Goal: Transaction & Acquisition: Purchase product/service

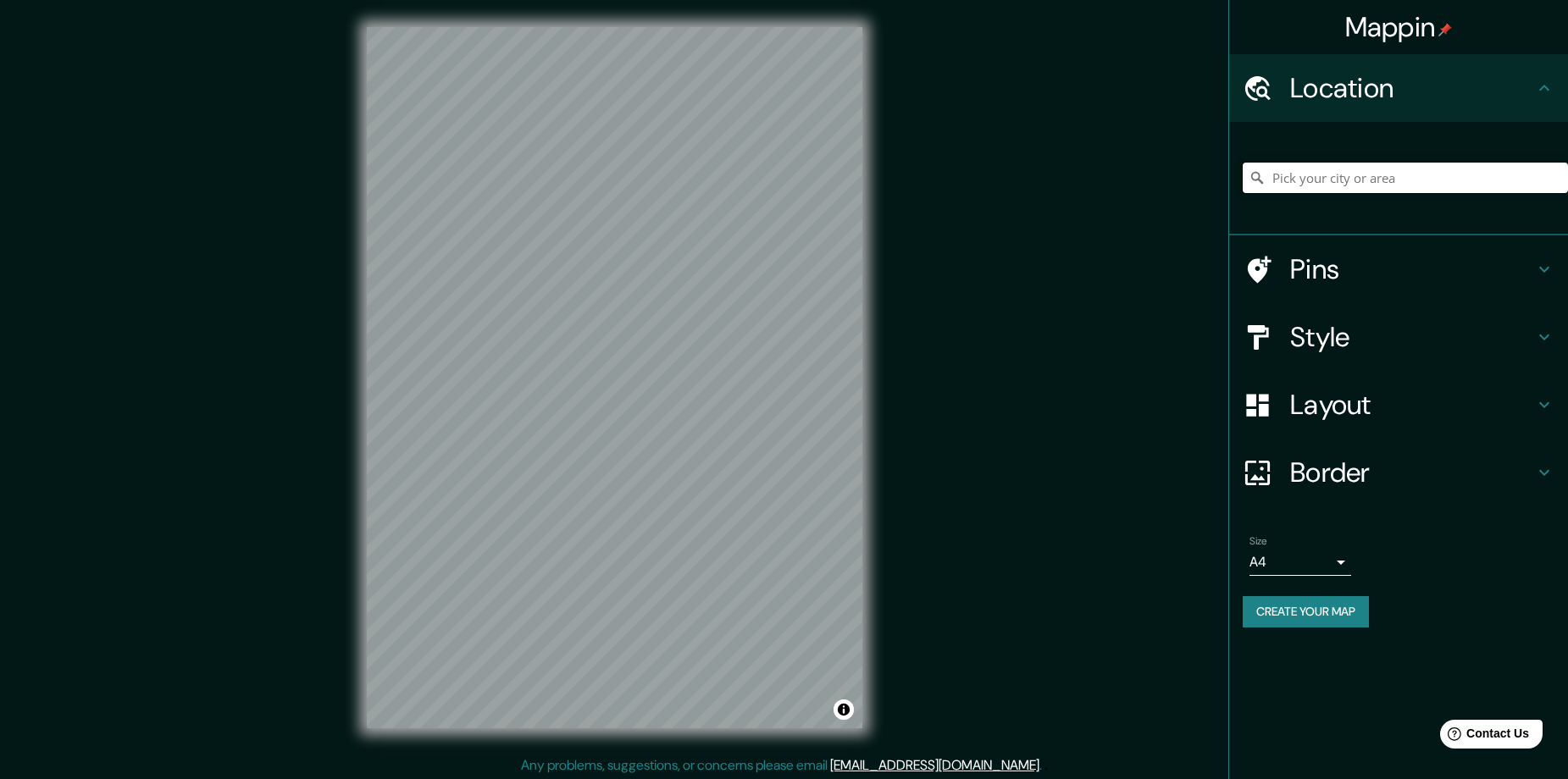
click at [1459, 191] on input "Pick your city or area" at bounding box center [1405, 177] width 325 height 30
type input "Popayán, [GEOGRAPHIC_DATA], [GEOGRAPHIC_DATA]"
click at [1459, 191] on input "Popayán, [GEOGRAPHIC_DATA], [GEOGRAPHIC_DATA]" at bounding box center [1405, 177] width 325 height 30
click at [1459, 191] on input "Popayán, Cauca, Colombia" at bounding box center [1405, 177] width 325 height 30
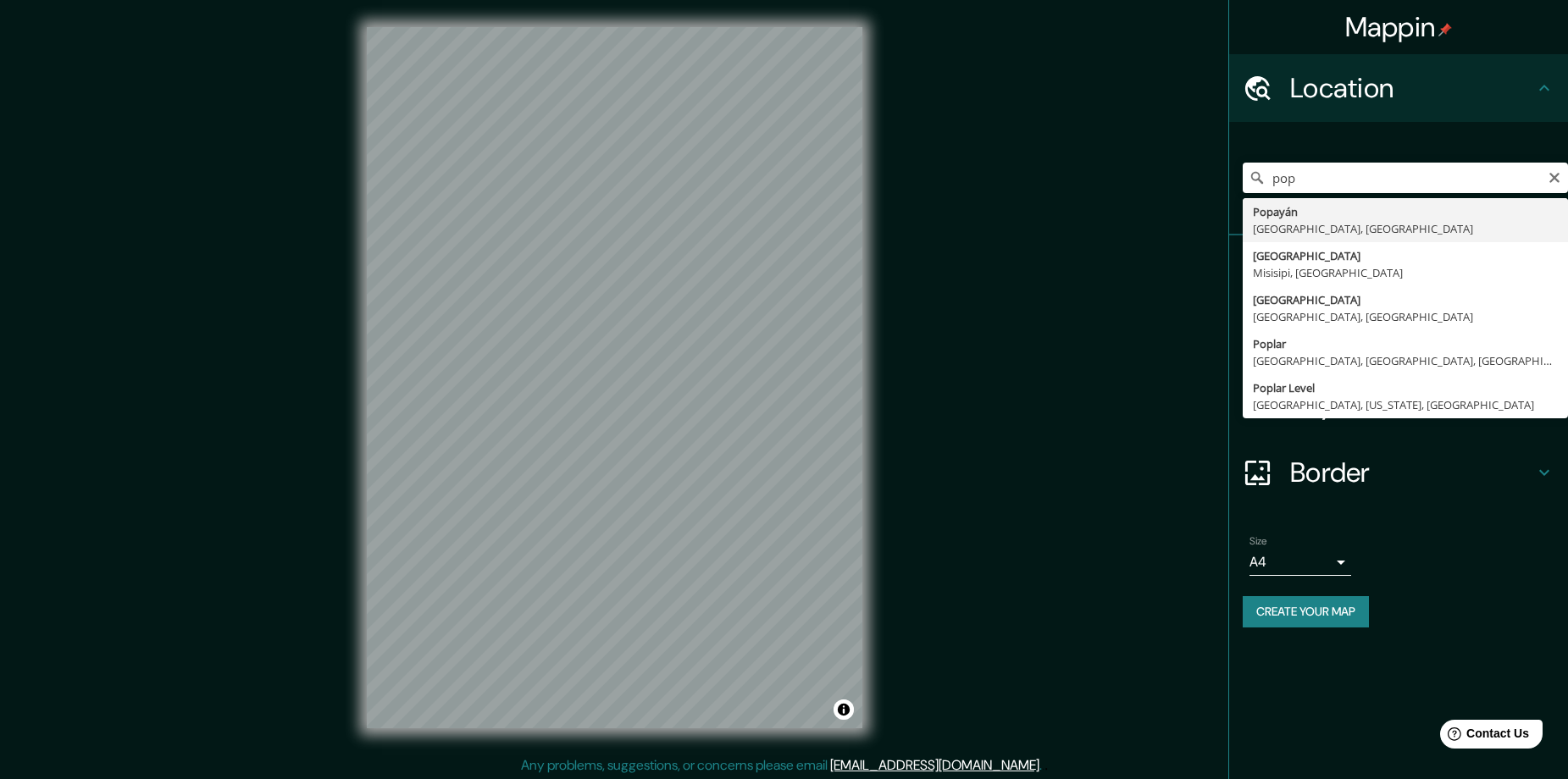
type input "Popayán, Cauca, Colombia"
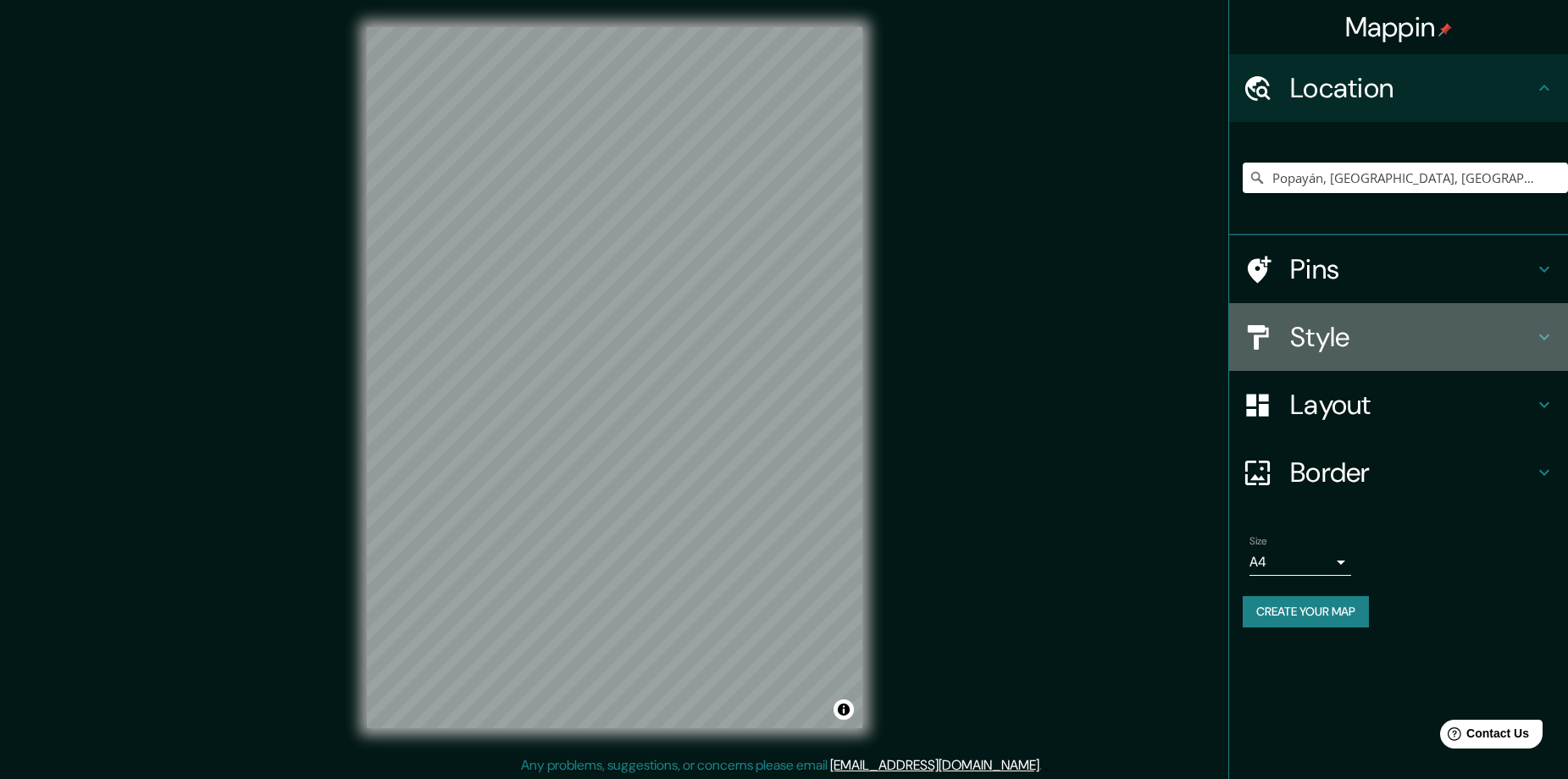
click at [1418, 343] on h4 "Style" at bounding box center [1412, 336] width 244 height 34
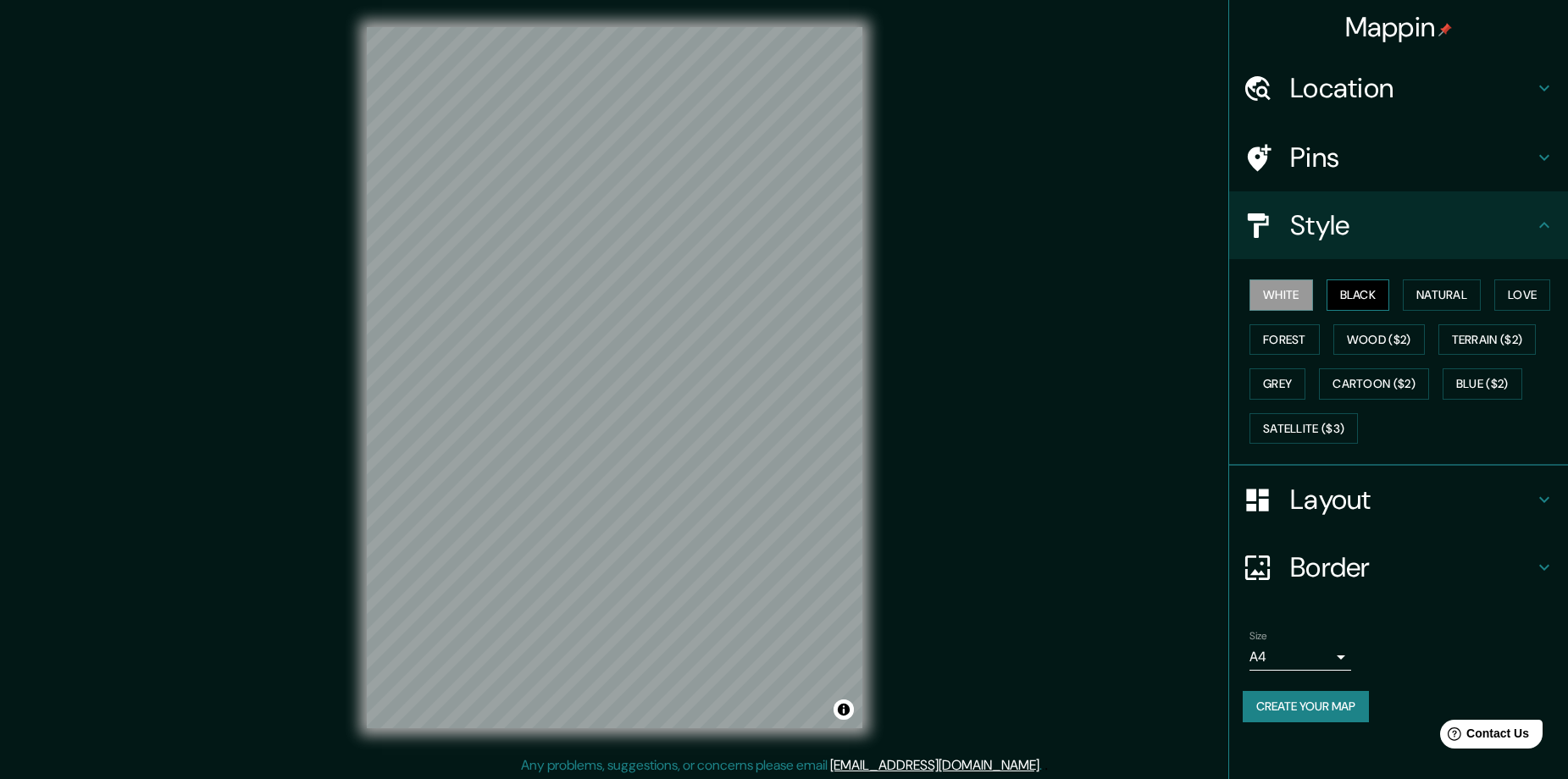
click at [1379, 294] on button "Black" at bounding box center [1358, 295] width 64 height 31
click at [1286, 300] on button "White" at bounding box center [1281, 295] width 64 height 31
click at [1296, 285] on button "White" at bounding box center [1281, 295] width 64 height 31
click at [1287, 292] on button "White" at bounding box center [1281, 295] width 64 height 31
click at [1347, 299] on button "Black" at bounding box center [1358, 295] width 64 height 31
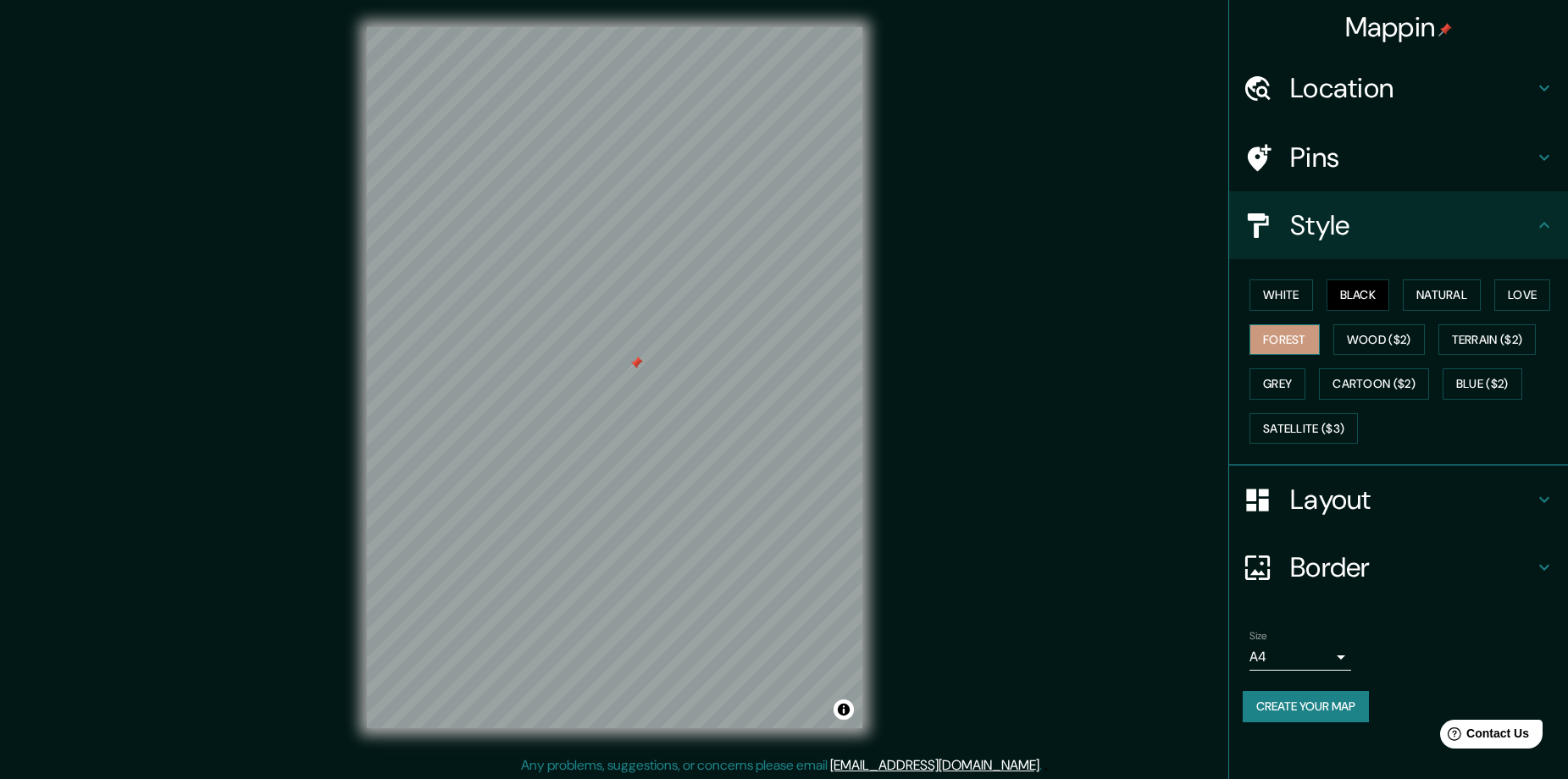
click at [1271, 342] on button "Forest" at bounding box center [1284, 340] width 70 height 31
click at [1443, 292] on button "Natural" at bounding box center [1440, 295] width 77 height 31
click at [1525, 292] on button "Love" at bounding box center [1522, 295] width 56 height 31
click at [1289, 343] on button "Forest" at bounding box center [1284, 340] width 70 height 31
click at [1367, 340] on button "Wood ($2)" at bounding box center [1378, 340] width 91 height 31
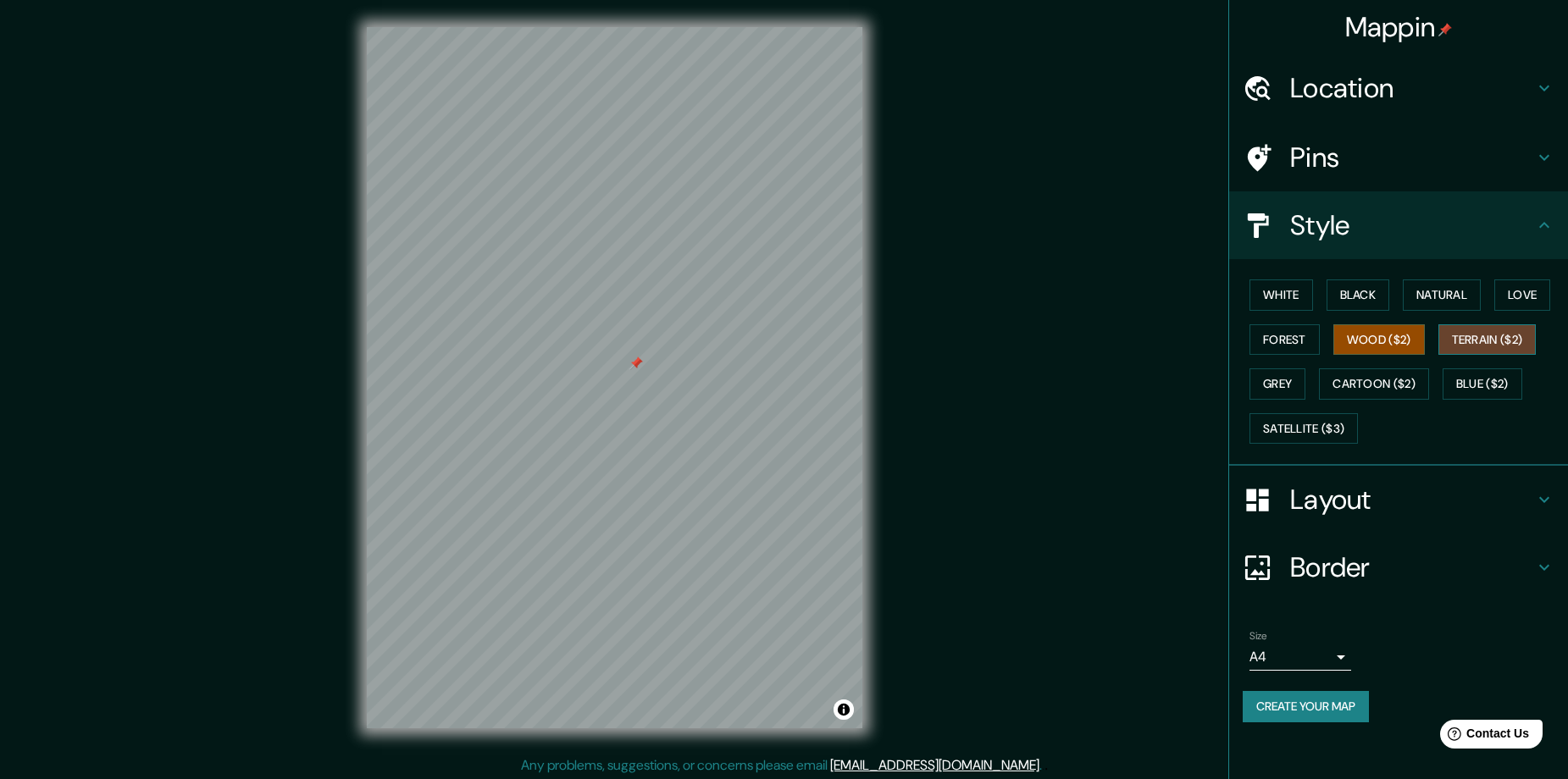
click at [1495, 335] on button "Terrain ($2)" at bounding box center [1488, 340] width 98 height 31
click at [1287, 387] on button "Grey" at bounding box center [1276, 384] width 56 height 31
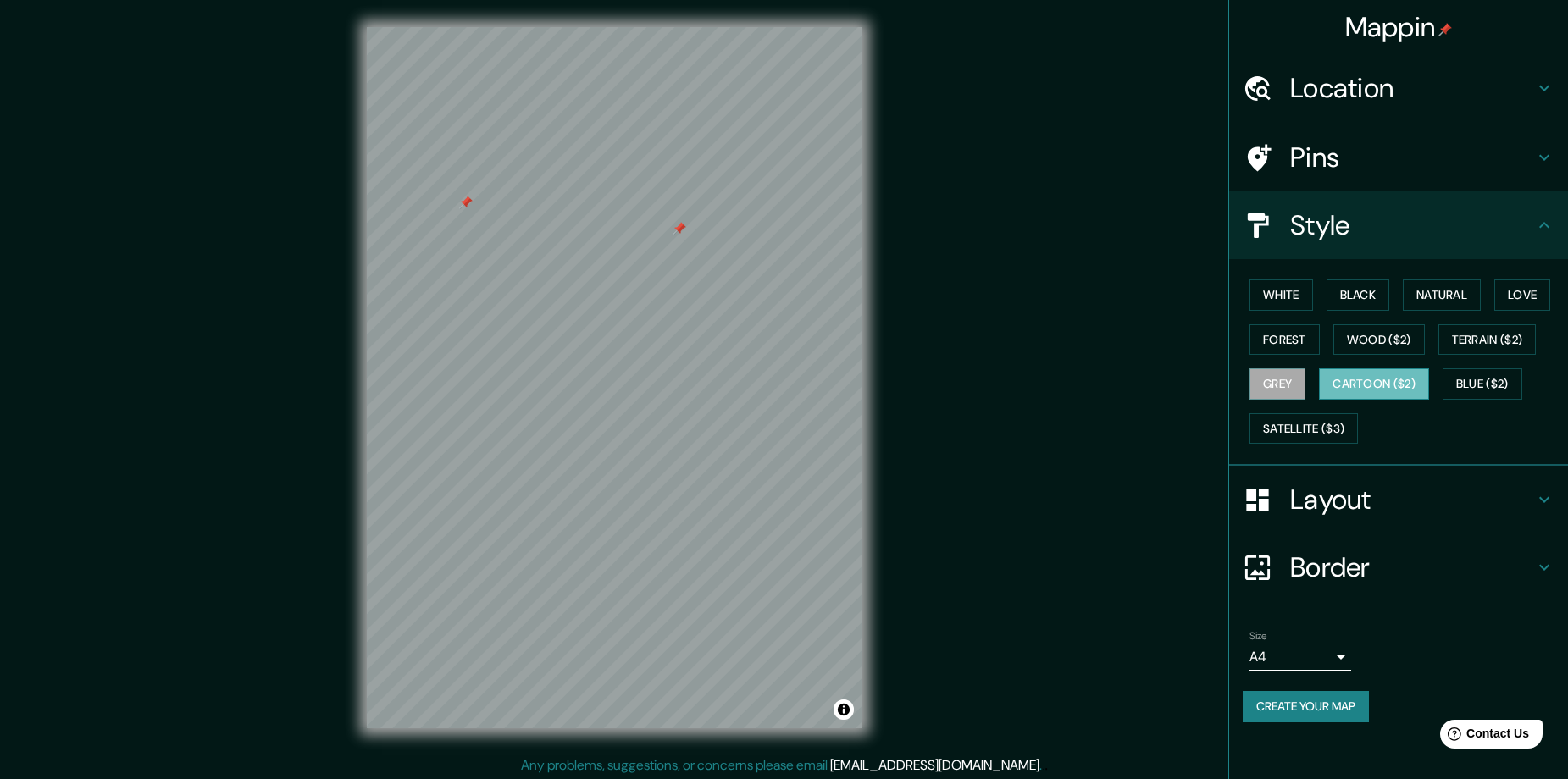
click at [1387, 381] on button "Cartoon ($2)" at bounding box center [1374, 384] width 110 height 31
click at [1283, 298] on button "White" at bounding box center [1281, 295] width 64 height 31
click at [1353, 296] on button "Black" at bounding box center [1358, 295] width 64 height 31
click at [1340, 149] on h4 "Pins" at bounding box center [1412, 157] width 244 height 34
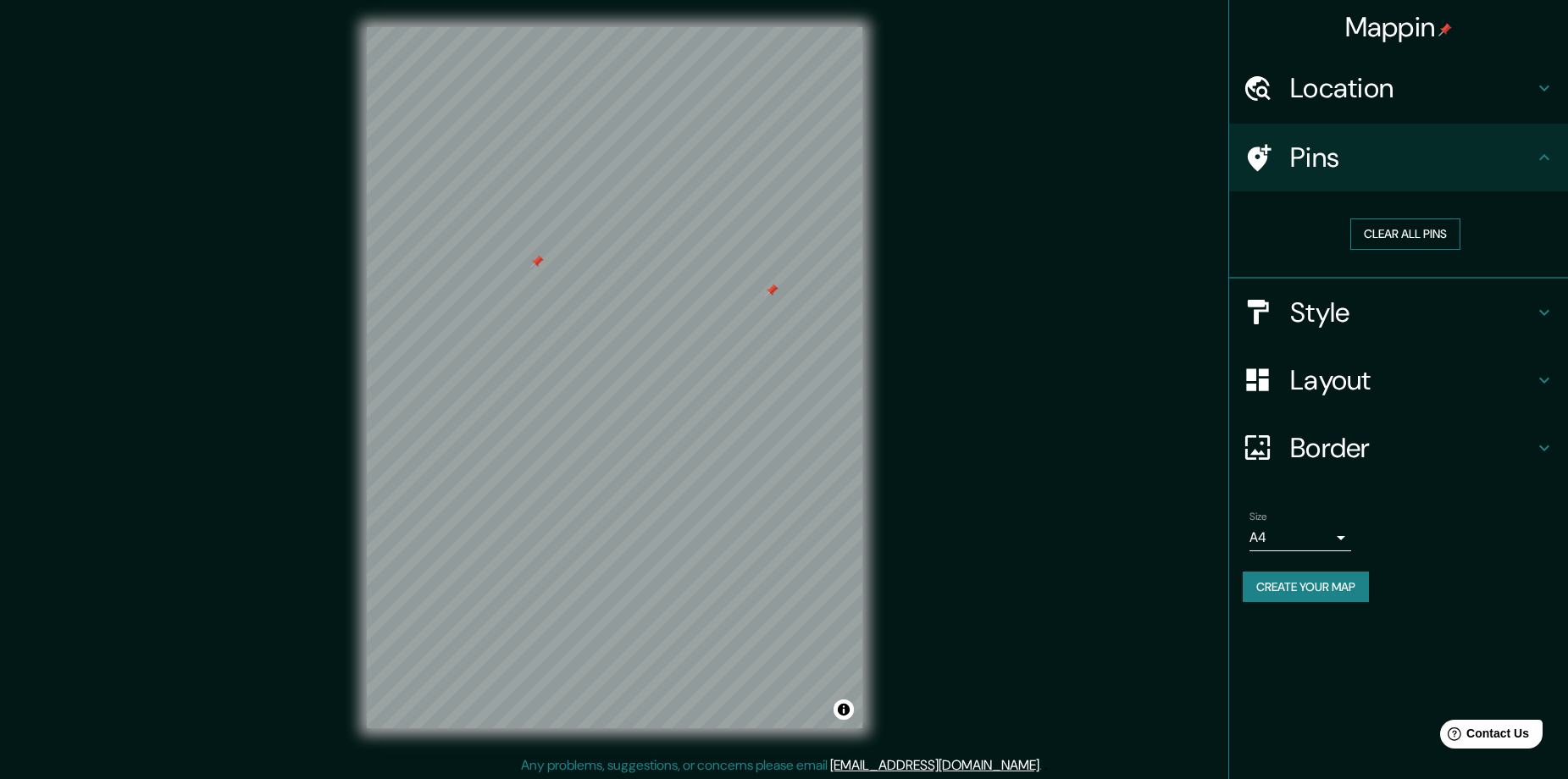
click at [1390, 241] on button "Clear all pins" at bounding box center [1405, 234] width 110 height 31
click at [1379, 171] on h4 "Pins" at bounding box center [1412, 157] width 244 height 34
click at [1545, 152] on icon at bounding box center [1543, 158] width 20 height 20
click at [1341, 435] on h4 "Border" at bounding box center [1412, 447] width 244 height 34
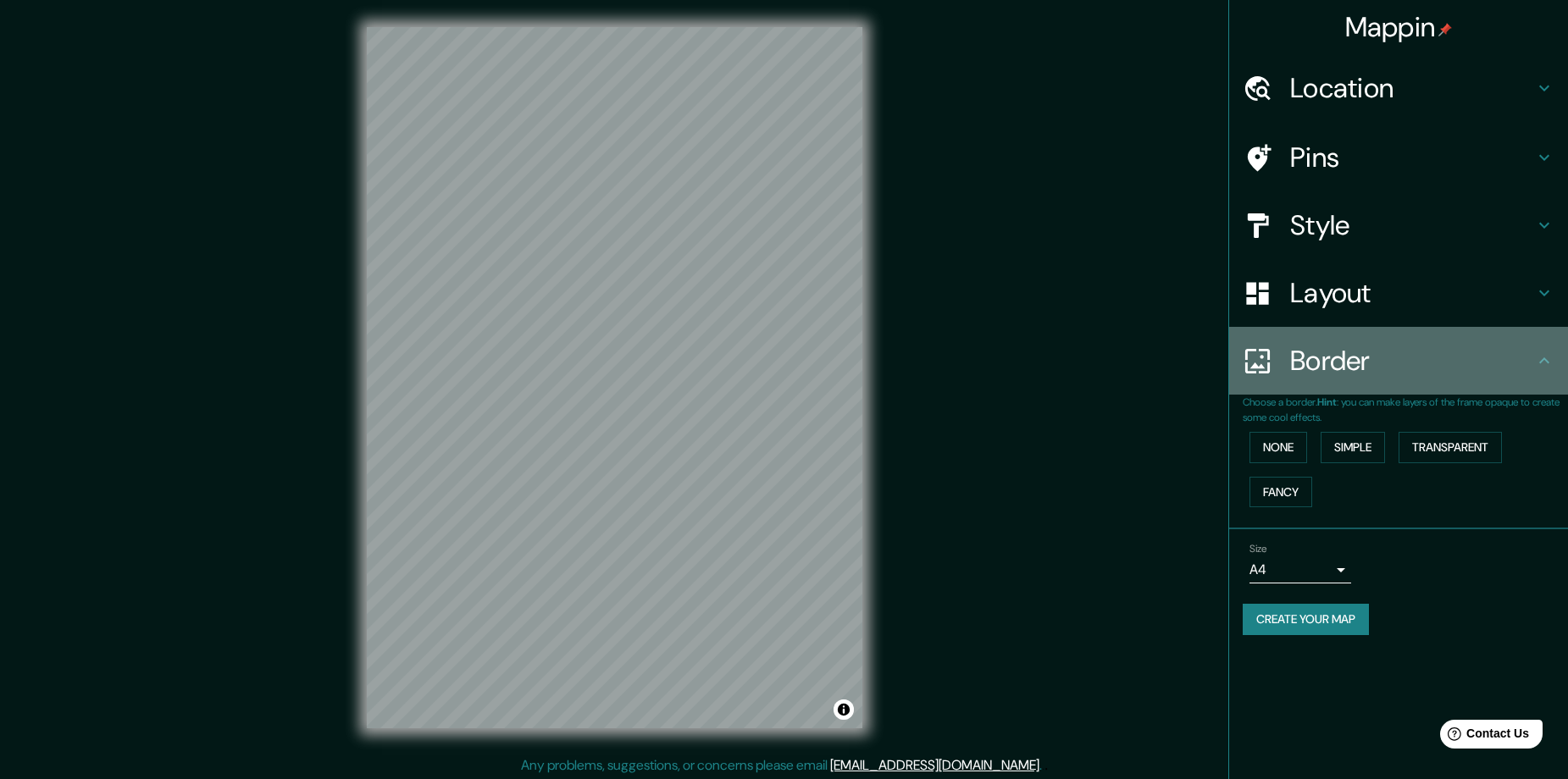
click at [1362, 386] on div "Border" at bounding box center [1398, 361] width 339 height 67
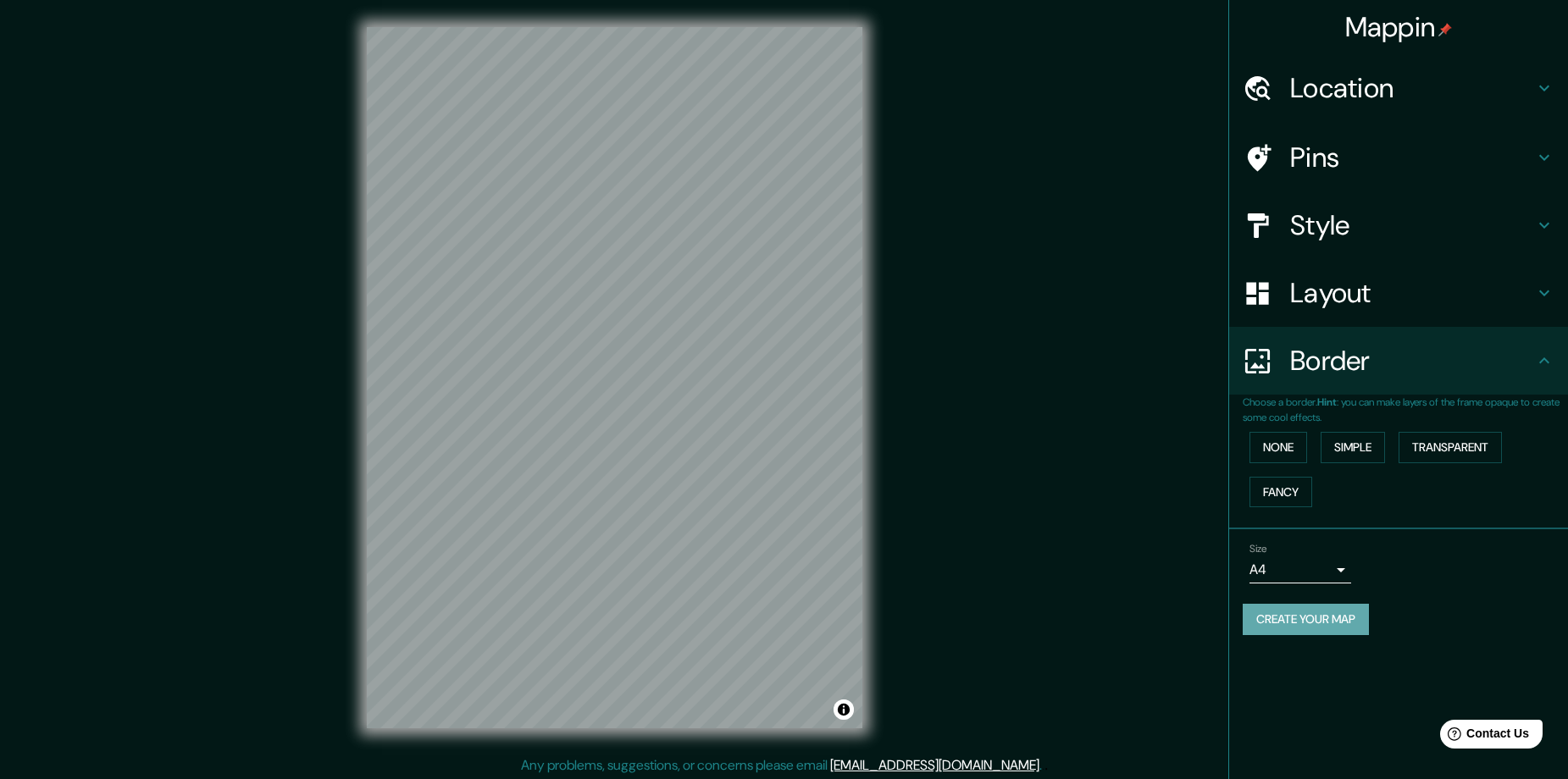
click at [1322, 623] on button "Create your map" at bounding box center [1305, 619] width 126 height 31
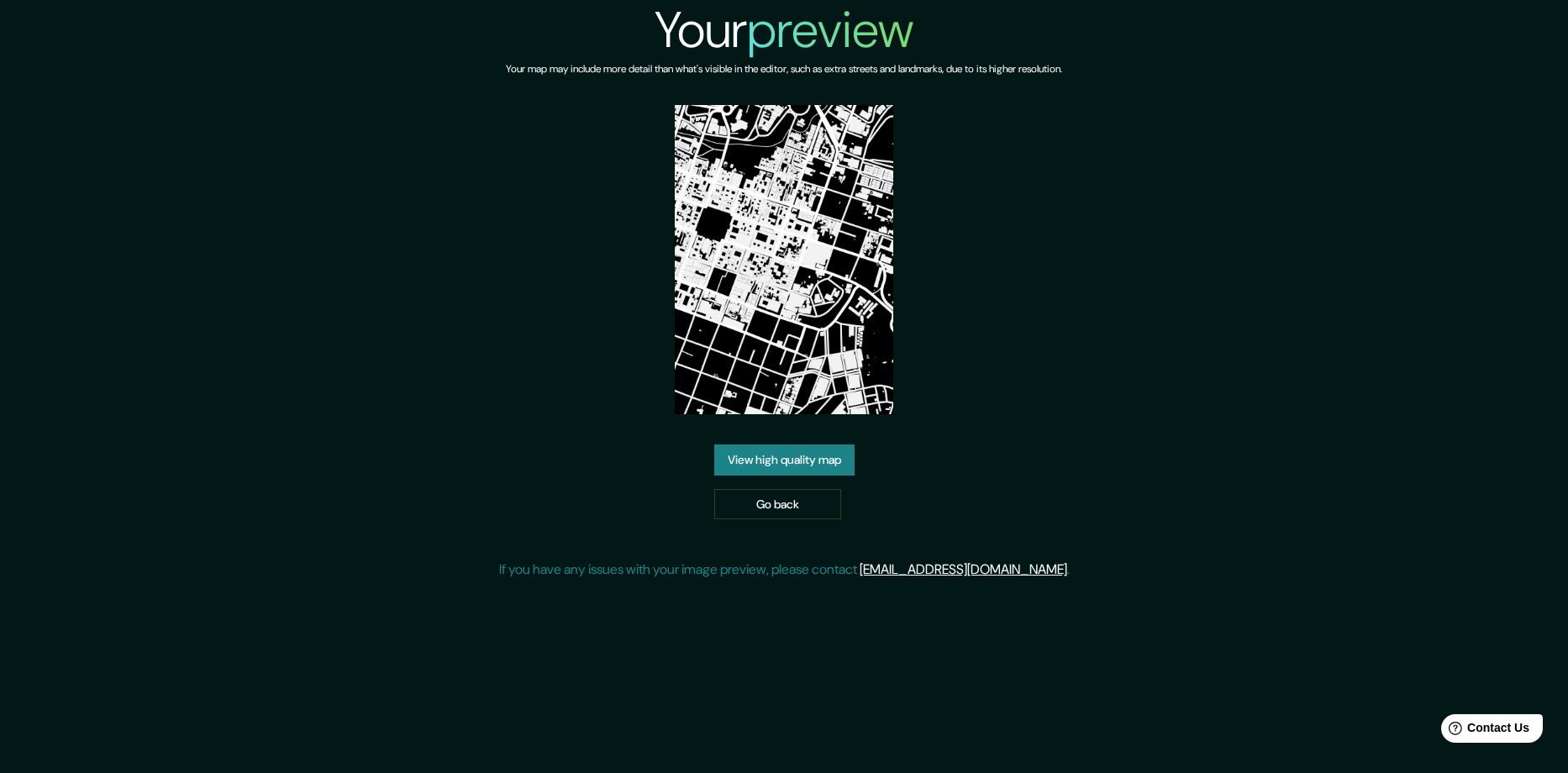
click at [823, 444] on link "View high quality map" at bounding box center [784, 459] width 140 height 31
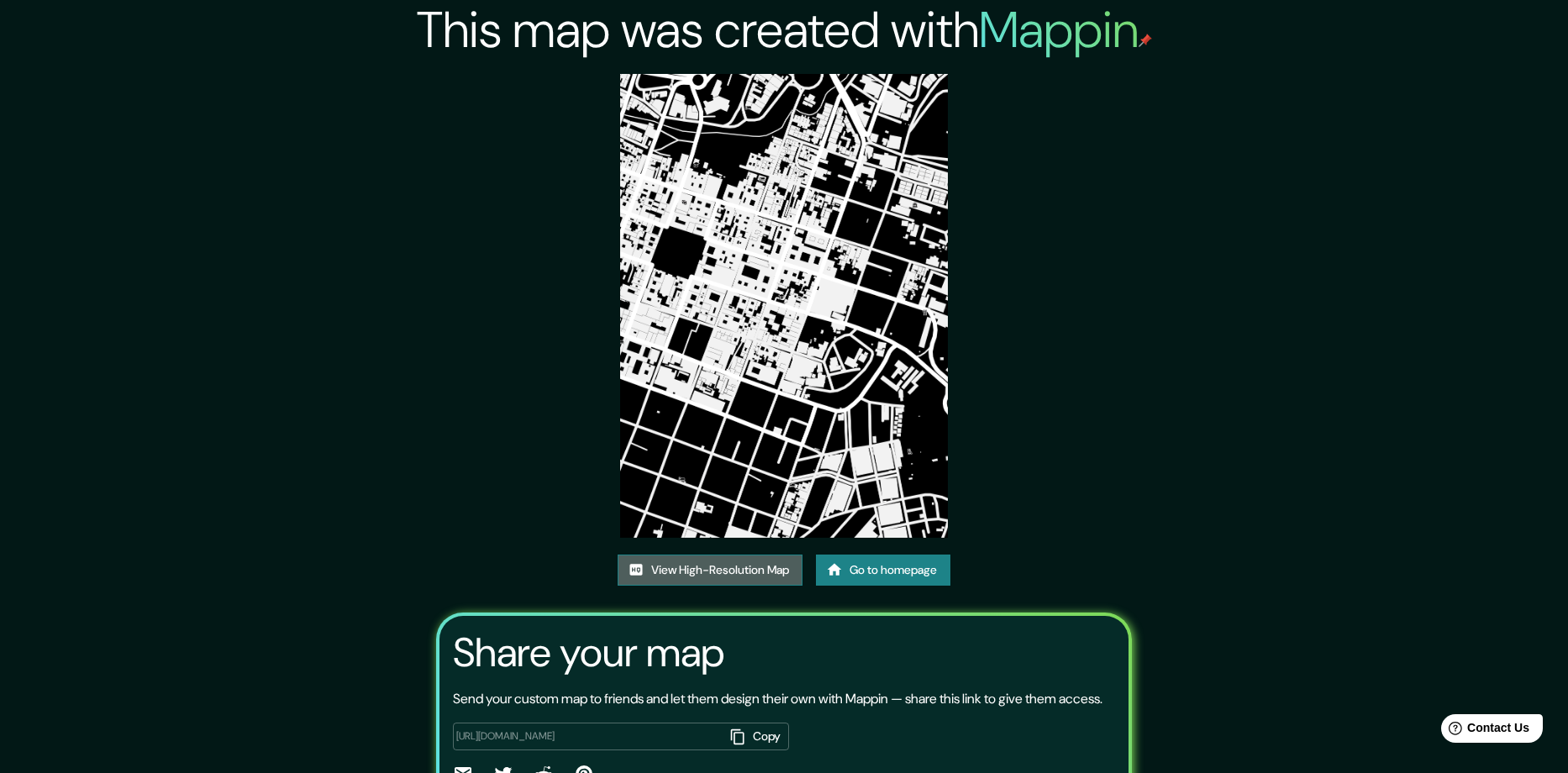
click at [761, 554] on link "View High-Resolution Map" at bounding box center [710, 570] width 184 height 31
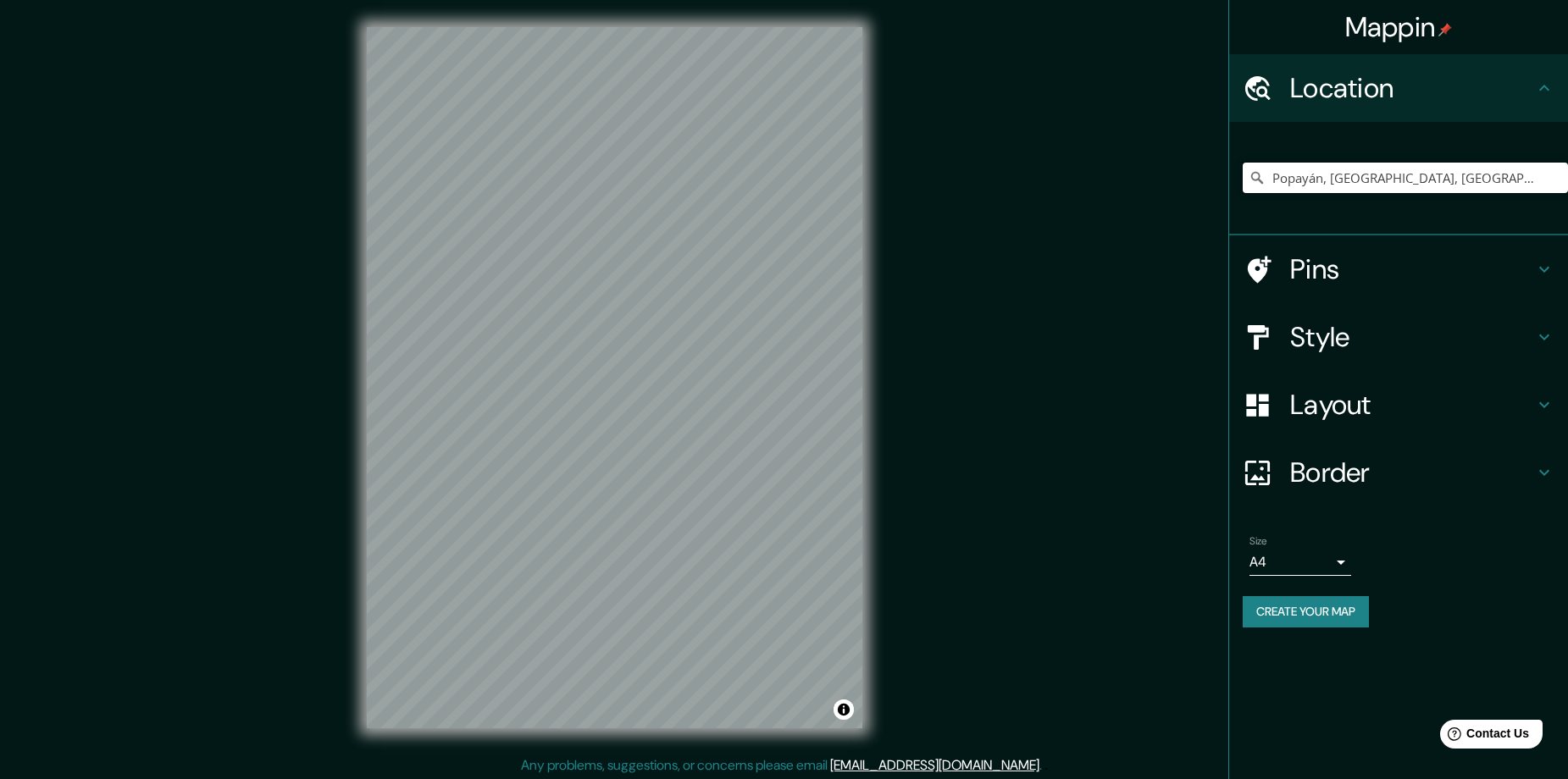
click at [1457, 176] on input "Popayán, Cauca, Colombia" at bounding box center [1405, 177] width 325 height 30
drag, startPoint x: 1457, startPoint y: 176, endPoint x: 1230, endPoint y: 189, distance: 227.4
click at [1230, 189] on div "Popayán, Cauca, Colombia" at bounding box center [1398, 179] width 339 height 113
click at [1354, 335] on h4 "Style" at bounding box center [1412, 336] width 244 height 34
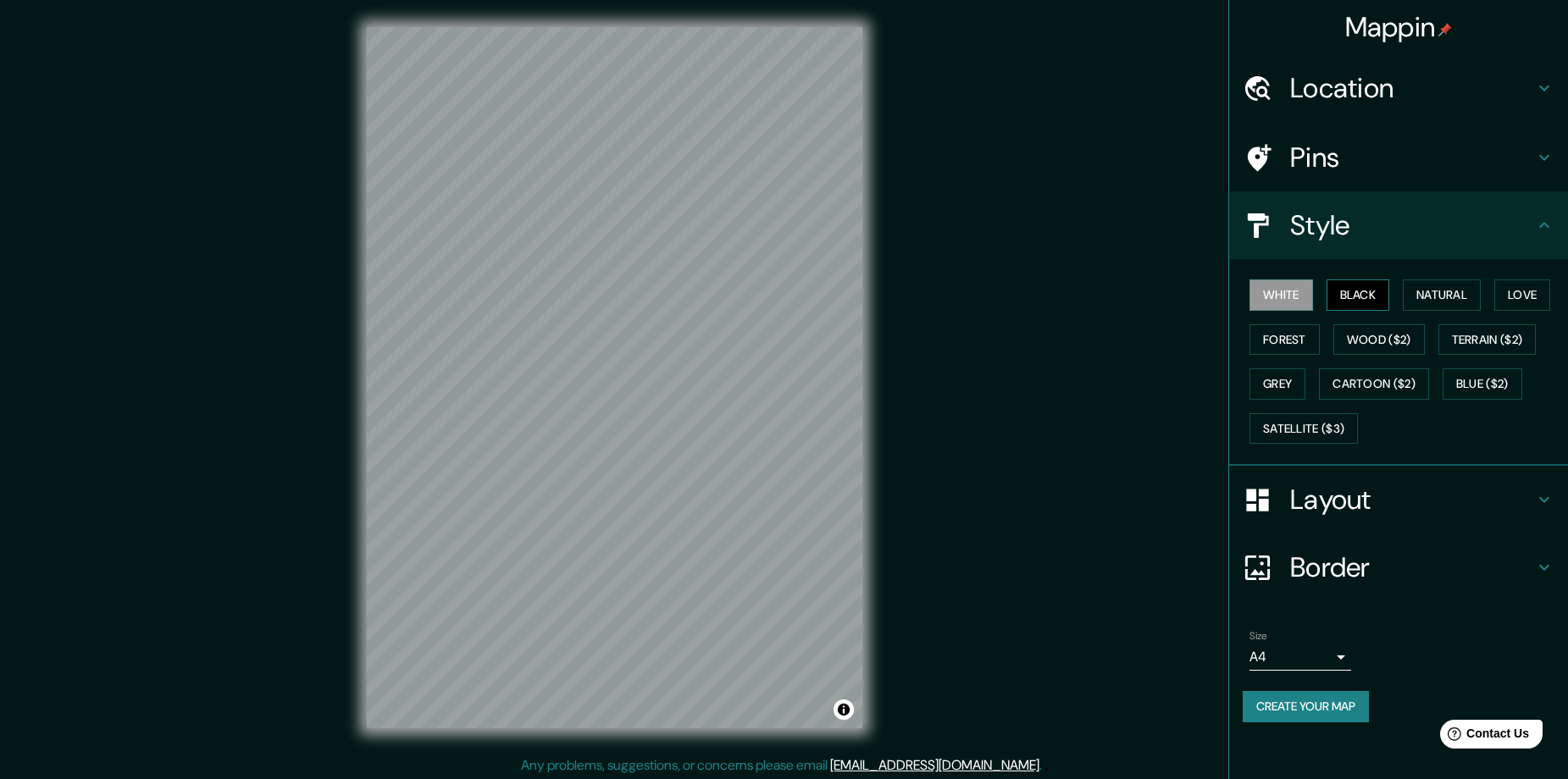
click at [1363, 288] on button "Black" at bounding box center [1358, 295] width 64 height 31
click at [892, 343] on div "Mappin Location Popayán, Cauca, Colombia Pins Style White Black Natural Love Fo…" at bounding box center [784, 391] width 1568 height 782
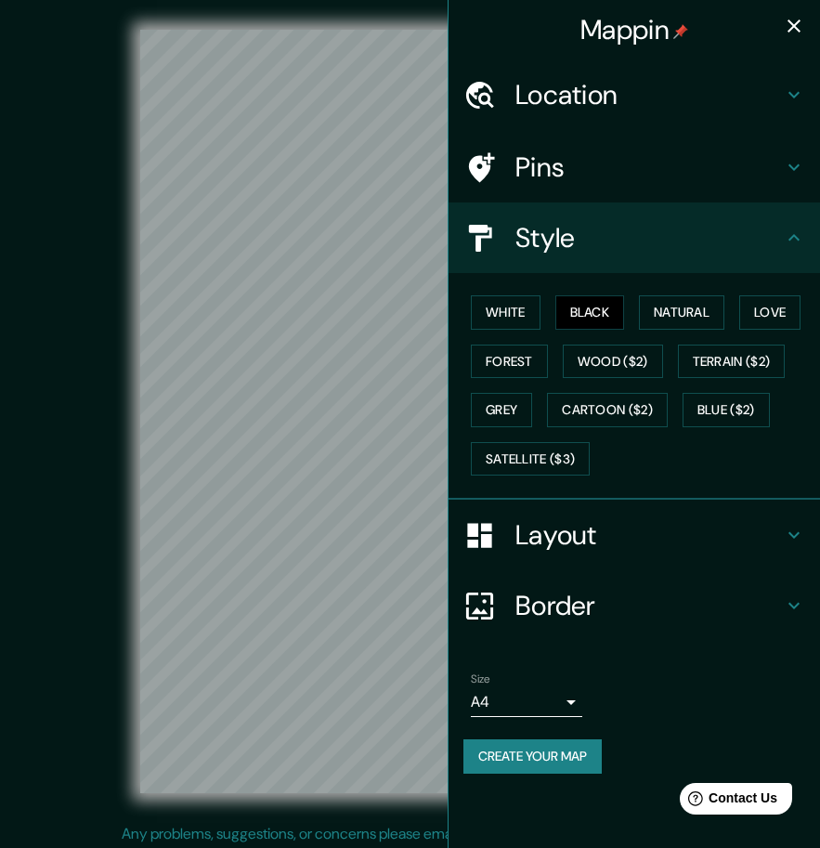
click at [485, 501] on div "Mappin Location Popayán, Cauca, Colombia Pins Style White Black Natural Love Fo…" at bounding box center [410, 426] width 820 height 853
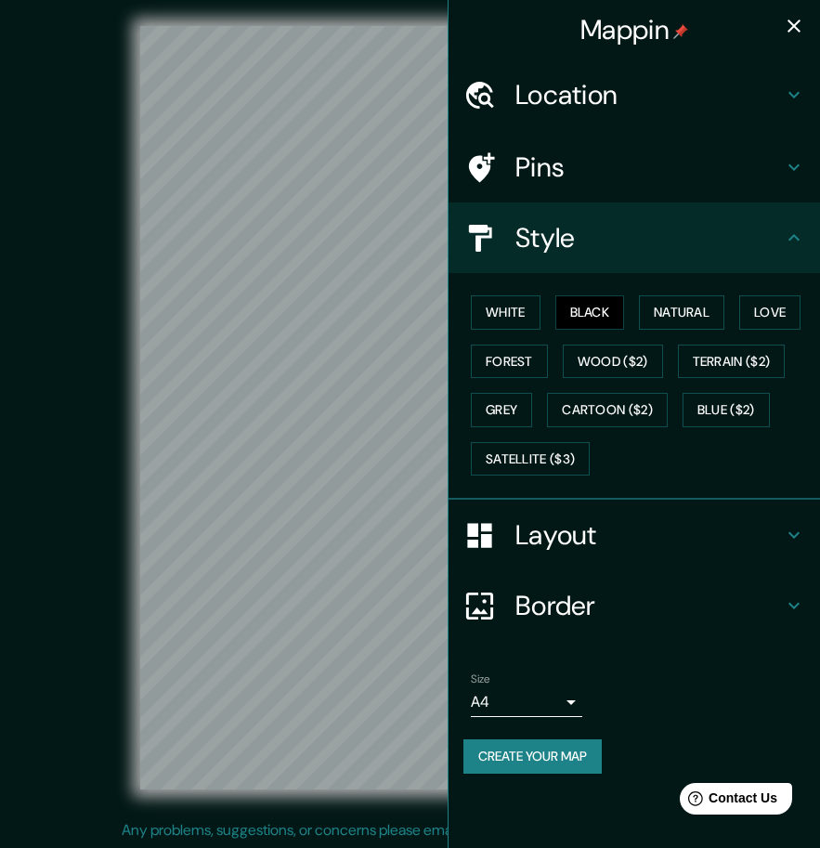
scroll to position [5, 0]
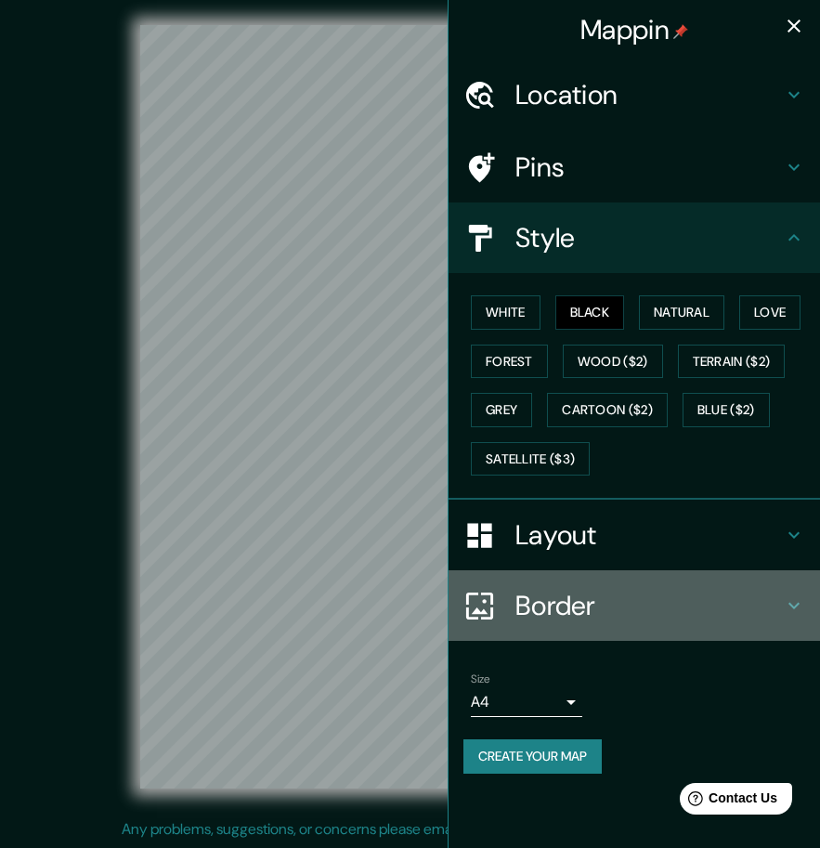
click at [580, 587] on div "Border" at bounding box center [635, 605] width 372 height 71
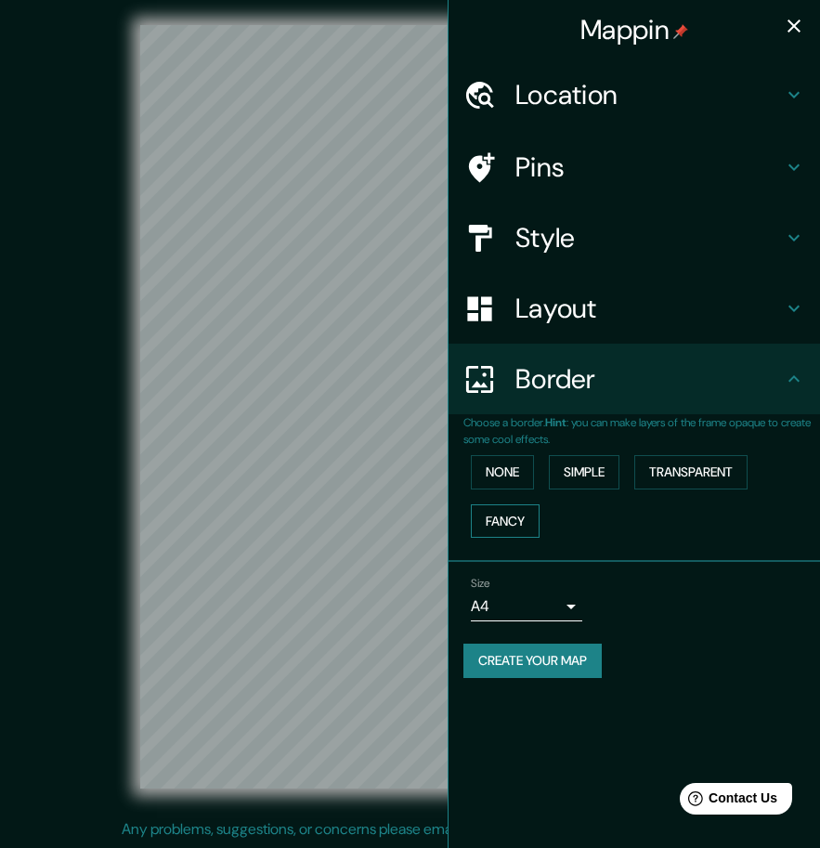
click at [529, 532] on button "Fancy" at bounding box center [505, 521] width 69 height 34
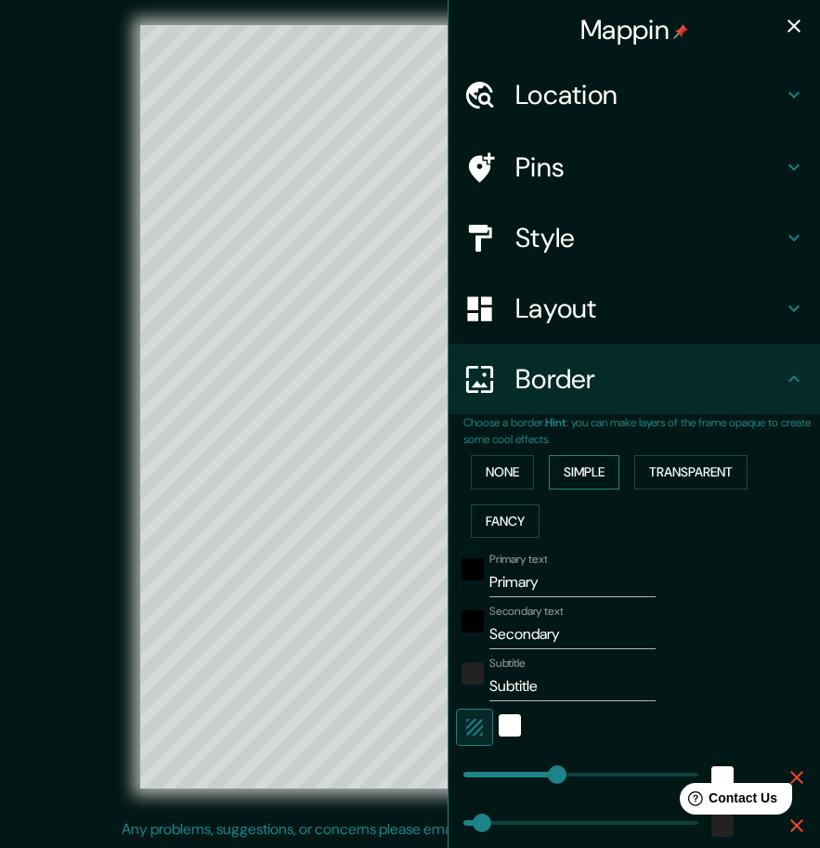
click at [585, 487] on button "Simple" at bounding box center [584, 472] width 71 height 34
click at [713, 478] on button "Transparent" at bounding box center [691, 472] width 113 height 34
click at [471, 479] on button "None" at bounding box center [502, 472] width 63 height 34
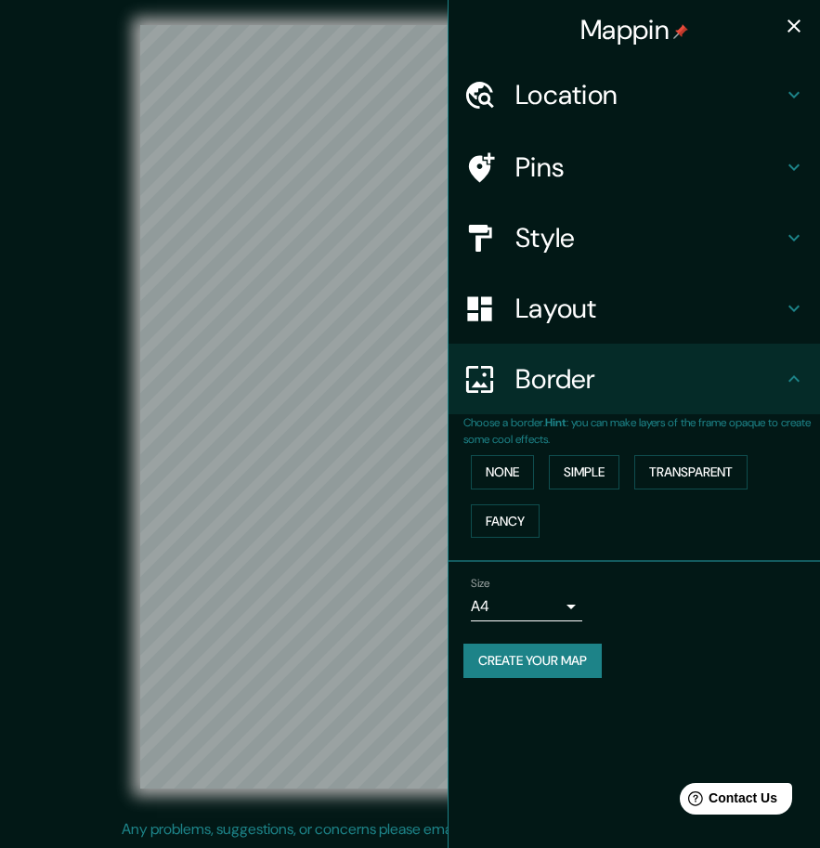
click at [630, 323] on h4 "Layout" at bounding box center [650, 308] width 268 height 33
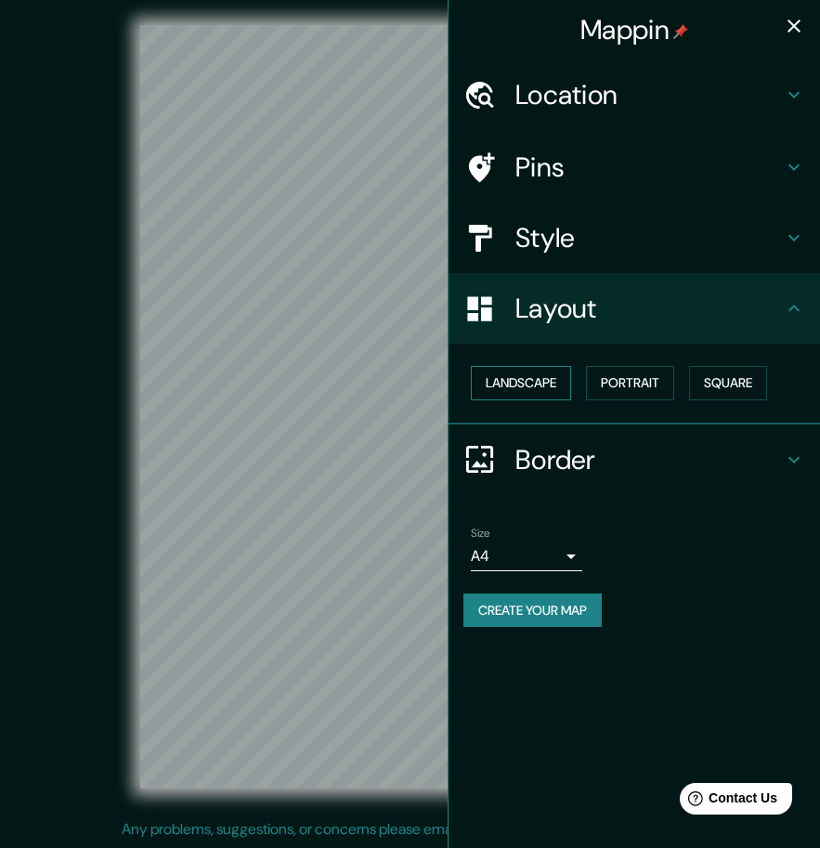
click at [523, 387] on button "Landscape" at bounding box center [521, 383] width 100 height 34
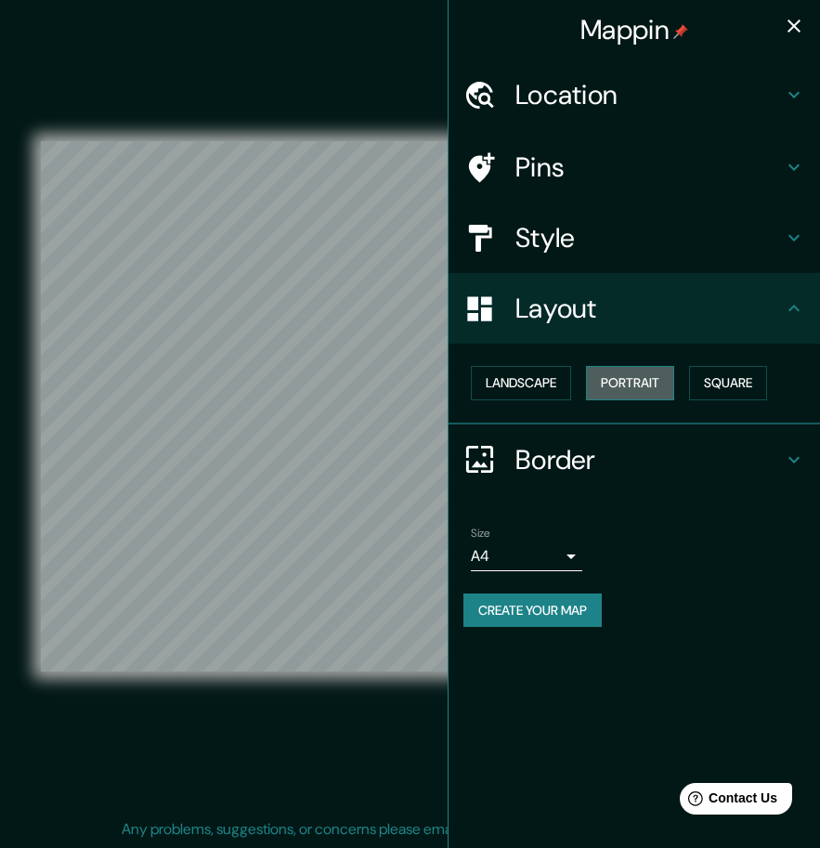
click at [636, 391] on button "Portrait" at bounding box center [630, 383] width 88 height 34
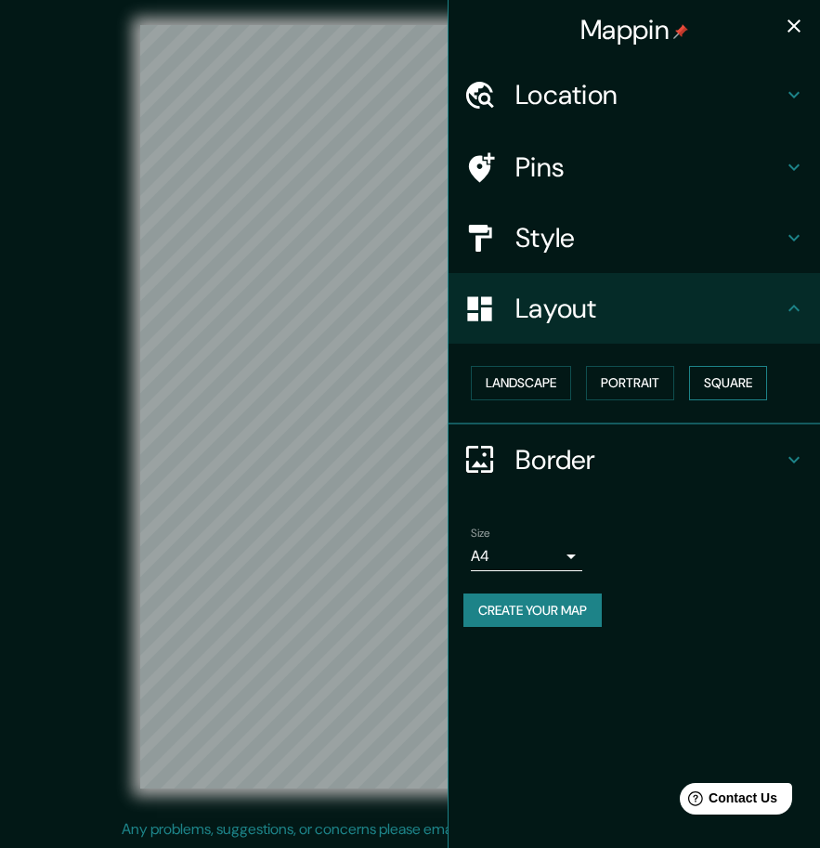
click at [758, 390] on button "Square" at bounding box center [728, 383] width 78 height 34
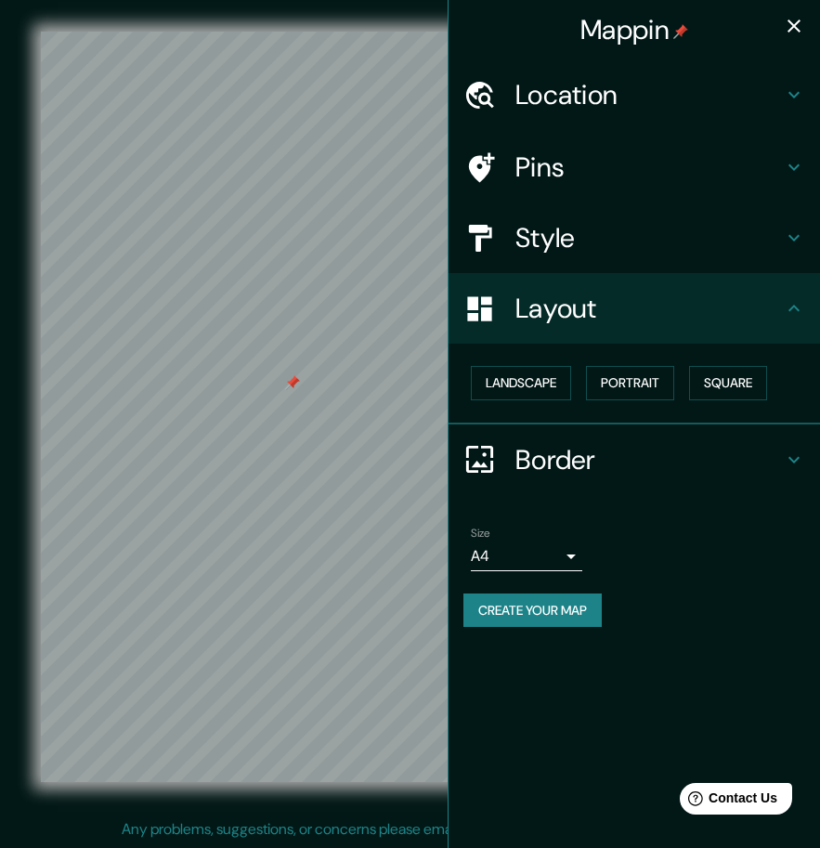
click at [707, 323] on h4 "Layout" at bounding box center [650, 308] width 268 height 33
click at [712, 394] on button "Square" at bounding box center [728, 383] width 78 height 34
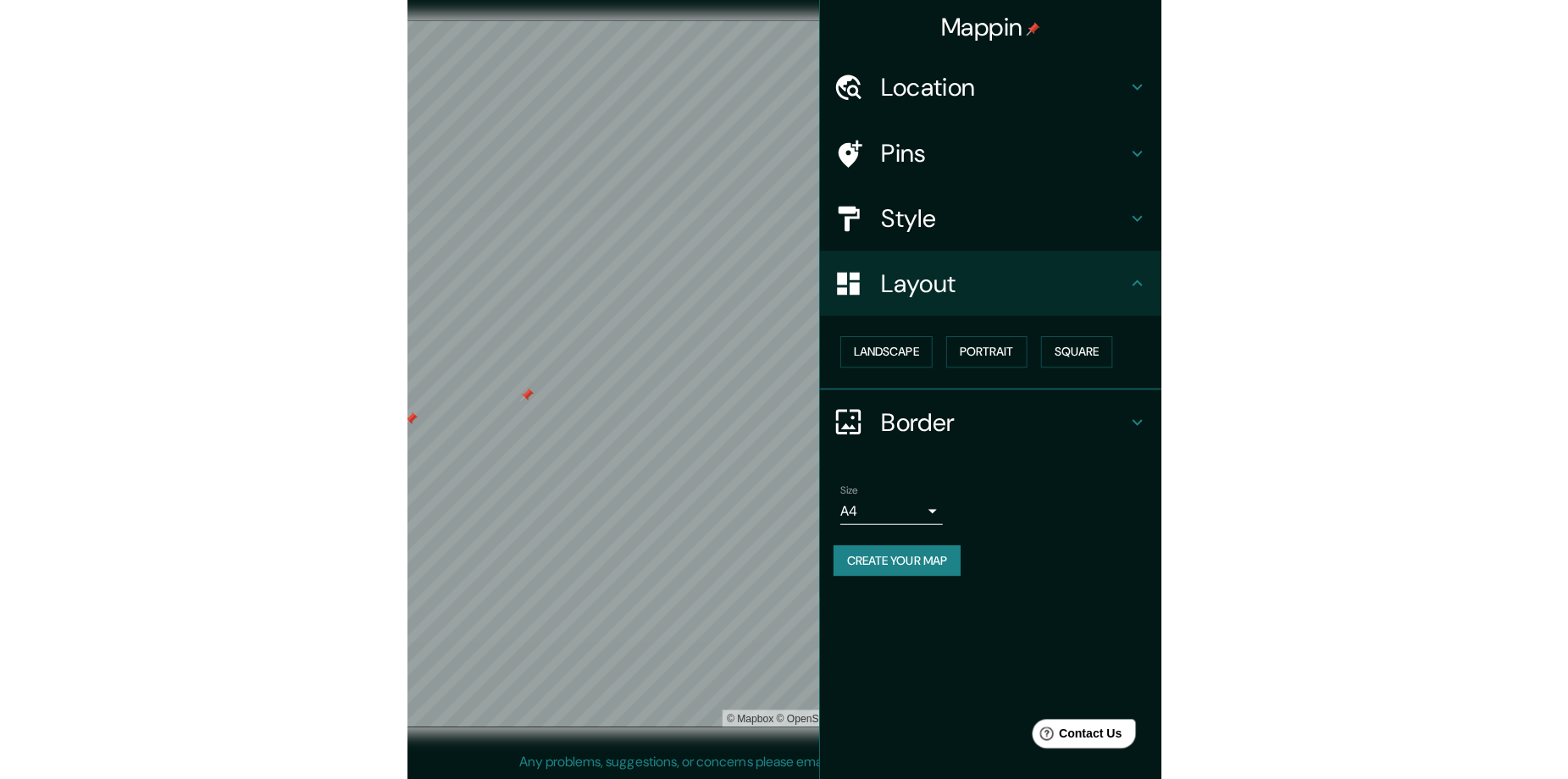
scroll to position [4, 0]
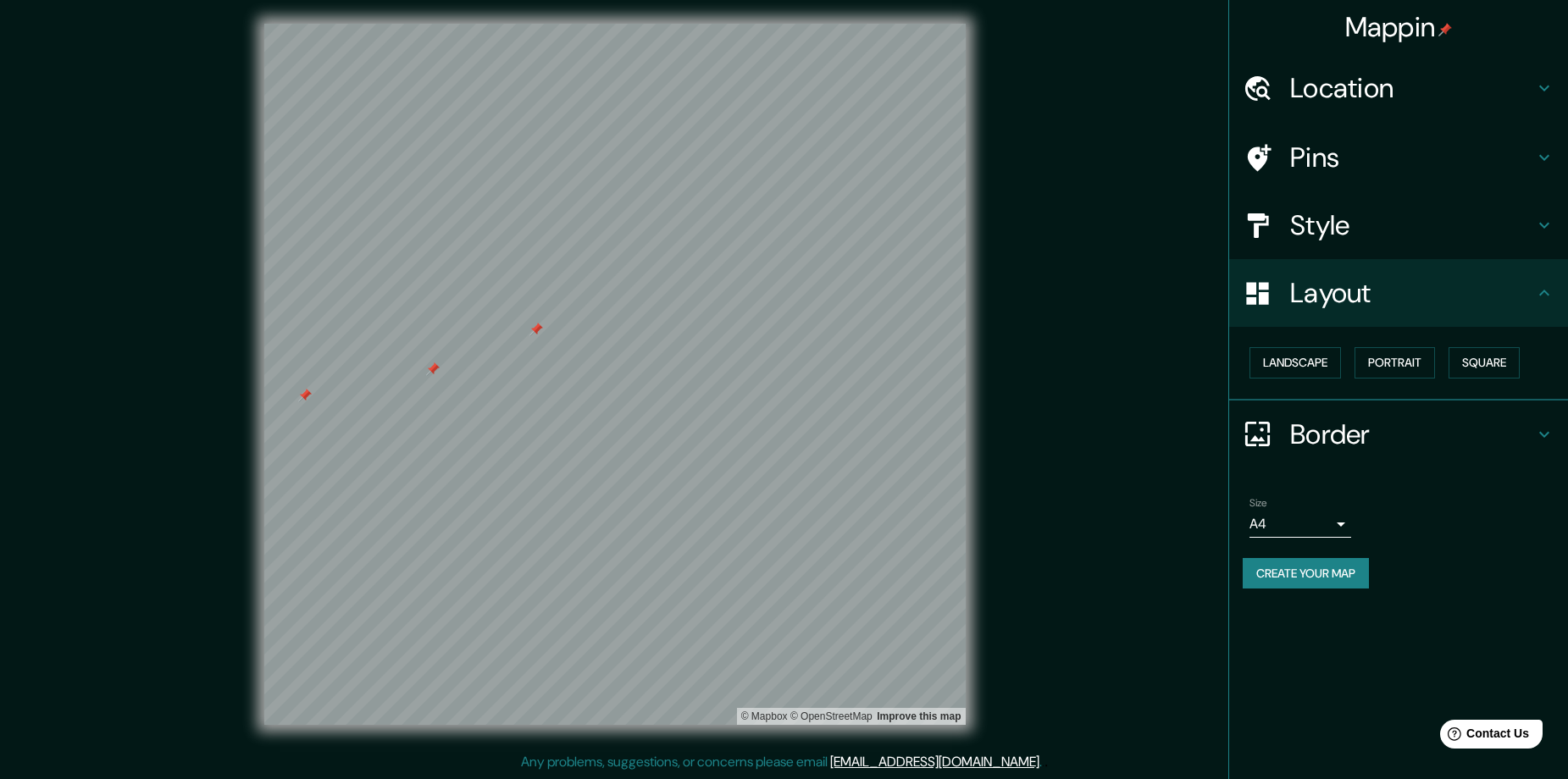
click at [1397, 89] on h4 "Location" at bounding box center [1412, 87] width 244 height 34
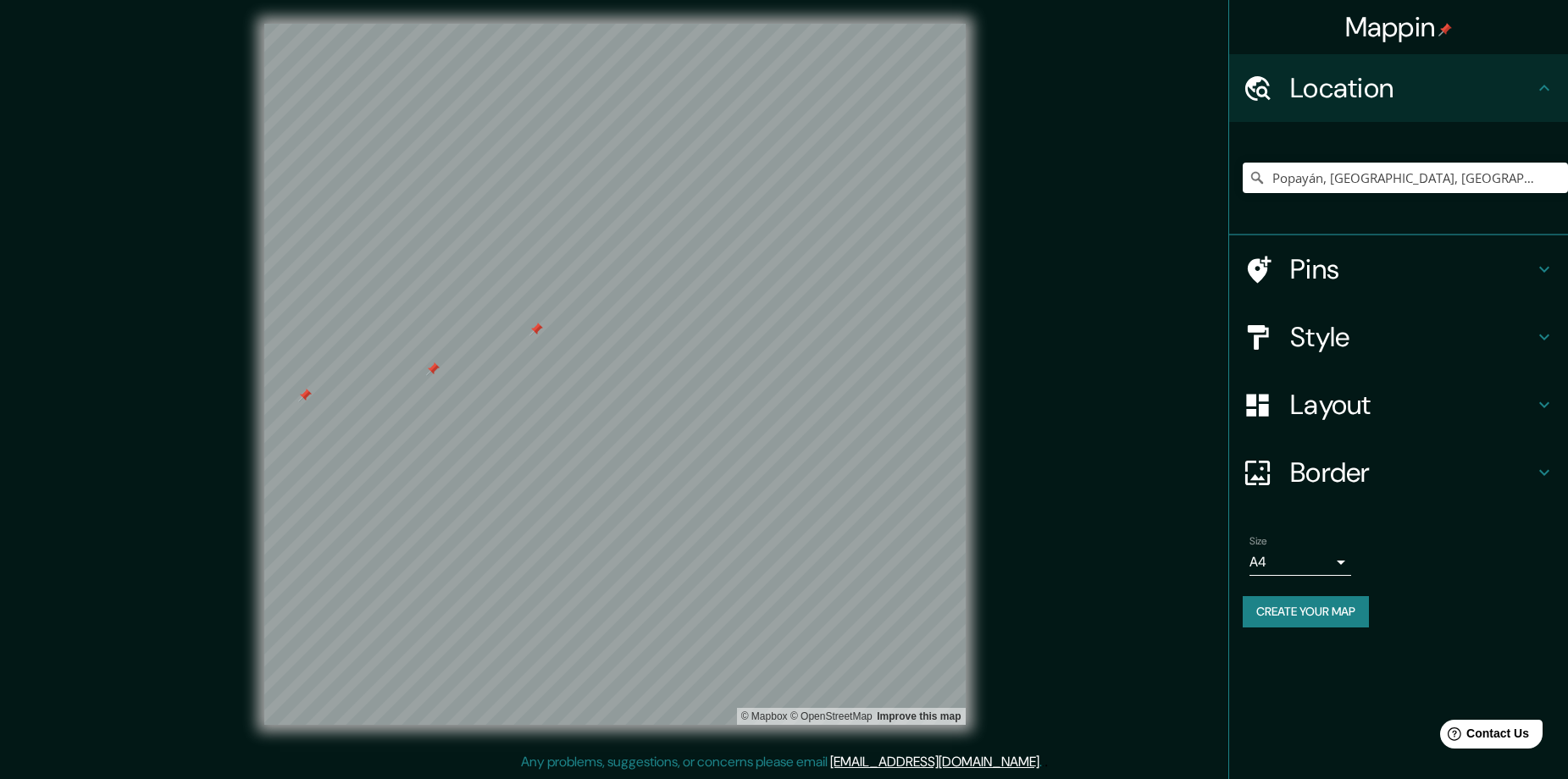
click at [1397, 89] on h4 "Location" at bounding box center [1412, 87] width 244 height 34
click at [1342, 266] on h4 "Pins" at bounding box center [1412, 269] width 244 height 34
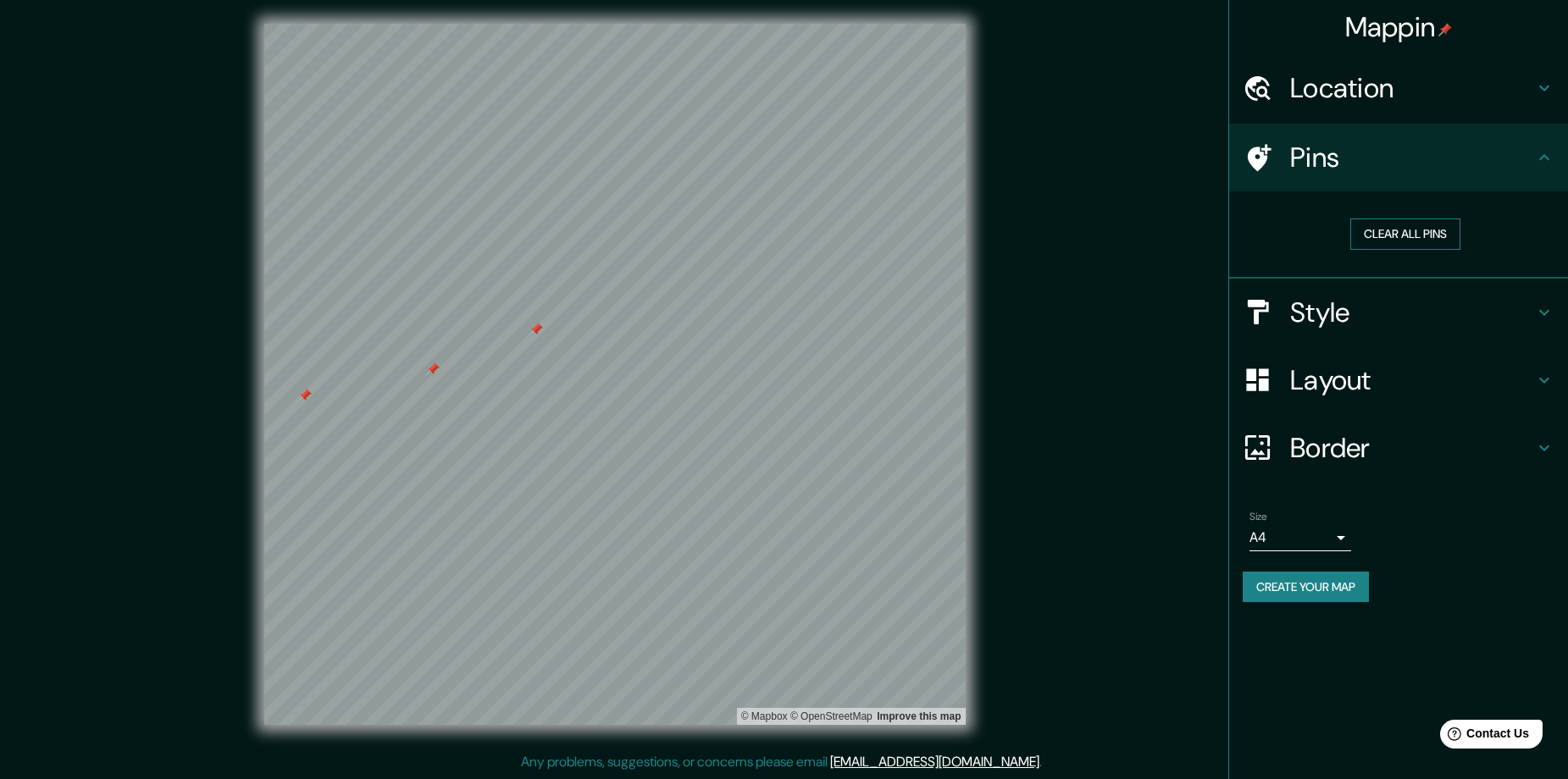
click at [1395, 231] on button "Clear all pins" at bounding box center [1405, 234] width 110 height 31
click at [1172, 484] on div "© Mapbox © OpenStreetMap Improve this map" at bounding box center [615, 374] width 1411 height 701
click at [1407, 231] on button "Clear all pins" at bounding box center [1405, 234] width 110 height 31
click at [1323, 600] on button "Create your map" at bounding box center [1305, 587] width 126 height 31
click at [1296, 586] on button "Create your map" at bounding box center [1305, 587] width 126 height 31
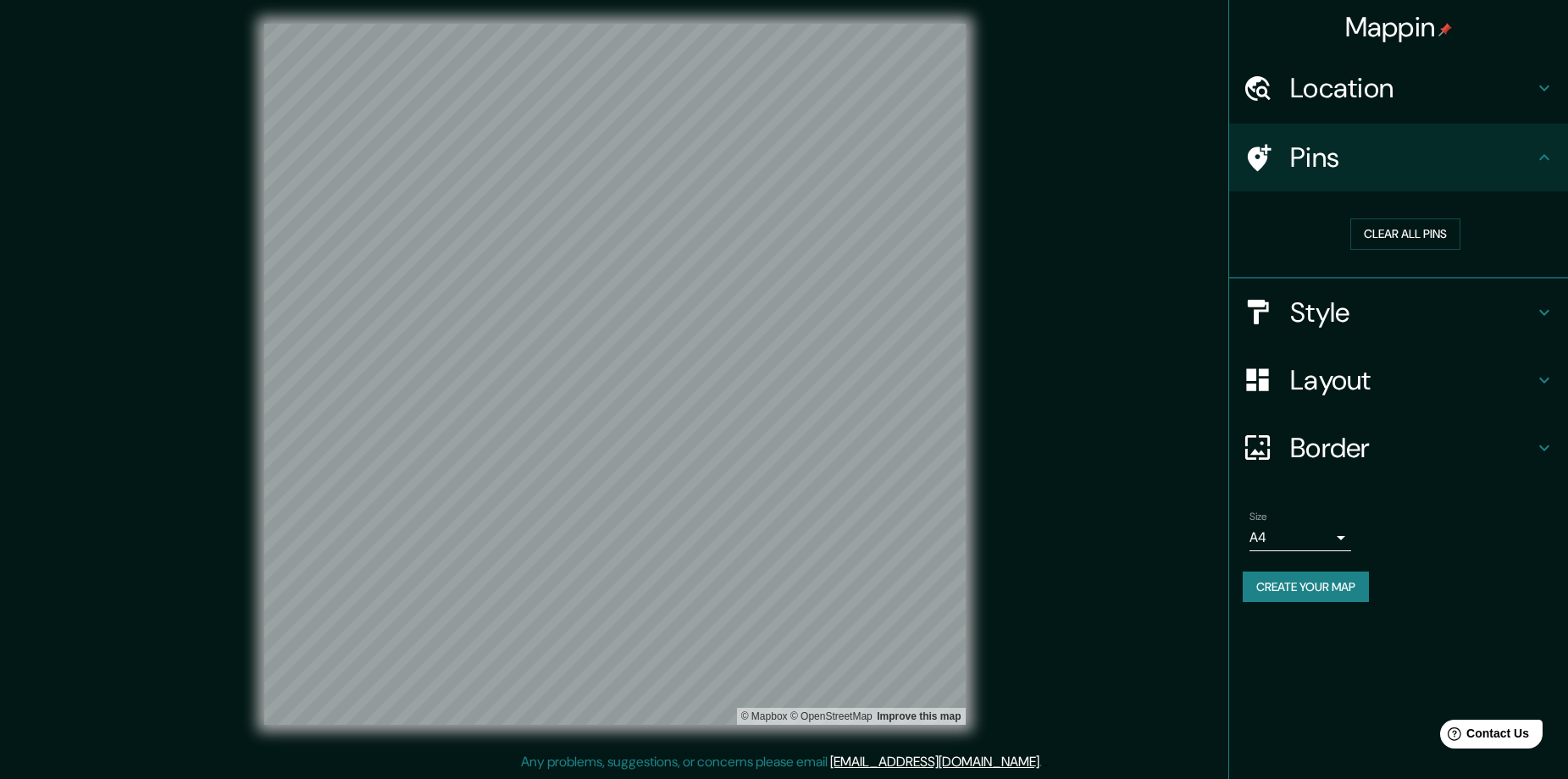
click at [1311, 590] on button "Create your map" at bounding box center [1305, 587] width 126 height 31
click at [1069, 321] on div "© Mapbox © OpenStreetMap Improve this map" at bounding box center [615, 374] width 1411 height 701
click at [1377, 242] on button "Clear all pins" at bounding box center [1405, 234] width 110 height 31
click at [1336, 592] on div "Create your map" at bounding box center [1398, 587] width 312 height 31
click at [1336, 543] on body "Mappin Location Popayán, Cauca, Colombia Pins Clear all pins Style Layout Borde…" at bounding box center [784, 385] width 1568 height 779
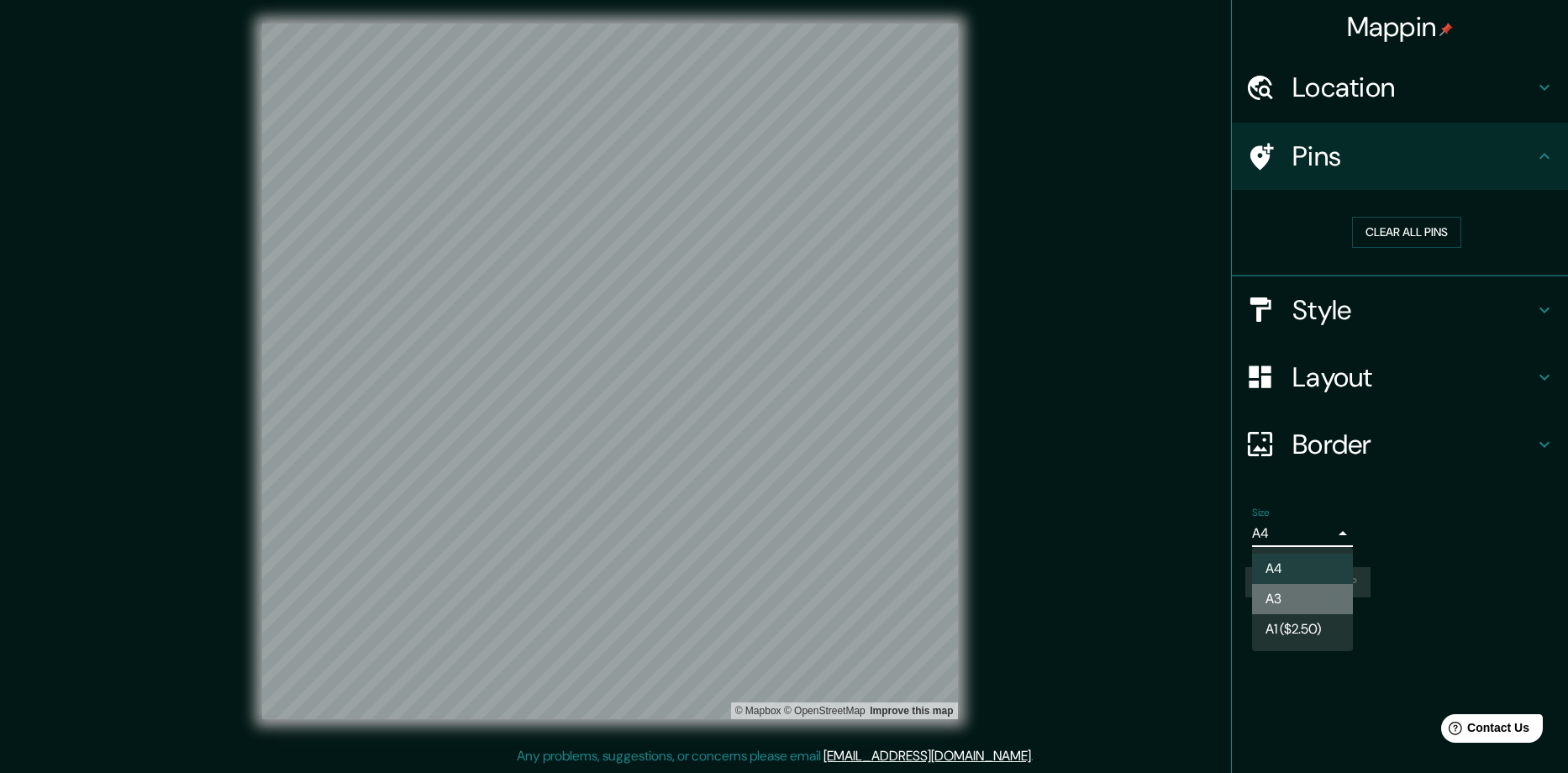
click at [1299, 601] on li "A3" at bounding box center [1301, 599] width 100 height 30
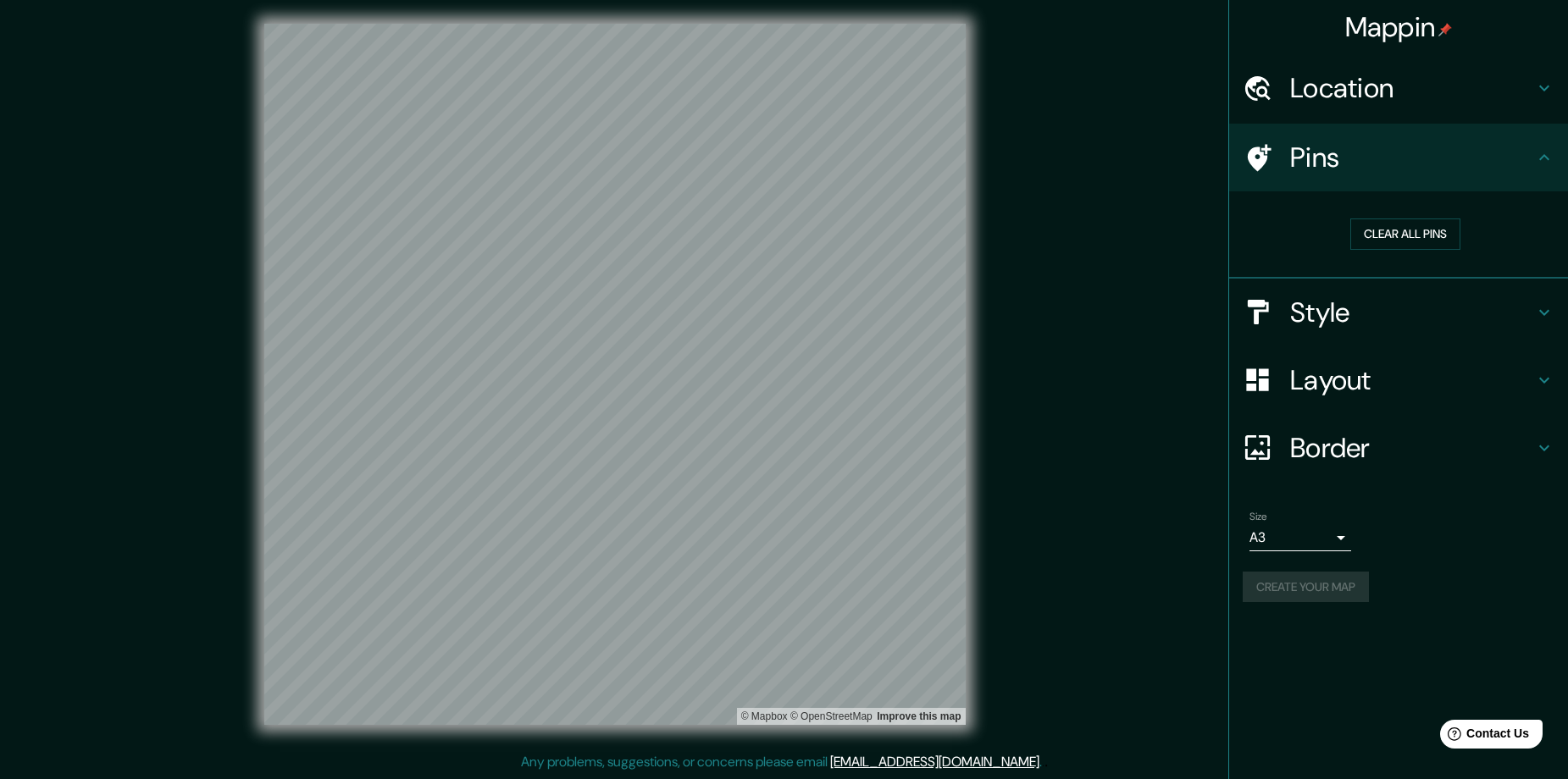
click at [1337, 579] on div "Create your map" at bounding box center [1398, 587] width 312 height 31
click at [1335, 546] on body "Mappin Location Popayán, Cauca, Colombia Pins Clear all pins Style Layout Borde…" at bounding box center [784, 385] width 1568 height 779
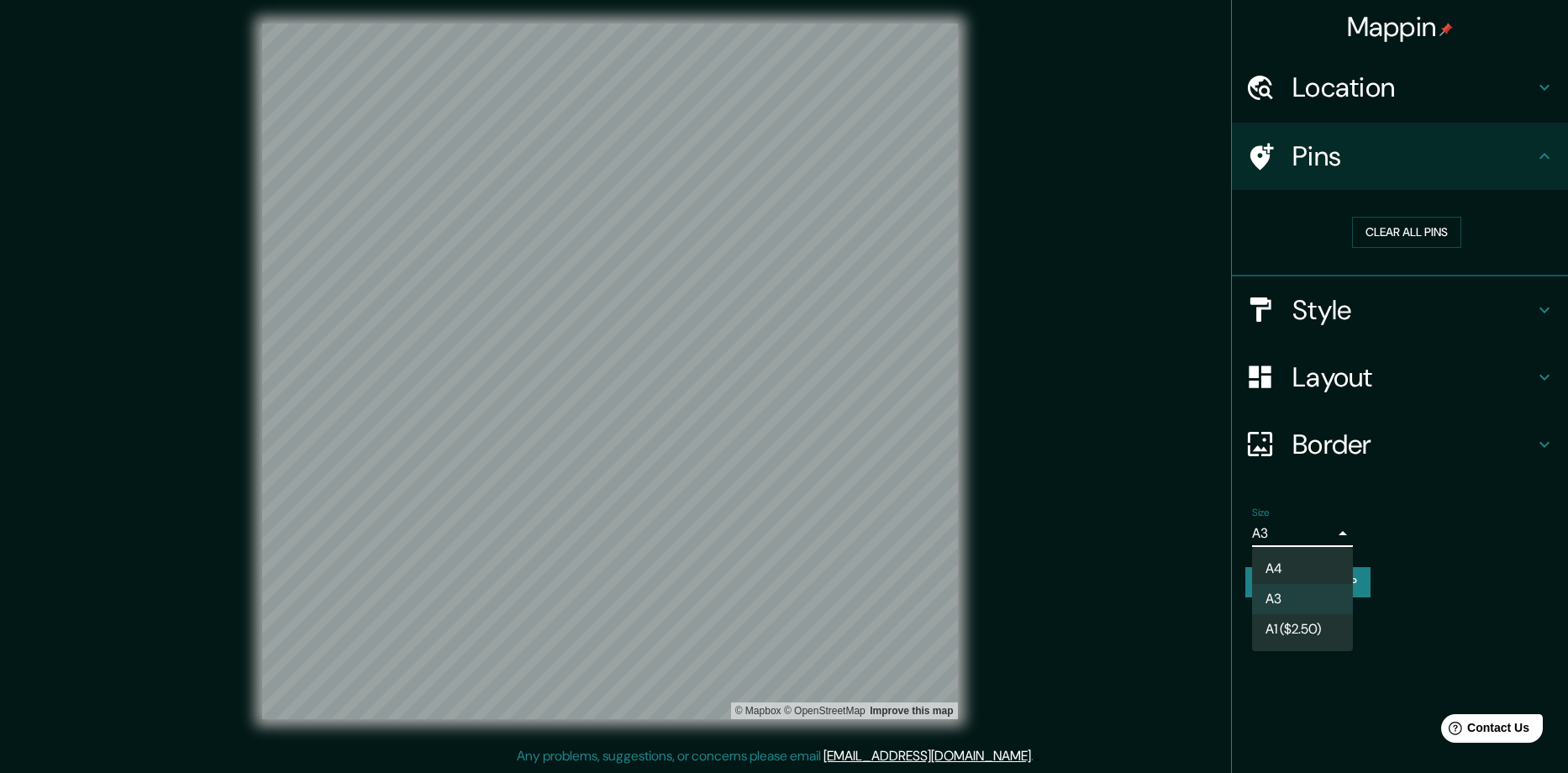
click at [1305, 562] on li "A4" at bounding box center [1301, 568] width 100 height 30
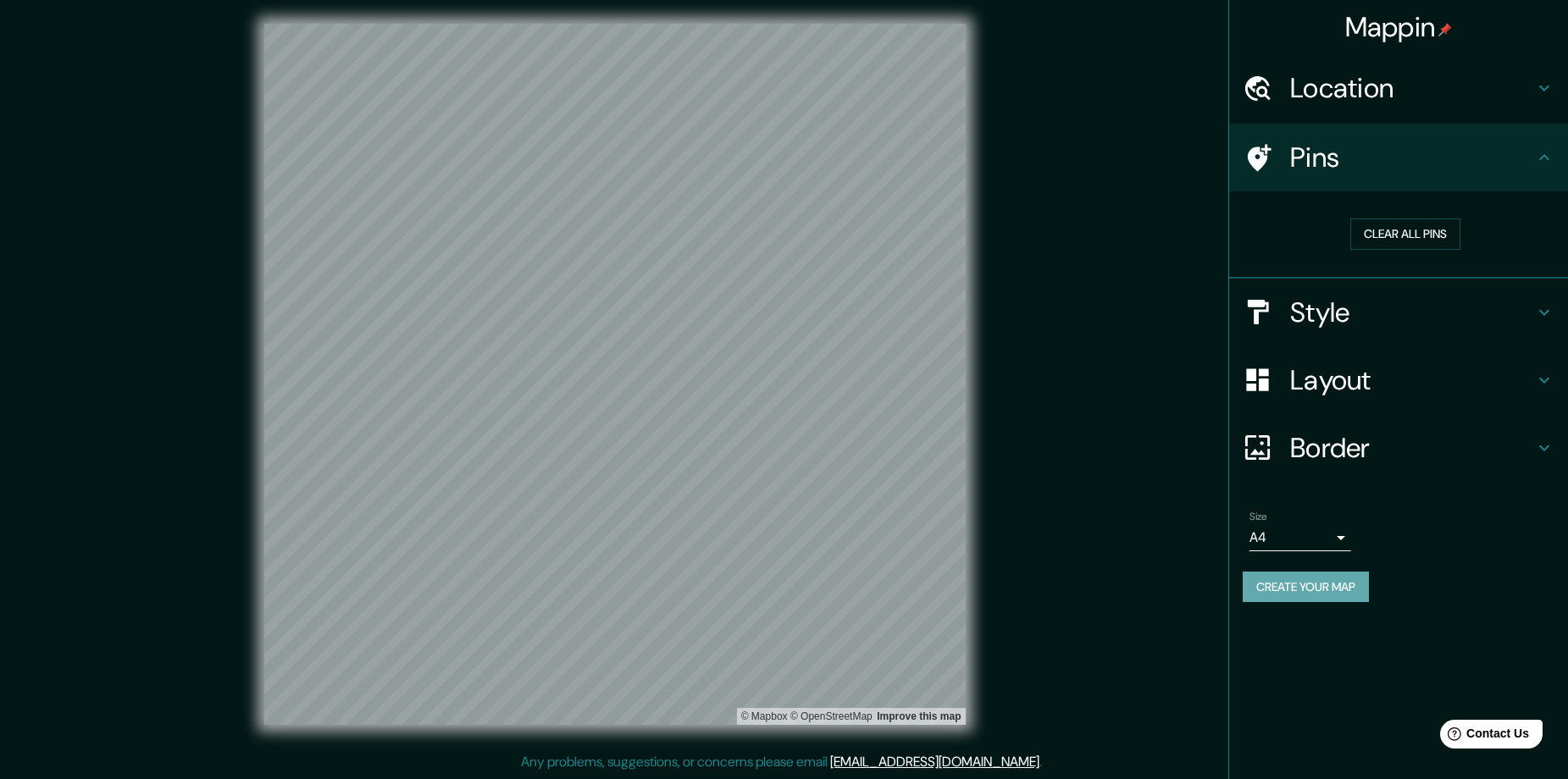
click at [1319, 594] on button "Create your map" at bounding box center [1305, 587] width 126 height 31
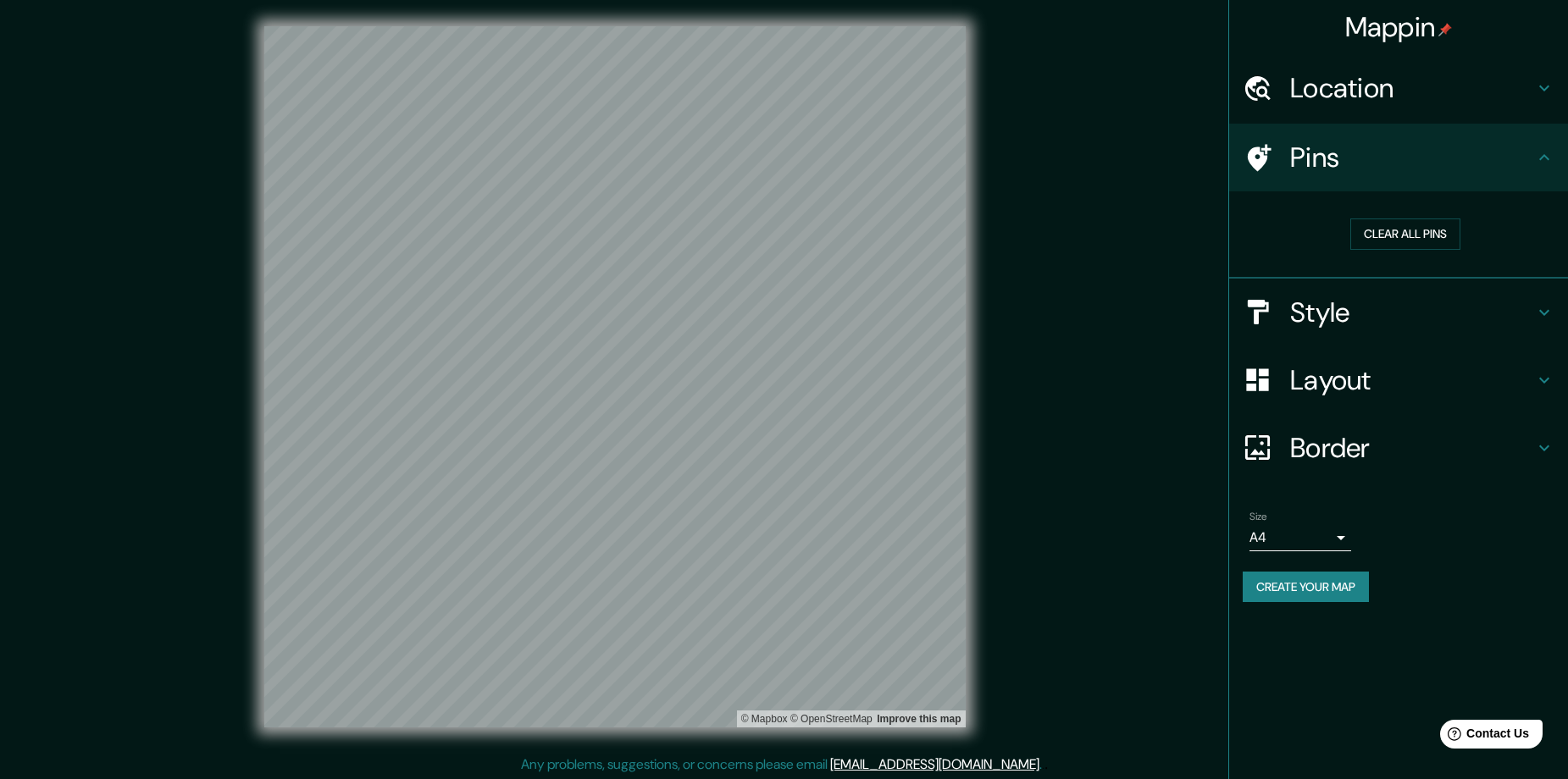
scroll to position [0, 0]
click at [1319, 600] on button "Create your map" at bounding box center [1305, 587] width 126 height 31
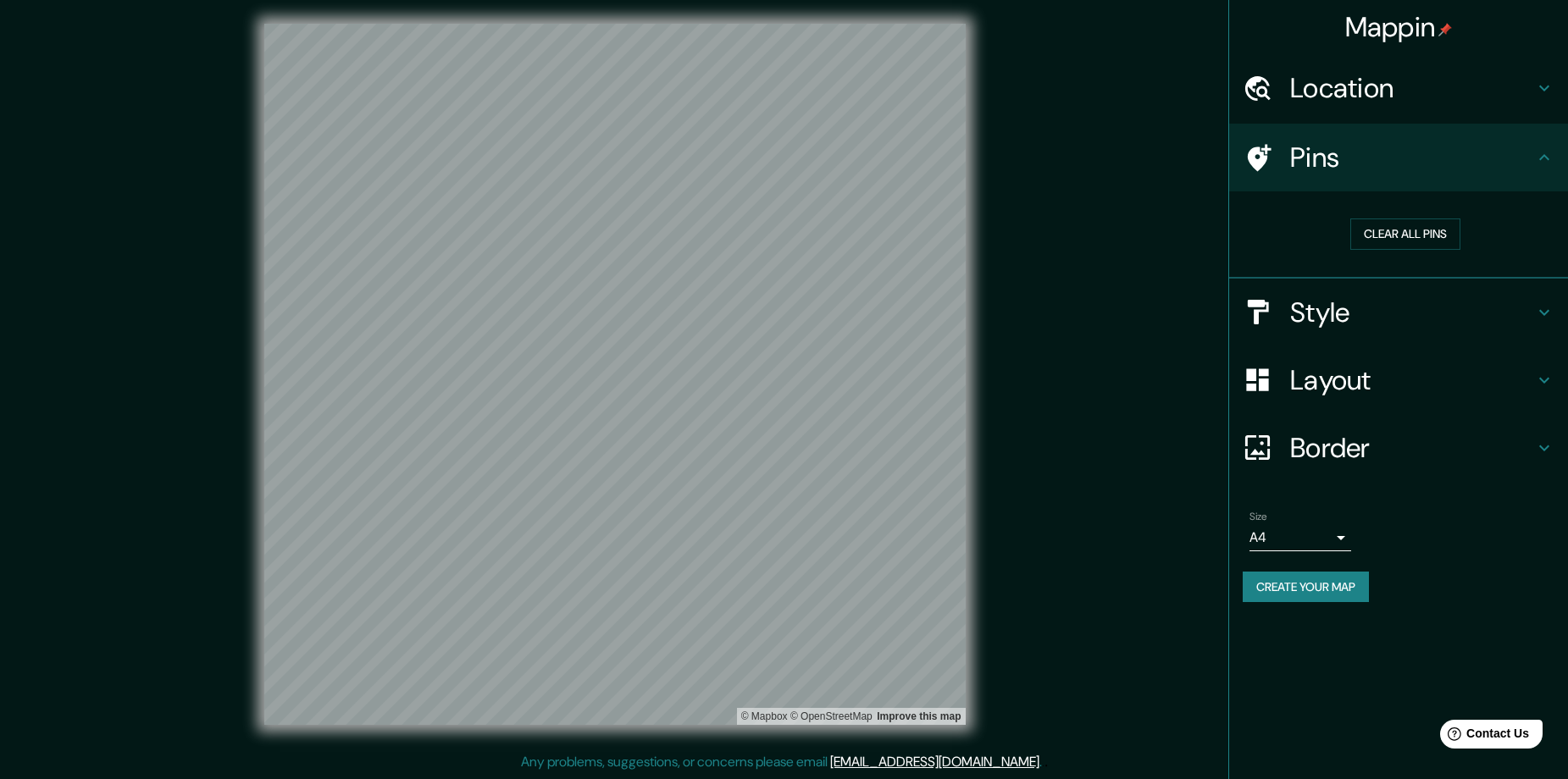
click at [1304, 574] on button "Create your map" at bounding box center [1305, 587] width 126 height 31
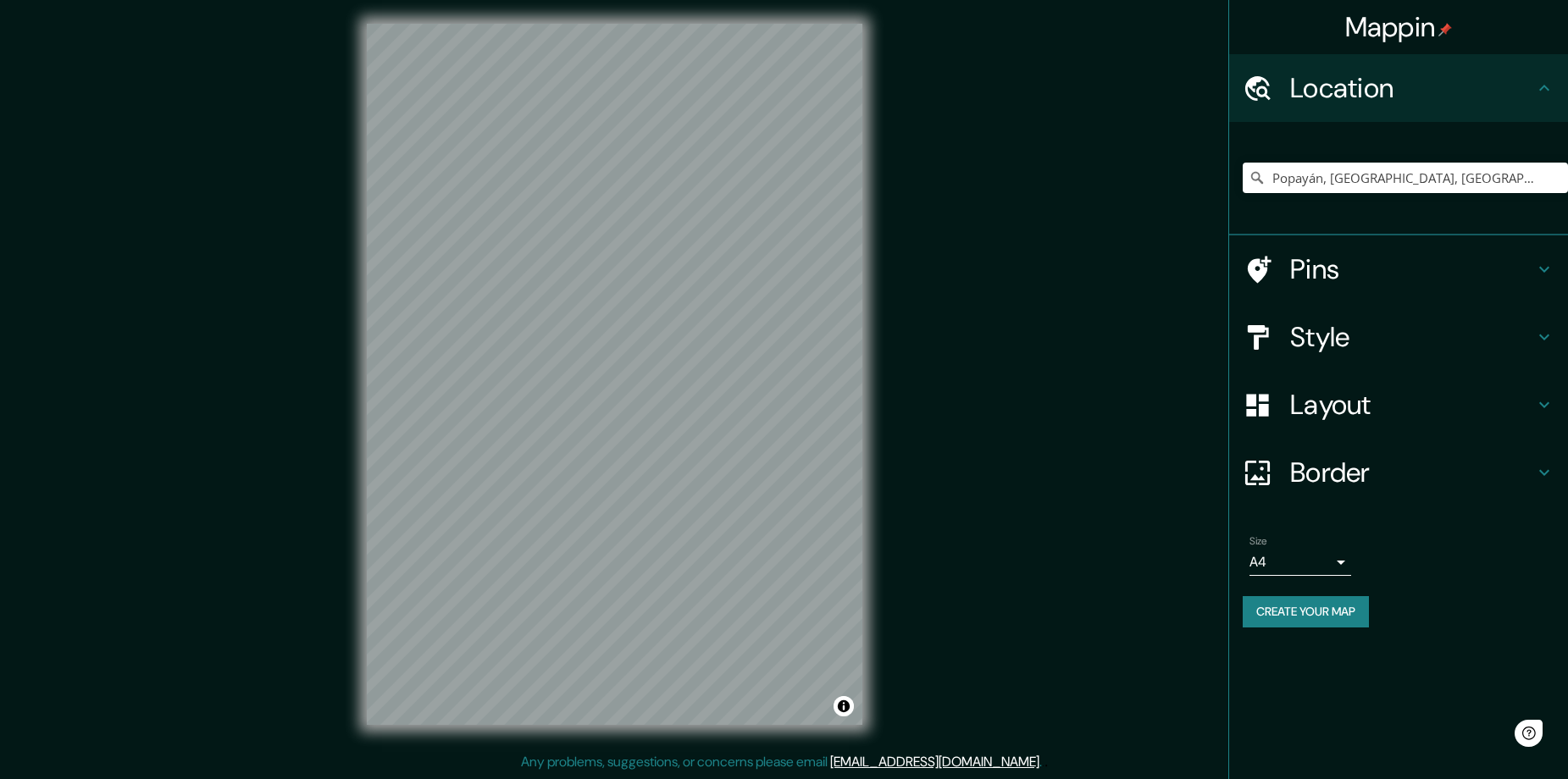
scroll to position [4, 0]
click at [1370, 467] on h4 "Border" at bounding box center [1412, 472] width 244 height 34
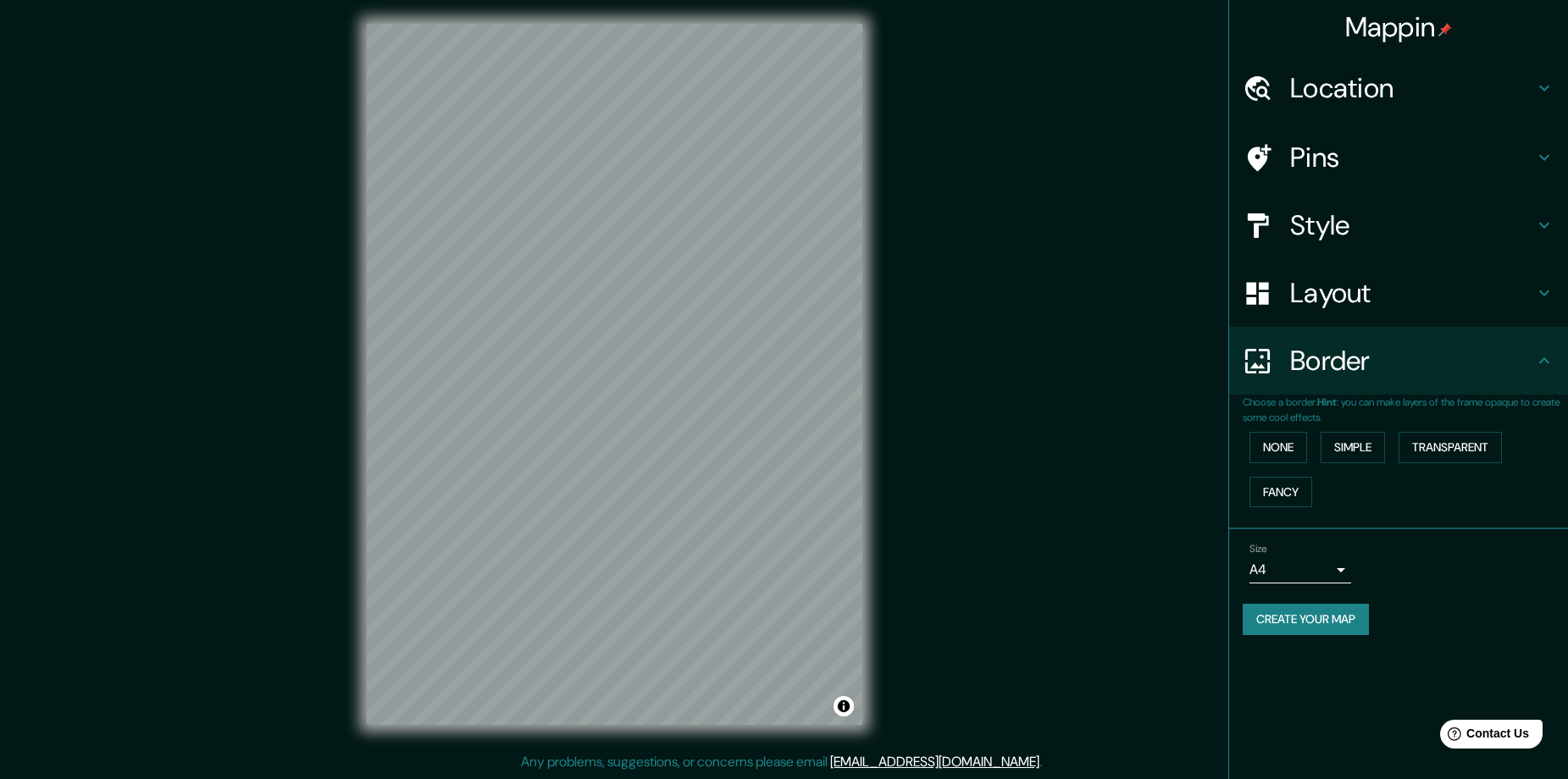
click at [1361, 302] on h4 "Layout" at bounding box center [1412, 292] width 244 height 34
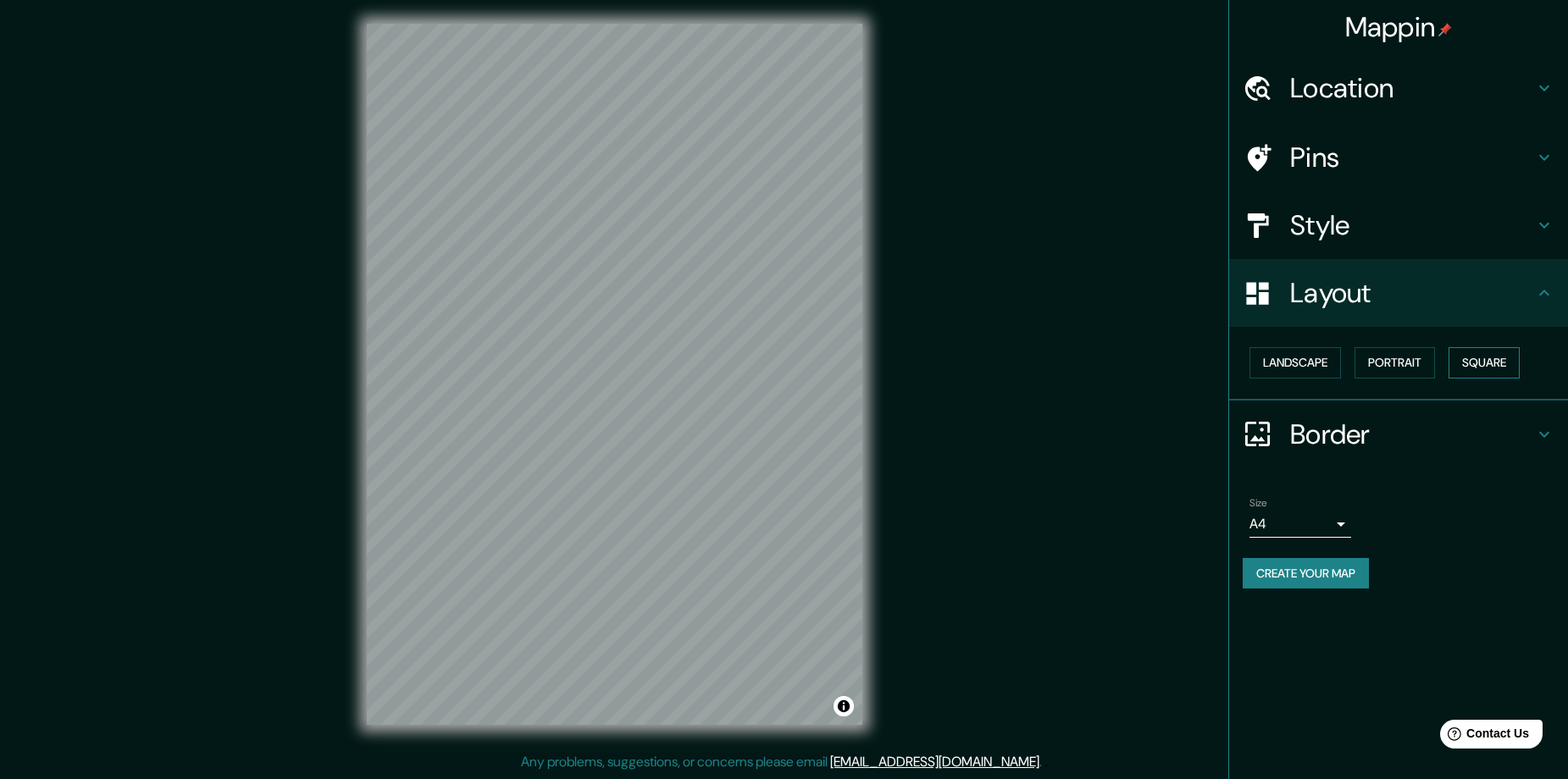
click at [1452, 364] on button "Square" at bounding box center [1484, 363] width 71 height 31
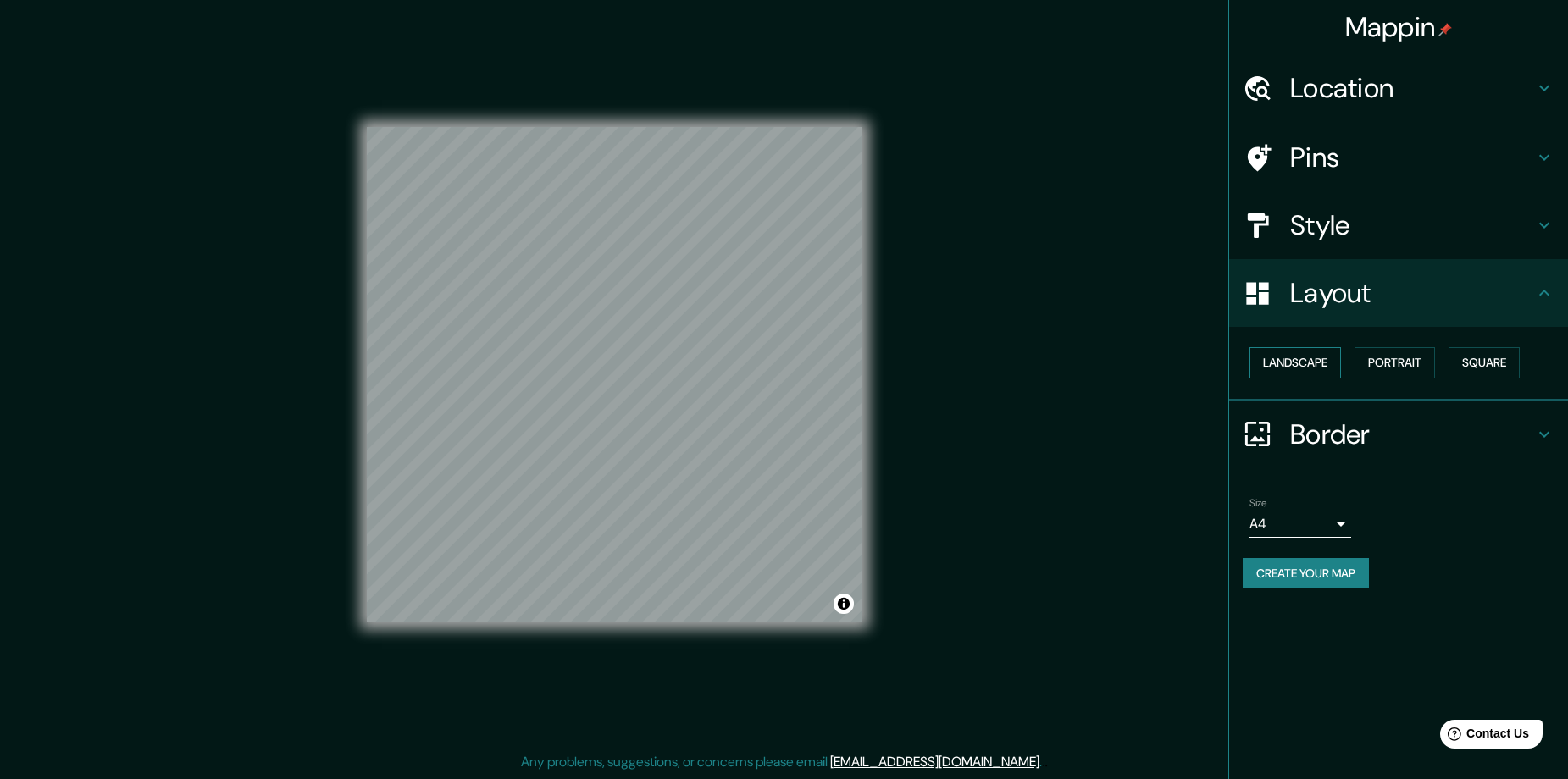
click at [1302, 364] on button "Landscape" at bounding box center [1295, 363] width 91 height 31
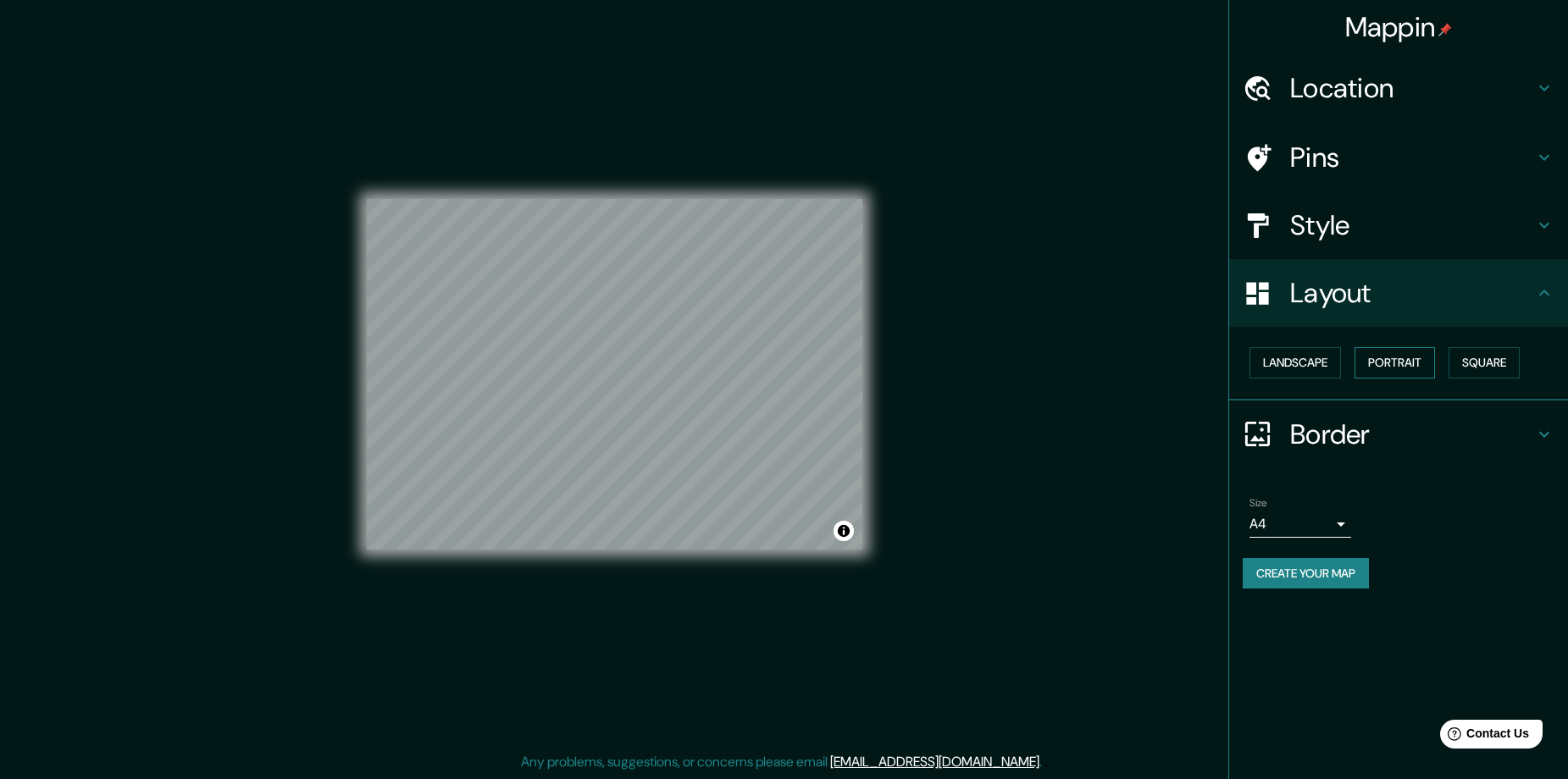
click at [1404, 364] on button "Portrait" at bounding box center [1395, 363] width 80 height 31
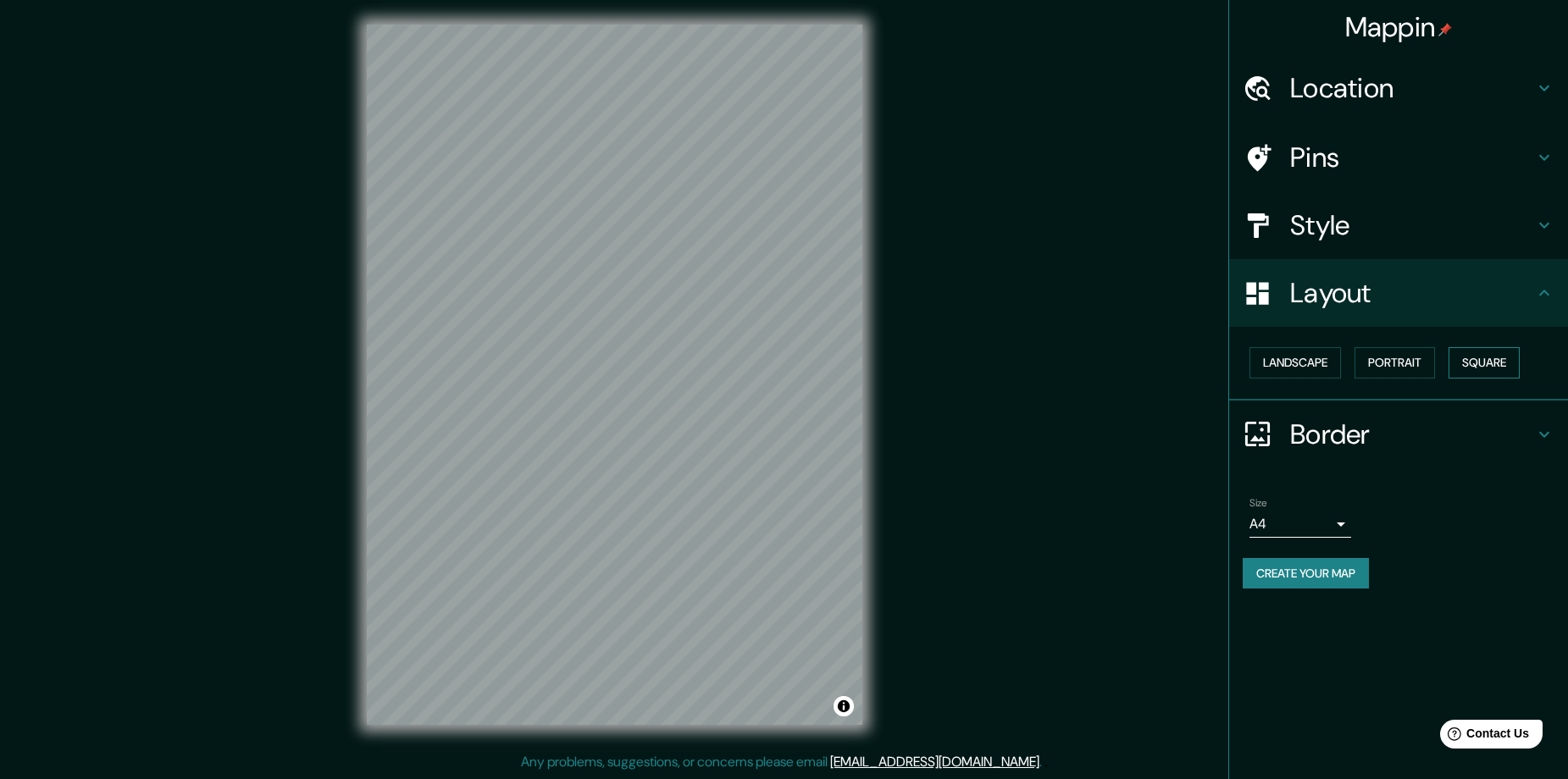
click at [1466, 364] on button "Square" at bounding box center [1484, 363] width 71 height 31
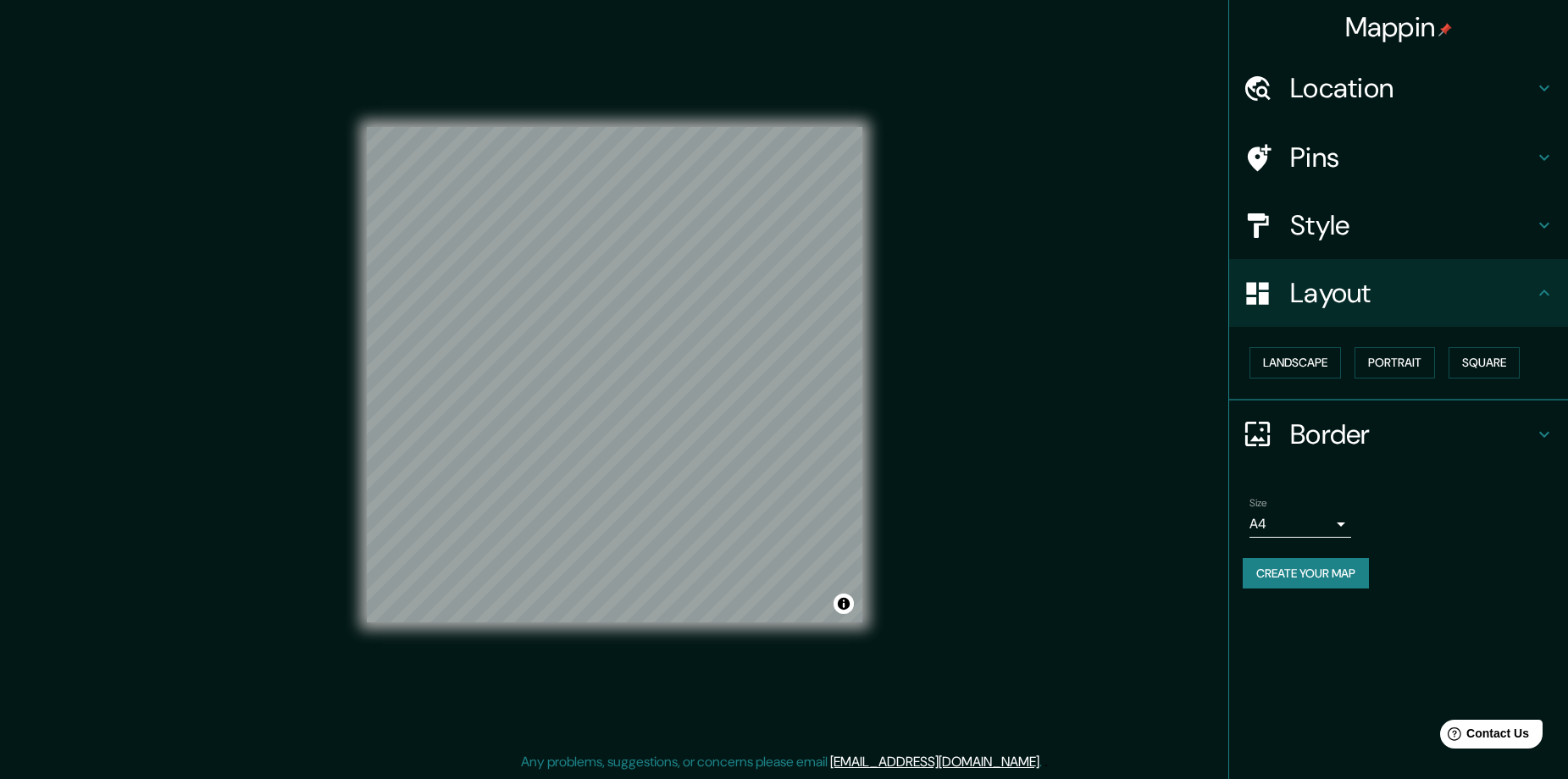
click at [1404, 162] on h4 "Pins" at bounding box center [1412, 157] width 244 height 34
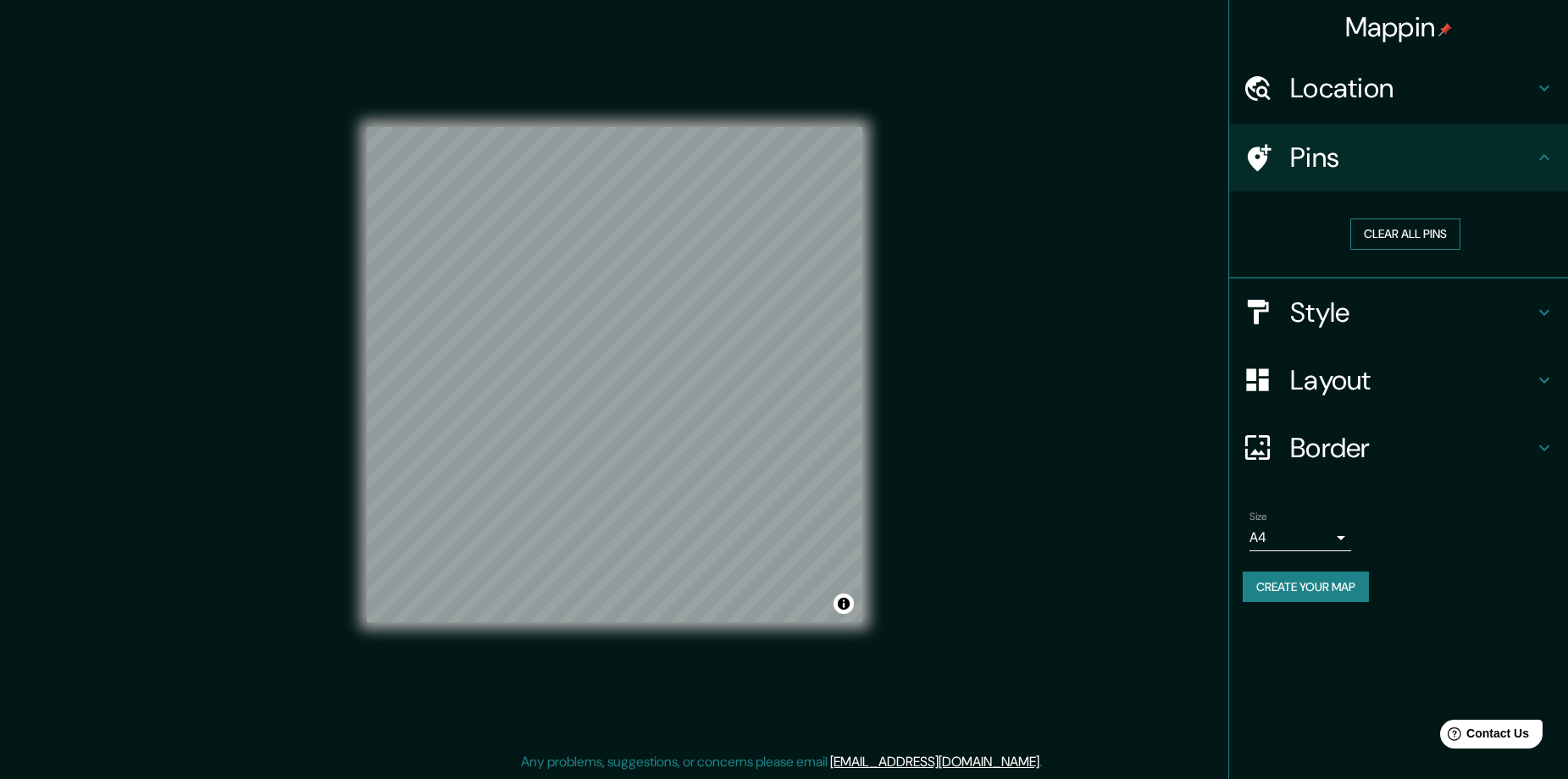
click at [1381, 244] on button "Clear all pins" at bounding box center [1405, 234] width 110 height 31
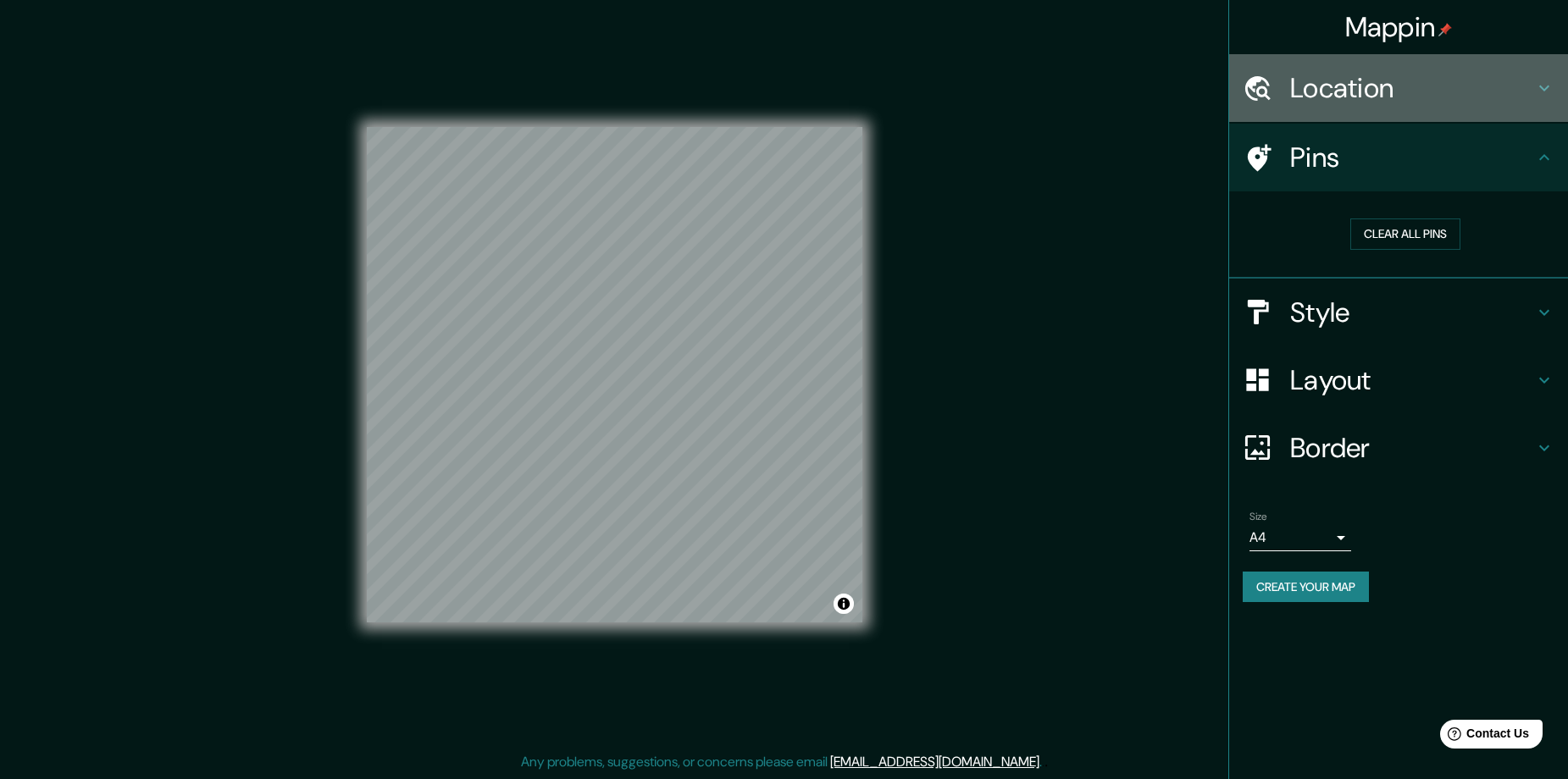
click at [1392, 97] on h4 "Location" at bounding box center [1412, 87] width 244 height 34
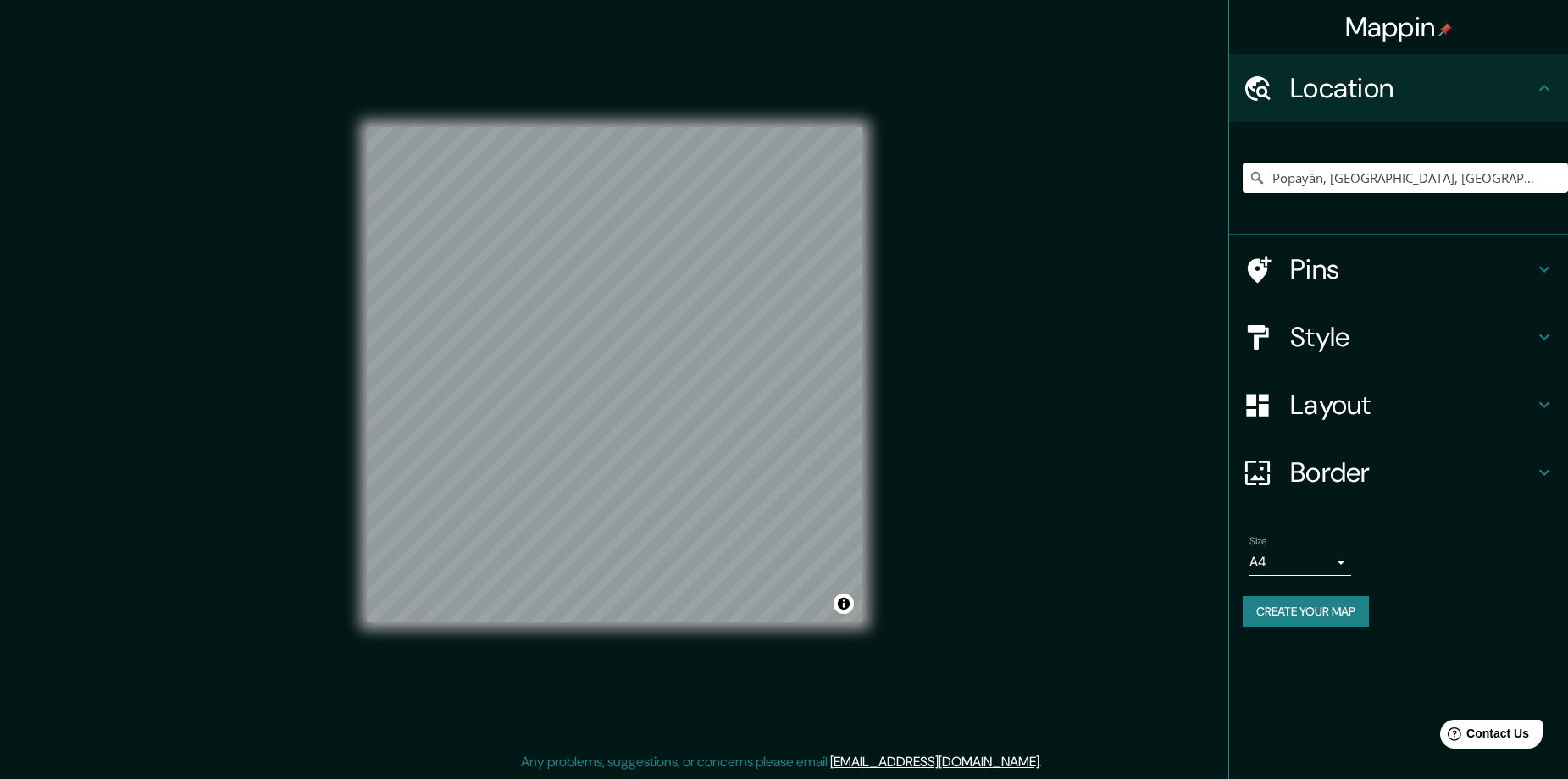
click at [1363, 177] on input "Popayán, [GEOGRAPHIC_DATA], [GEOGRAPHIC_DATA]" at bounding box center [1405, 177] width 325 height 30
click at [1495, 192] on input "Popayán, [GEOGRAPHIC_DATA], [GEOGRAPHIC_DATA]" at bounding box center [1405, 177] width 325 height 30
click at [1484, 180] on input "Popayán, [GEOGRAPHIC_DATA], [GEOGRAPHIC_DATA]" at bounding box center [1405, 177] width 325 height 30
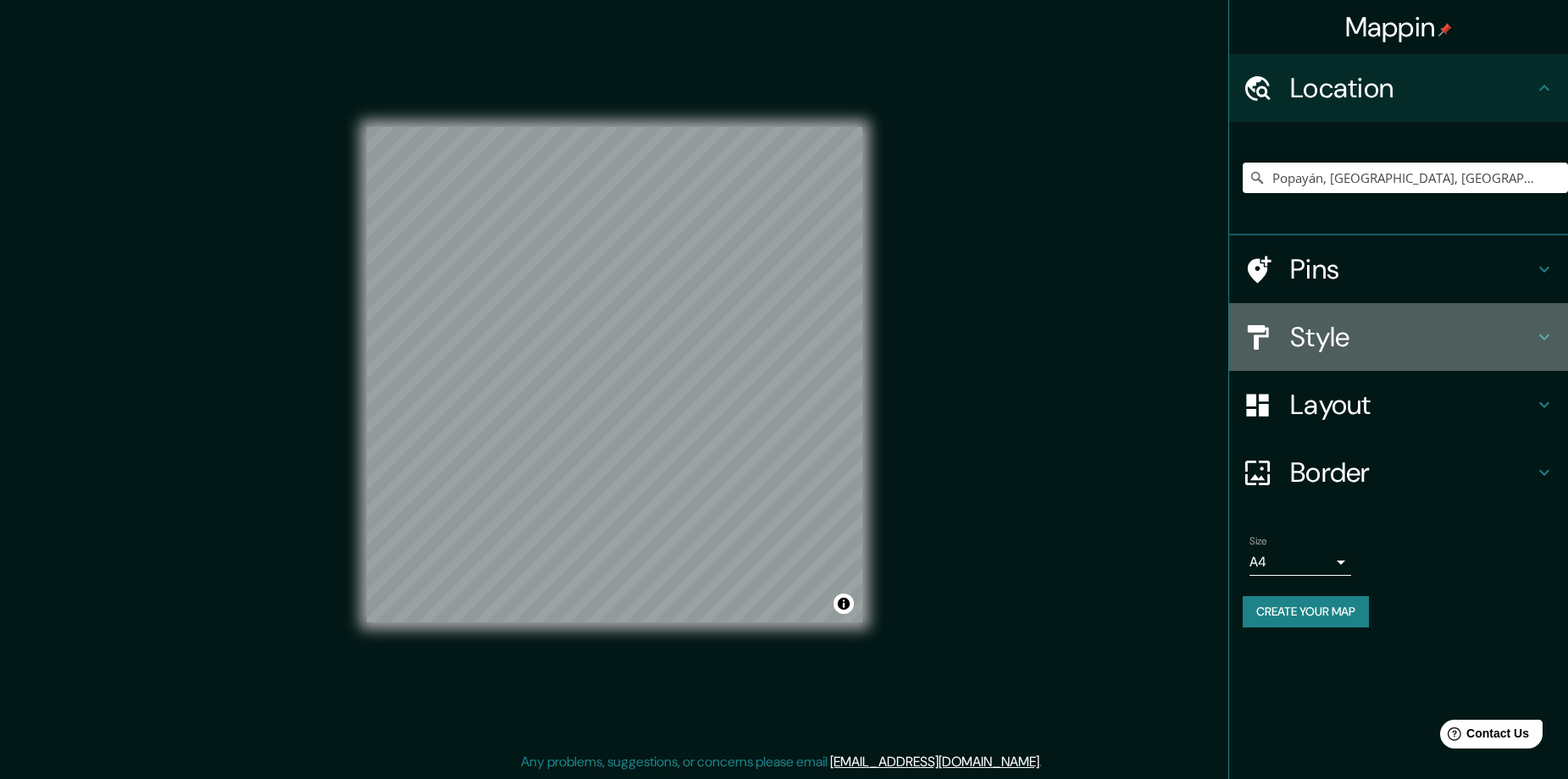
click at [1378, 350] on h4 "Style" at bounding box center [1412, 336] width 244 height 34
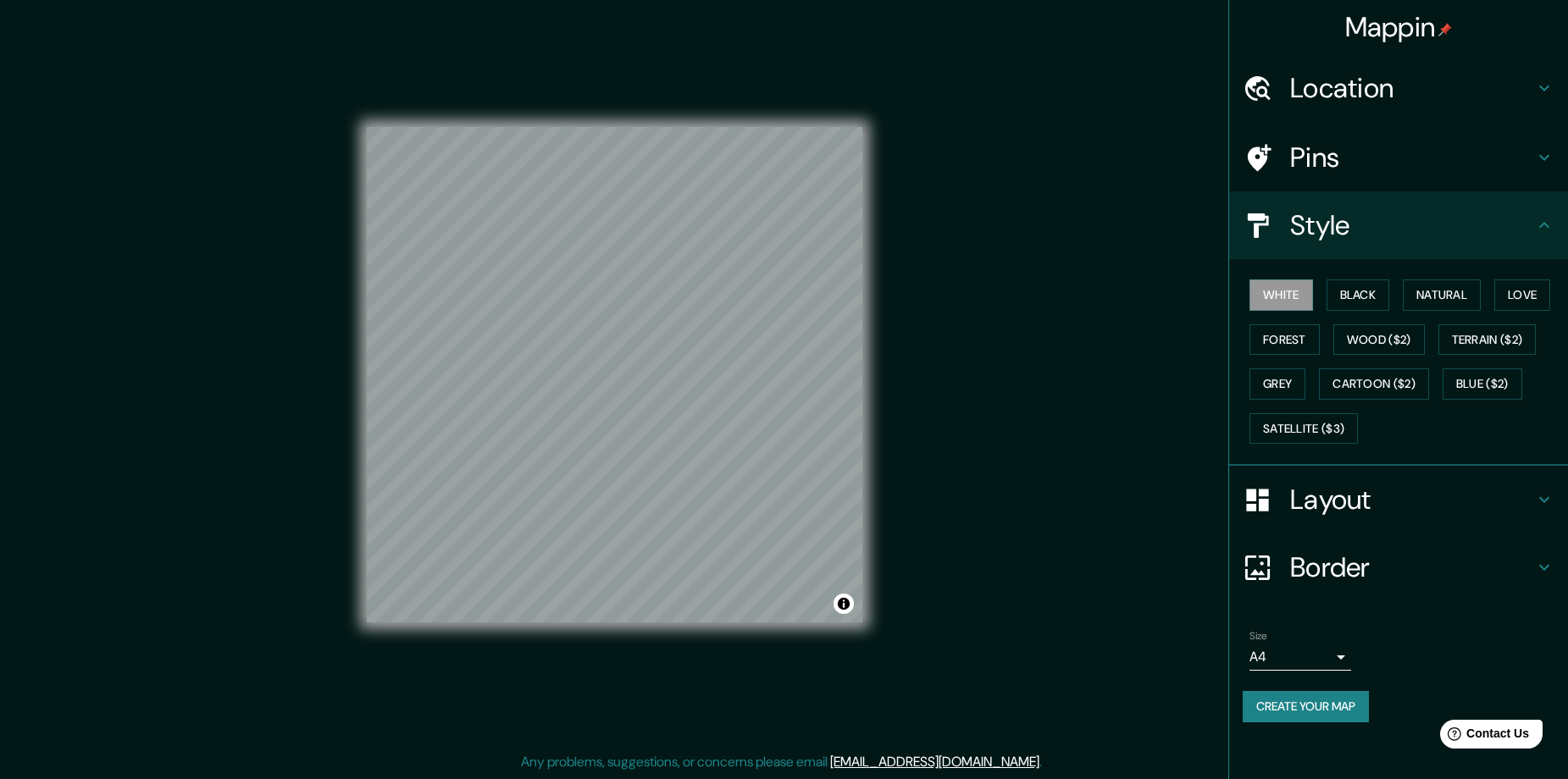
click at [1377, 278] on div "White Black Natural Love Forest Wood ($2) Terrain ($2) Grey Cartoon ($2) Blue (…" at bounding box center [1405, 361] width 325 height 178
click at [1368, 292] on button "Black" at bounding box center [1358, 295] width 64 height 31
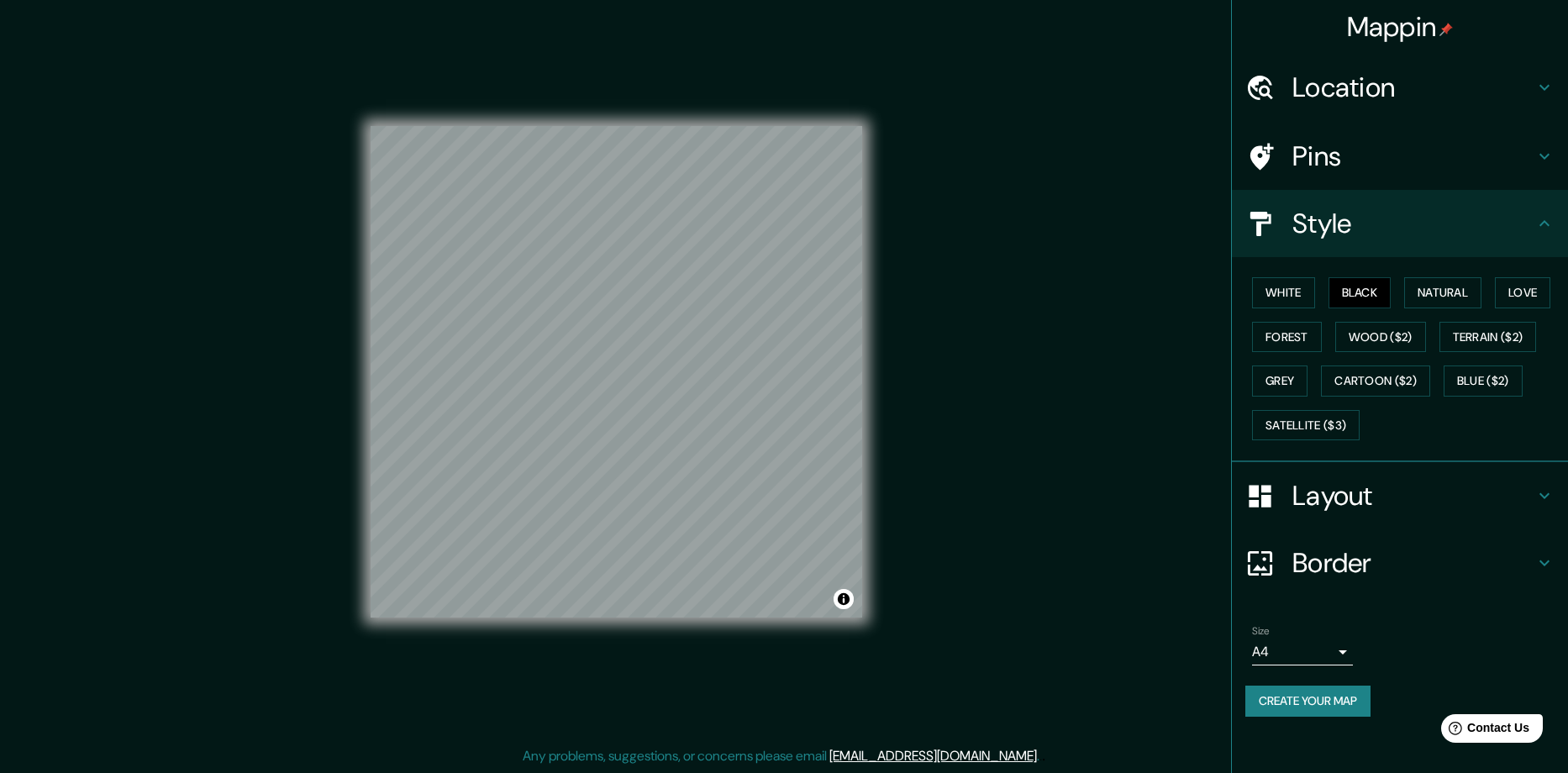
click at [1299, 662] on body "Mappin Location Popayán, Cauca, Colombia Popayán Cauca, Colombia Cauca Colombia…" at bounding box center [784, 382] width 1568 height 773
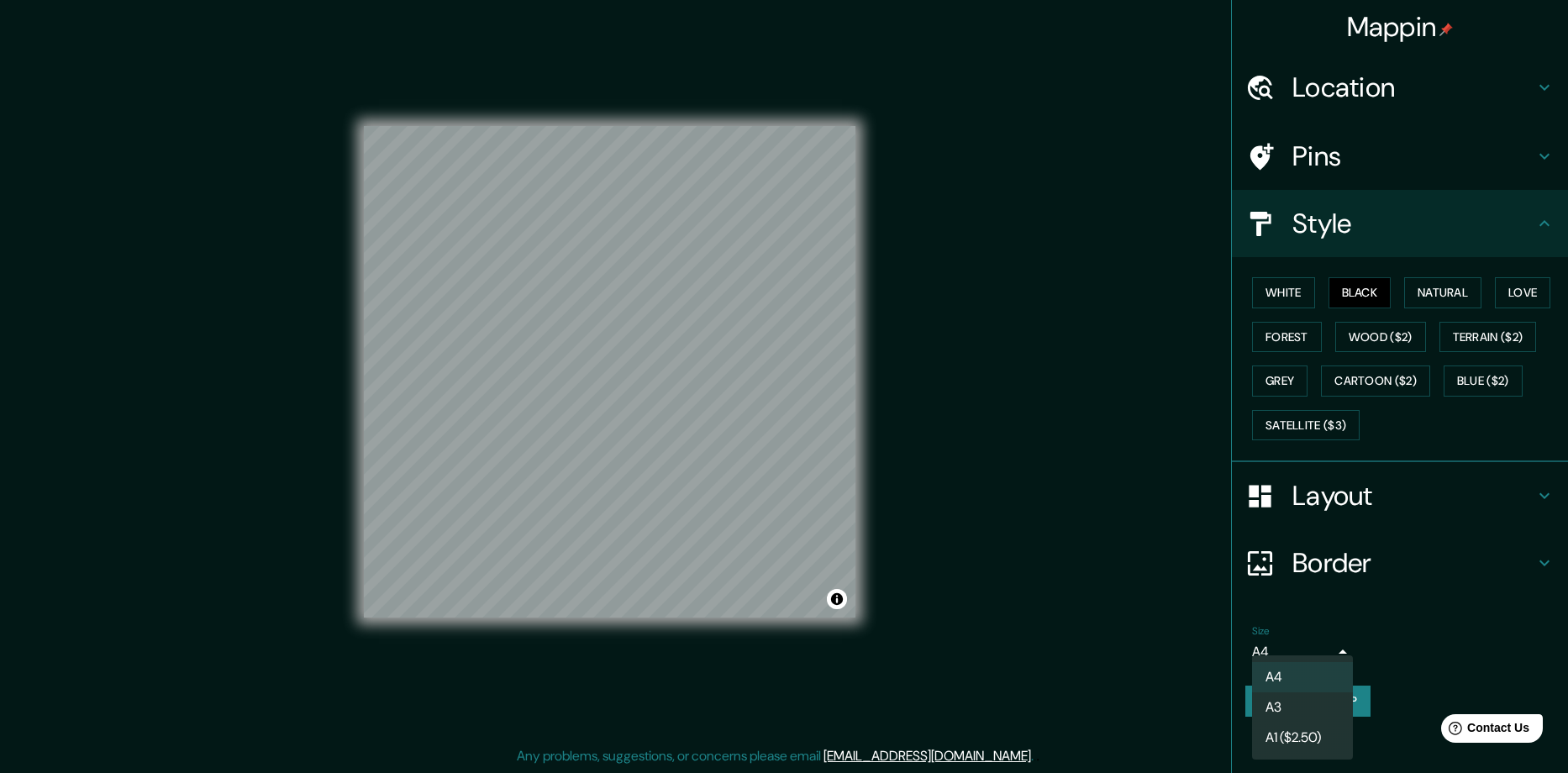
click at [1290, 701] on li "A3" at bounding box center [1301, 707] width 100 height 30
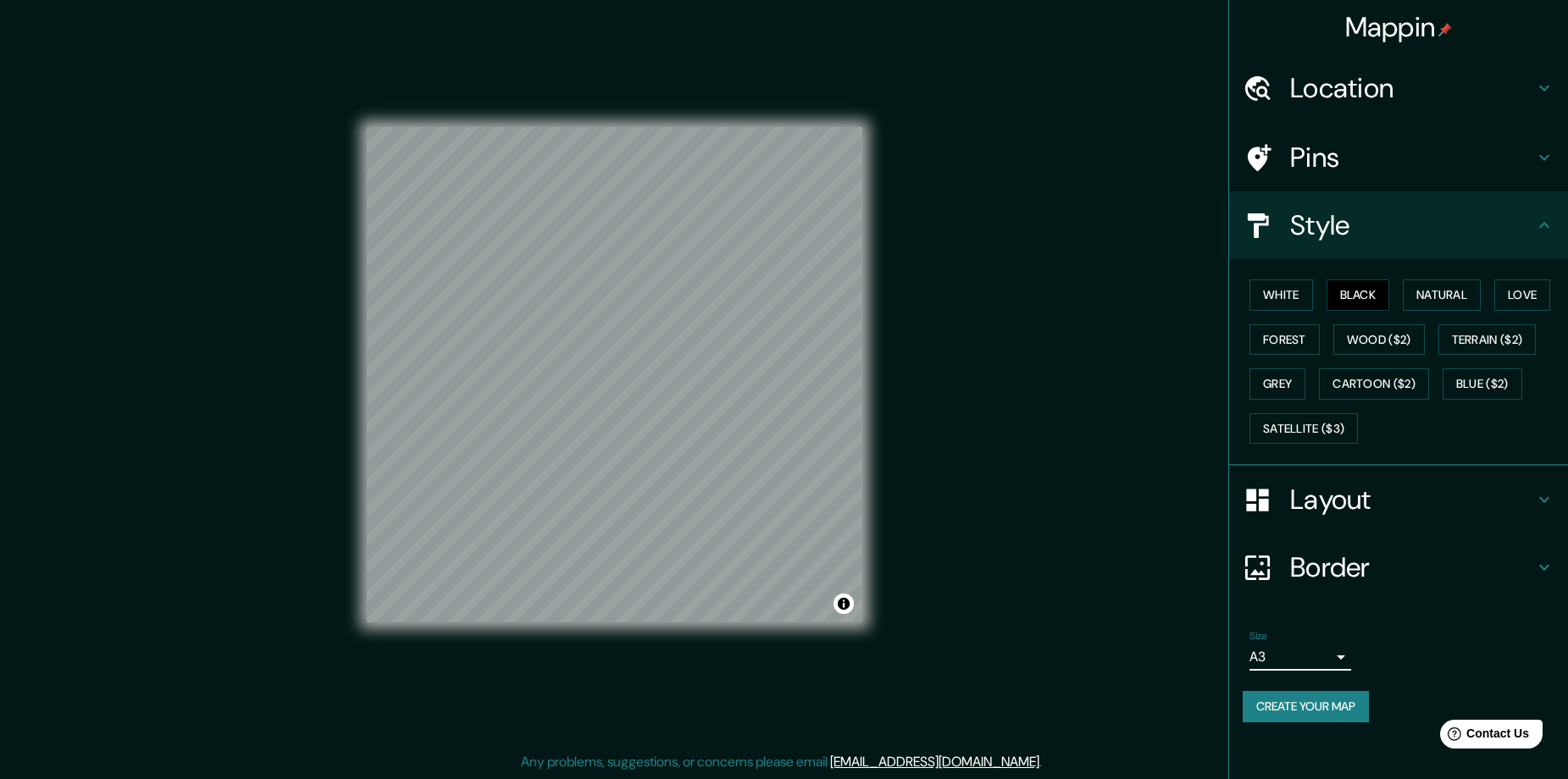
click at [1318, 671] on div "Size A3 single" at bounding box center [1398, 650] width 312 height 54
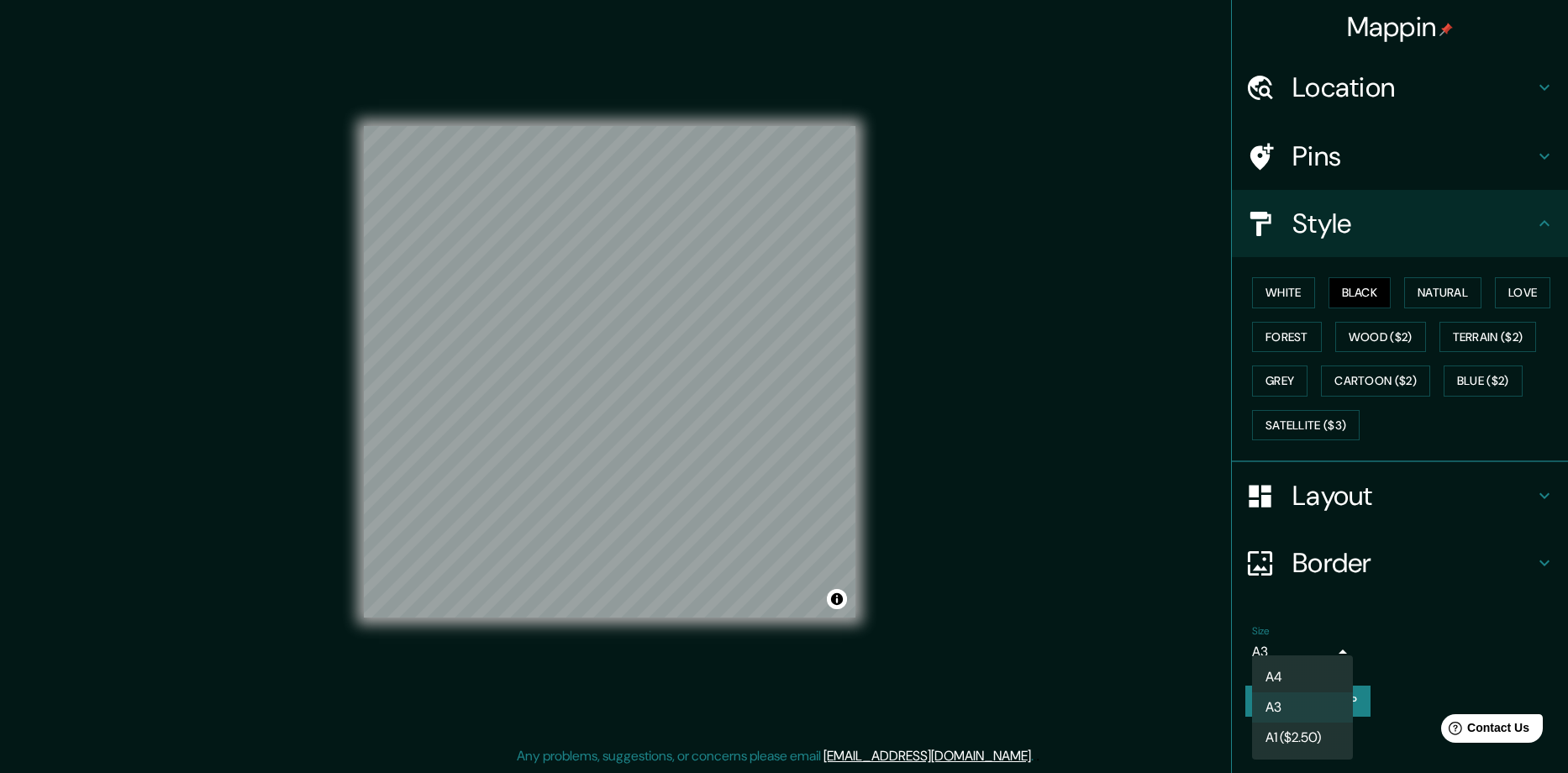
click at [1309, 646] on body "Mappin Location Popayán, Cauca, Colombia Popayán Cauca, Colombia Cauca Colombia…" at bounding box center [784, 382] width 1568 height 773
click at [1308, 664] on li "A4" at bounding box center [1301, 676] width 100 height 30
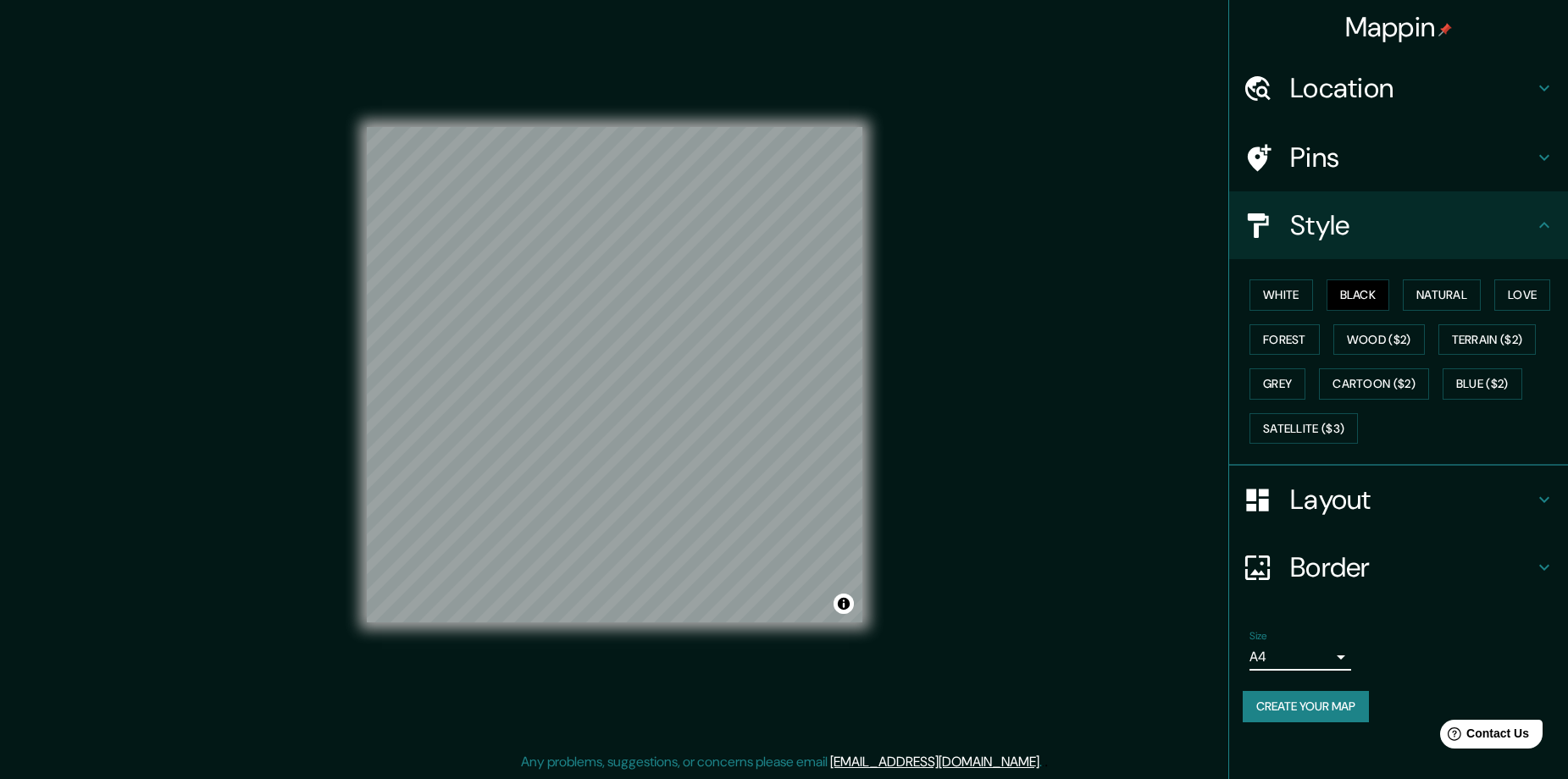
click at [1326, 149] on h4 "Pins" at bounding box center [1412, 157] width 244 height 34
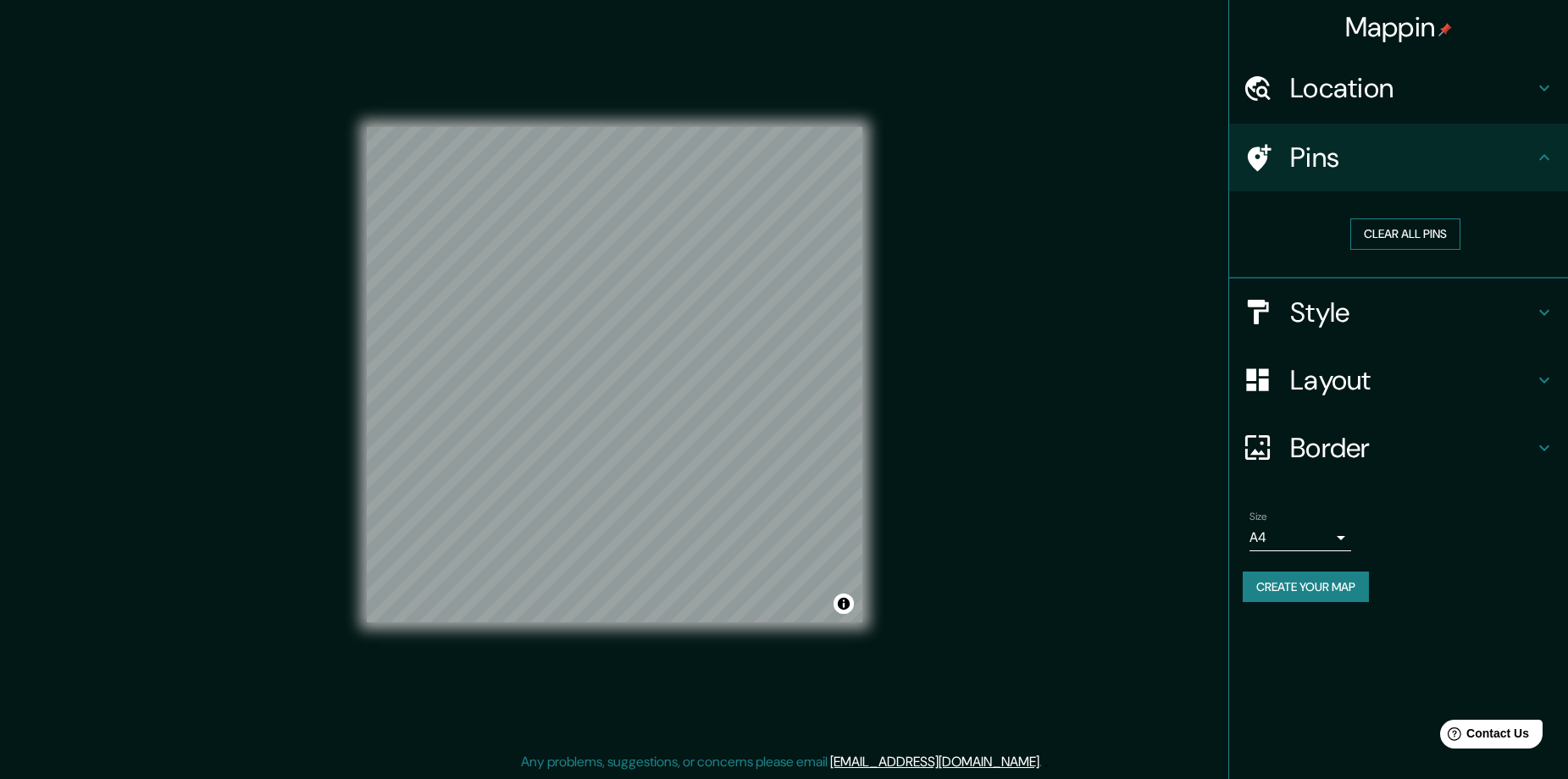
click at [1389, 238] on button "Clear all pins" at bounding box center [1405, 234] width 110 height 31
click at [891, 383] on div "Mappin Location Popayán, Cauca, Colombia Popayán Cauca, Colombia Cauca Colombia…" at bounding box center [784, 387] width 1568 height 782
click at [998, 380] on div "Mappin Location Popayán, Cauca, Colombia Popayán Cauca, Colombia Cauca Colombia…" at bounding box center [784, 387] width 1568 height 782
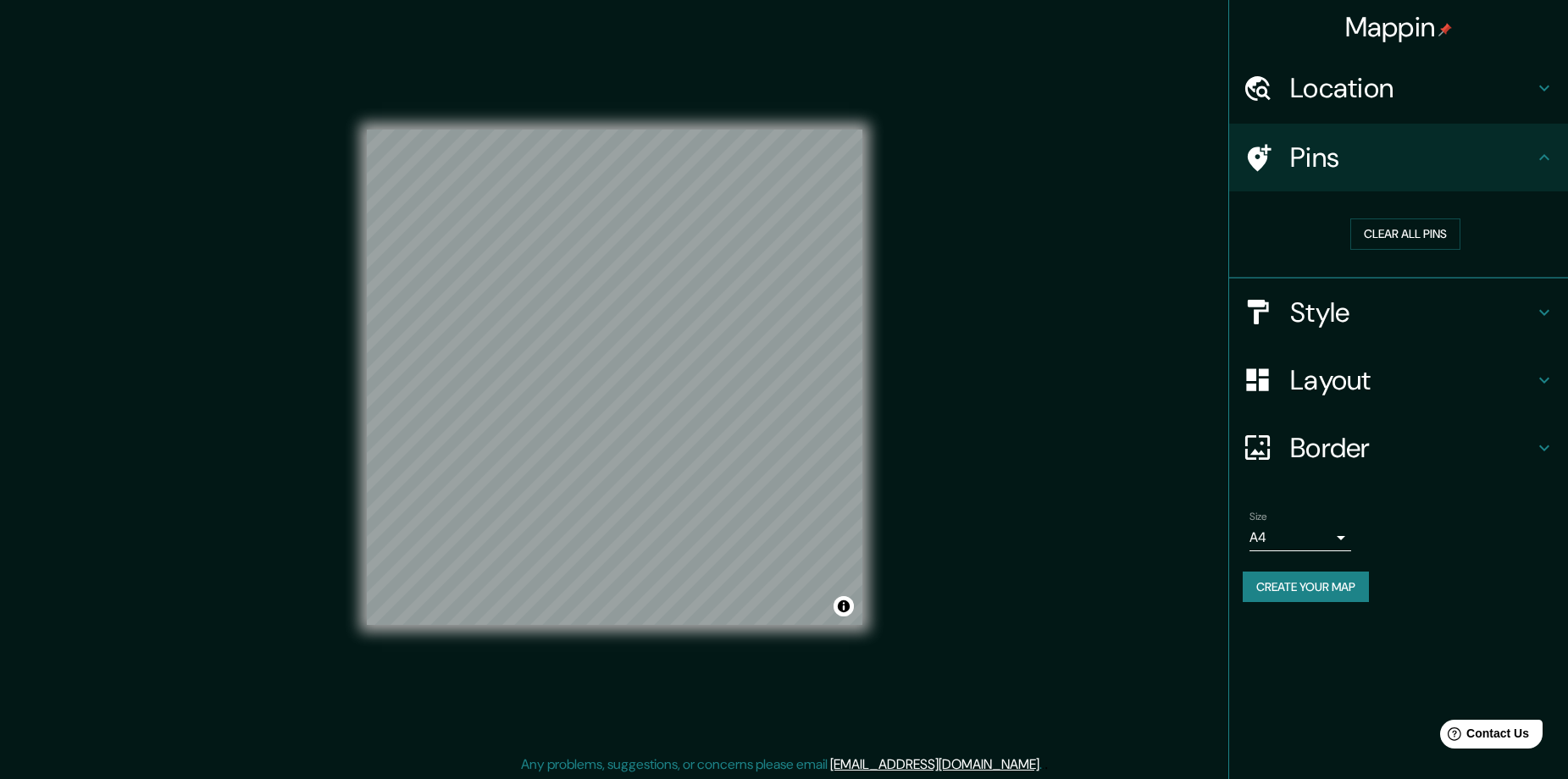
scroll to position [0, 0]
click at [1317, 297] on h4 "Style" at bounding box center [1412, 312] width 244 height 34
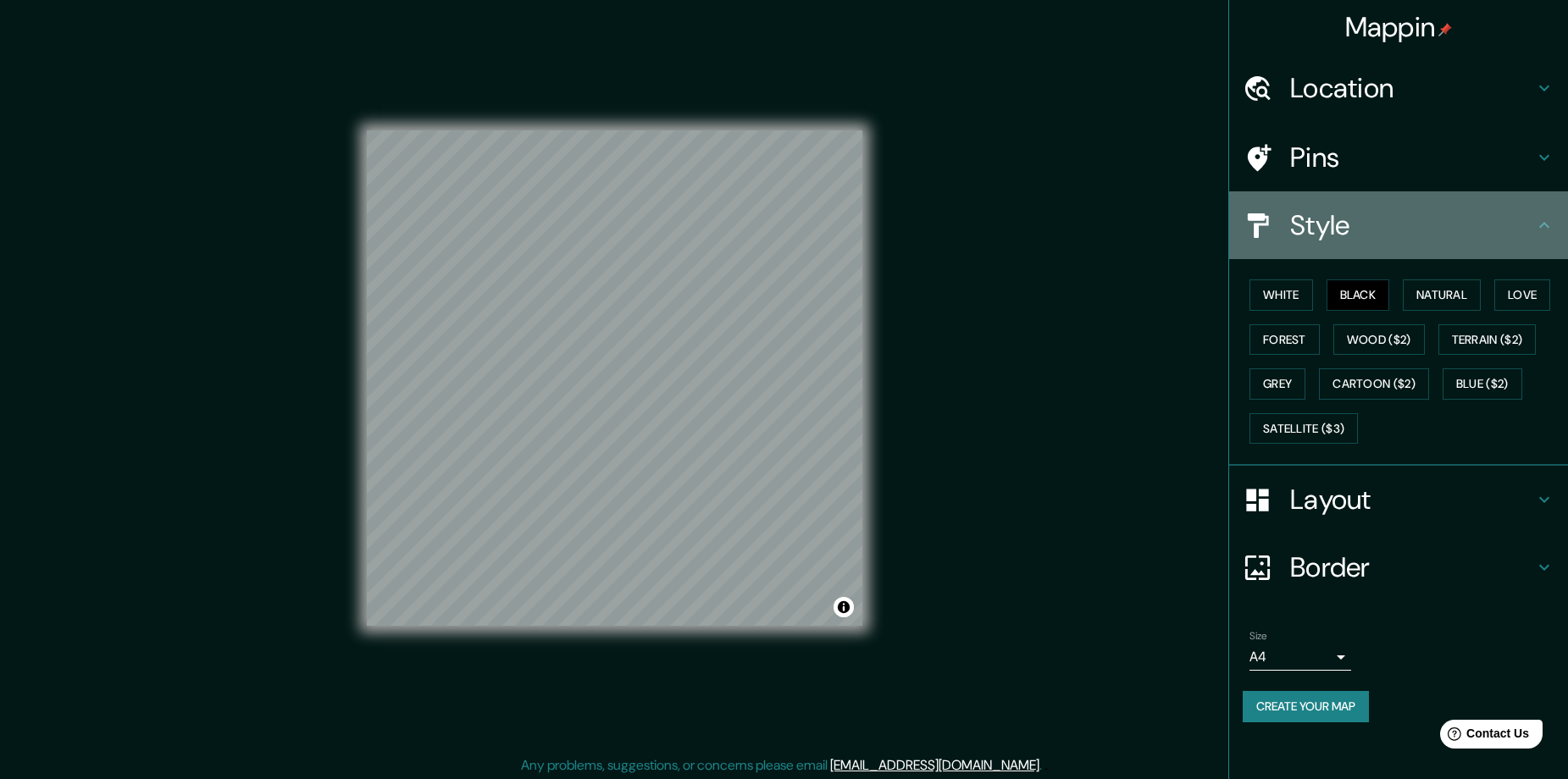
click at [1343, 241] on h4 "Style" at bounding box center [1412, 225] width 244 height 34
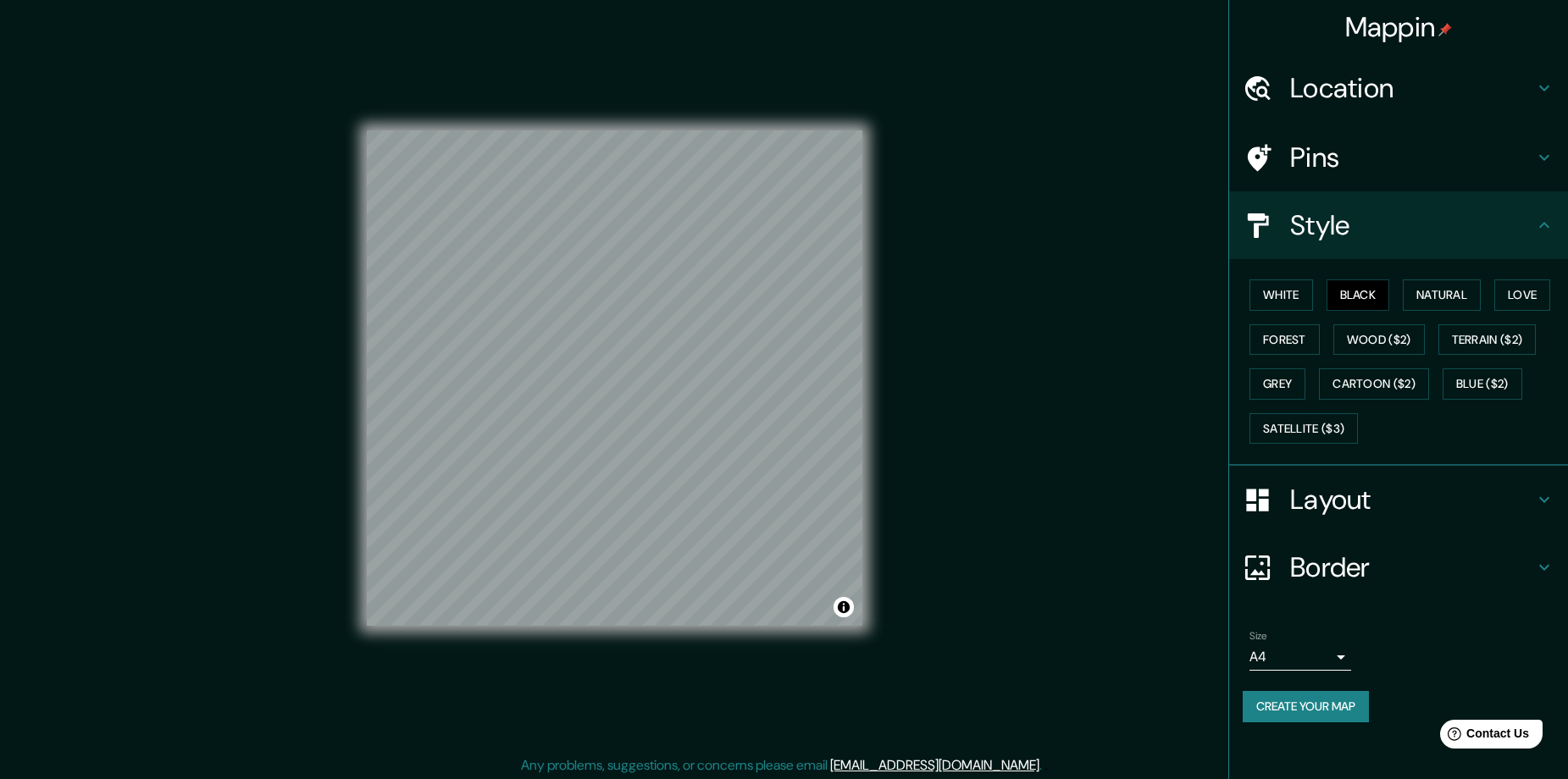
click at [1353, 487] on h4 "Layout" at bounding box center [1412, 499] width 244 height 34
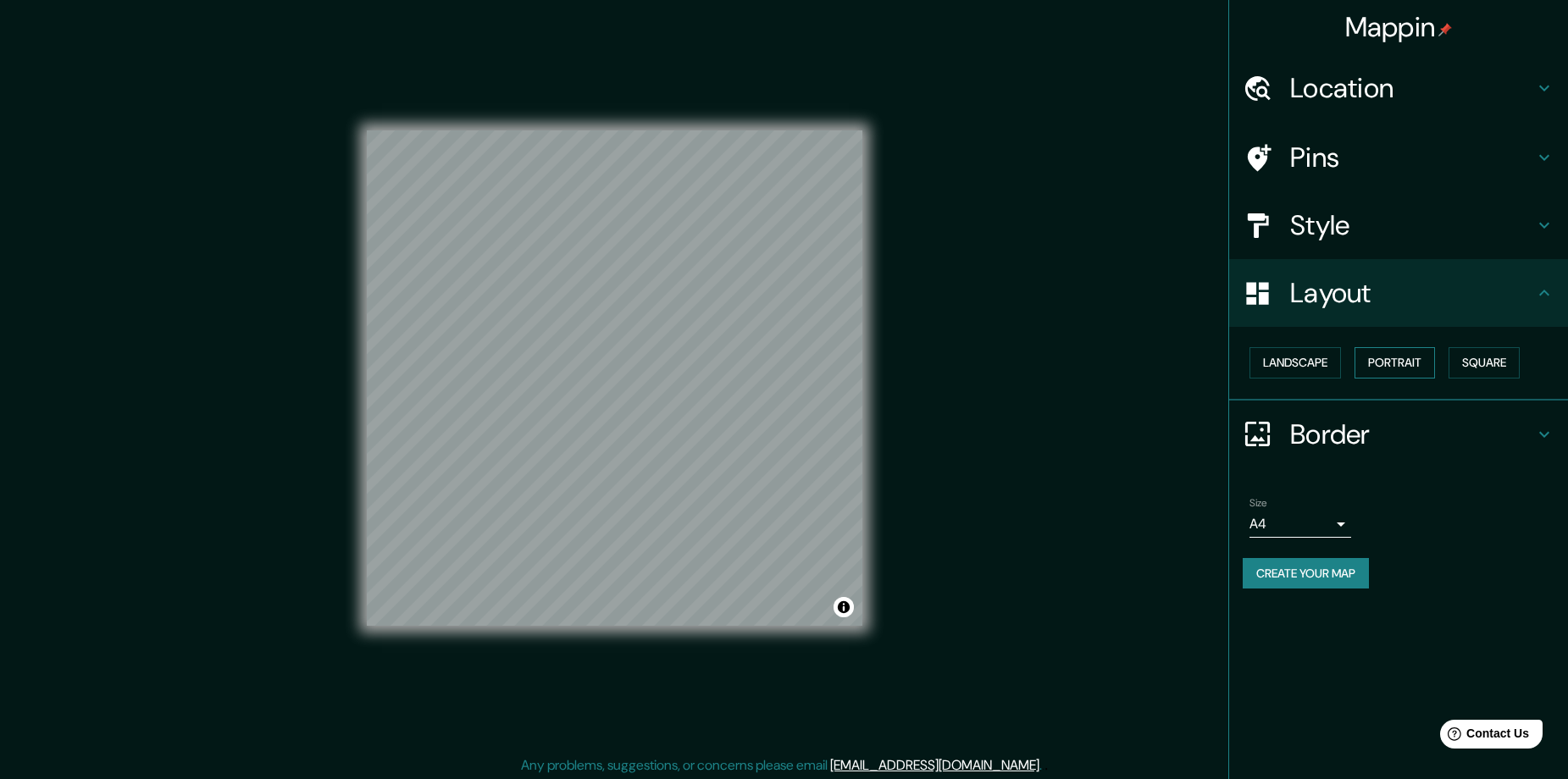
click at [1397, 362] on button "Portrait" at bounding box center [1395, 363] width 80 height 31
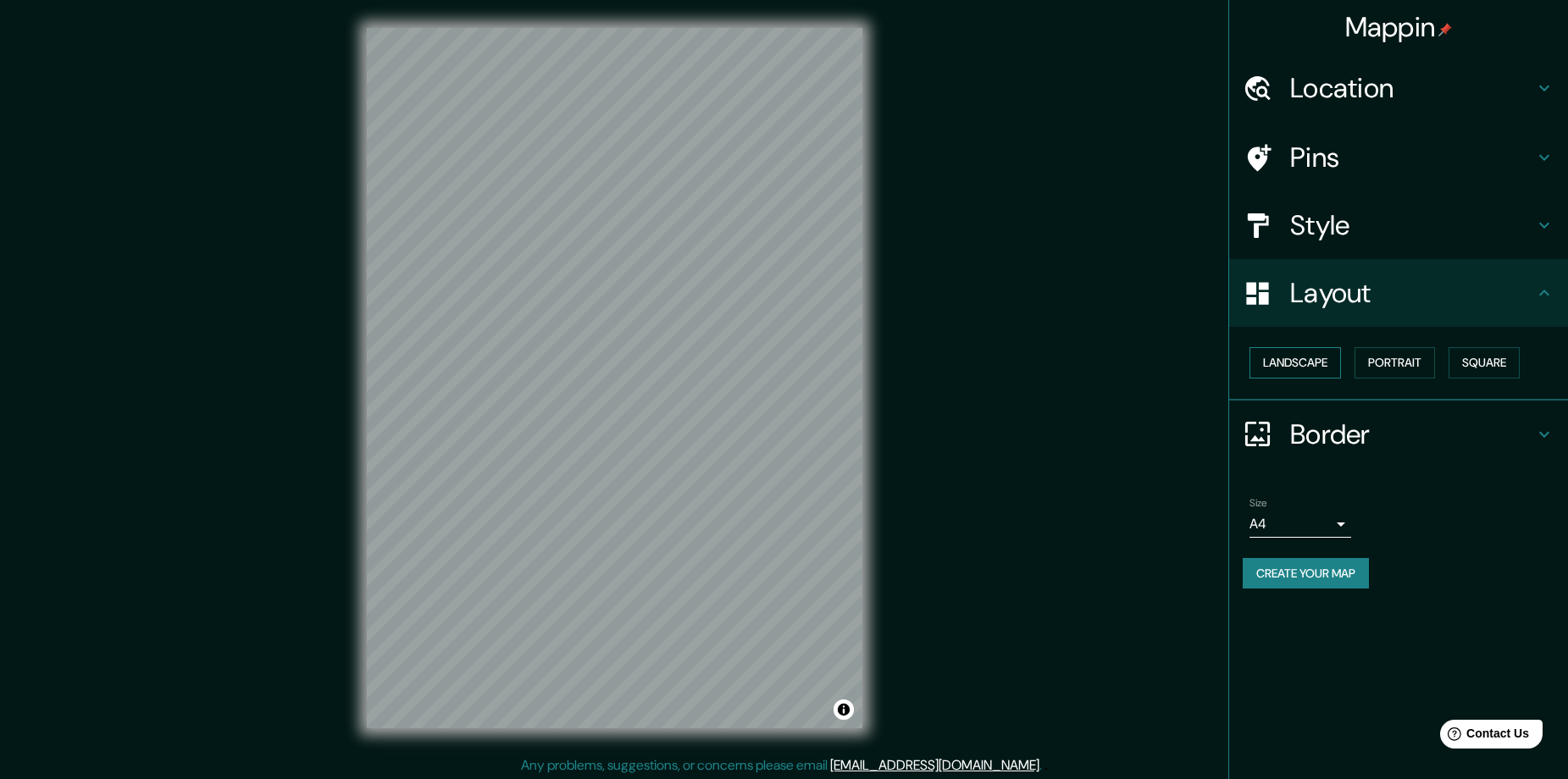
click at [1329, 361] on button "Landscape" at bounding box center [1295, 363] width 91 height 31
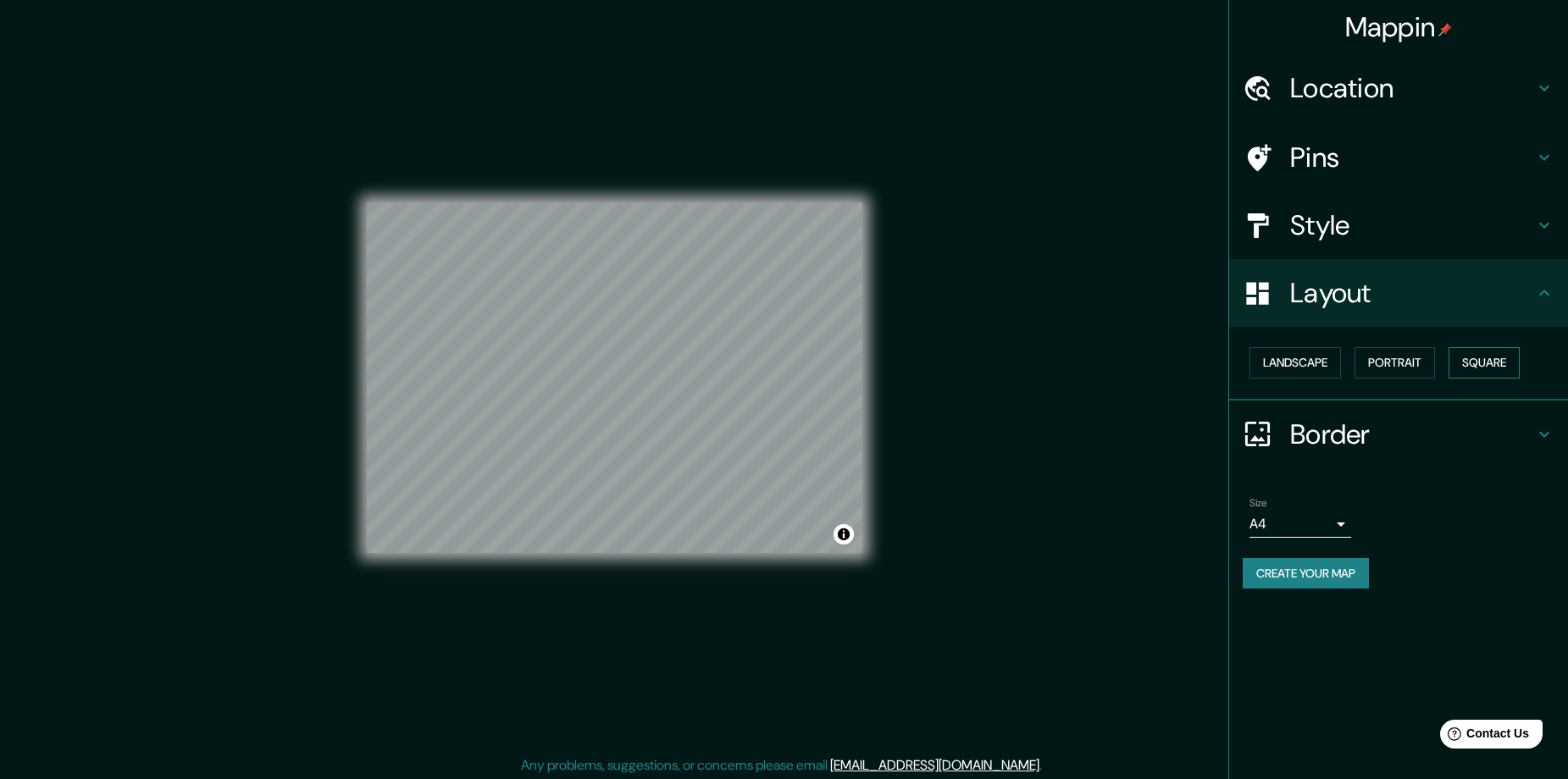
click at [1476, 367] on button "Square" at bounding box center [1484, 363] width 71 height 31
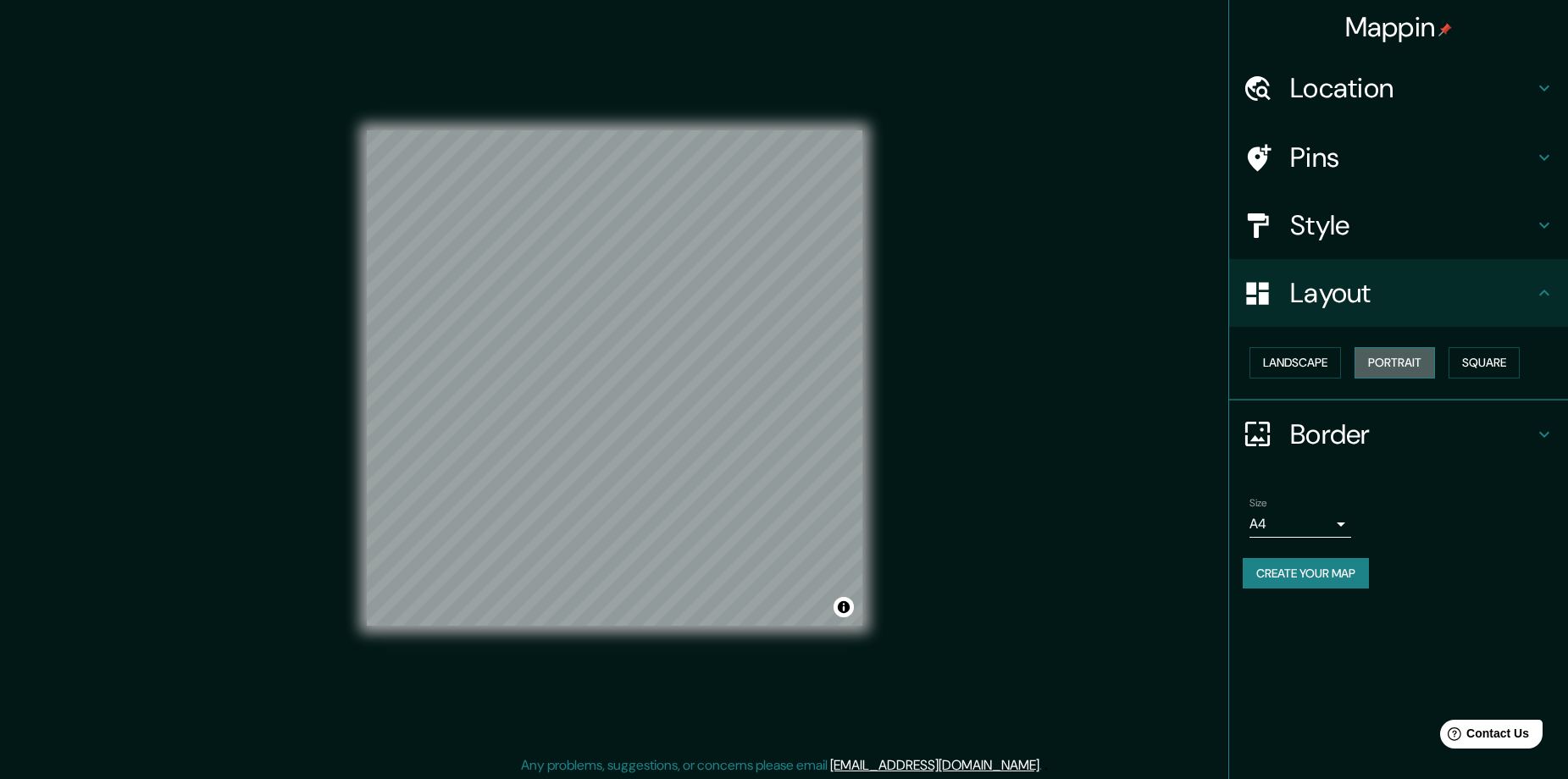
click at [1402, 364] on button "Portrait" at bounding box center [1395, 363] width 80 height 31
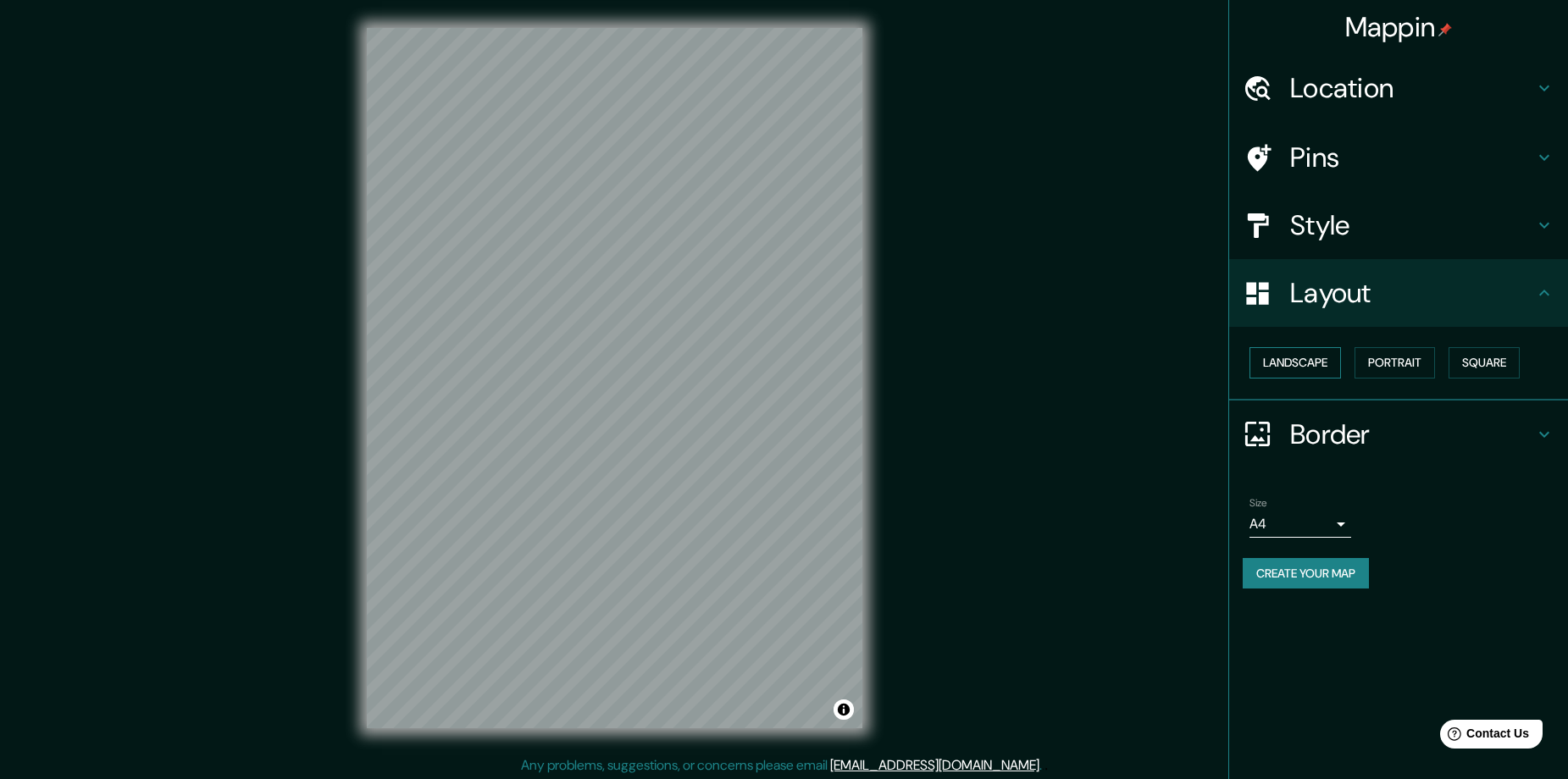
click at [1331, 365] on button "Landscape" at bounding box center [1295, 363] width 91 height 31
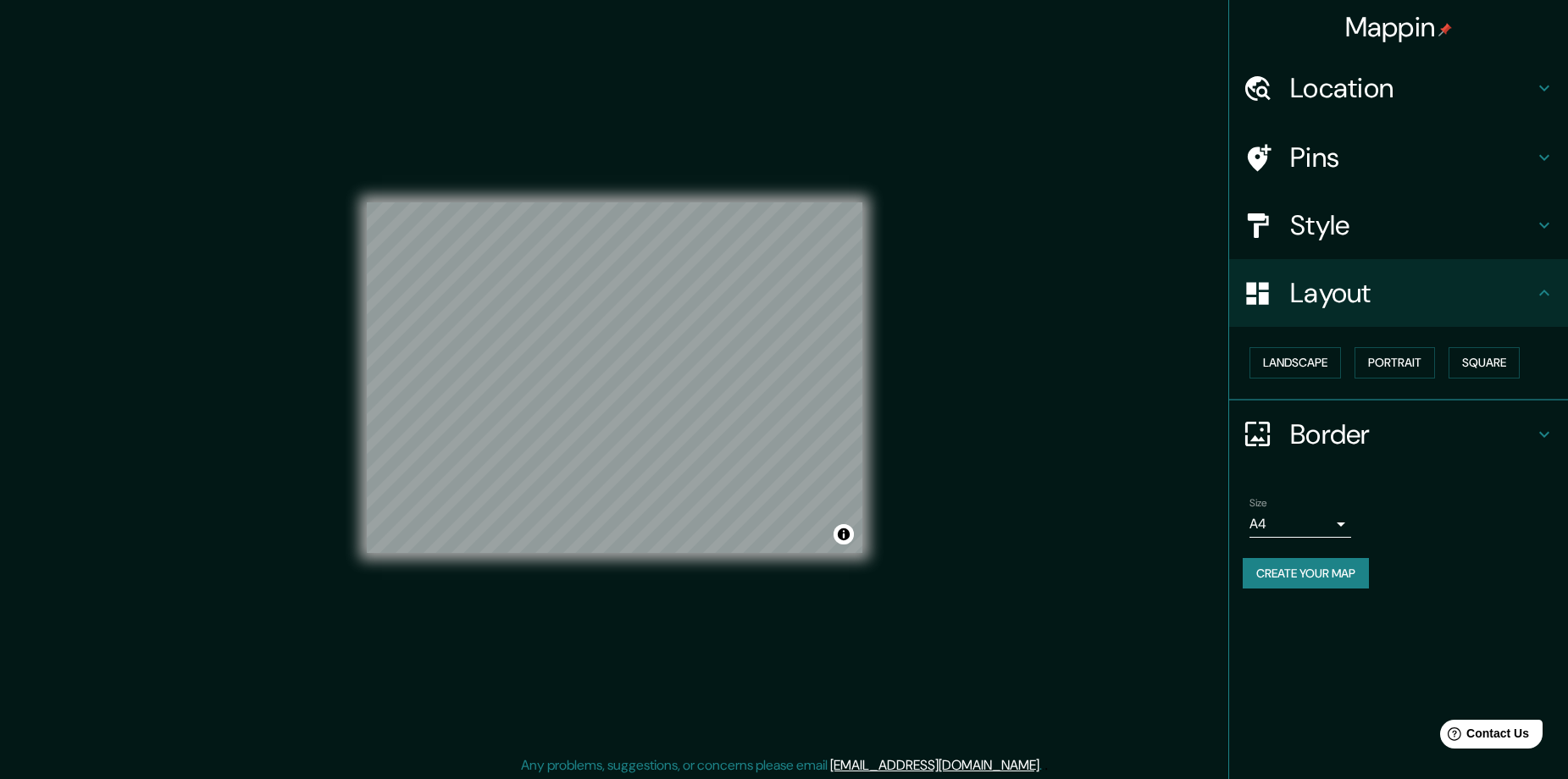
click at [1442, 367] on div "Landscape Portrait Square" at bounding box center [1405, 362] width 325 height 45
click at [1384, 366] on button "Portrait" at bounding box center [1395, 363] width 80 height 31
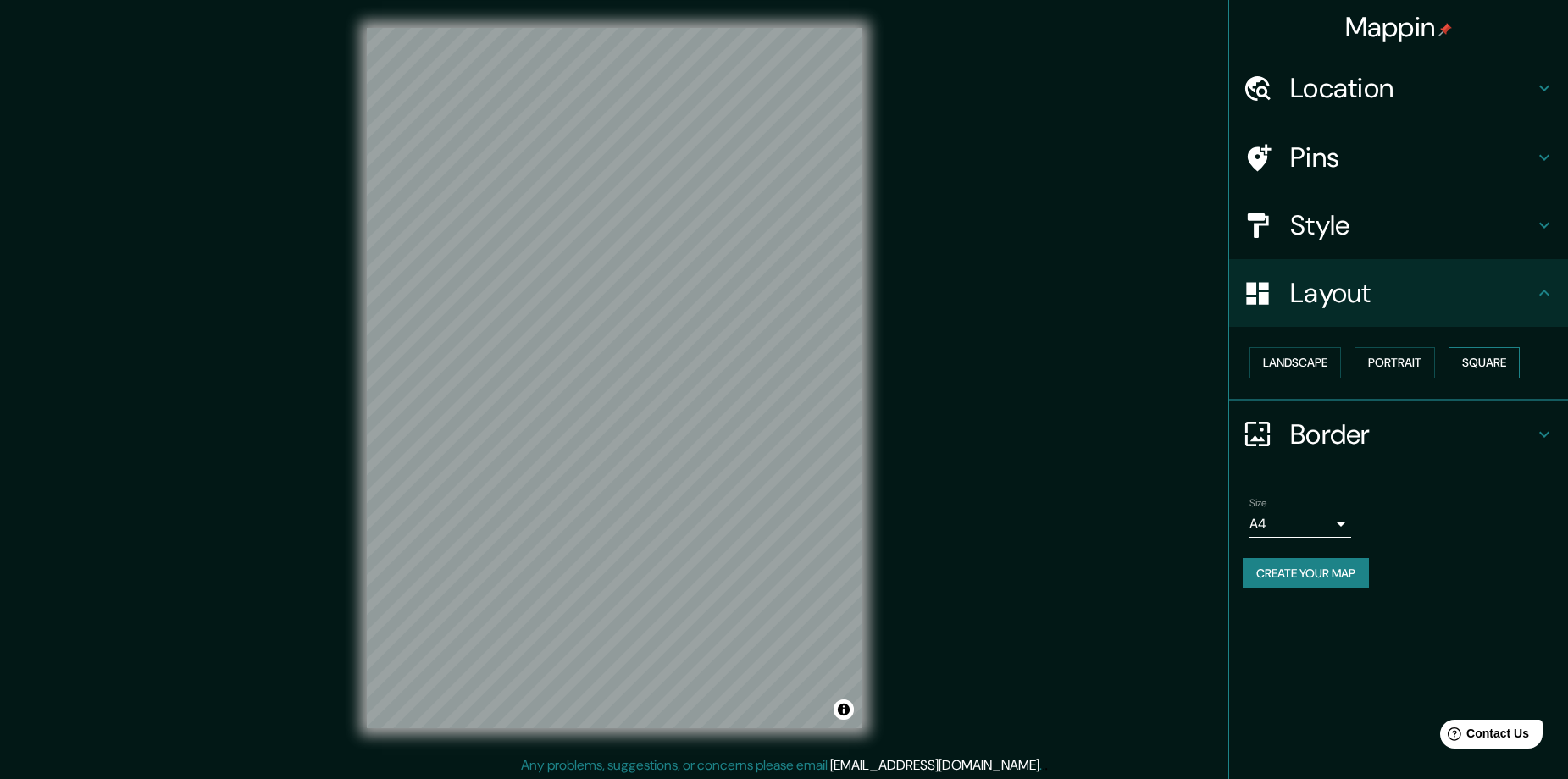
click at [1470, 361] on button "Square" at bounding box center [1484, 363] width 71 height 31
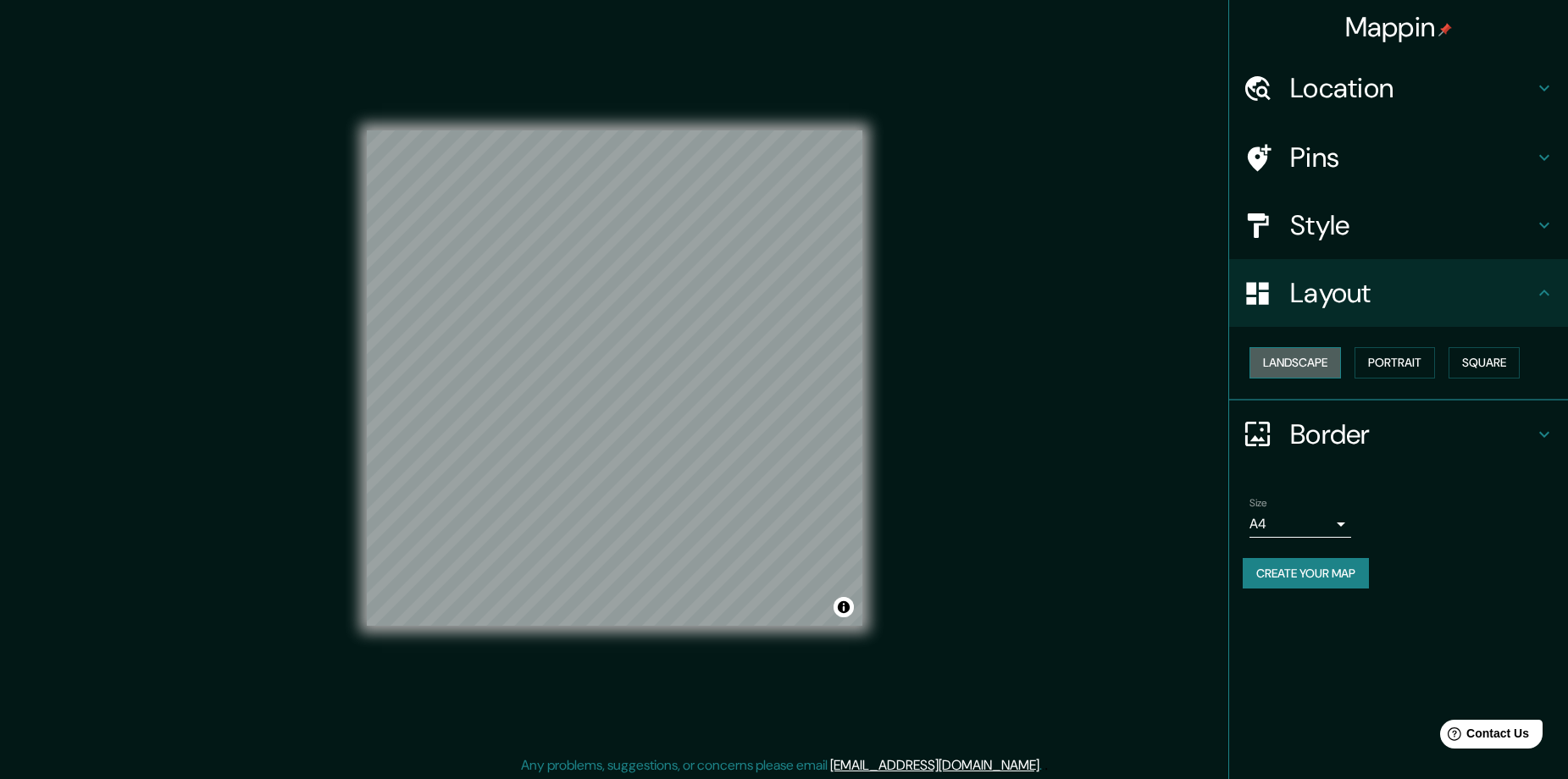
click at [1304, 354] on button "Landscape" at bounding box center [1295, 363] width 91 height 31
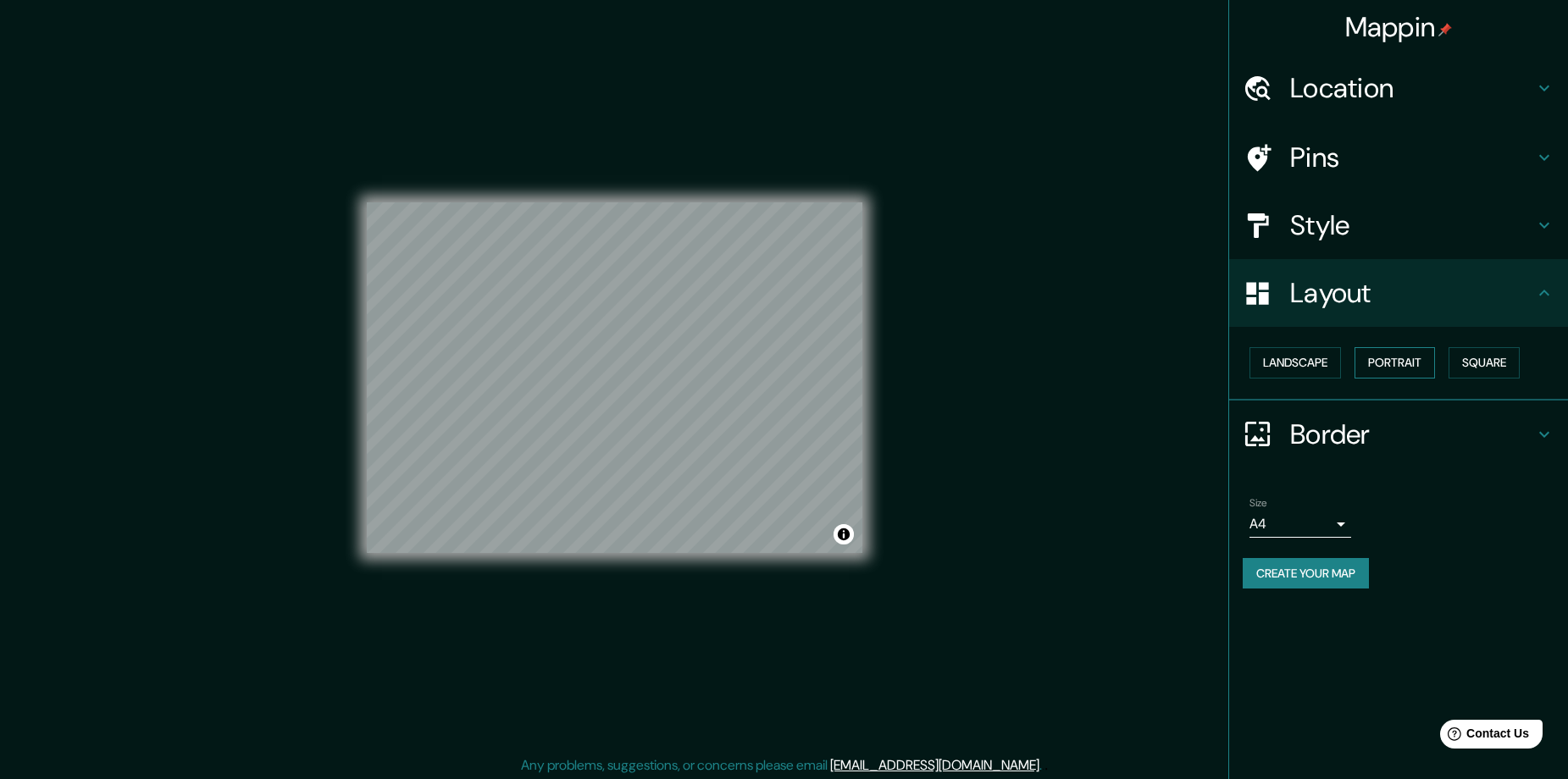
click at [1393, 358] on button "Portrait" at bounding box center [1395, 363] width 80 height 31
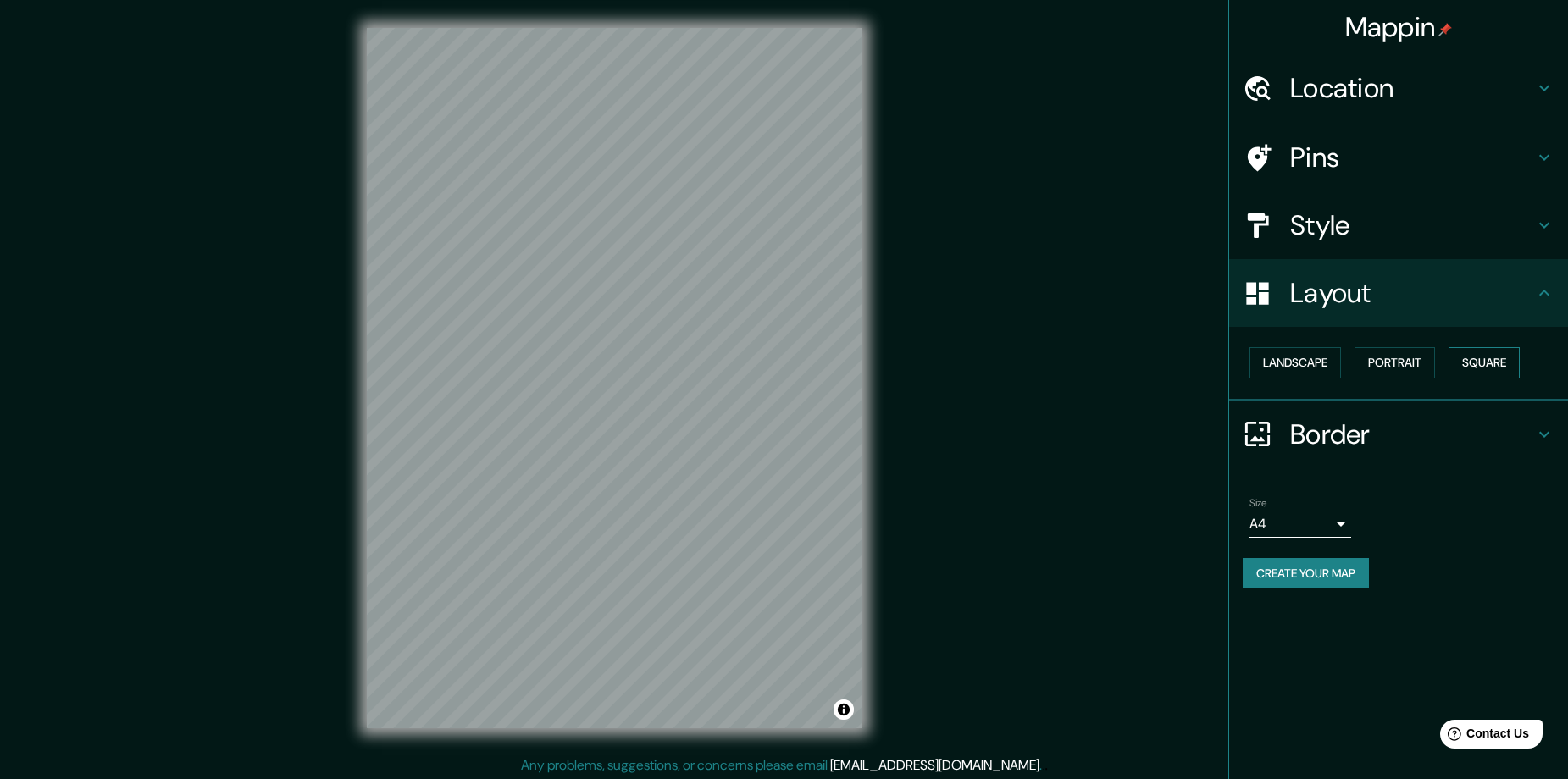
click at [1495, 358] on button "Square" at bounding box center [1484, 363] width 71 height 31
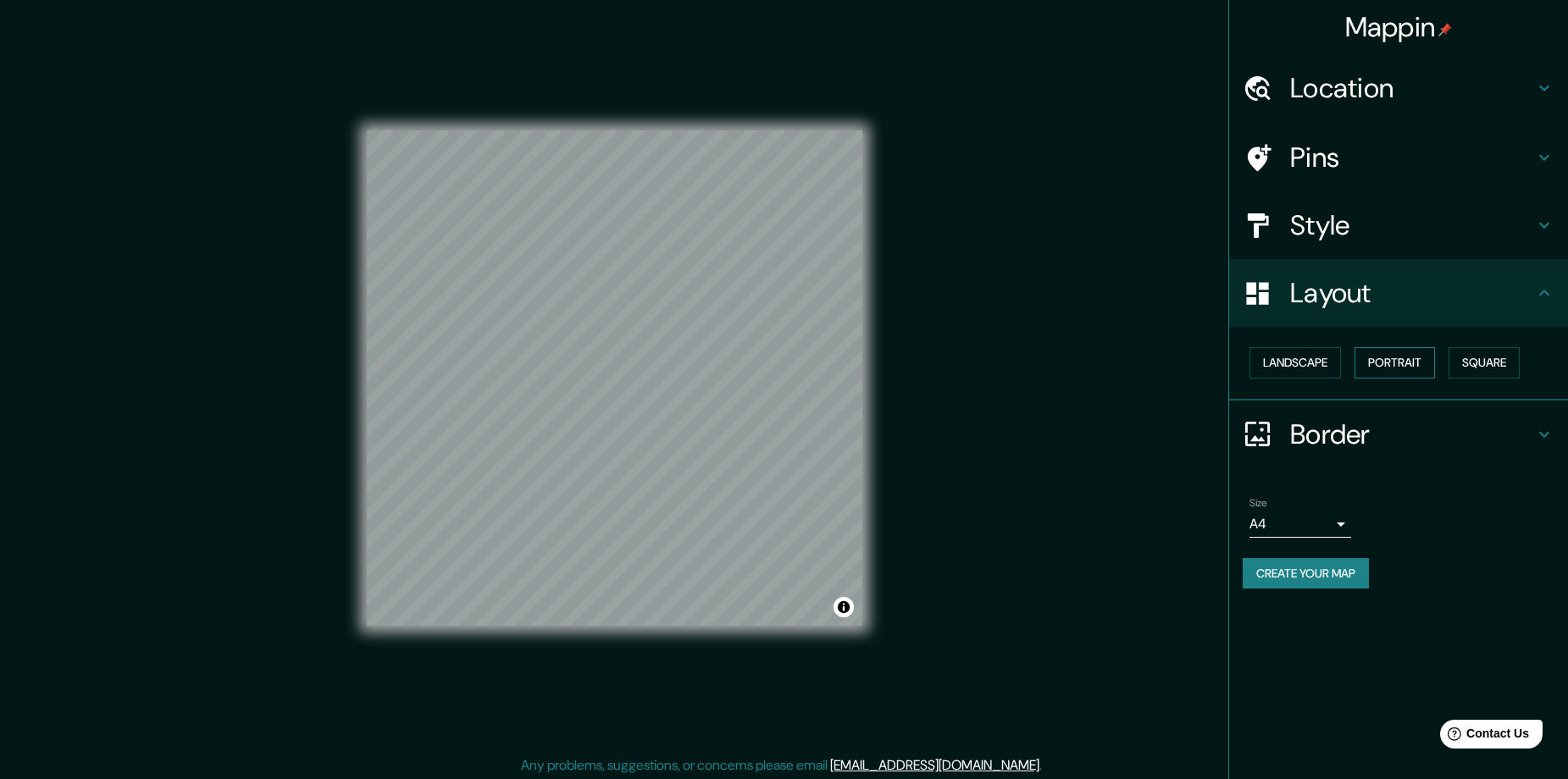
click at [1419, 366] on button "Portrait" at bounding box center [1395, 363] width 80 height 31
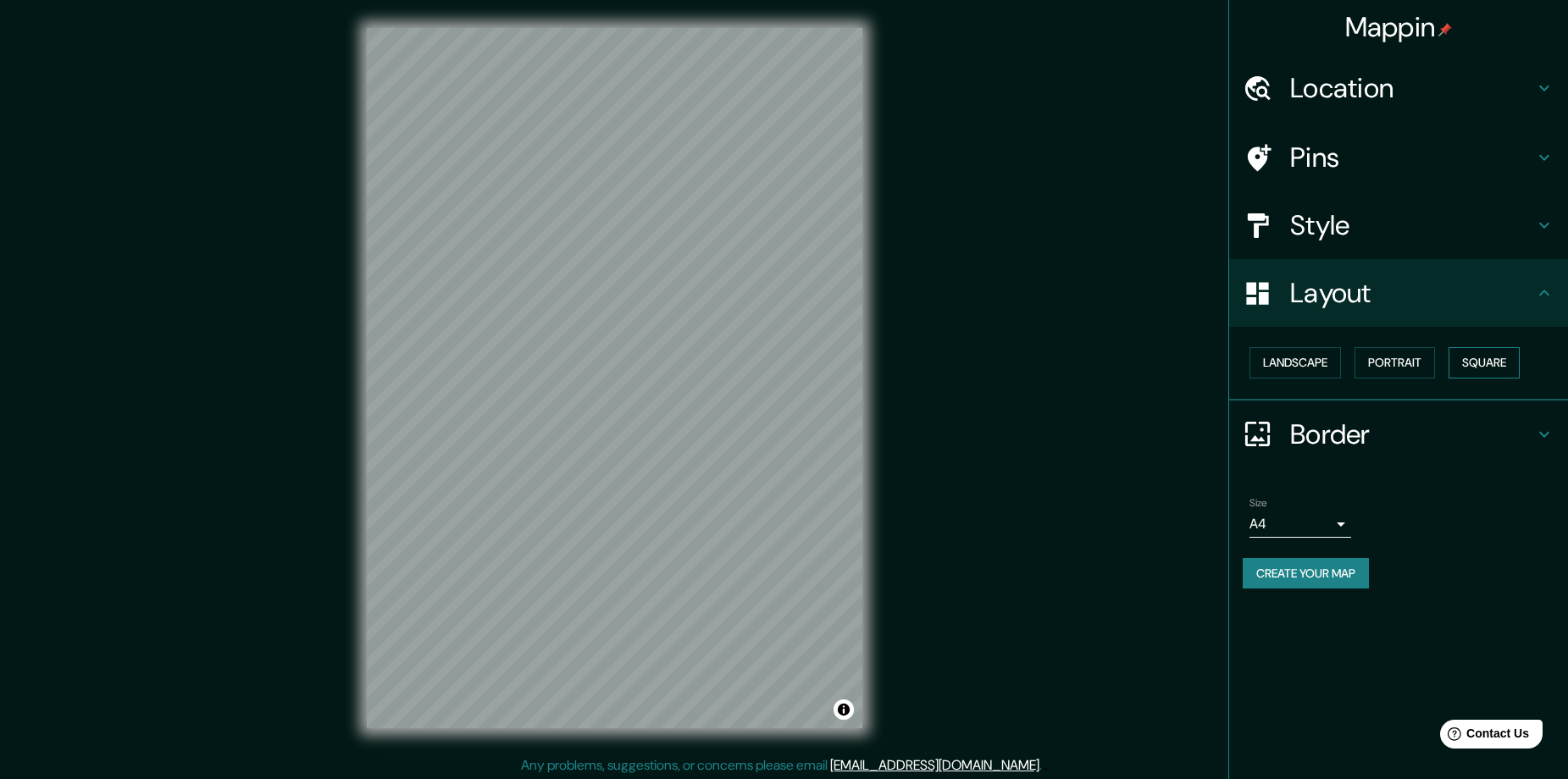
click at [1484, 364] on button "Square" at bounding box center [1484, 363] width 71 height 31
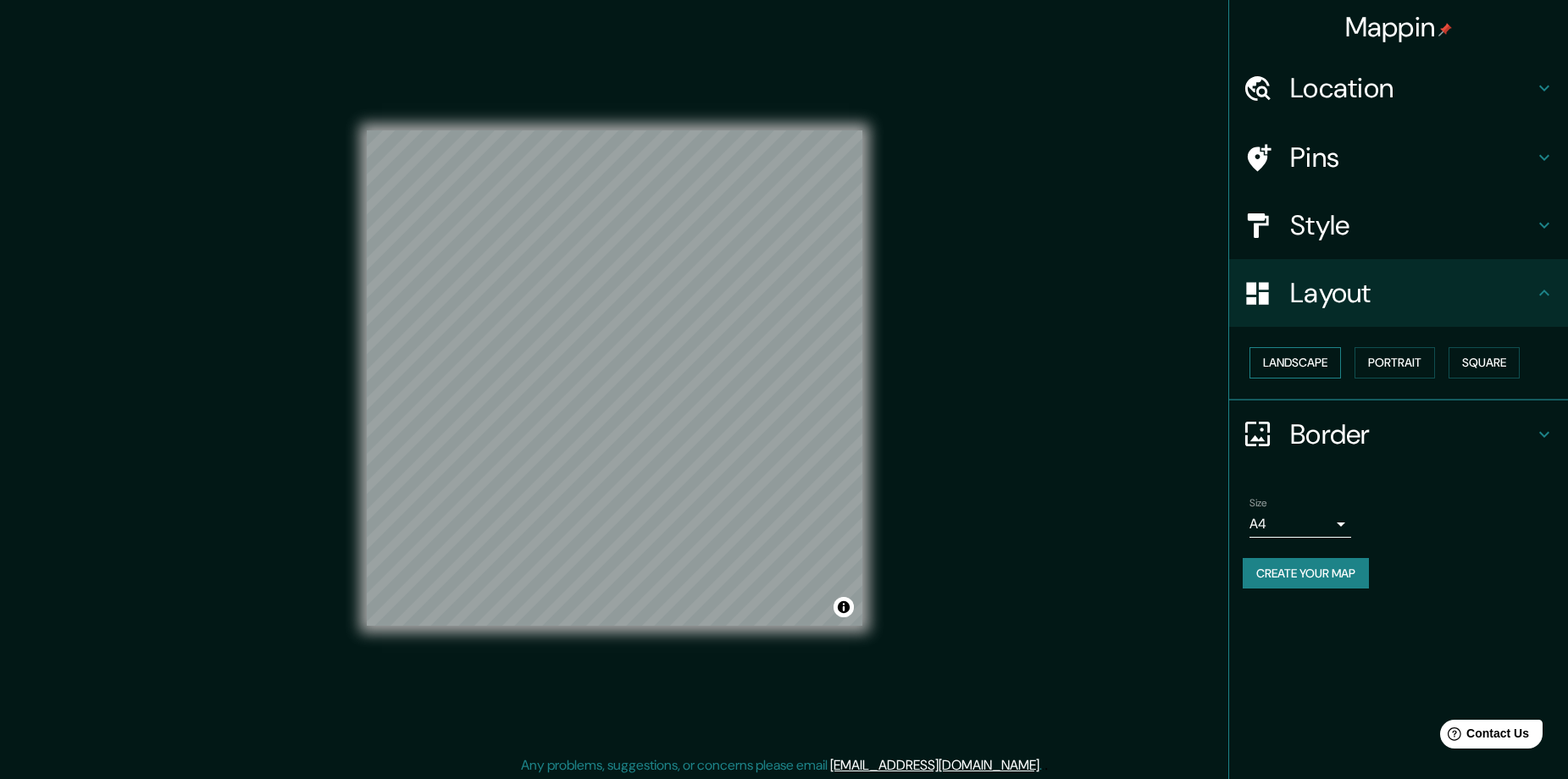
click at [1302, 364] on button "Landscape" at bounding box center [1295, 363] width 91 height 31
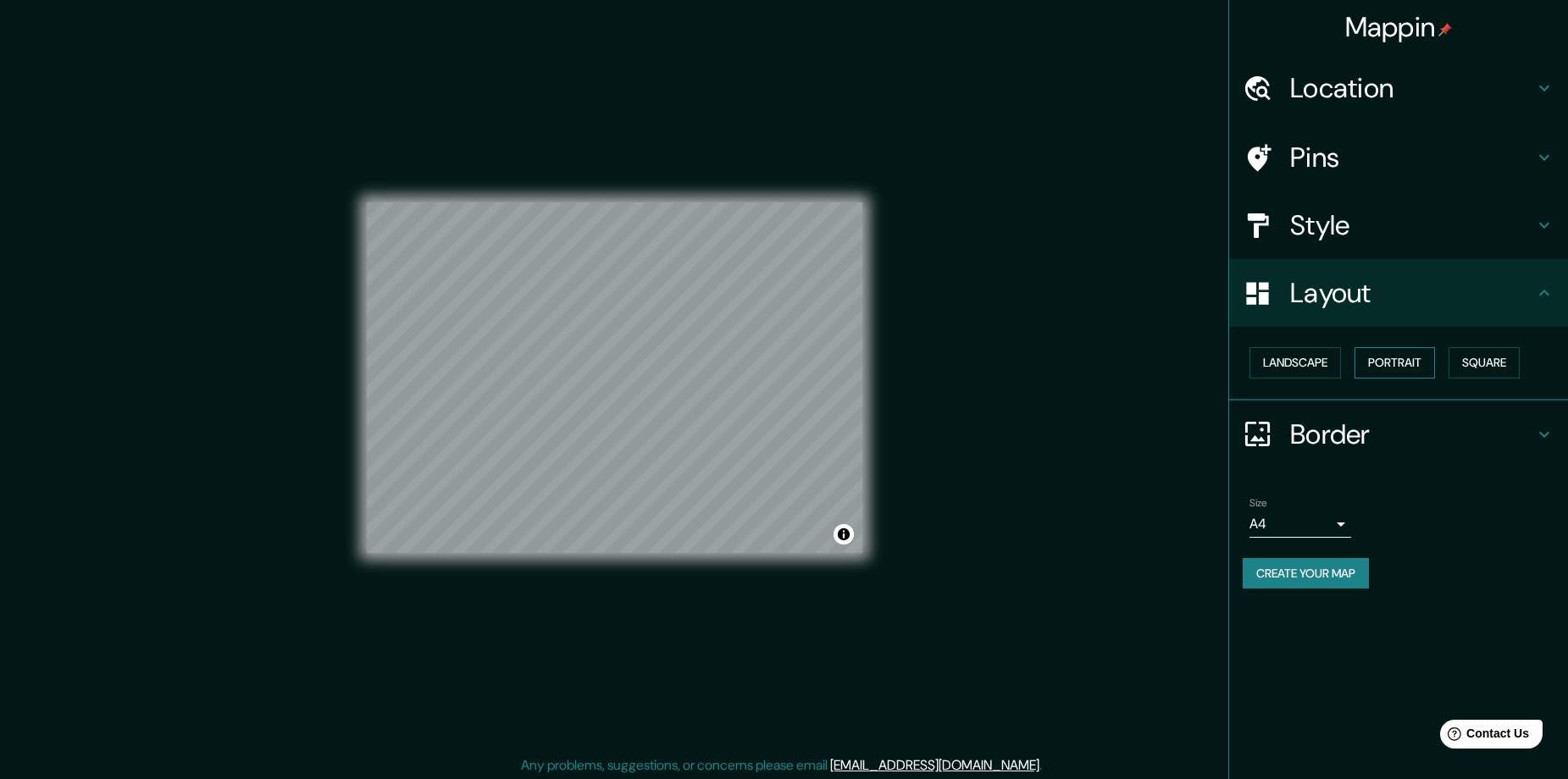
click at [1391, 364] on button "Portrait" at bounding box center [1395, 363] width 80 height 31
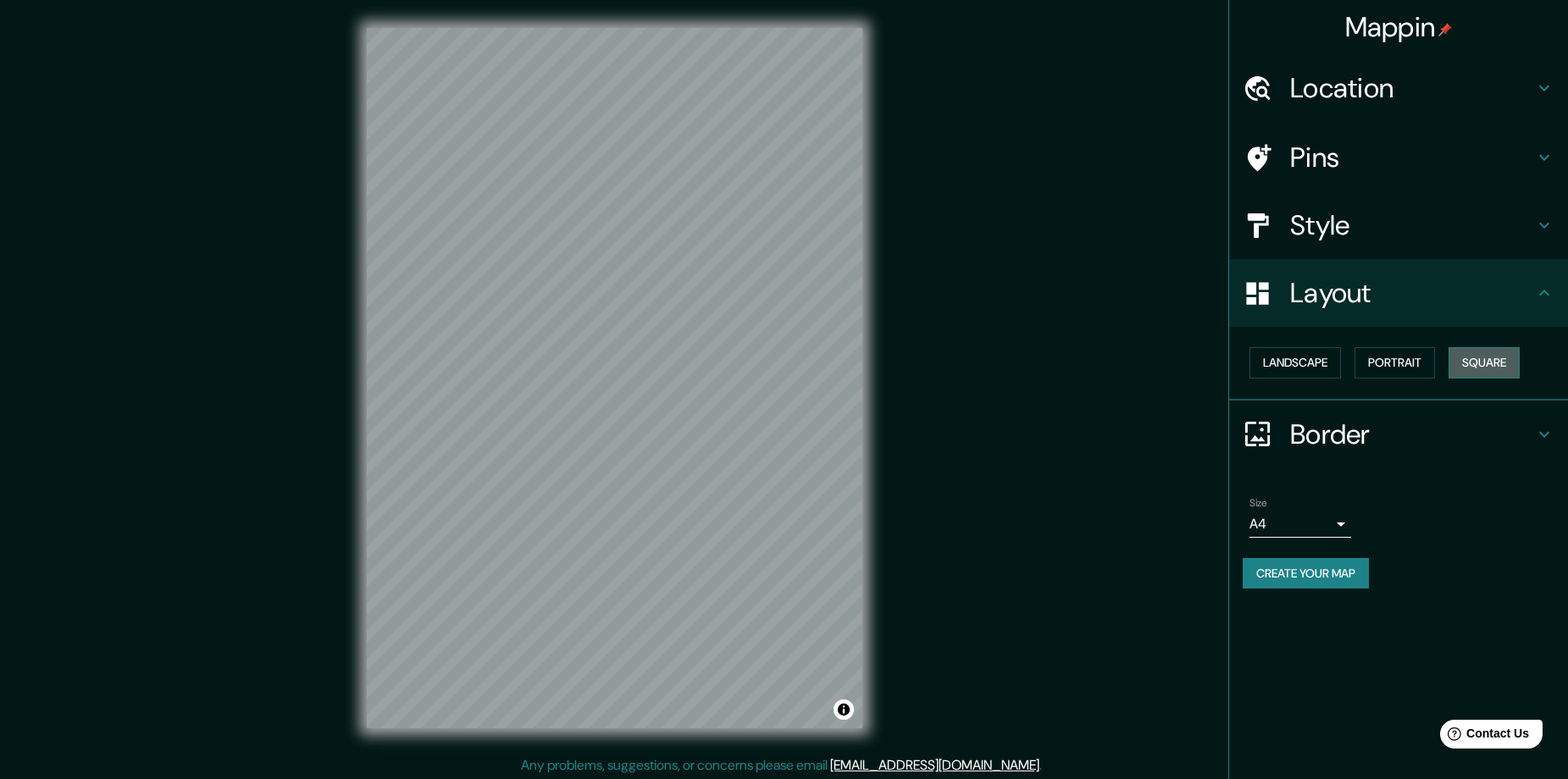
click at [1475, 363] on button "Square" at bounding box center [1484, 363] width 71 height 31
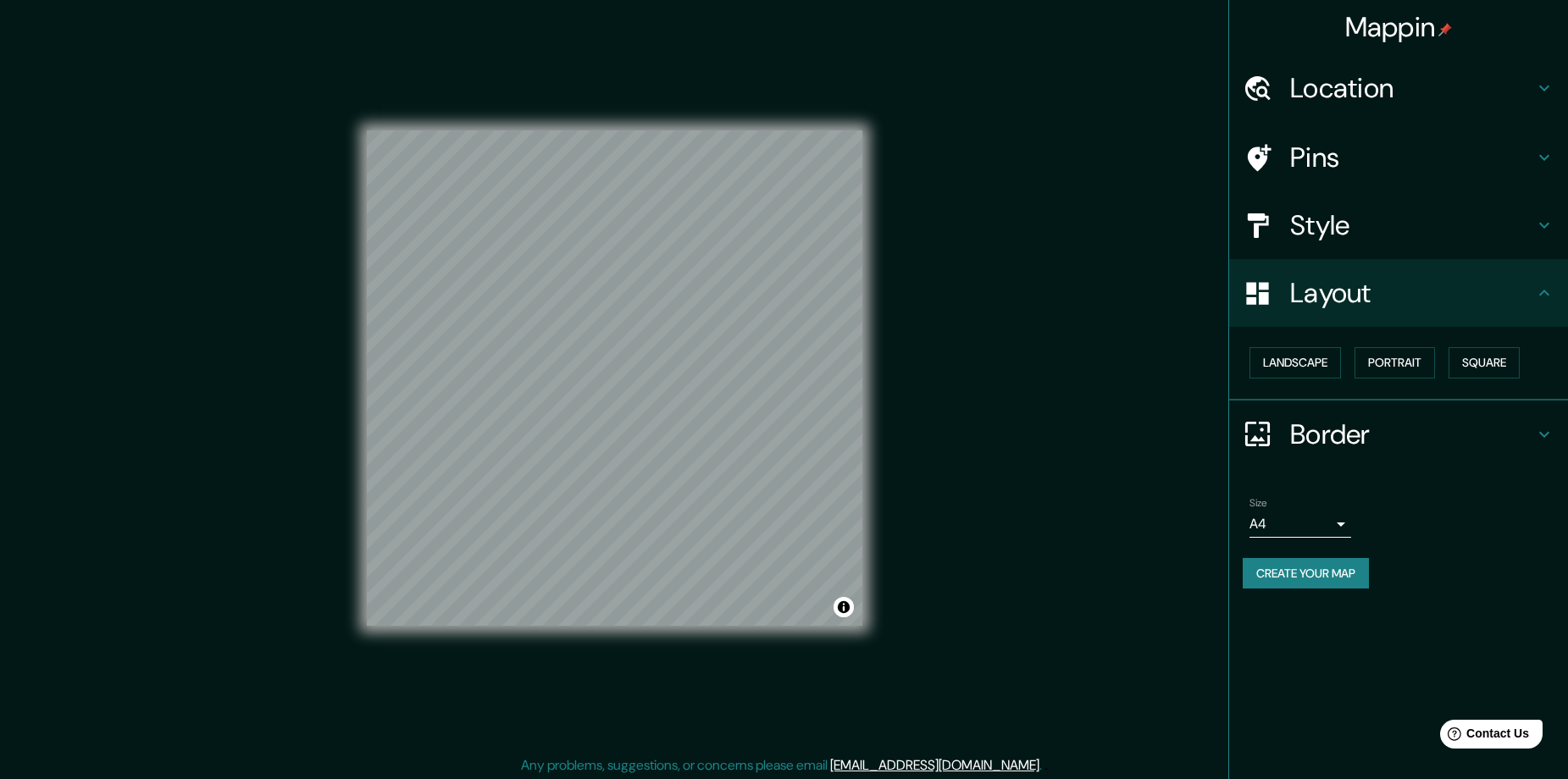
click at [1052, 594] on div "Mappin Location Popayán, Cauca, Colombia Popayán Cauca, Colombia Cauca Colombia…" at bounding box center [784, 391] width 1568 height 782
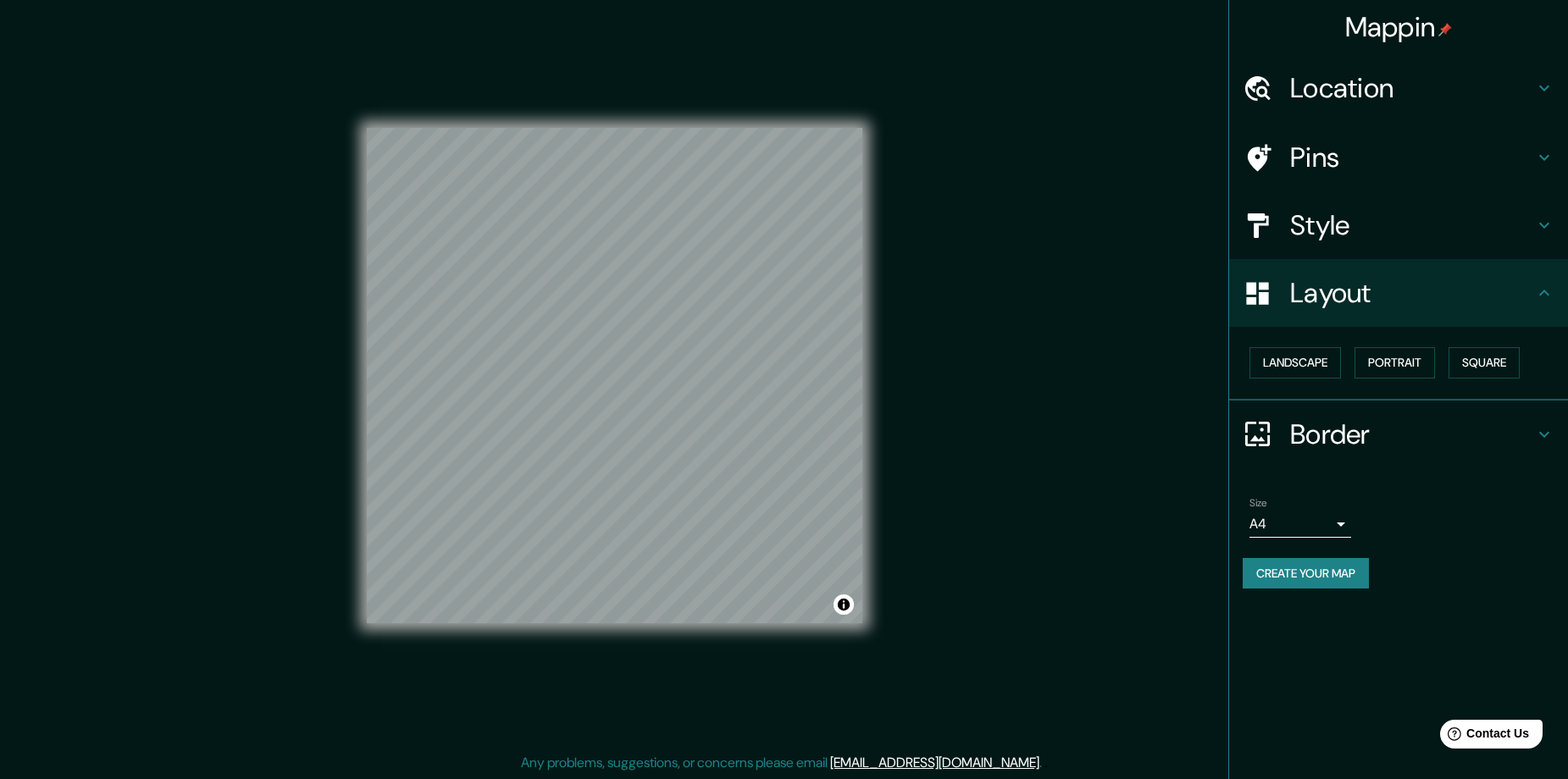
scroll to position [4, 0]
click at [1491, 368] on button "Square" at bounding box center [1484, 363] width 71 height 31
click at [1437, 372] on div "Landscape Portrait Square" at bounding box center [1405, 362] width 325 height 45
click at [1387, 373] on button "Portrait" at bounding box center [1395, 363] width 80 height 31
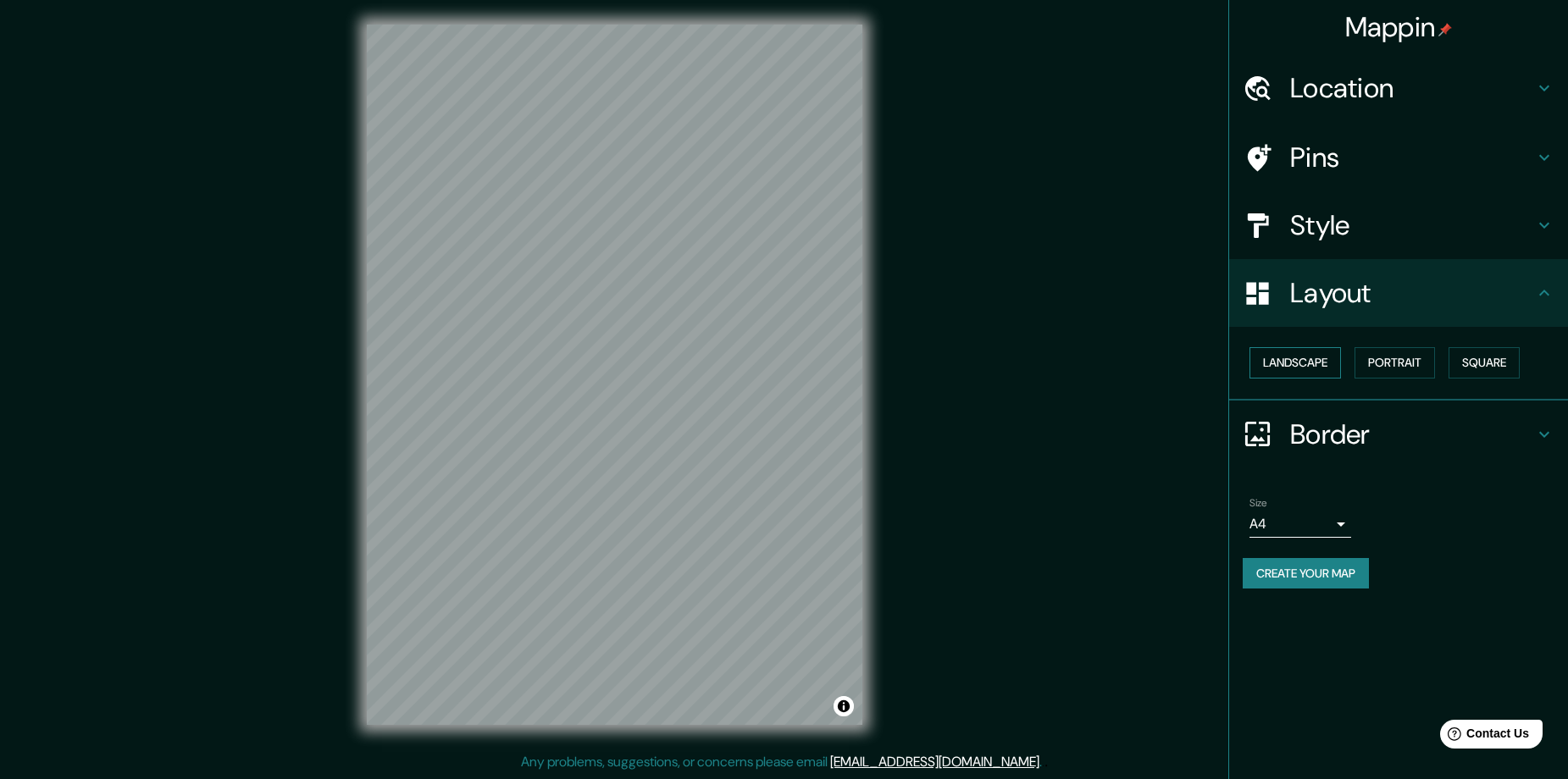
click at [1306, 364] on button "Landscape" at bounding box center [1295, 363] width 91 height 31
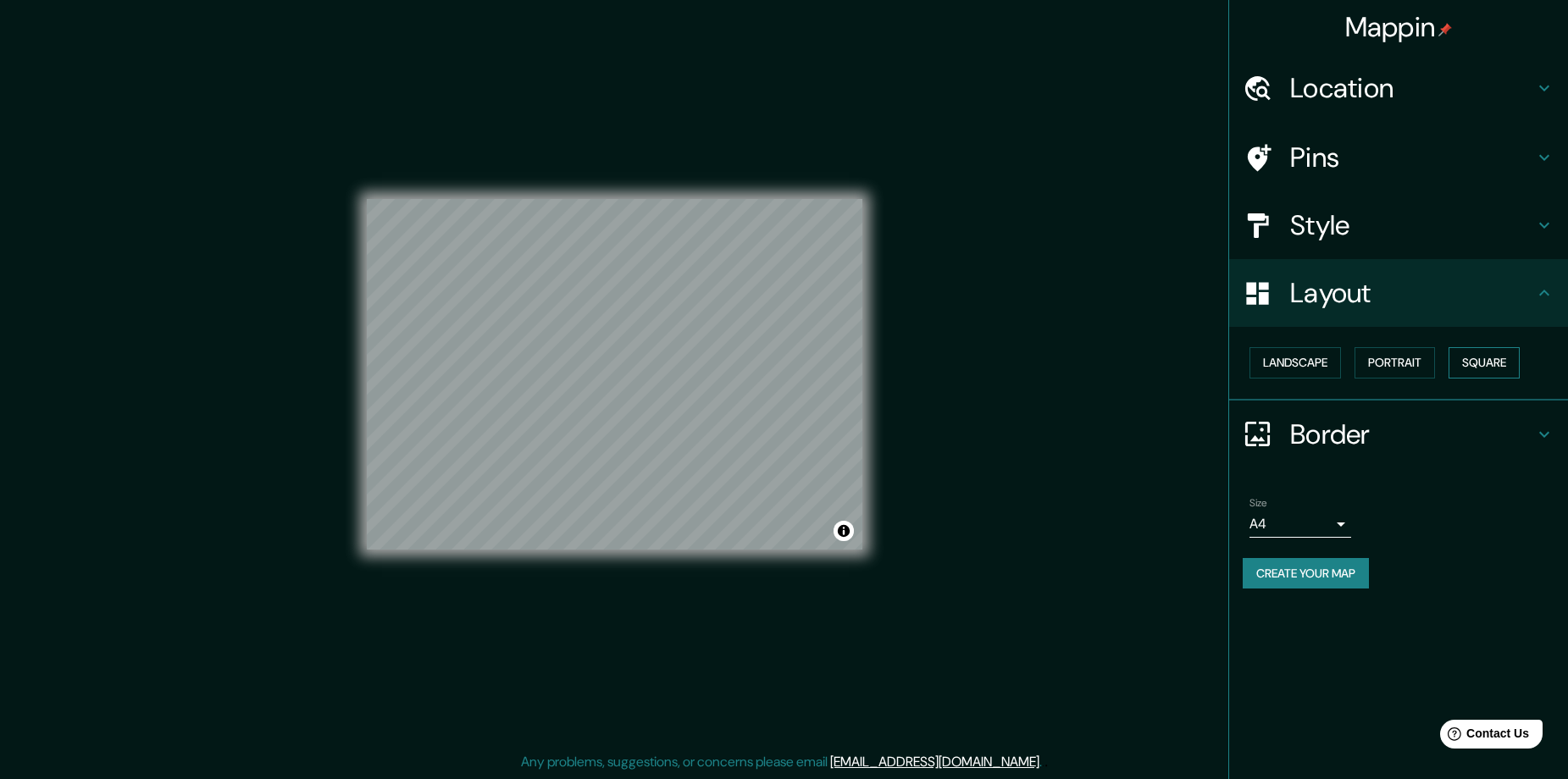
click at [1501, 352] on button "Square" at bounding box center [1484, 363] width 71 height 31
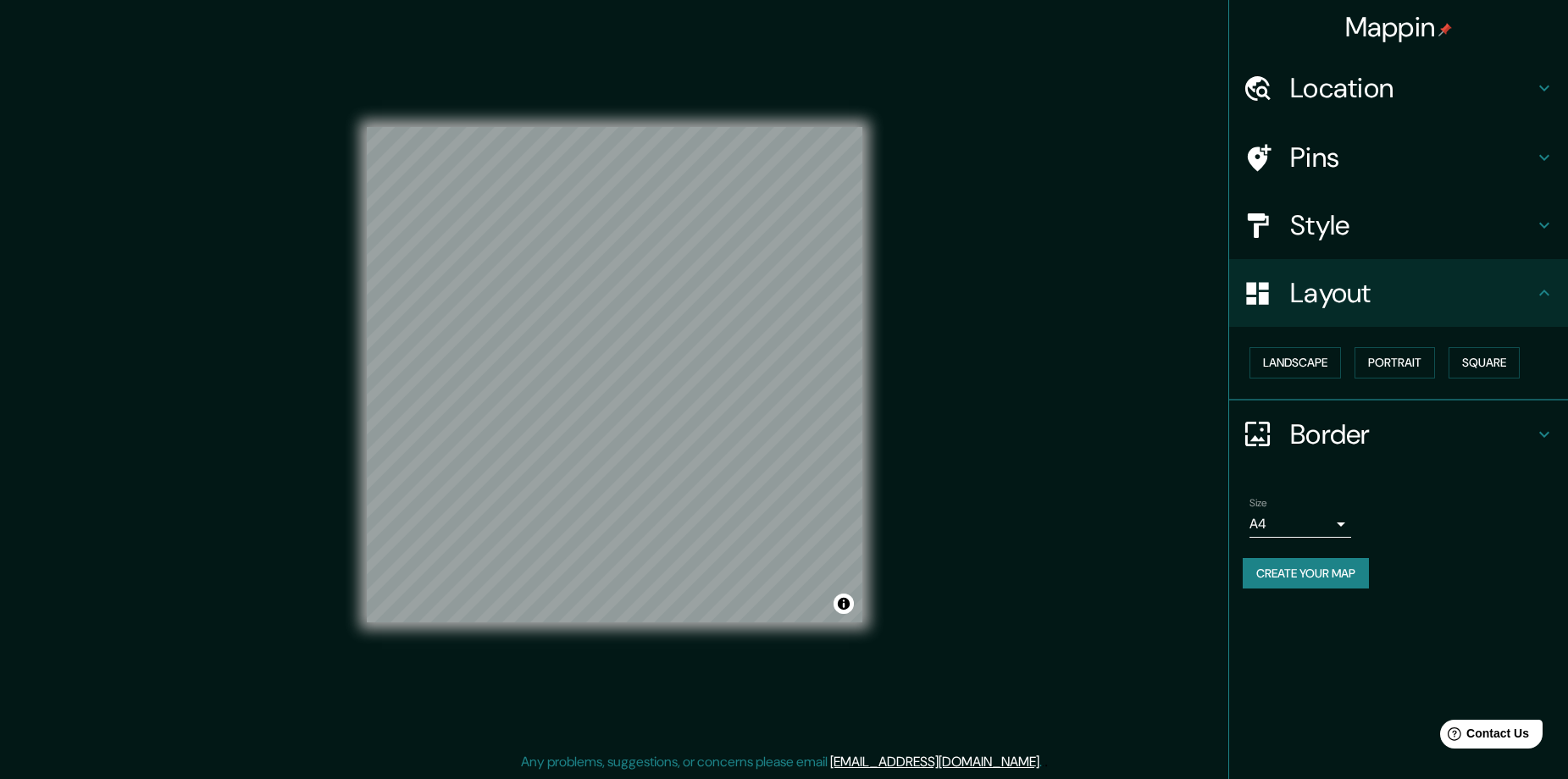
click at [1348, 518] on body "Mappin Location Popayán, Cauca, Colombia Popayán Cauca, Colombia Cauca Colombia…" at bounding box center [784, 385] width 1568 height 779
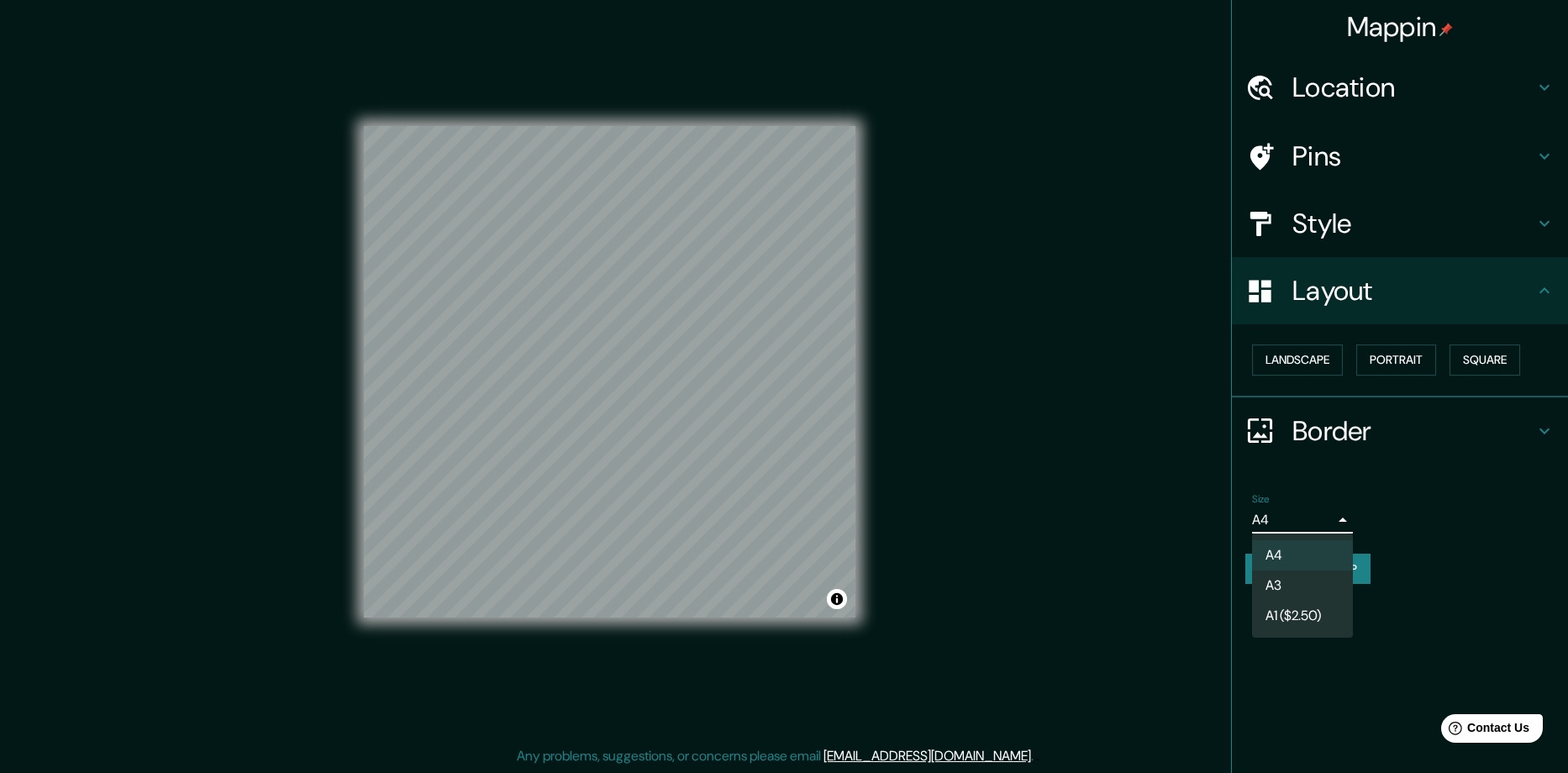
click at [1311, 598] on li "A3" at bounding box center [1301, 585] width 100 height 30
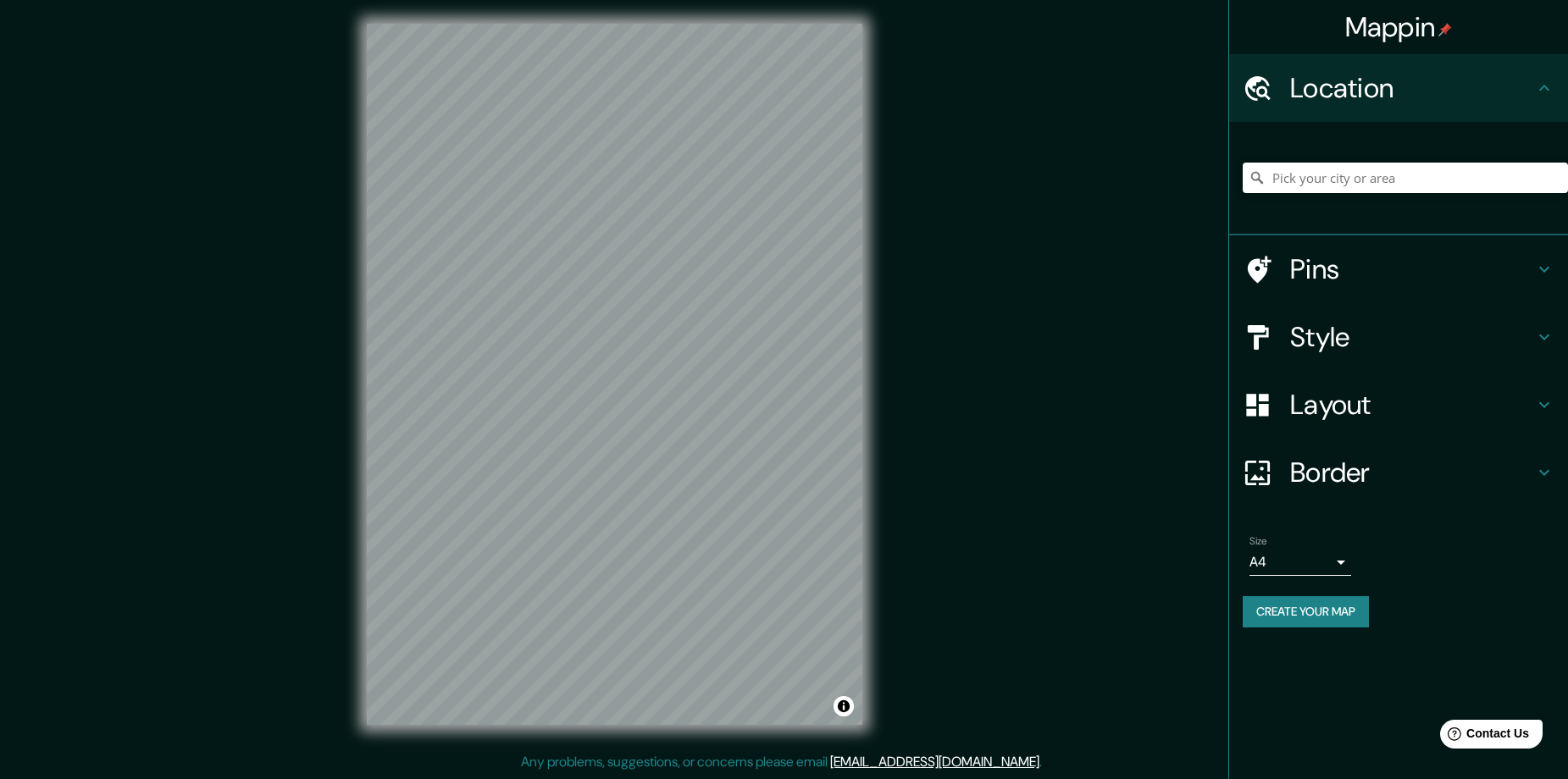
click at [1401, 193] on div at bounding box center [1405, 178] width 325 height 85
click at [1405, 174] on input "Pick your city or area" at bounding box center [1405, 177] width 325 height 30
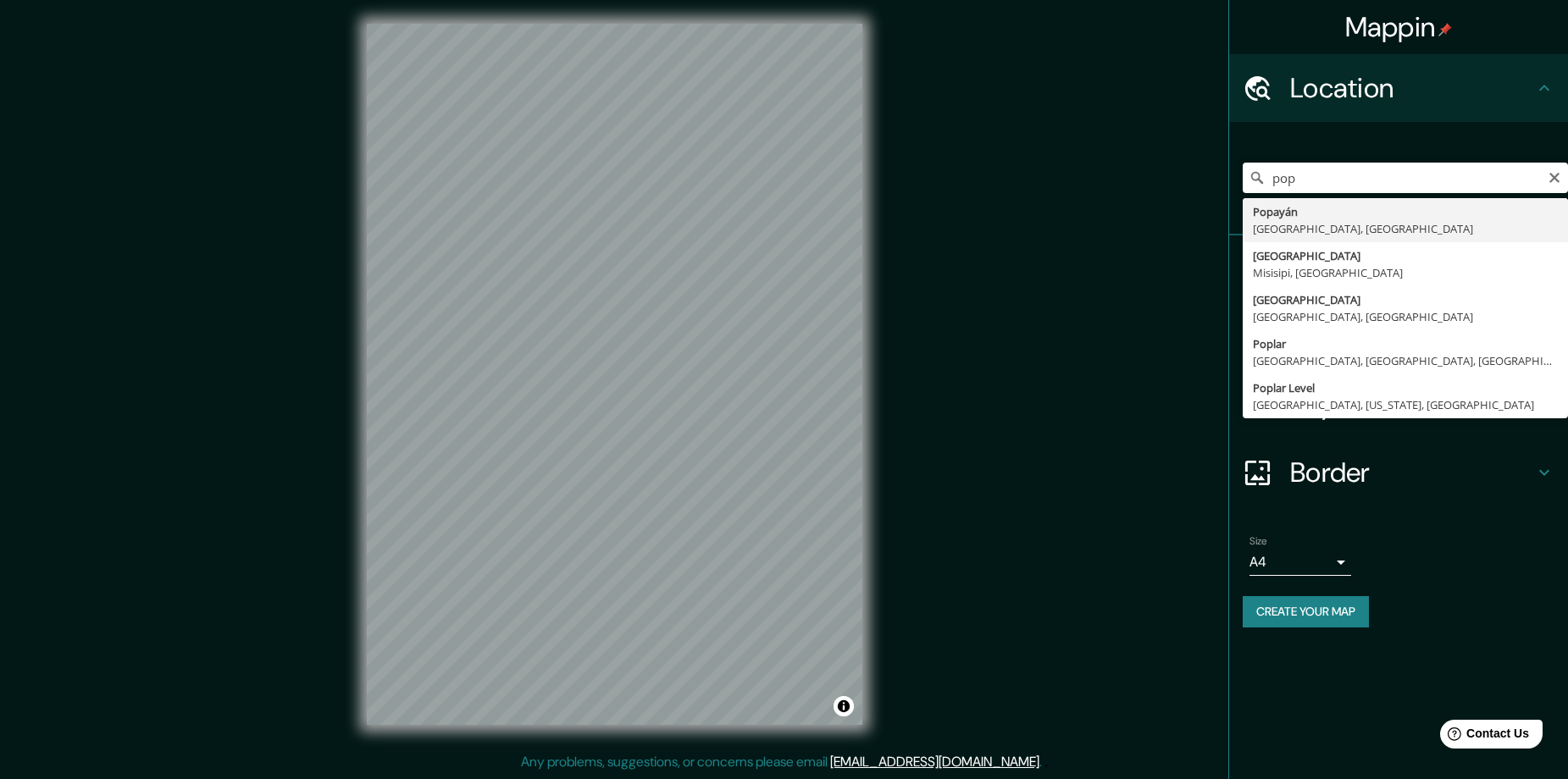
type input "Popayán, Cauca, Colombia"
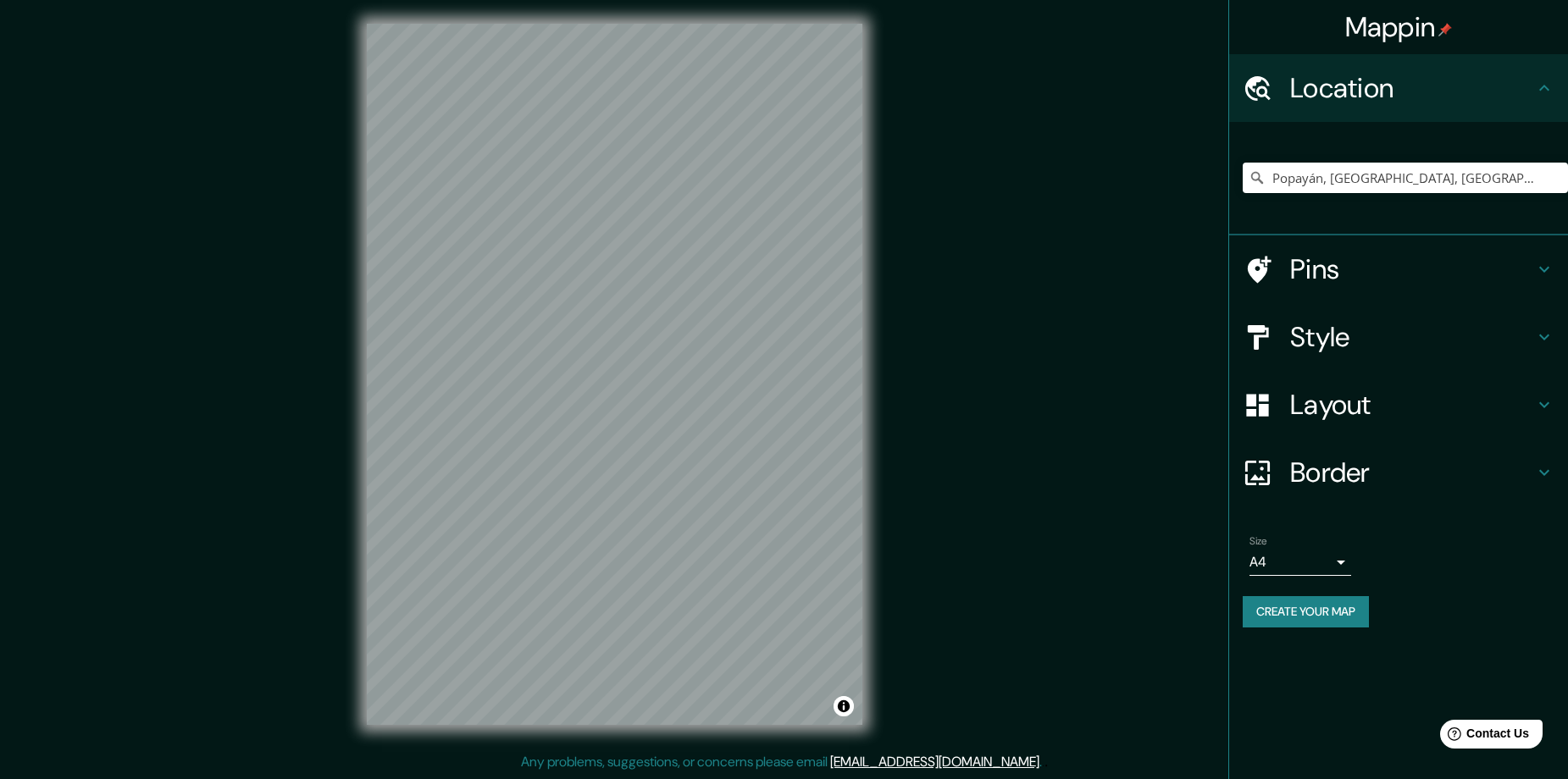
click at [1365, 343] on h4 "Style" at bounding box center [1412, 336] width 244 height 34
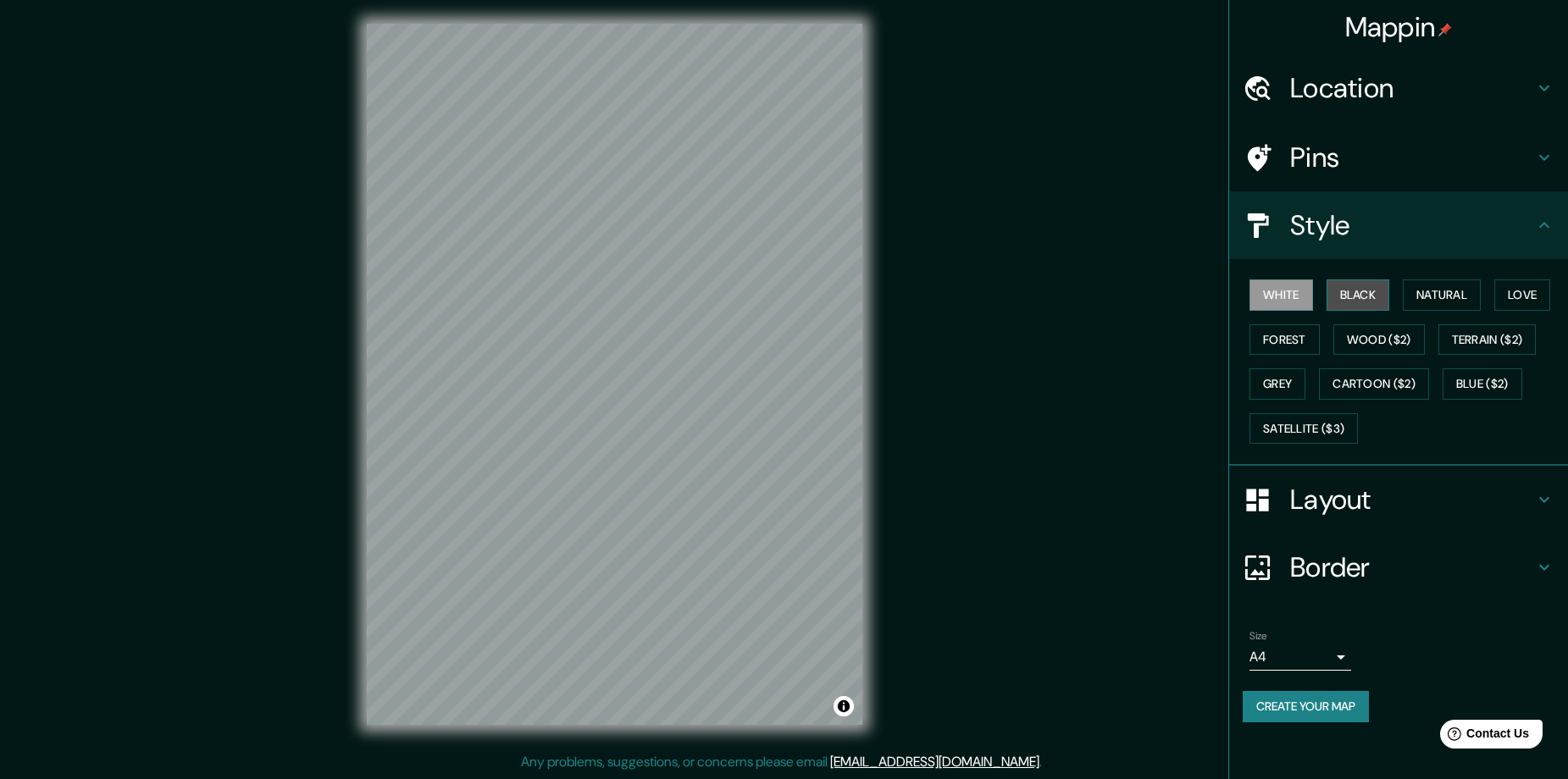
click at [1367, 289] on button "Black" at bounding box center [1358, 295] width 64 height 31
click at [1392, 548] on div "Border" at bounding box center [1398, 567] width 339 height 67
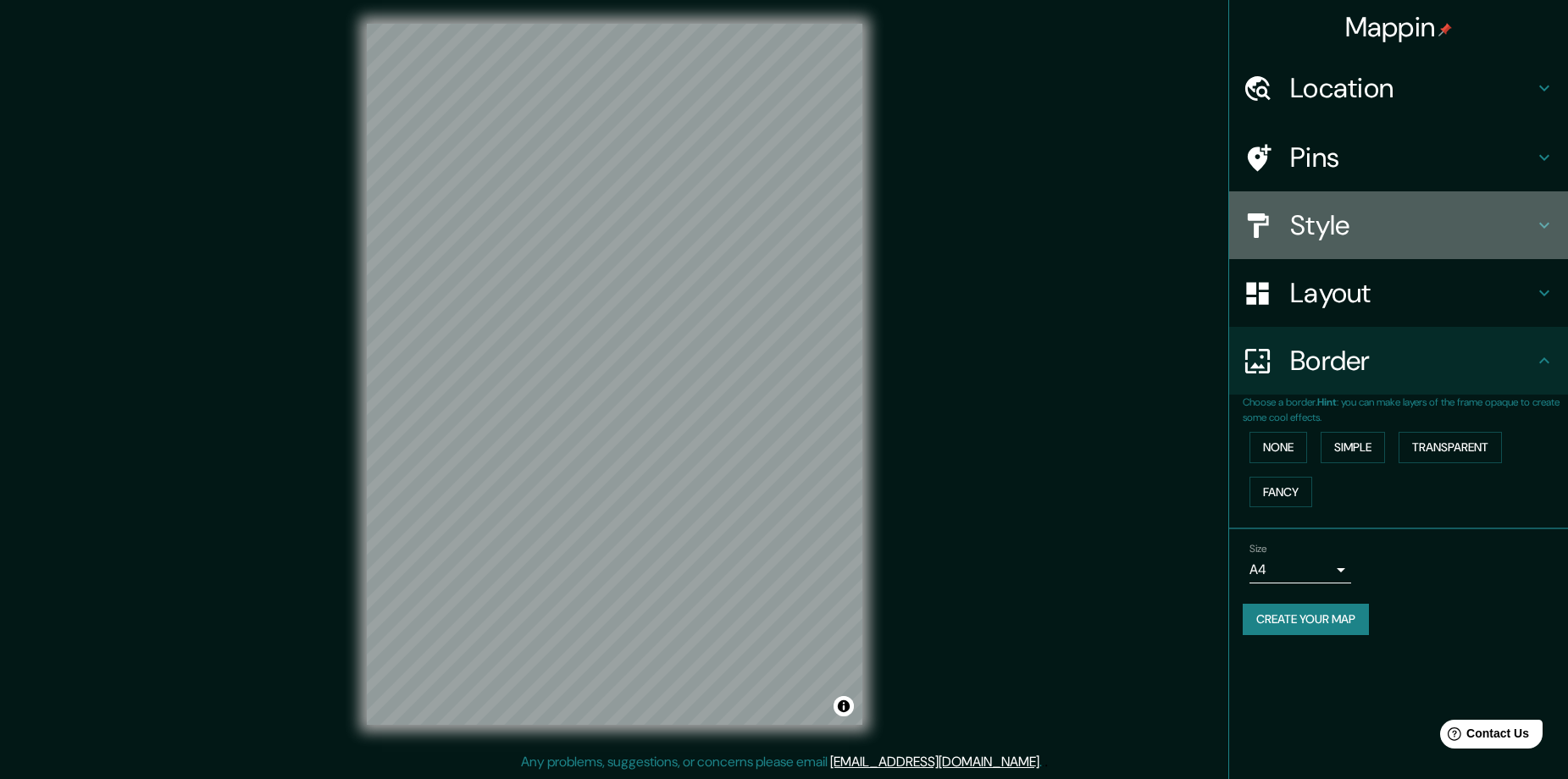
click at [1406, 220] on h4 "Style" at bounding box center [1412, 225] width 244 height 34
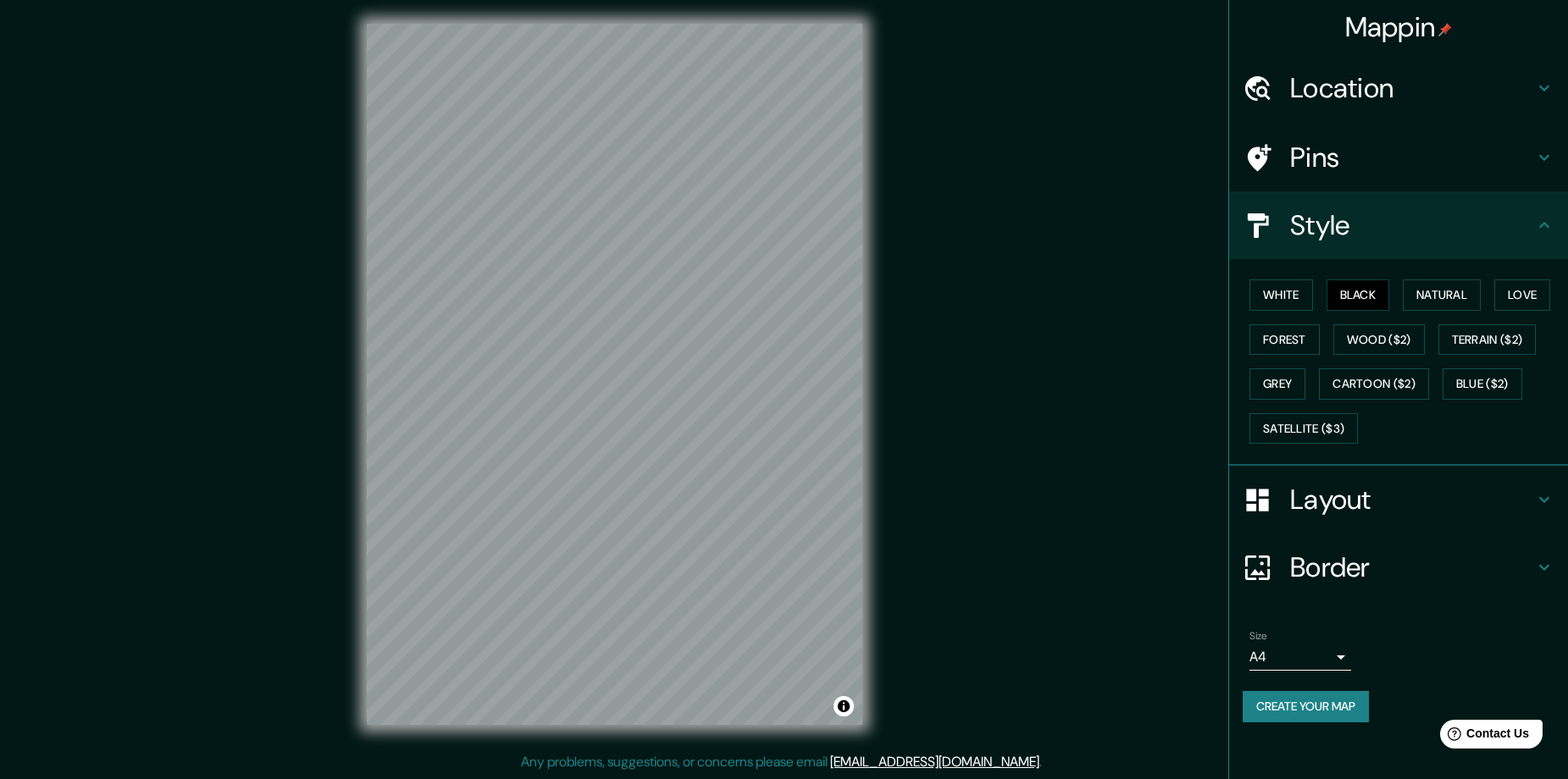
click at [1363, 490] on h4 "Layout" at bounding box center [1412, 499] width 244 height 34
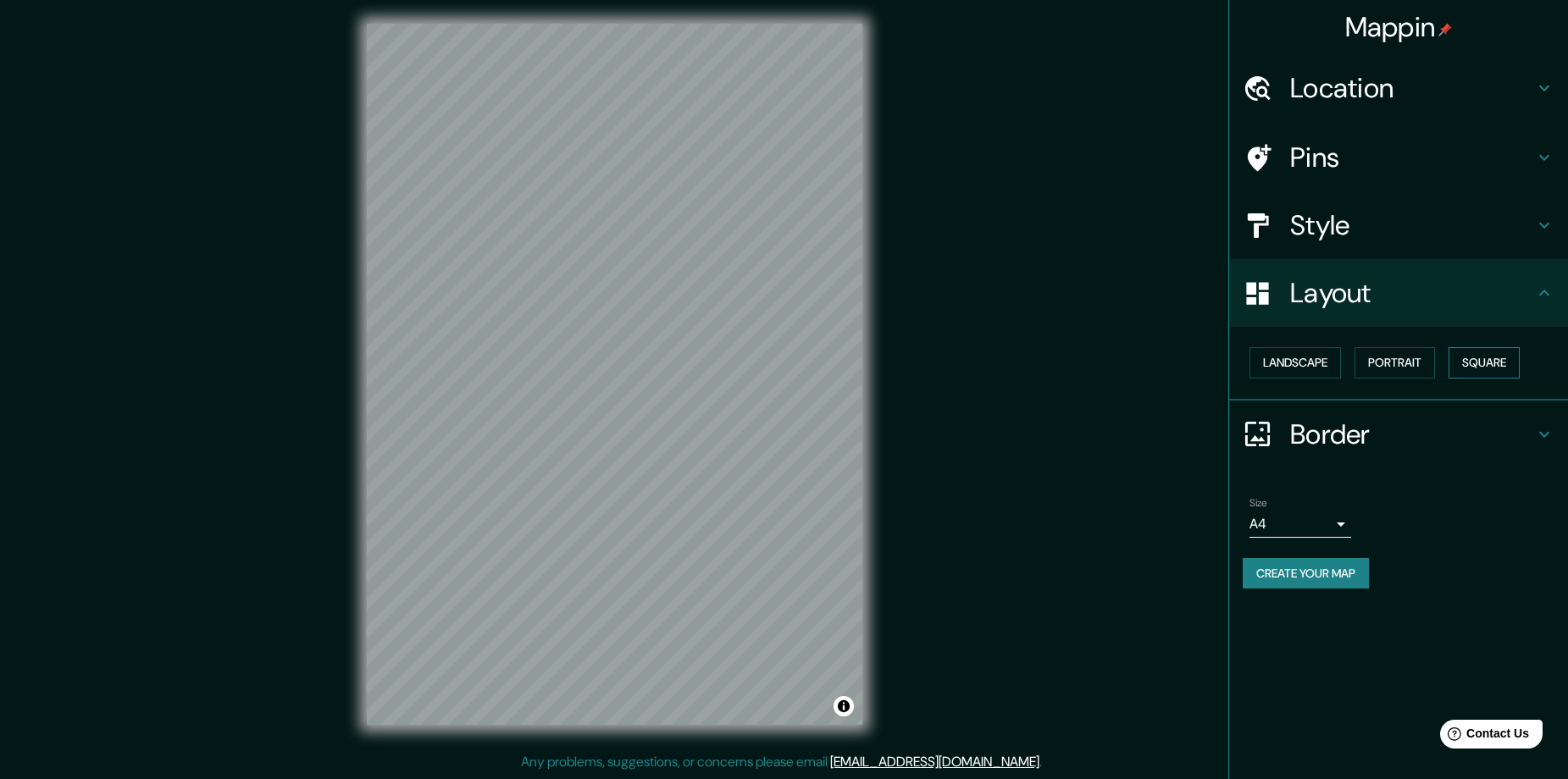
click at [1484, 359] on button "Square" at bounding box center [1484, 363] width 71 height 31
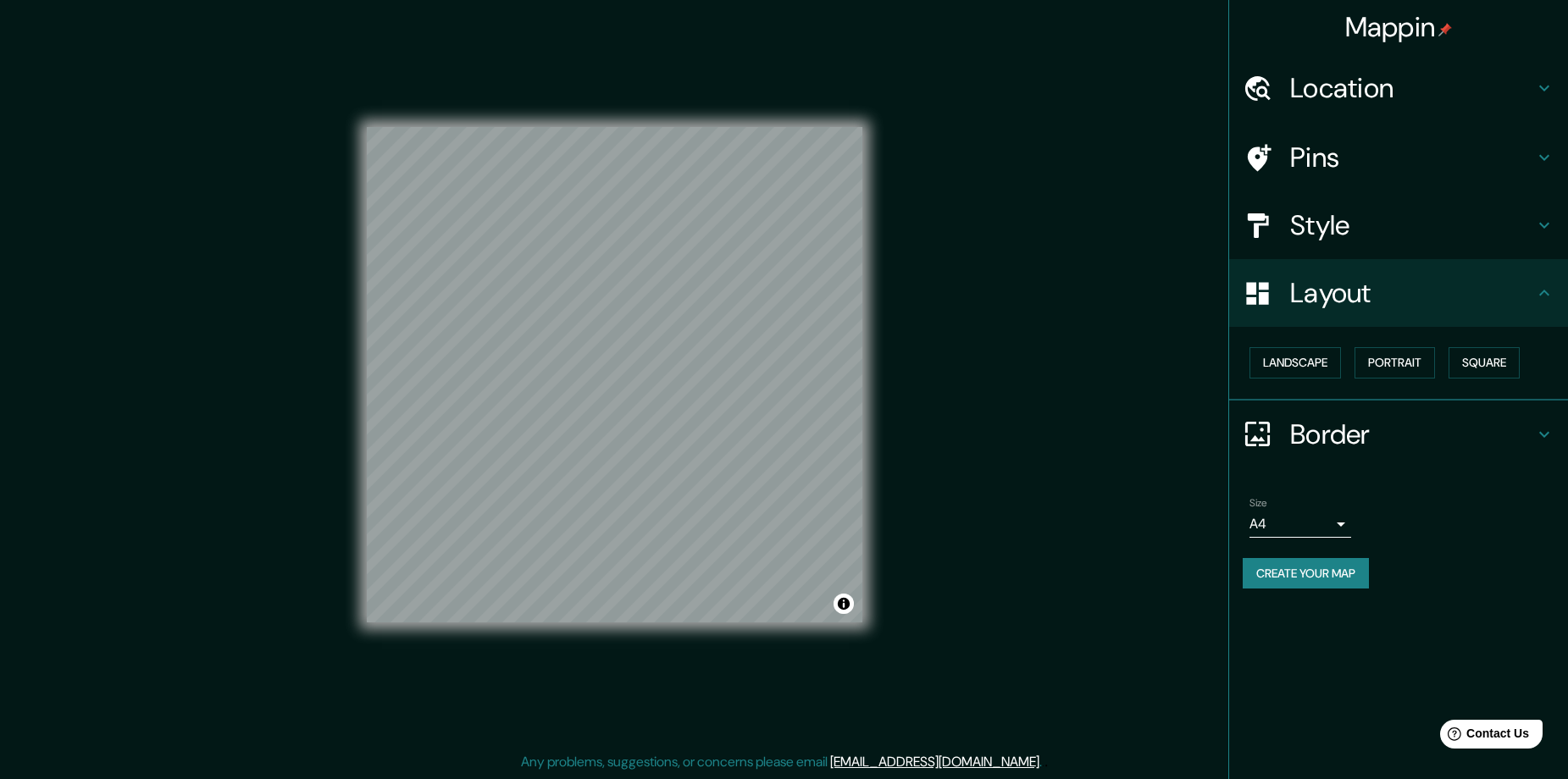
click at [1438, 171] on h4 "Pins" at bounding box center [1412, 157] width 244 height 34
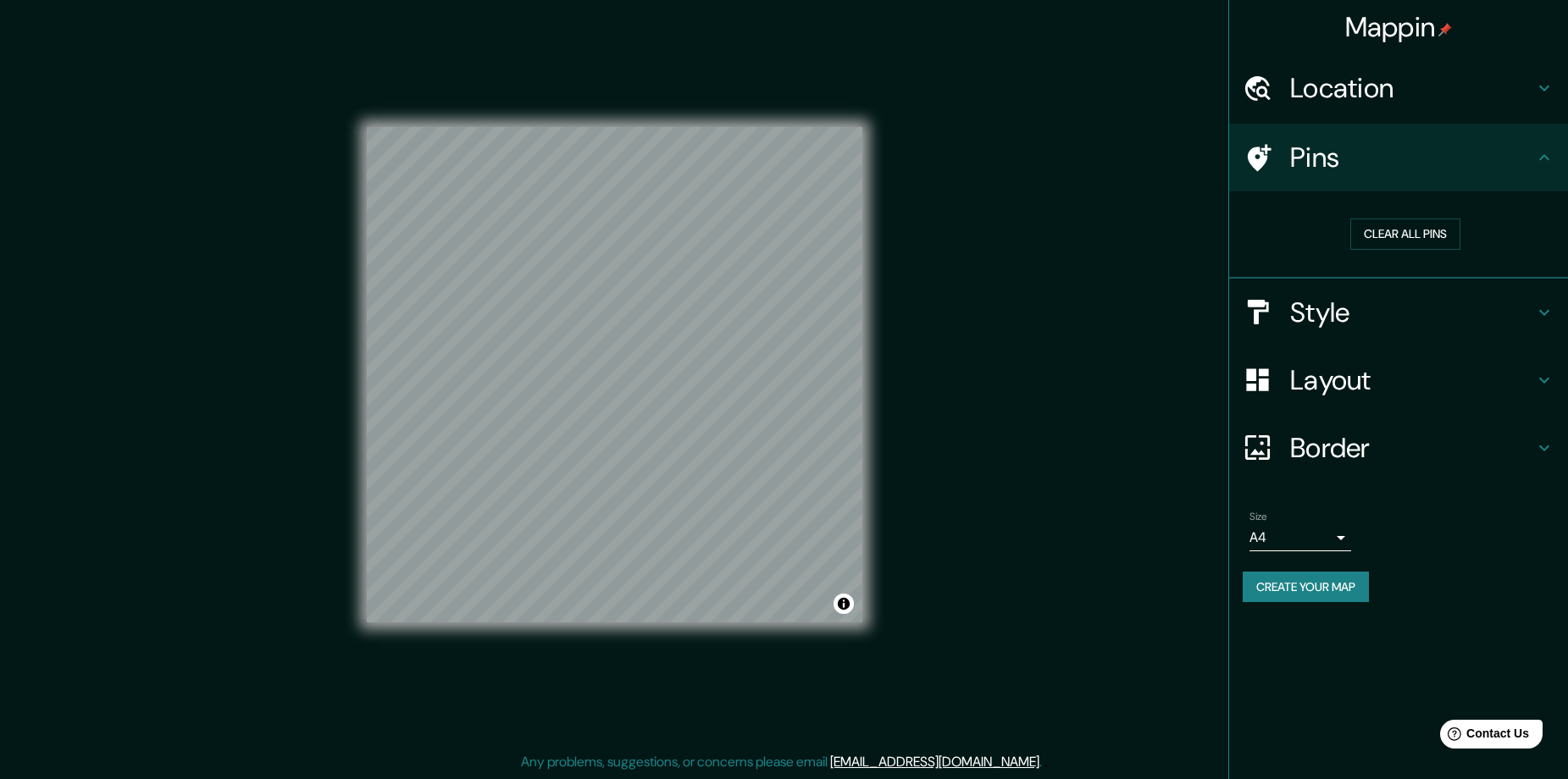
click at [1423, 149] on h4 "Pins" at bounding box center [1412, 157] width 244 height 34
click at [1346, 287] on div "Style" at bounding box center [1398, 313] width 339 height 67
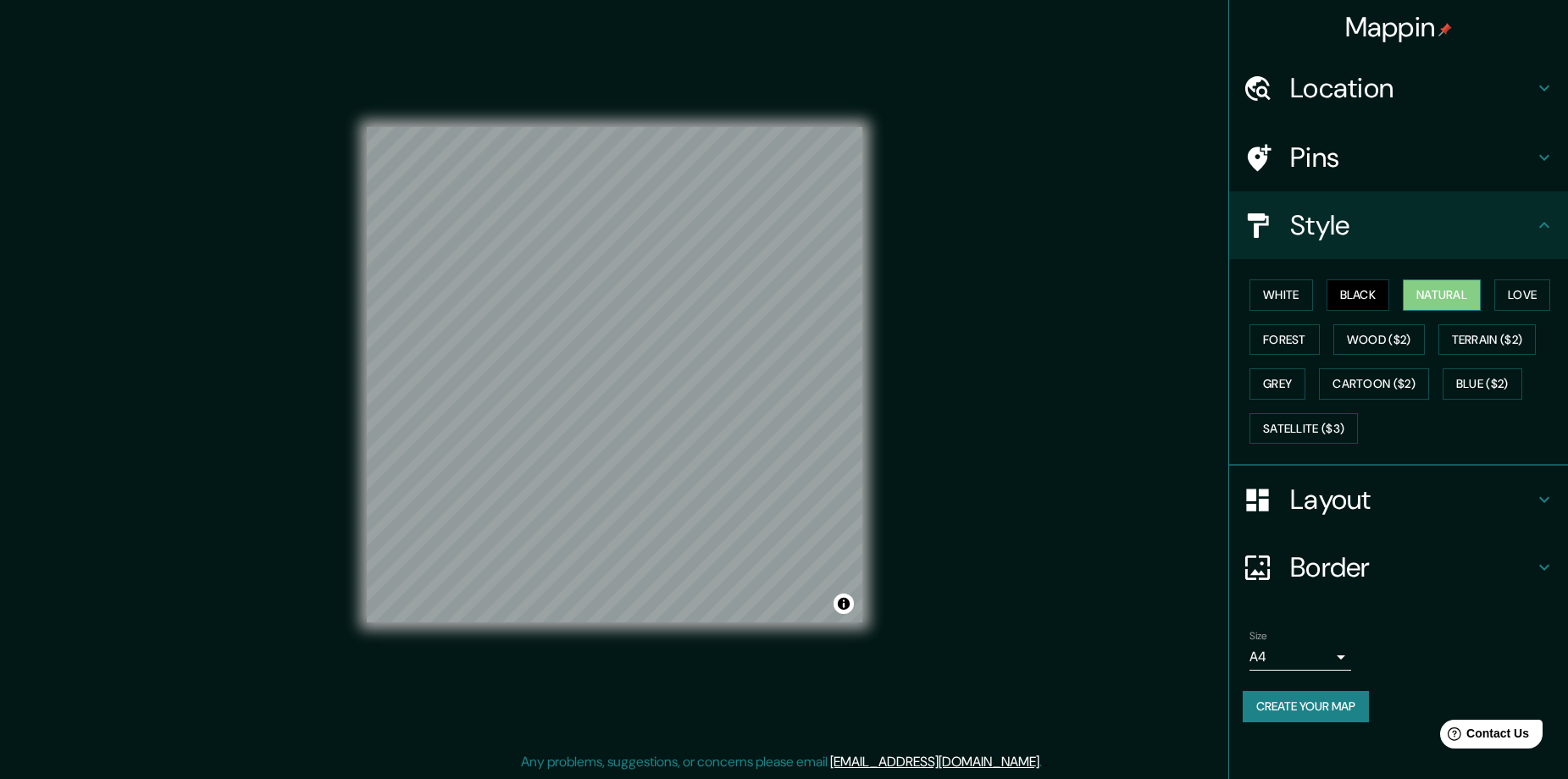
click at [1443, 291] on button "Natural" at bounding box center [1440, 295] width 77 height 31
click at [1378, 295] on button "Black" at bounding box center [1358, 295] width 64 height 31
click at [1305, 302] on button "White" at bounding box center [1281, 295] width 64 height 31
click at [1372, 292] on button "Black" at bounding box center [1358, 295] width 64 height 31
click at [952, 383] on div "Mappin Location Popayán, Cauca, Colombia Pins Style White Black Natural Love Fo…" at bounding box center [784, 387] width 1568 height 782
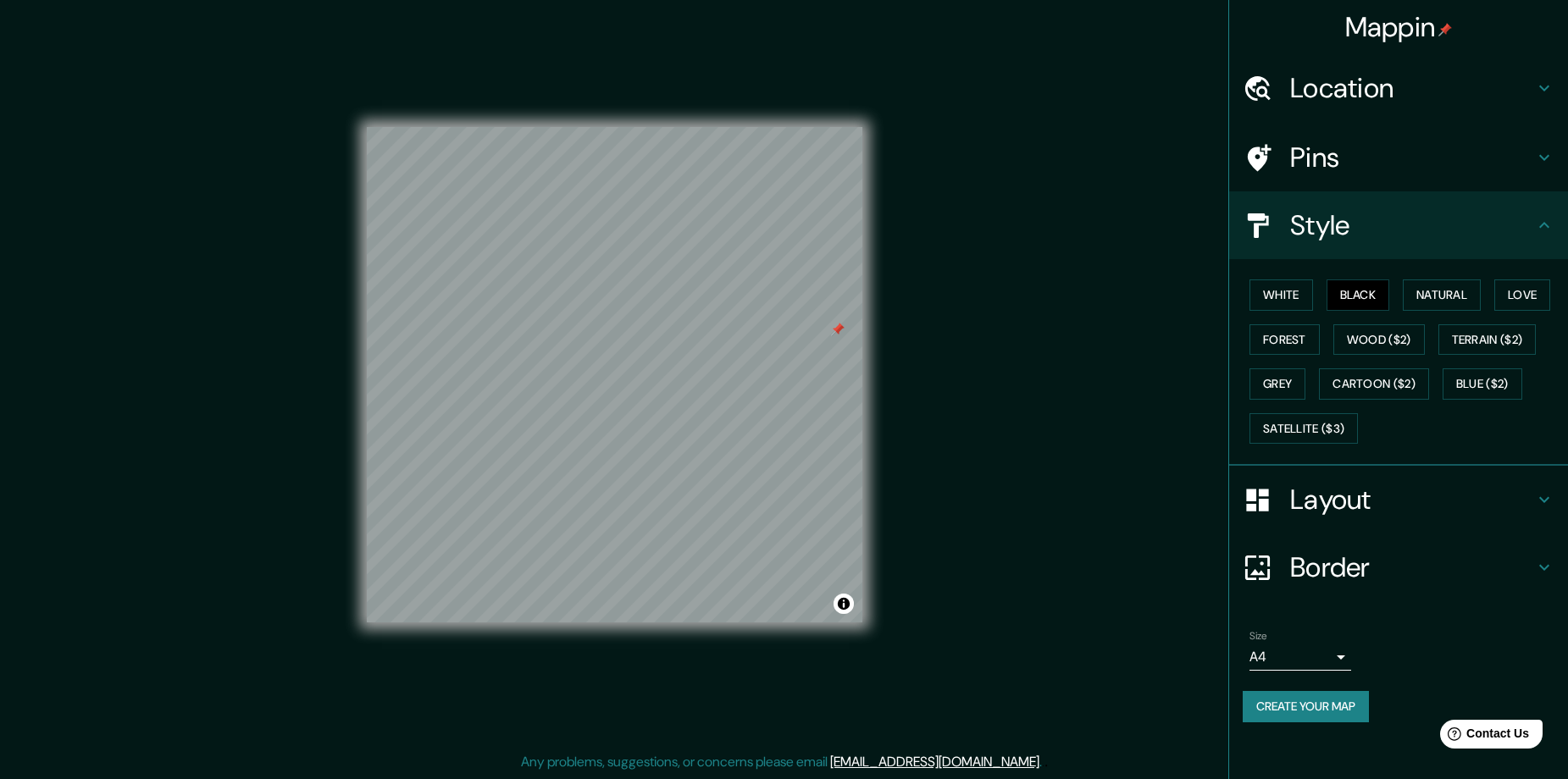
click at [1422, 77] on h4 "Location" at bounding box center [1412, 87] width 244 height 34
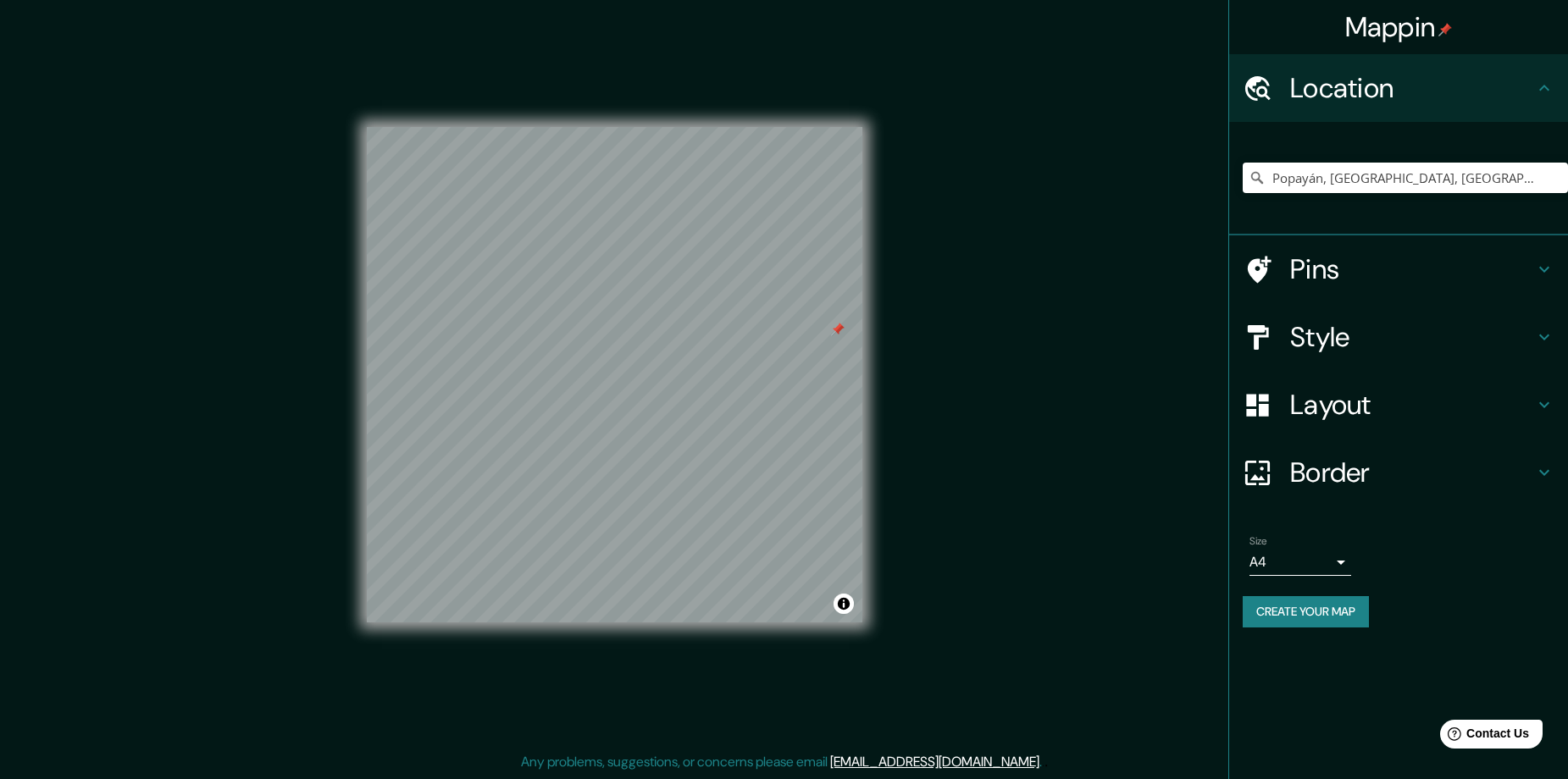
click at [1349, 249] on div "Pins" at bounding box center [1398, 269] width 339 height 67
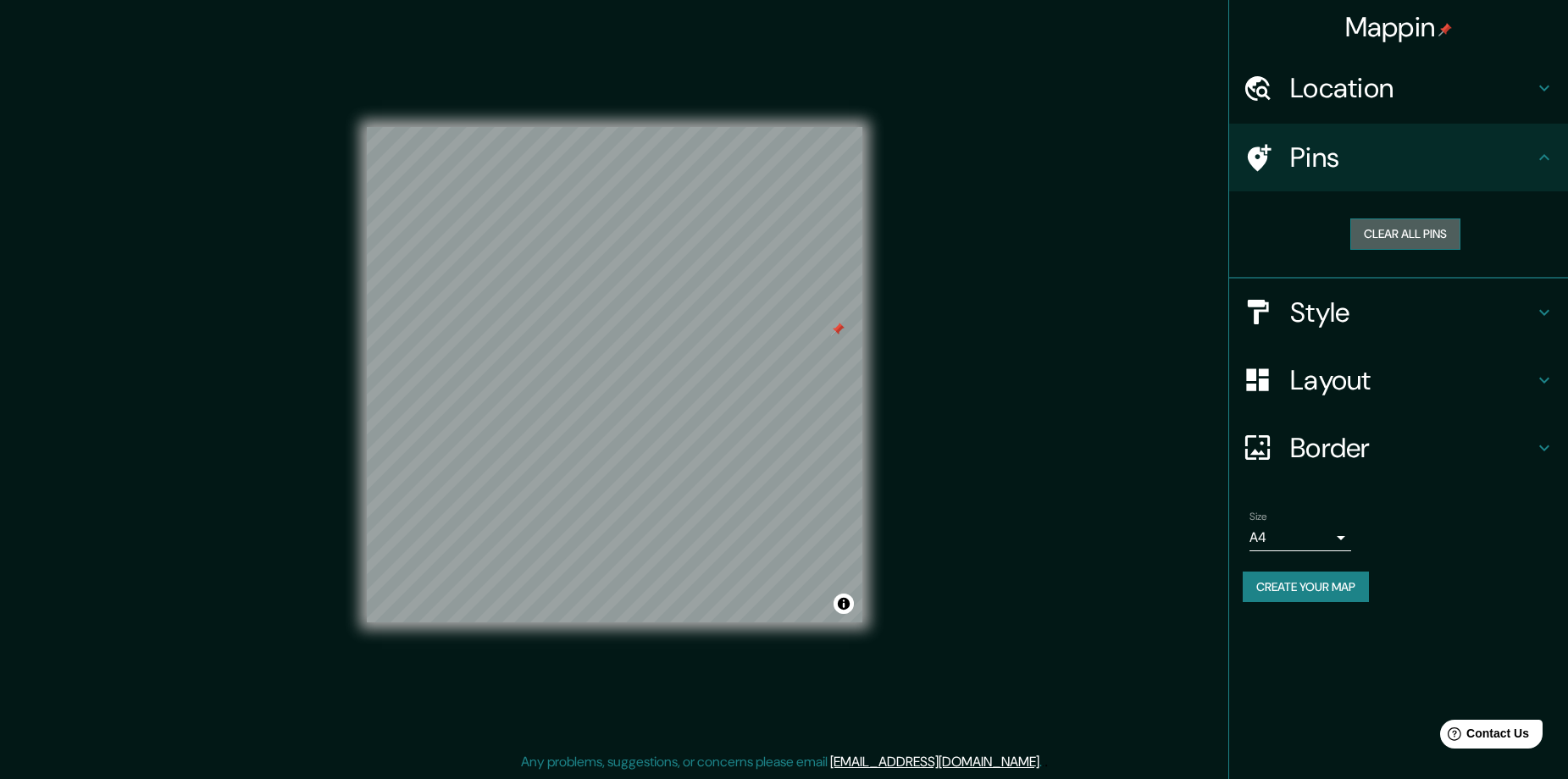
click at [1406, 230] on button "Clear all pins" at bounding box center [1405, 234] width 110 height 31
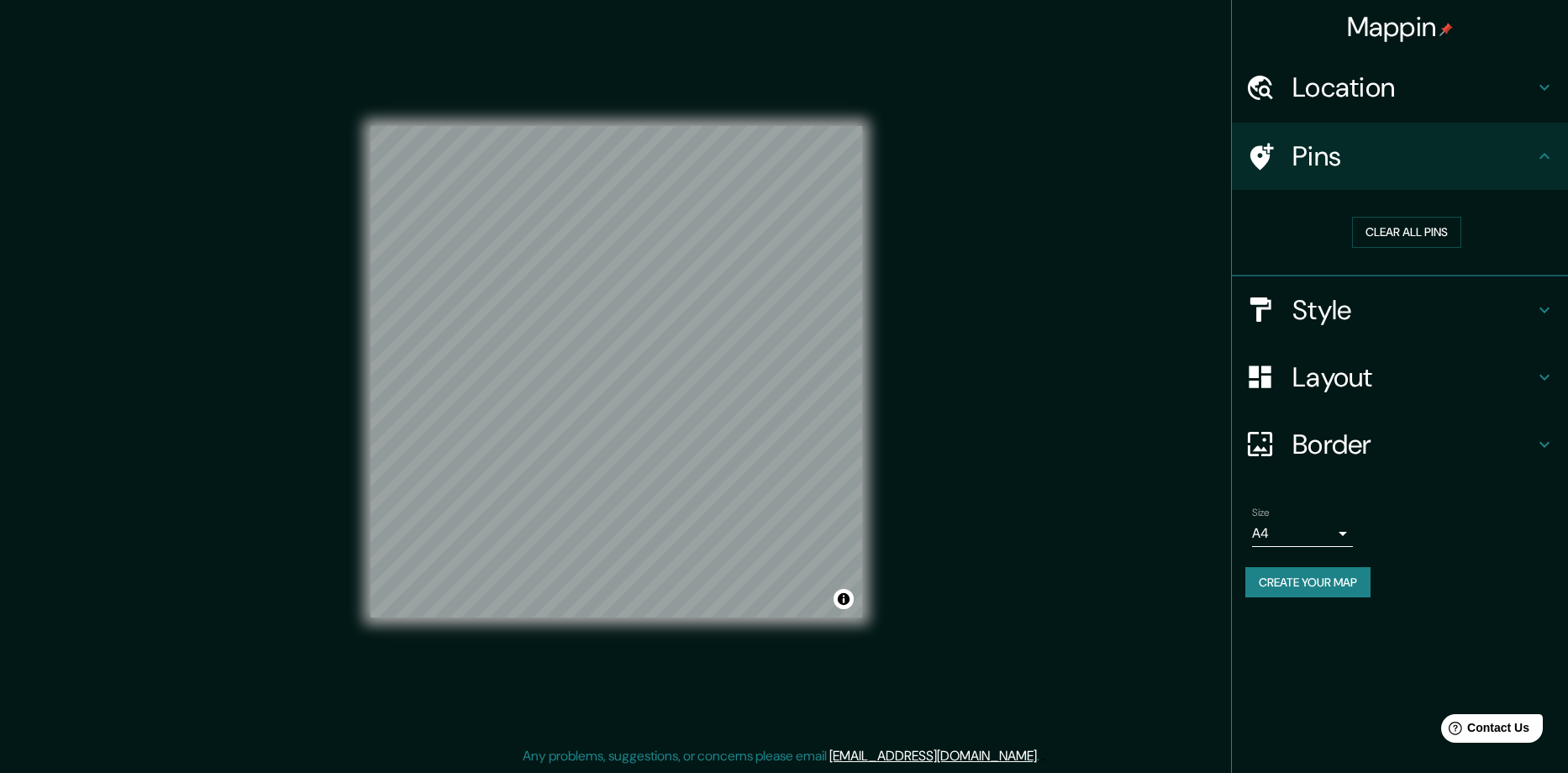
click at [1329, 537] on body "Mappin Location Popayán, Cauca, Colombia Pins Clear all pins Style Layout Borde…" at bounding box center [784, 382] width 1568 height 773
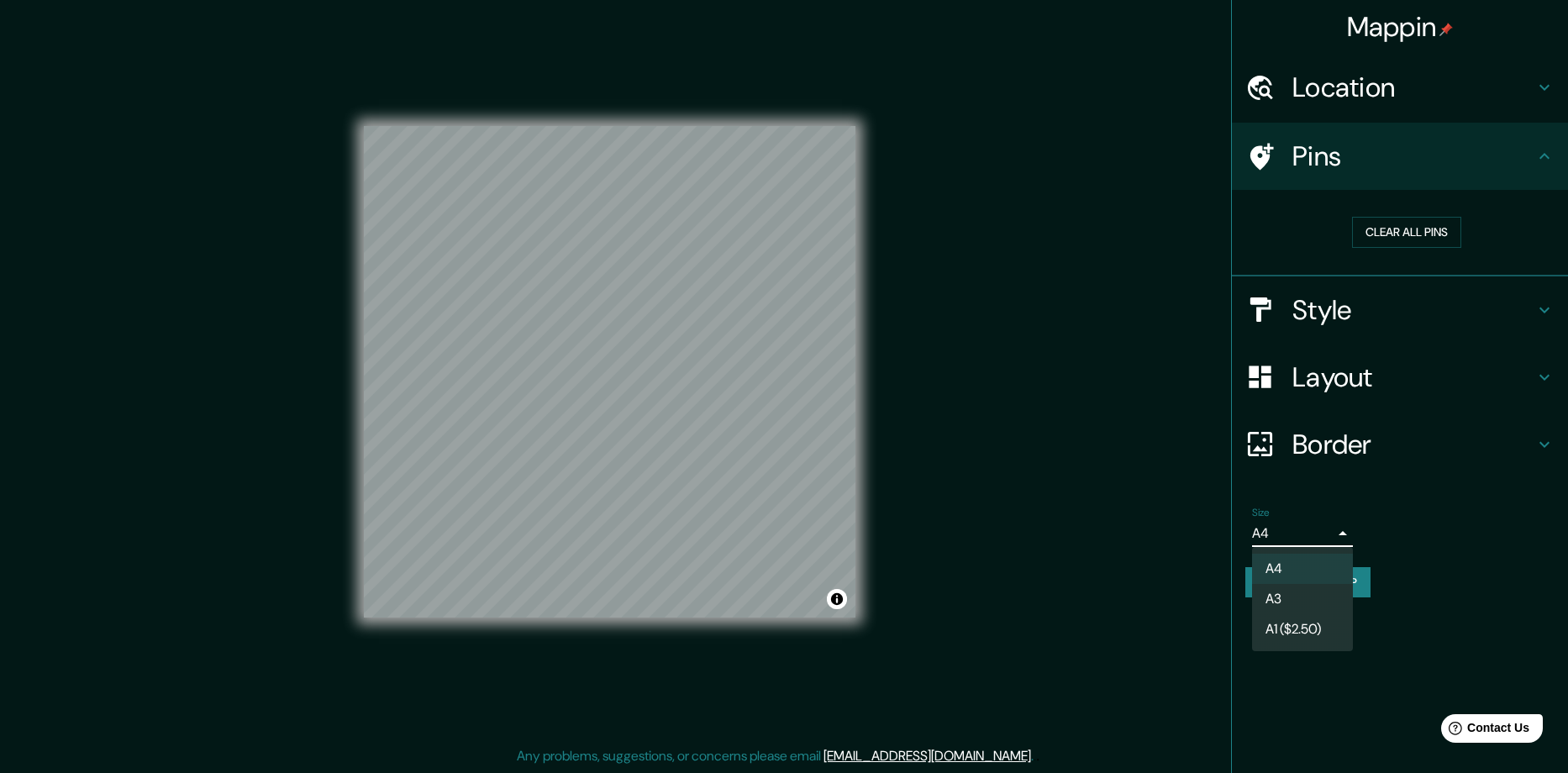
click at [1300, 595] on li "A3" at bounding box center [1301, 599] width 100 height 30
click at [1270, 530] on body "Mappin Location Popayán, Cauca, Colombia Pins Clear all pins Style Layout Borde…" at bounding box center [784, 382] width 1568 height 773
click at [1292, 626] on li "A1 ($2.50)" at bounding box center [1301, 628] width 100 height 30
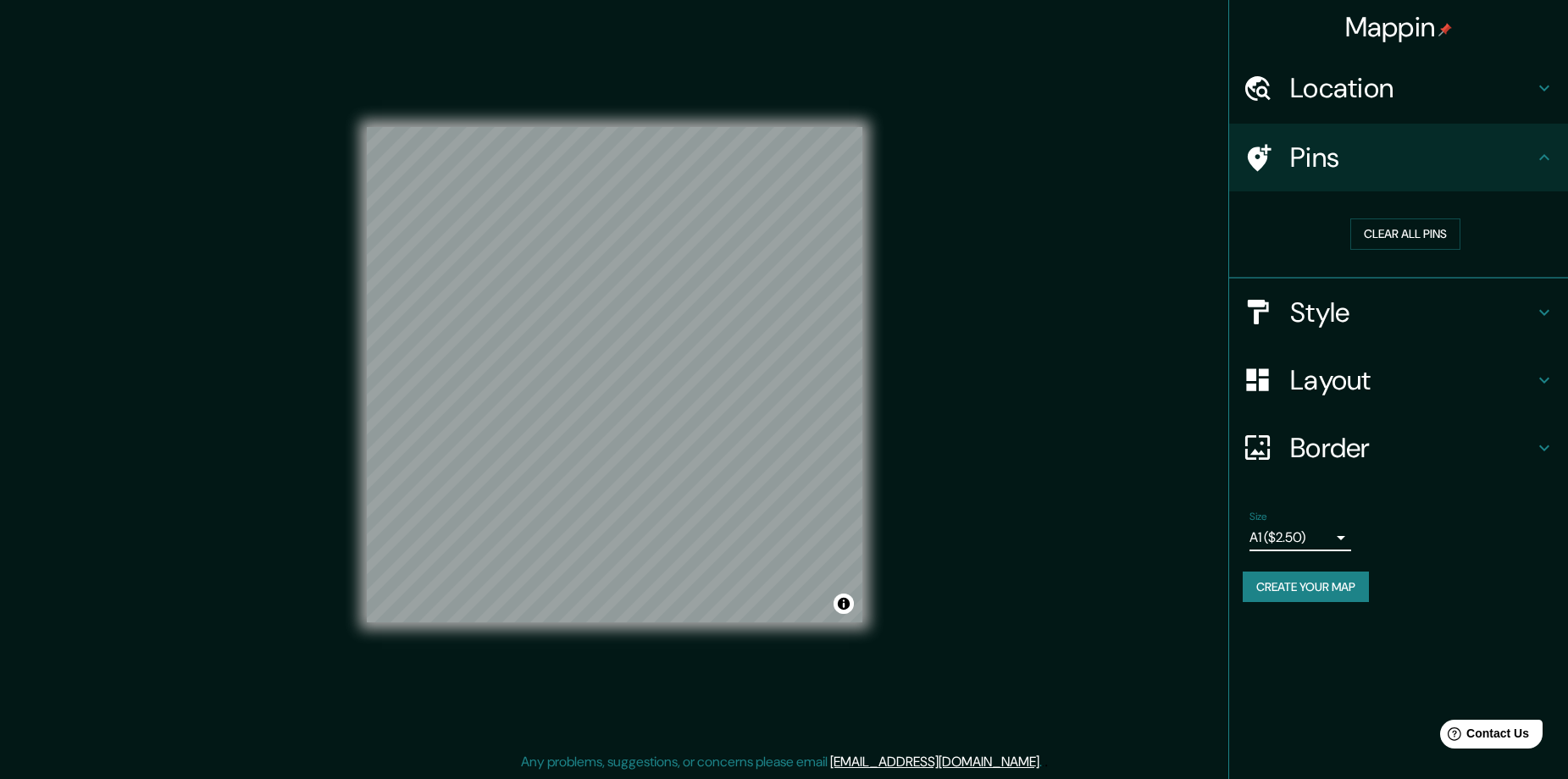
click at [1334, 529] on body "Mappin Location Popayán, Cauca, Colombia Pins Clear all pins Style Layout Borde…" at bounding box center [784, 385] width 1568 height 779
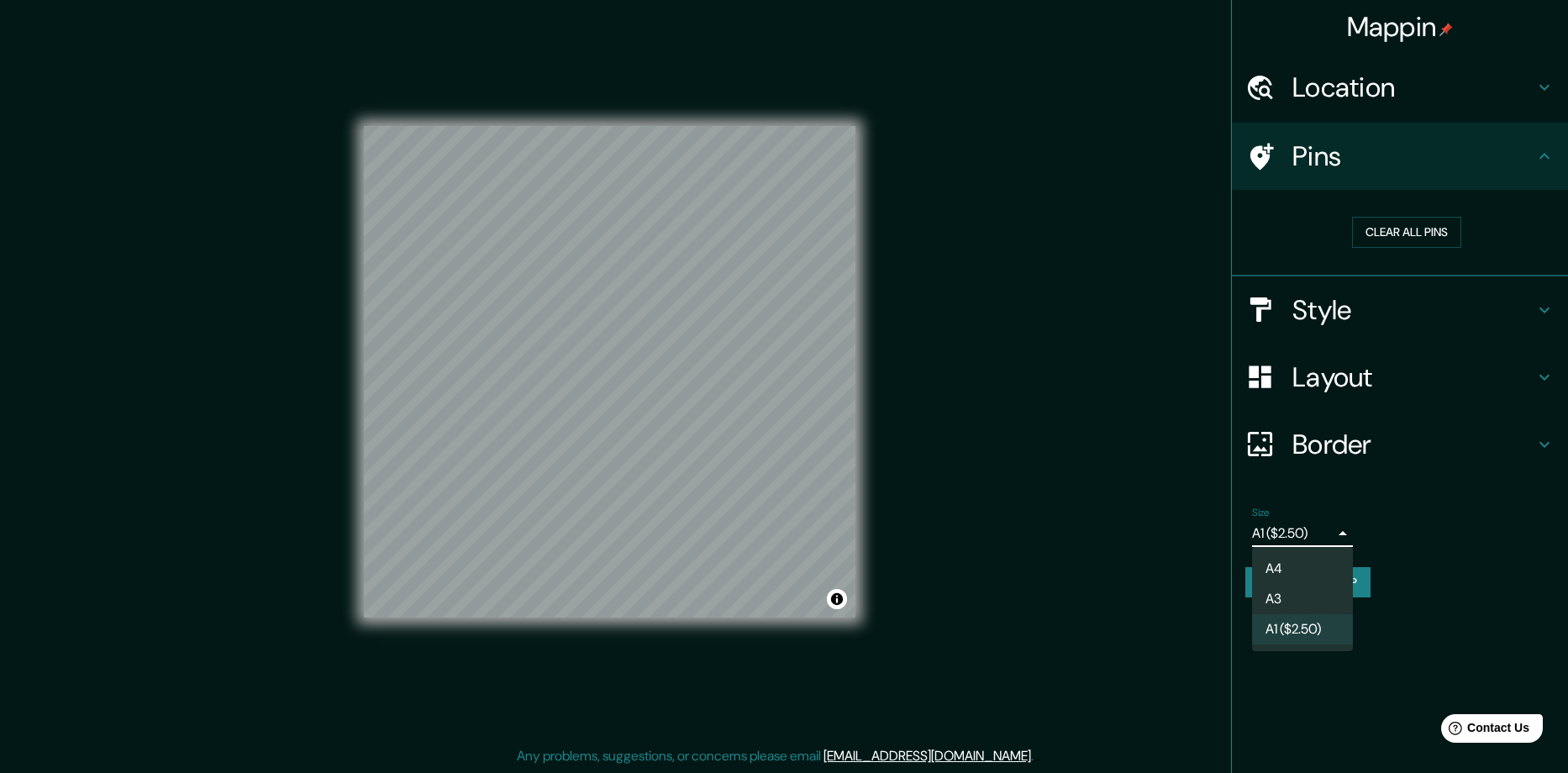
click at [1318, 559] on li "A4" at bounding box center [1301, 568] width 100 height 30
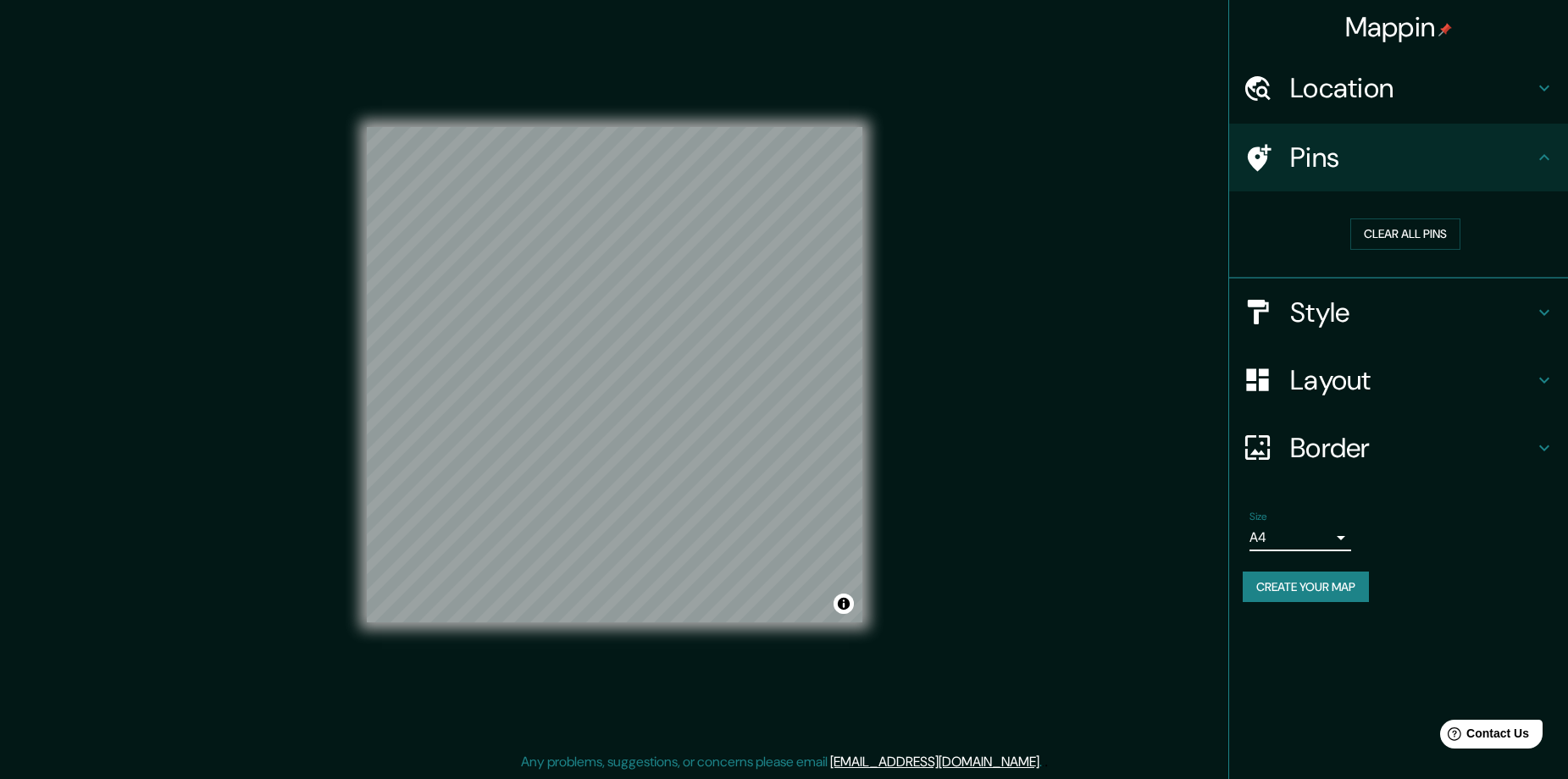
click at [1328, 538] on body "Mappin Location Popayán, Cauca, Colombia Pins Clear all pins Style Layout Borde…" at bounding box center [784, 385] width 1568 height 779
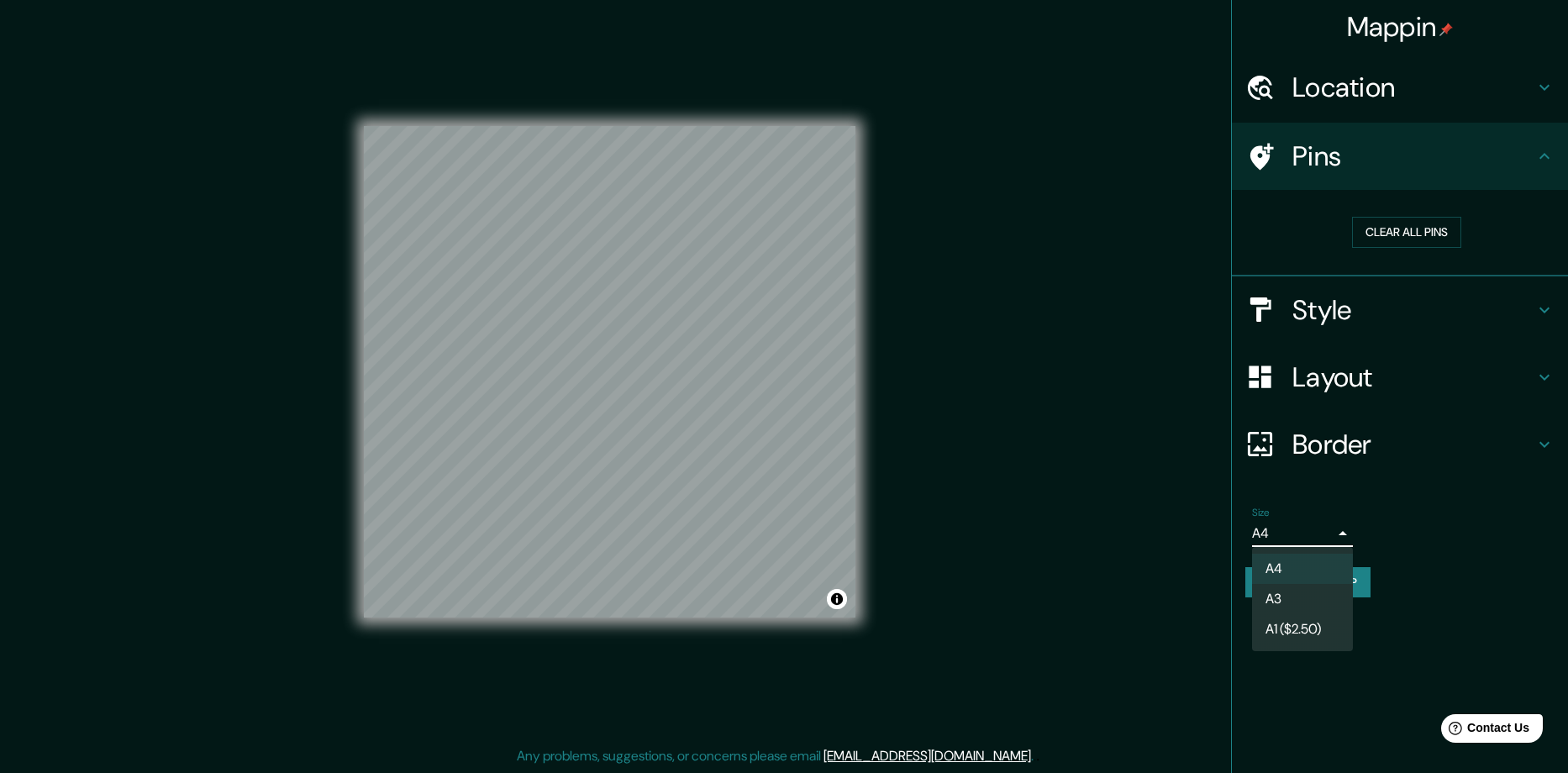
click at [1330, 530] on div at bounding box center [784, 386] width 1568 height 773
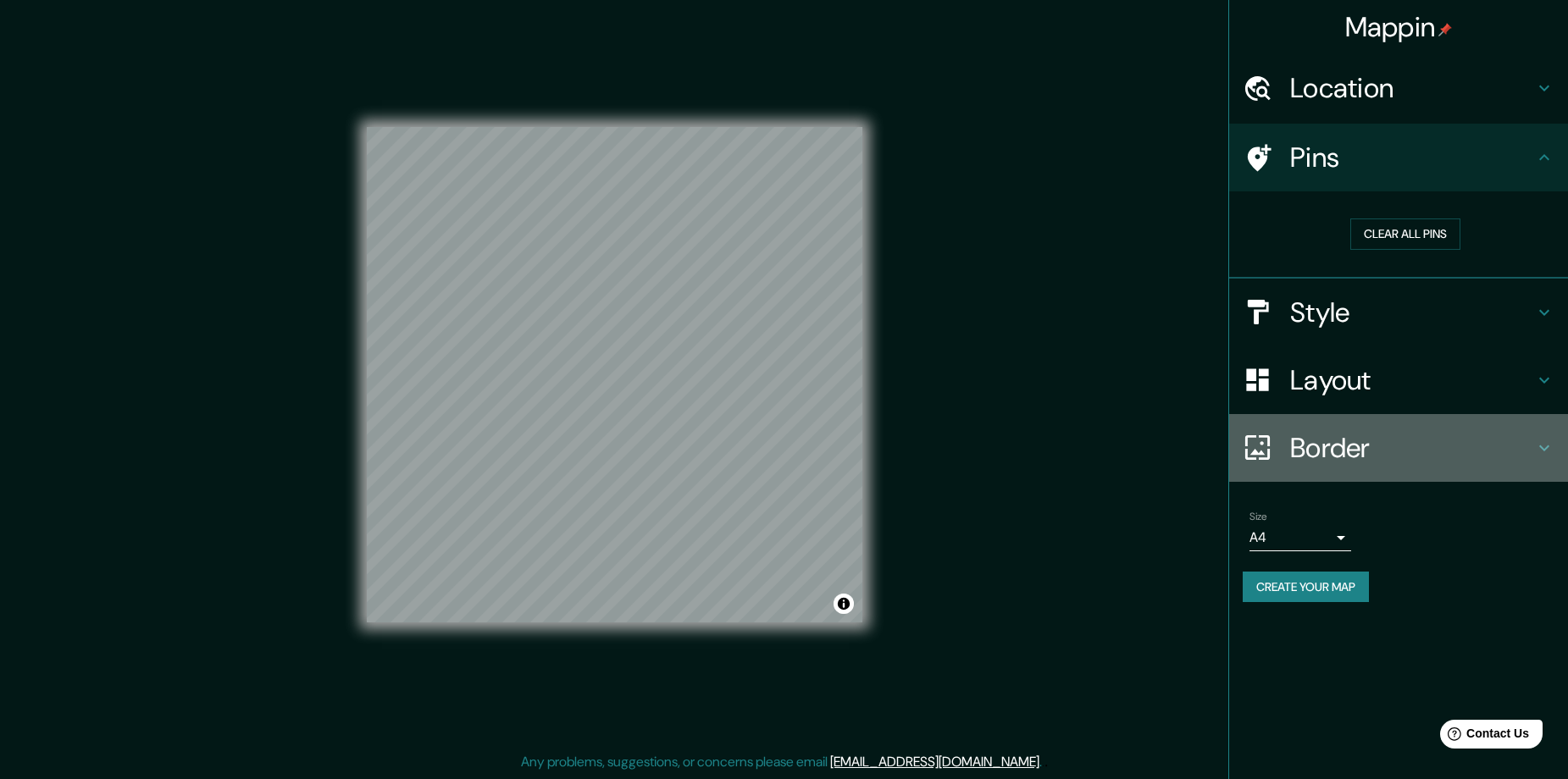
click at [1418, 457] on h4 "Border" at bounding box center [1412, 447] width 244 height 34
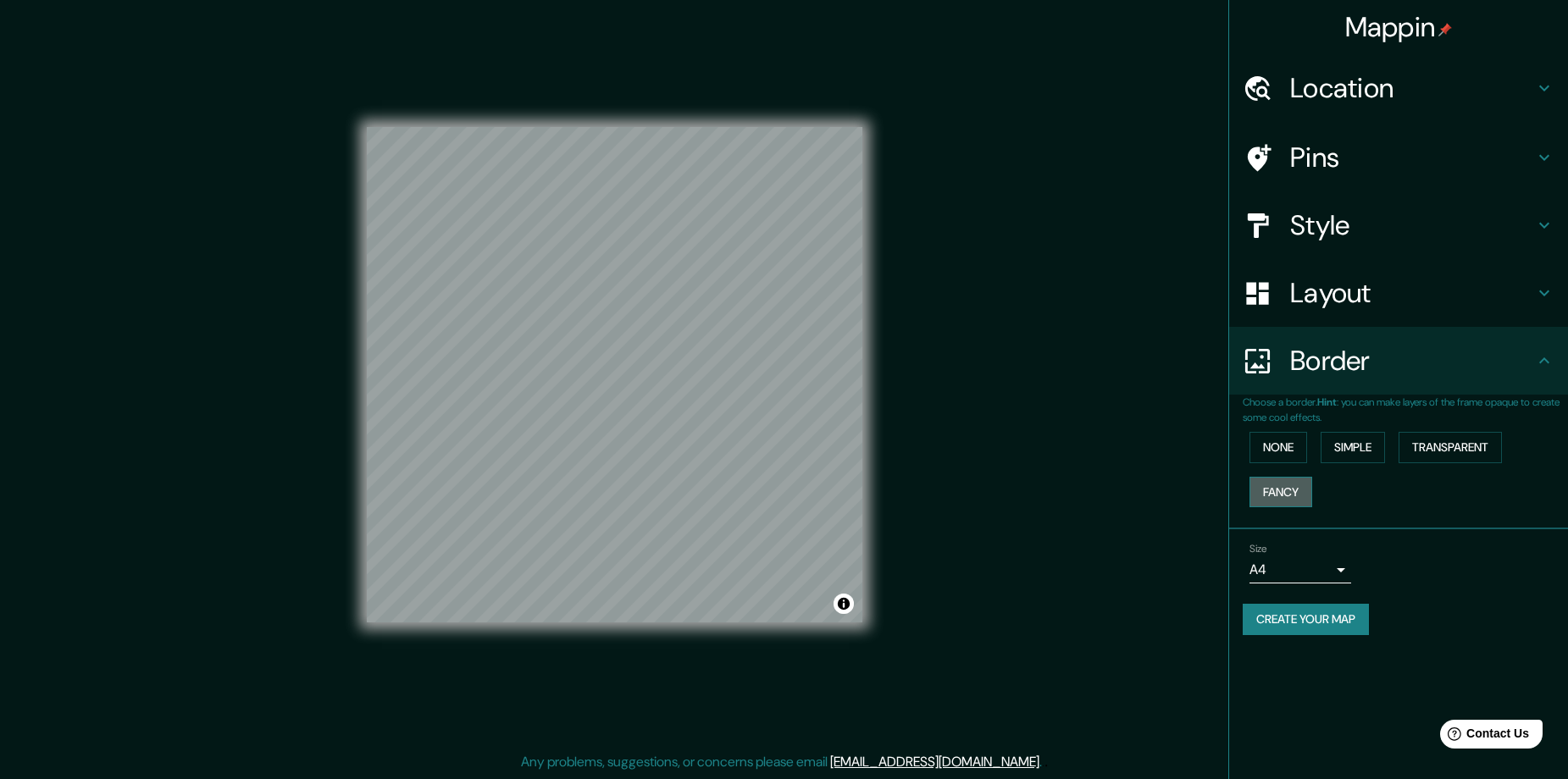
click at [1289, 497] on button "Fancy" at bounding box center [1280, 492] width 63 height 31
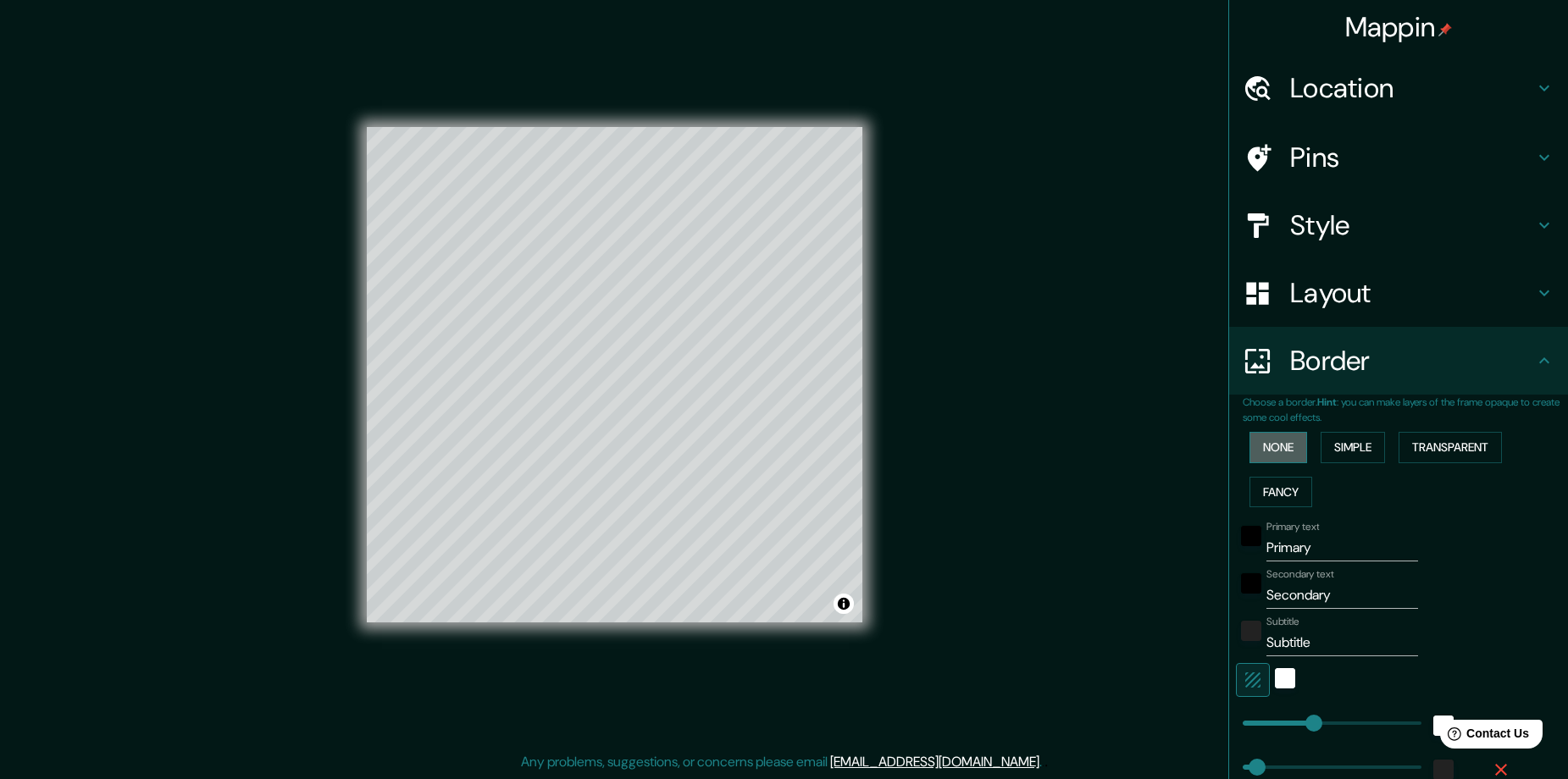
click at [1281, 456] on button "None" at bounding box center [1277, 447] width 57 height 31
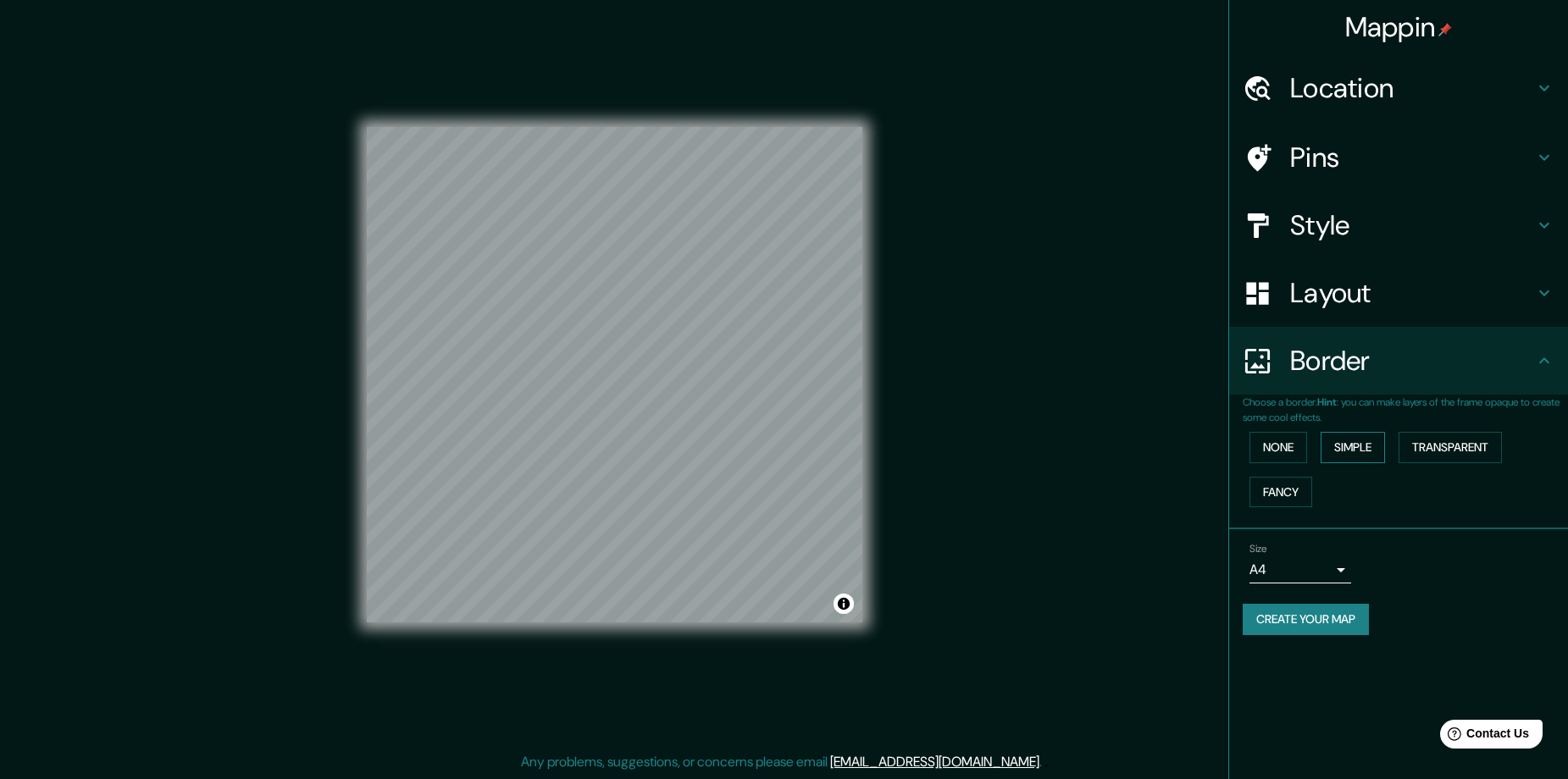
click at [1348, 450] on button "Simple" at bounding box center [1352, 447] width 65 height 31
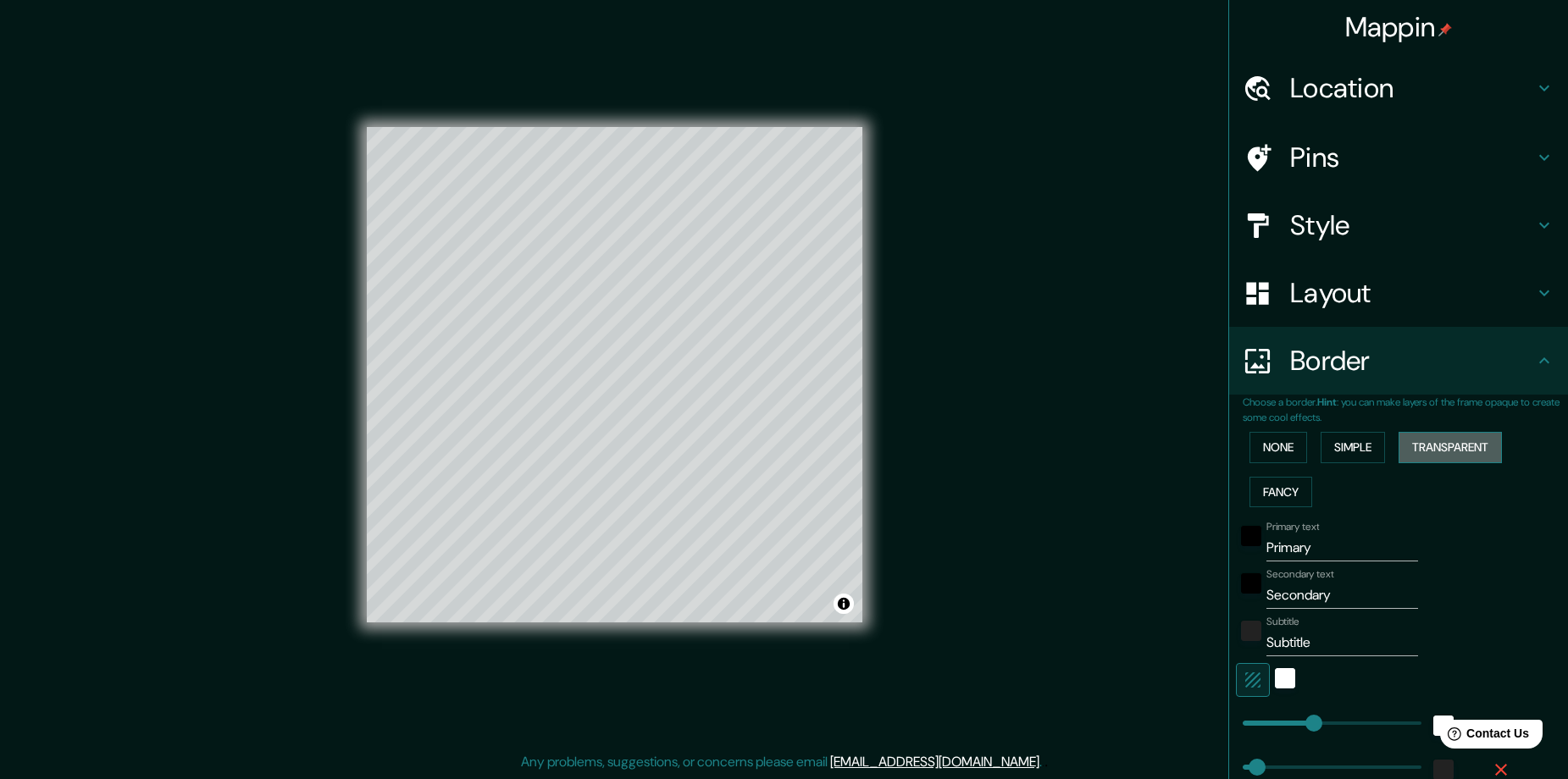
click at [1439, 446] on button "Transparent" at bounding box center [1449, 447] width 103 height 31
click at [1269, 448] on button "None" at bounding box center [1277, 447] width 57 height 31
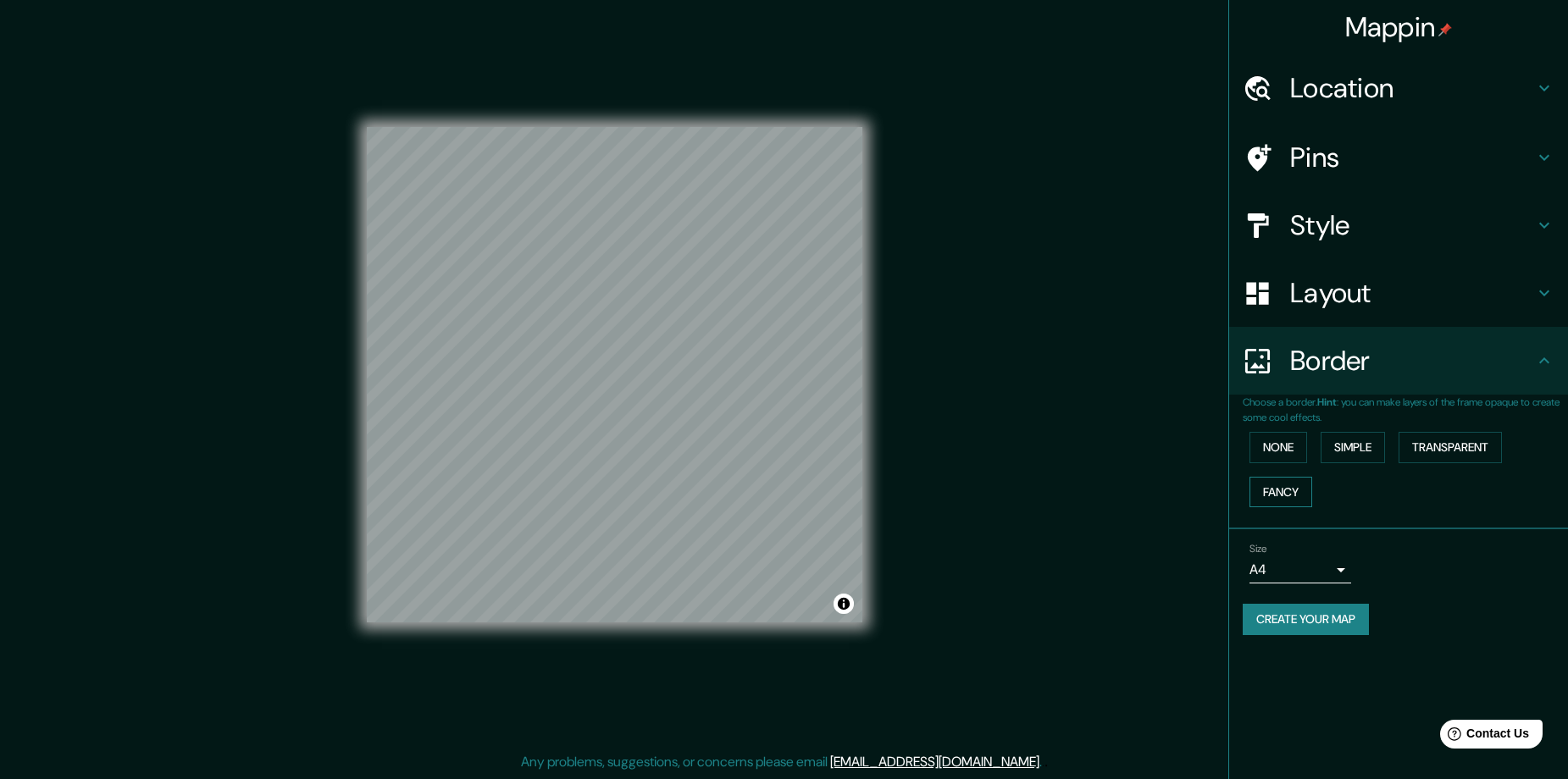
click at [1273, 477] on button "Fancy" at bounding box center [1280, 492] width 63 height 31
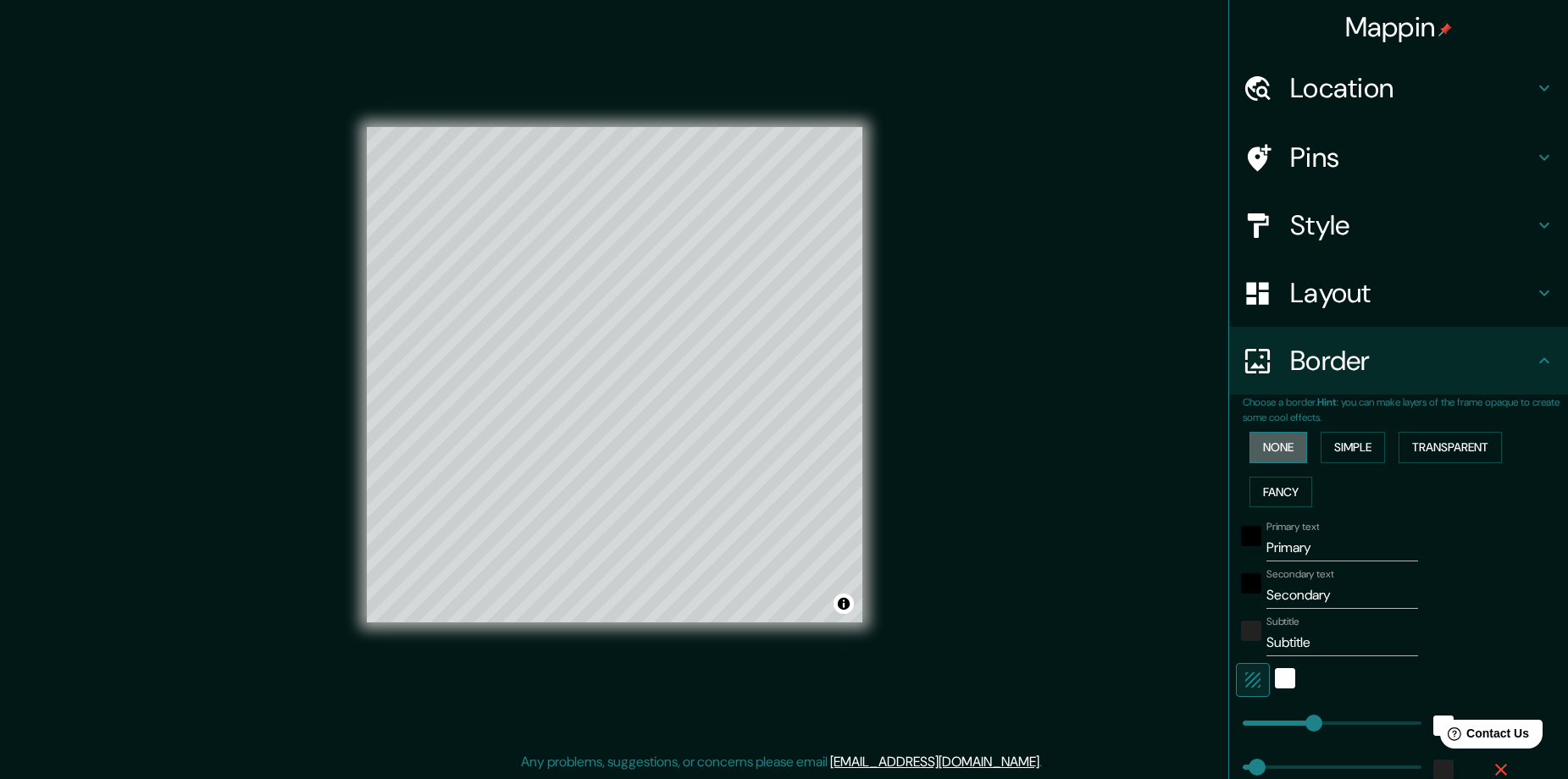
click at [1291, 445] on button "None" at bounding box center [1277, 447] width 57 height 31
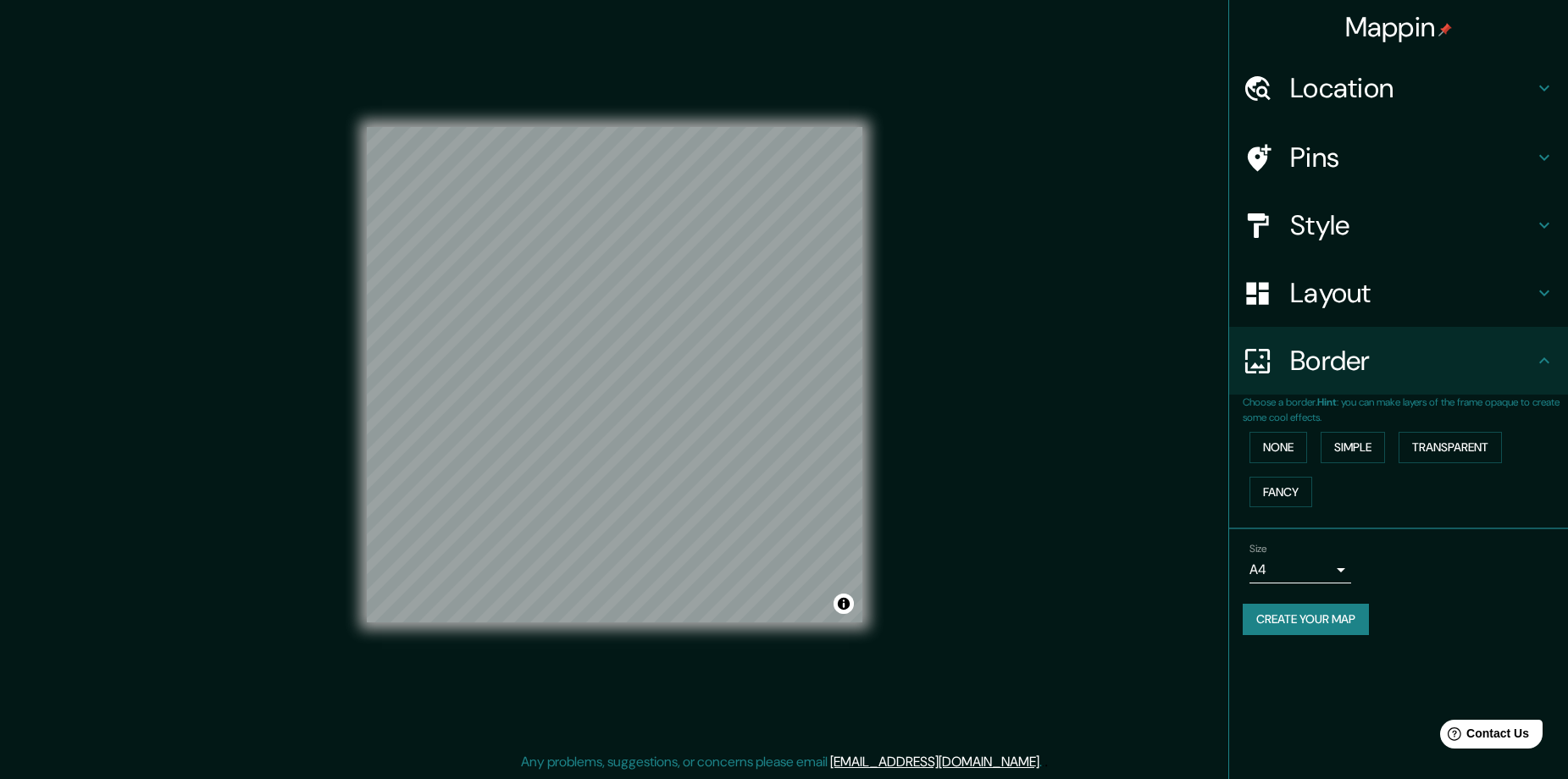
click at [1358, 344] on h4 "Border" at bounding box center [1412, 360] width 244 height 34
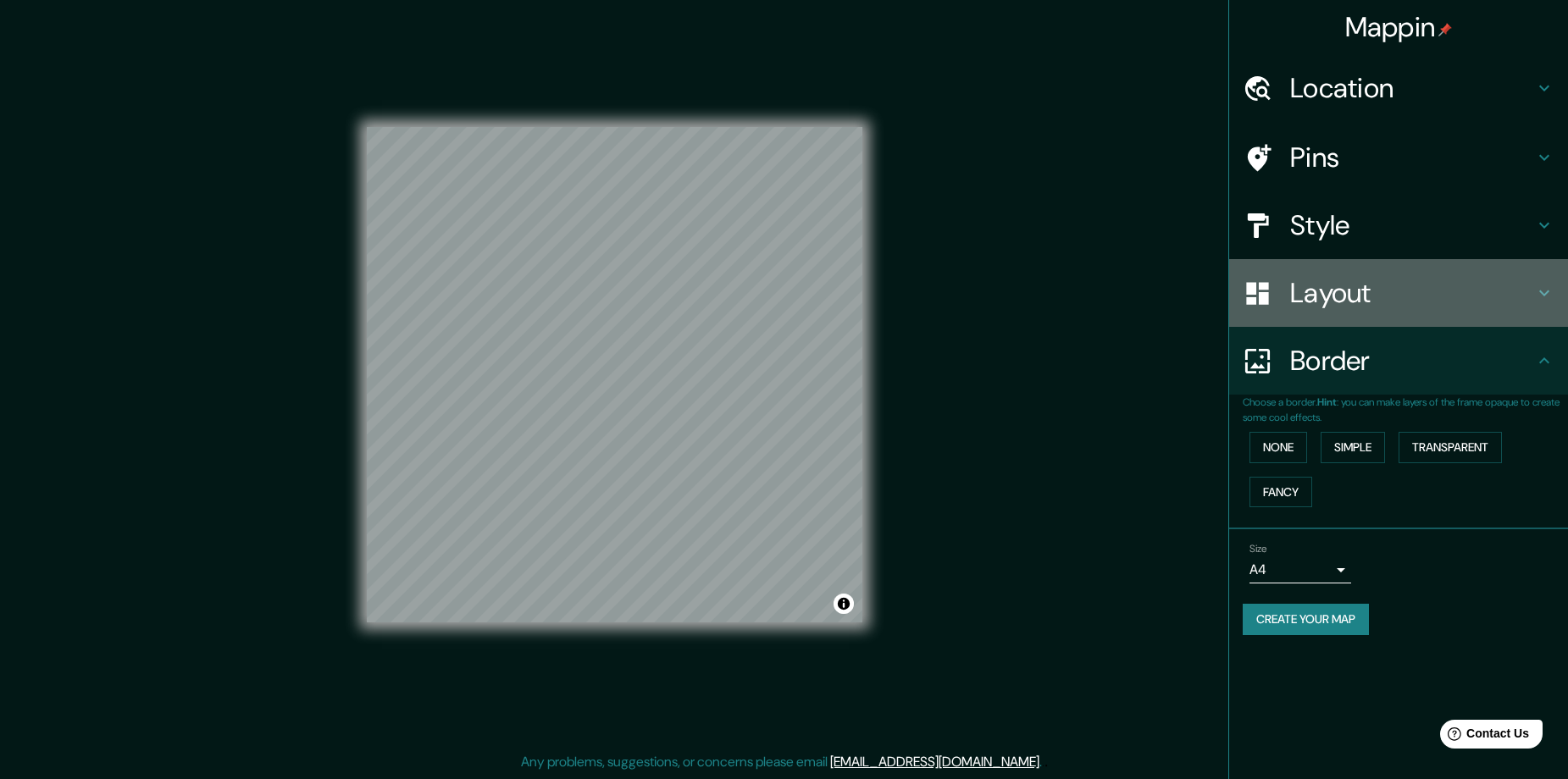
click at [1380, 305] on h4 "Layout" at bounding box center [1412, 292] width 244 height 34
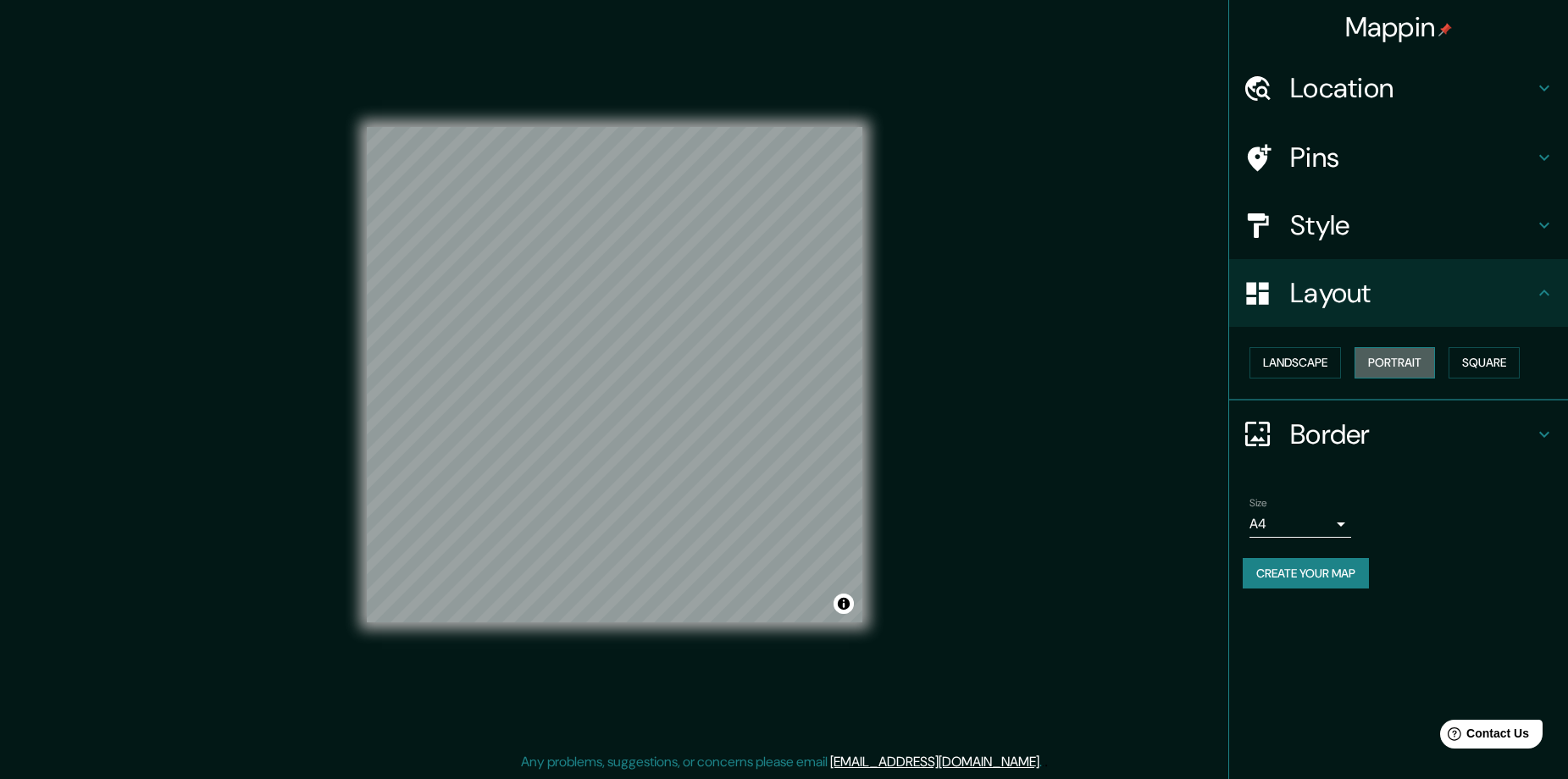
click at [1386, 375] on button "Portrait" at bounding box center [1395, 363] width 80 height 31
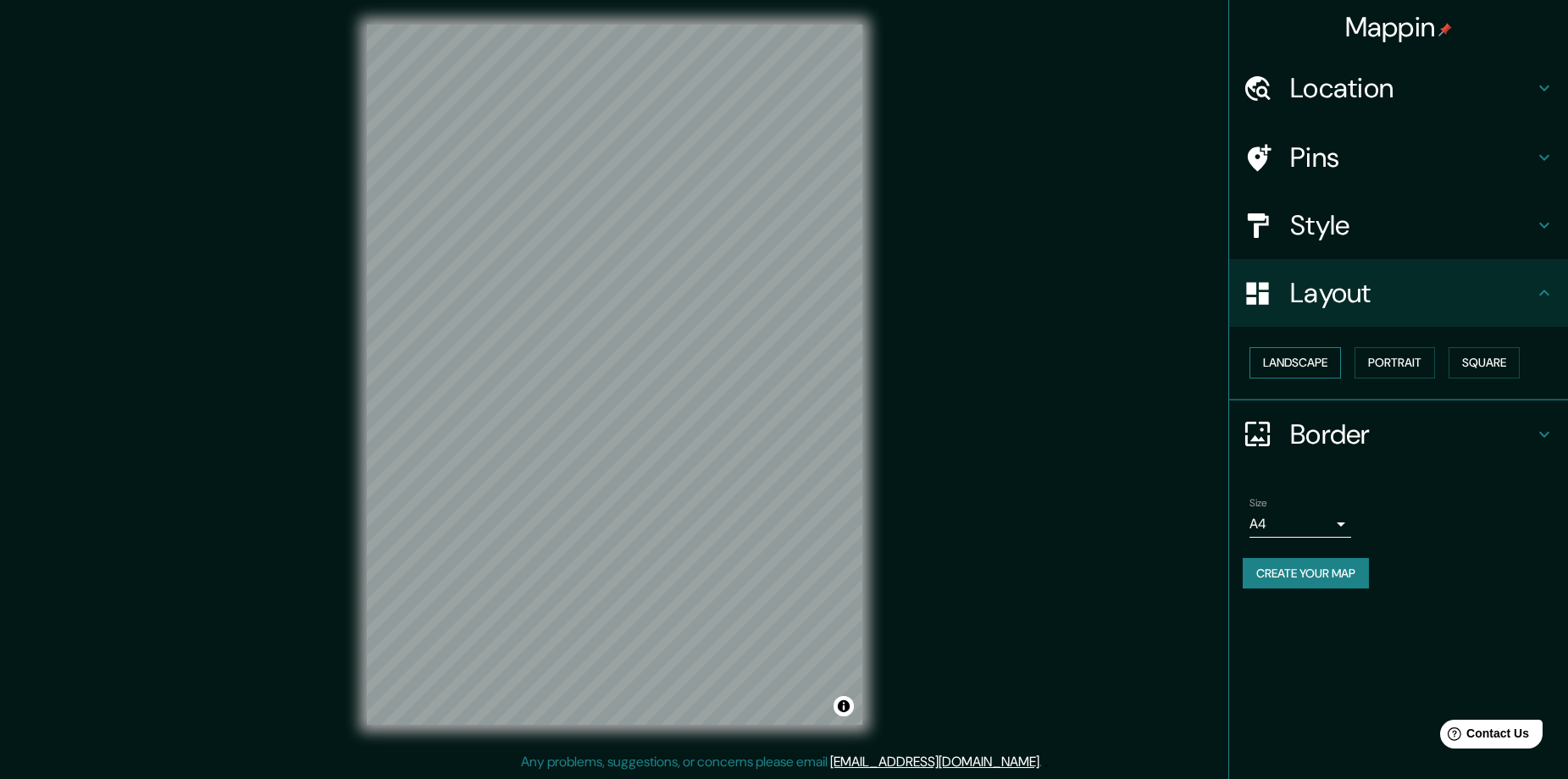
click at [1305, 364] on button "Landscape" at bounding box center [1295, 363] width 91 height 31
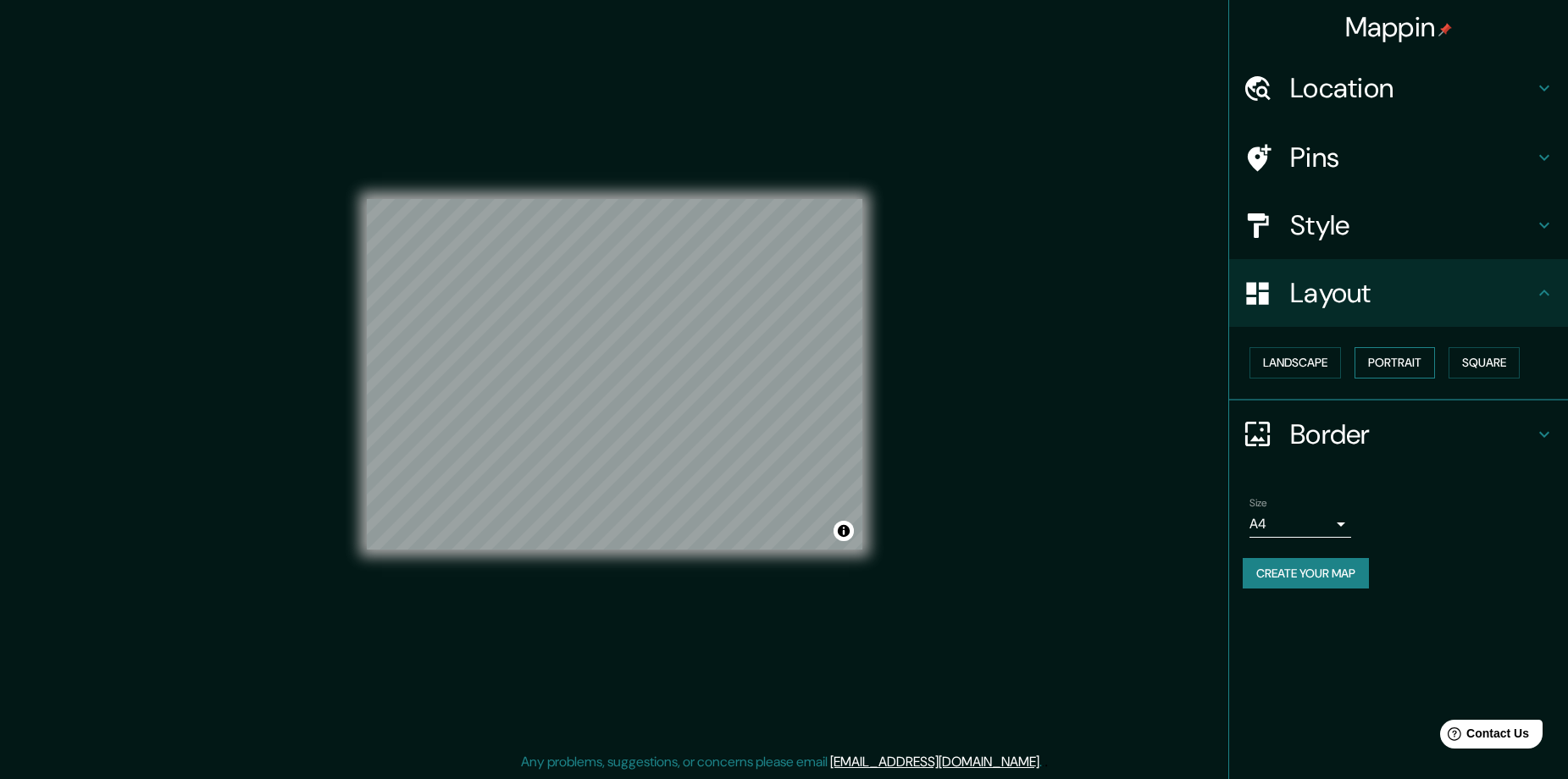
click at [1377, 371] on button "Portrait" at bounding box center [1395, 363] width 80 height 31
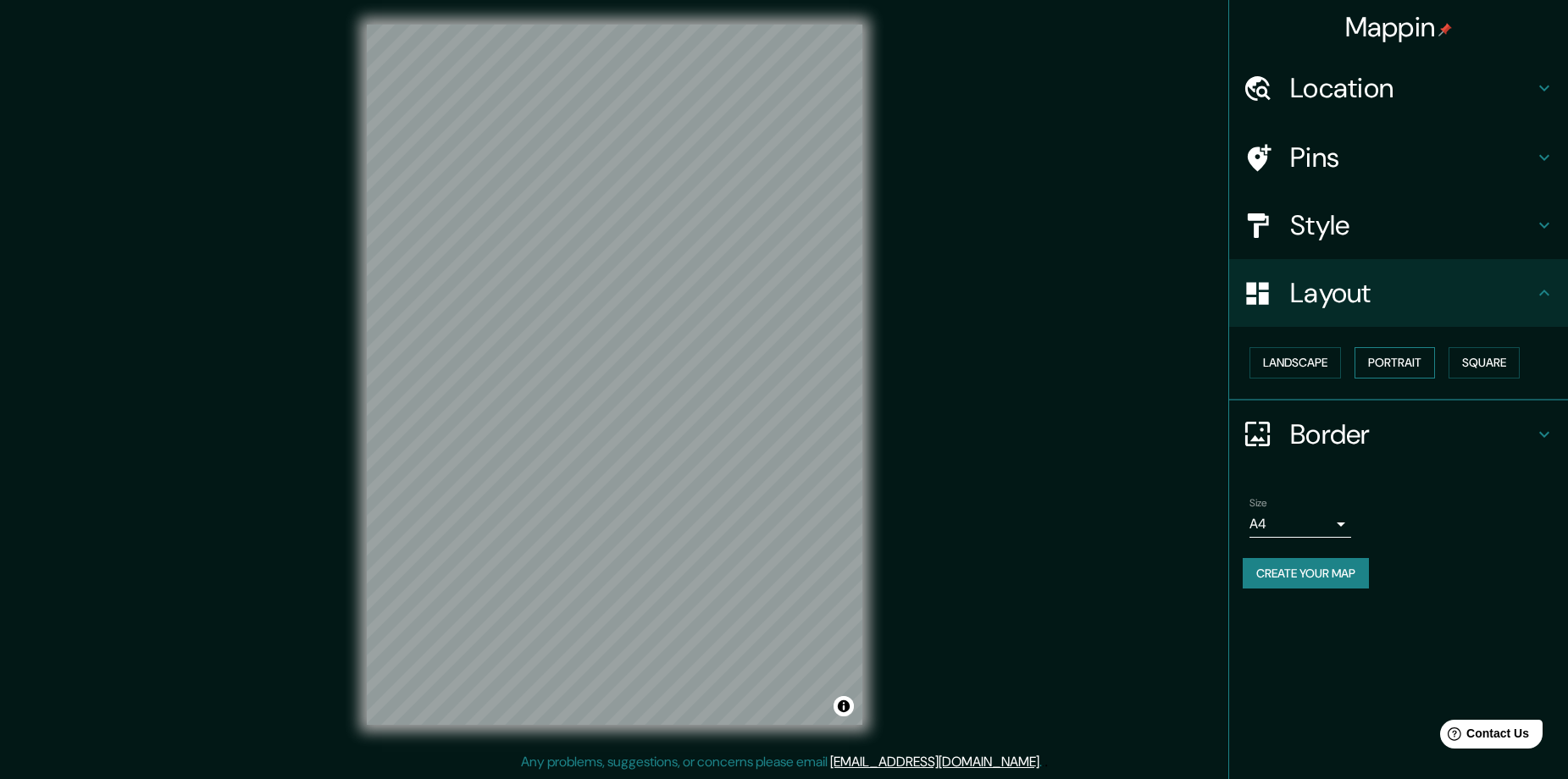
drag, startPoint x: 1476, startPoint y: 370, endPoint x: 1431, endPoint y: 364, distance: 45.4
click at [1477, 370] on button "Square" at bounding box center [1484, 363] width 71 height 31
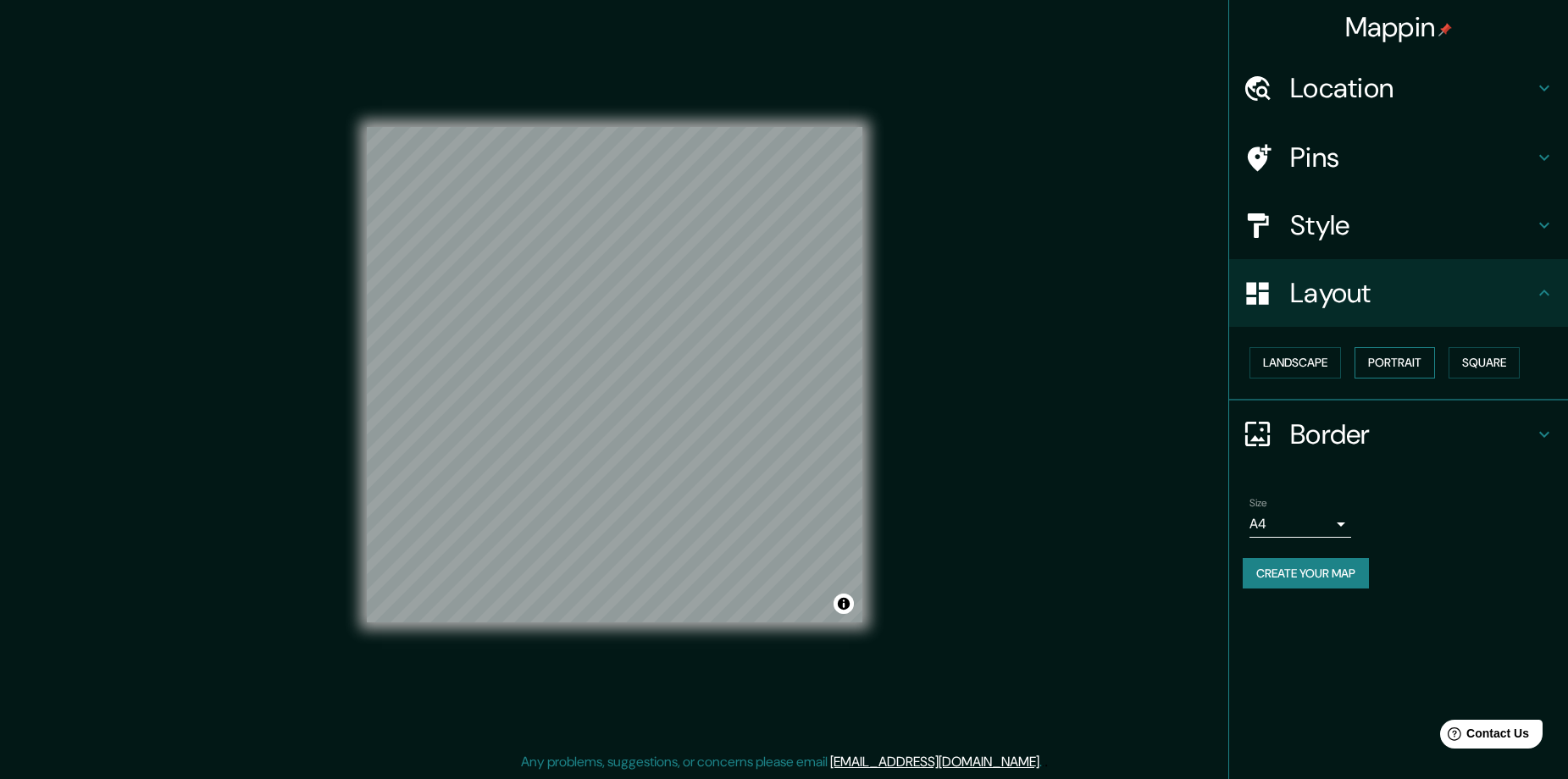
click at [1398, 358] on button "Portrait" at bounding box center [1395, 363] width 80 height 31
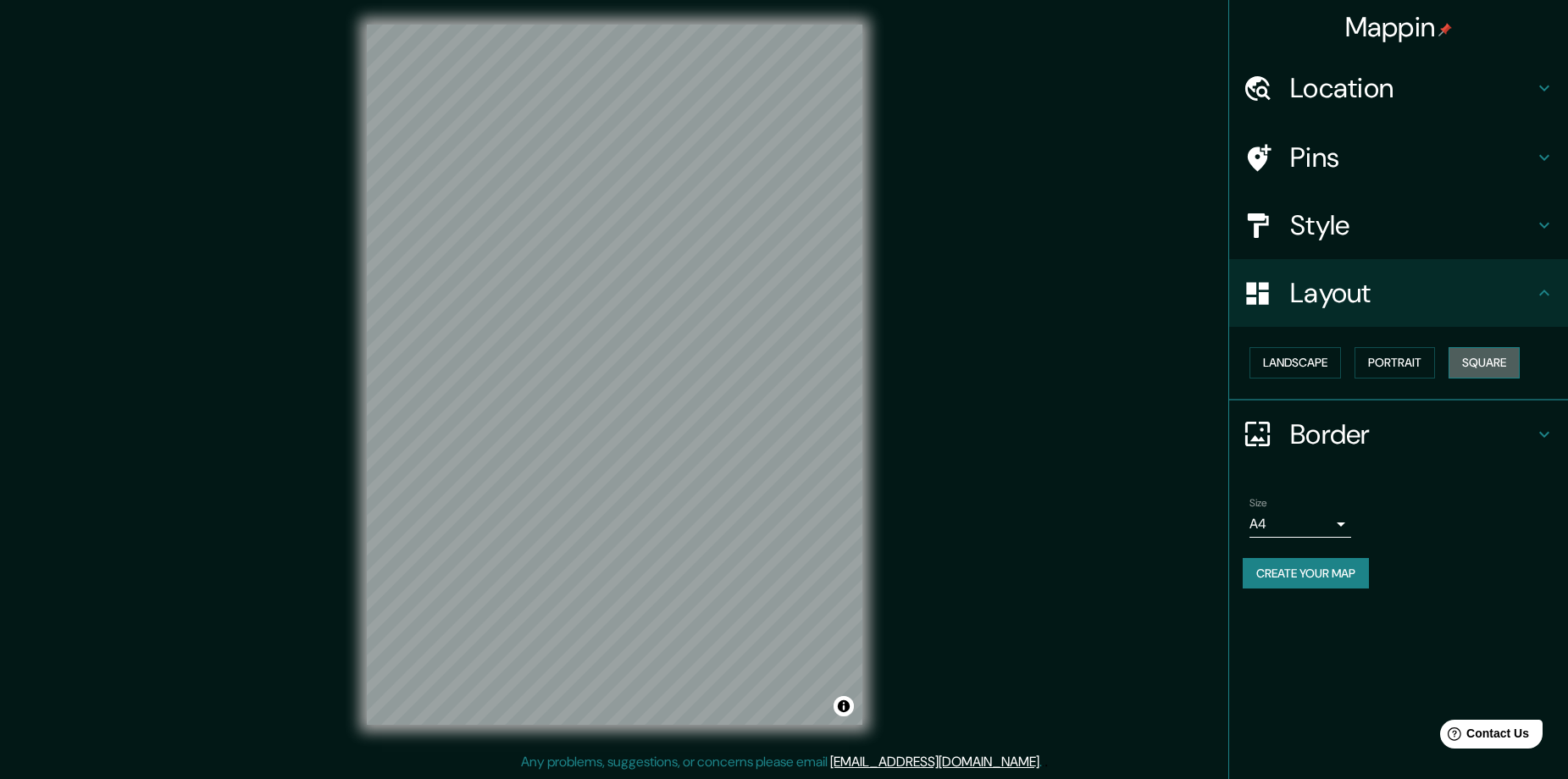
click at [1486, 359] on button "Square" at bounding box center [1484, 363] width 71 height 31
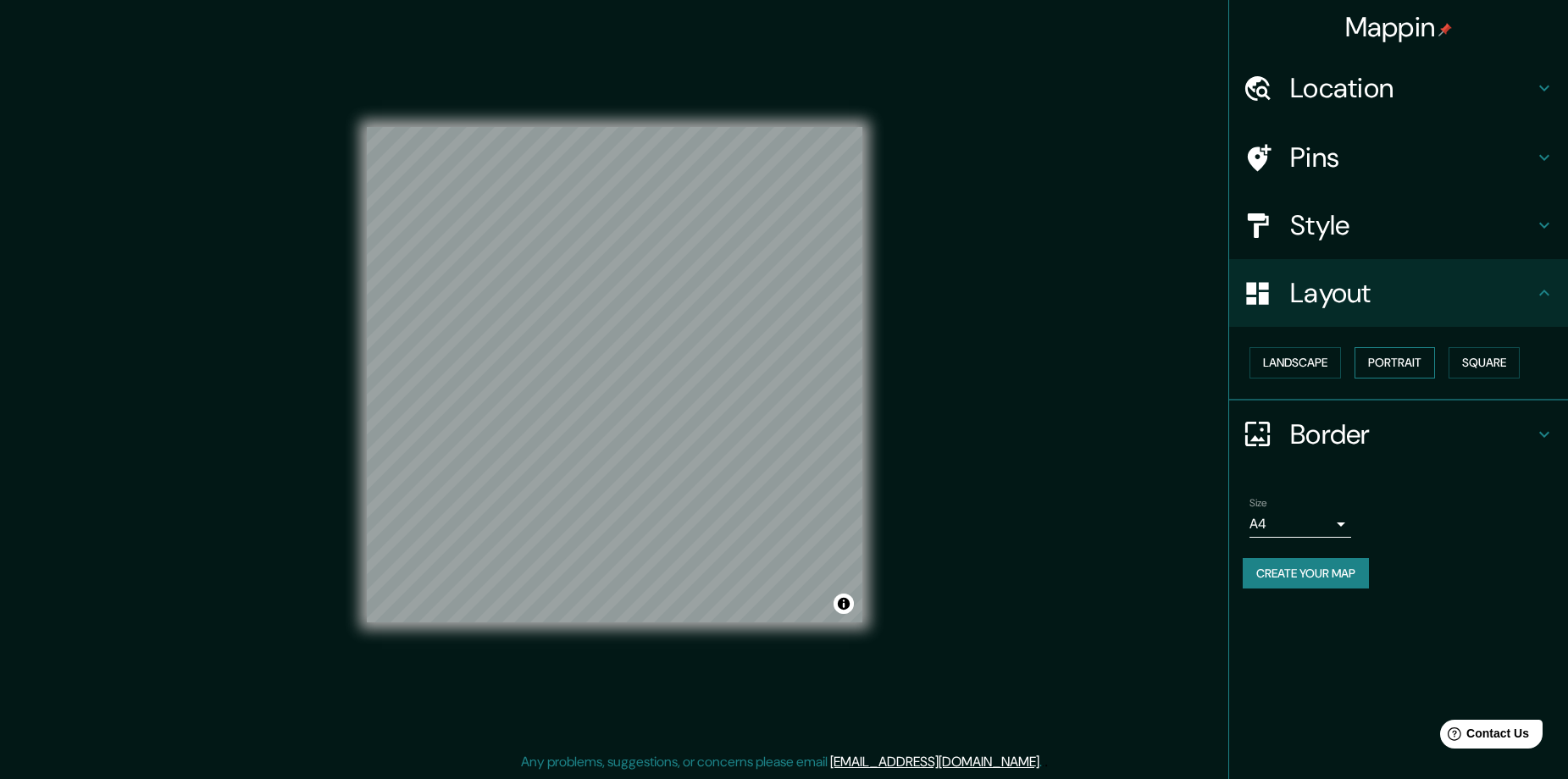
click at [1382, 360] on button "Portrait" at bounding box center [1395, 363] width 80 height 31
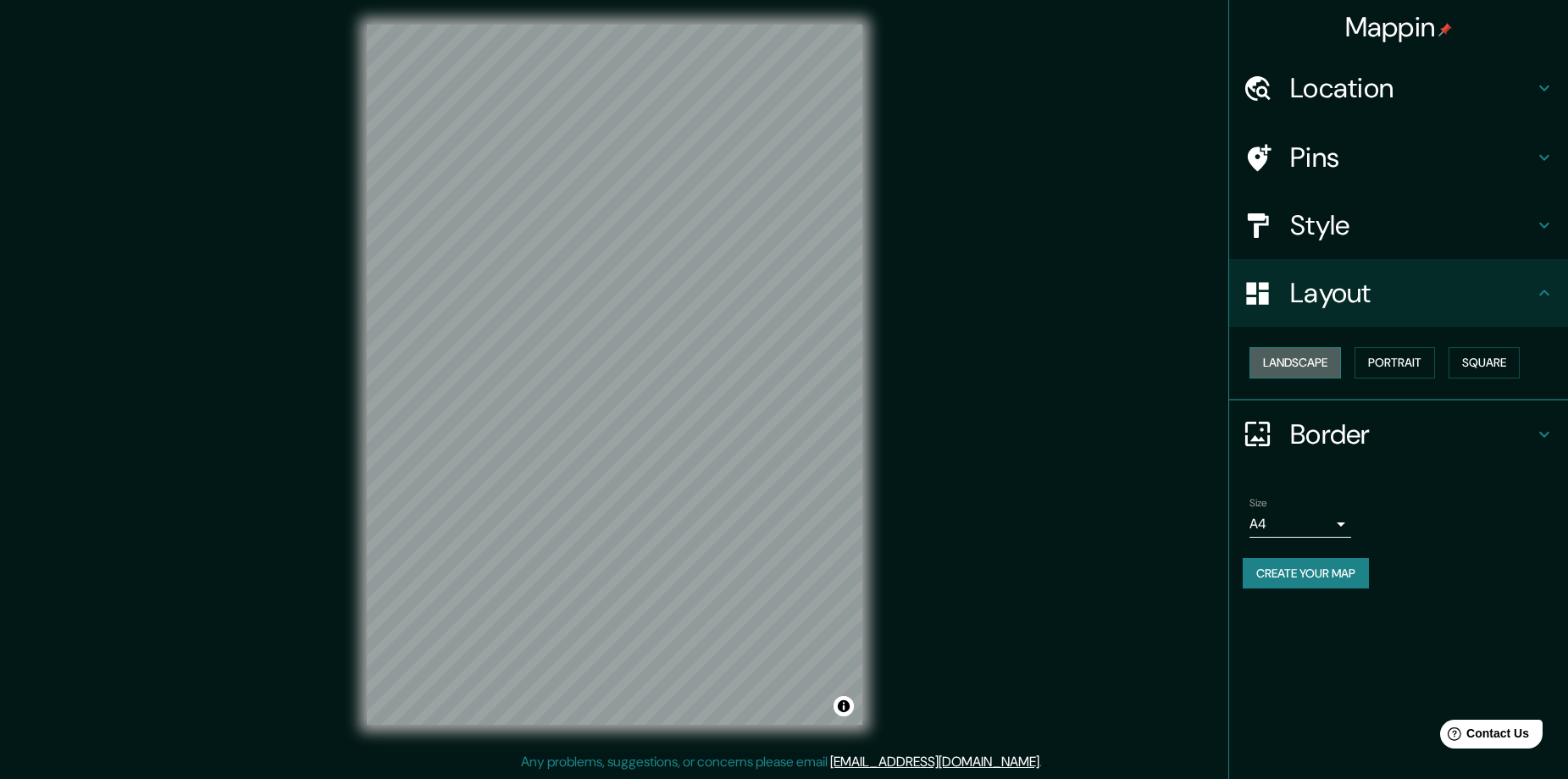
click at [1322, 361] on button "Landscape" at bounding box center [1295, 363] width 91 height 31
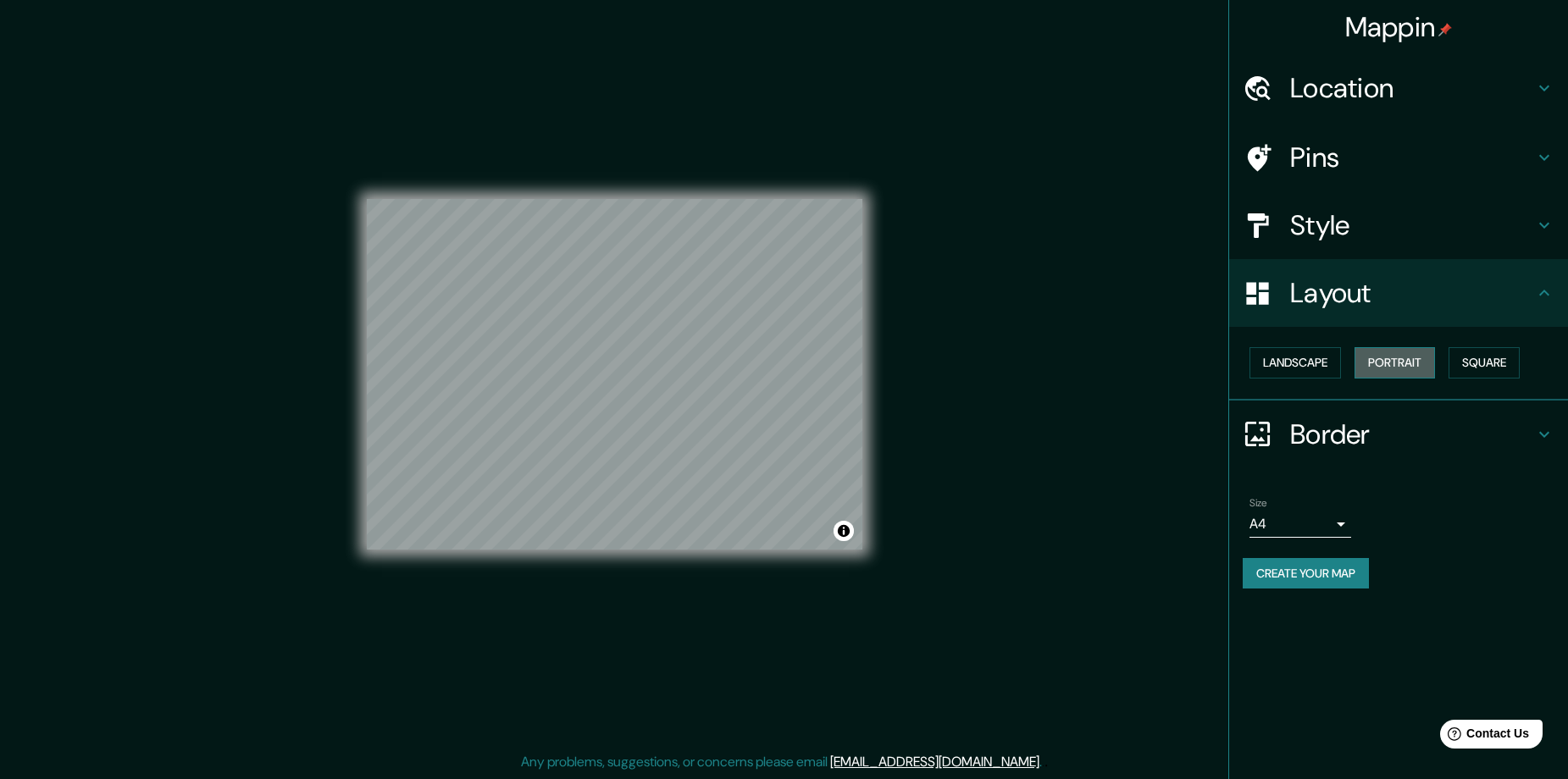
click at [1417, 361] on button "Portrait" at bounding box center [1395, 363] width 80 height 31
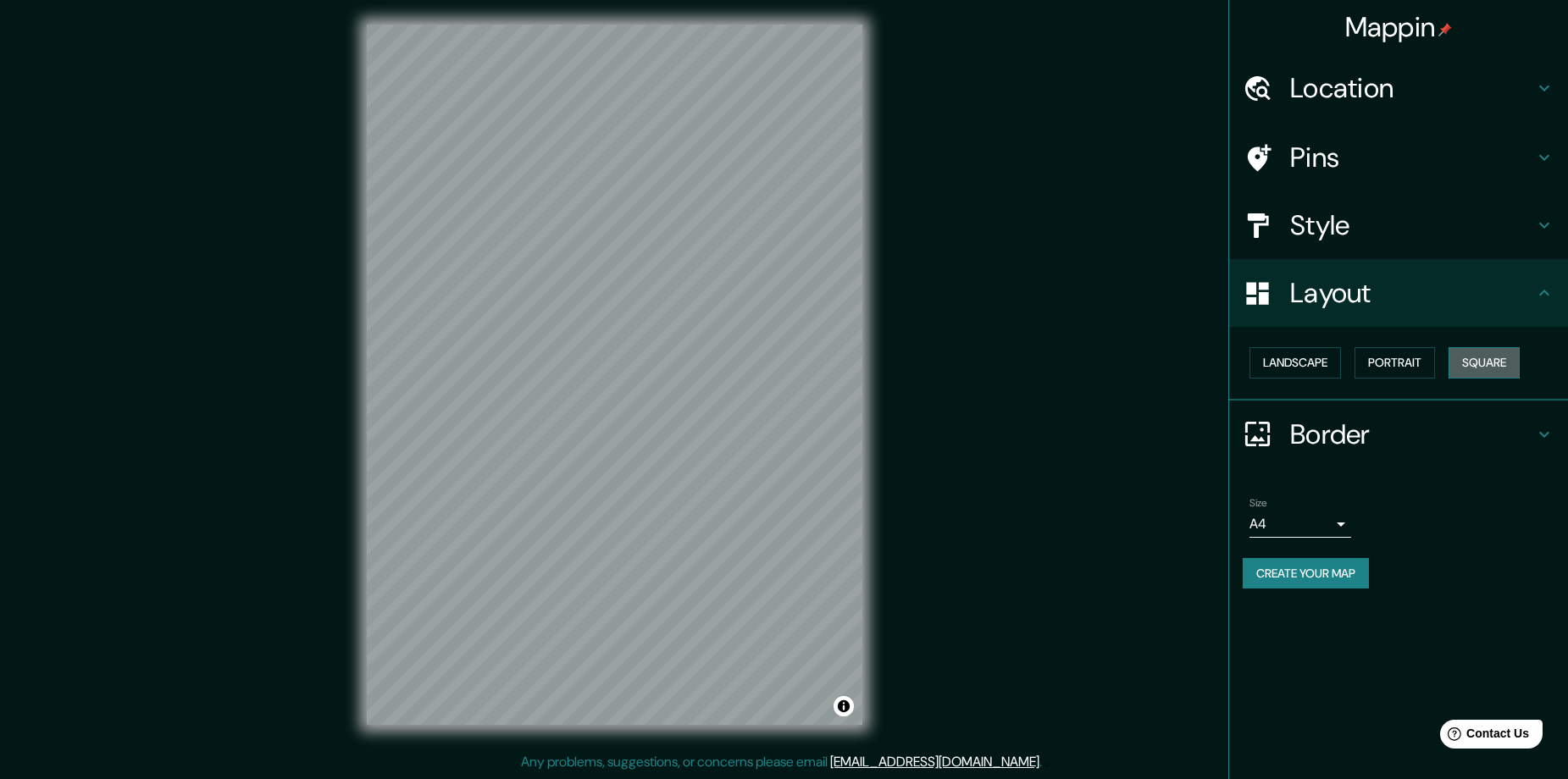
click at [1482, 359] on button "Square" at bounding box center [1484, 363] width 71 height 31
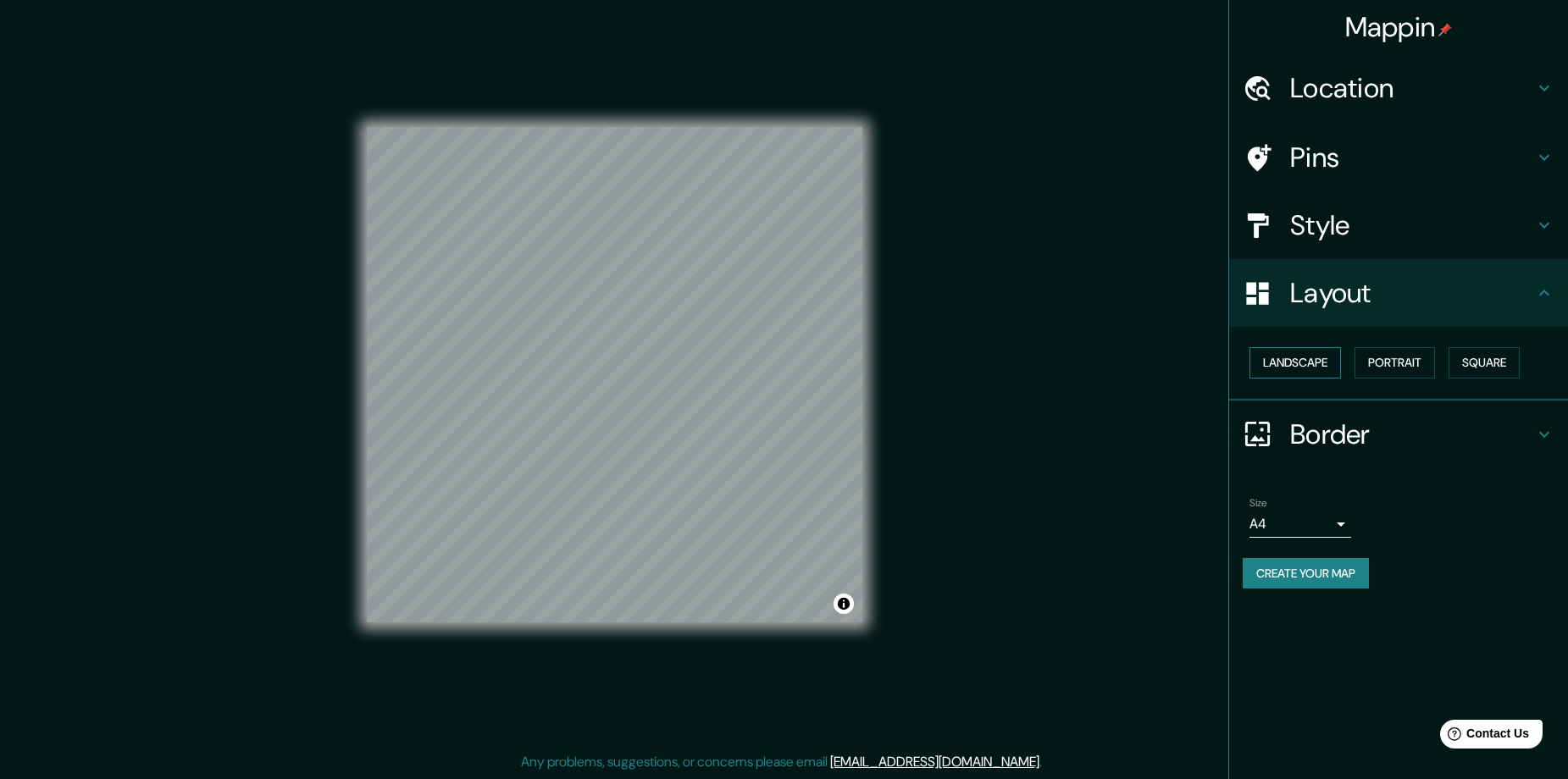
click at [1338, 357] on button "Landscape" at bounding box center [1295, 363] width 91 height 31
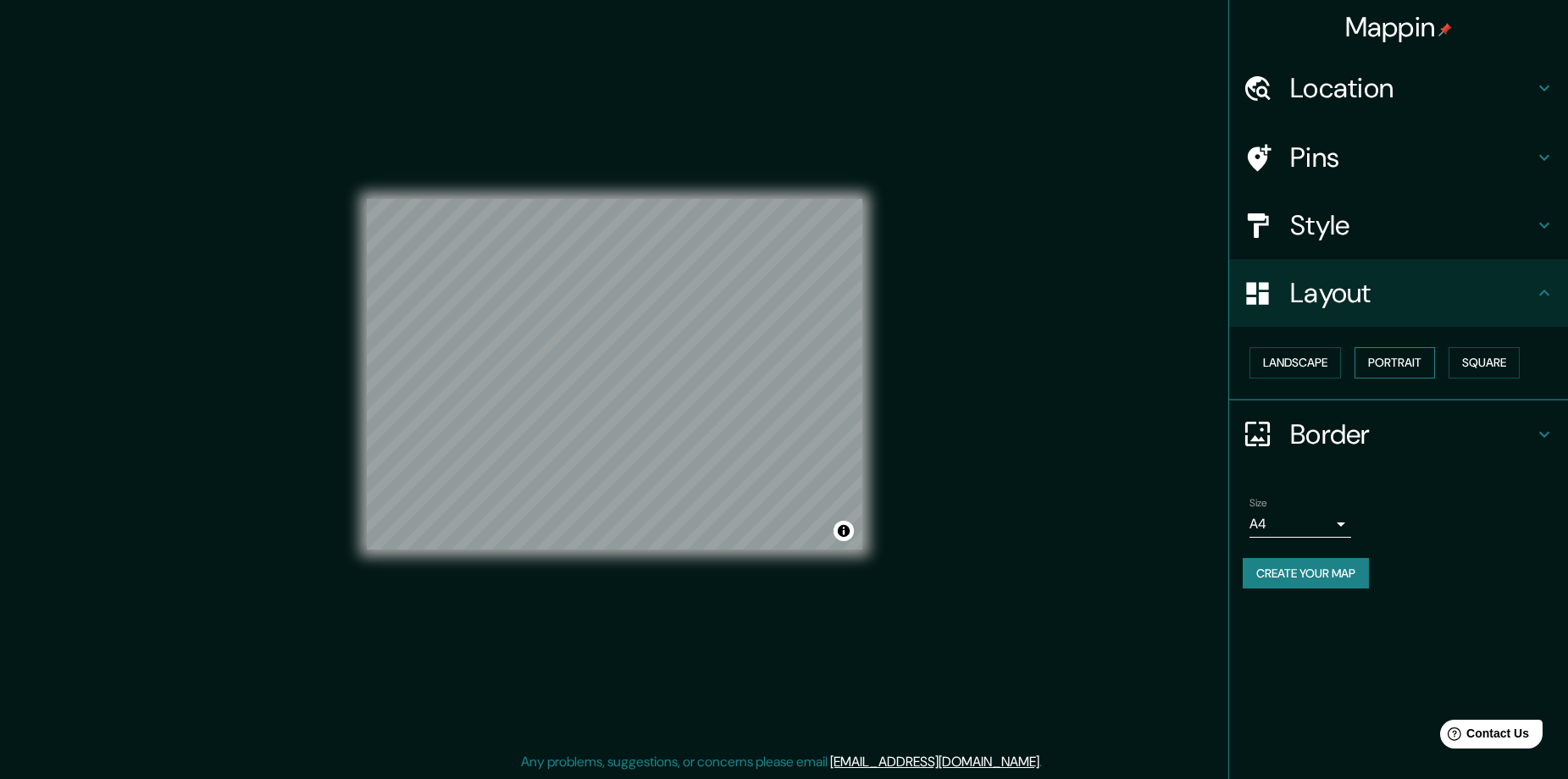
click at [1389, 357] on button "Portrait" at bounding box center [1395, 363] width 80 height 31
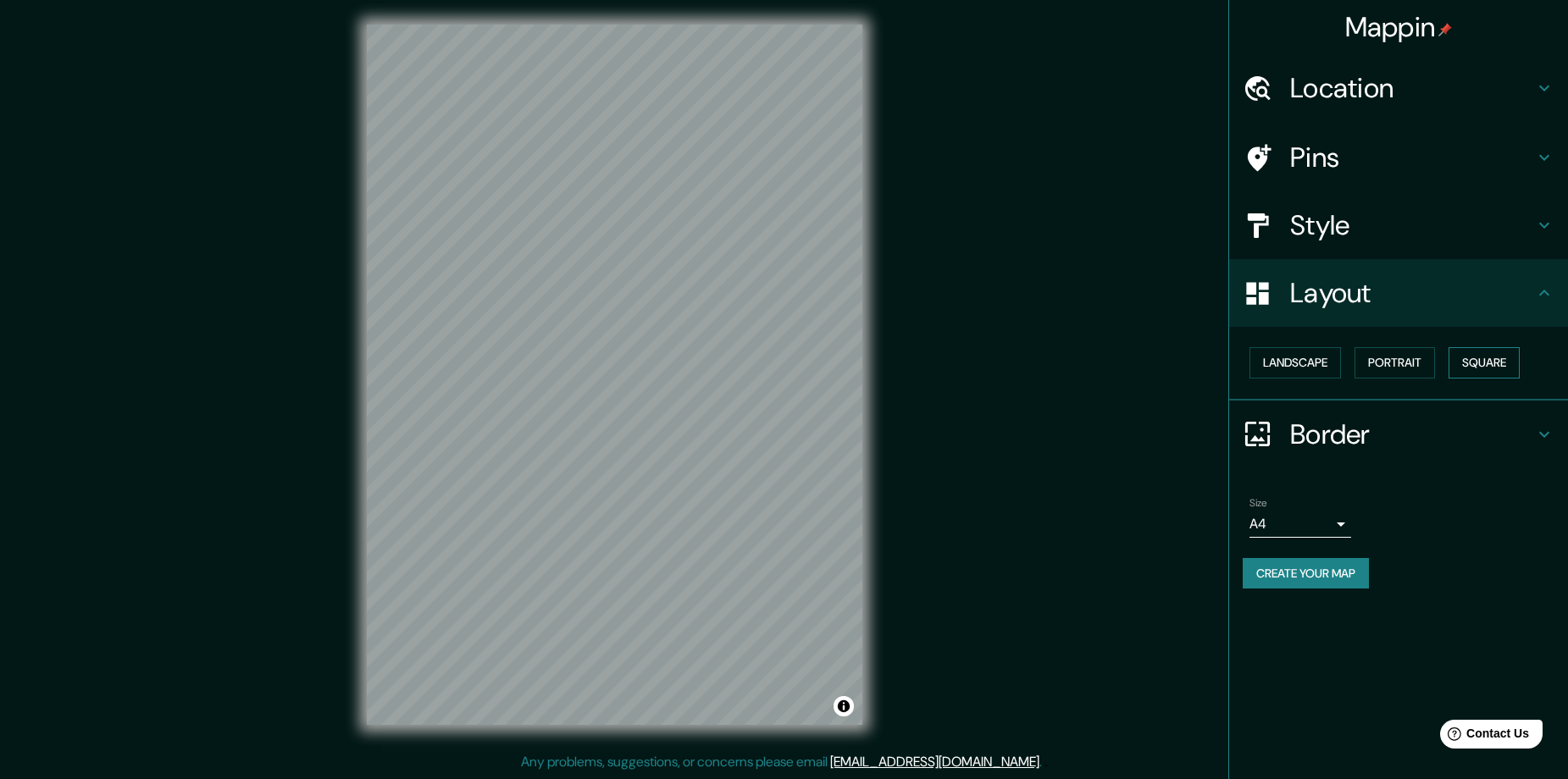
click at [1474, 357] on button "Square" at bounding box center [1484, 363] width 71 height 31
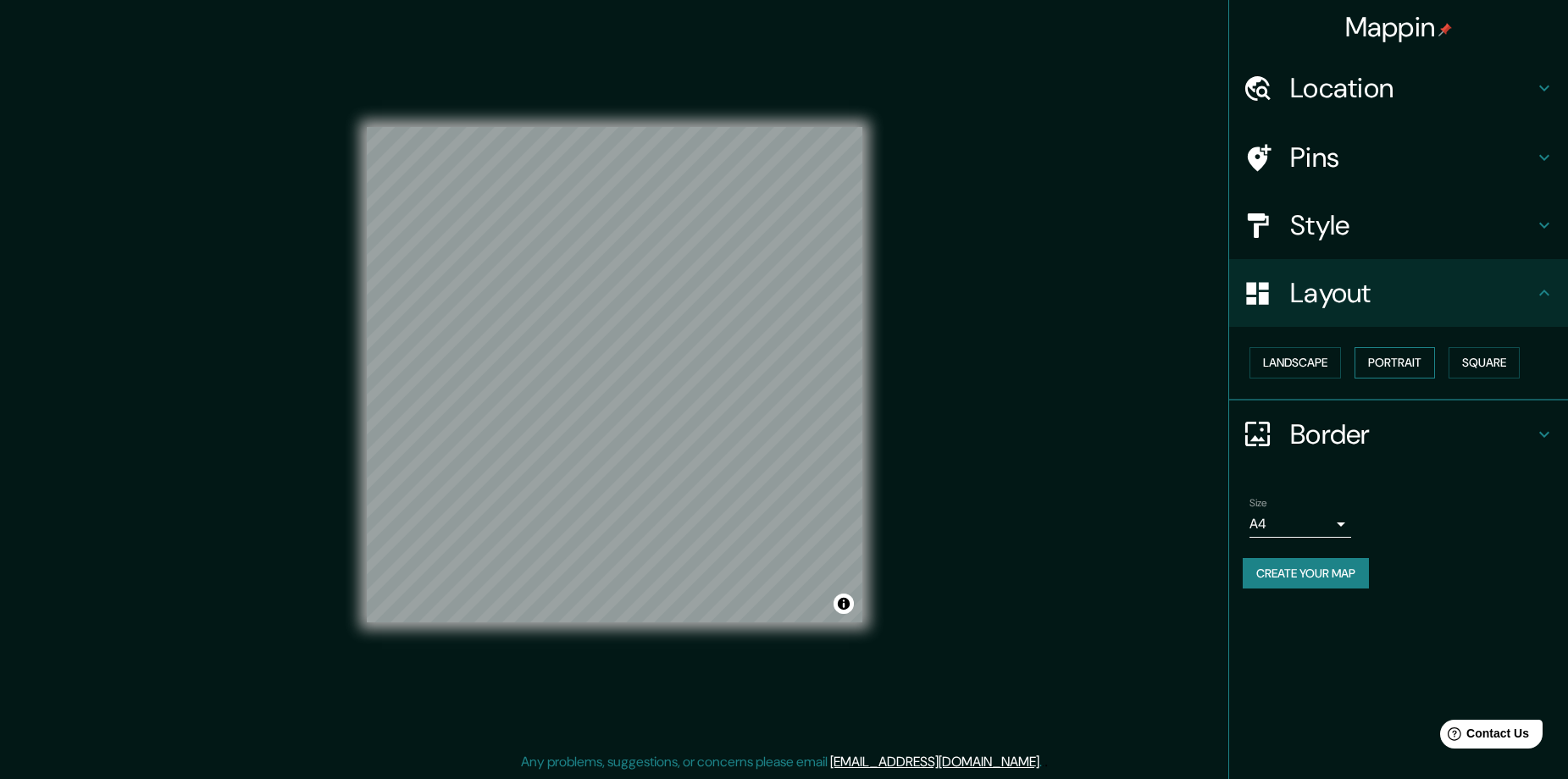
click at [1419, 358] on button "Portrait" at bounding box center [1395, 363] width 80 height 31
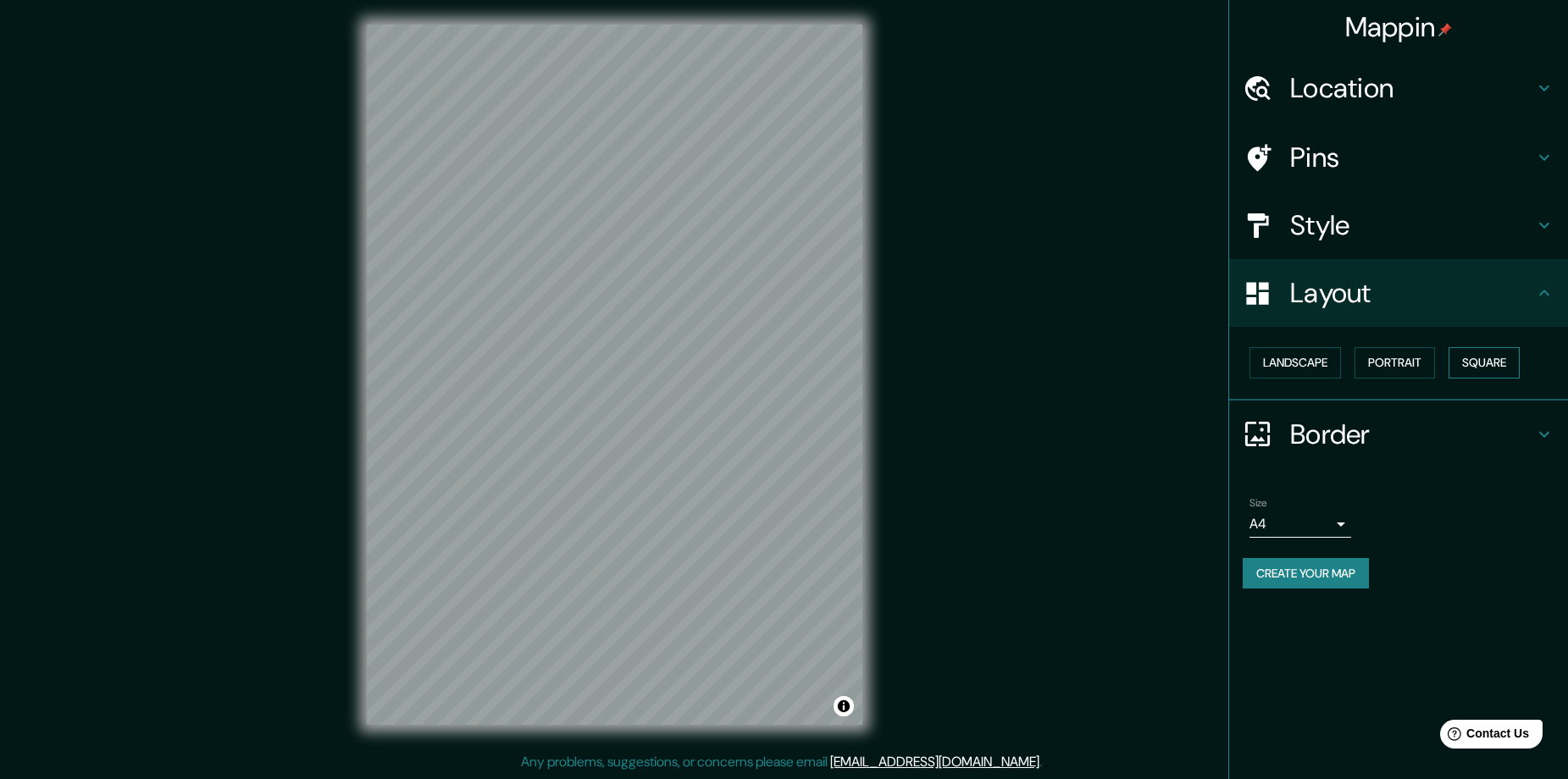
click at [1470, 359] on button "Square" at bounding box center [1484, 363] width 71 height 31
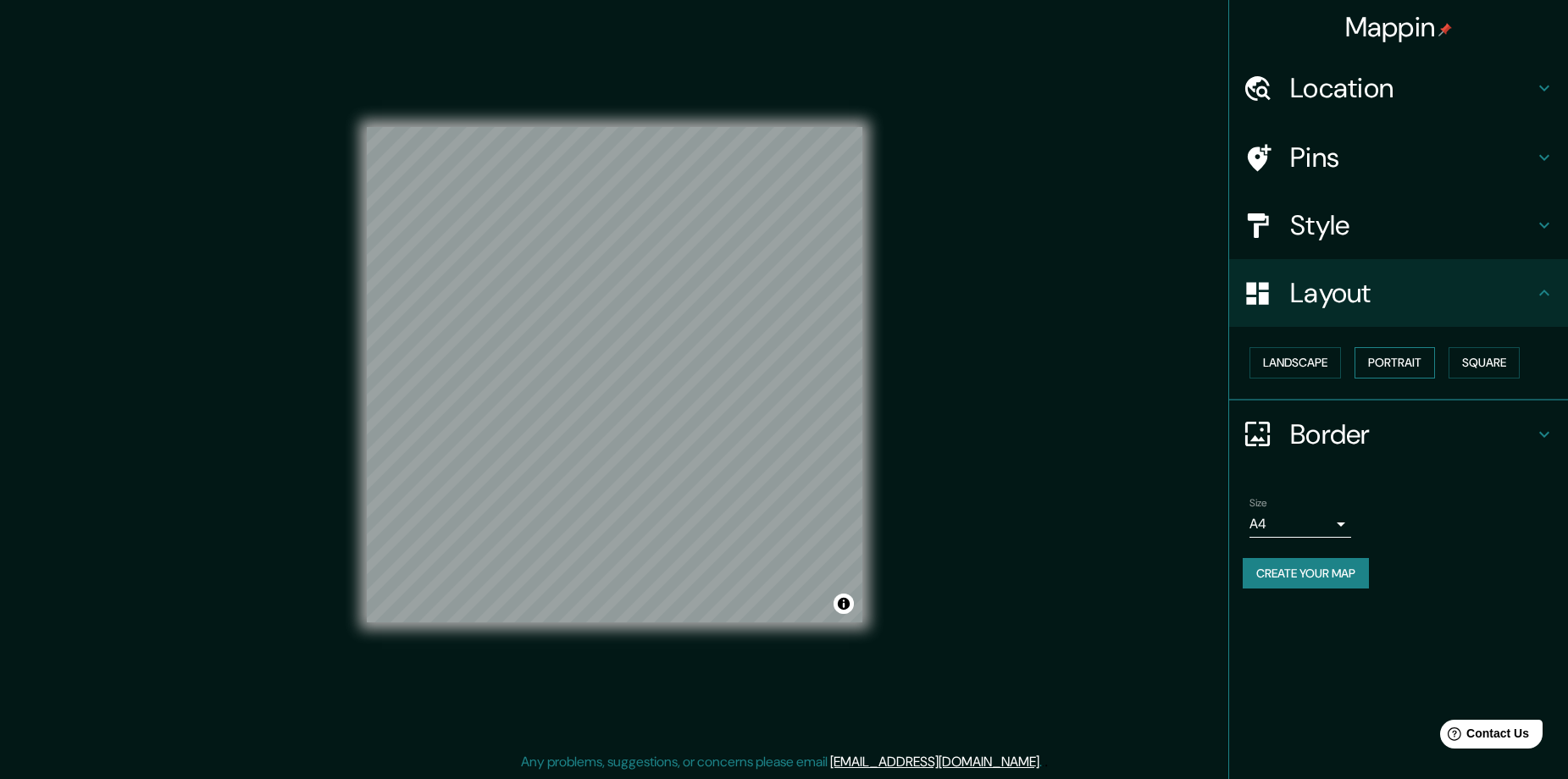
click at [1397, 364] on button "Portrait" at bounding box center [1395, 363] width 80 height 31
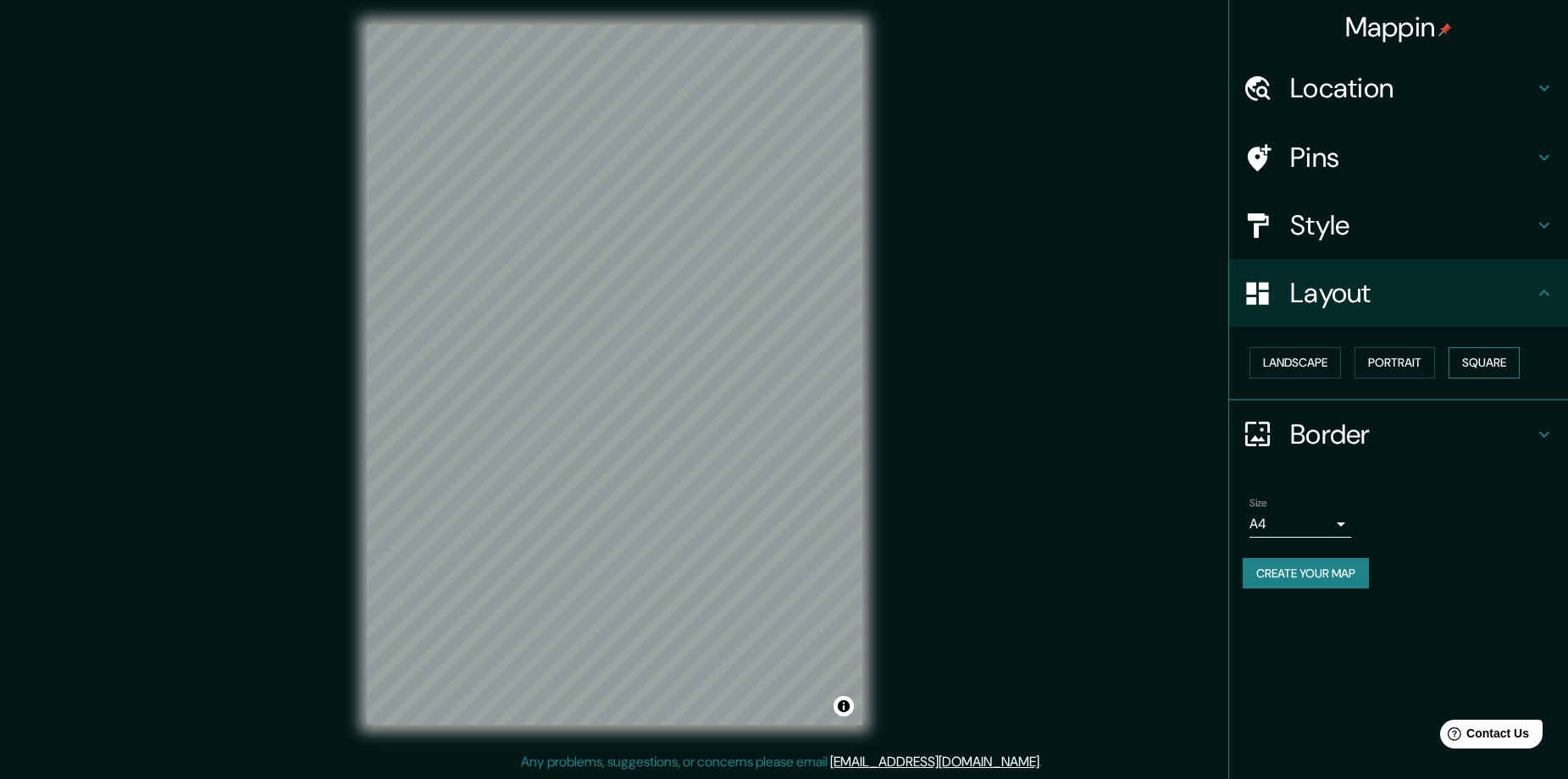
click at [1487, 356] on button "Square" at bounding box center [1484, 363] width 71 height 31
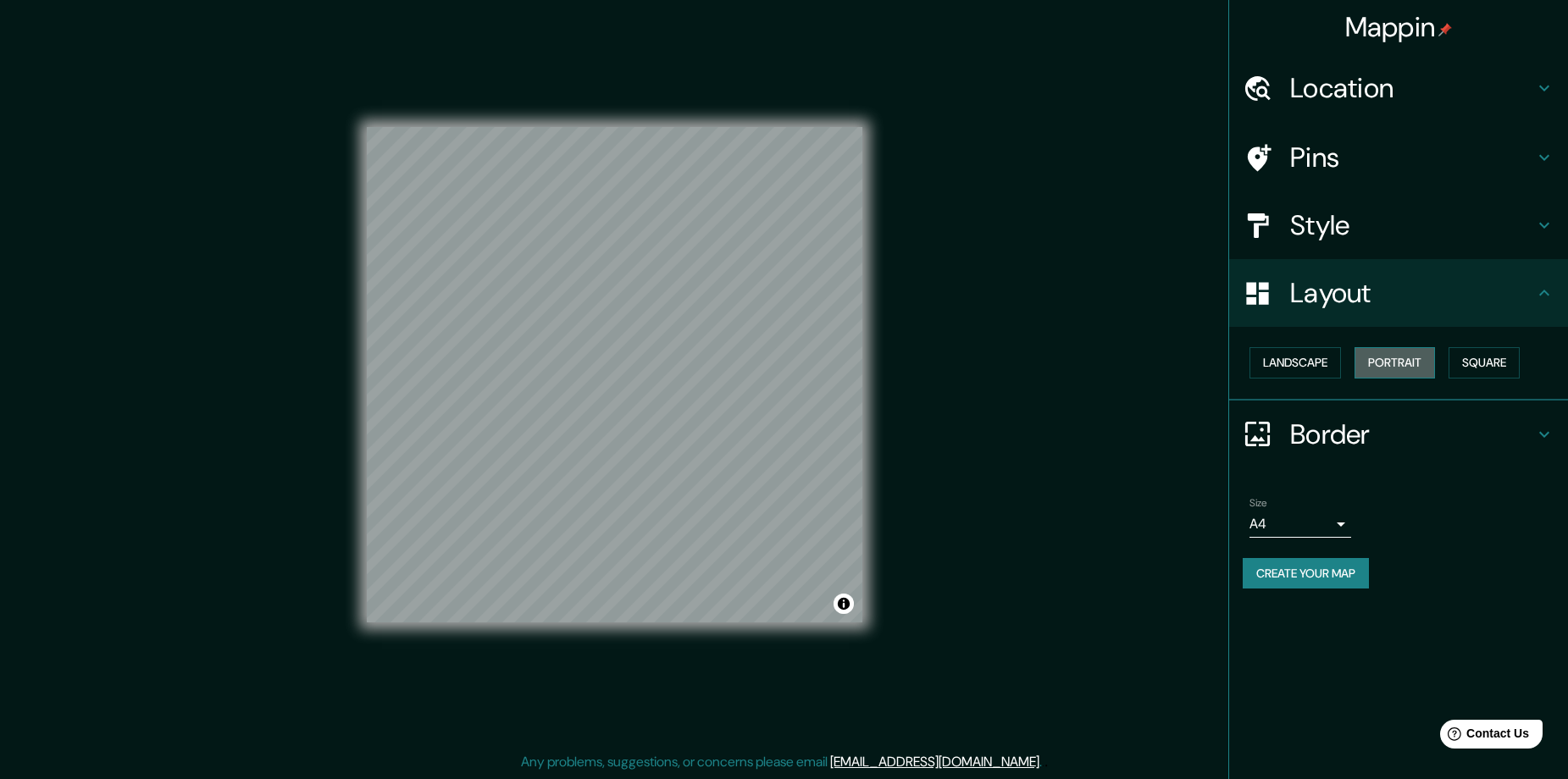
click at [1398, 358] on button "Portrait" at bounding box center [1395, 363] width 80 height 31
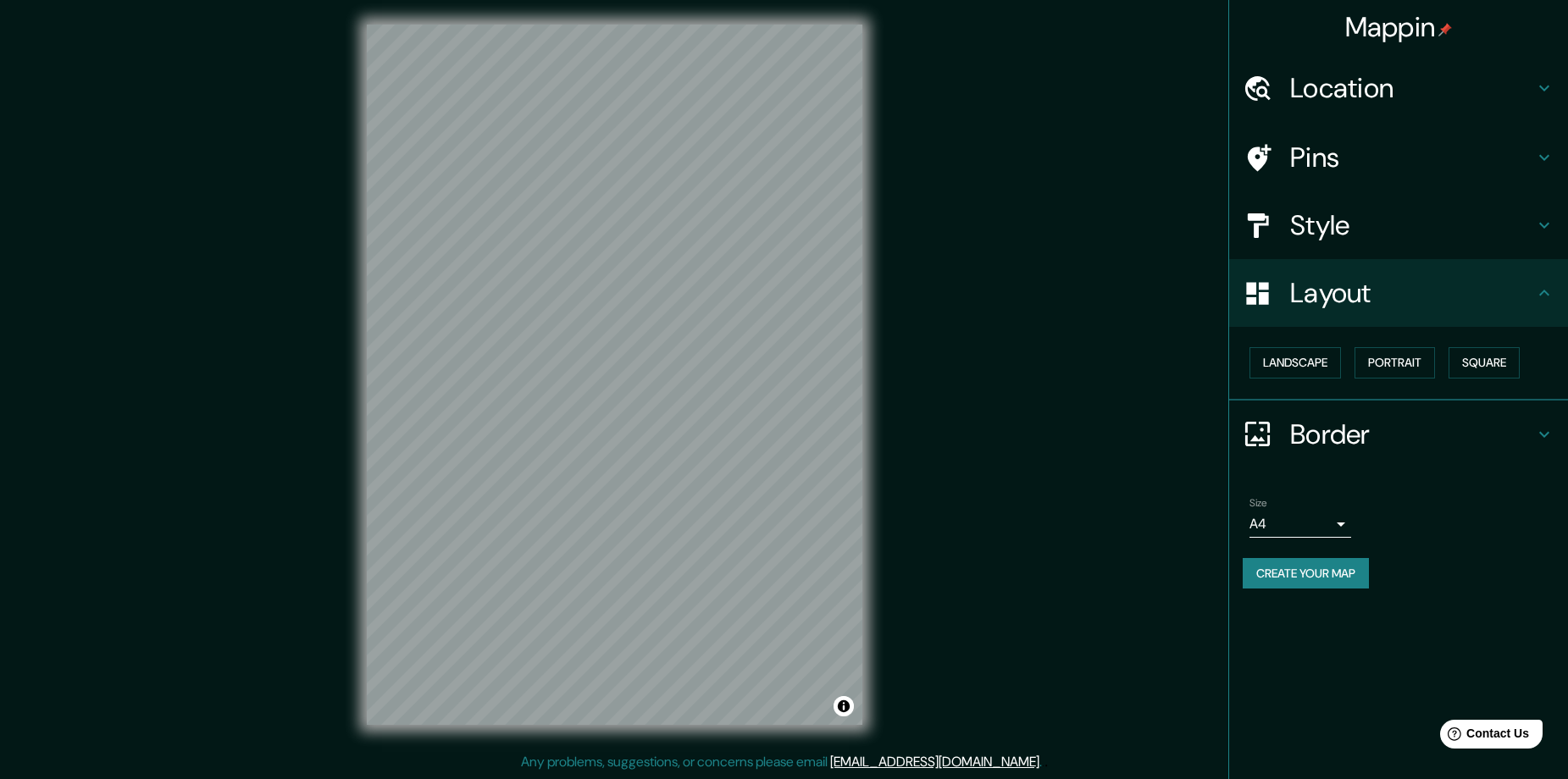
click at [1298, 571] on button "Create your map" at bounding box center [1305, 573] width 126 height 31
click at [1353, 579] on button "Create your map" at bounding box center [1305, 573] width 126 height 31
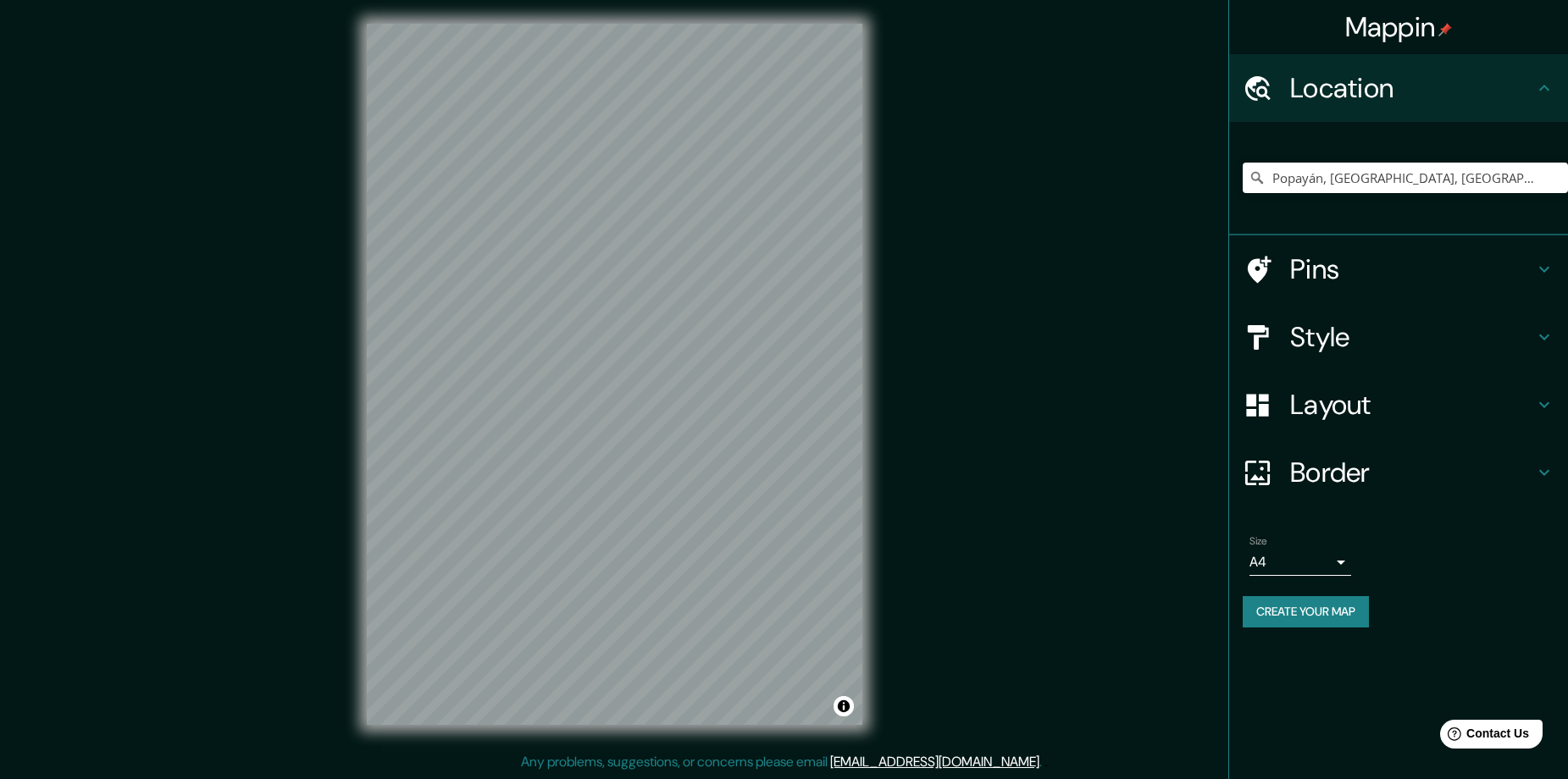
click at [1301, 611] on button "Create your map" at bounding box center [1305, 611] width 126 height 31
click at [1378, 181] on input "Popayán, [GEOGRAPHIC_DATA], [GEOGRAPHIC_DATA]" at bounding box center [1405, 177] width 325 height 30
click at [1477, 180] on input "Popayán, [GEOGRAPHIC_DATA], [GEOGRAPHIC_DATA]" at bounding box center [1405, 177] width 325 height 30
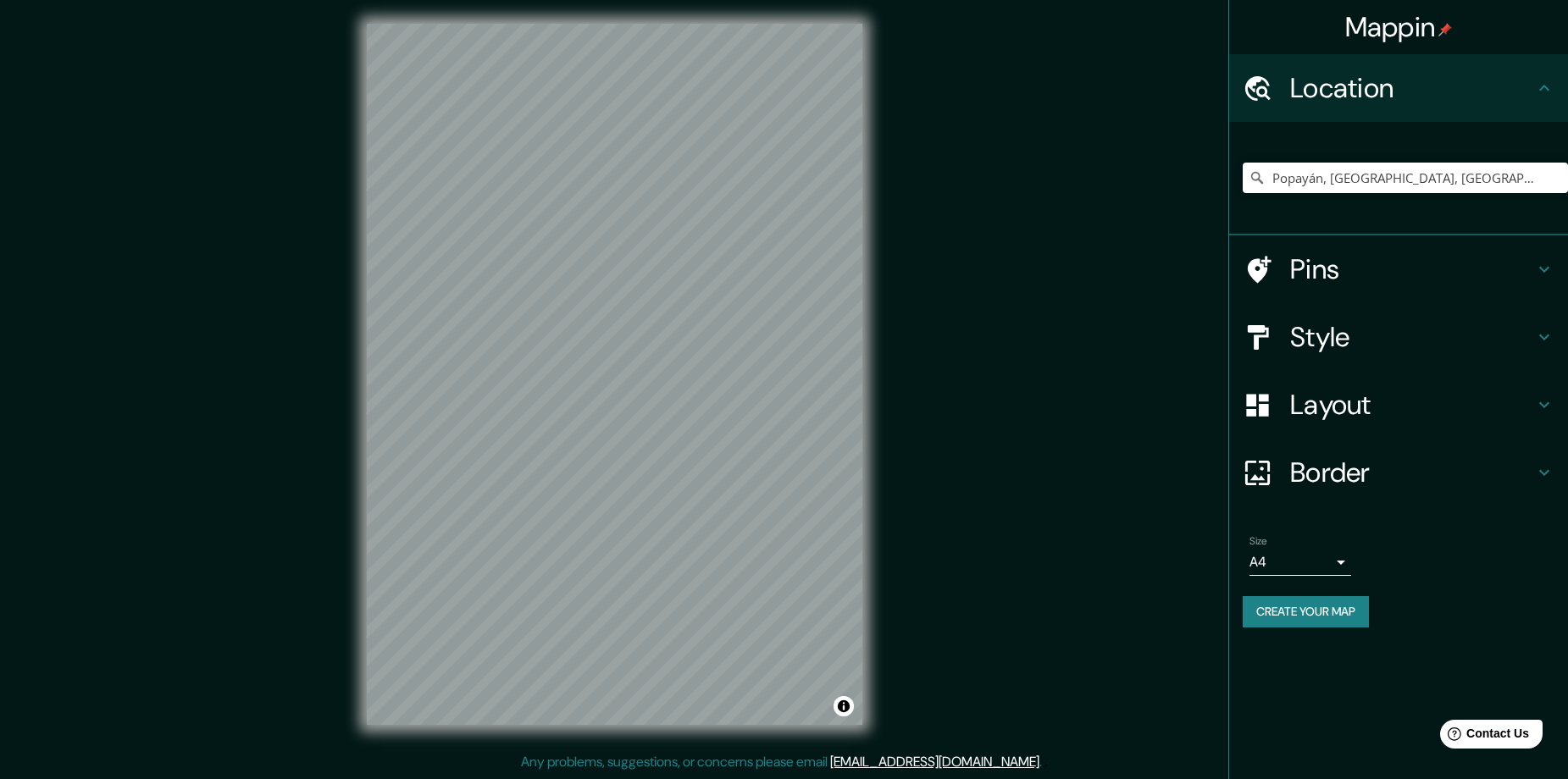
click at [1378, 335] on h4 "Style" at bounding box center [1412, 336] width 244 height 34
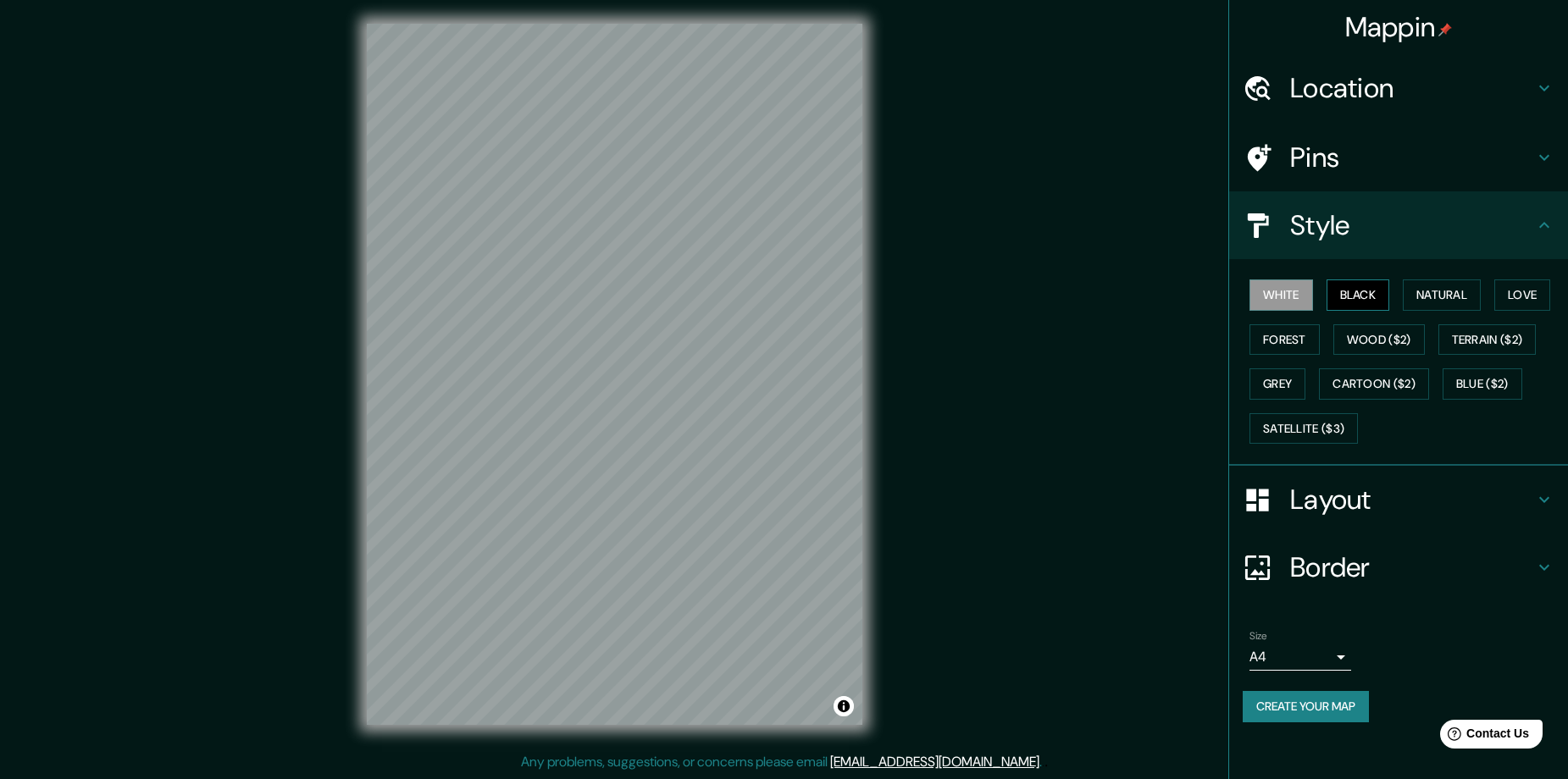
click at [1371, 287] on button "Black" at bounding box center [1358, 295] width 64 height 31
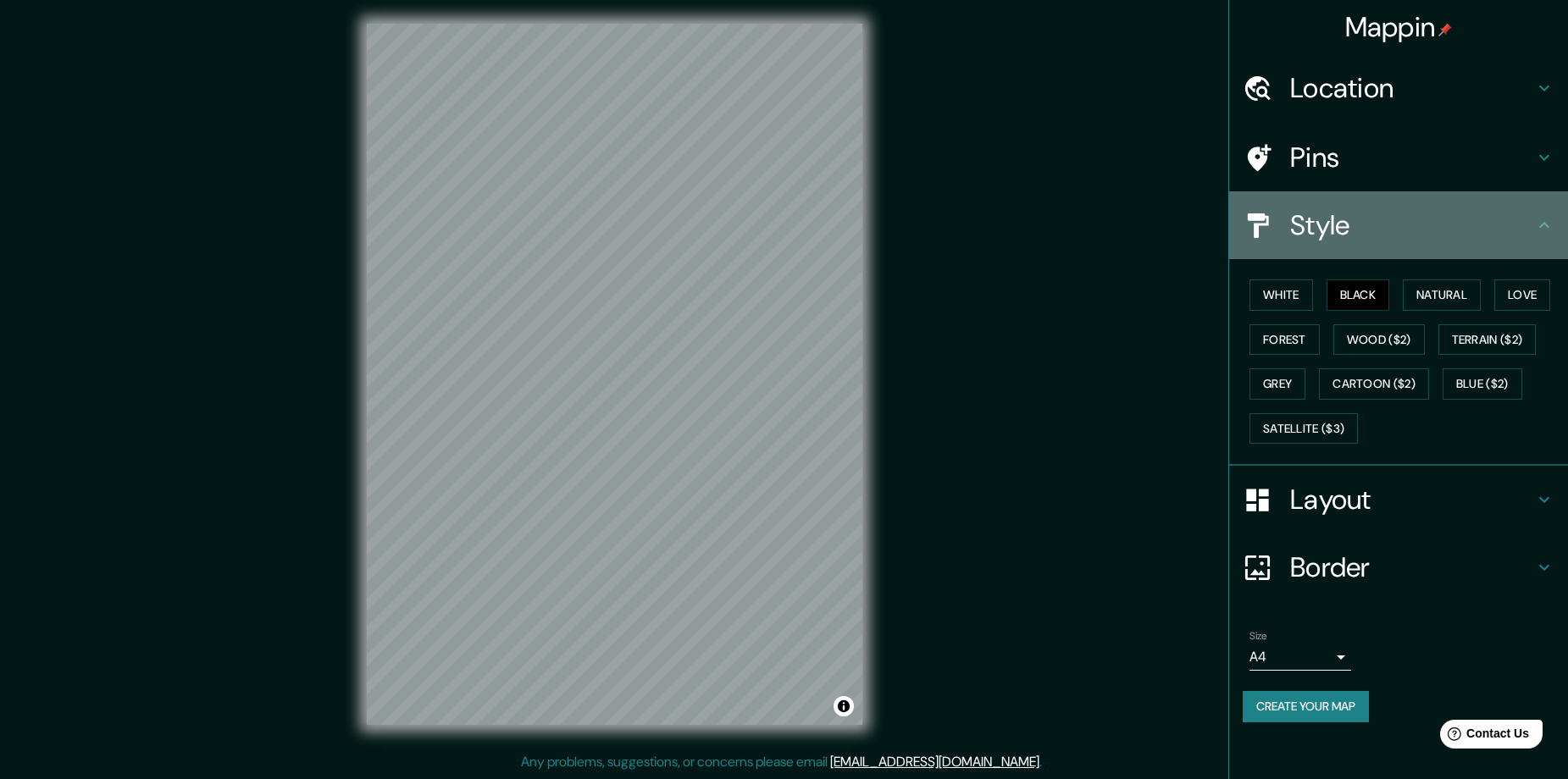
click at [1387, 235] on h4 "Style" at bounding box center [1412, 225] width 244 height 34
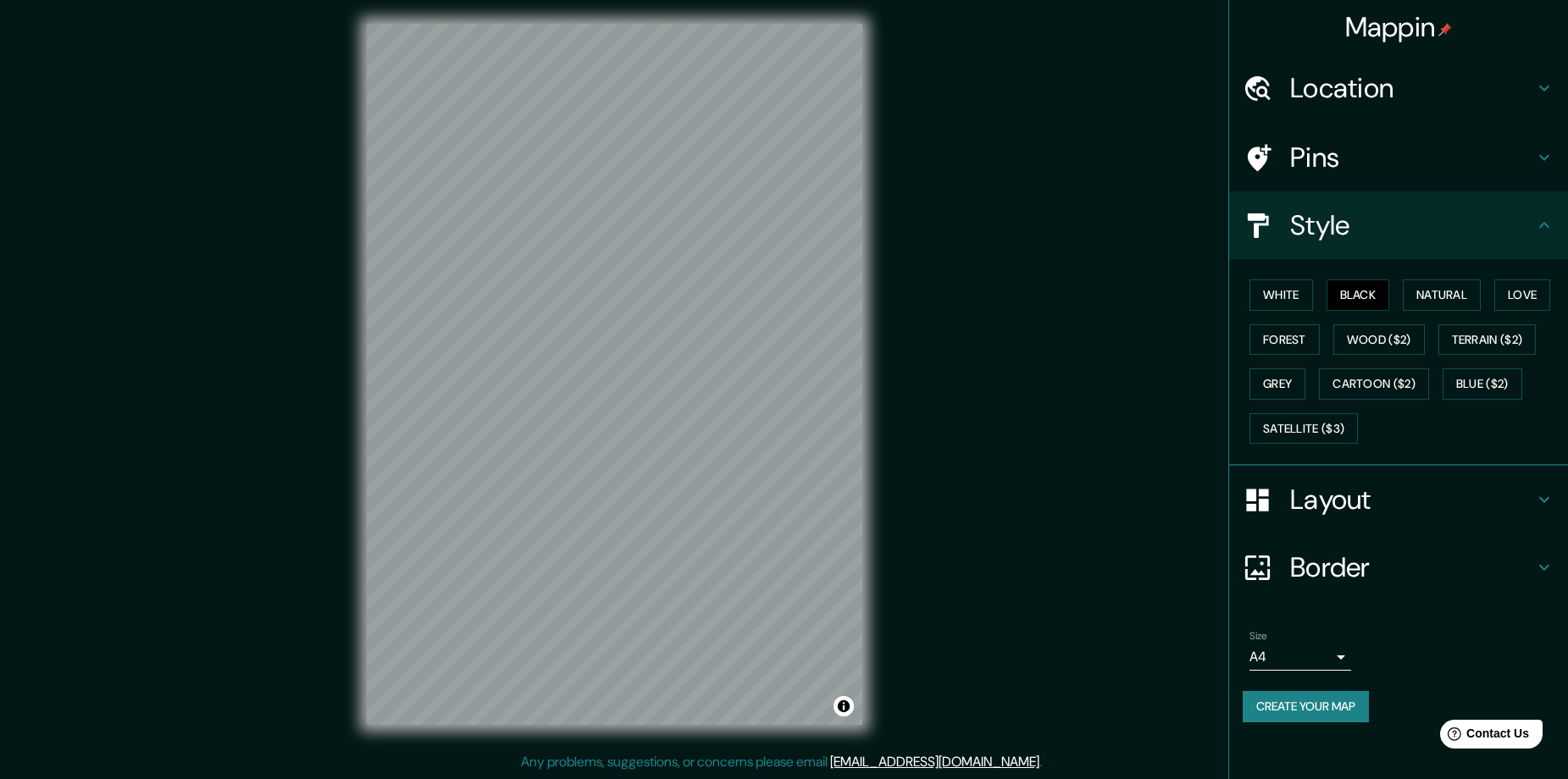
click at [1542, 232] on icon at bounding box center [1543, 225] width 20 height 20
click at [1545, 231] on icon at bounding box center [1543, 225] width 20 height 20
click at [1525, 496] on h4 "Layout" at bounding box center [1412, 499] width 244 height 34
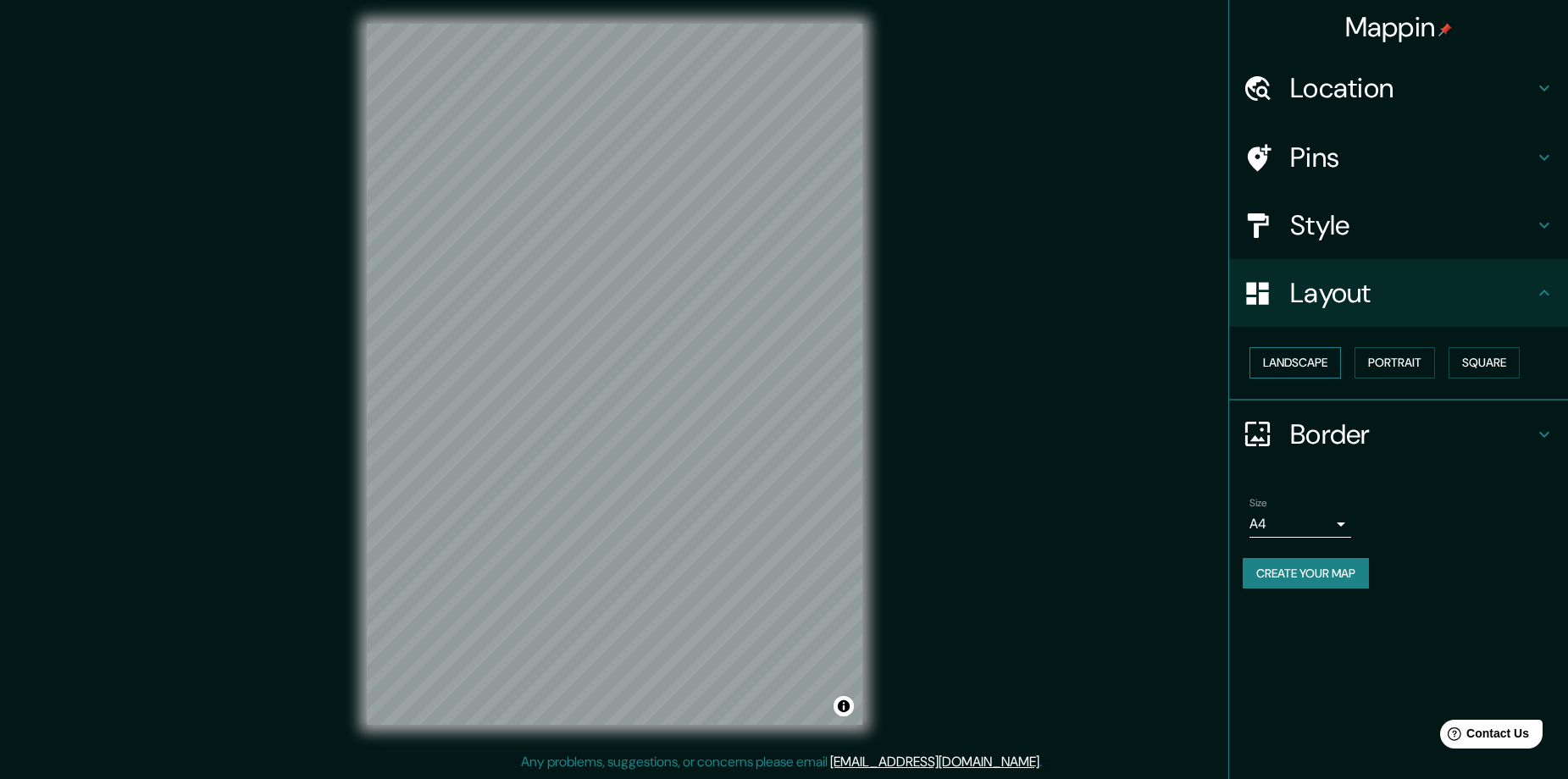
click at [1321, 366] on button "Landscape" at bounding box center [1295, 363] width 91 height 31
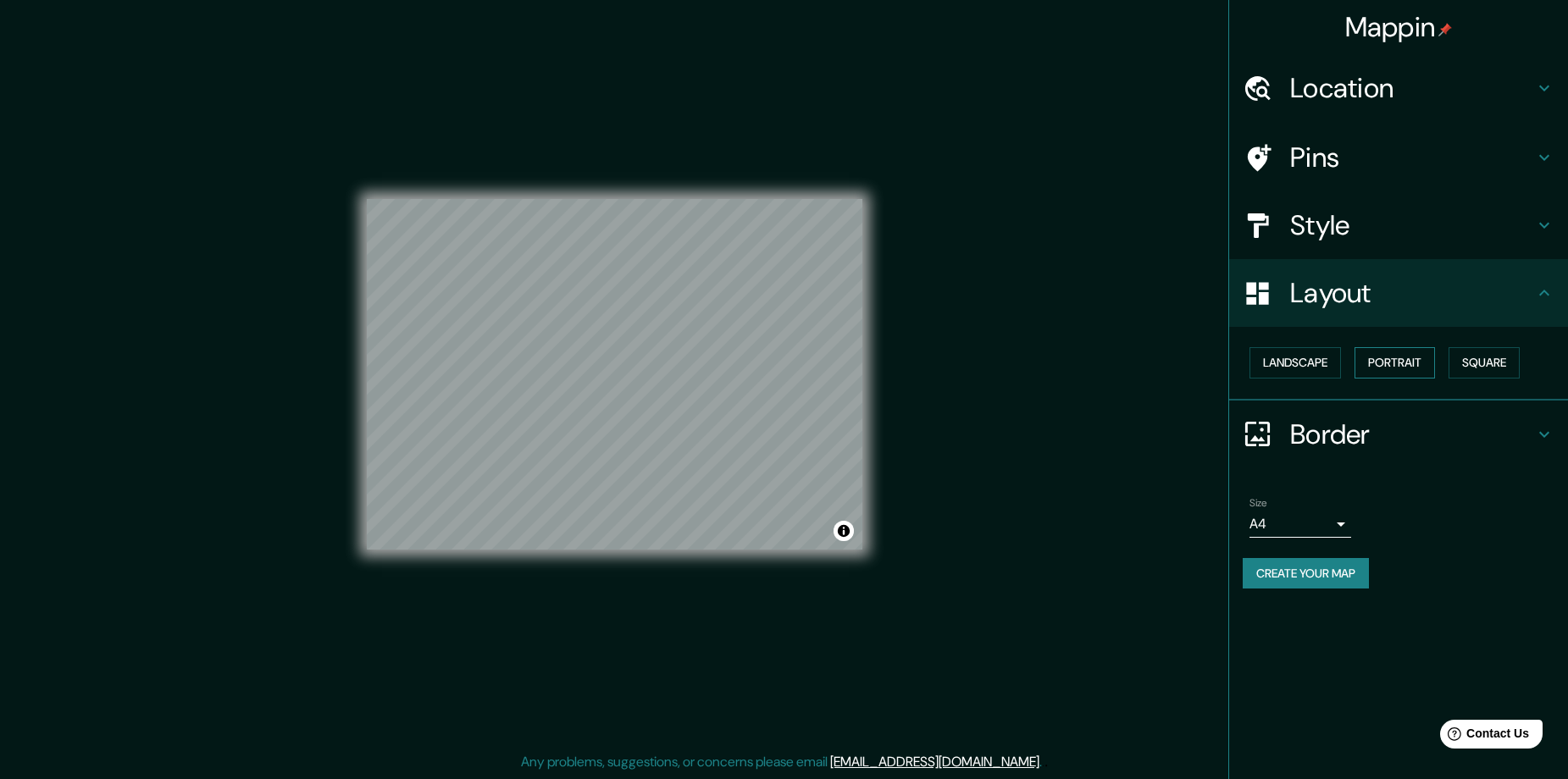
click at [1383, 353] on button "Portrait" at bounding box center [1395, 363] width 80 height 31
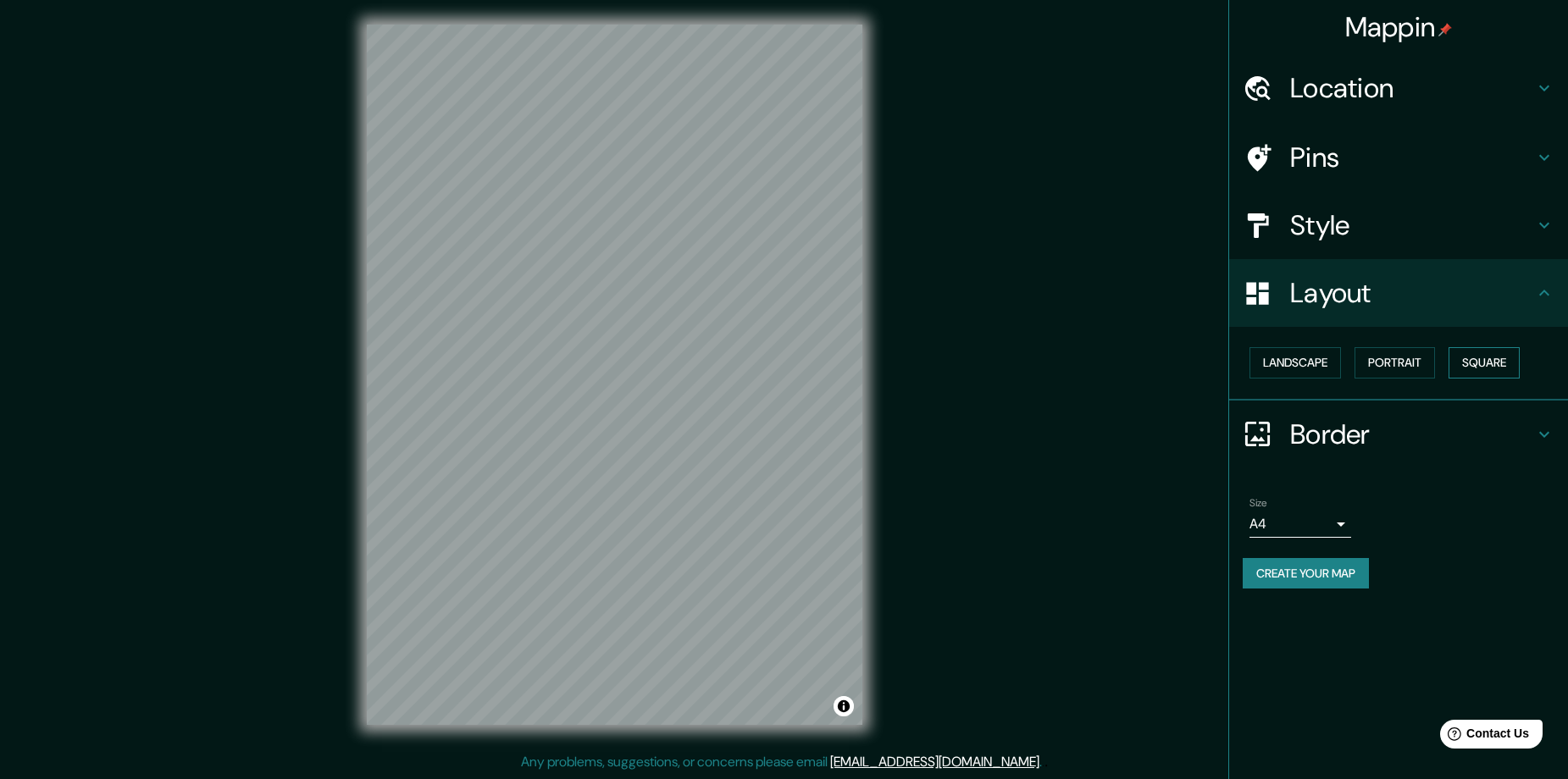
click at [1494, 363] on button "Square" at bounding box center [1484, 363] width 71 height 31
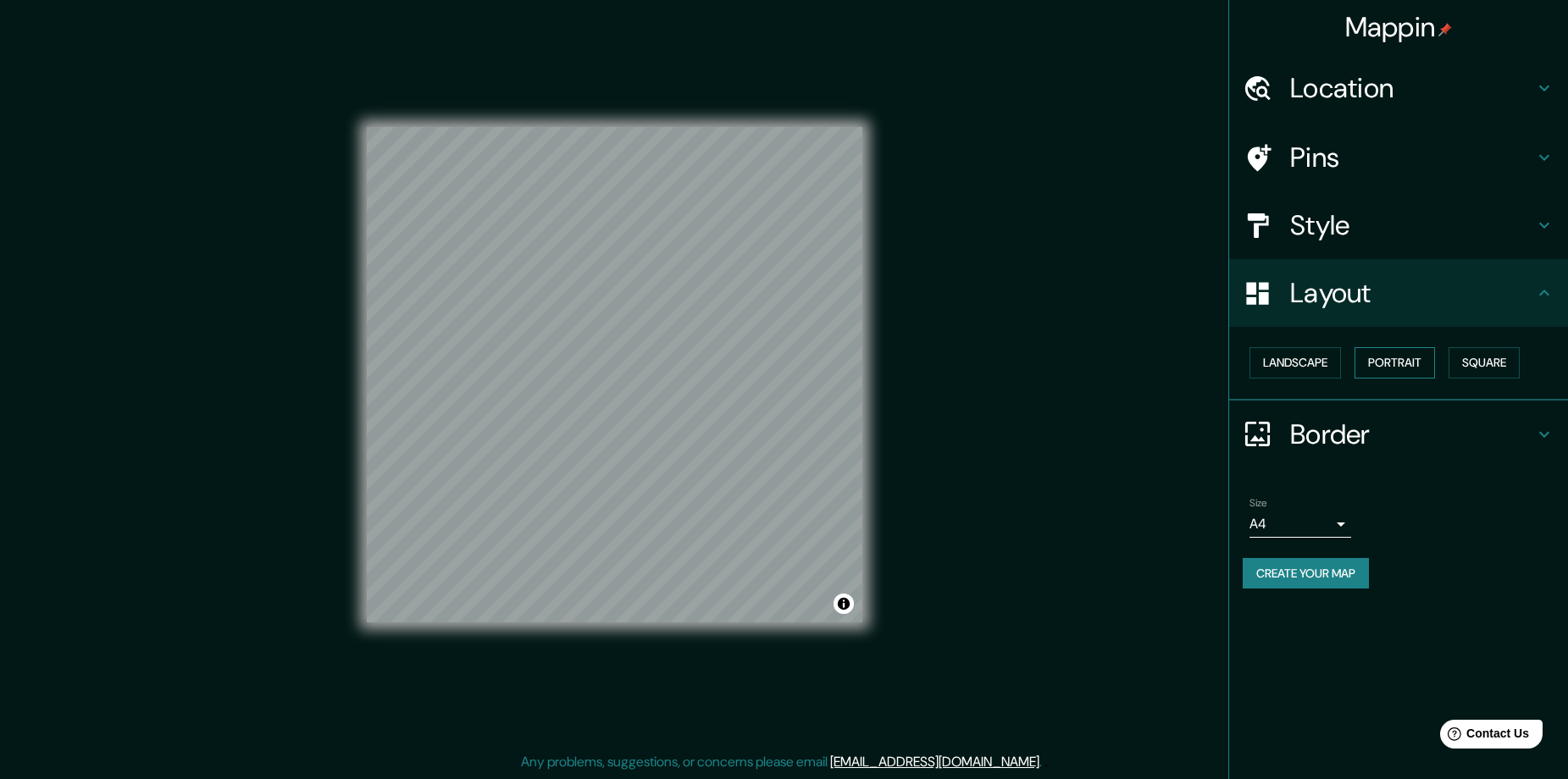
click at [1404, 356] on button "Portrait" at bounding box center [1395, 363] width 80 height 31
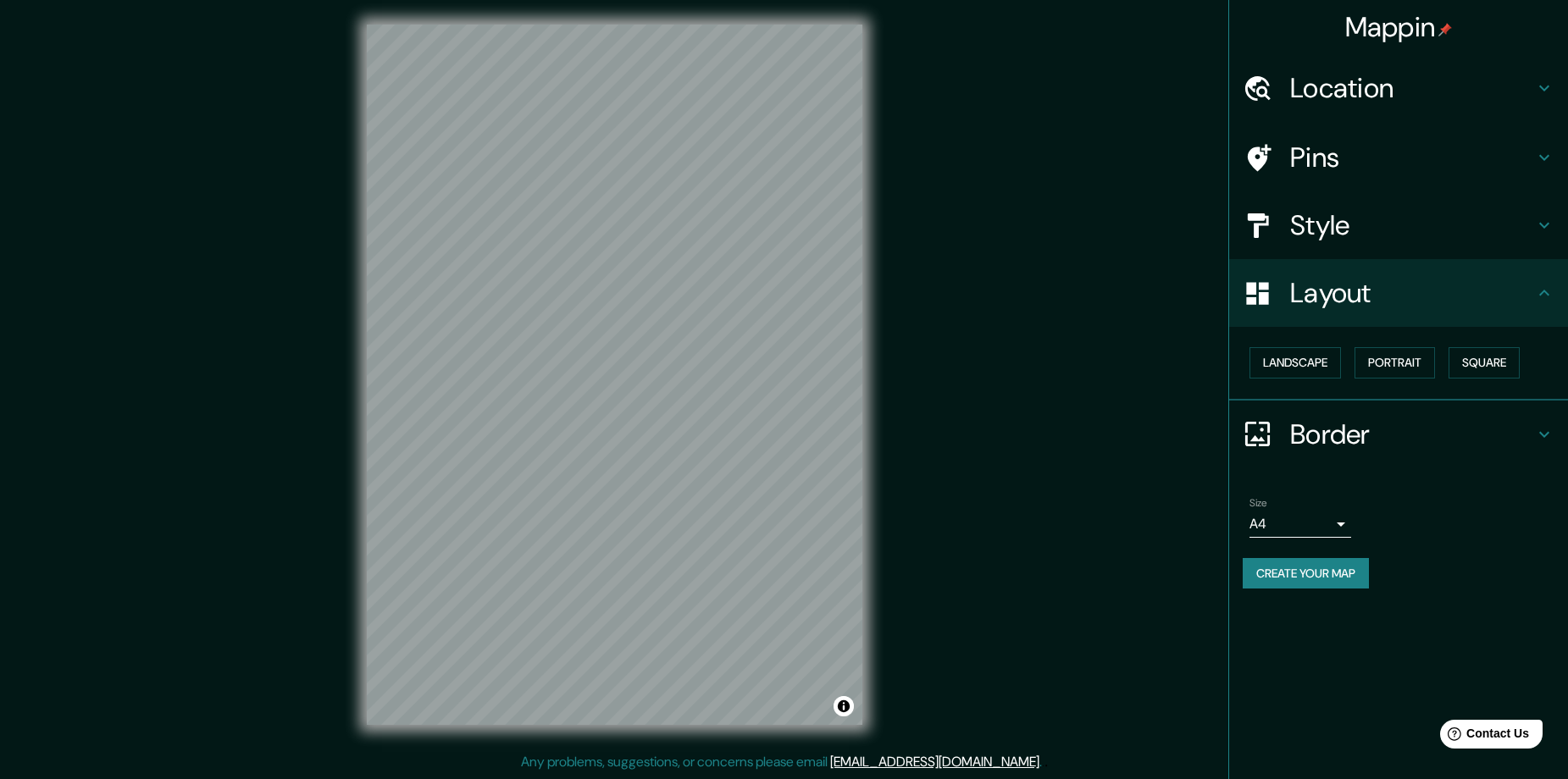
click at [1522, 380] on div "Landscape Portrait Square" at bounding box center [1405, 362] width 325 height 45
click at [1484, 361] on button "Square" at bounding box center [1484, 363] width 71 height 31
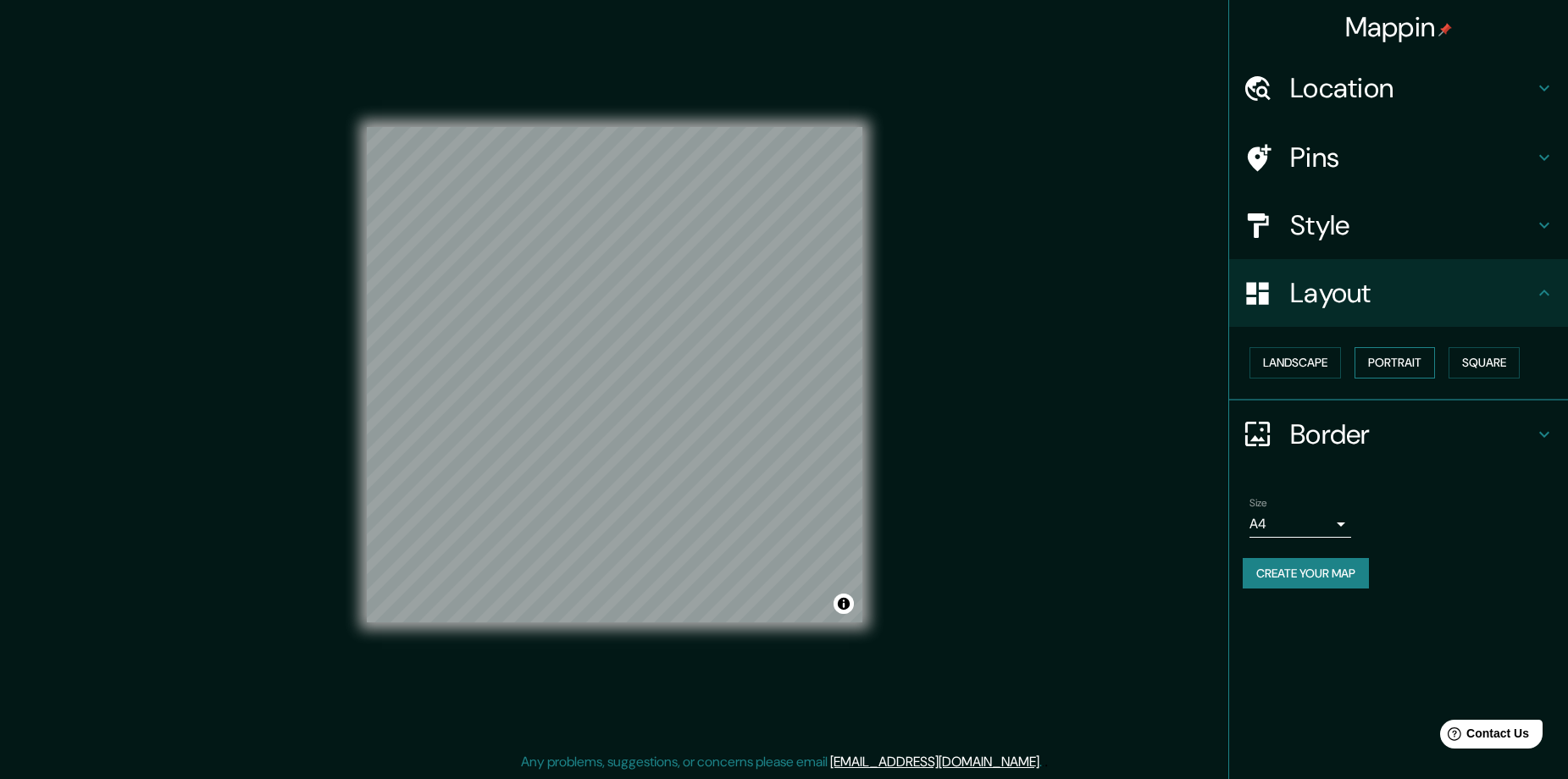
click at [1380, 365] on button "Portrait" at bounding box center [1395, 363] width 80 height 31
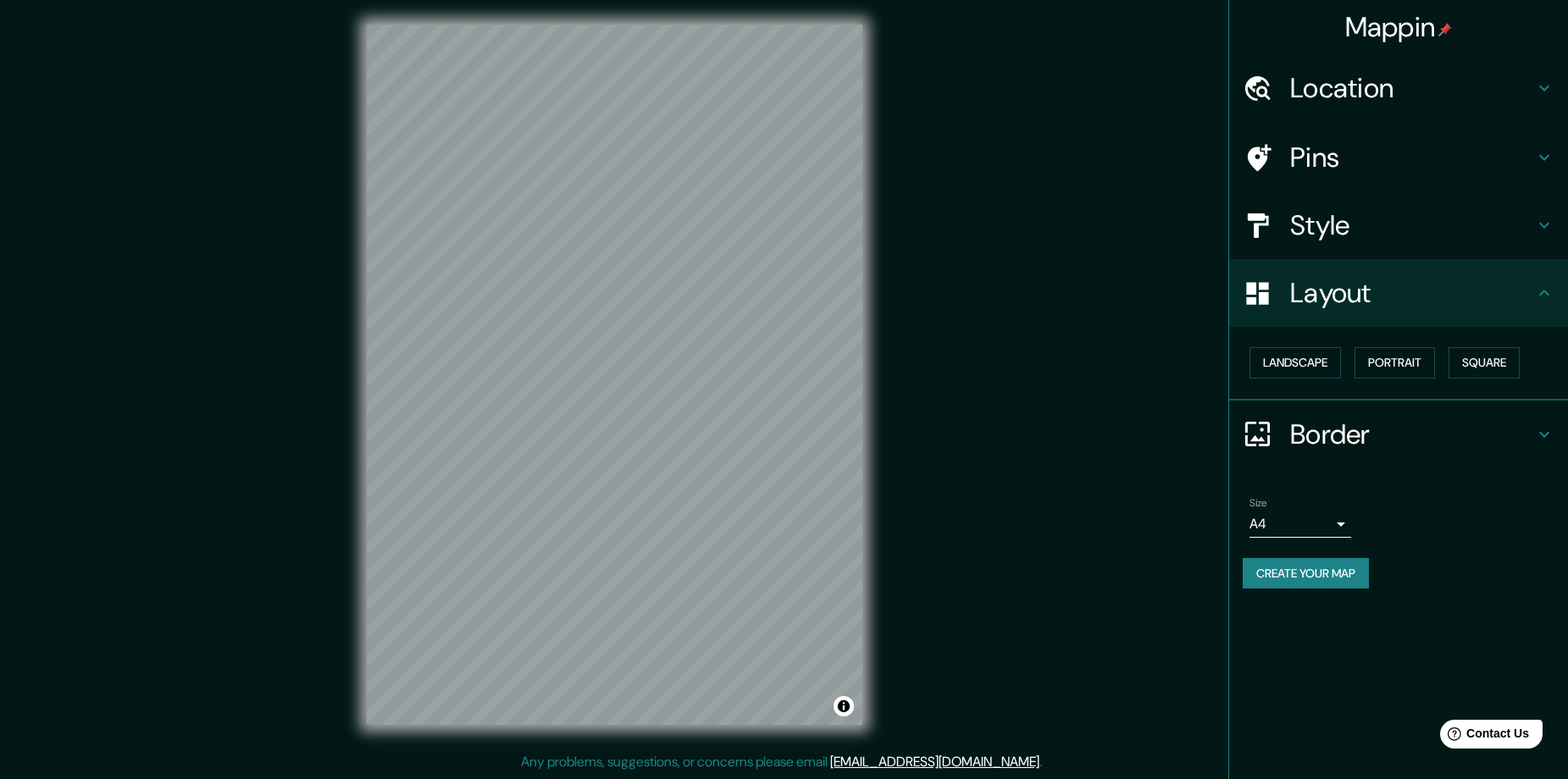
click at [1337, 218] on h4 "Style" at bounding box center [1412, 225] width 244 height 34
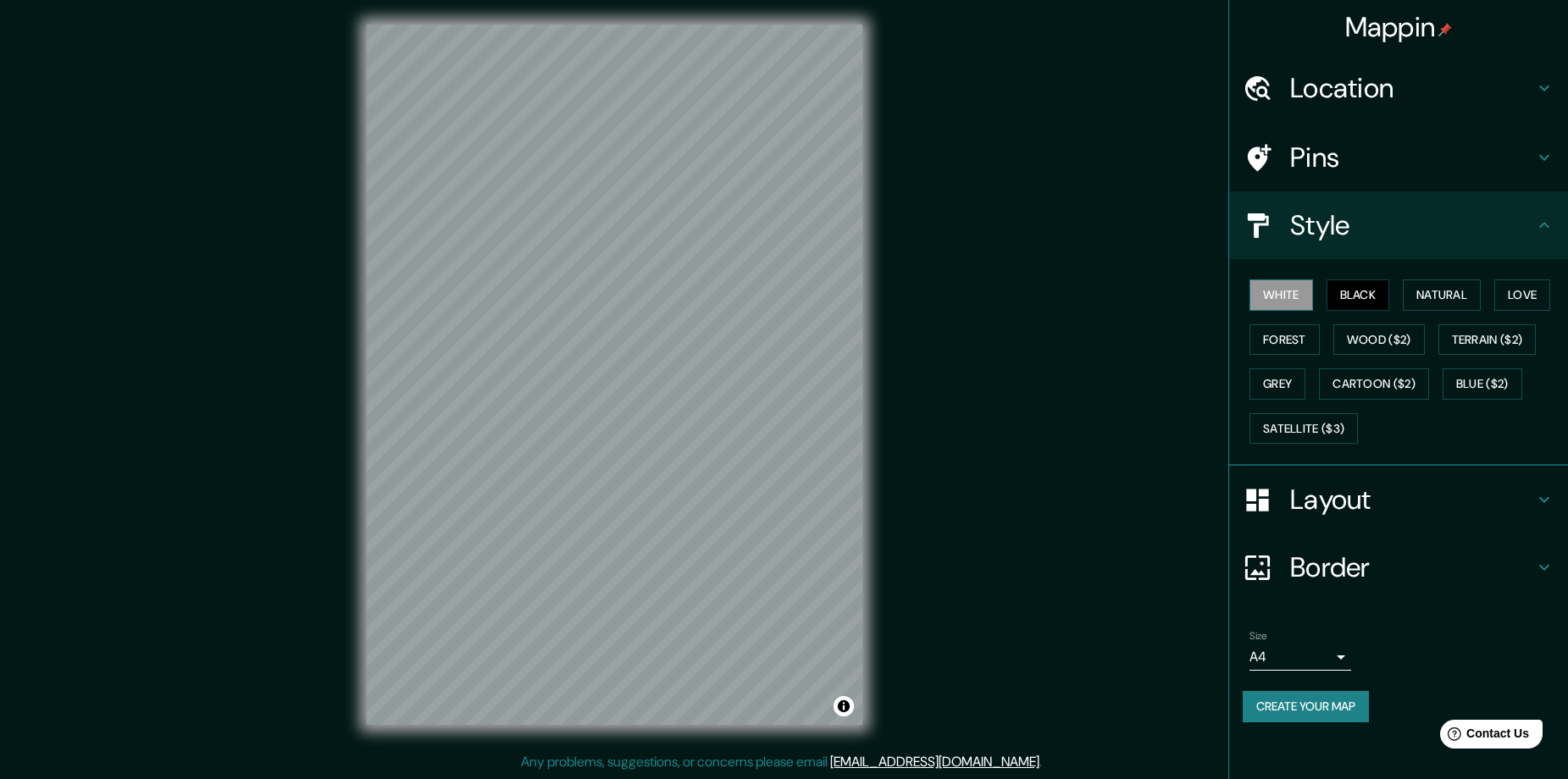
click at [1262, 302] on button "White" at bounding box center [1281, 295] width 64 height 31
click at [1380, 297] on button "Black" at bounding box center [1358, 295] width 64 height 31
click at [1307, 424] on button "Satellite ($3)" at bounding box center [1303, 428] width 108 height 31
click at [1291, 384] on button "Grey" at bounding box center [1276, 384] width 56 height 31
click at [1358, 302] on button "Black" at bounding box center [1358, 295] width 64 height 31
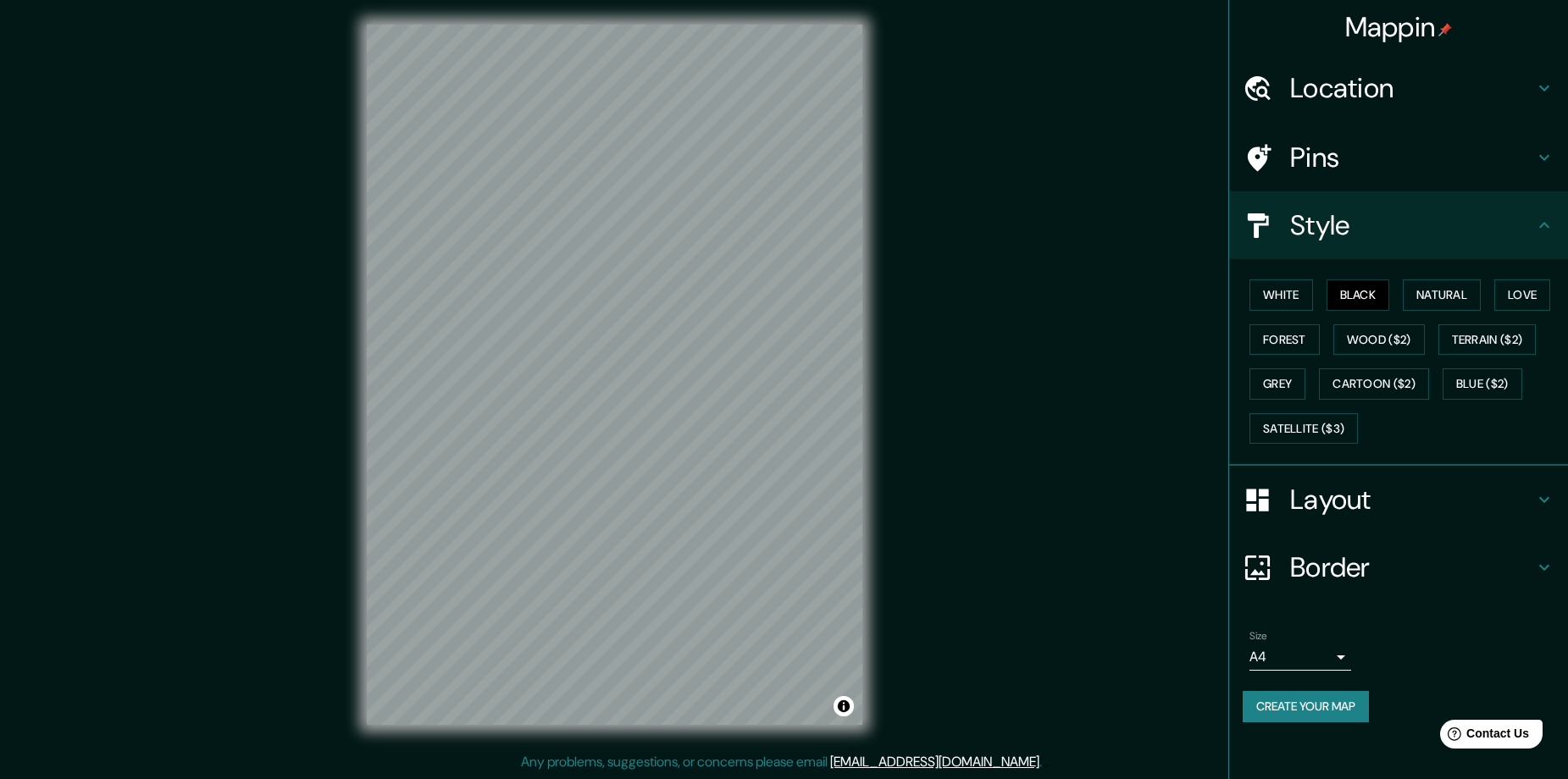
click at [876, 379] on div "© Mapbox © OpenStreetMap Improve this map" at bounding box center [614, 374] width 550 height 755
click at [1359, 352] on button "Wood ($2)" at bounding box center [1378, 340] width 91 height 31
click at [1408, 389] on button "Cartoon ($2)" at bounding box center [1374, 384] width 110 height 31
click at [1501, 391] on button "Blue ($2)" at bounding box center [1481, 384] width 79 height 31
click at [1357, 304] on button "Black" at bounding box center [1358, 295] width 64 height 31
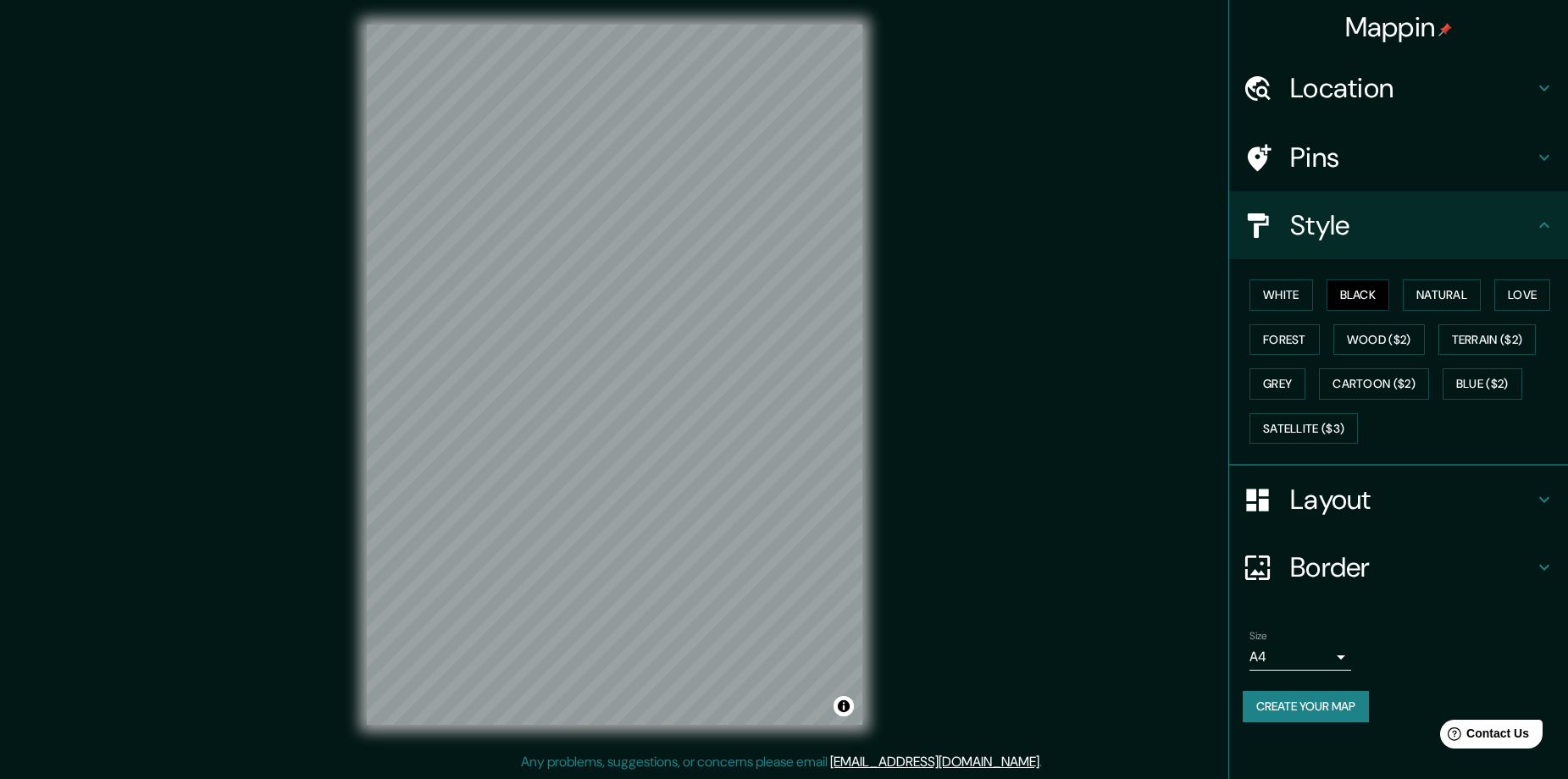
click at [1316, 508] on h4 "Layout" at bounding box center [1412, 499] width 244 height 34
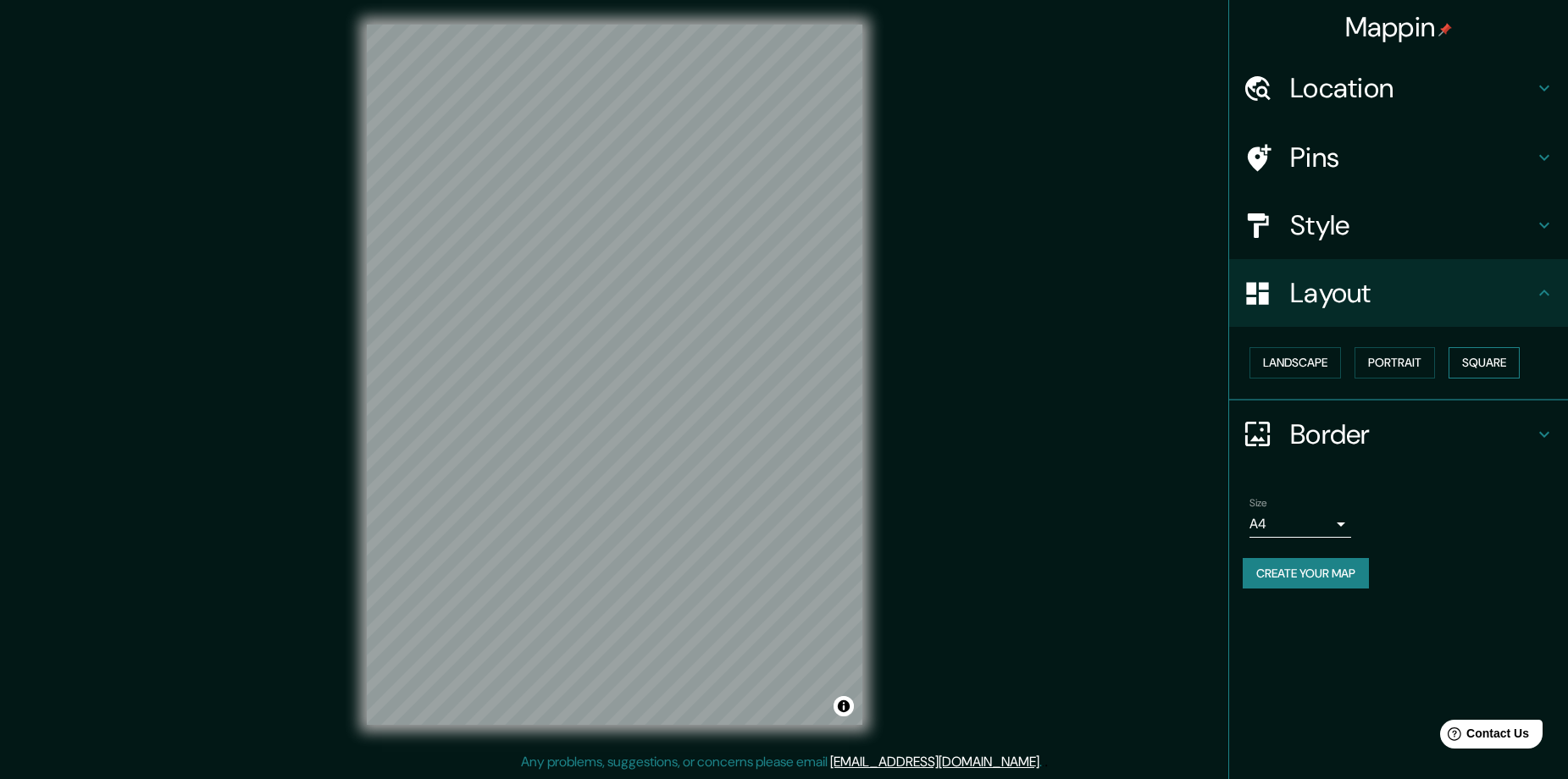
click at [1474, 354] on button "Square" at bounding box center [1484, 363] width 71 height 31
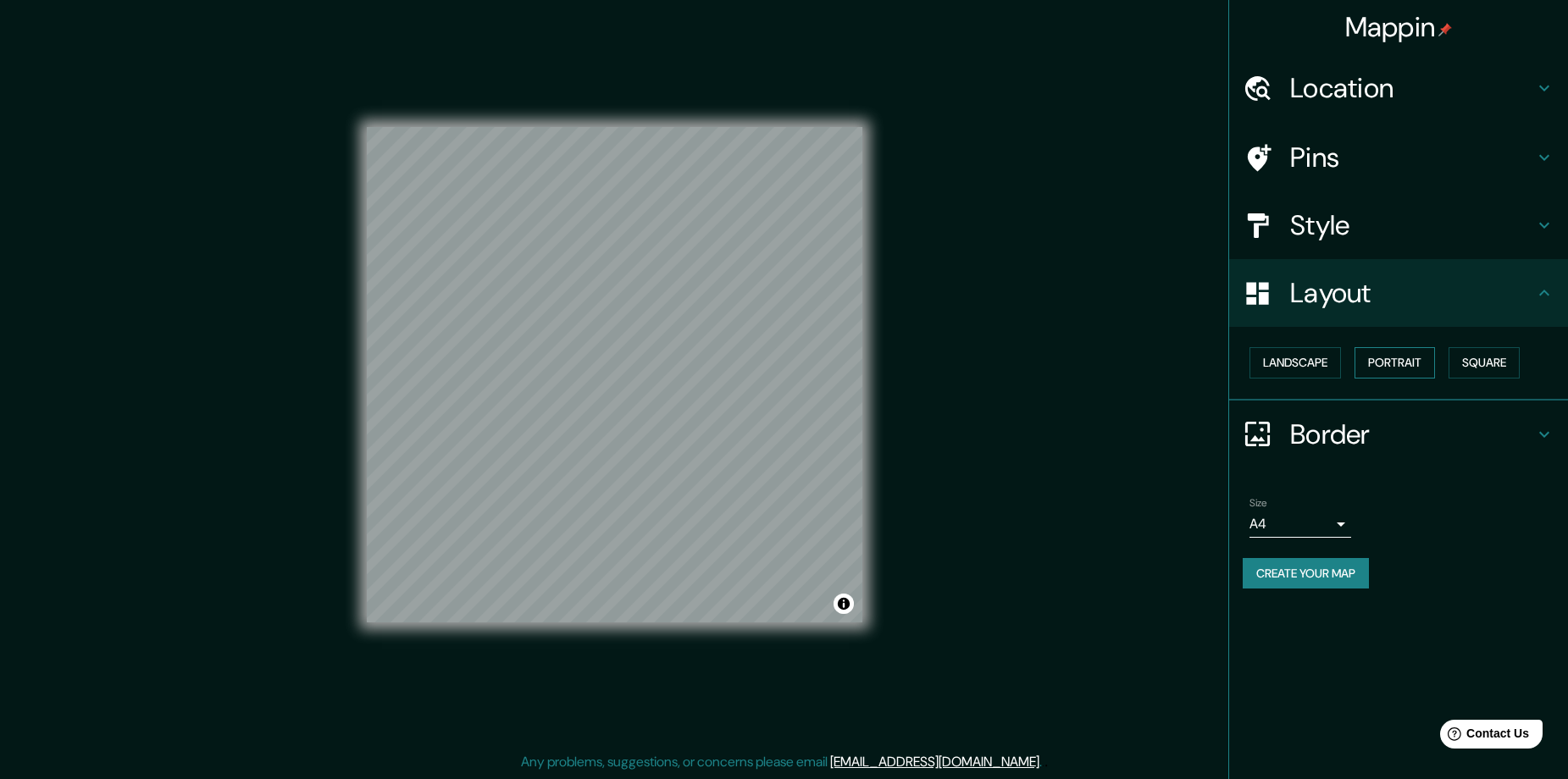
click at [1423, 364] on button "Portrait" at bounding box center [1395, 363] width 80 height 31
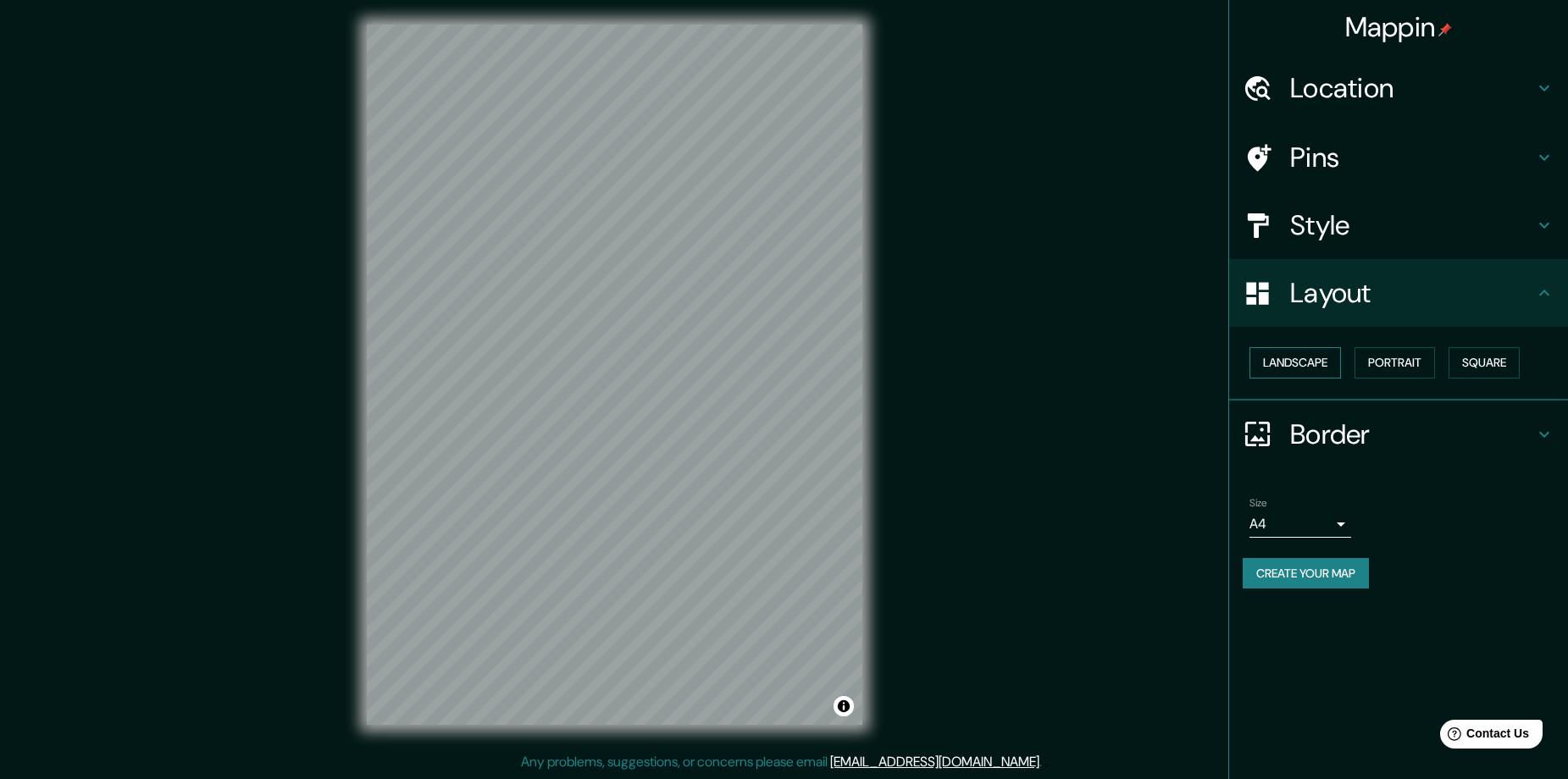
click at [1285, 368] on button "Landscape" at bounding box center [1295, 363] width 91 height 31
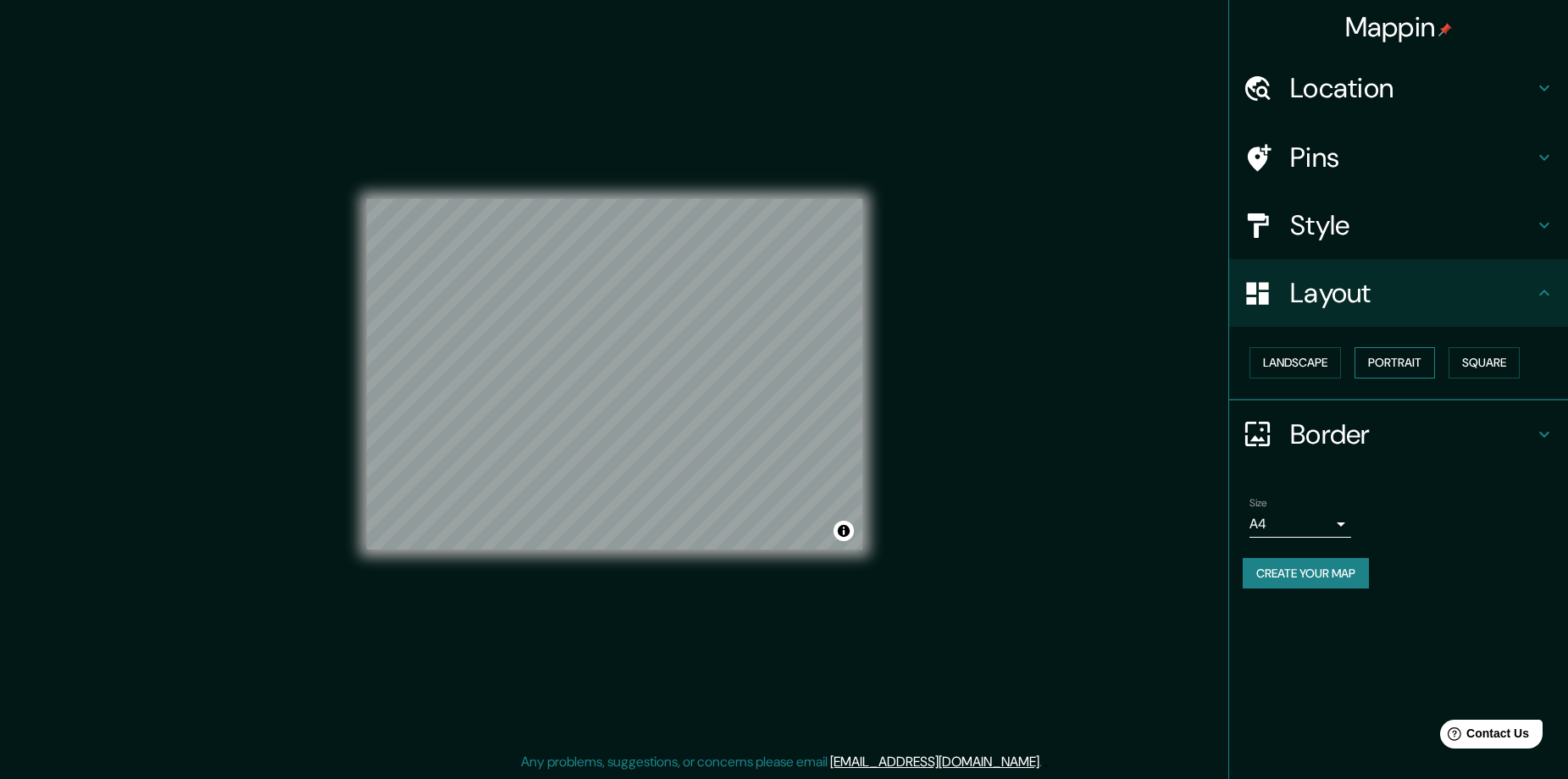
click at [1400, 368] on button "Portrait" at bounding box center [1395, 363] width 80 height 31
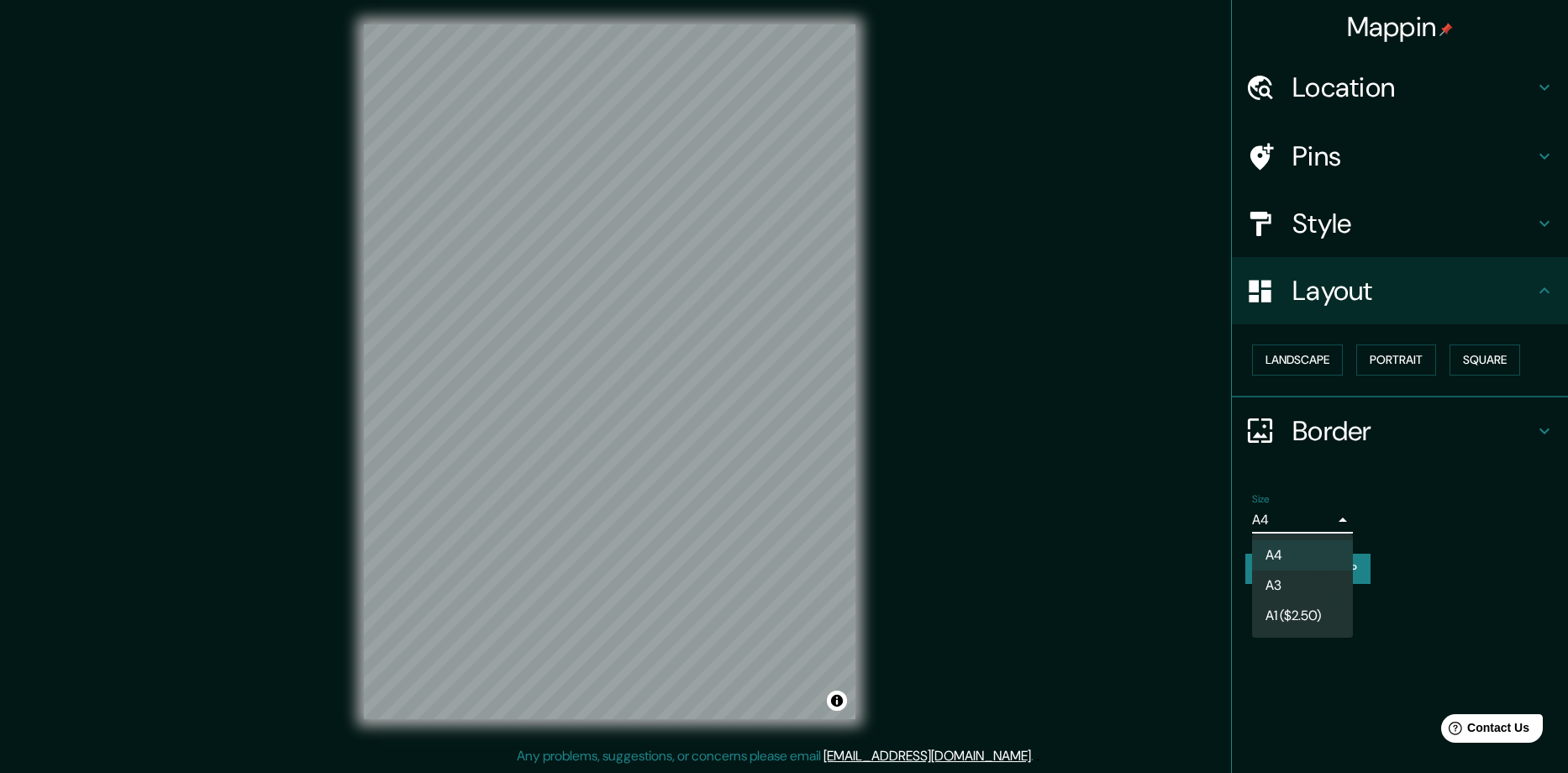
click at [1327, 528] on body "Mappin Location Popayán, Cauca, Colombia Popayán Cauca, Colombia Cauca Colombia…" at bounding box center [784, 382] width 1568 height 773
click at [1298, 580] on li "A3" at bounding box center [1301, 585] width 100 height 30
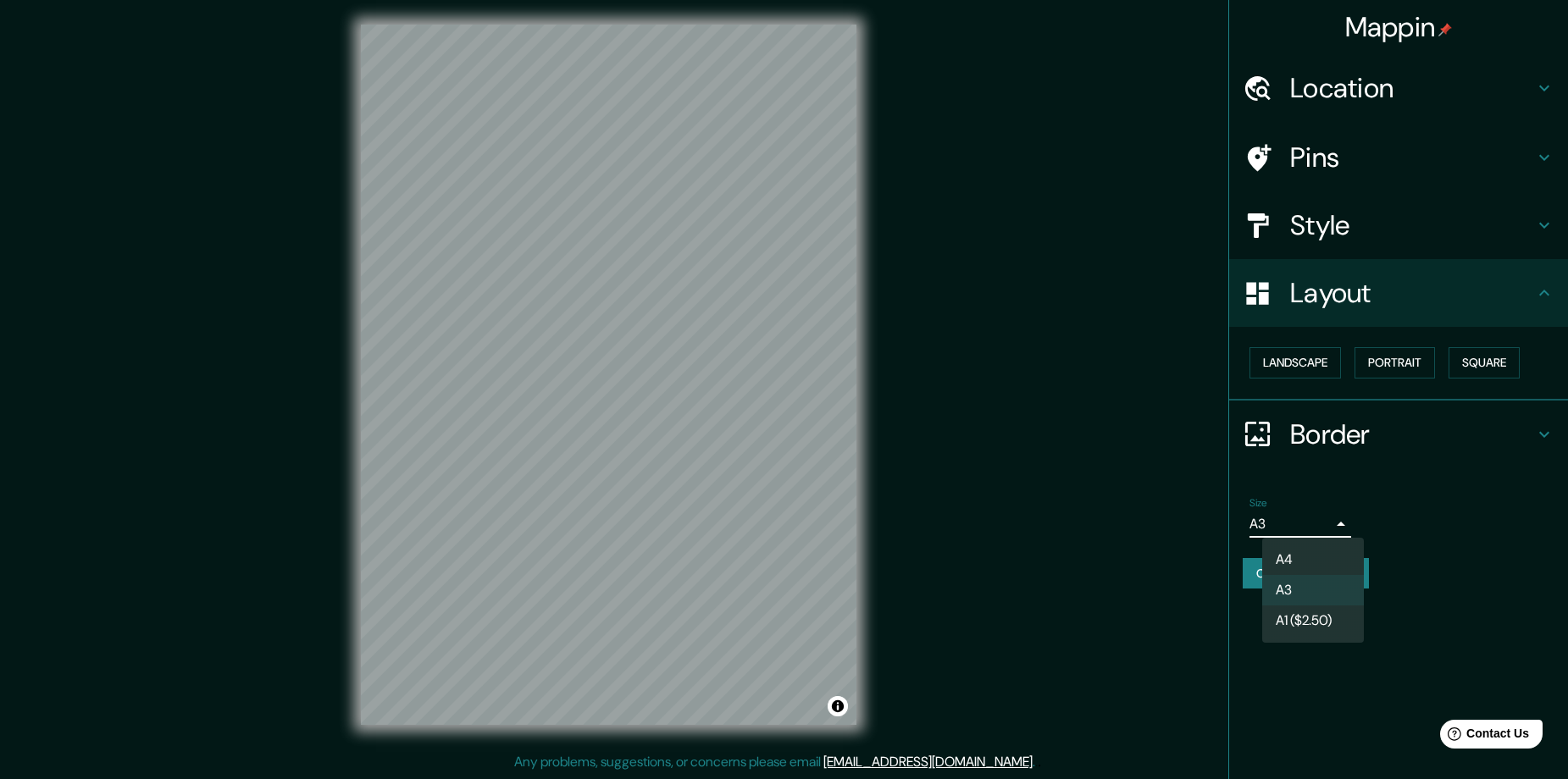
click at [1332, 517] on body "Mappin Location Popayán, Cauca, Colombia Popayán Cauca, Colombia Cauca Colombia…" at bounding box center [784, 385] width 1568 height 779
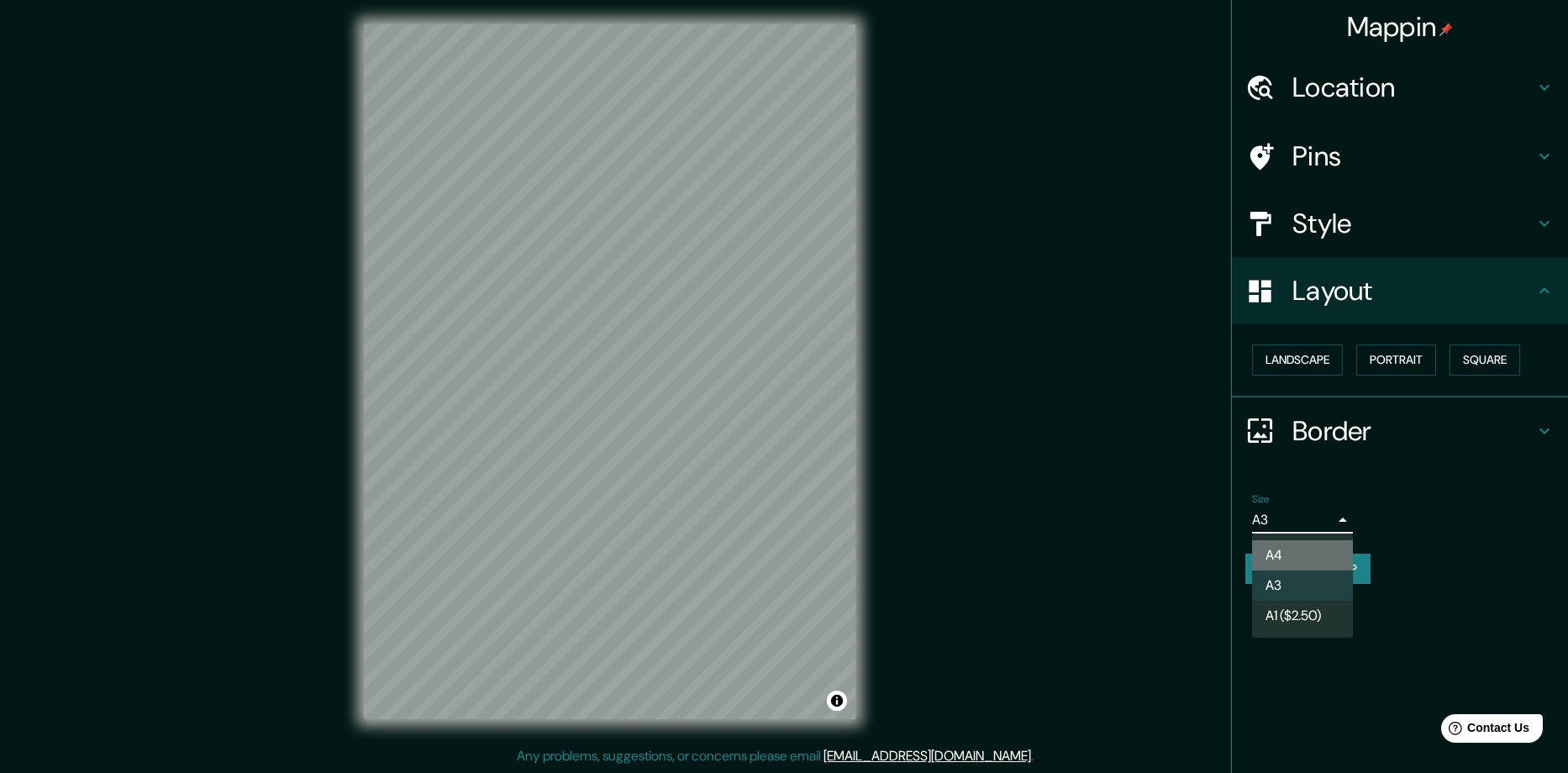
click at [1308, 548] on li "A4" at bounding box center [1301, 554] width 100 height 30
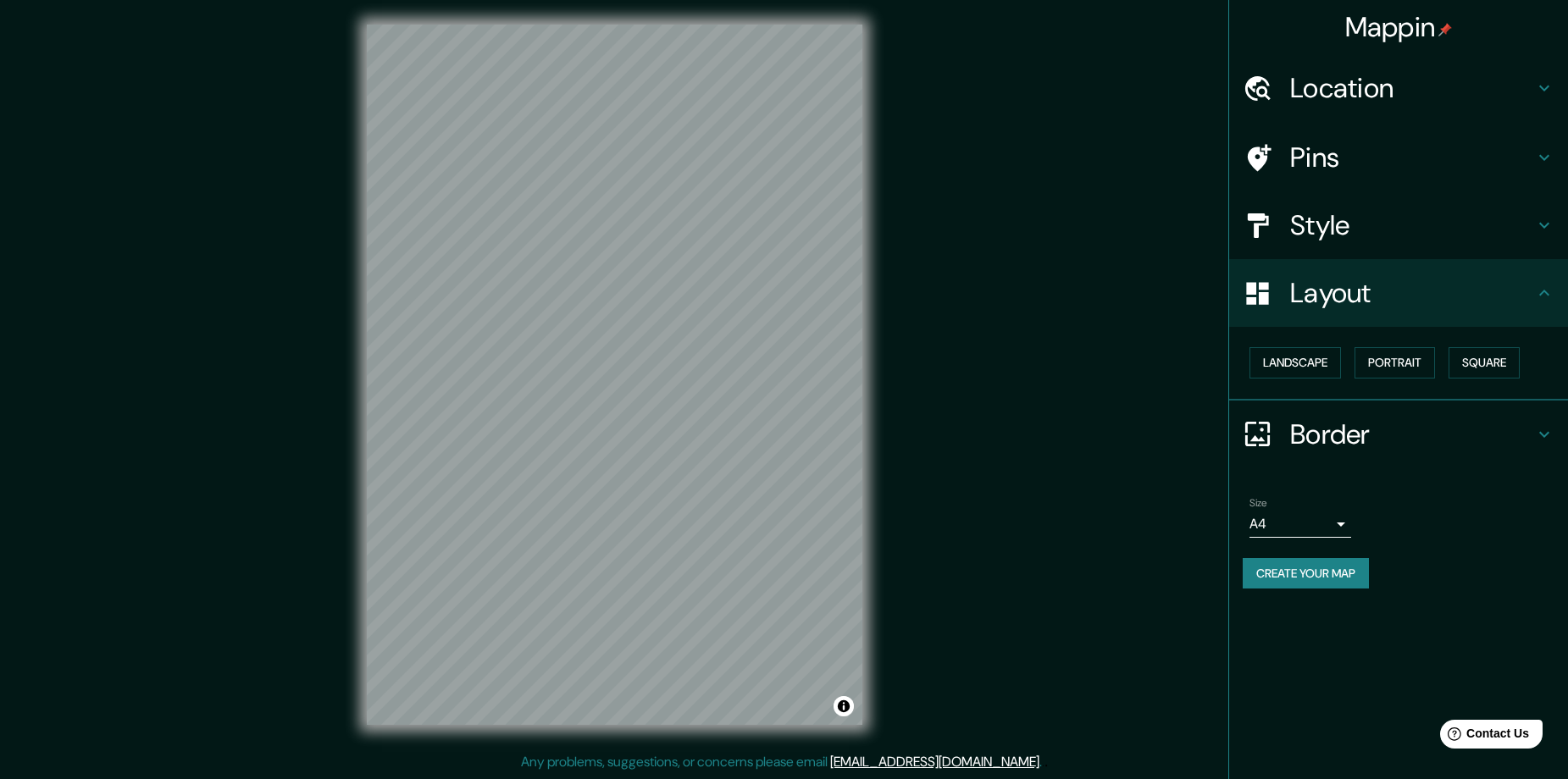
click at [1274, 580] on button "Create your map" at bounding box center [1305, 573] width 126 height 31
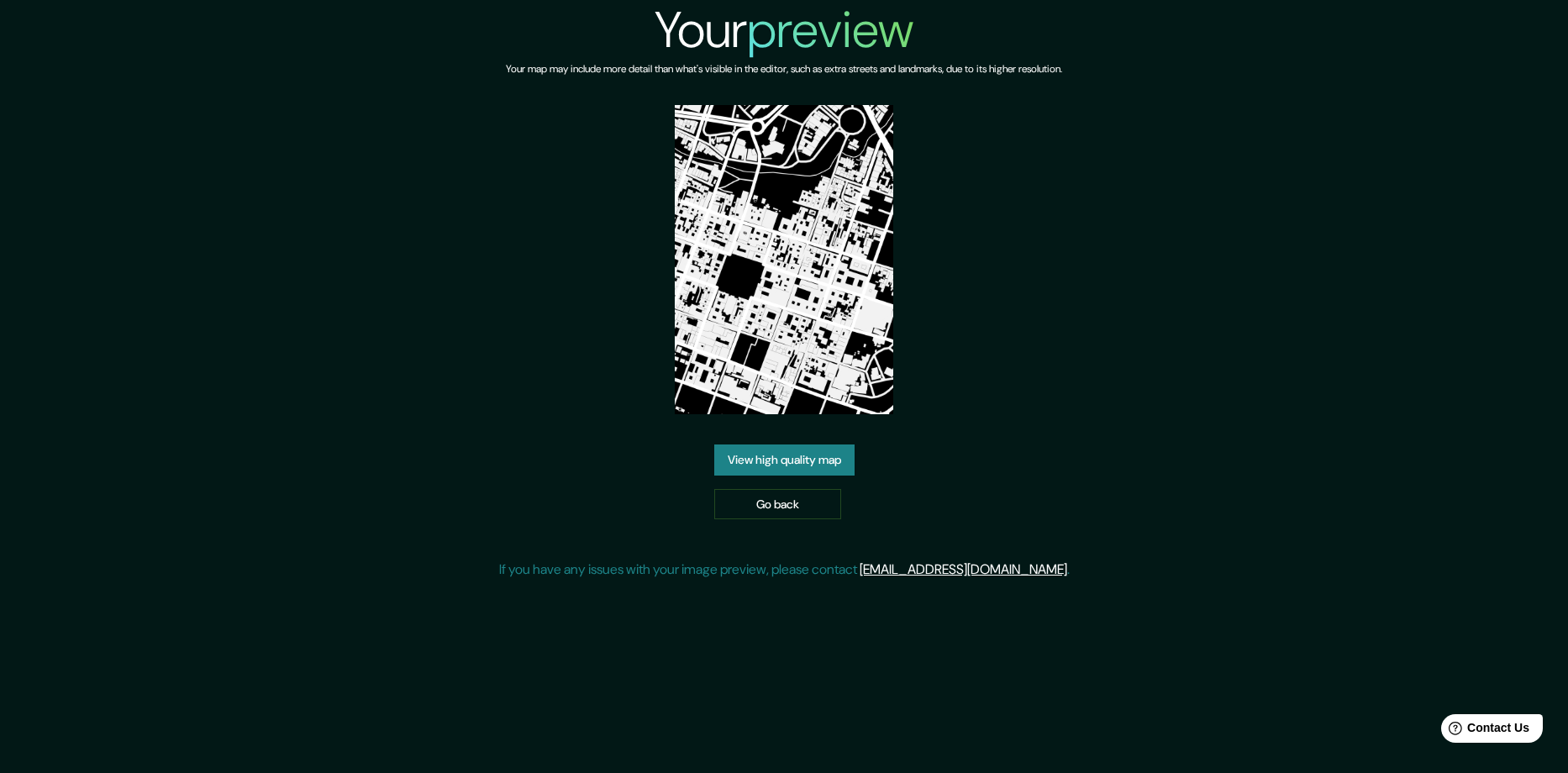
click at [838, 444] on link "View high quality map" at bounding box center [784, 459] width 140 height 31
click at [798, 498] on link "Go back" at bounding box center [778, 504] width 127 height 31
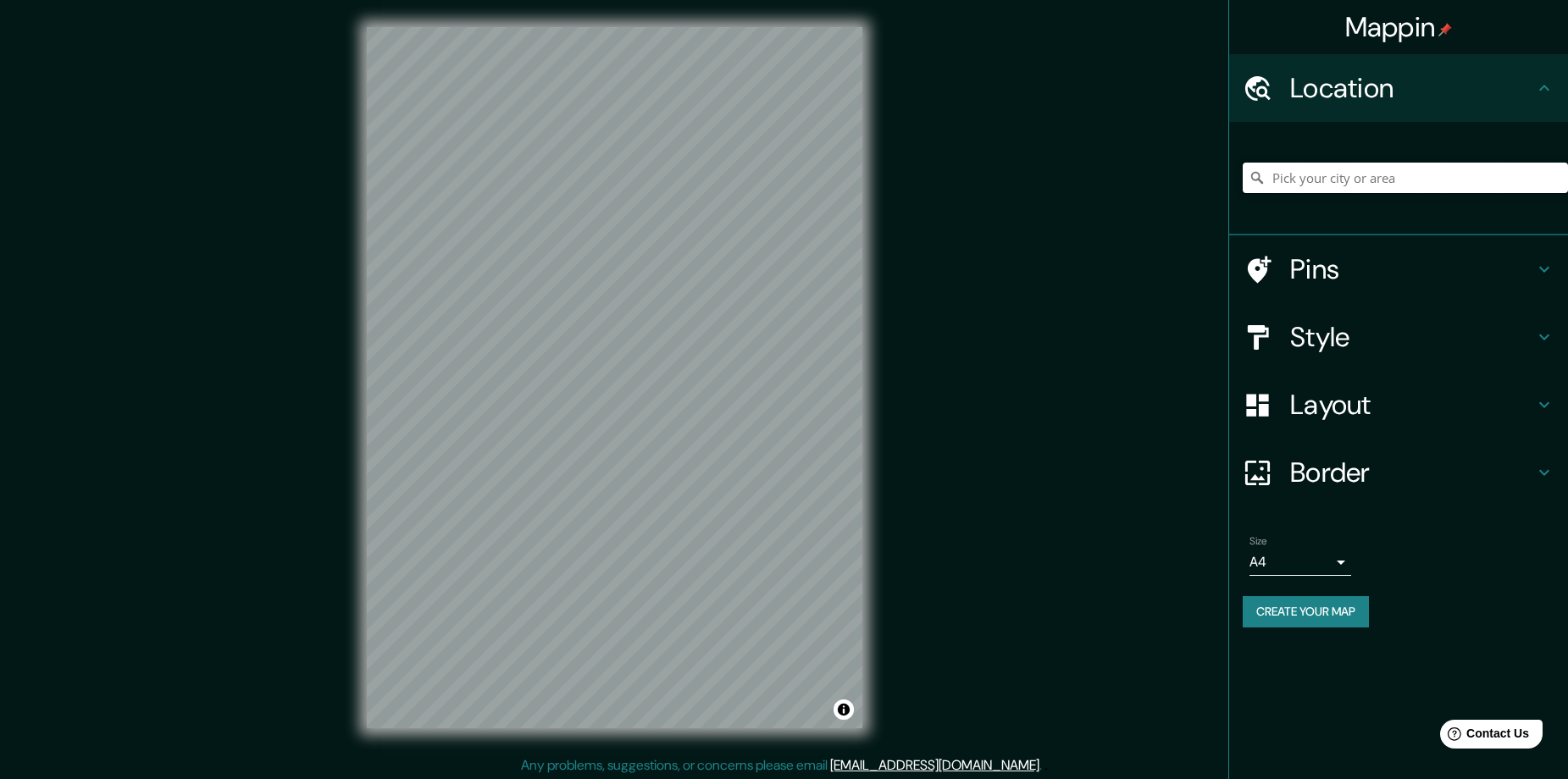
click at [1406, 176] on input "Pick your city or area" at bounding box center [1405, 177] width 325 height 30
click at [1397, 186] on input "Pick your city or area" at bounding box center [1405, 177] width 325 height 30
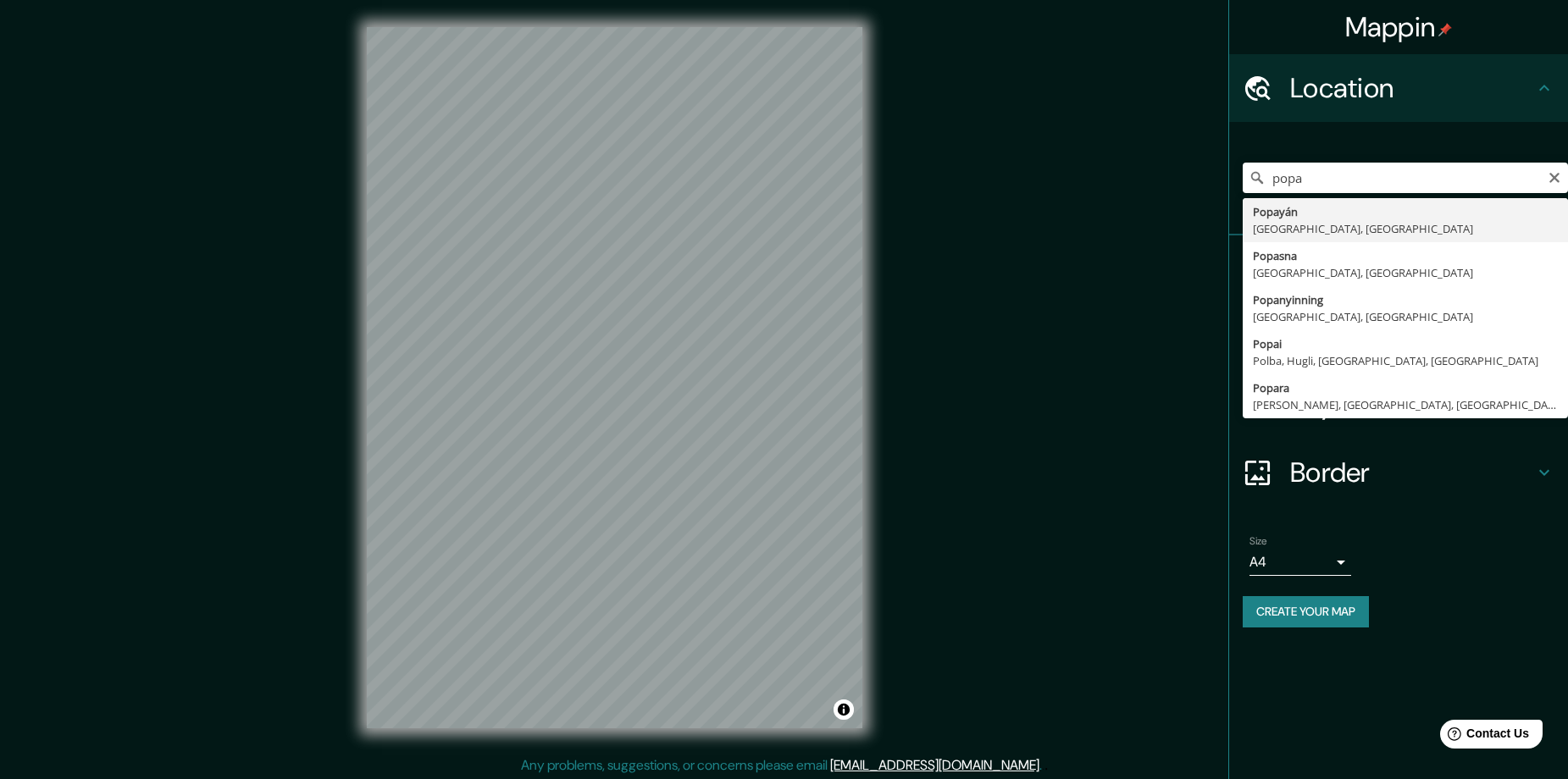
type input "Popayán, [GEOGRAPHIC_DATA], [GEOGRAPHIC_DATA]"
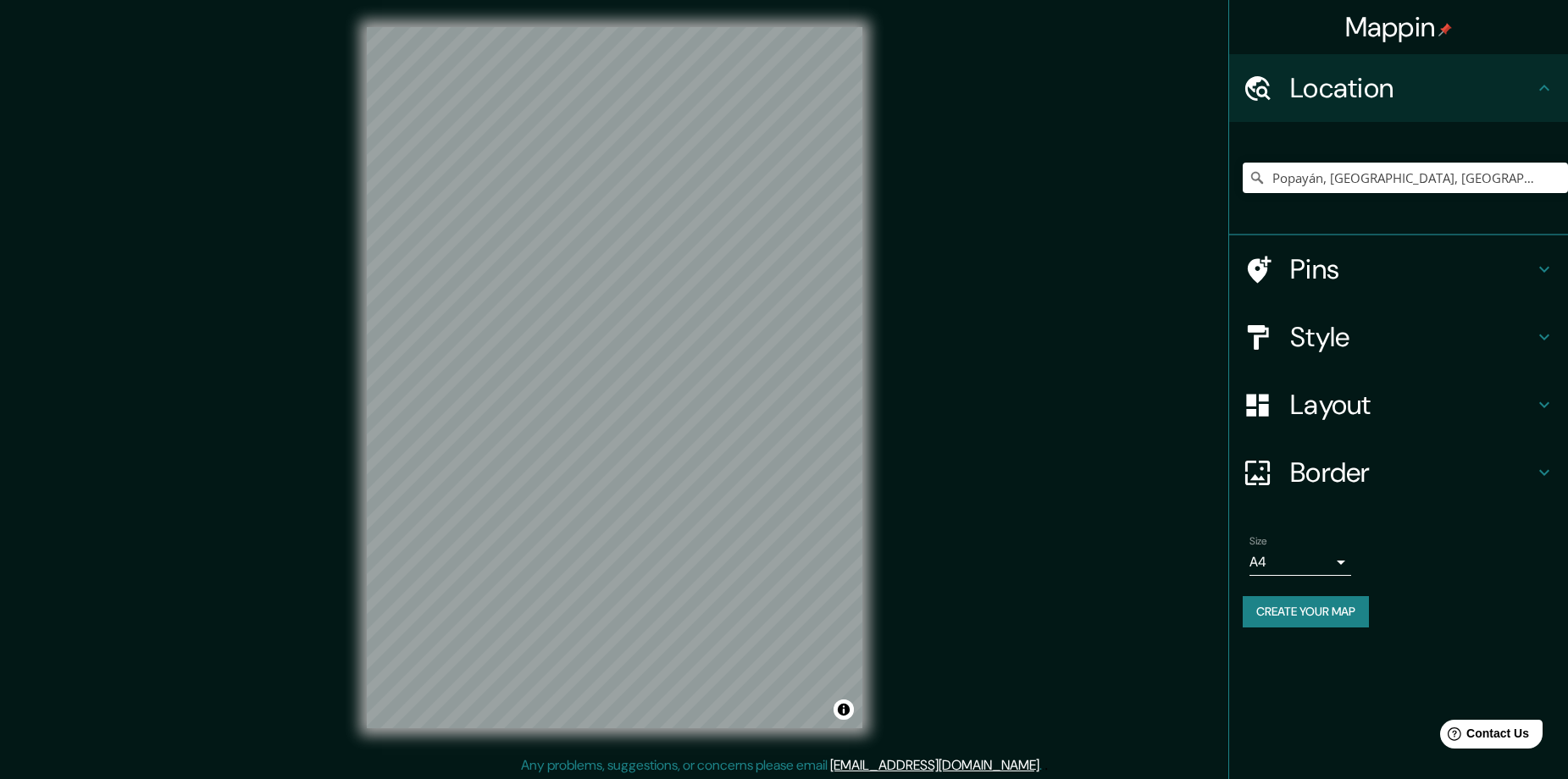
click at [1367, 345] on h4 "Style" at bounding box center [1412, 336] width 244 height 34
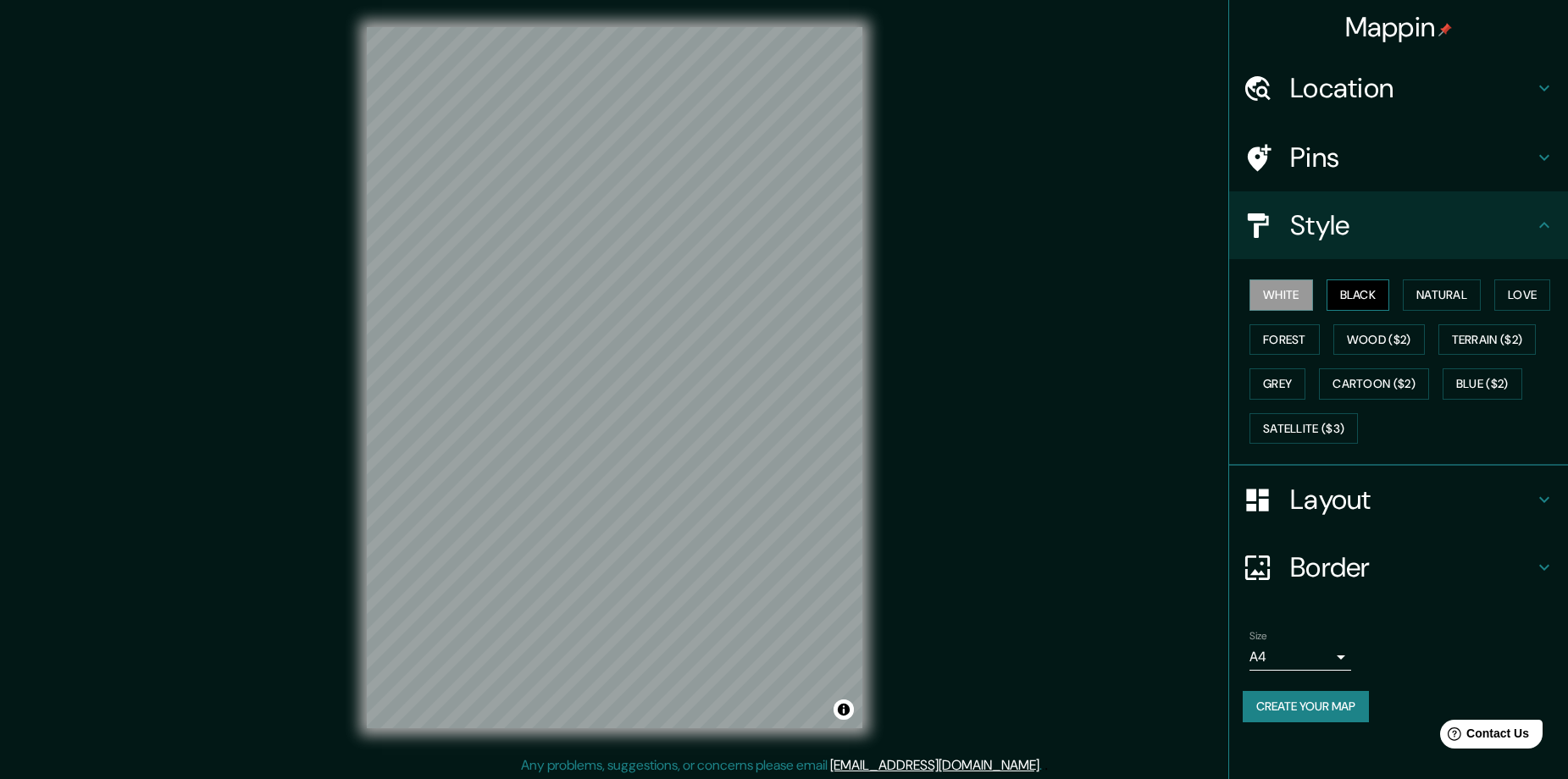
click at [1365, 304] on button "Black" at bounding box center [1358, 295] width 64 height 31
click at [1357, 506] on h4 "Layout" at bounding box center [1412, 499] width 244 height 34
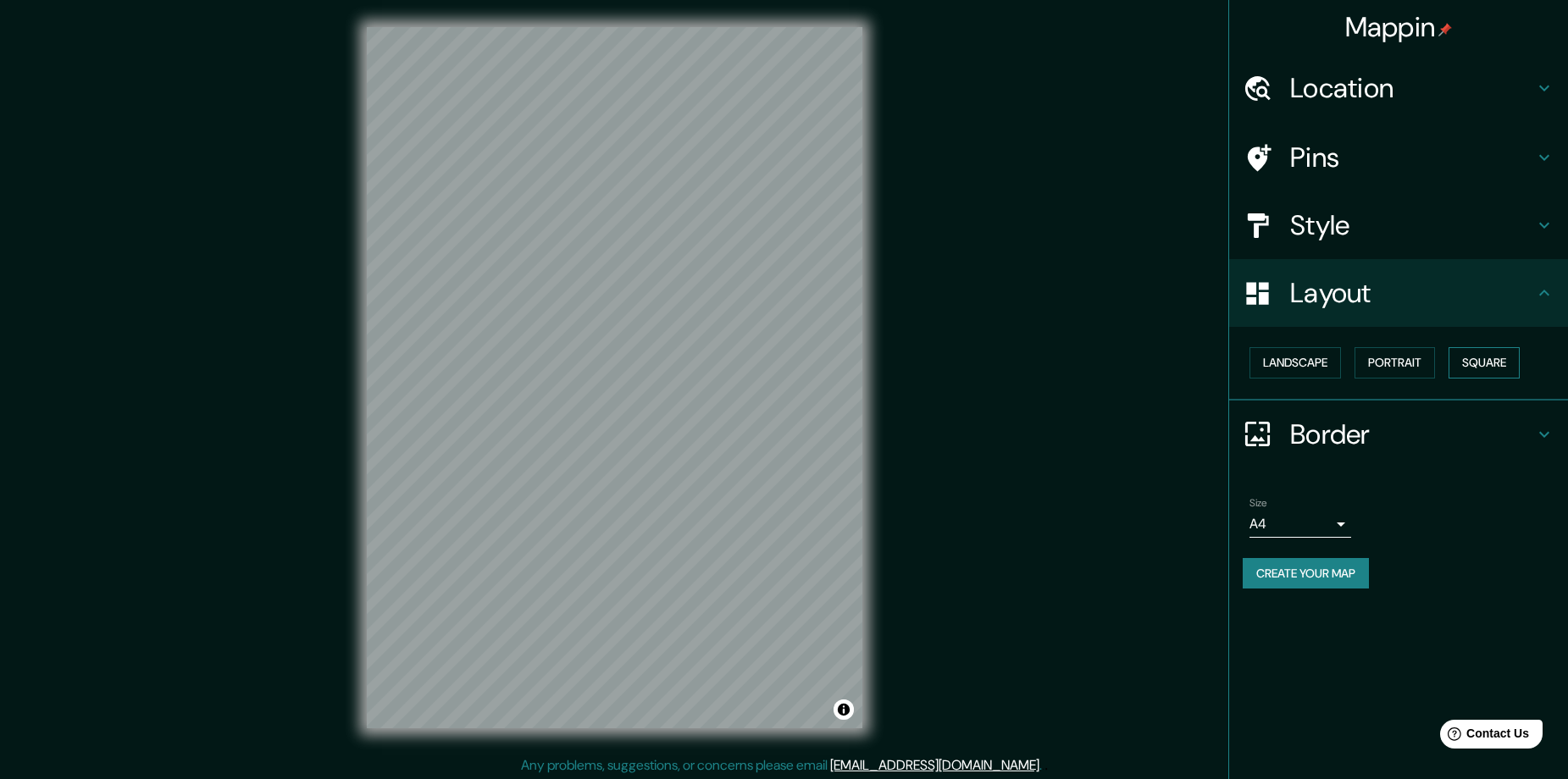
click at [1491, 377] on div "Landscape Portrait Square" at bounding box center [1405, 362] width 325 height 45
click at [1498, 354] on button "Square" at bounding box center [1484, 363] width 71 height 31
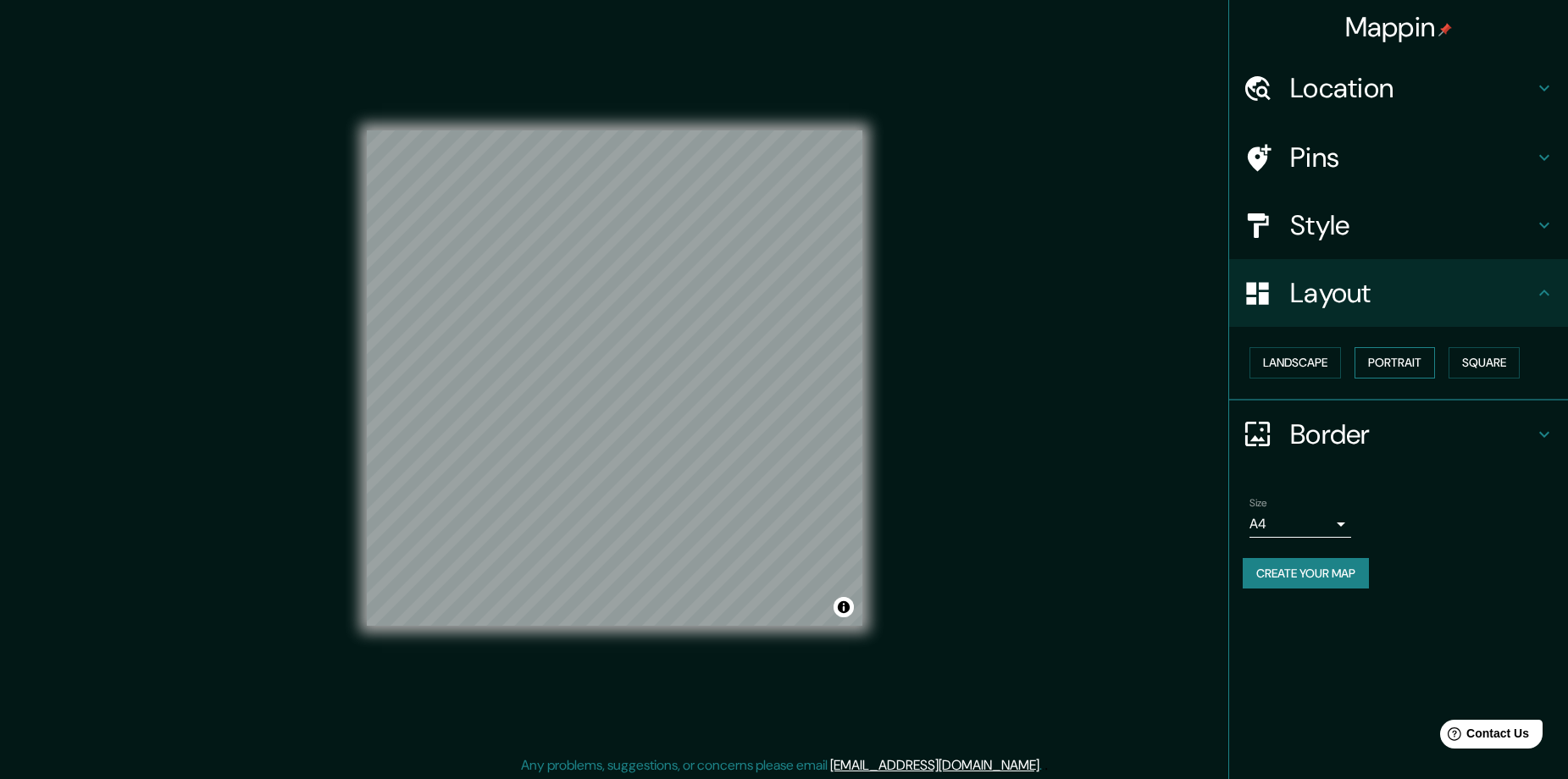
click at [1372, 374] on button "Portrait" at bounding box center [1395, 363] width 80 height 31
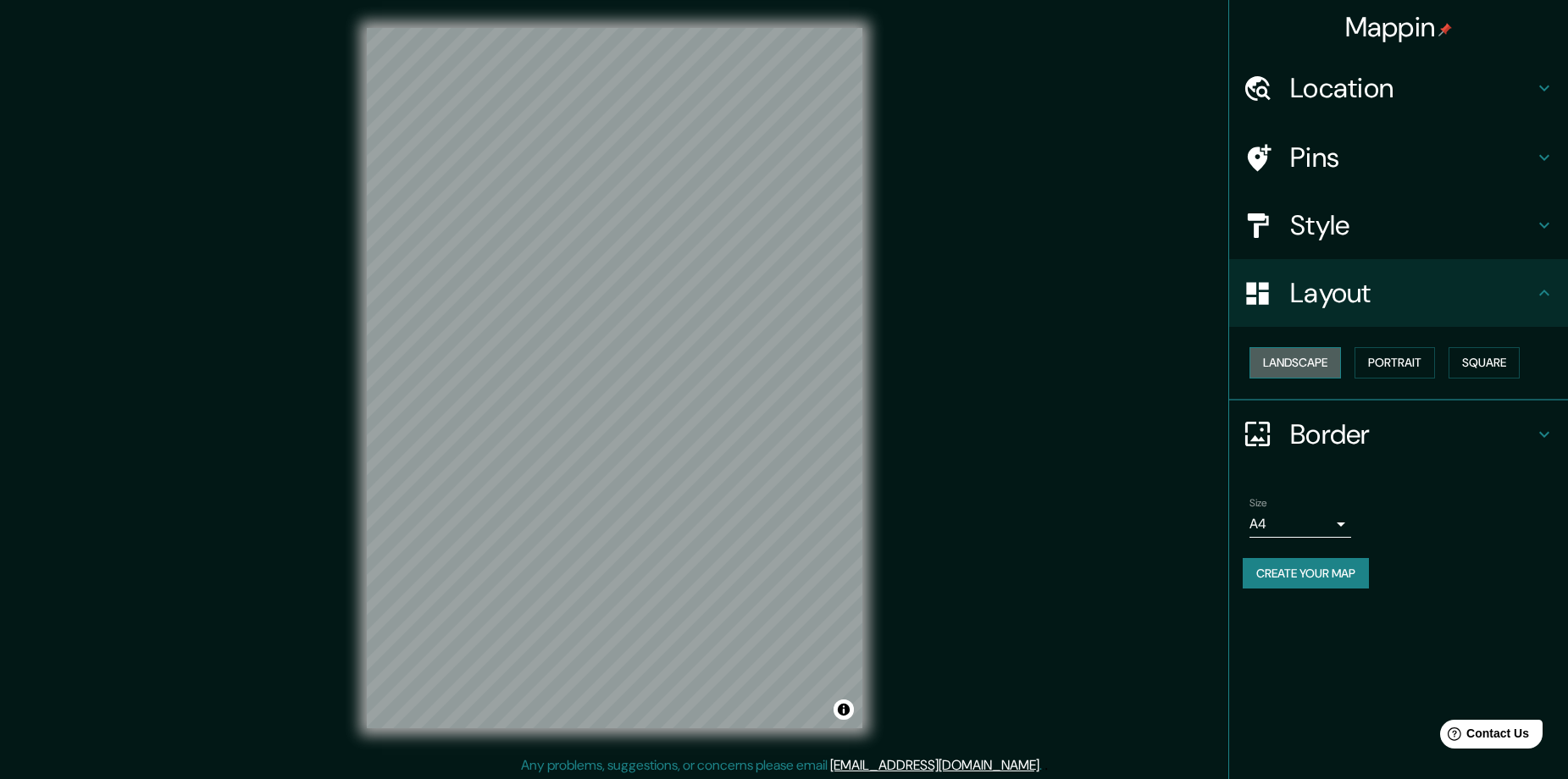
click at [1313, 372] on button "Landscape" at bounding box center [1295, 363] width 91 height 31
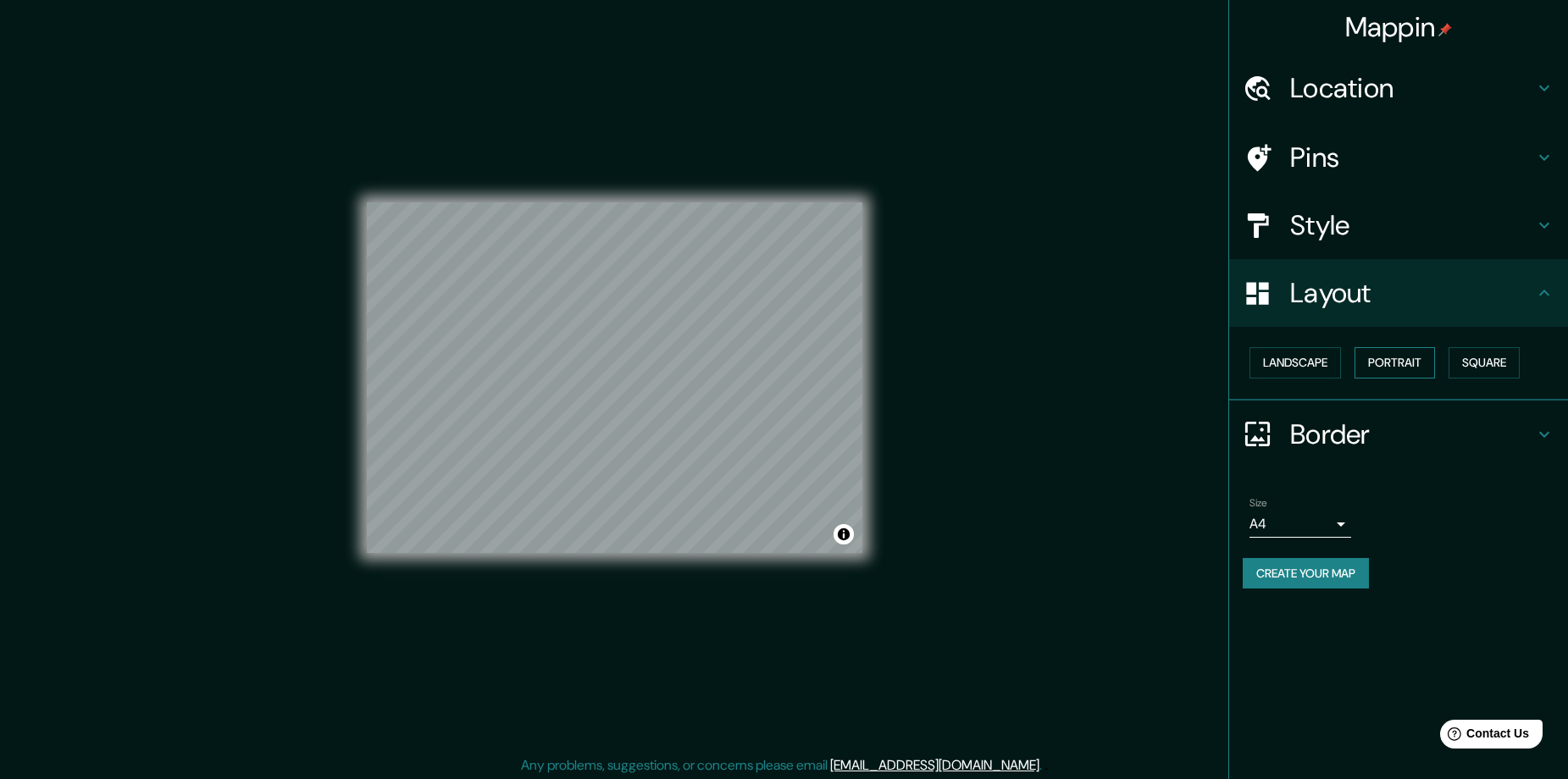
click at [1402, 358] on button "Portrait" at bounding box center [1395, 363] width 80 height 31
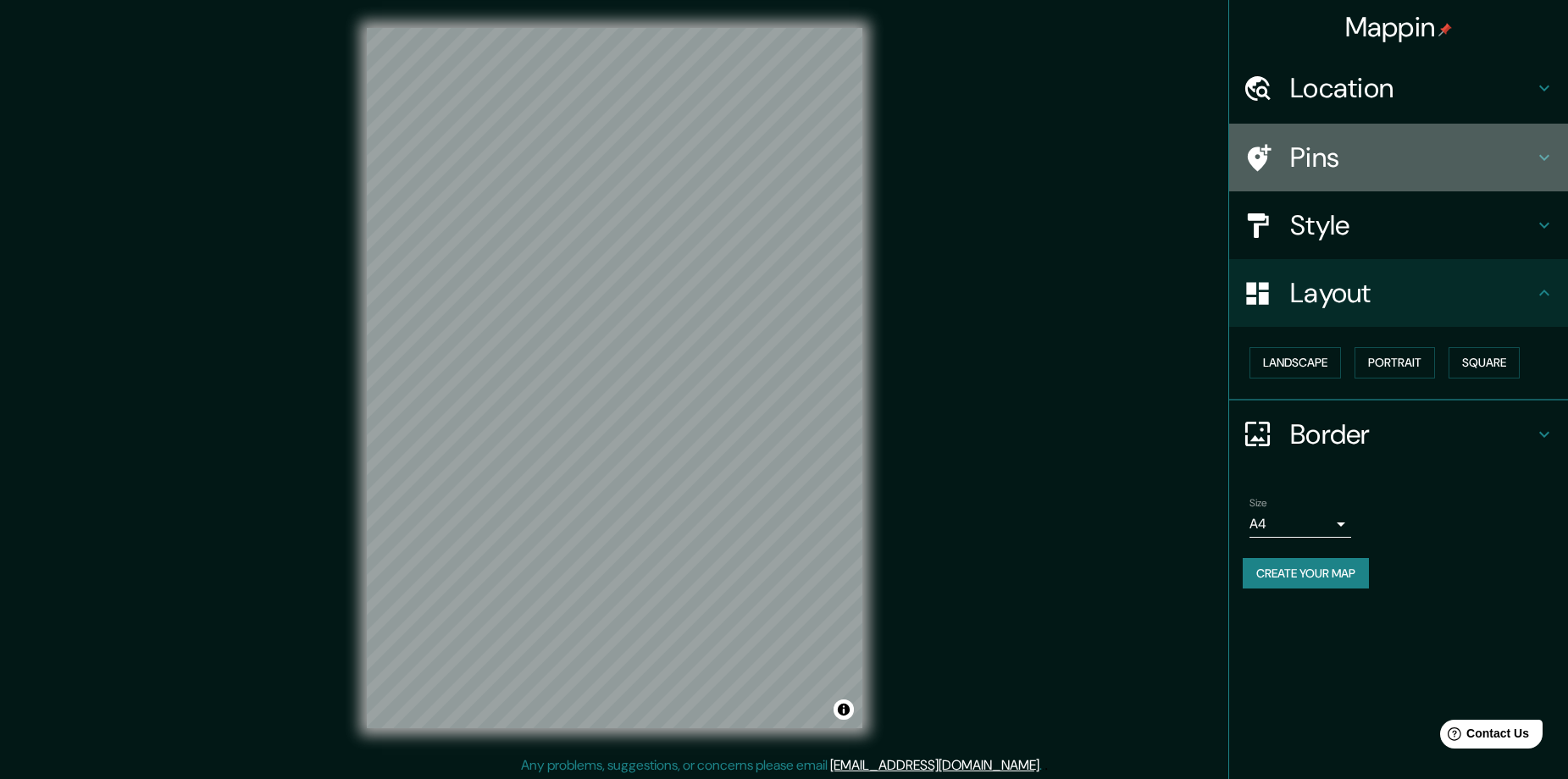
click at [1373, 162] on h4 "Pins" at bounding box center [1412, 157] width 244 height 34
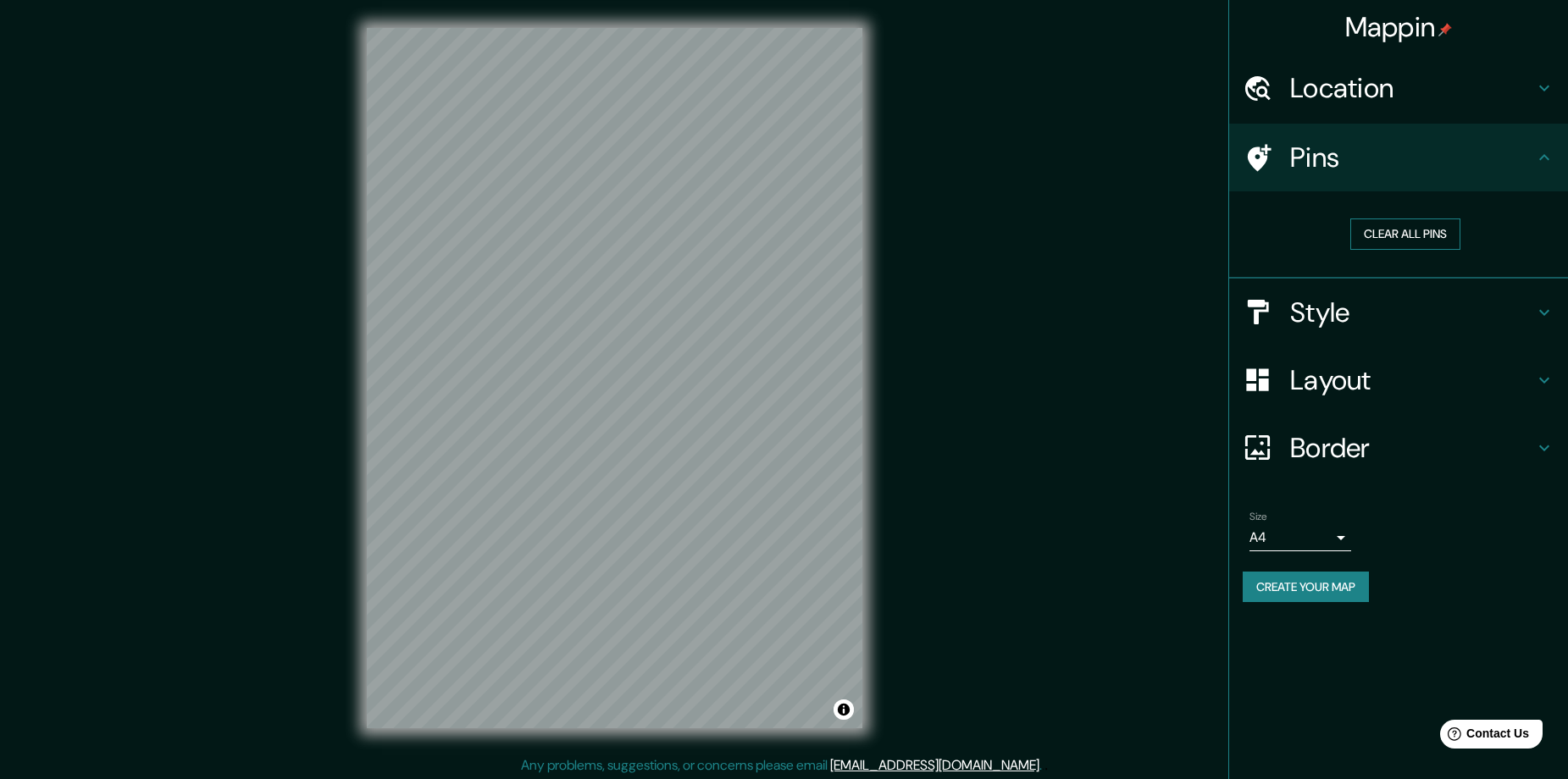
click at [1391, 236] on button "Clear all pins" at bounding box center [1405, 234] width 110 height 31
click at [1311, 608] on div "Size A4 single Create your map" at bounding box center [1398, 560] width 312 height 113
click at [1313, 593] on button "Create your map" at bounding box center [1305, 587] width 126 height 31
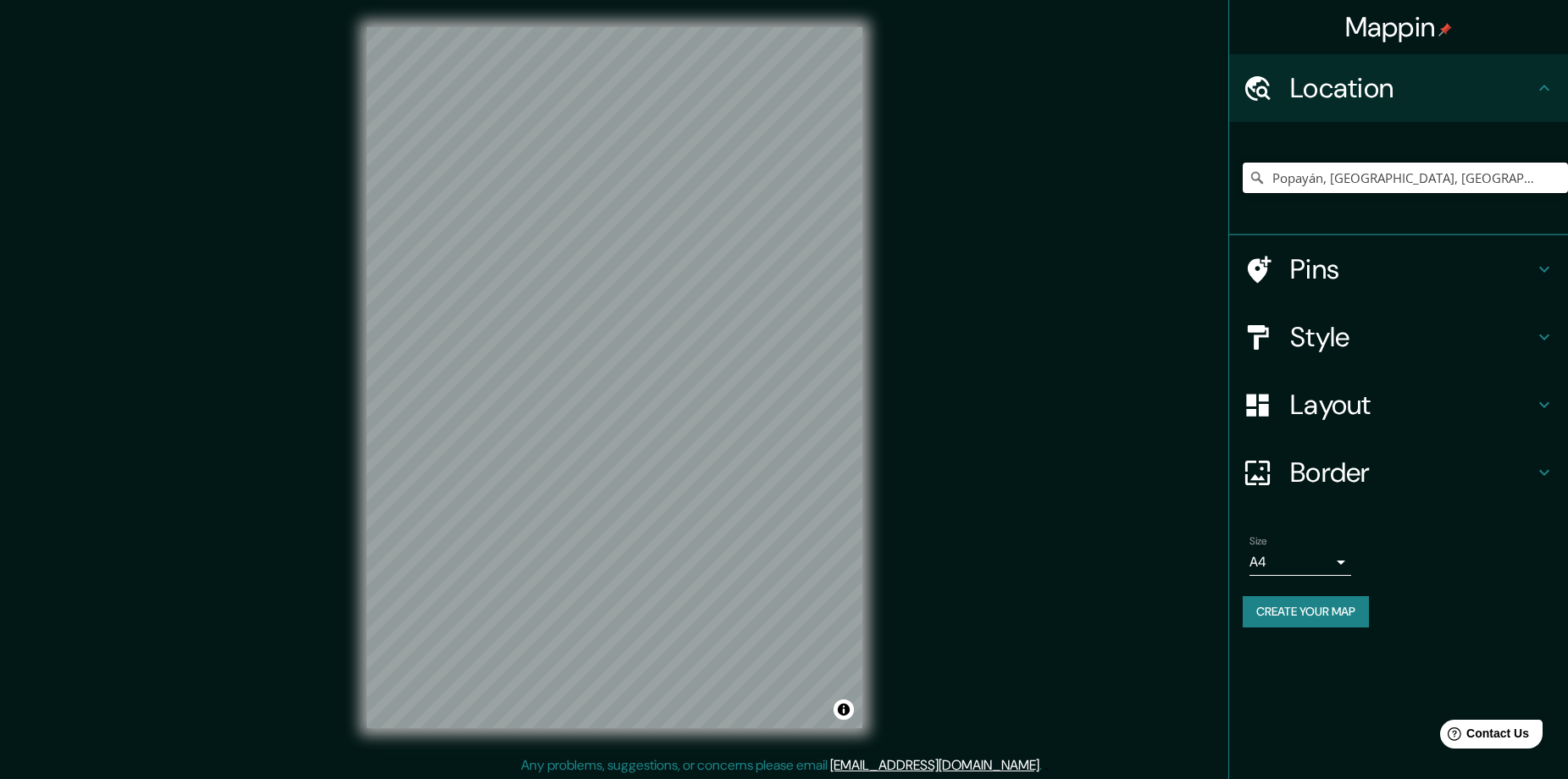
click at [1387, 168] on input "Popayán, [GEOGRAPHIC_DATA], [GEOGRAPHIC_DATA]" at bounding box center [1405, 177] width 325 height 30
click at [1452, 179] on input "Popayán, [GEOGRAPHIC_DATA], [GEOGRAPHIC_DATA]" at bounding box center [1405, 177] width 325 height 30
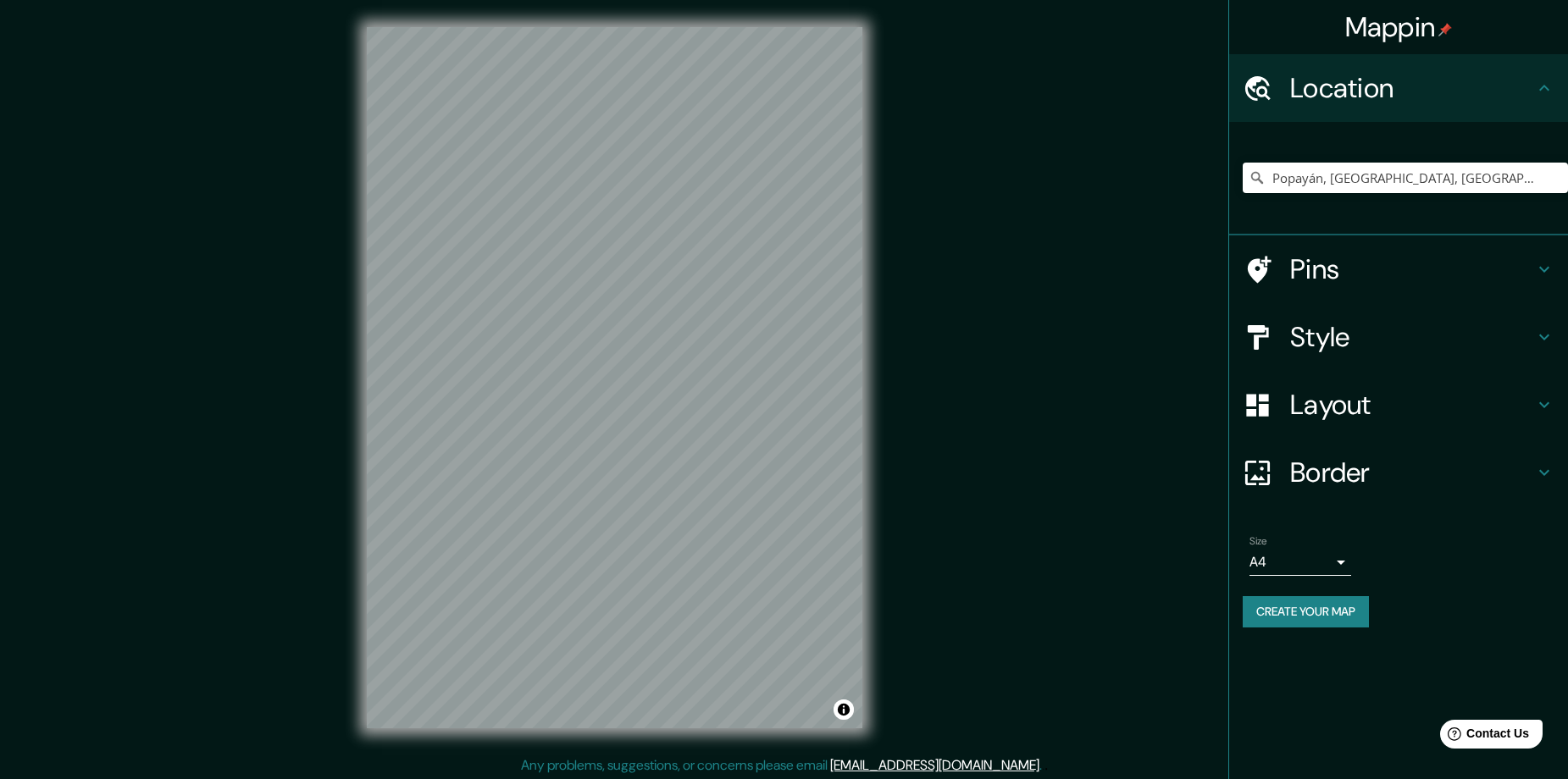
click at [1350, 320] on h4 "Style" at bounding box center [1412, 336] width 244 height 34
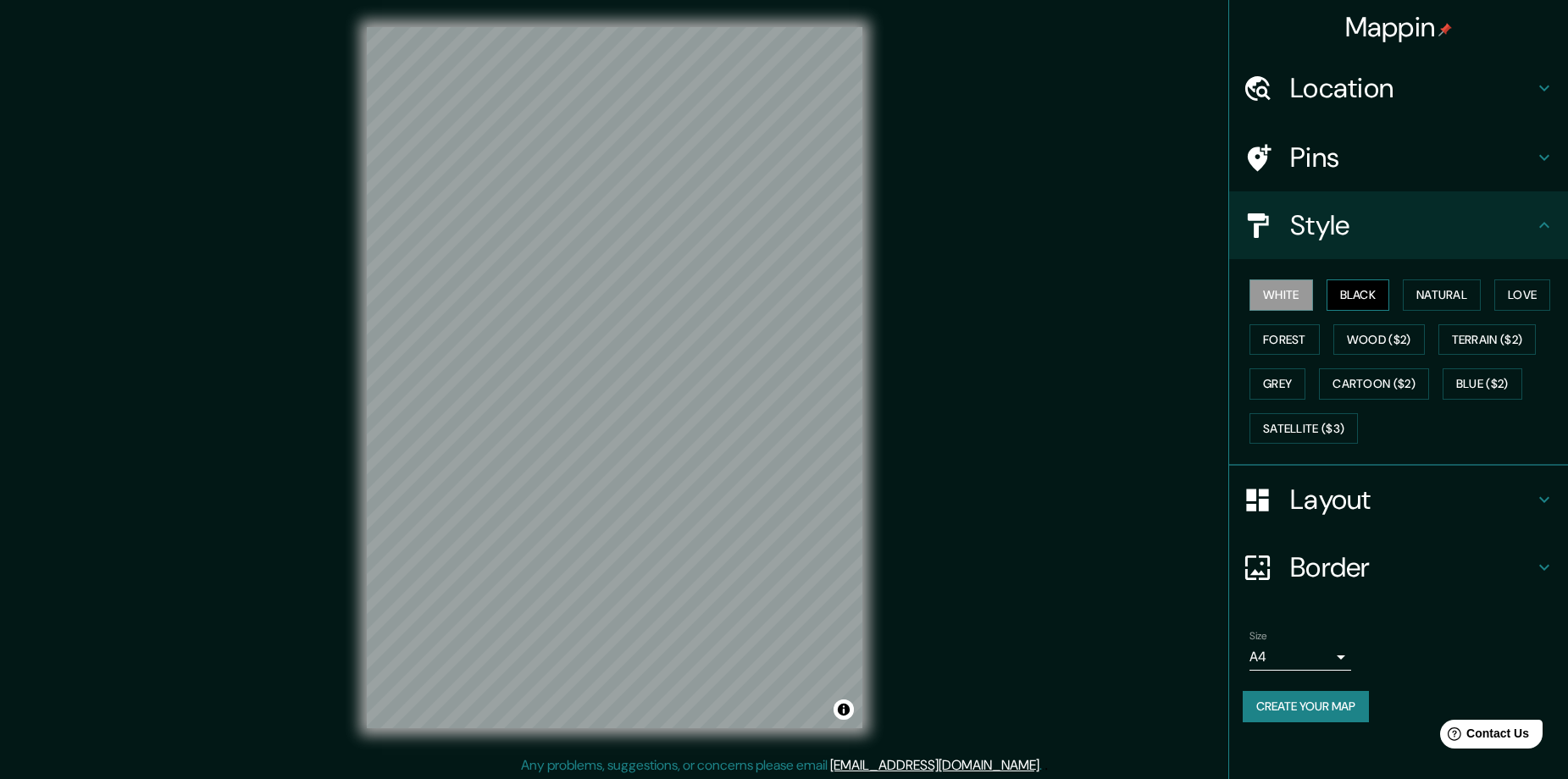
click at [1365, 283] on button "Black" at bounding box center [1358, 295] width 64 height 31
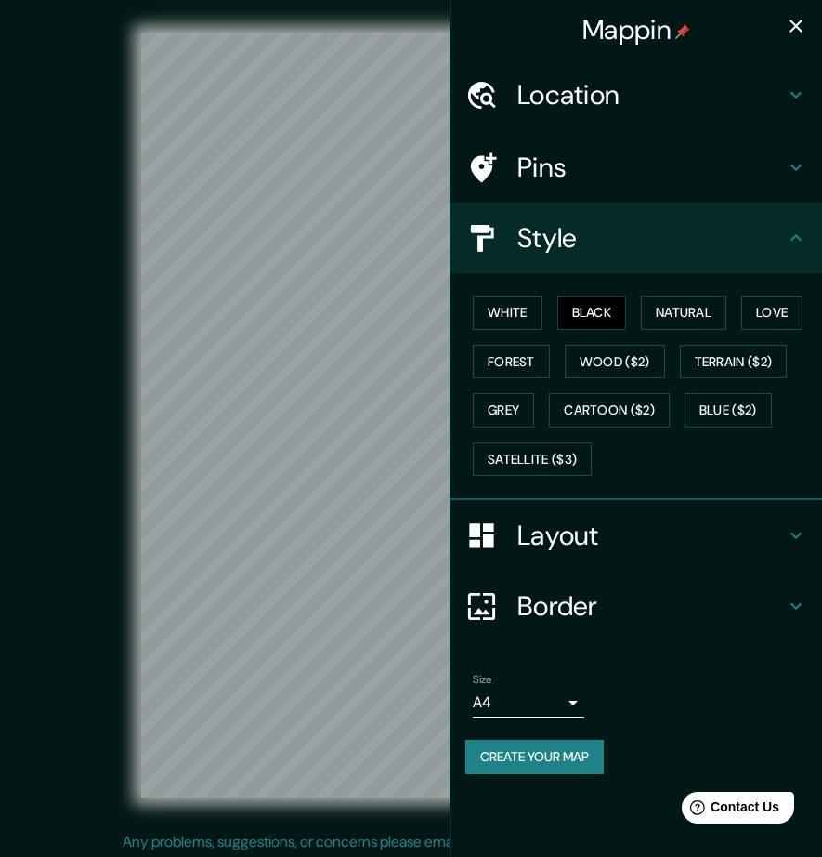
click at [797, 29] on icon "button" at bounding box center [796, 26] width 22 height 22
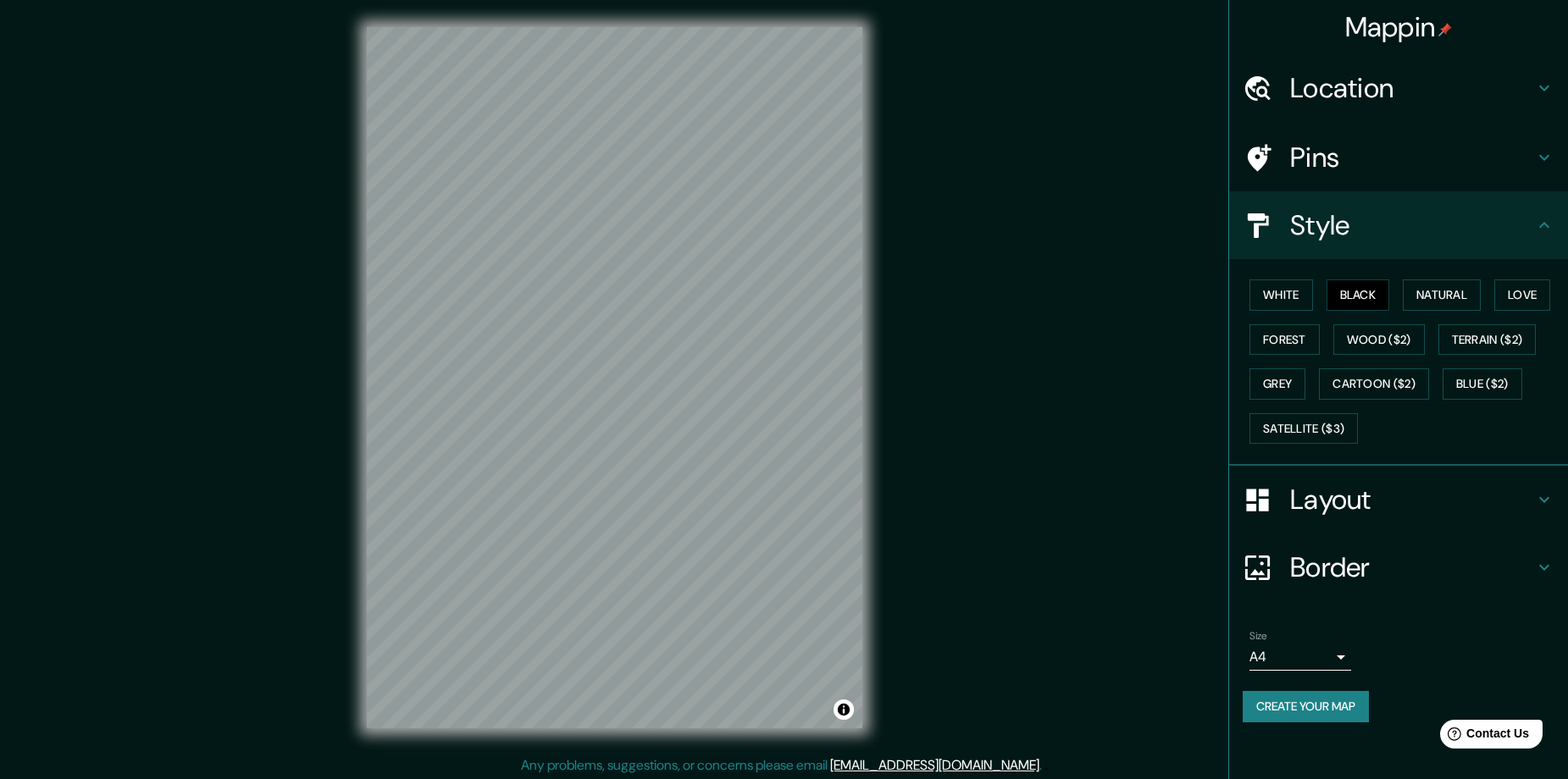
click at [1292, 695] on button "Create your map" at bounding box center [1305, 706] width 126 height 31
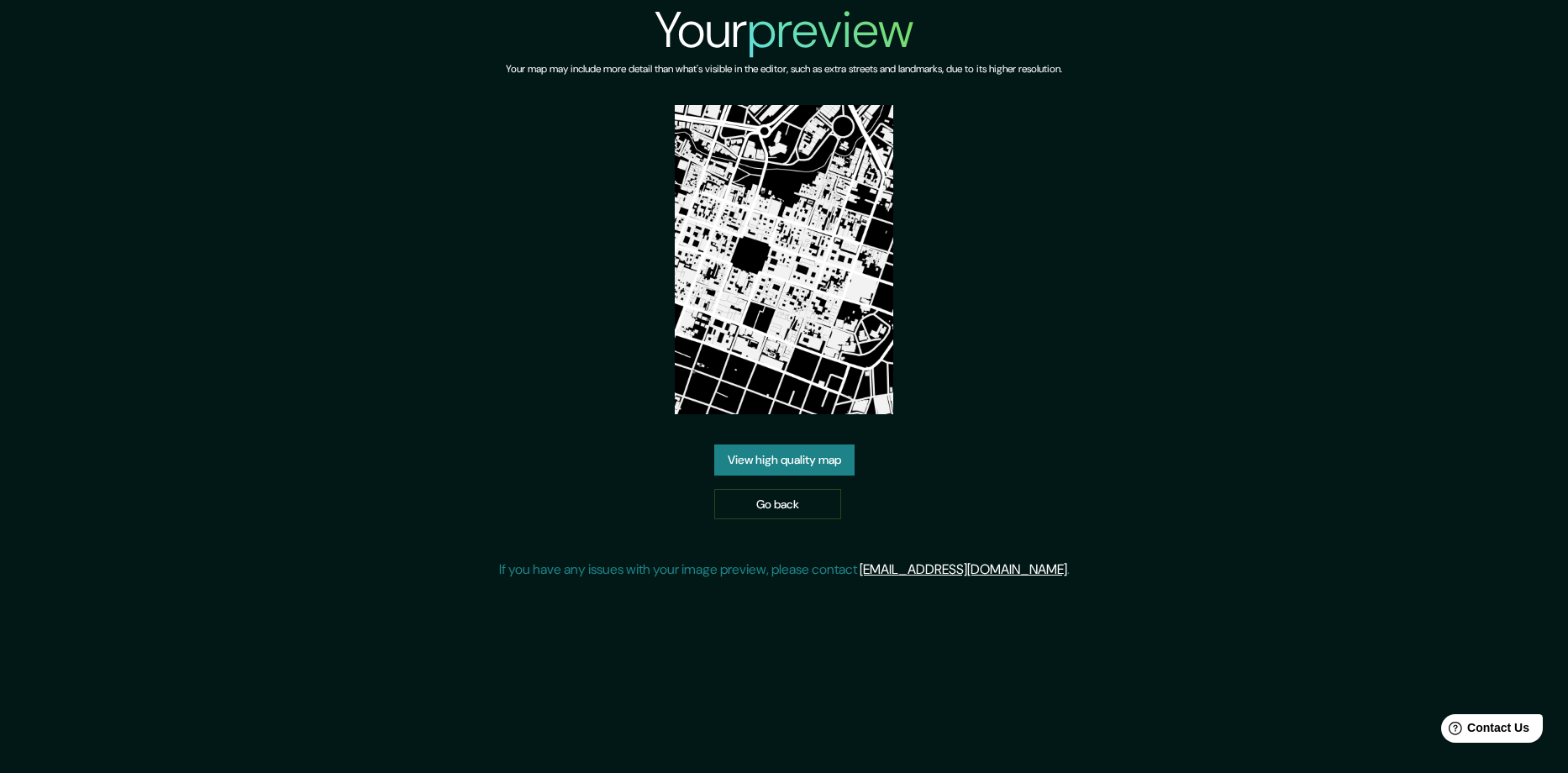
click at [824, 312] on img at bounding box center [784, 259] width 219 height 309
click at [790, 325] on img at bounding box center [784, 259] width 219 height 309
click at [792, 295] on img at bounding box center [784, 259] width 219 height 309
click at [779, 487] on div "View high quality map Go back" at bounding box center [784, 481] width 140 height 75
click at [778, 507] on link "Go back" at bounding box center [778, 504] width 127 height 31
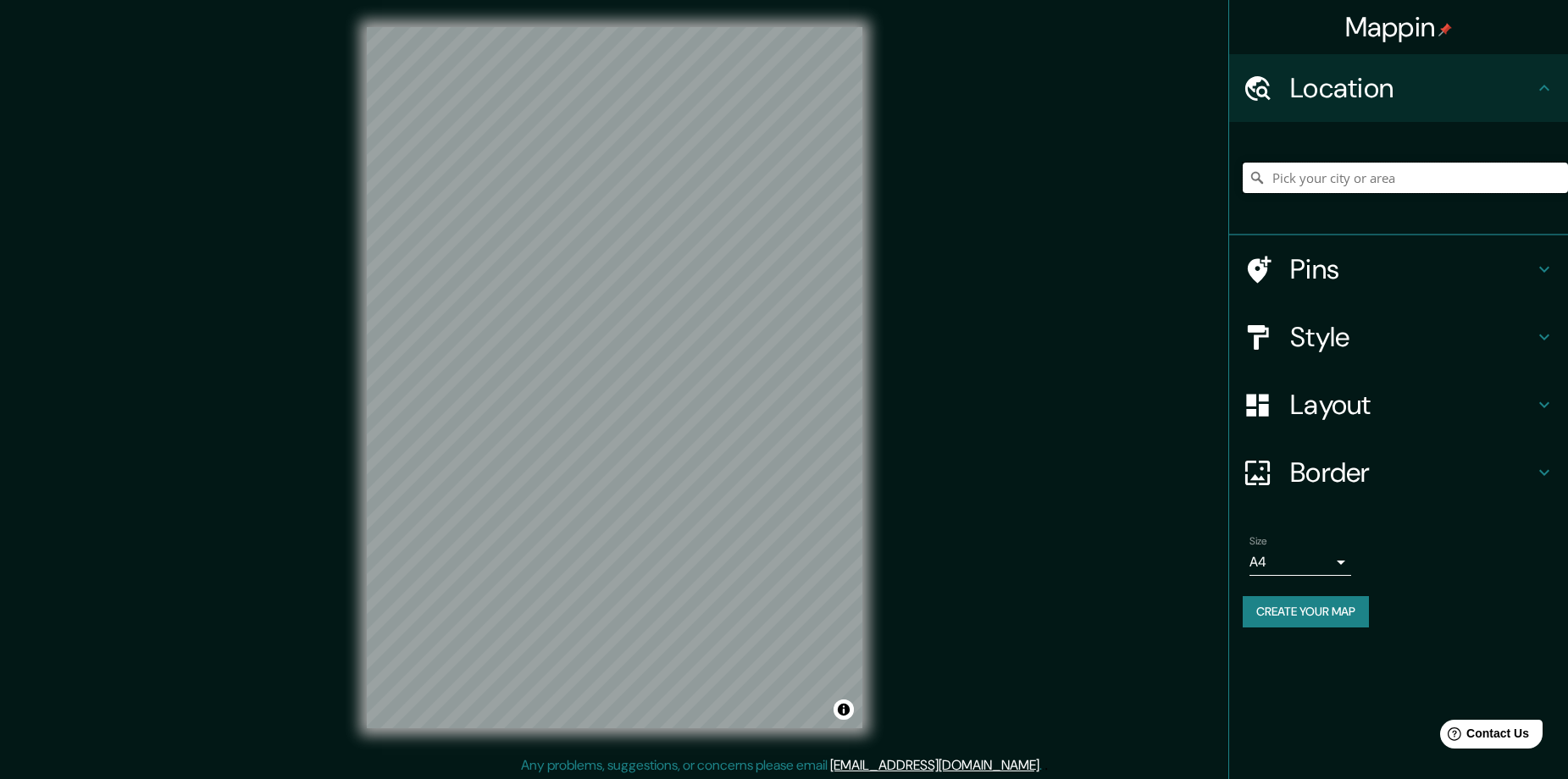
click at [1428, 185] on input "Pick your city or area" at bounding box center [1405, 177] width 325 height 30
paste input "Popayán, Cauca, Colombia"
type input "Popayán, [GEOGRAPHIC_DATA], [GEOGRAPHIC_DATA]"
click at [1350, 332] on h4 "Style" at bounding box center [1412, 336] width 244 height 34
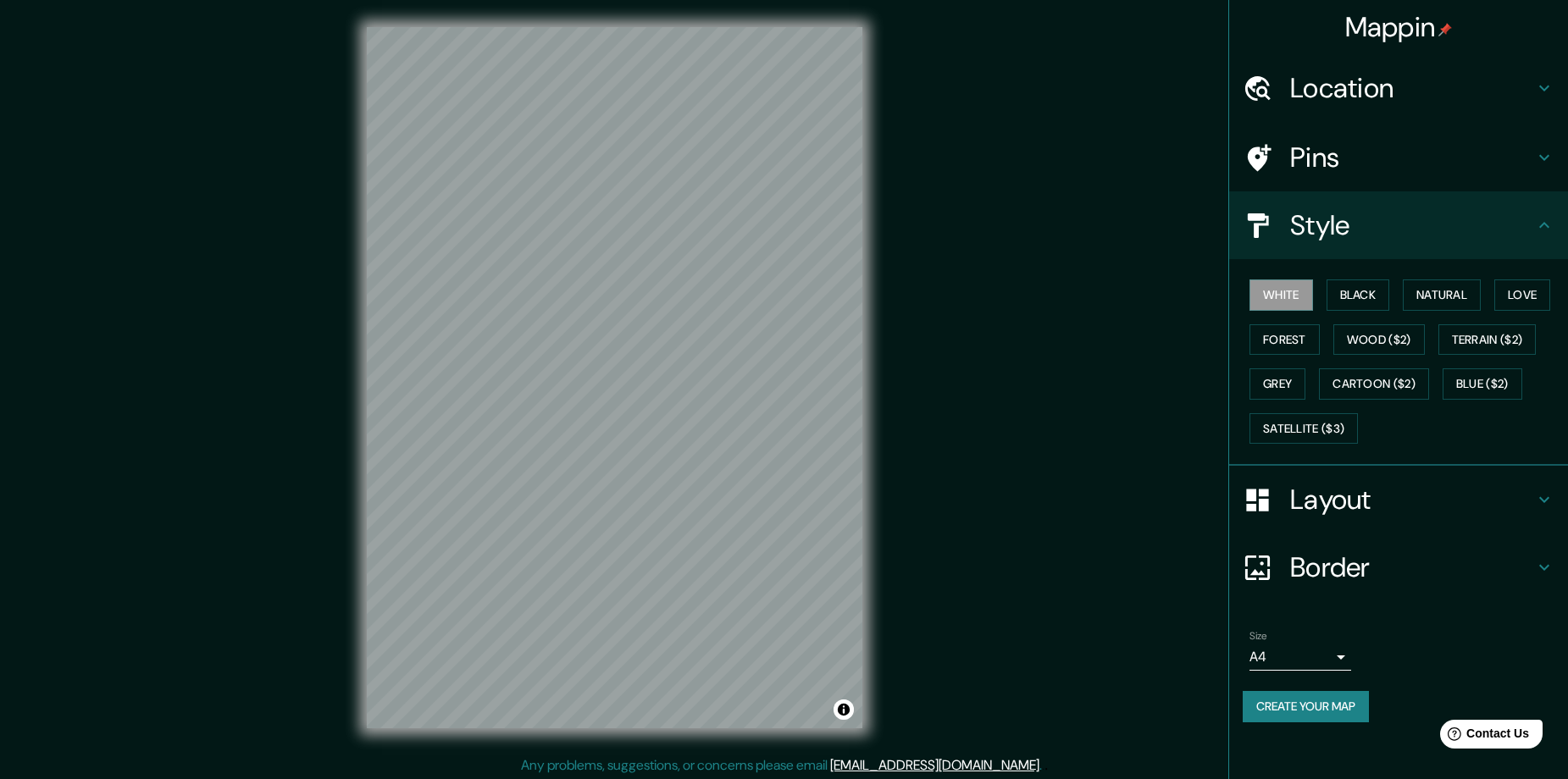
click at [1354, 279] on div "White Black Natural Love Forest Wood ($2) Terrain ($2) Grey Cartoon ($2) Blue (…" at bounding box center [1405, 361] width 325 height 178
click at [1351, 292] on button "Black" at bounding box center [1358, 295] width 64 height 31
click at [1010, 385] on div "Mappin Location Popayán, Cauca, Colombia Pins Style White Black Natural Love Fo…" at bounding box center [784, 391] width 1568 height 782
click at [1395, 241] on h4 "Style" at bounding box center [1412, 225] width 244 height 34
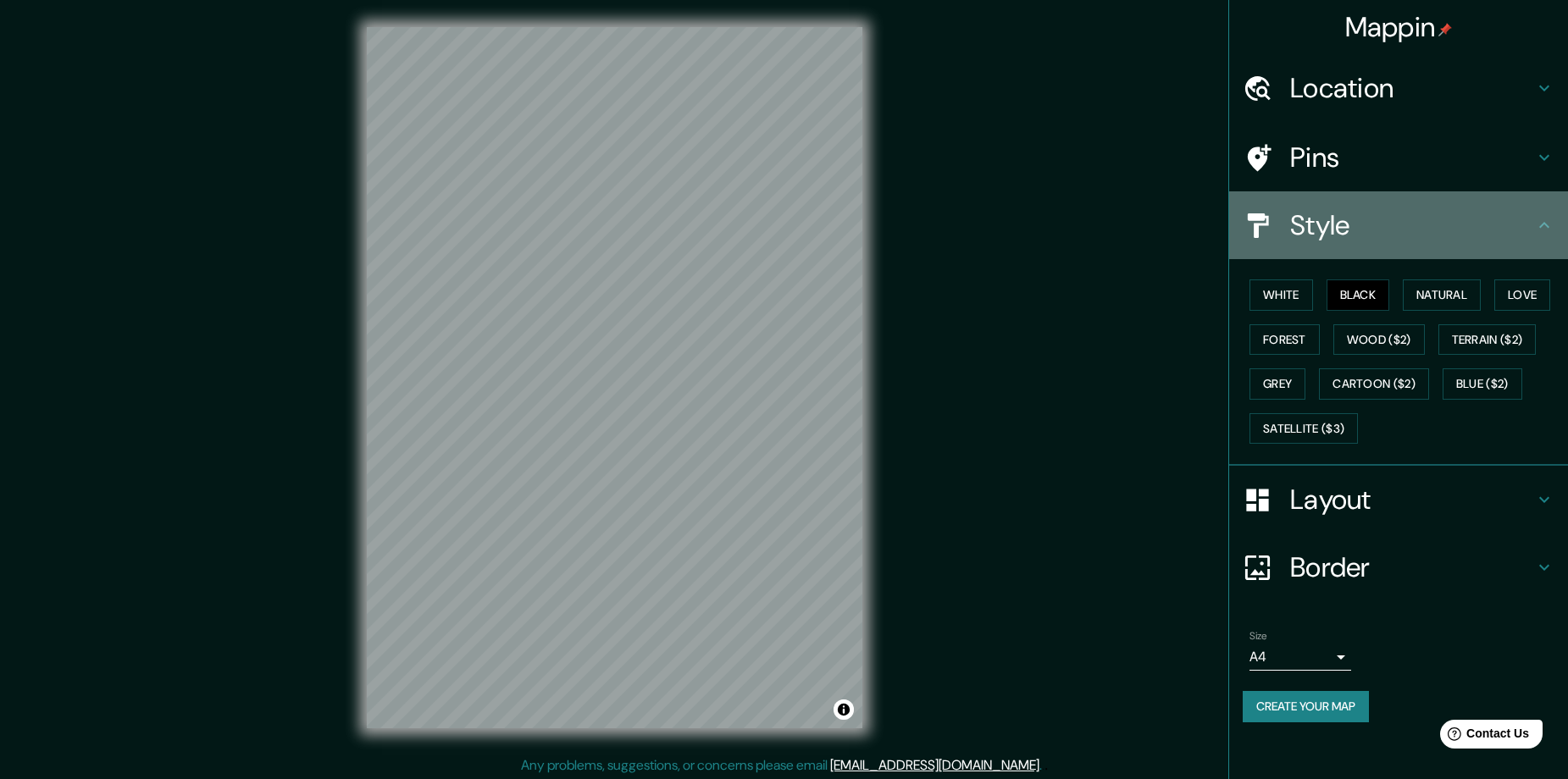
click at [1535, 231] on icon at bounding box center [1543, 225] width 20 height 20
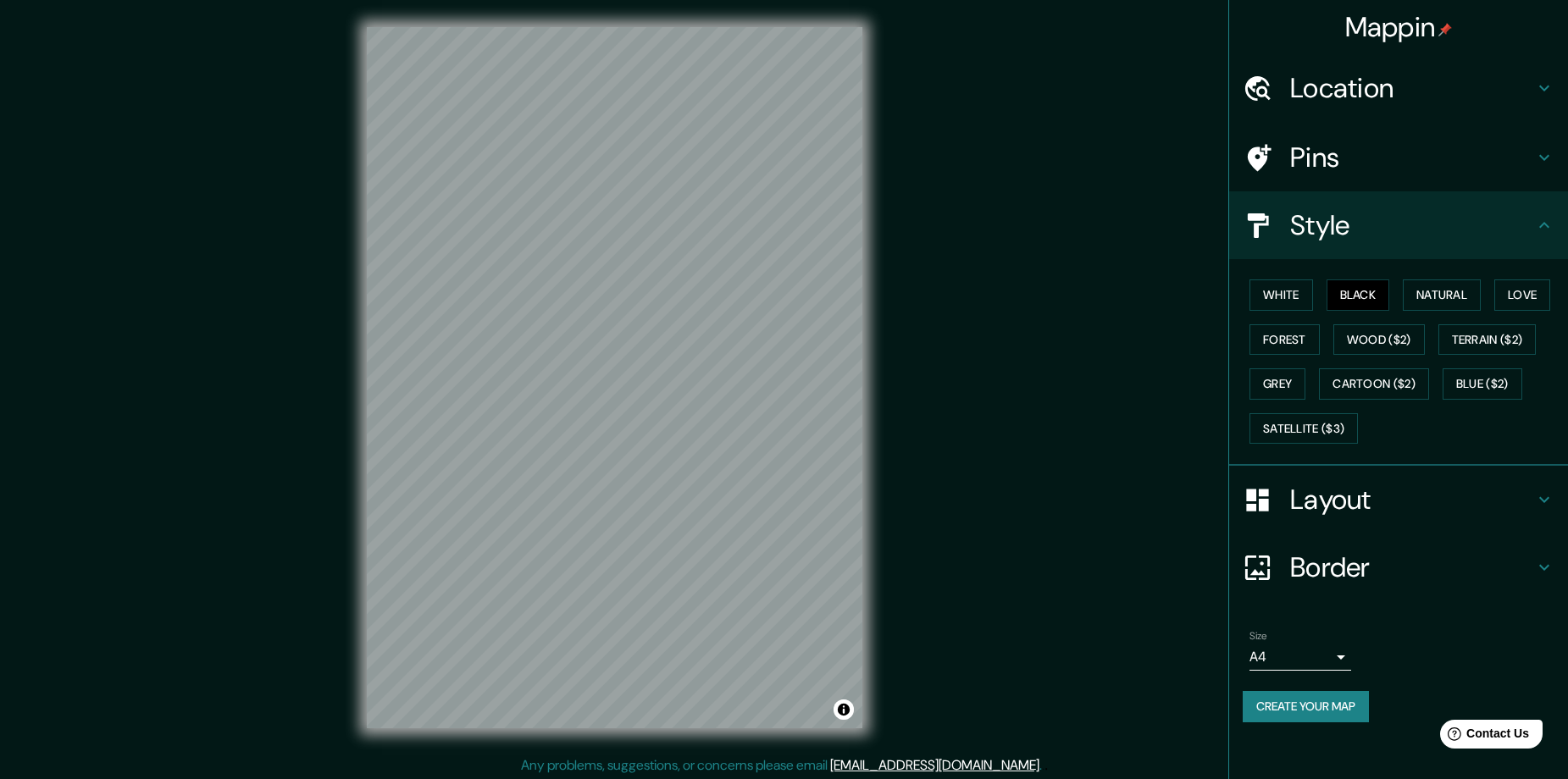
click at [1542, 230] on icon at bounding box center [1543, 225] width 20 height 20
click at [1542, 141] on div "Pins" at bounding box center [1398, 158] width 339 height 67
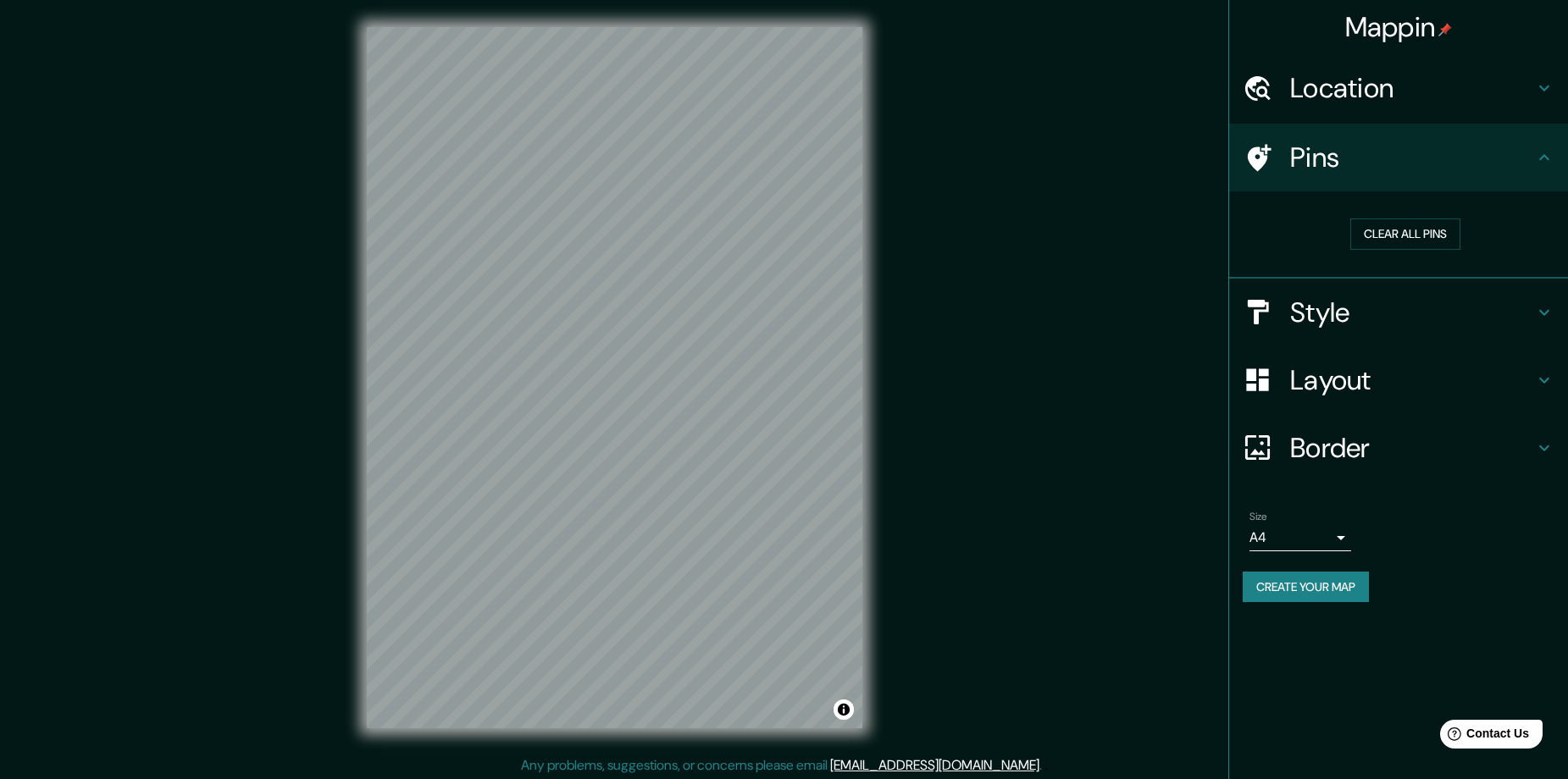
click at [1545, 78] on icon at bounding box center [1543, 87] width 20 height 20
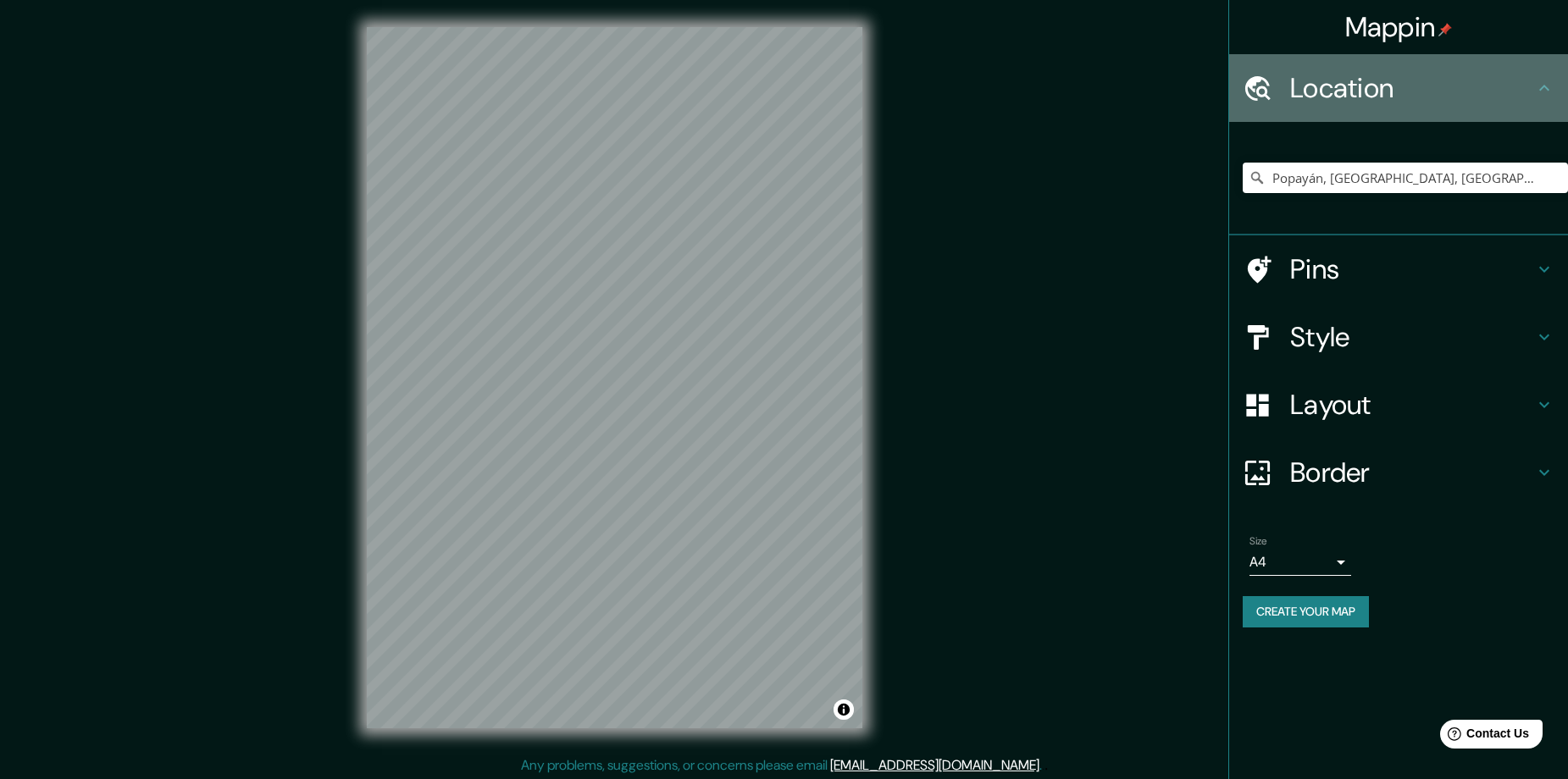
click at [1545, 78] on icon at bounding box center [1543, 87] width 20 height 20
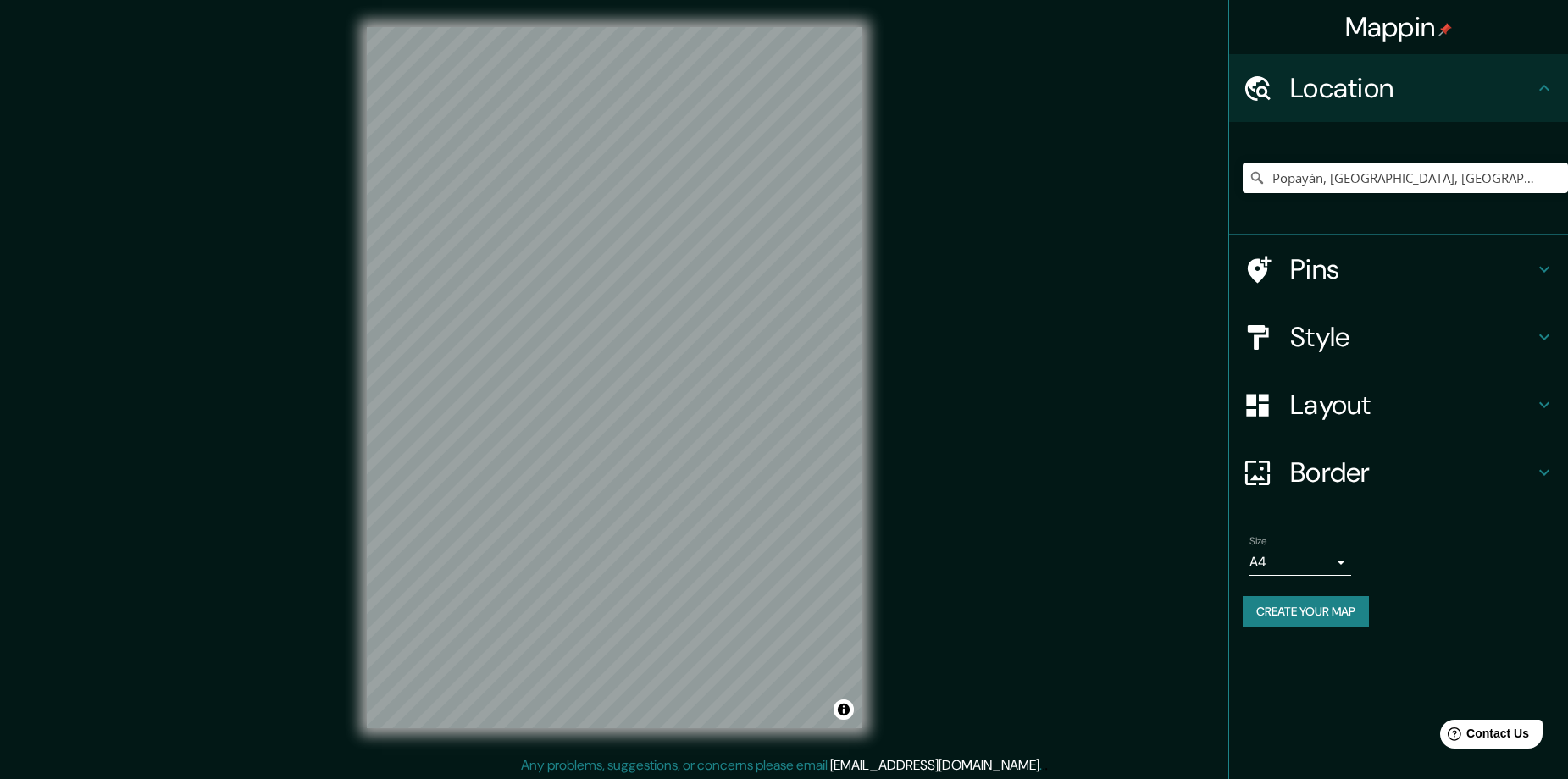
click at [867, 311] on div "© Mapbox © OpenStreetMap Improve this map" at bounding box center [614, 377] width 550 height 755
click at [1298, 602] on button "Create your map" at bounding box center [1305, 611] width 126 height 31
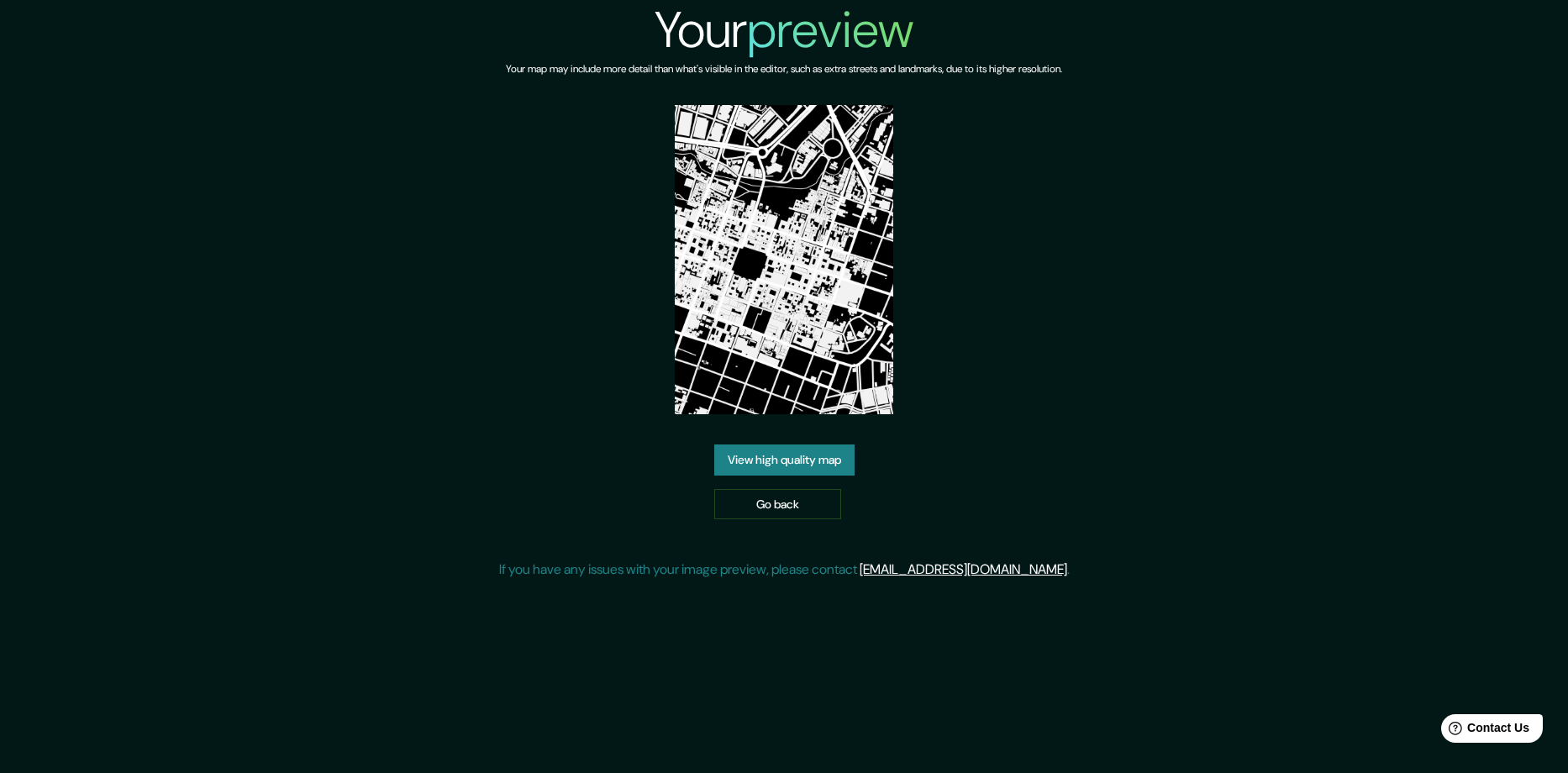
click at [838, 460] on link "View high quality map" at bounding box center [784, 459] width 140 height 31
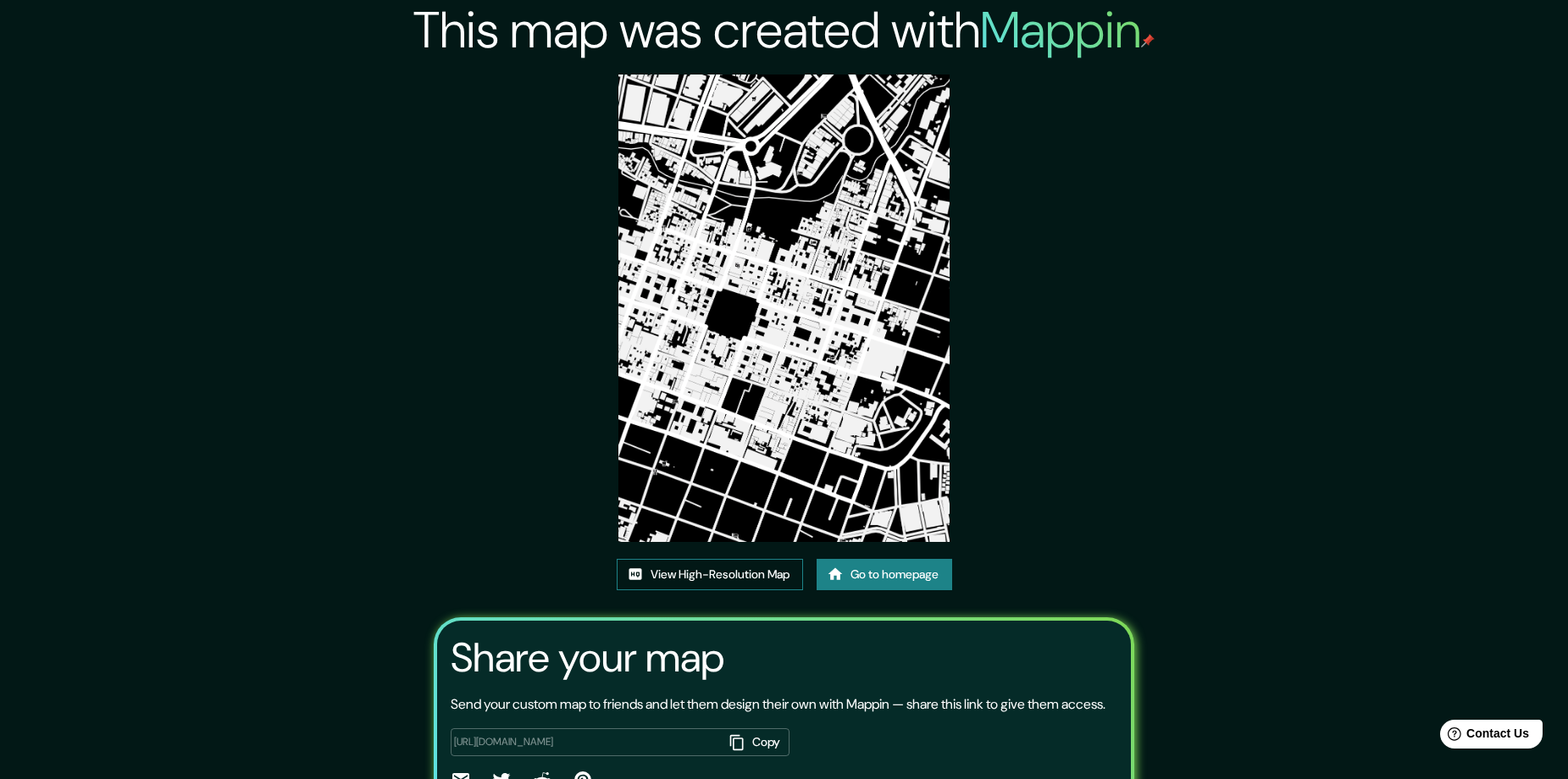
click at [707, 580] on link "View High-Resolution Map" at bounding box center [709, 574] width 186 height 31
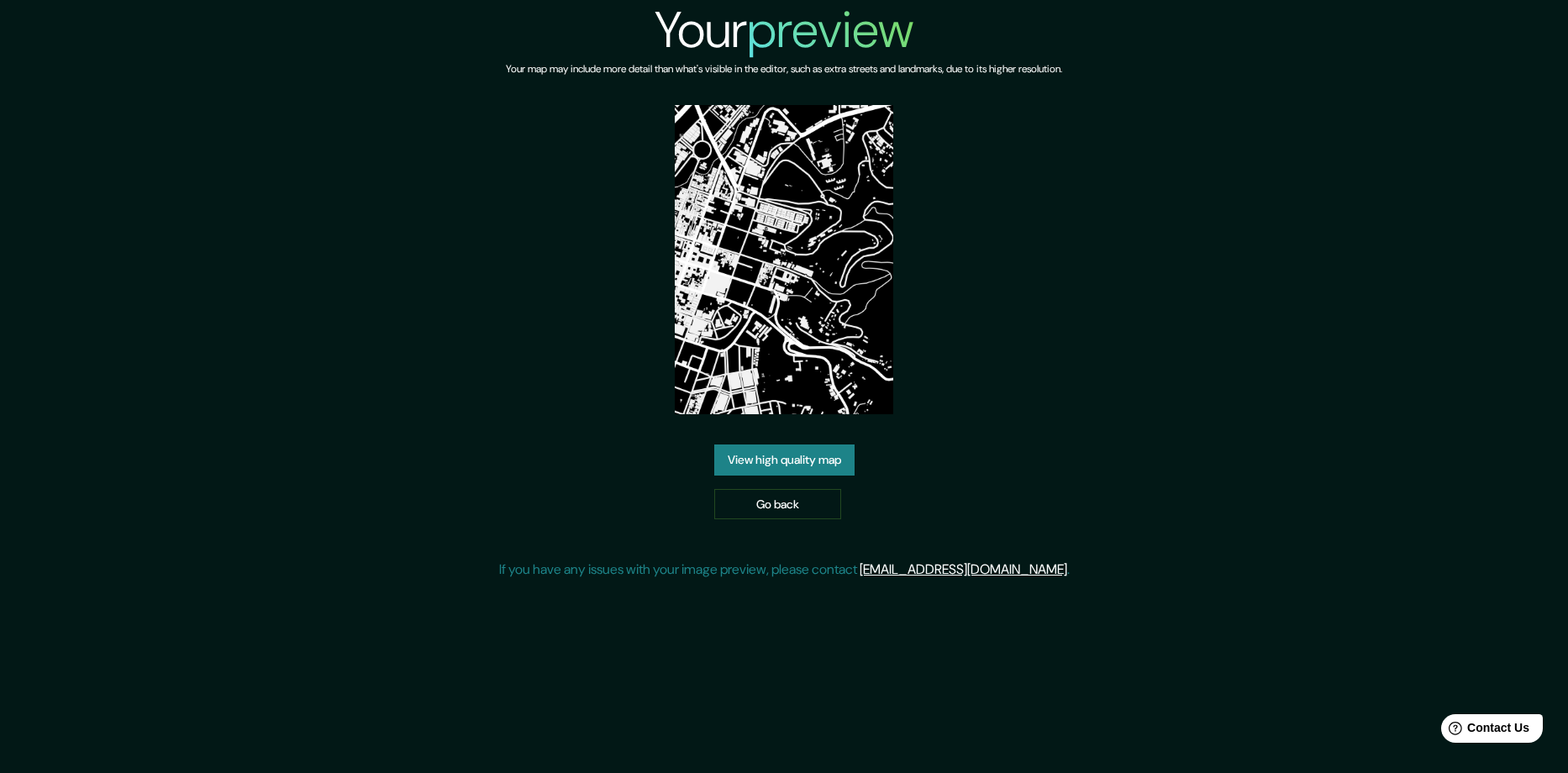
click at [836, 462] on link "View high quality map" at bounding box center [784, 459] width 140 height 31
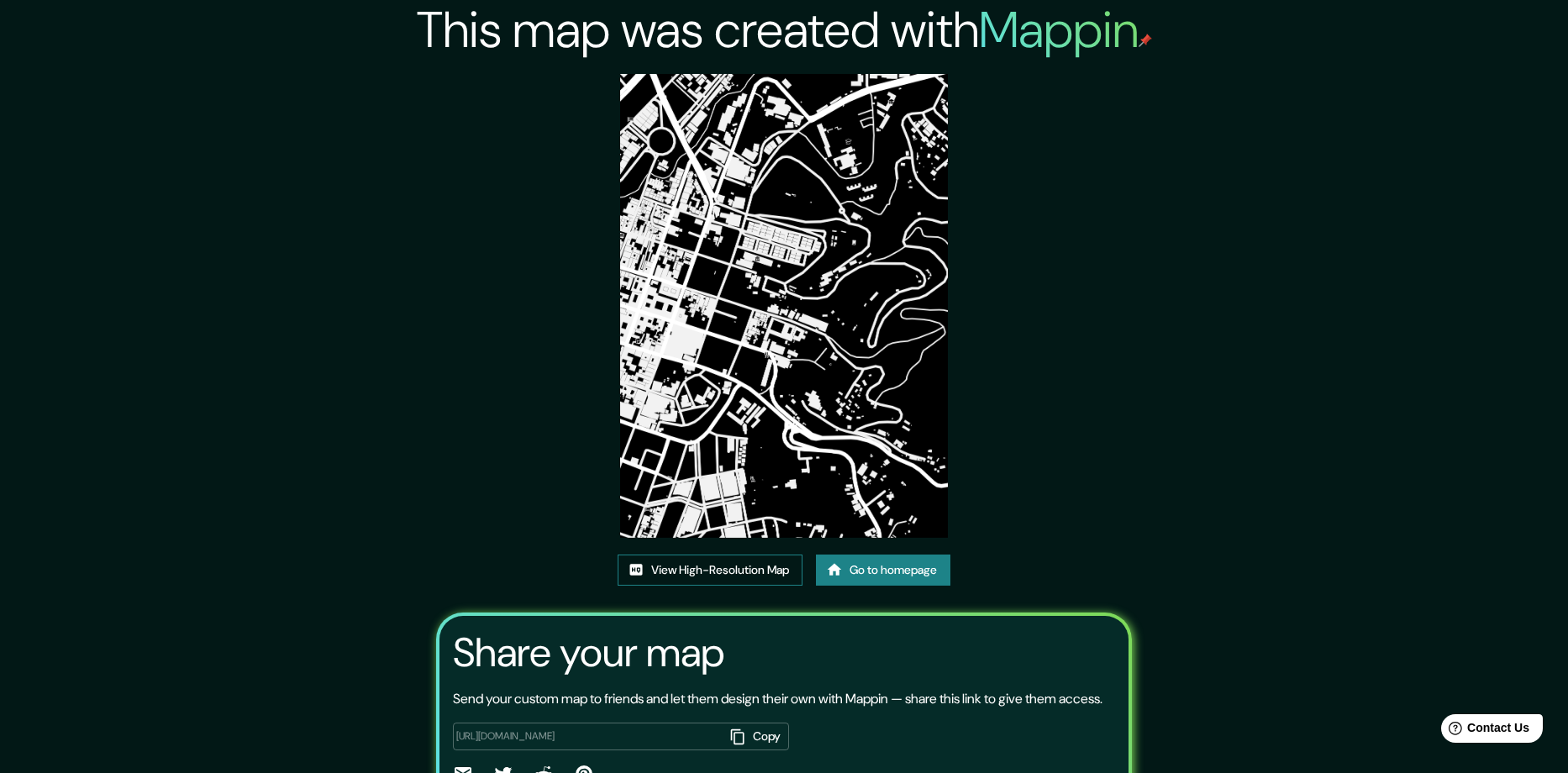
click at [763, 554] on link "View High-Resolution Map" at bounding box center [710, 570] width 184 height 31
click at [900, 554] on link "Go to homepage" at bounding box center [883, 570] width 135 height 31
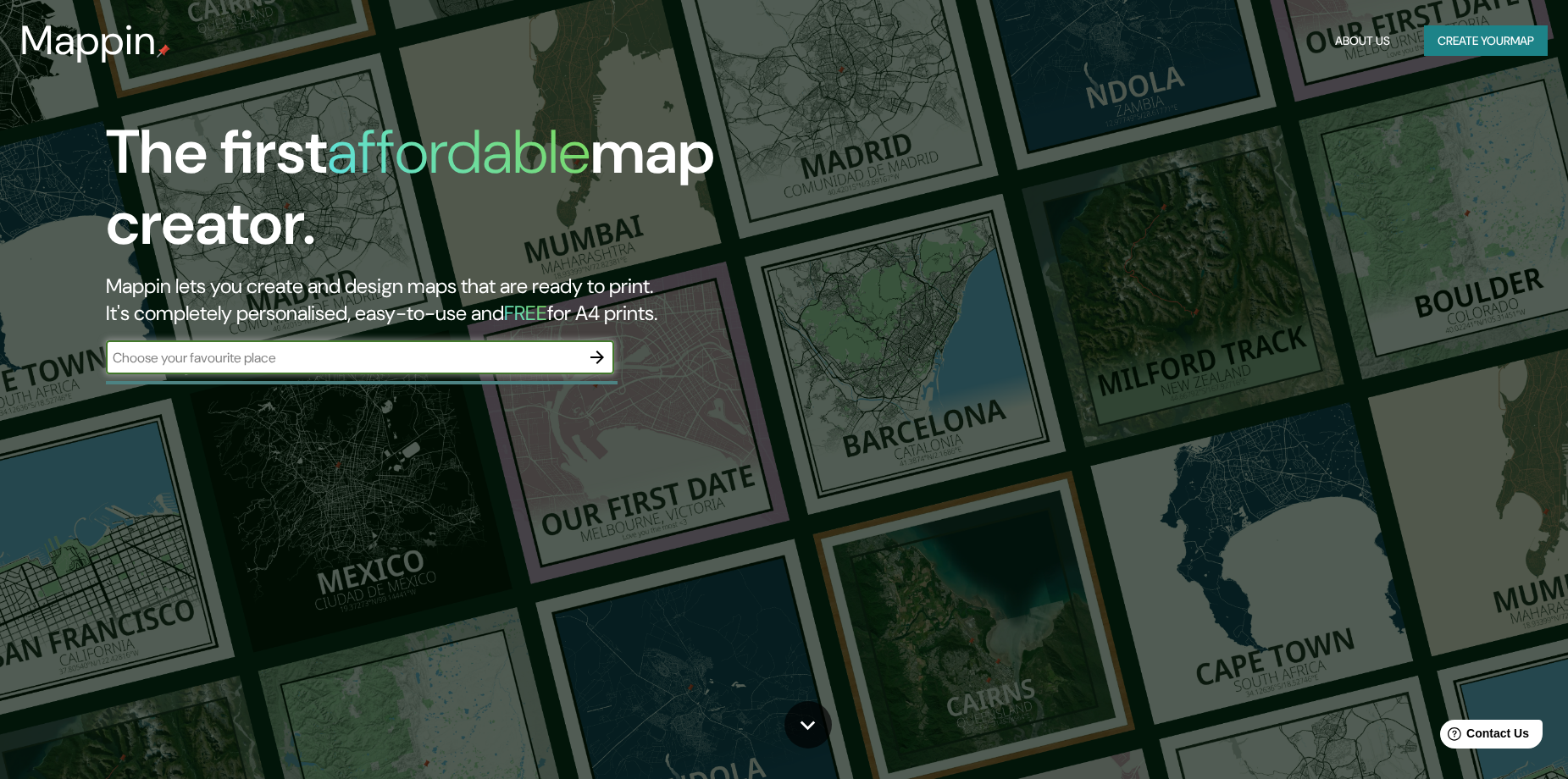
click at [591, 355] on icon "button" at bounding box center [597, 357] width 20 height 20
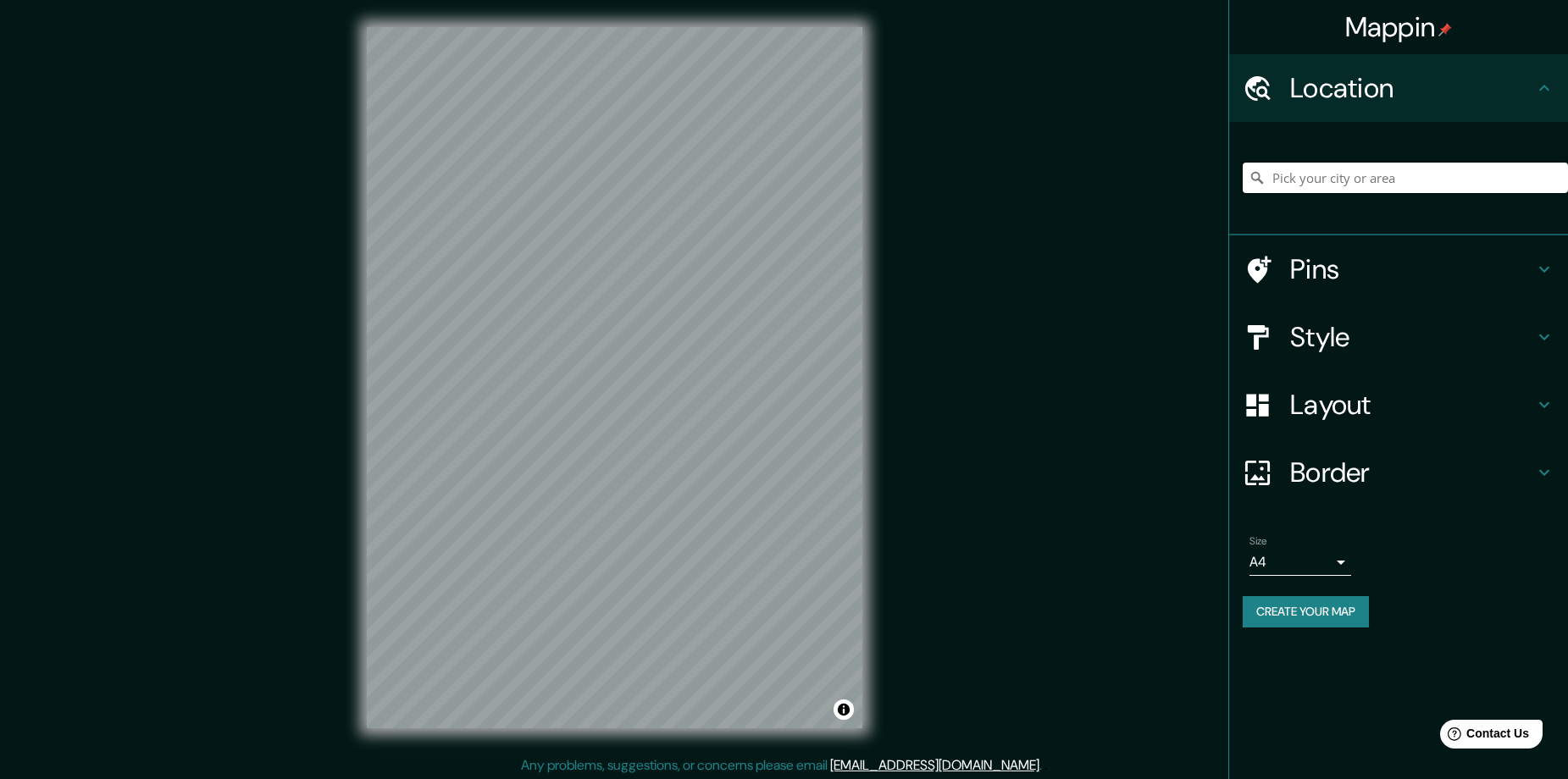
click at [1322, 177] on input "Pick your city or area" at bounding box center [1405, 177] width 325 height 30
paste input "Popayán, [GEOGRAPHIC_DATA], [GEOGRAPHIC_DATA]"
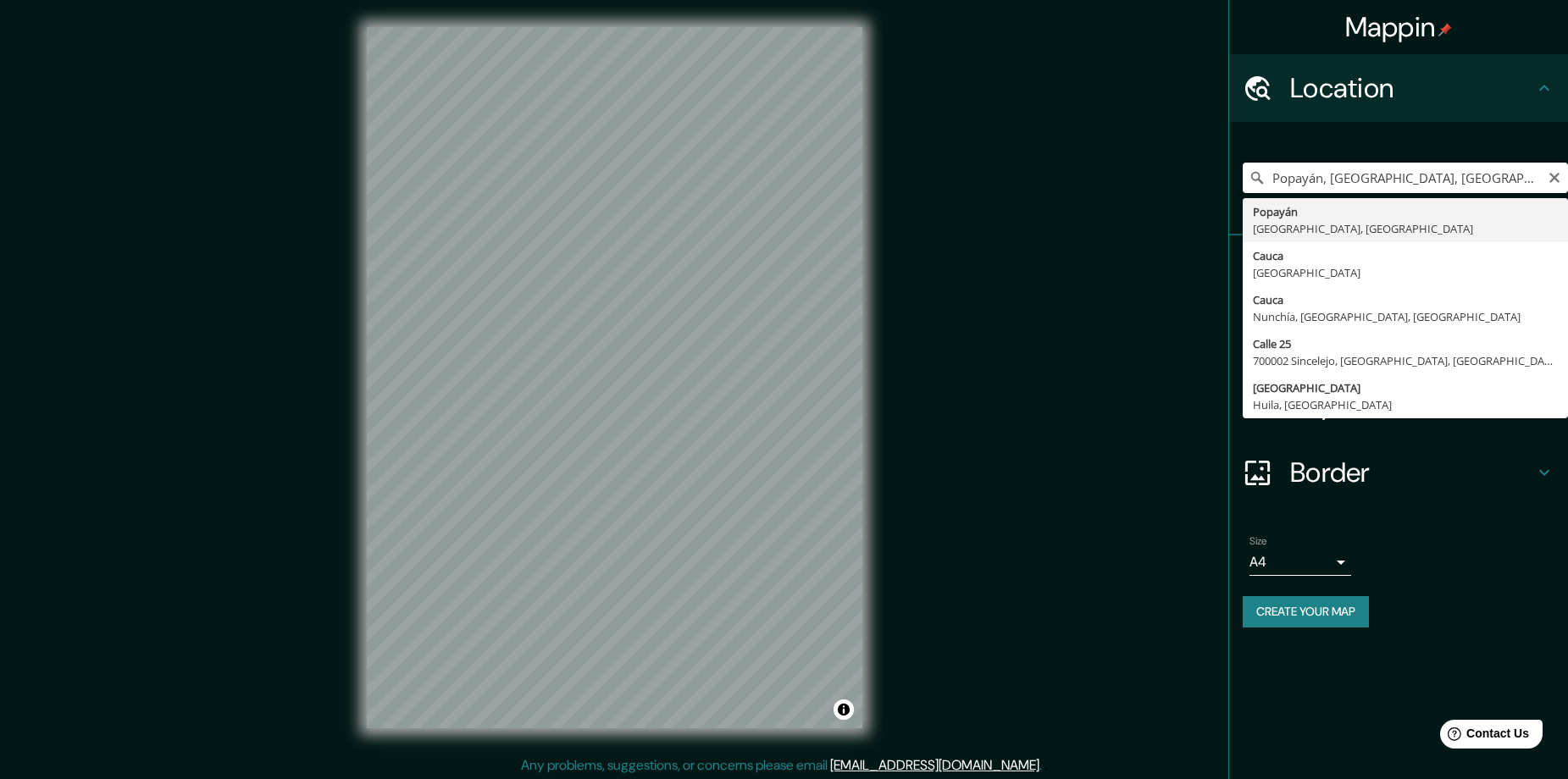
type input "Popayán, [GEOGRAPHIC_DATA], [GEOGRAPHIC_DATA]"
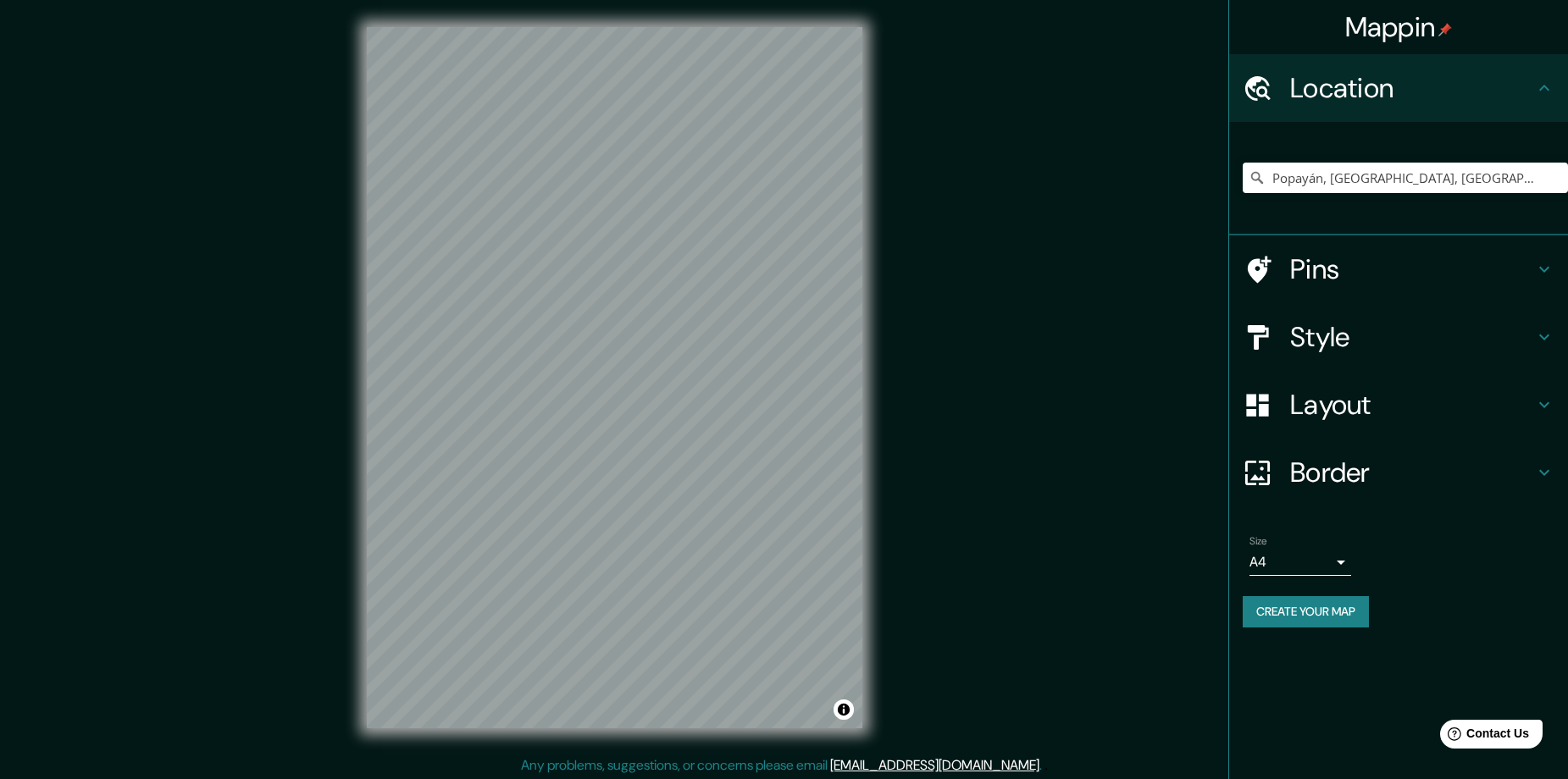
click at [1367, 323] on h4 "Style" at bounding box center [1412, 336] width 244 height 34
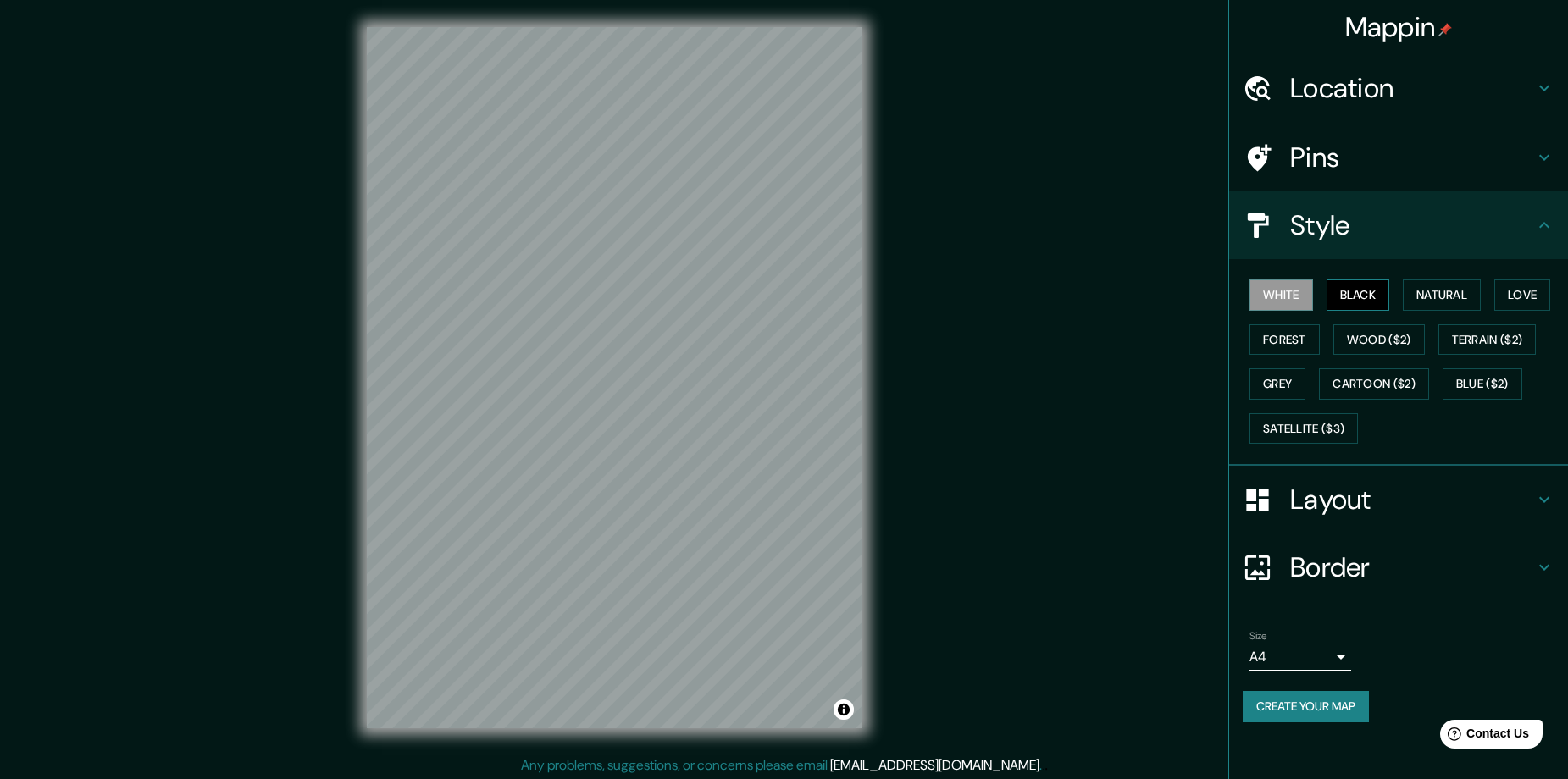
click at [1367, 283] on button "Black" at bounding box center [1358, 295] width 64 height 31
click at [683, 738] on div "© Mapbox © OpenStreetMap Improve this map" at bounding box center [614, 377] width 550 height 755
click at [1306, 707] on button "Create your map" at bounding box center [1305, 706] width 126 height 31
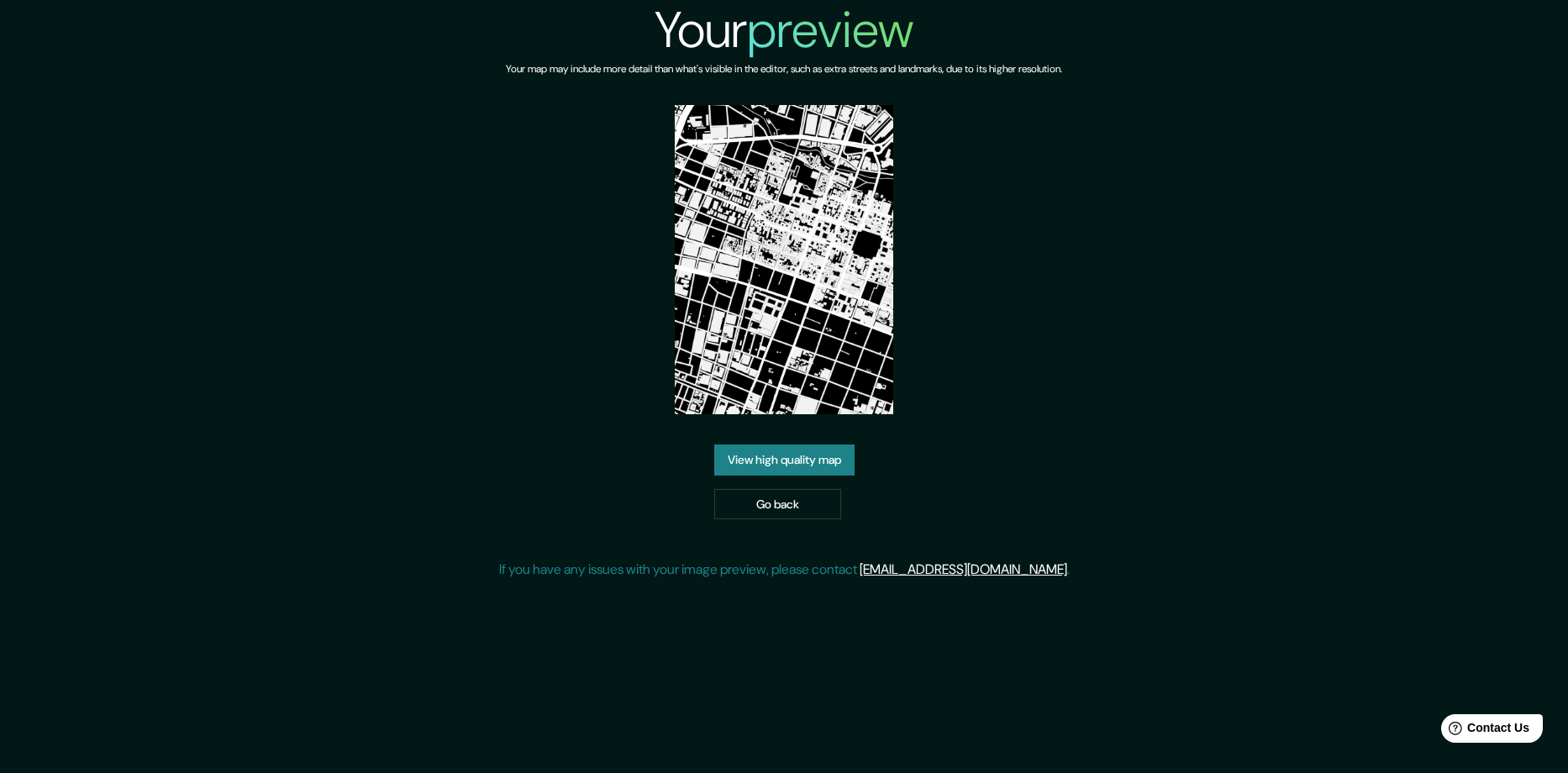
click at [807, 451] on link "View high quality map" at bounding box center [784, 459] width 140 height 31
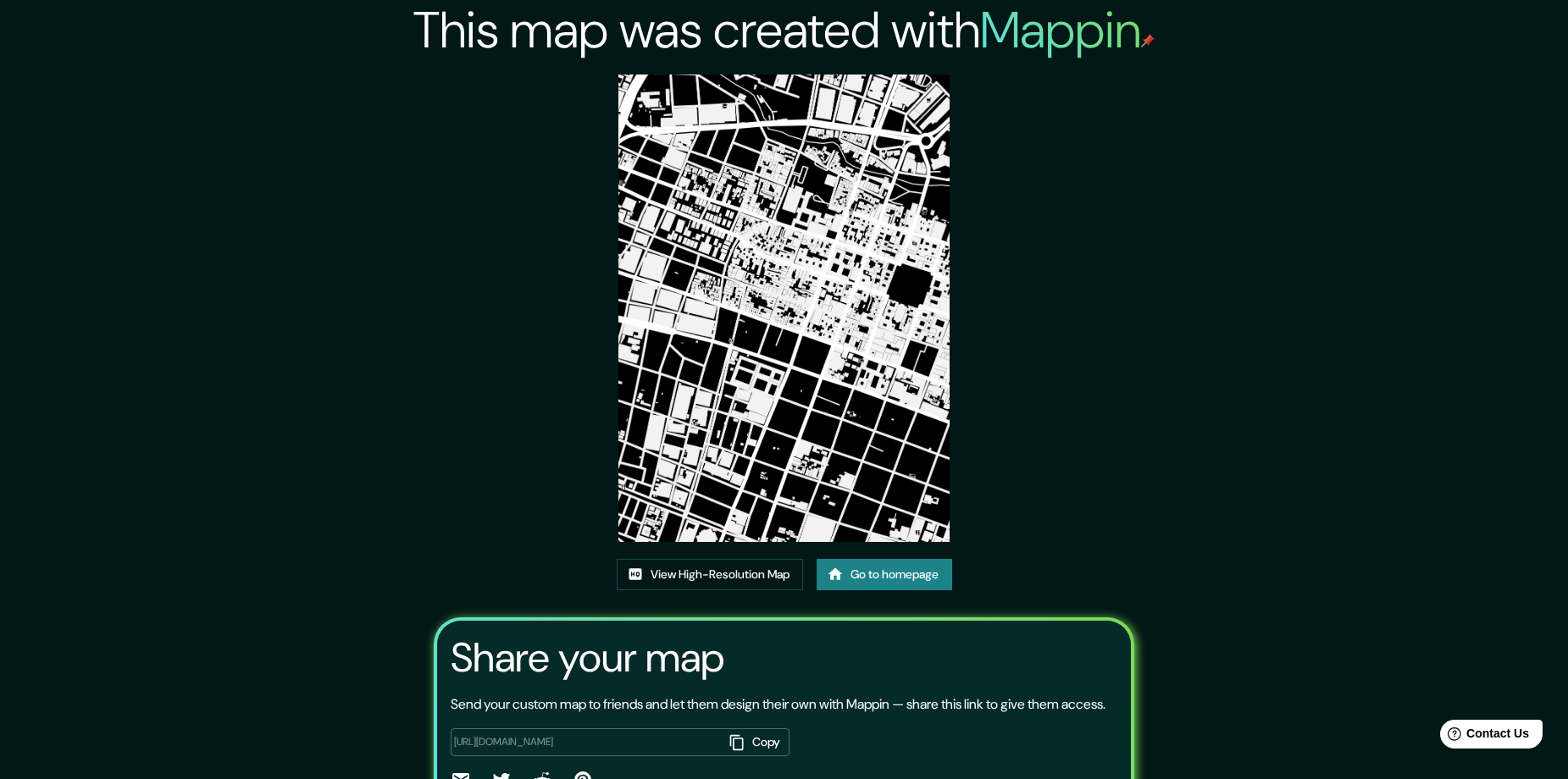
click at [746, 599] on div "View High-Resolution Map Go to homepage" at bounding box center [784, 580] width 335 height 45
click at [752, 577] on link "View High-Resolution Map" at bounding box center [709, 574] width 186 height 31
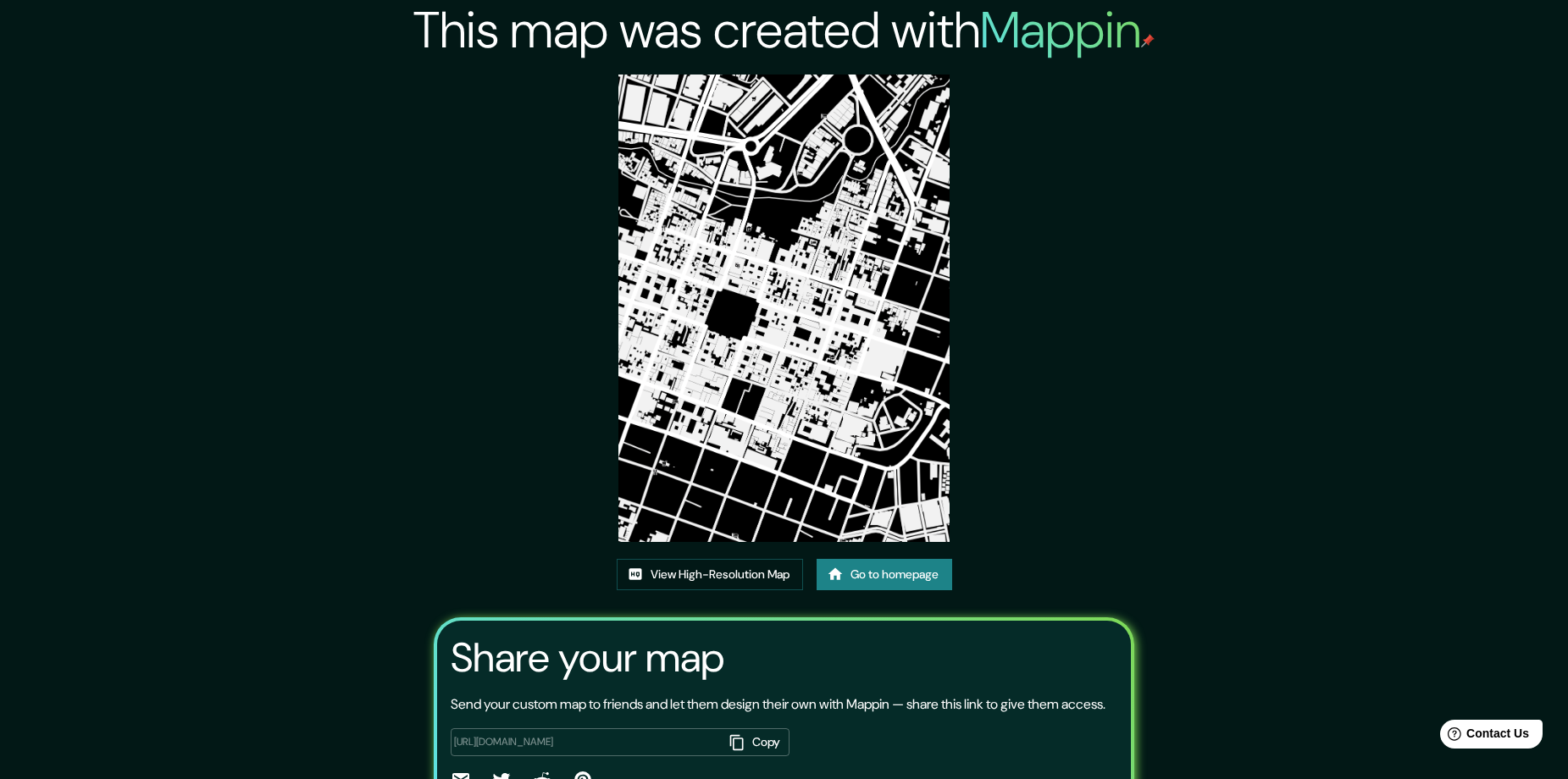
click at [889, 579] on link "Go to homepage" at bounding box center [884, 574] width 136 height 31
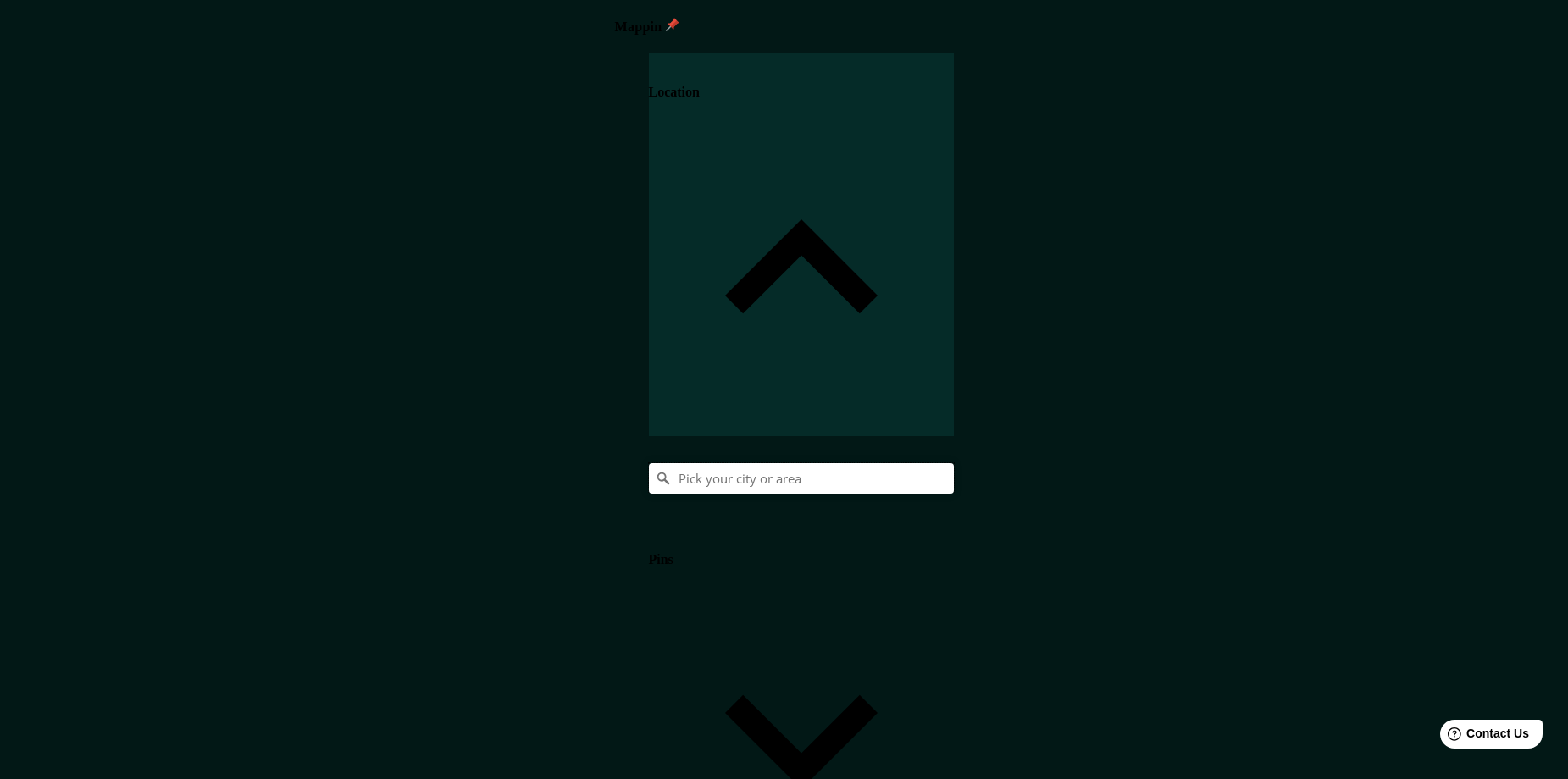
click at [954, 463] on input "Pick your city or area" at bounding box center [801, 477] width 304 height 30
paste input "Popayán, [GEOGRAPHIC_DATA], [GEOGRAPHIC_DATA]"
type input "Popayán, [GEOGRAPHIC_DATA], [GEOGRAPHIC_DATA]"
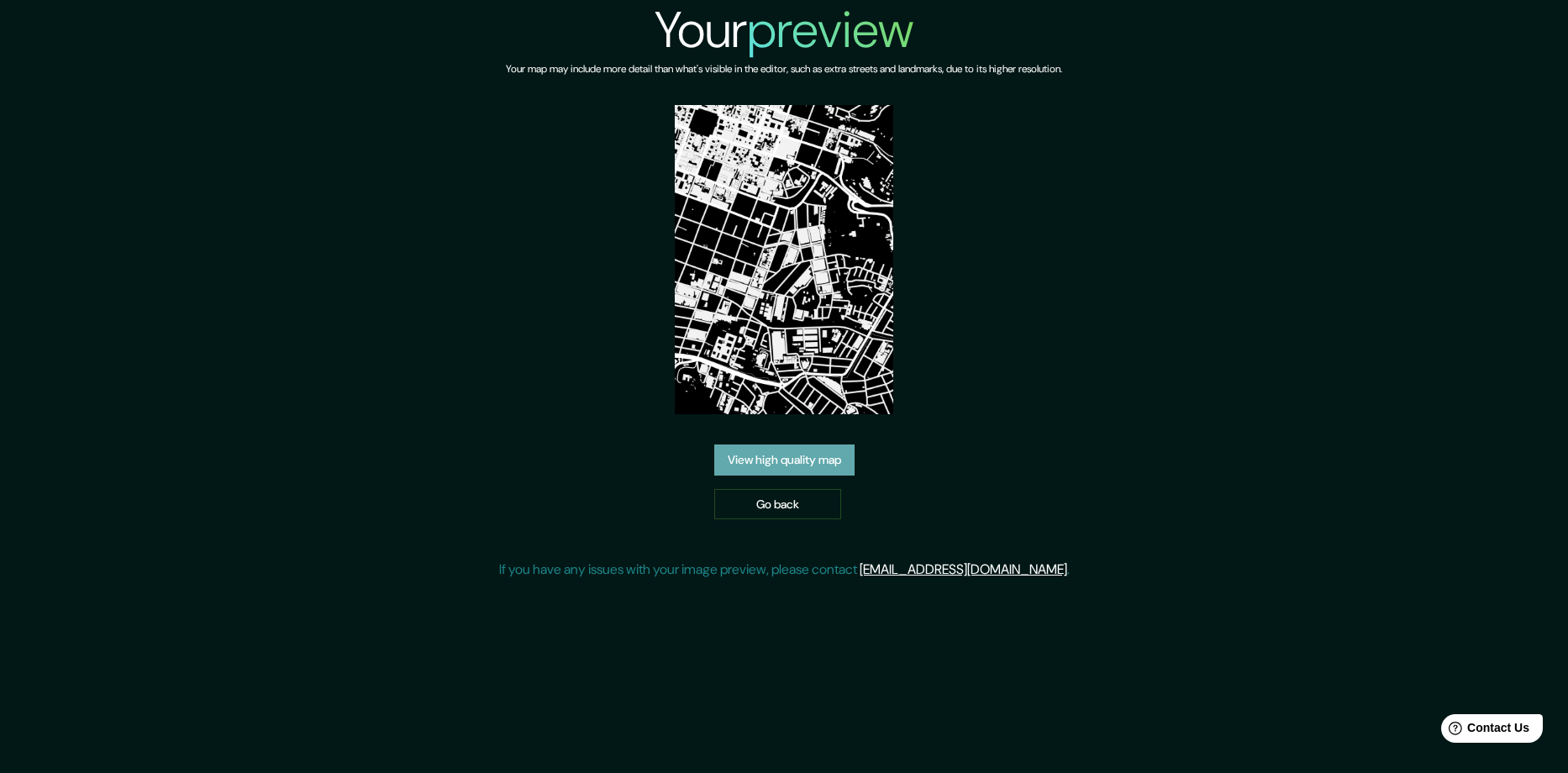
click at [817, 466] on link "View high quality map" at bounding box center [784, 459] width 140 height 31
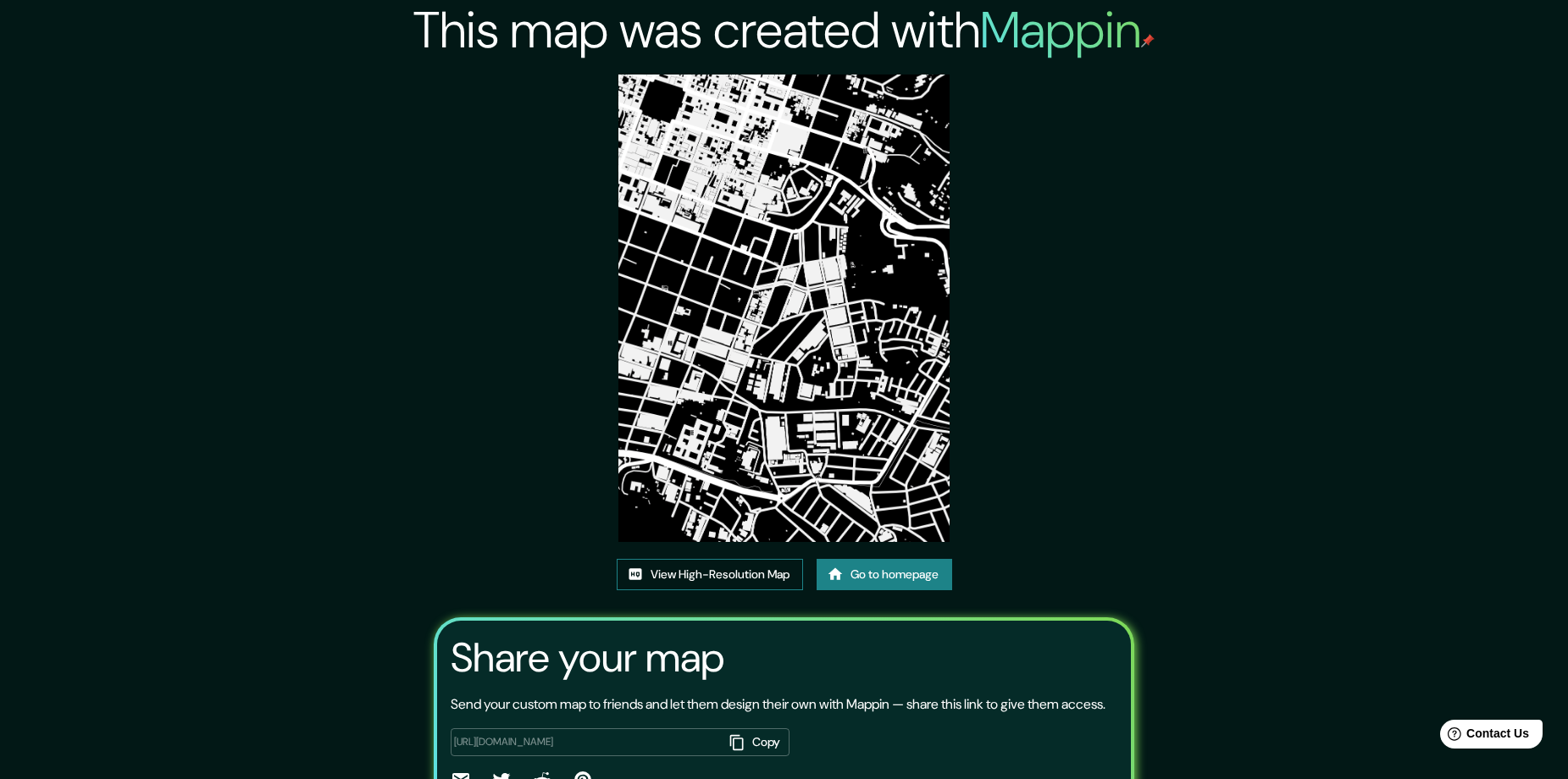
click at [757, 580] on link "View High-Resolution Map" at bounding box center [709, 574] width 186 height 31
click at [890, 578] on link "Go to homepage" at bounding box center [884, 574] width 136 height 31
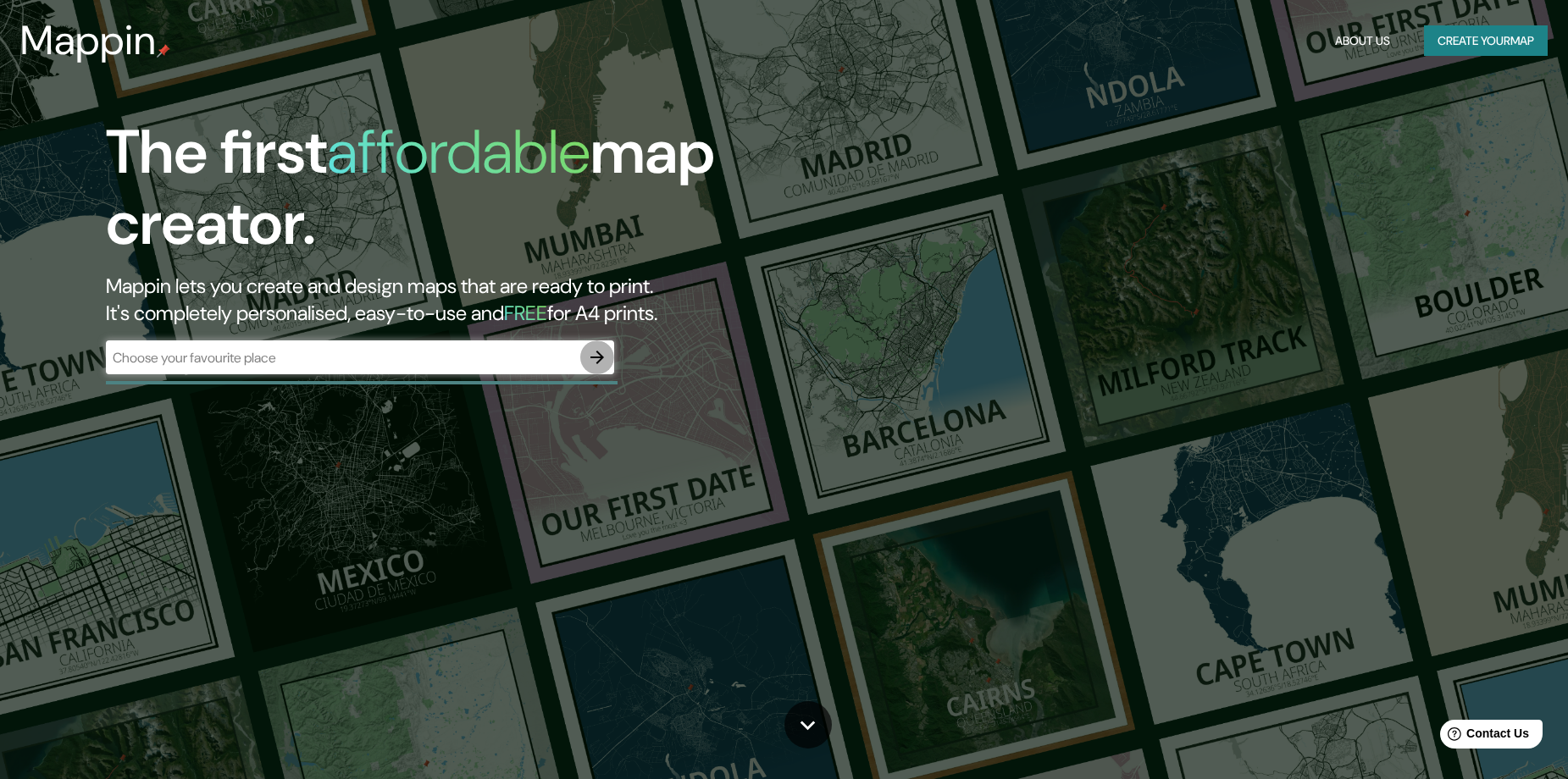
click at [597, 358] on icon "button" at bounding box center [597, 357] width 14 height 14
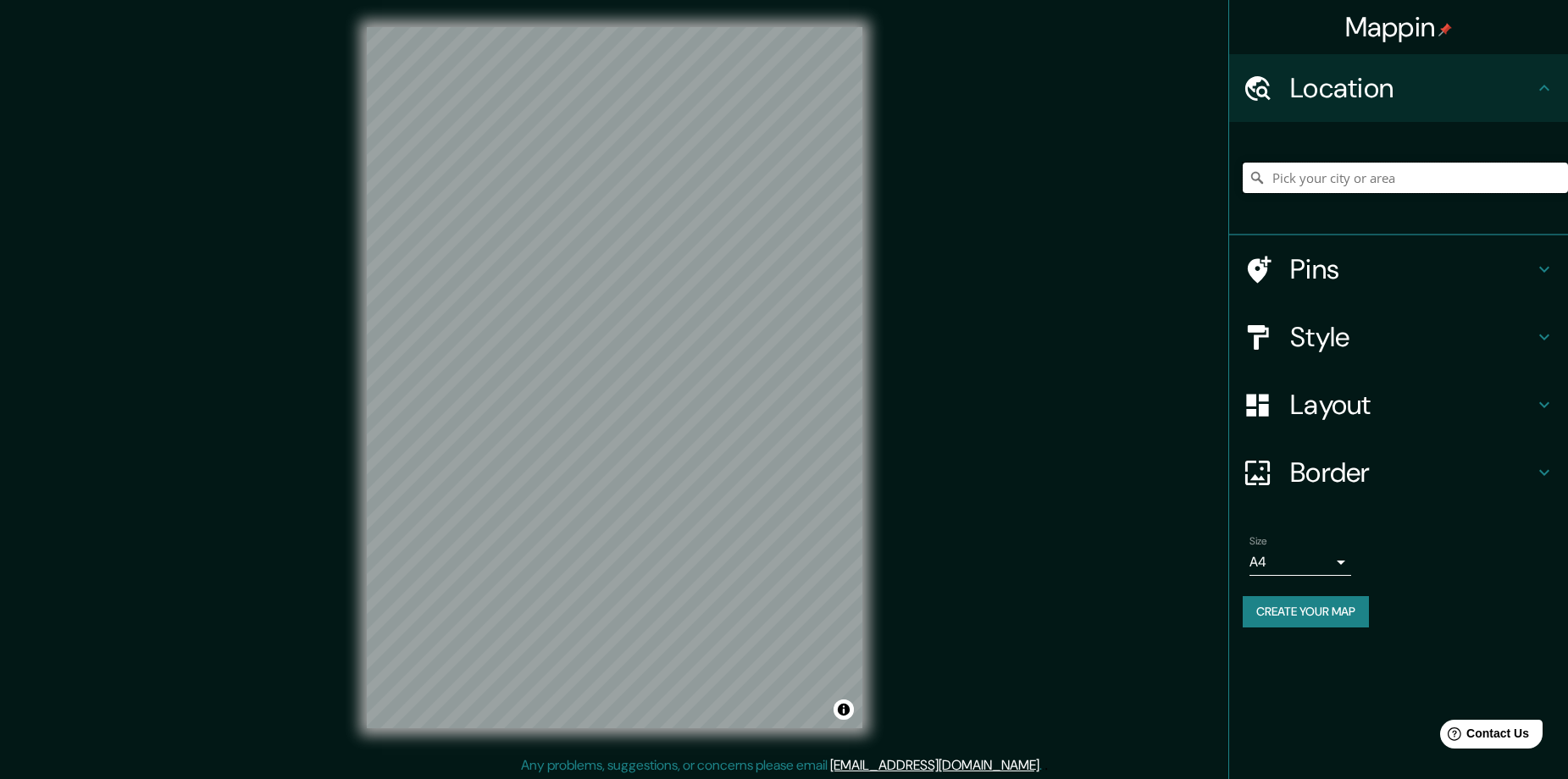
click at [1397, 189] on input "Pick your city or area" at bounding box center [1405, 177] width 325 height 30
paste input "Popayán, [GEOGRAPHIC_DATA], [GEOGRAPHIC_DATA]"
type input "Popayán, [GEOGRAPHIC_DATA], [GEOGRAPHIC_DATA]"
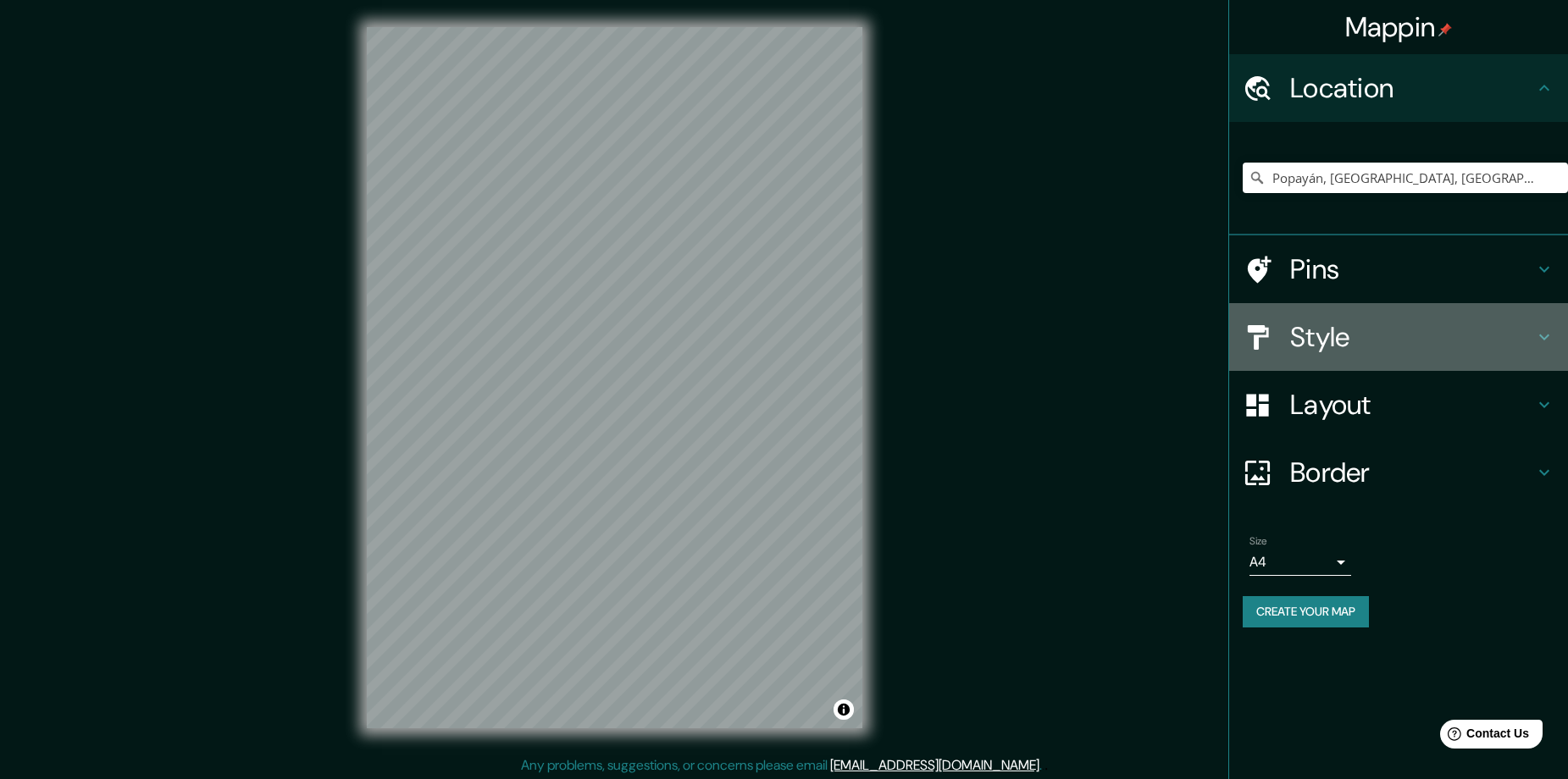
click at [1343, 351] on h4 "Style" at bounding box center [1412, 336] width 244 height 34
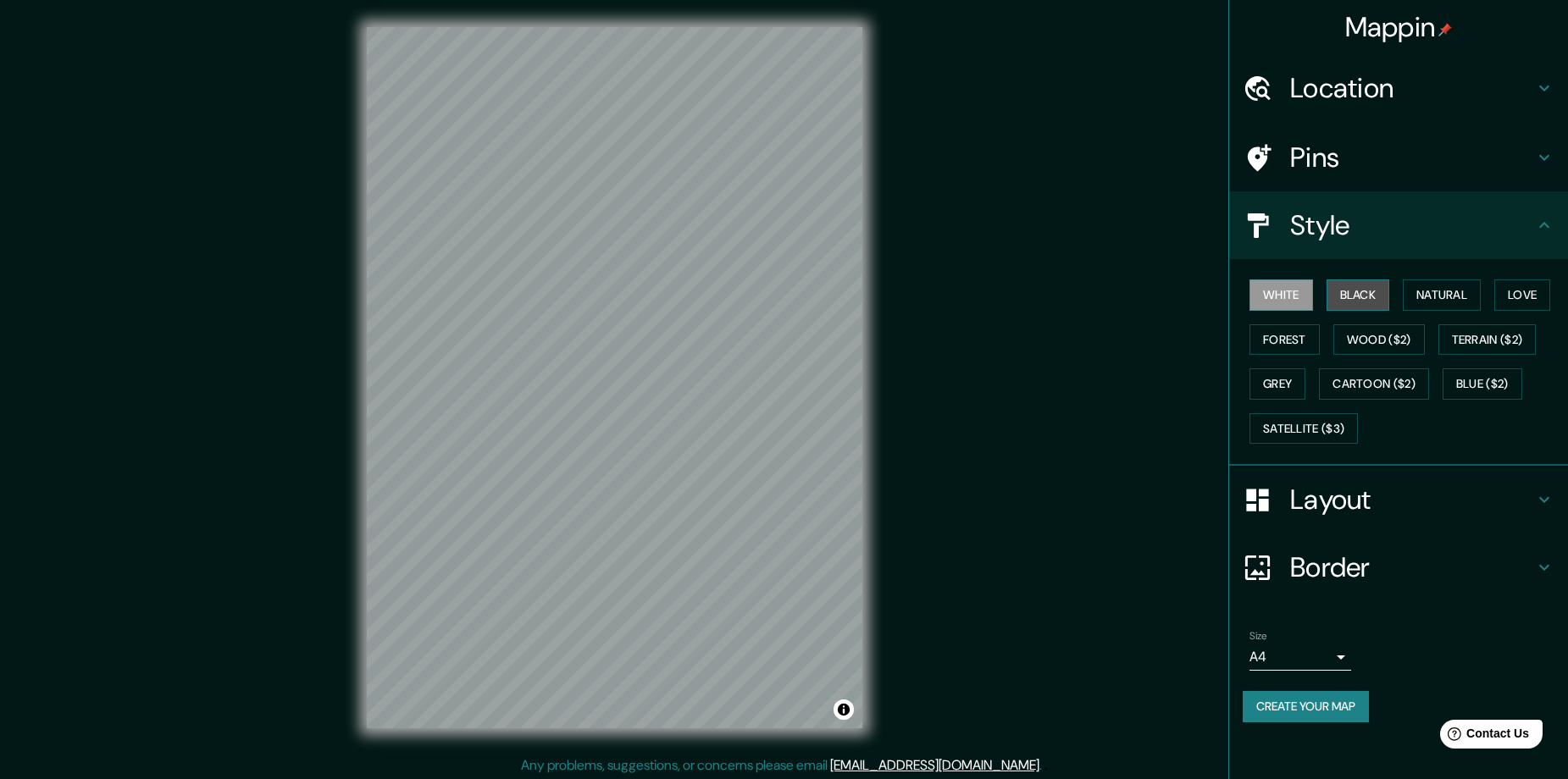
click at [1369, 298] on button "Black" at bounding box center [1358, 295] width 64 height 31
click at [1330, 715] on button "Create your map" at bounding box center [1305, 706] width 126 height 31
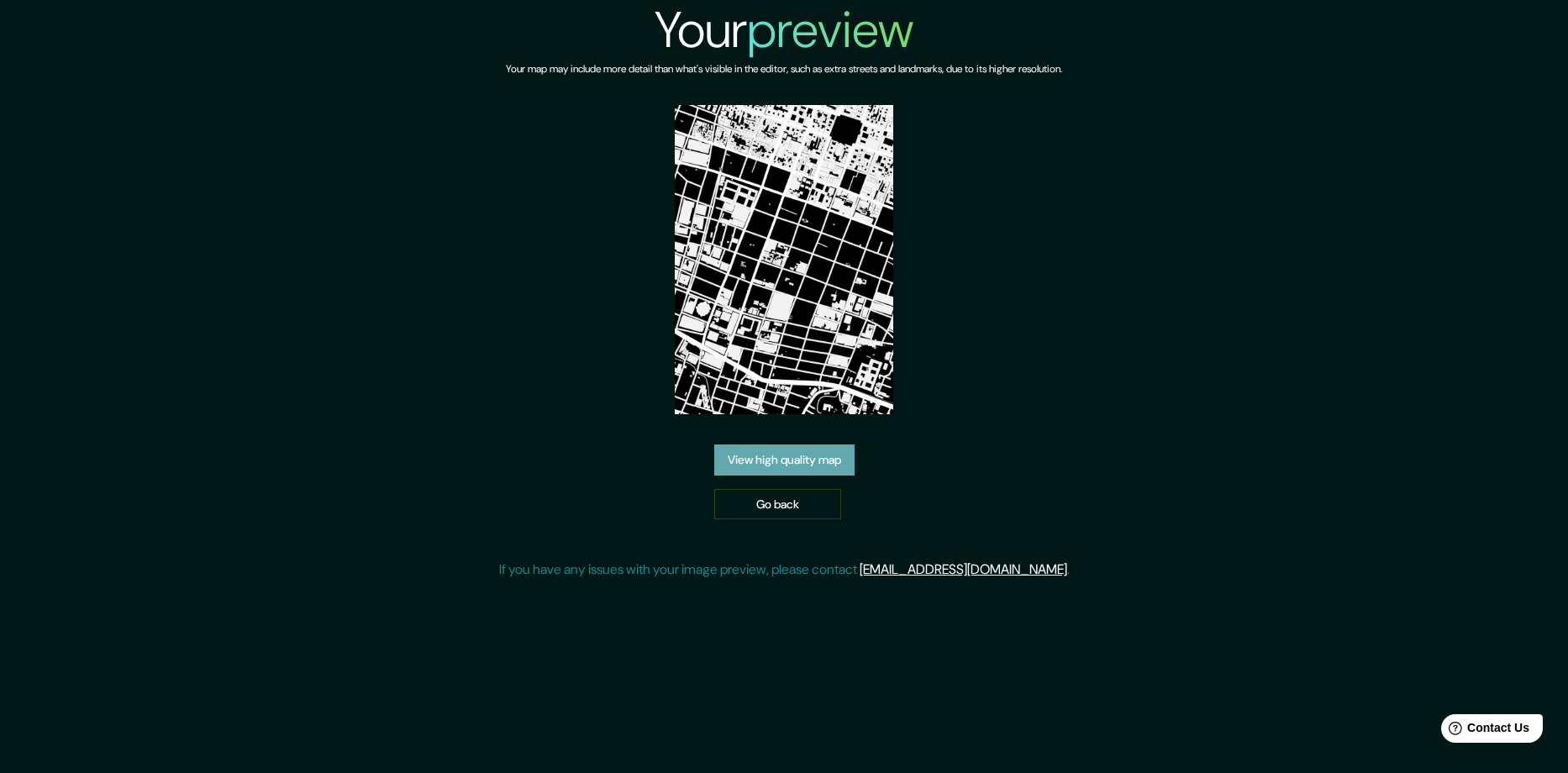
click at [828, 444] on link "View high quality map" at bounding box center [784, 459] width 140 height 31
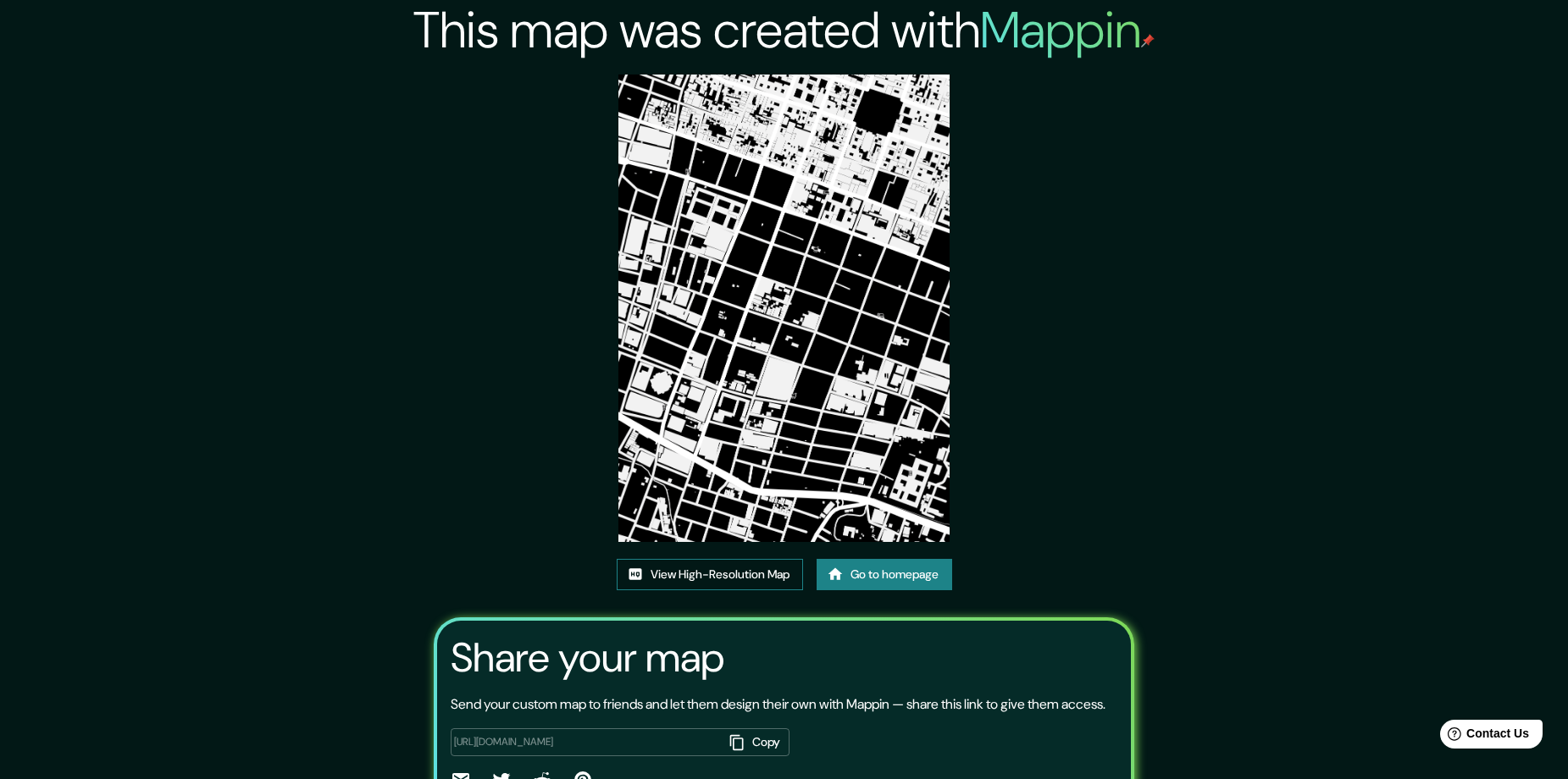
click at [761, 569] on link "View High-Resolution Map" at bounding box center [709, 574] width 186 height 31
click at [892, 586] on link "Go to homepage" at bounding box center [884, 574] width 136 height 31
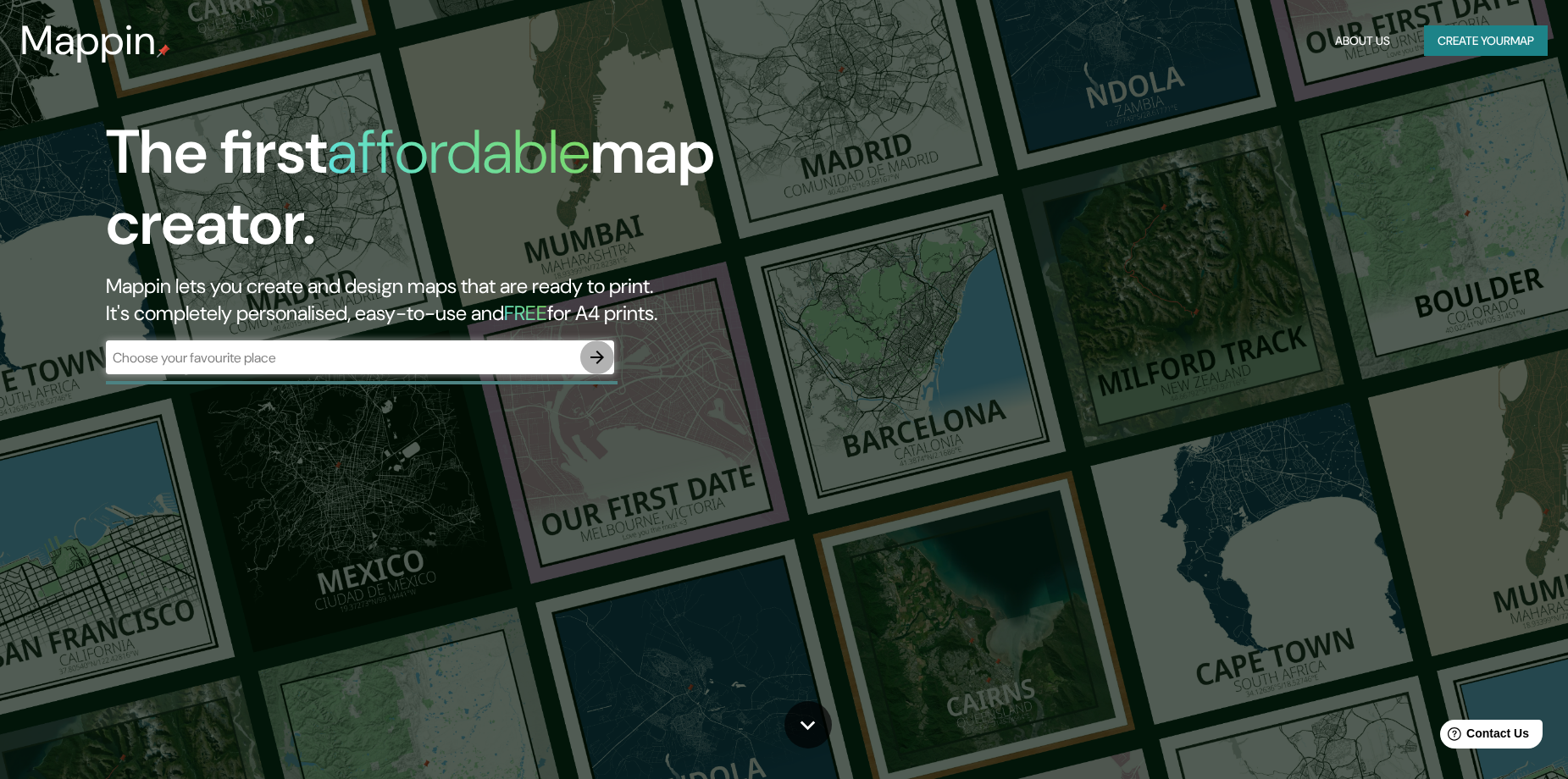
click at [597, 347] on icon "button" at bounding box center [597, 357] width 20 height 20
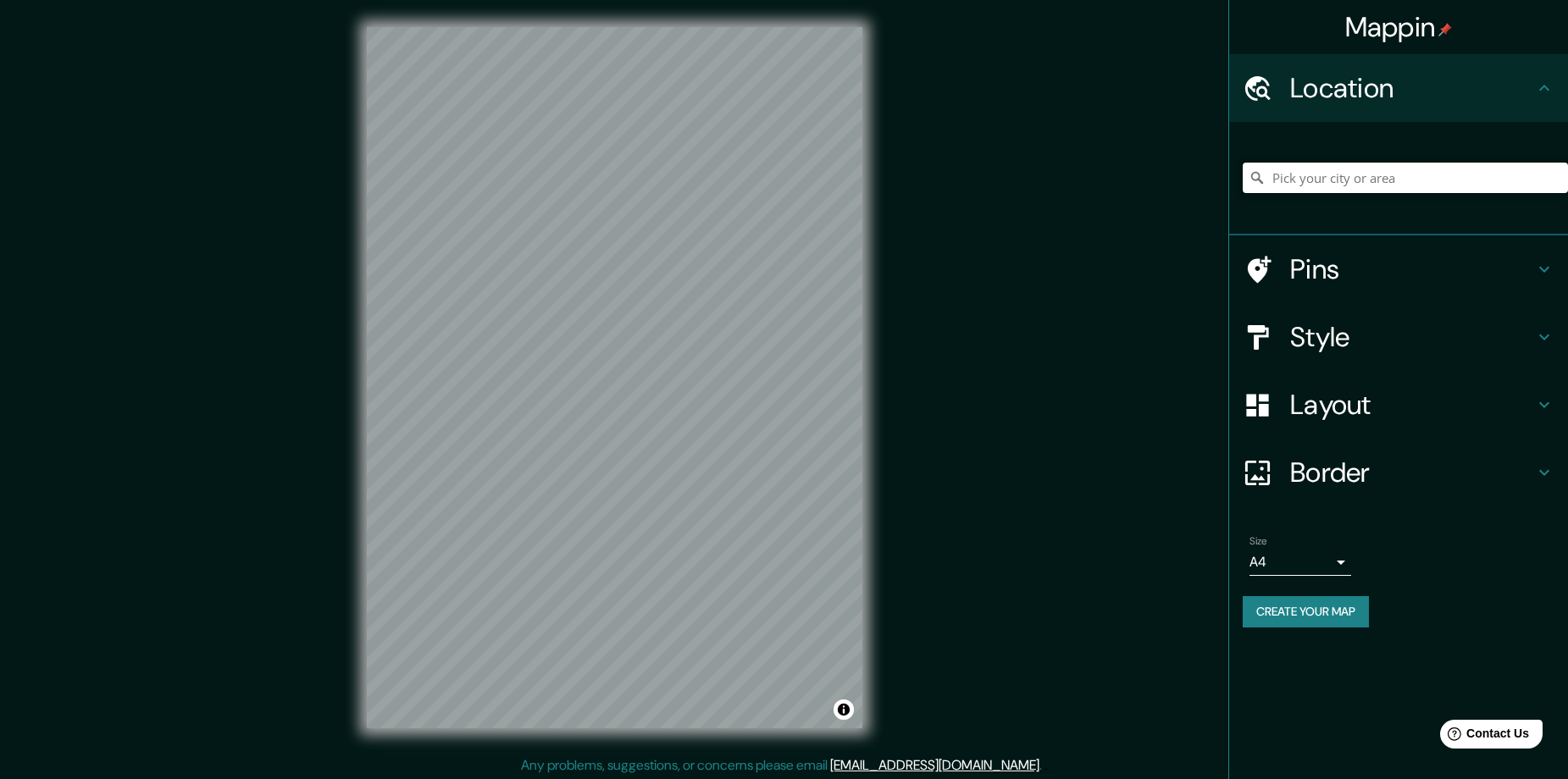
click at [1457, 185] on input "Pick your city or area" at bounding box center [1405, 177] width 325 height 30
paste input "Popayán, [GEOGRAPHIC_DATA], [GEOGRAPHIC_DATA]"
type input "Popayán, [GEOGRAPHIC_DATA], [GEOGRAPHIC_DATA]"
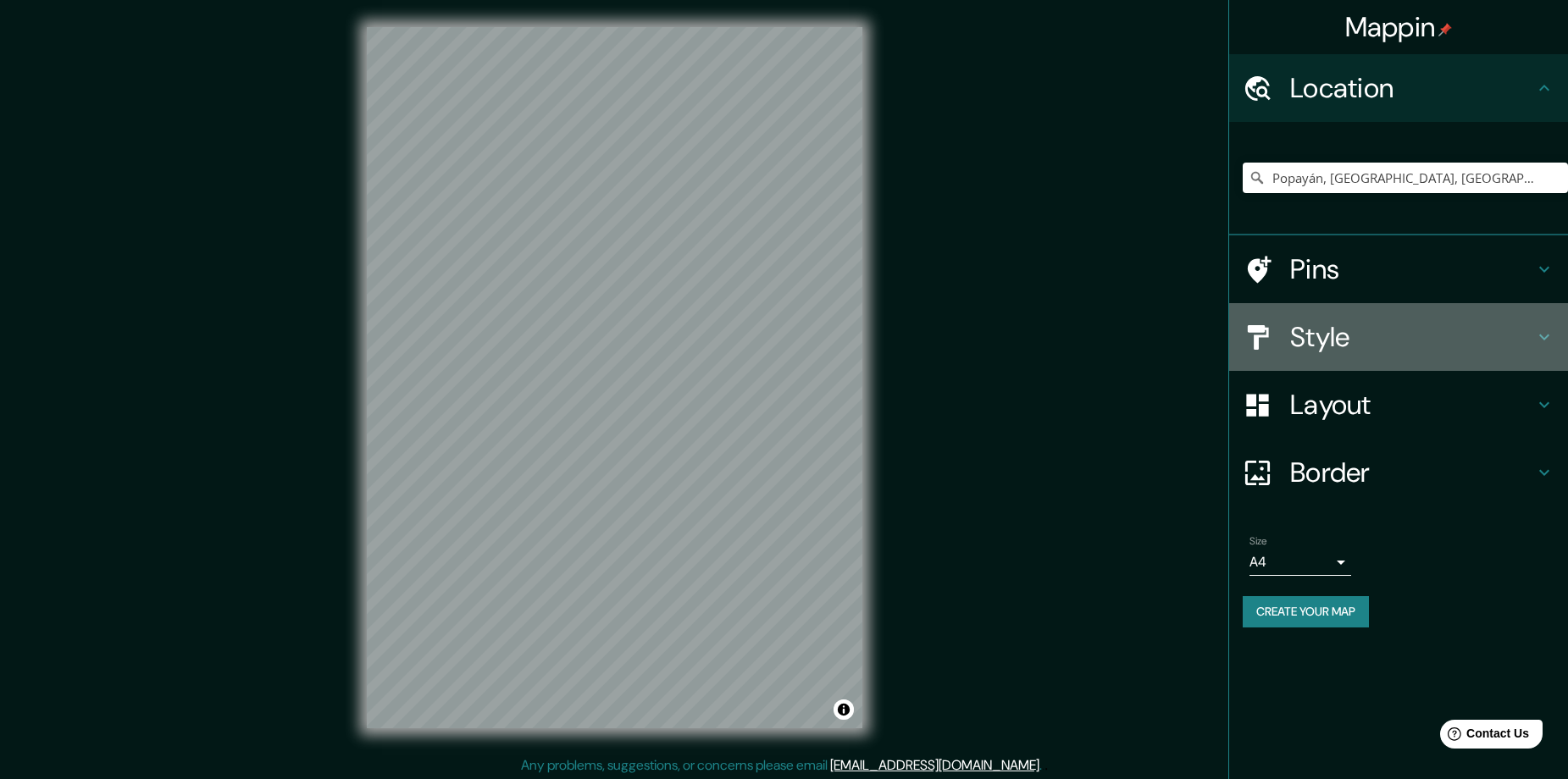
click at [1332, 340] on h4 "Style" at bounding box center [1412, 336] width 244 height 34
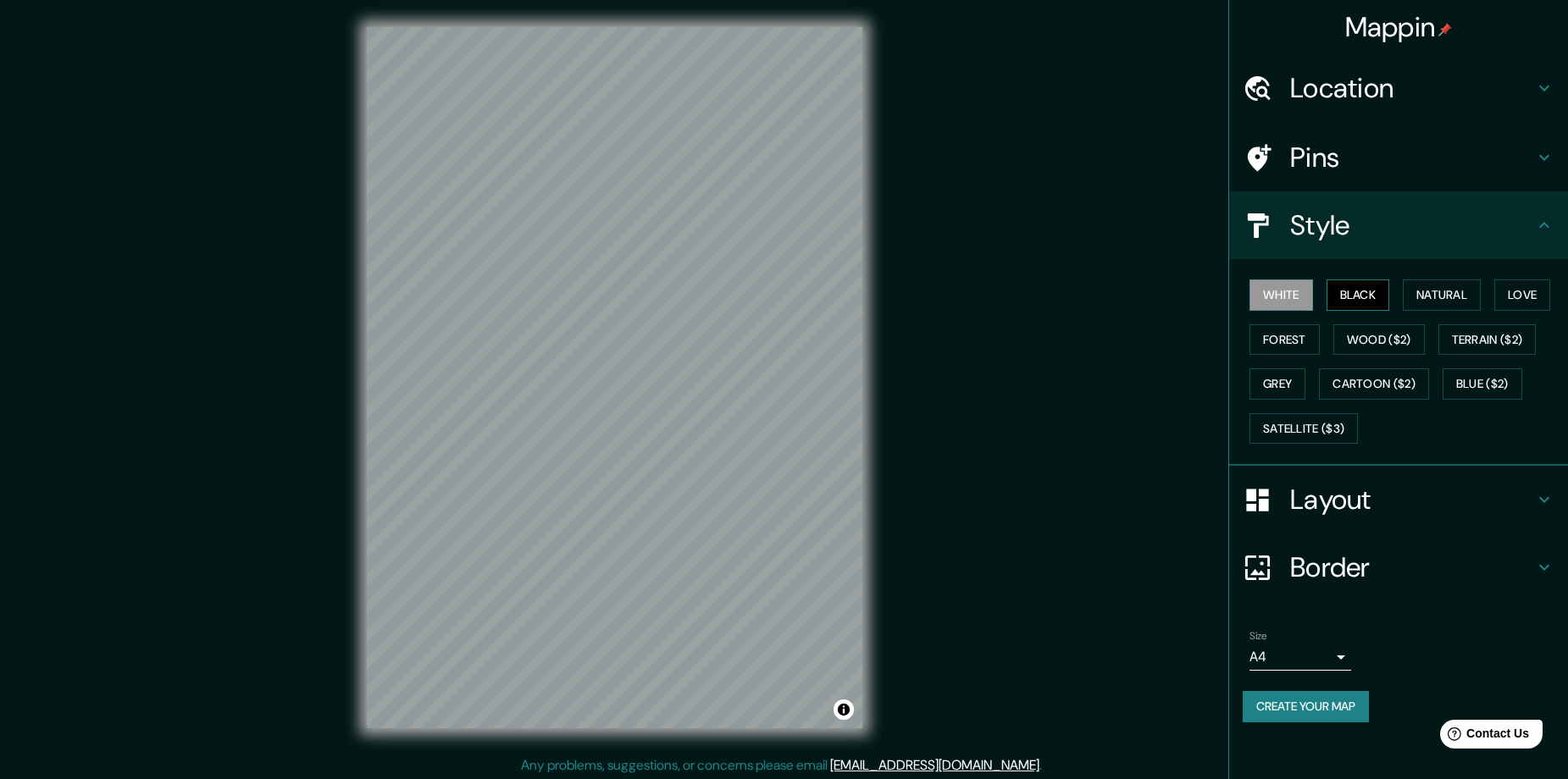
click at [1364, 293] on button "Black" at bounding box center [1358, 295] width 64 height 31
click at [1399, 516] on h4 "Layout" at bounding box center [1412, 499] width 244 height 34
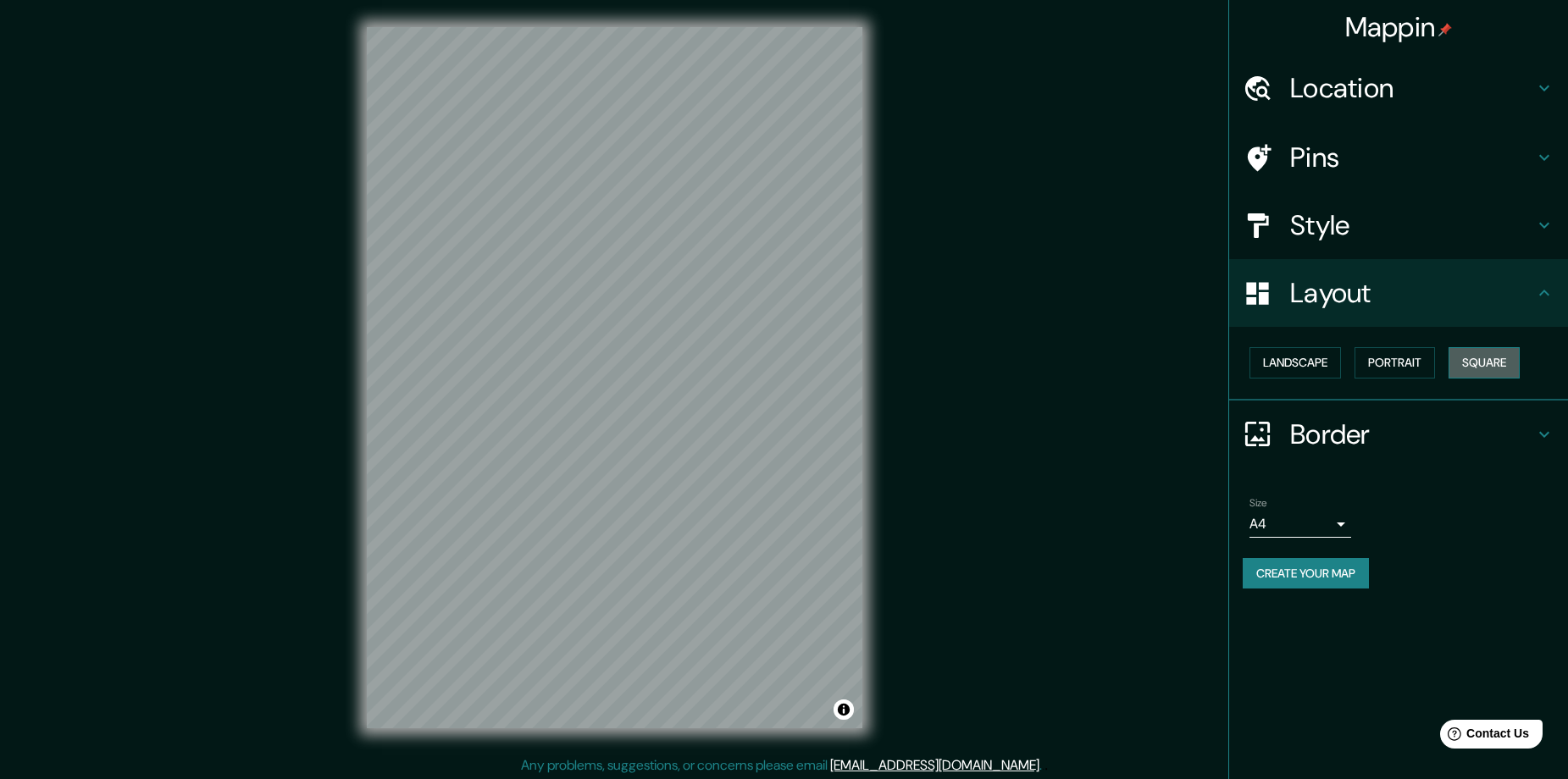
click at [1496, 358] on button "Square" at bounding box center [1484, 363] width 71 height 31
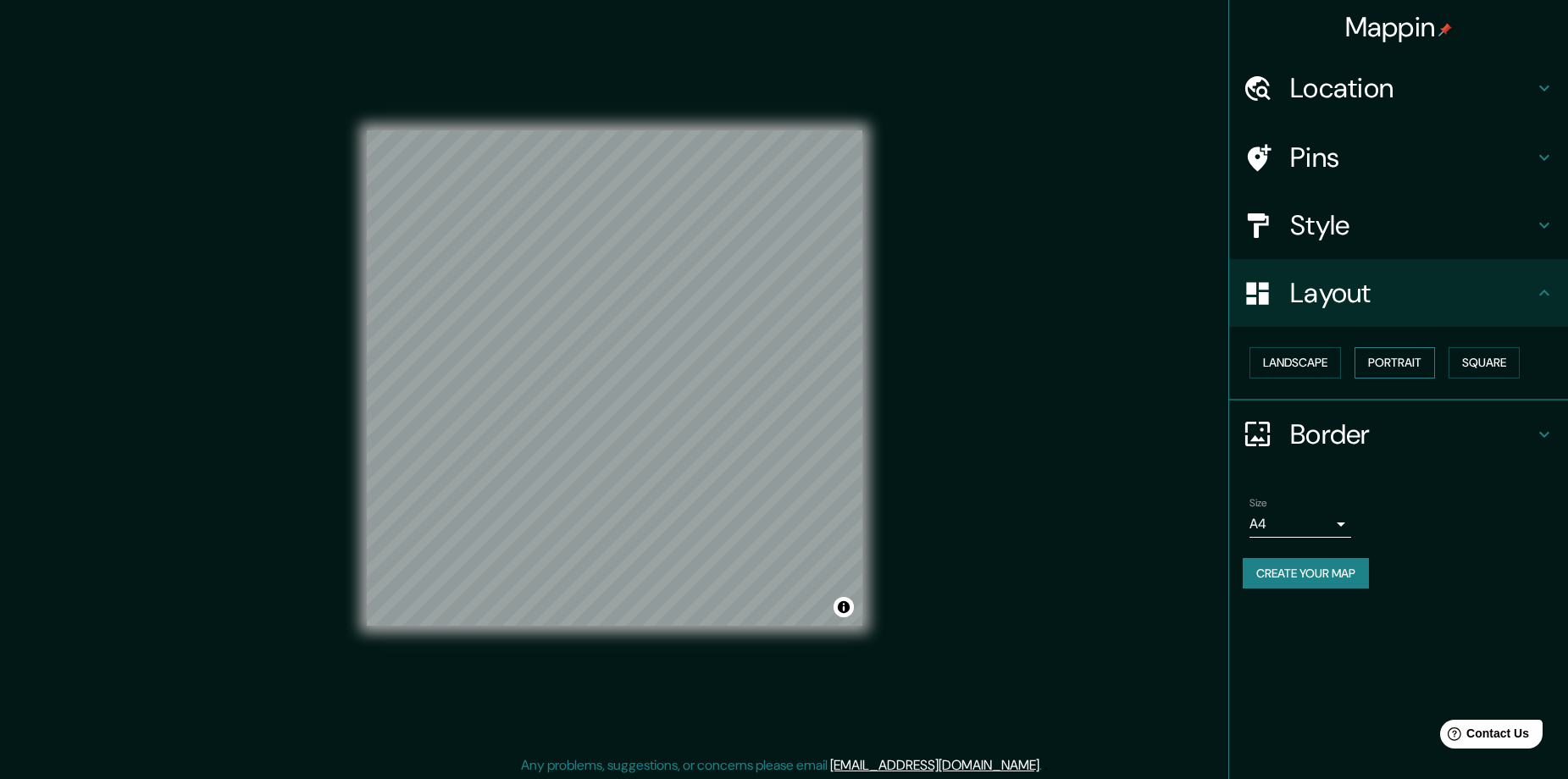
click at [1399, 363] on button "Portrait" at bounding box center [1395, 363] width 80 height 31
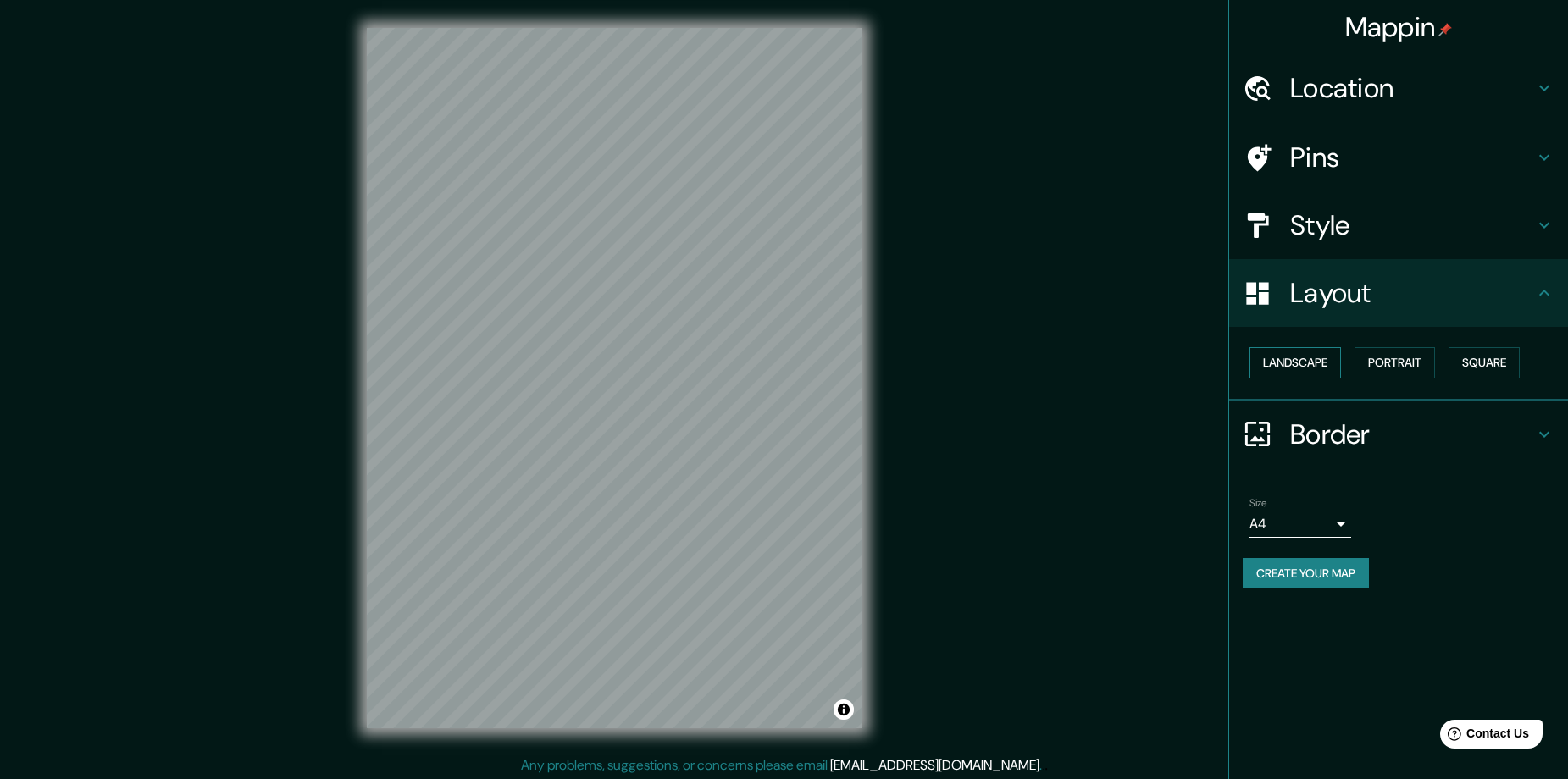
click at [1331, 358] on button "Landscape" at bounding box center [1295, 363] width 91 height 31
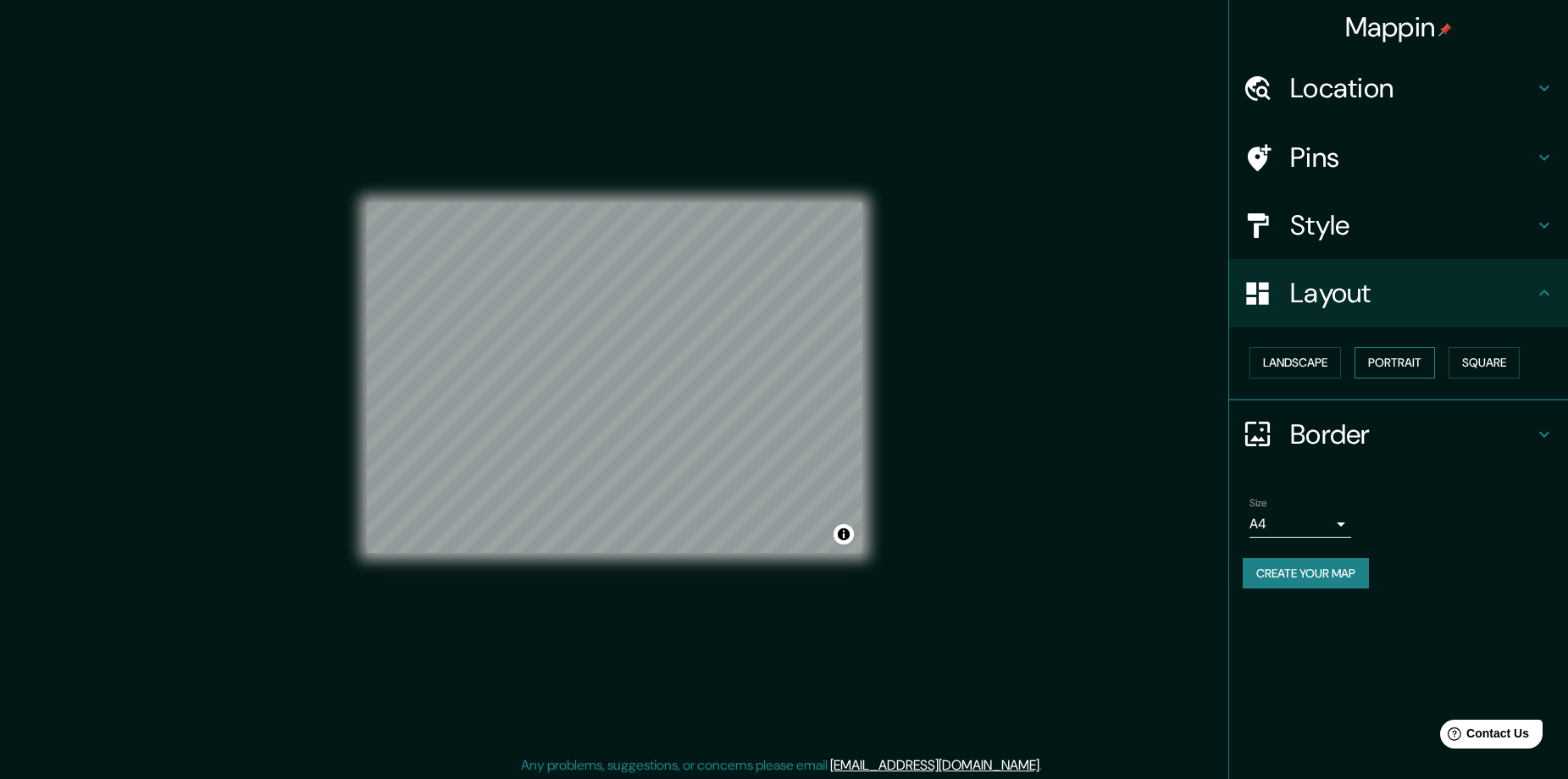
click at [1414, 358] on button "Portrait" at bounding box center [1395, 363] width 80 height 31
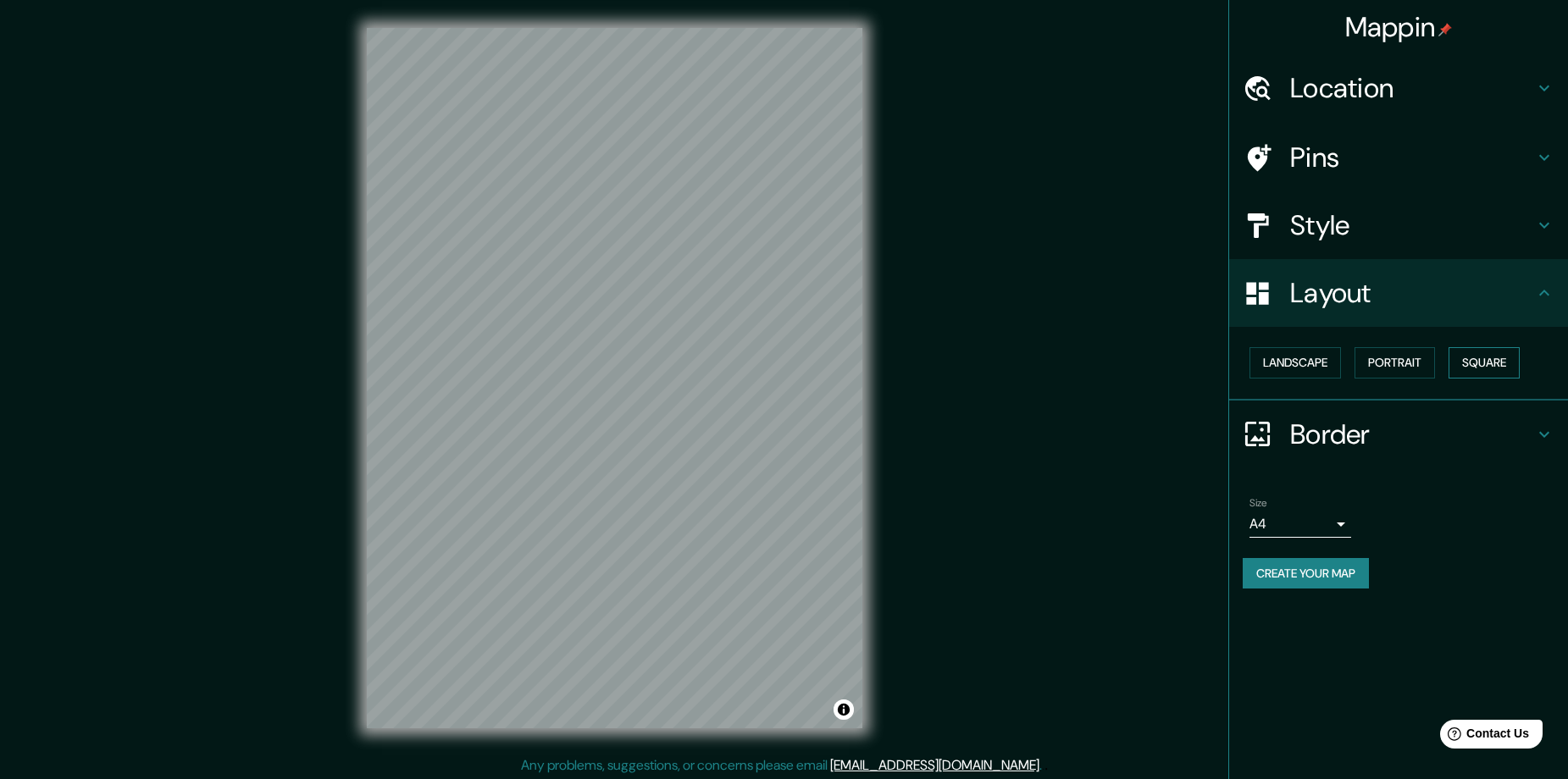
click at [1495, 358] on button "Square" at bounding box center [1484, 363] width 71 height 31
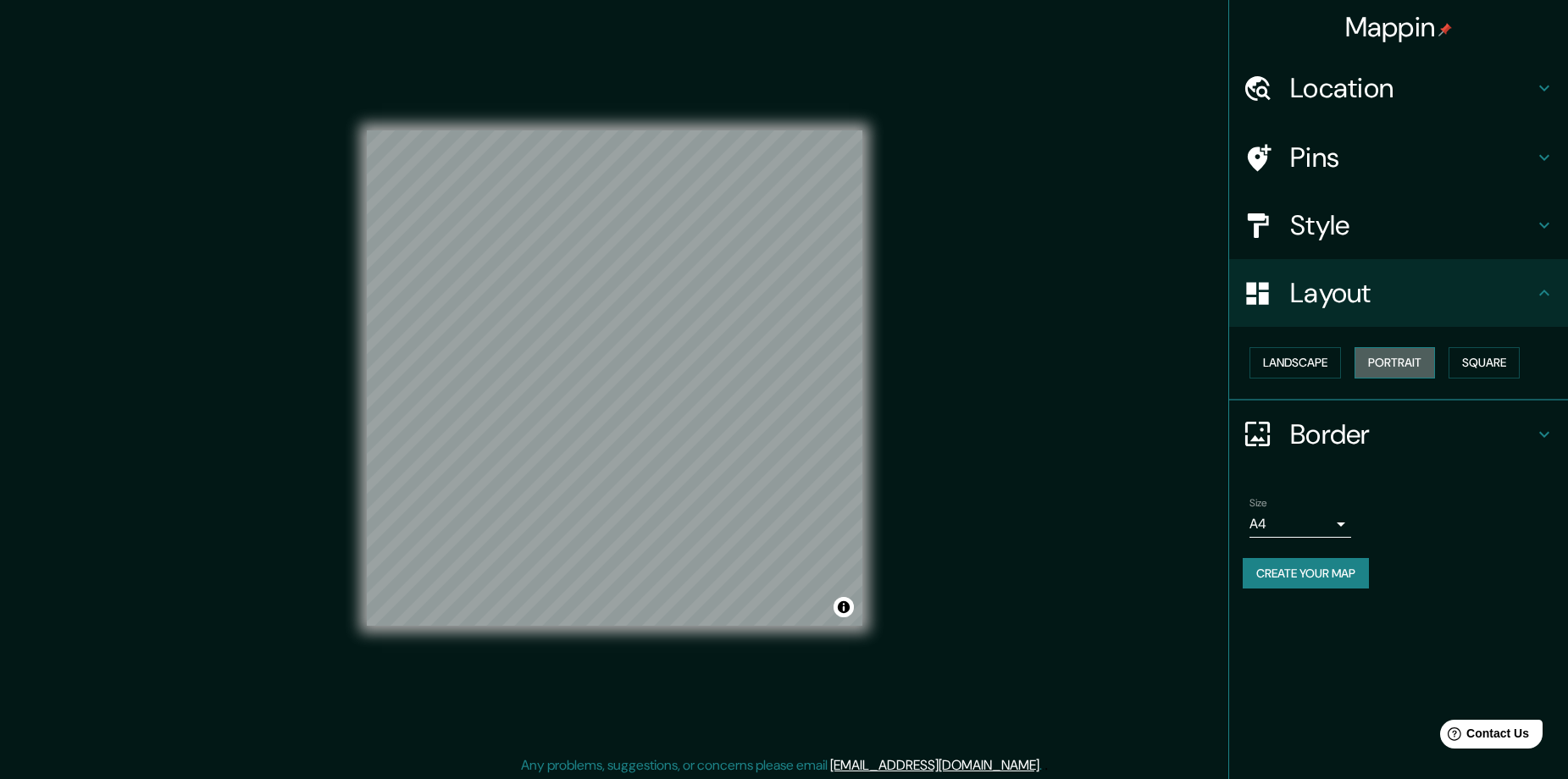
click at [1409, 363] on button "Portrait" at bounding box center [1395, 363] width 80 height 31
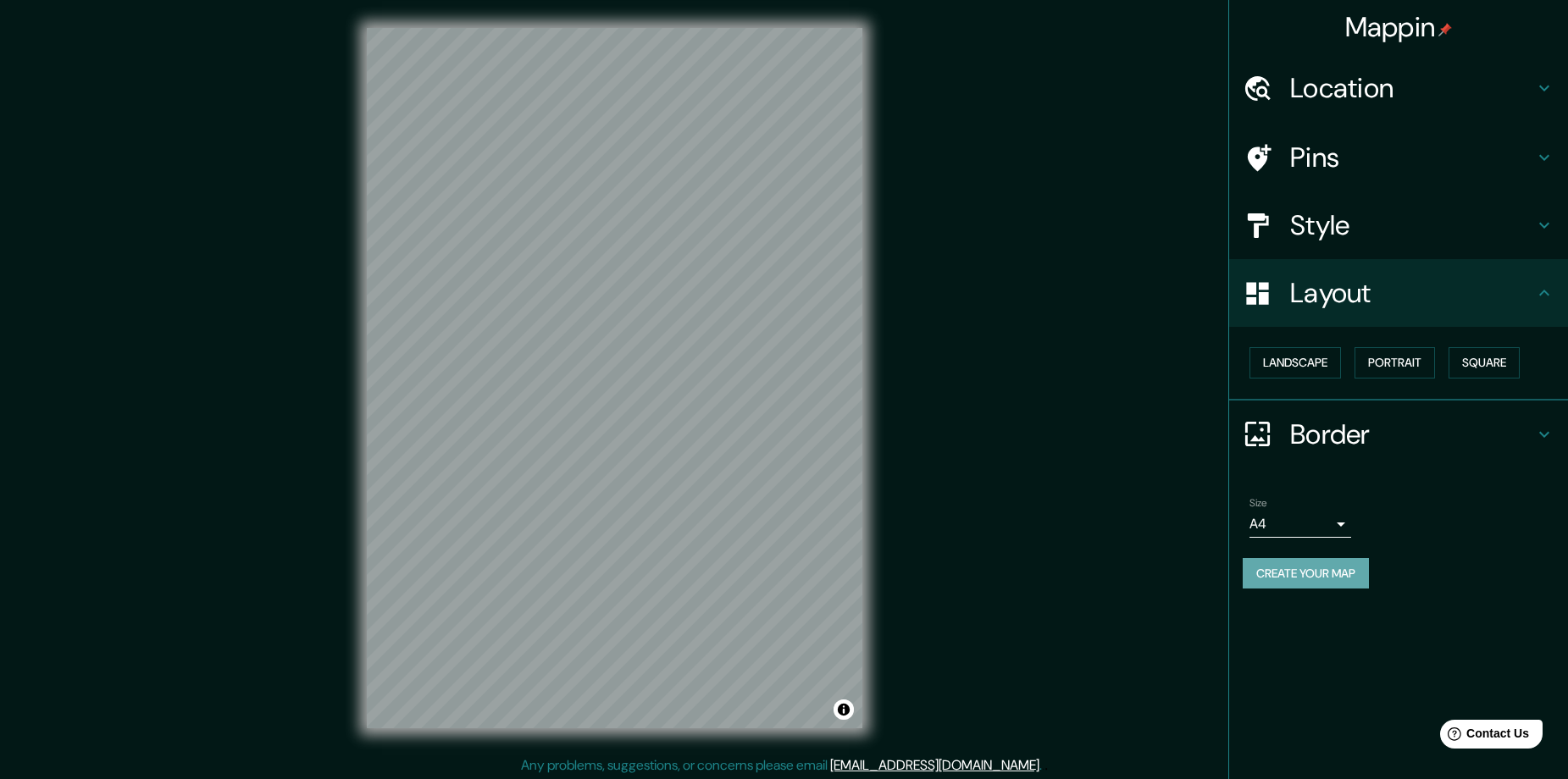
drag, startPoint x: 1307, startPoint y: 584, endPoint x: 1334, endPoint y: 581, distance: 27.2
click at [1312, 579] on button "Create your map" at bounding box center [1305, 573] width 126 height 31
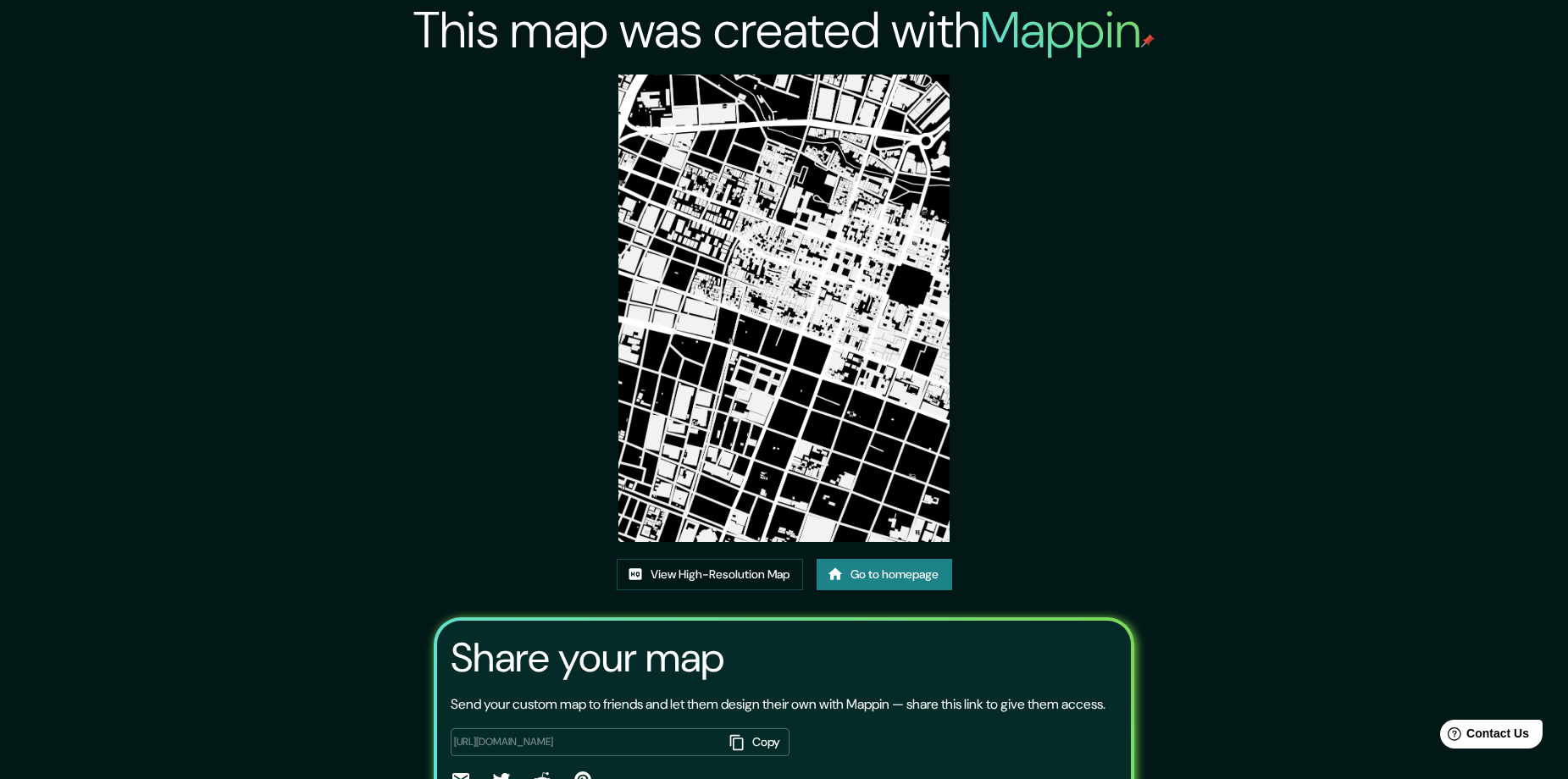
click at [882, 582] on link "Go to homepage" at bounding box center [884, 574] width 136 height 31
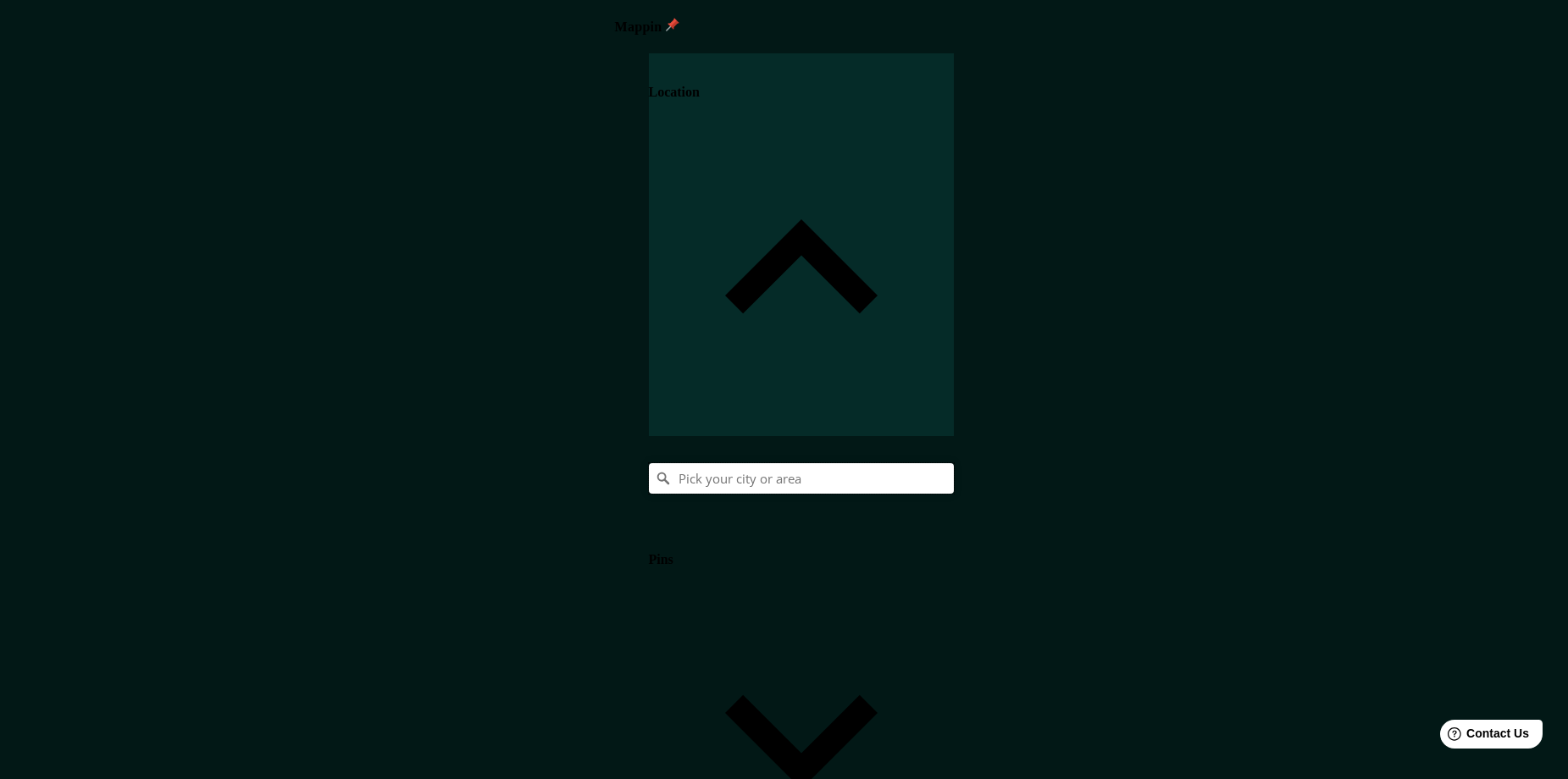
click at [954, 463] on input "Pick your city or area" at bounding box center [801, 477] width 304 height 30
paste input "Popayán, [GEOGRAPHIC_DATA], [GEOGRAPHIC_DATA]"
type input "Popayán, [GEOGRAPHIC_DATA], [GEOGRAPHIC_DATA]"
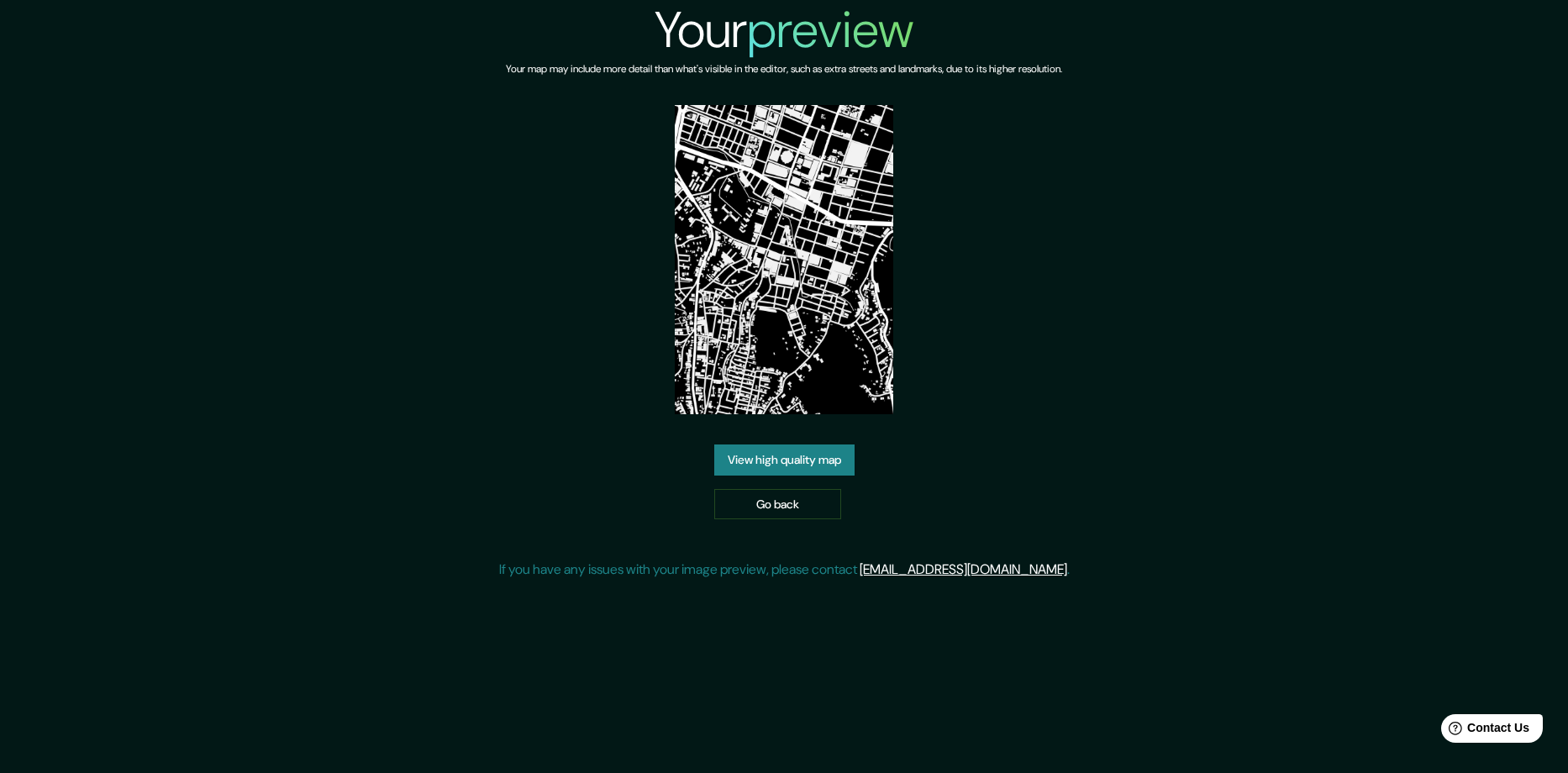
click at [839, 458] on link "View high quality map" at bounding box center [784, 459] width 140 height 31
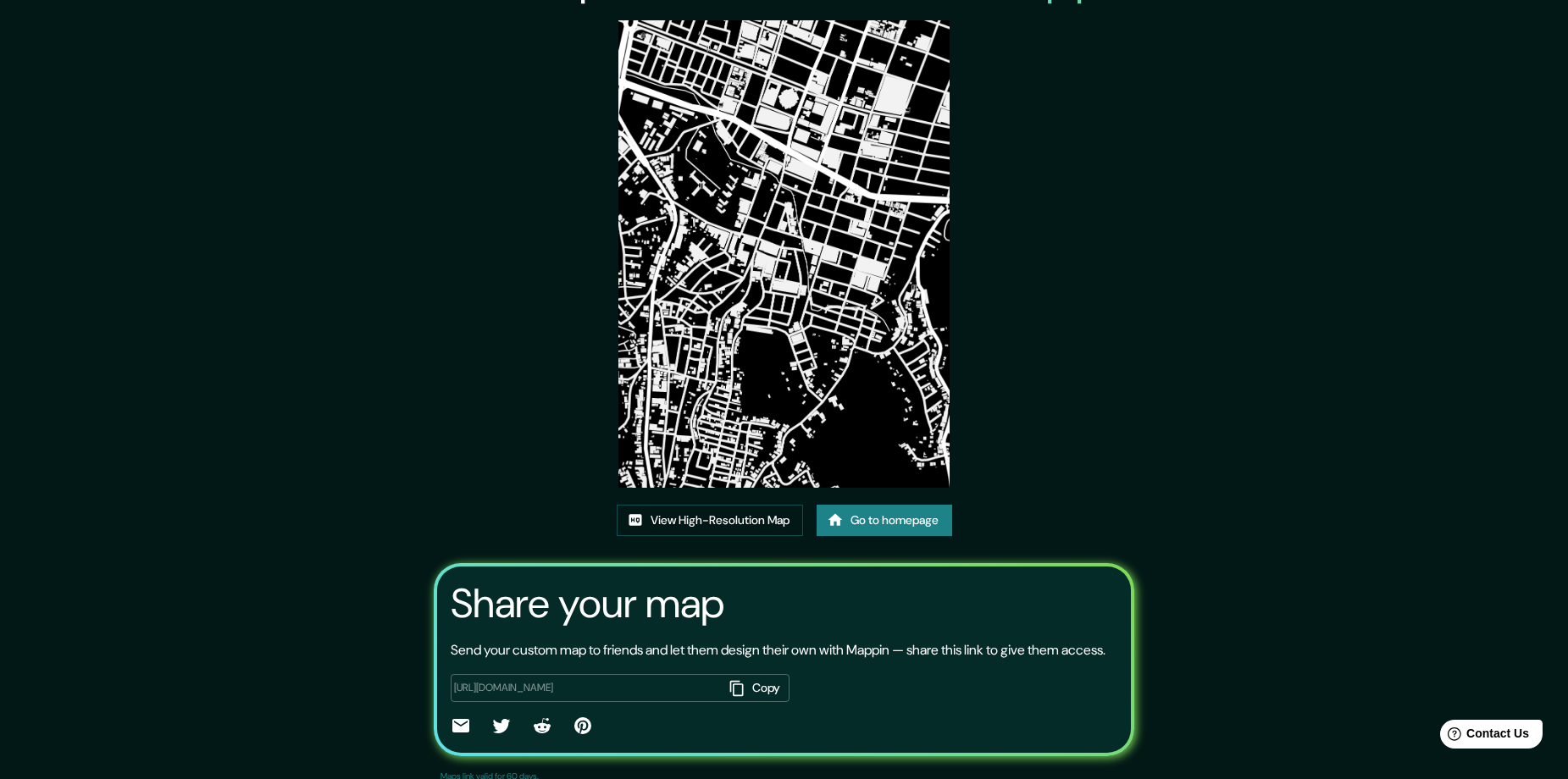
scroll to position [85, 0]
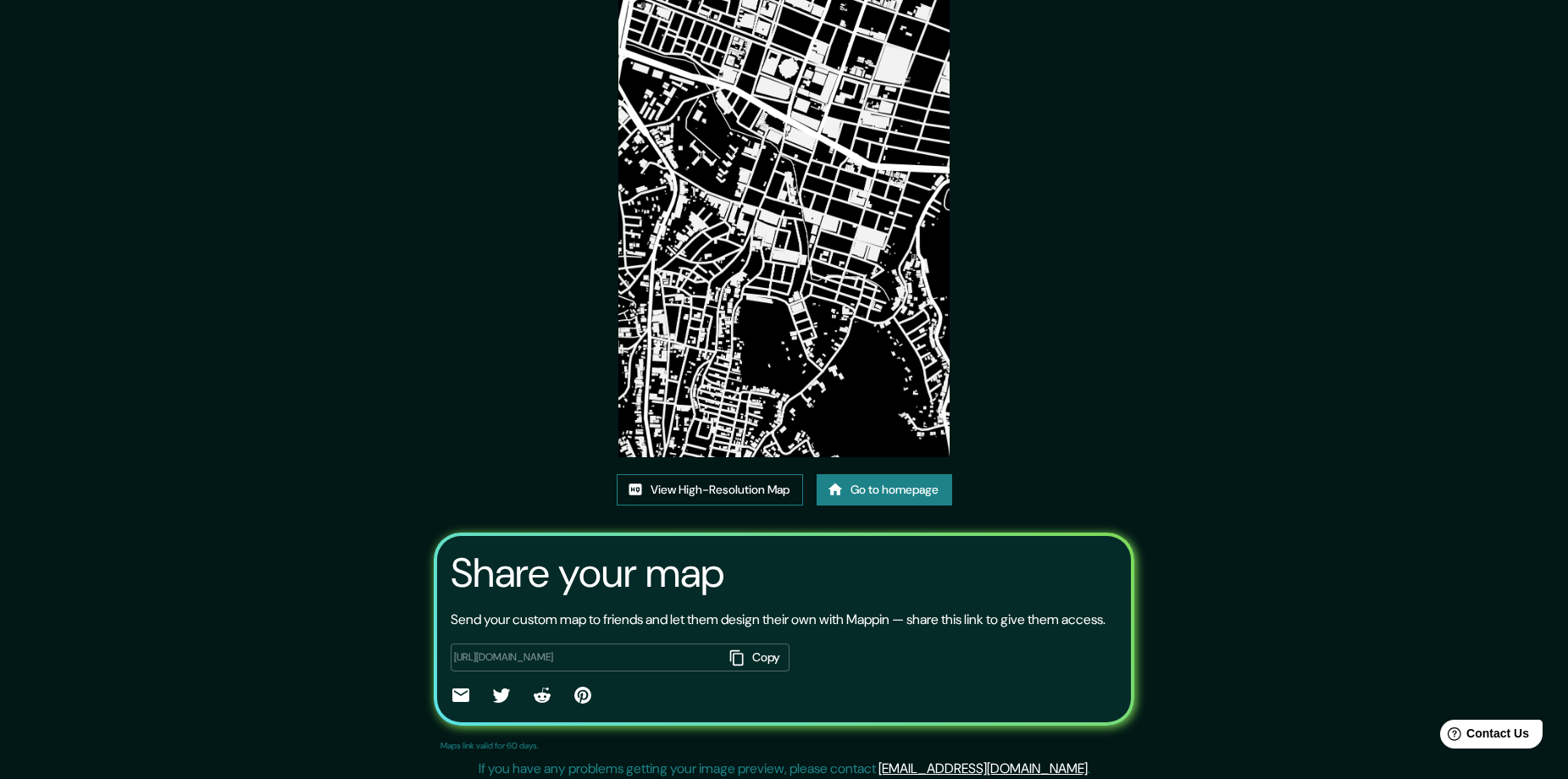
click at [720, 495] on link "View High-Resolution Map" at bounding box center [709, 489] width 186 height 31
click at [901, 475] on link "Go to homepage" at bounding box center [884, 489] width 136 height 31
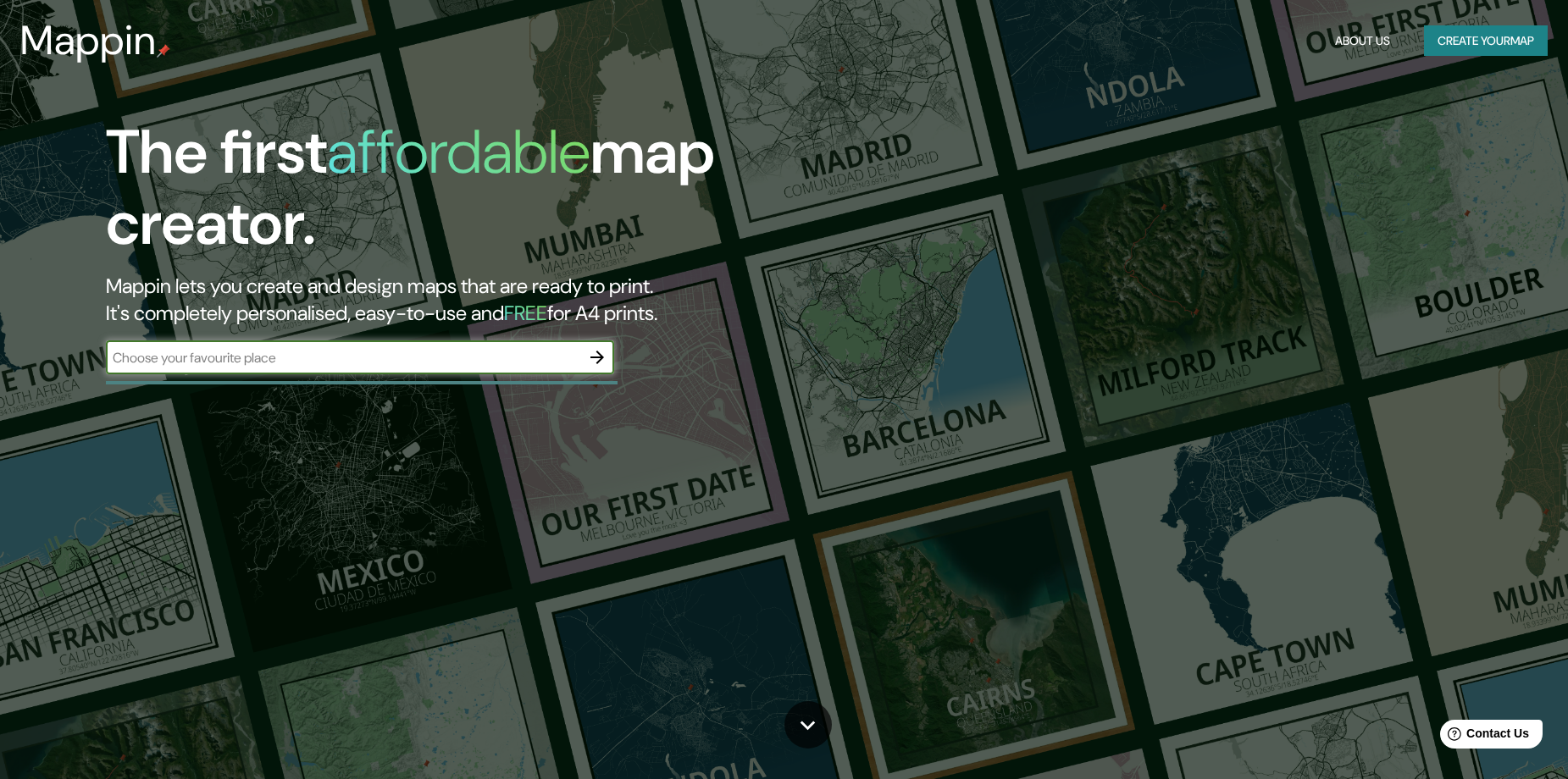
click at [603, 353] on icon "button" at bounding box center [597, 357] width 20 height 20
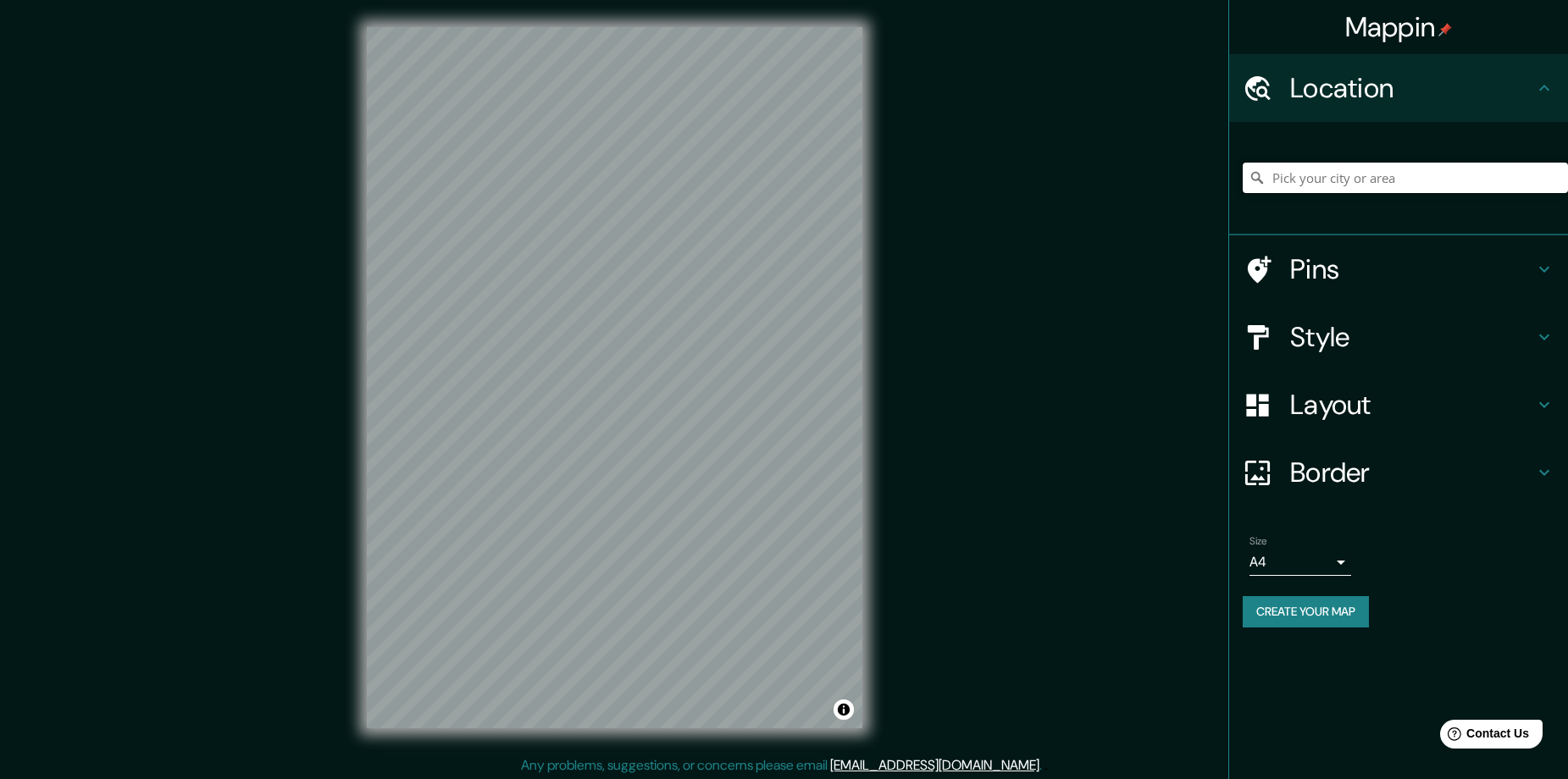
click at [1414, 179] on input "Pick your city or area" at bounding box center [1405, 177] width 325 height 30
paste input "Popayán, [GEOGRAPHIC_DATA], [GEOGRAPHIC_DATA]"
type input "Popayán, [GEOGRAPHIC_DATA], [GEOGRAPHIC_DATA]"
click at [1367, 270] on h4 "Pins" at bounding box center [1412, 269] width 244 height 34
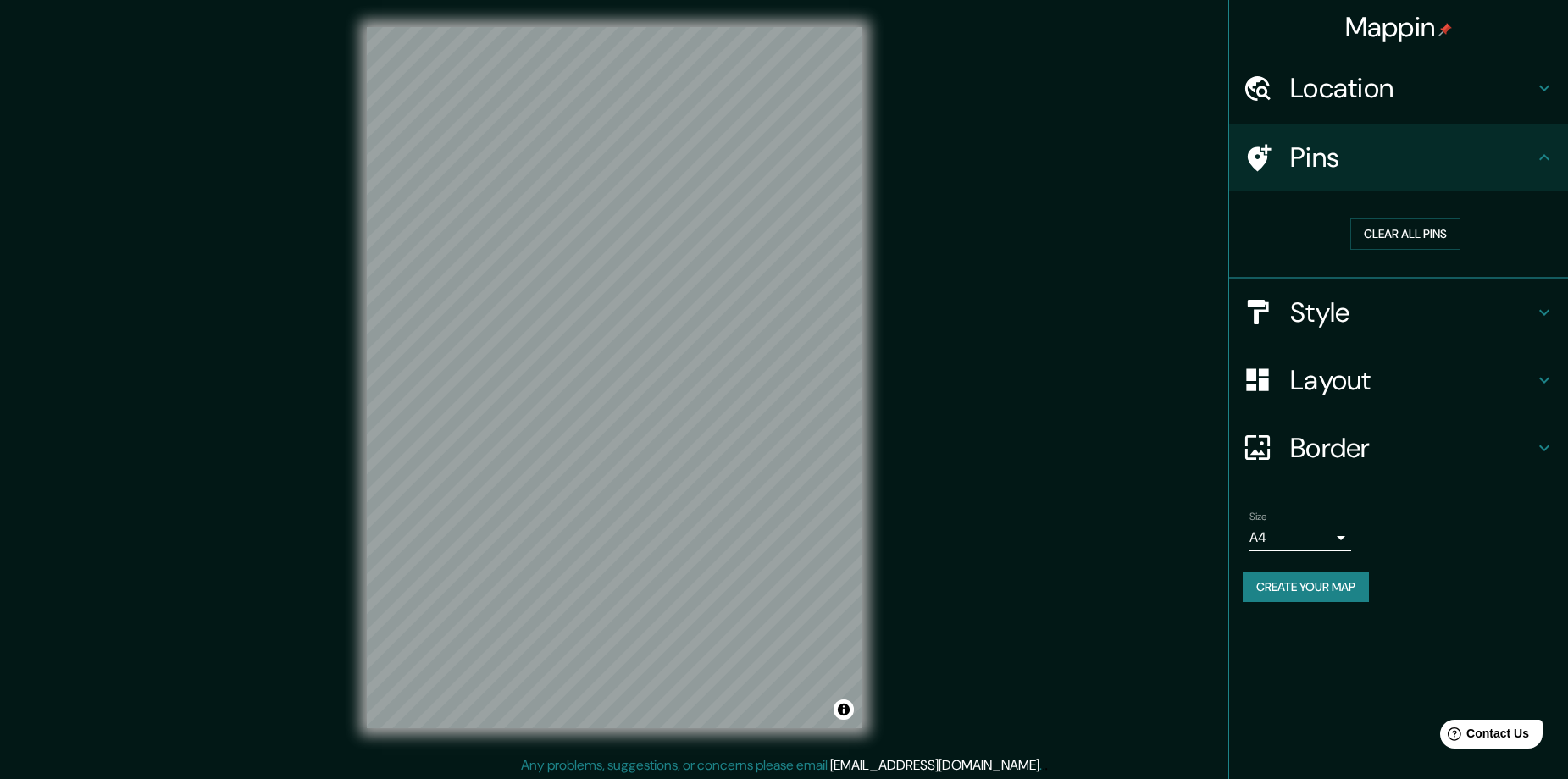
click at [1438, 156] on h4 "Pins" at bounding box center [1412, 157] width 244 height 34
click at [1429, 238] on button "Clear all pins" at bounding box center [1405, 234] width 110 height 31
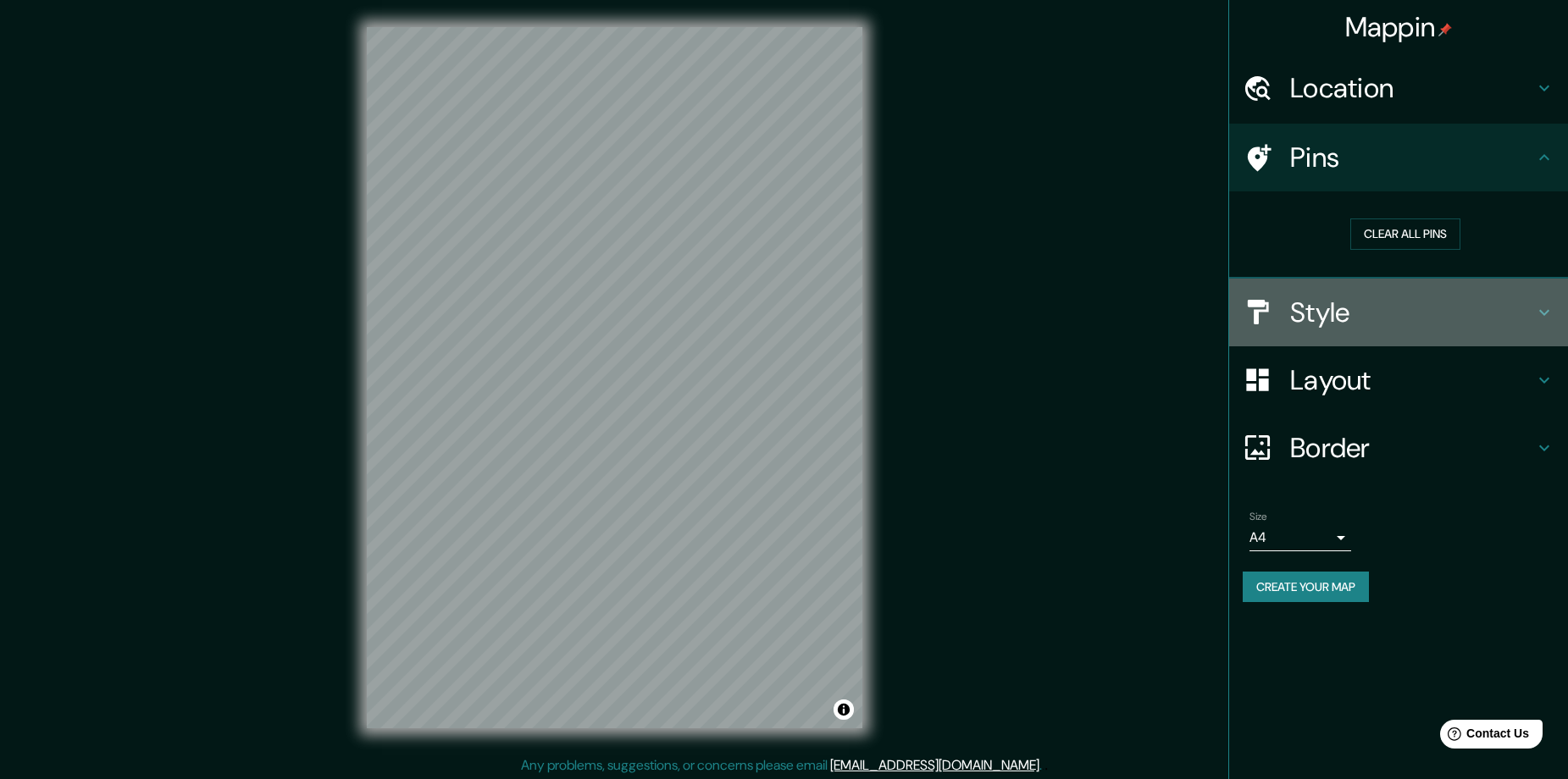
click at [1389, 319] on h4 "Style" at bounding box center [1412, 312] width 244 height 34
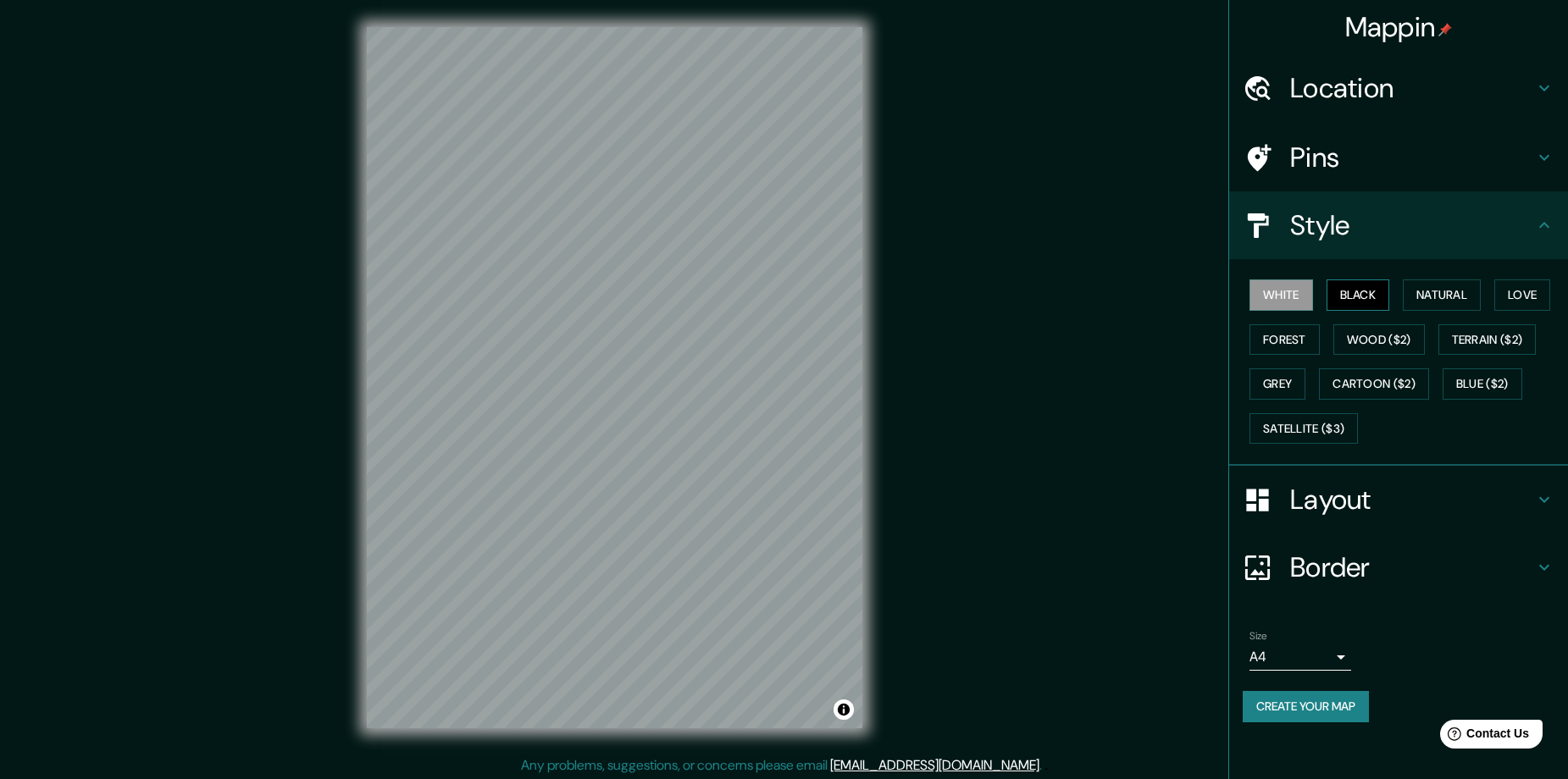
click at [1378, 304] on button "Black" at bounding box center [1358, 295] width 64 height 31
click at [1296, 707] on button "Create your map" at bounding box center [1305, 706] width 126 height 31
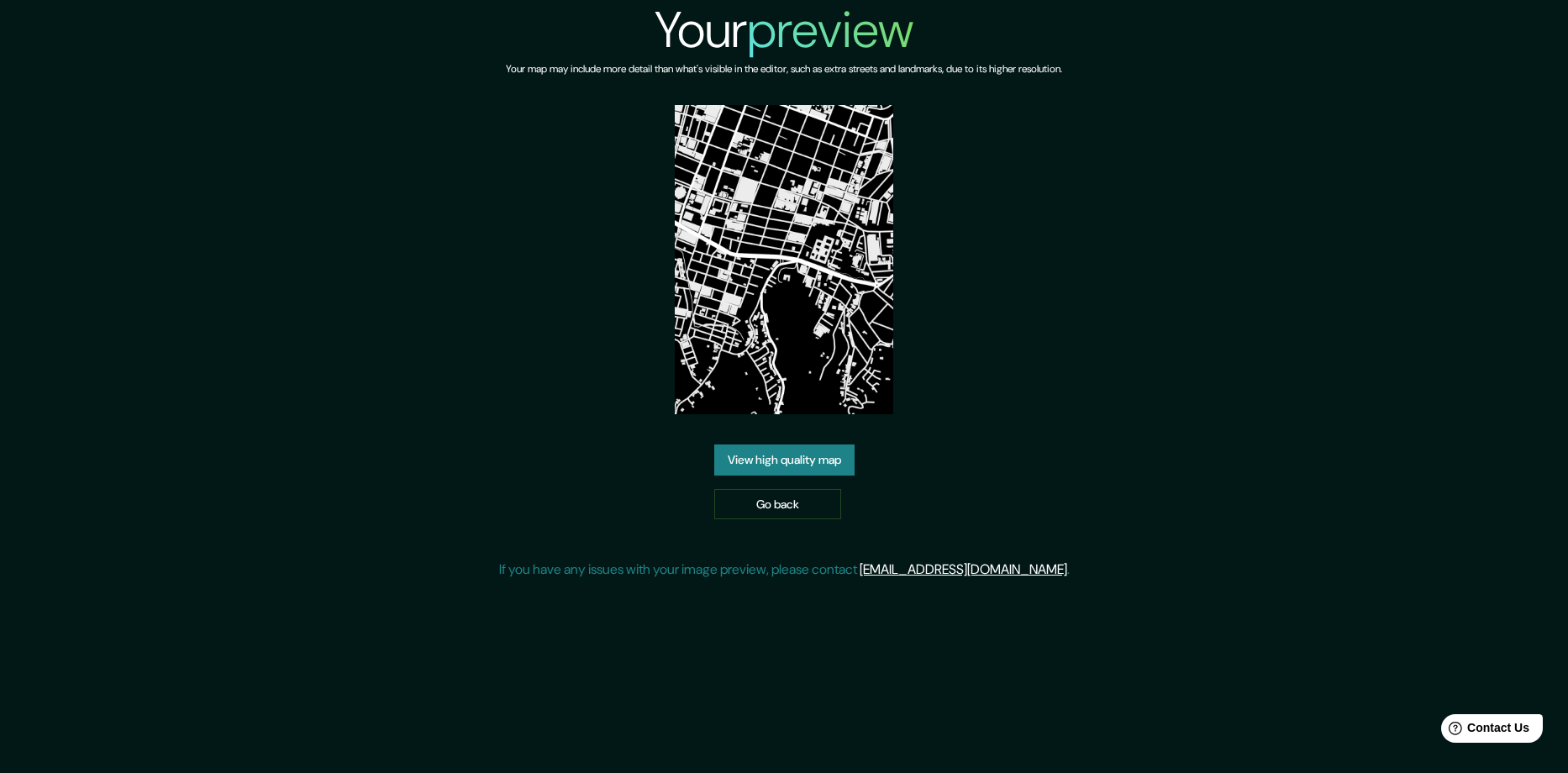
click at [826, 444] on link "View high quality map" at bounding box center [784, 459] width 140 height 31
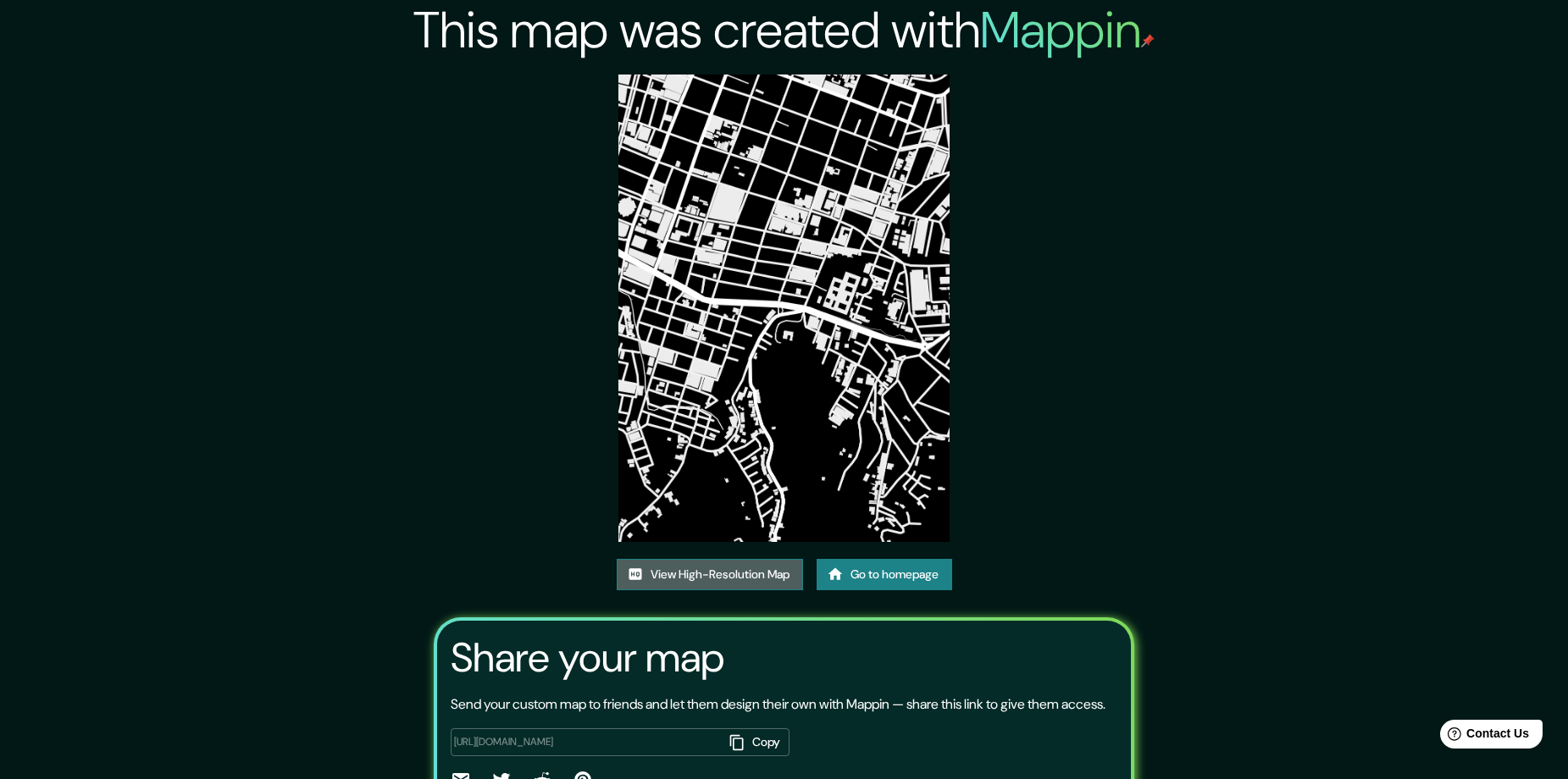
drag, startPoint x: 801, startPoint y: 419, endPoint x: 718, endPoint y: 586, distance: 186.5
click at [718, 586] on link "View High-Resolution Map" at bounding box center [709, 574] width 186 height 31
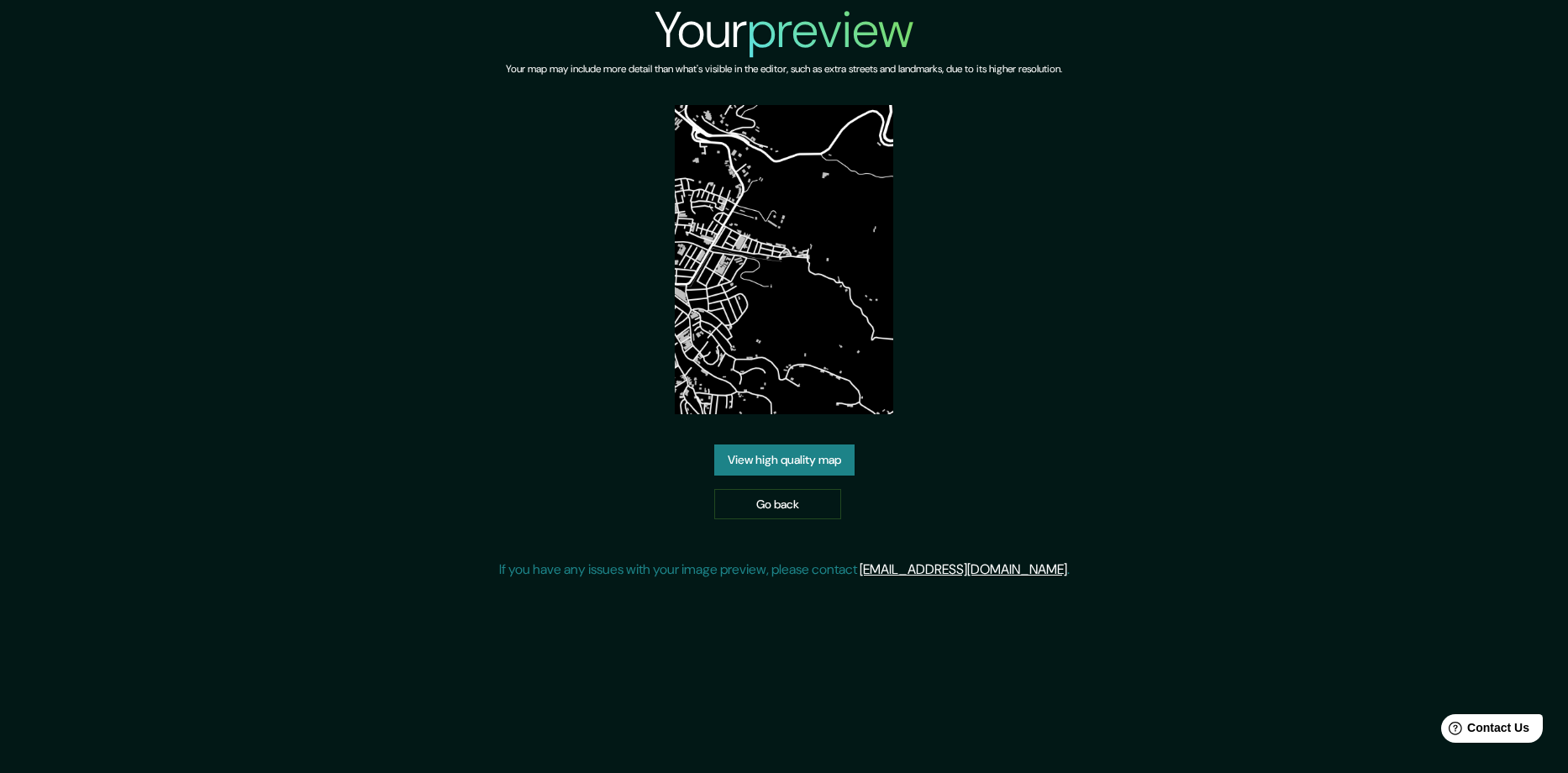
click at [845, 444] on div "View high quality map Go back" at bounding box center [784, 481] width 140 height 75
click at [824, 444] on link "View high quality map" at bounding box center [784, 459] width 140 height 31
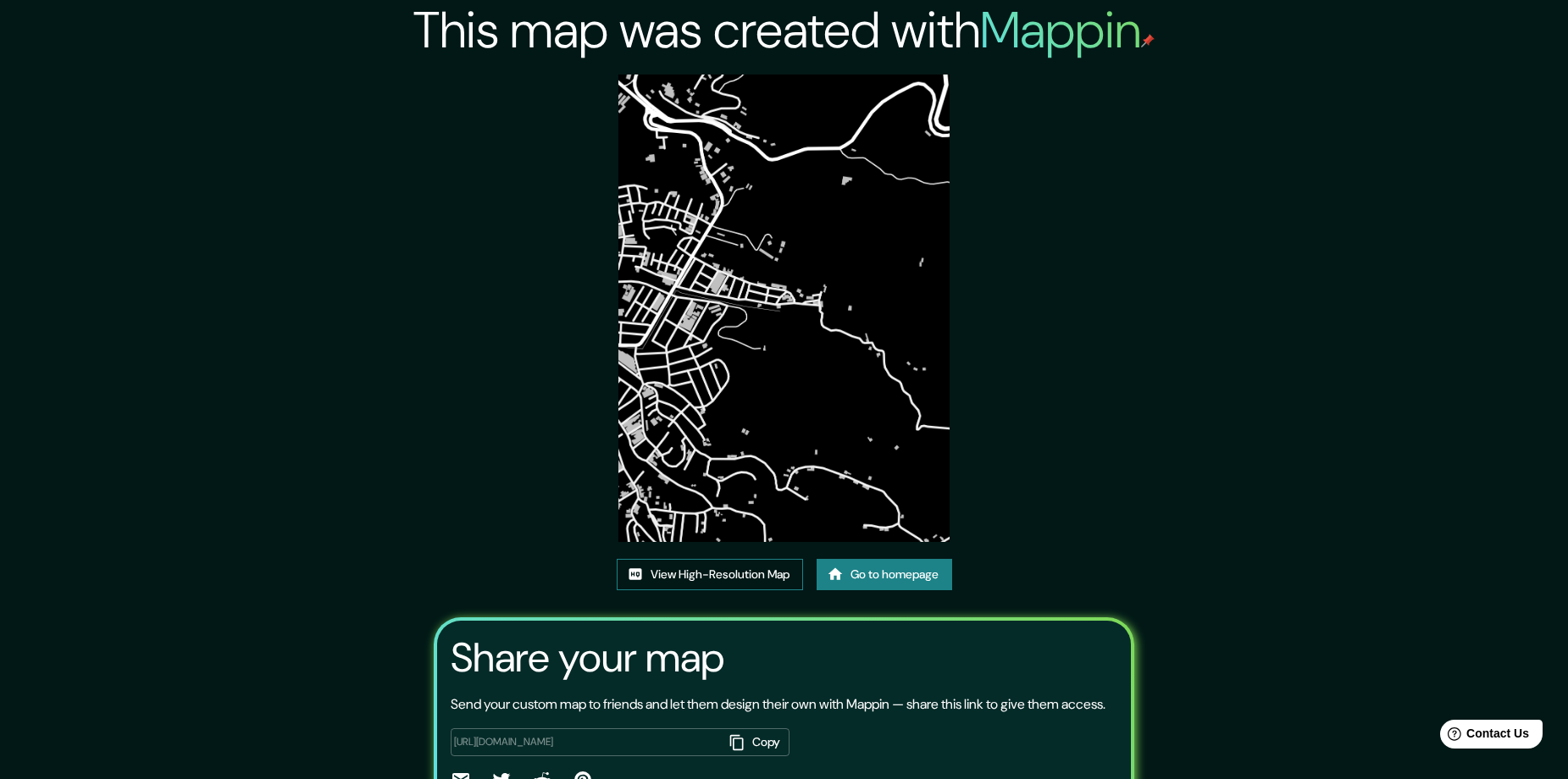
click at [727, 563] on link "View High-Resolution Map" at bounding box center [709, 574] width 186 height 31
click at [771, 576] on link "View High-Resolution Map" at bounding box center [709, 574] width 186 height 31
click at [885, 566] on link "Go to homepage" at bounding box center [884, 574] width 136 height 31
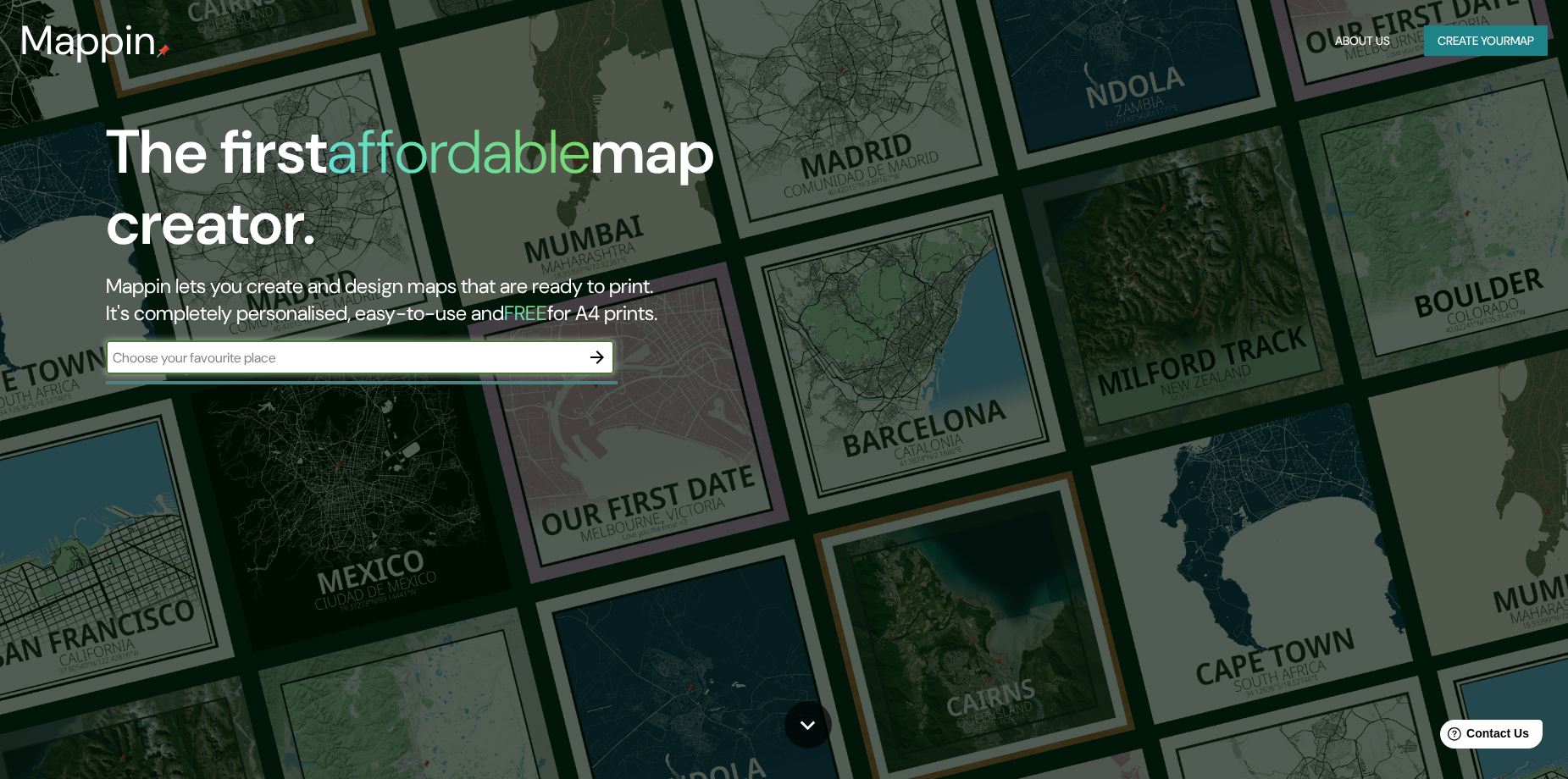
drag, startPoint x: 574, startPoint y: 374, endPoint x: 587, endPoint y: 366, distance: 15.3
click at [577, 371] on div "​" at bounding box center [359, 358] width 508 height 37
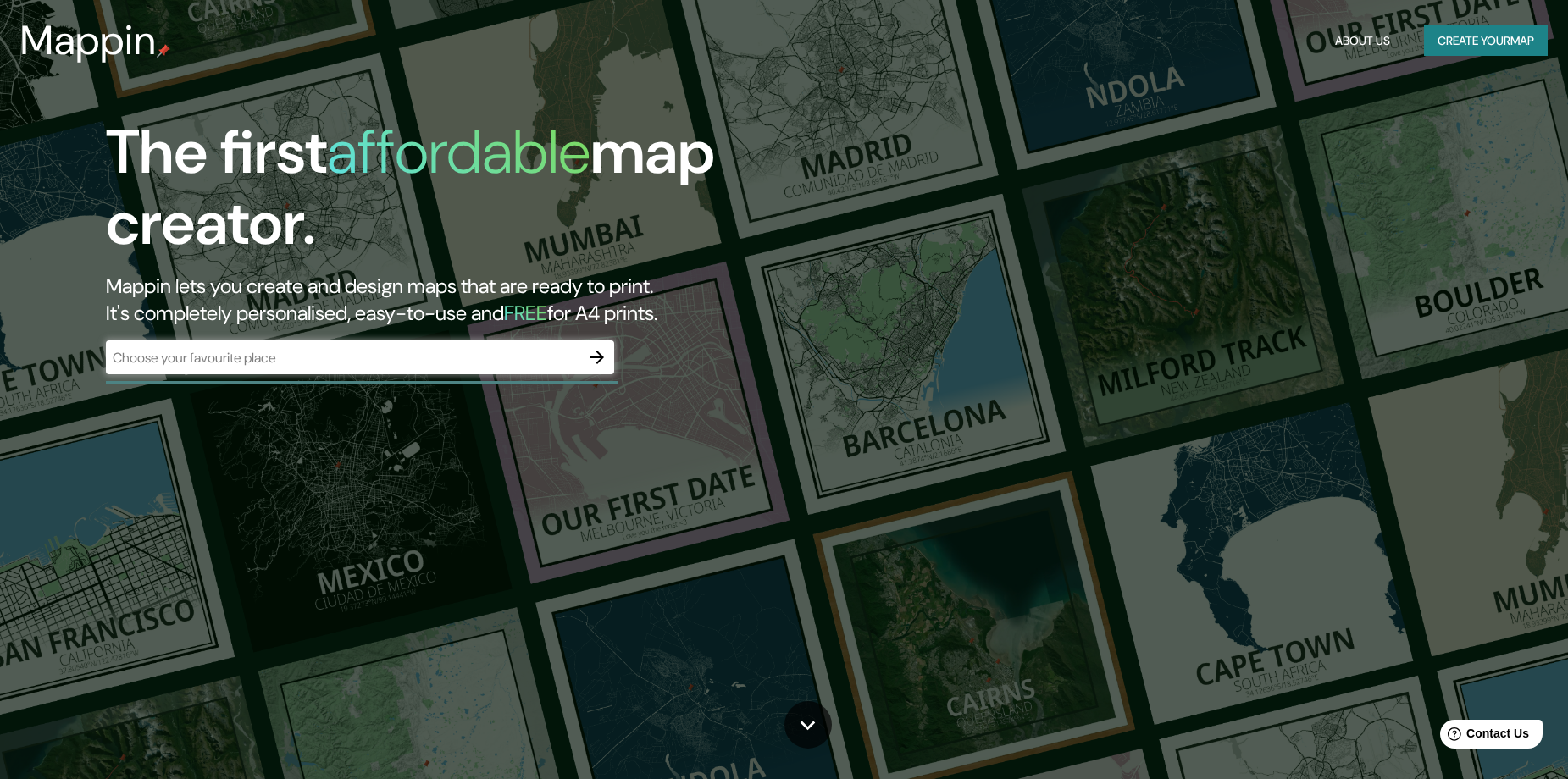
click at [589, 366] on icon "button" at bounding box center [597, 357] width 20 height 20
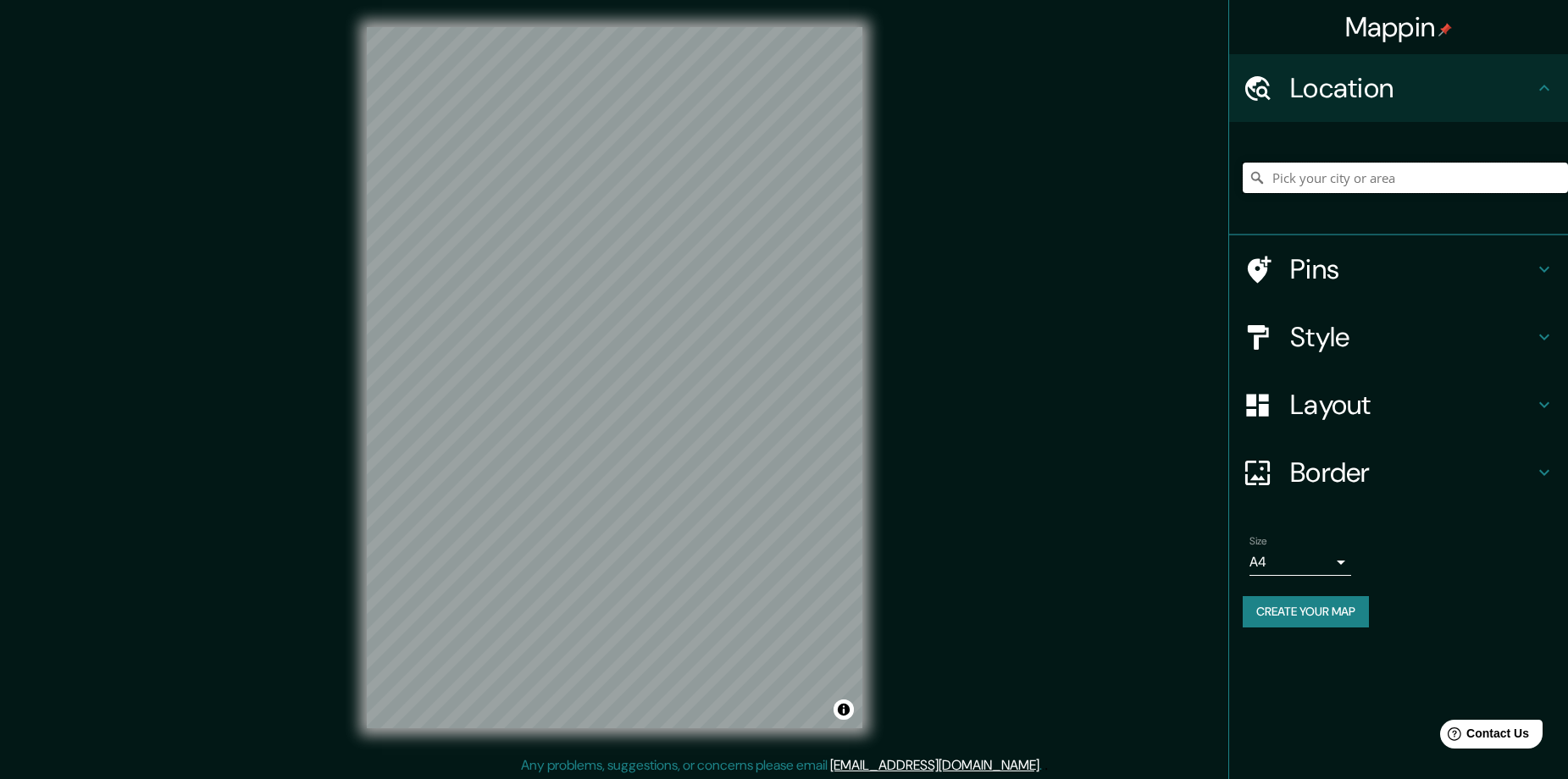
click at [1374, 172] on input "Pick your city or area" at bounding box center [1405, 177] width 325 height 30
paste input "Popayán, [GEOGRAPHIC_DATA], [GEOGRAPHIC_DATA]"
type input "Popayán, [GEOGRAPHIC_DATA], [GEOGRAPHIC_DATA]"
click at [1418, 319] on div "Style" at bounding box center [1398, 337] width 339 height 67
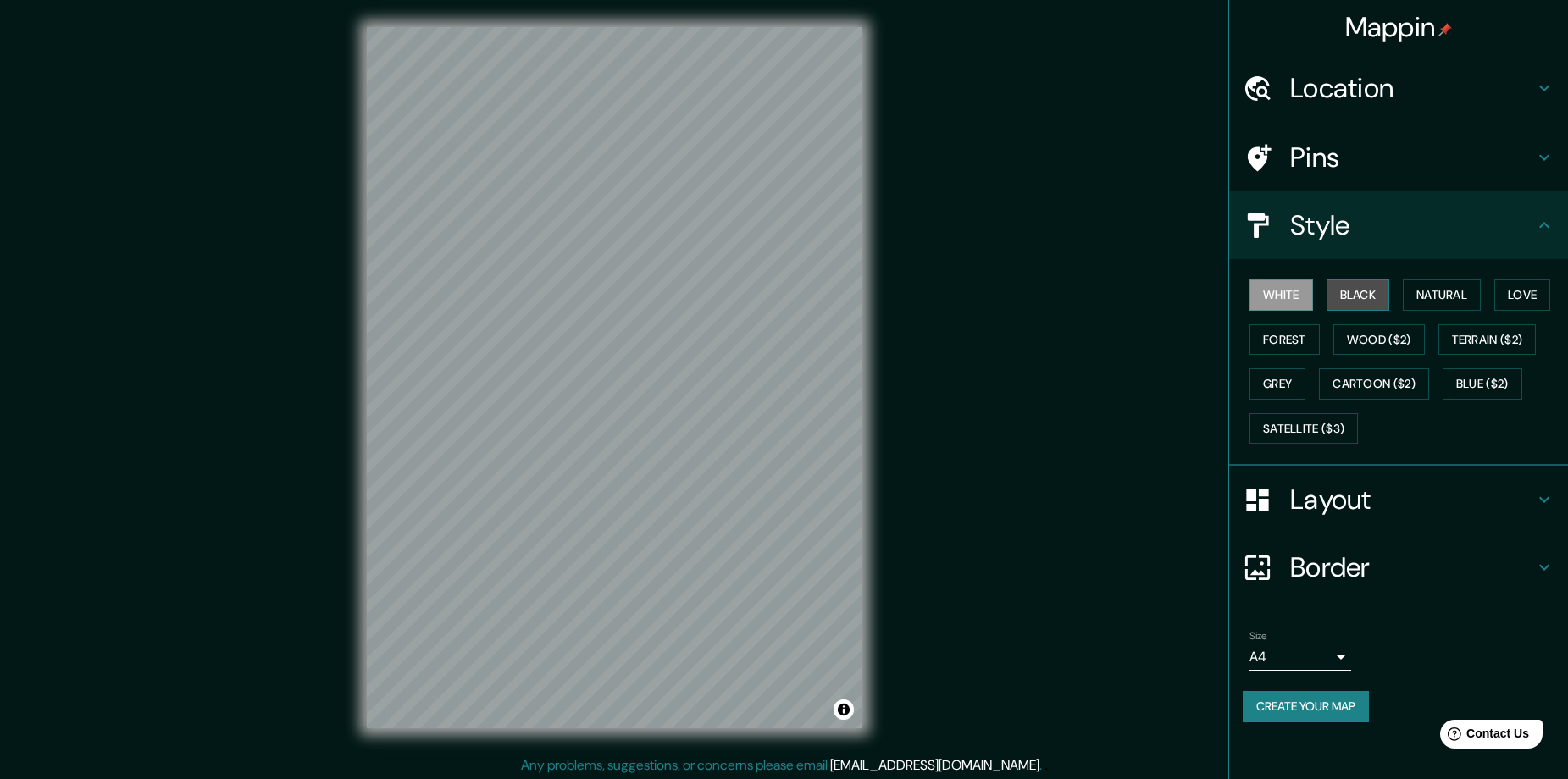
click at [1366, 282] on button "Black" at bounding box center [1358, 295] width 64 height 31
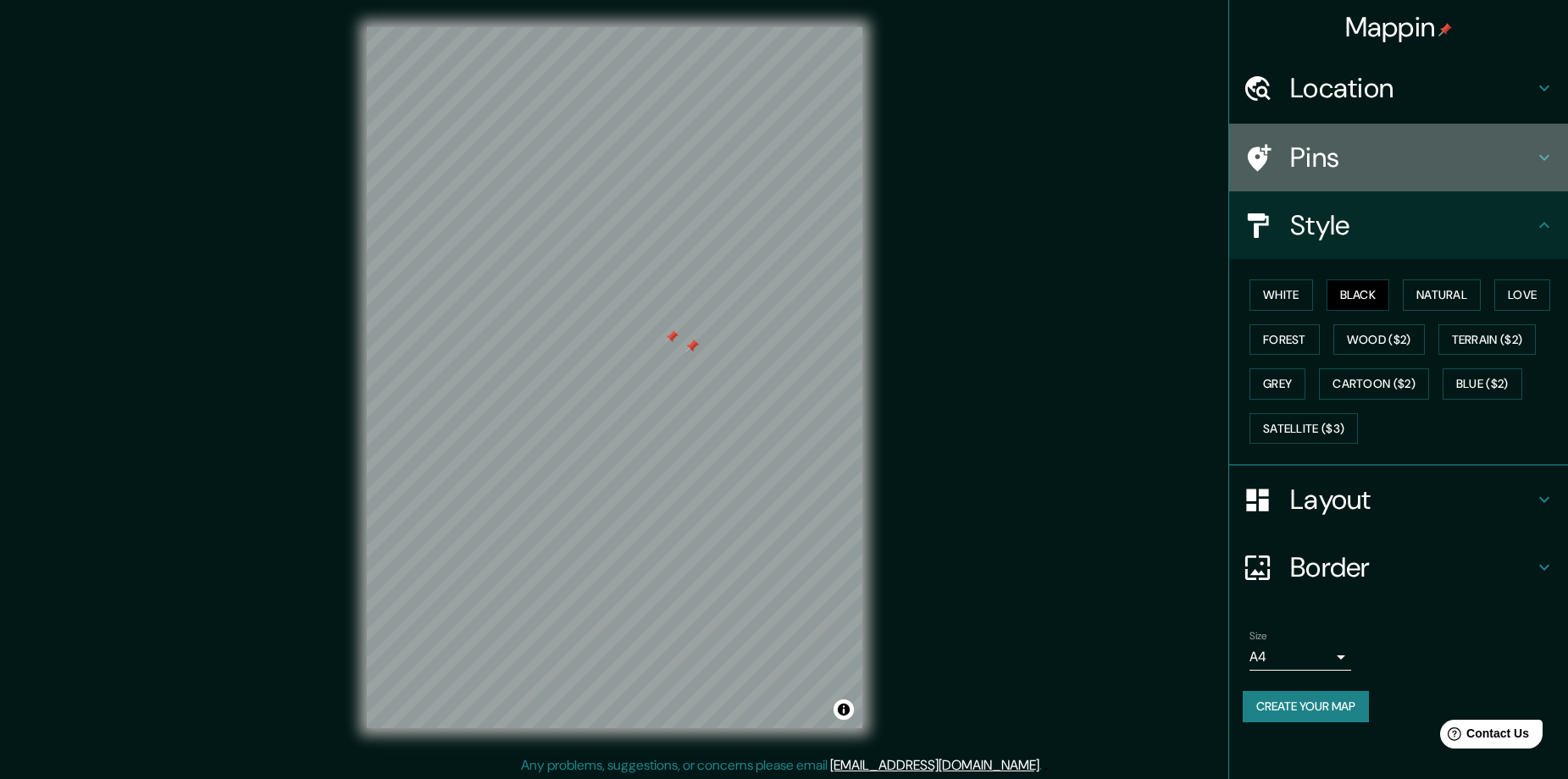
click at [1422, 165] on h4 "Pins" at bounding box center [1412, 157] width 244 height 34
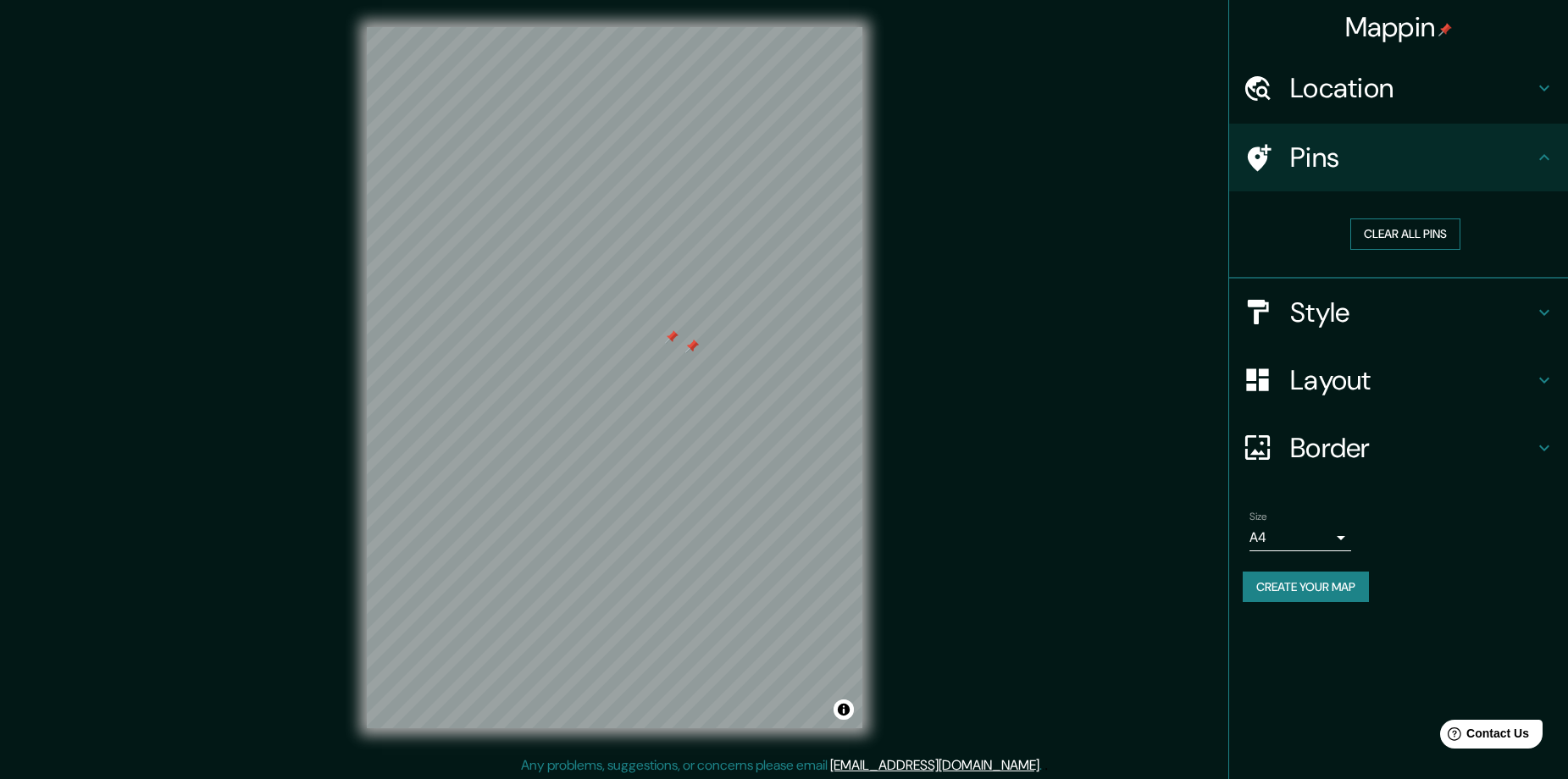
click at [1402, 232] on button "Clear all pins" at bounding box center [1405, 234] width 110 height 31
click at [1408, 446] on h4 "Border" at bounding box center [1412, 447] width 244 height 34
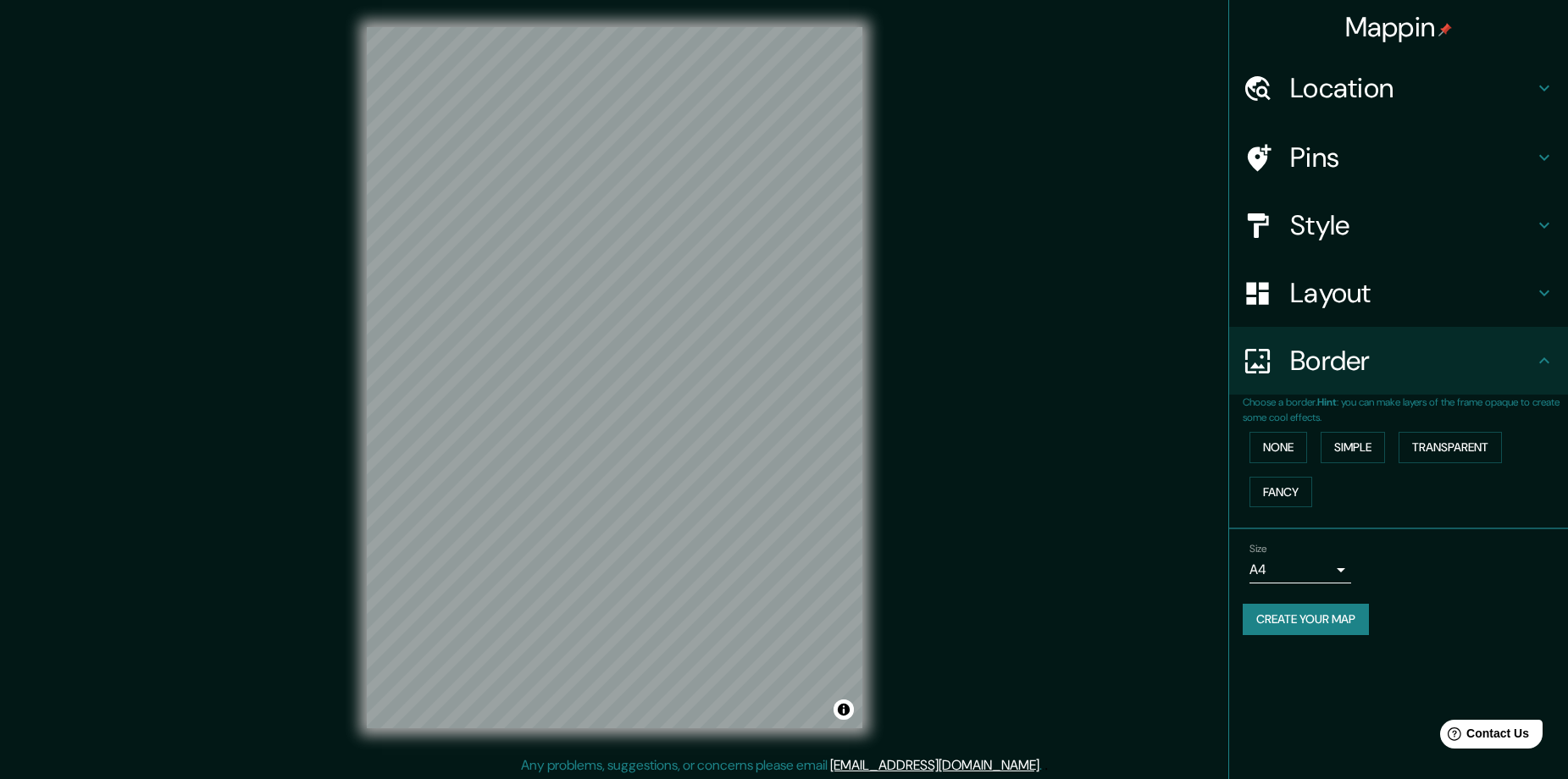
click at [1458, 480] on div "None Simple Transparent Fancy" at bounding box center [1405, 469] width 325 height 89
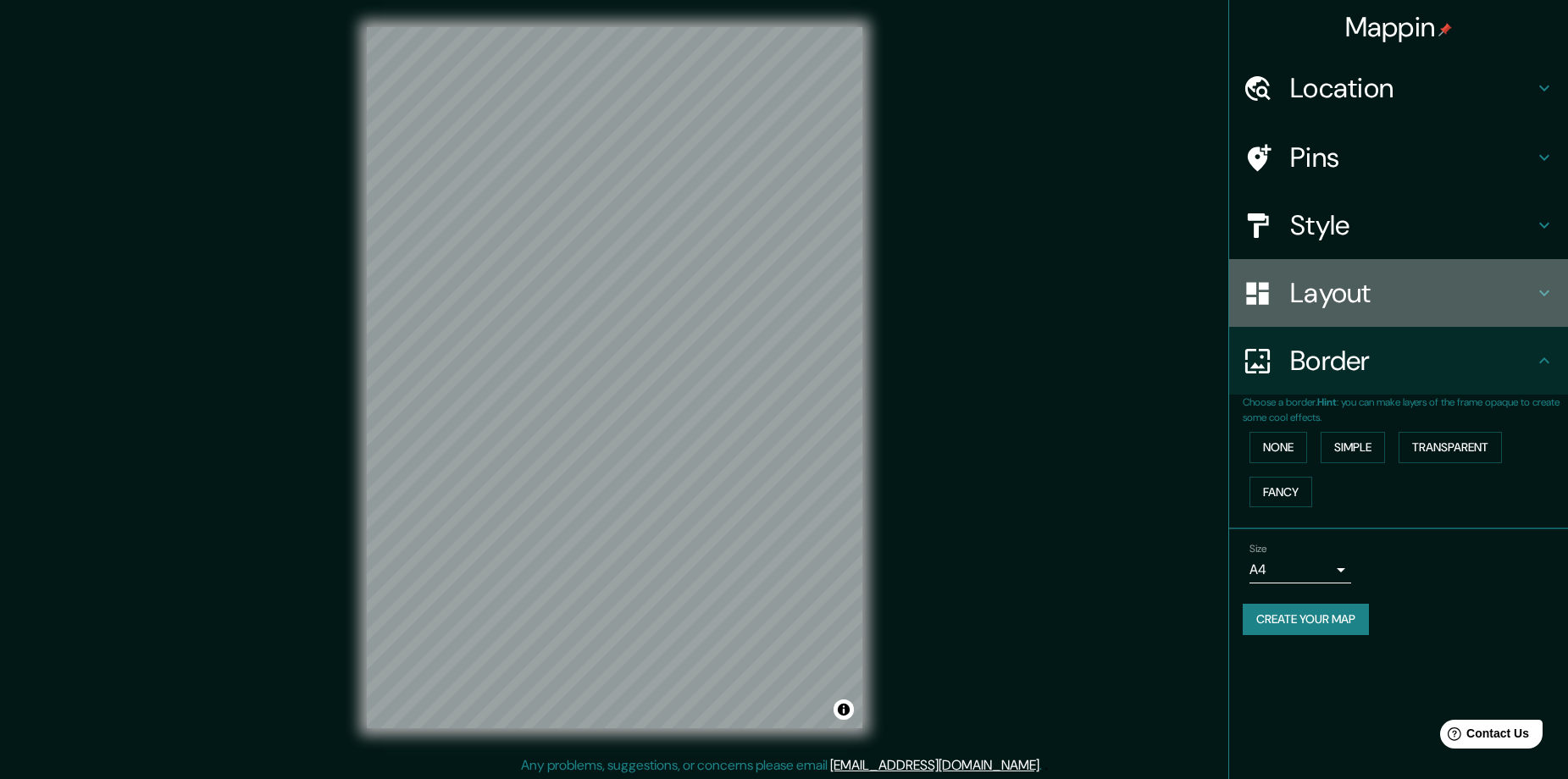
click at [1426, 301] on h4 "Layout" at bounding box center [1412, 292] width 244 height 34
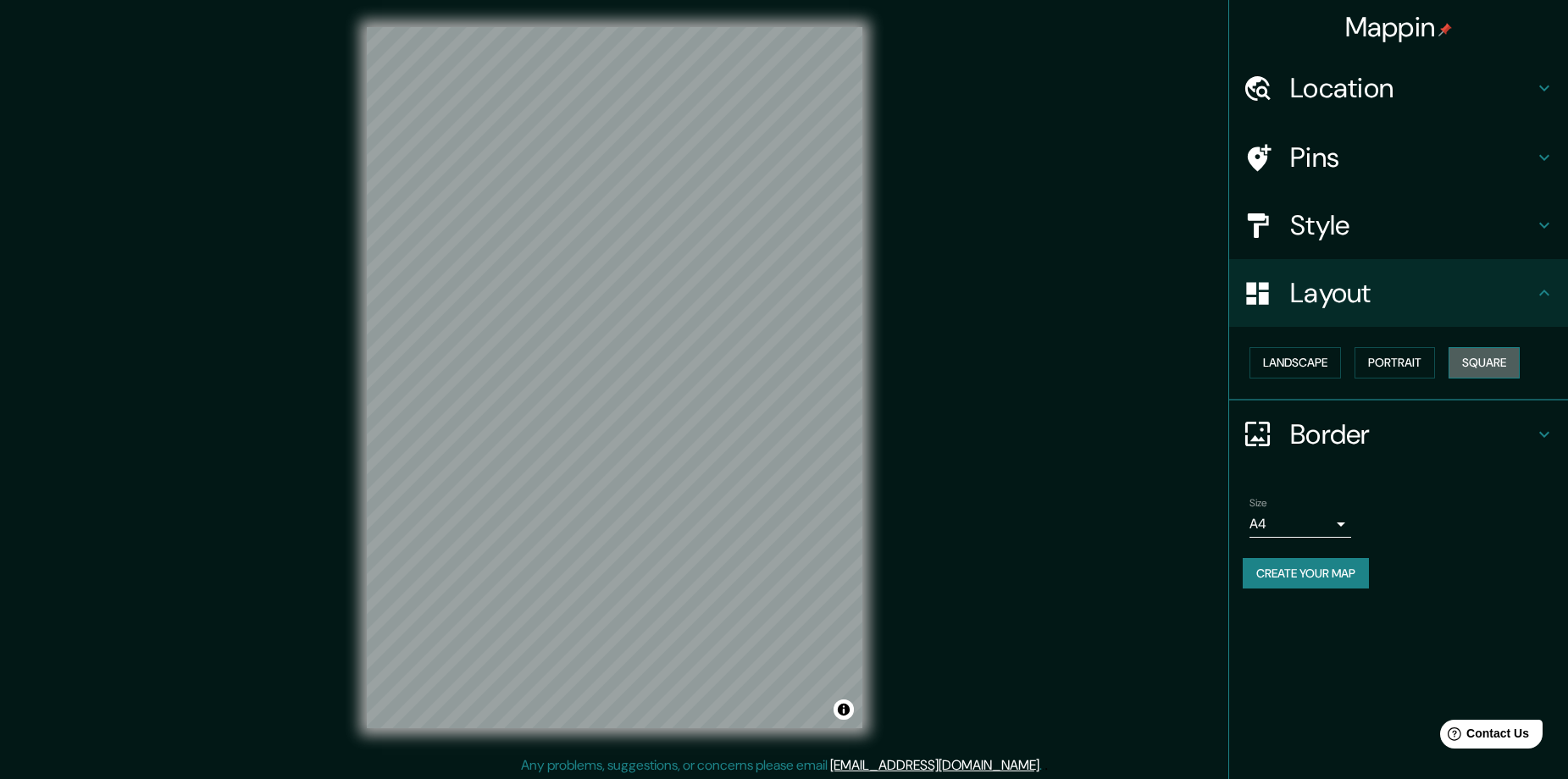
click at [1493, 373] on button "Square" at bounding box center [1484, 363] width 71 height 31
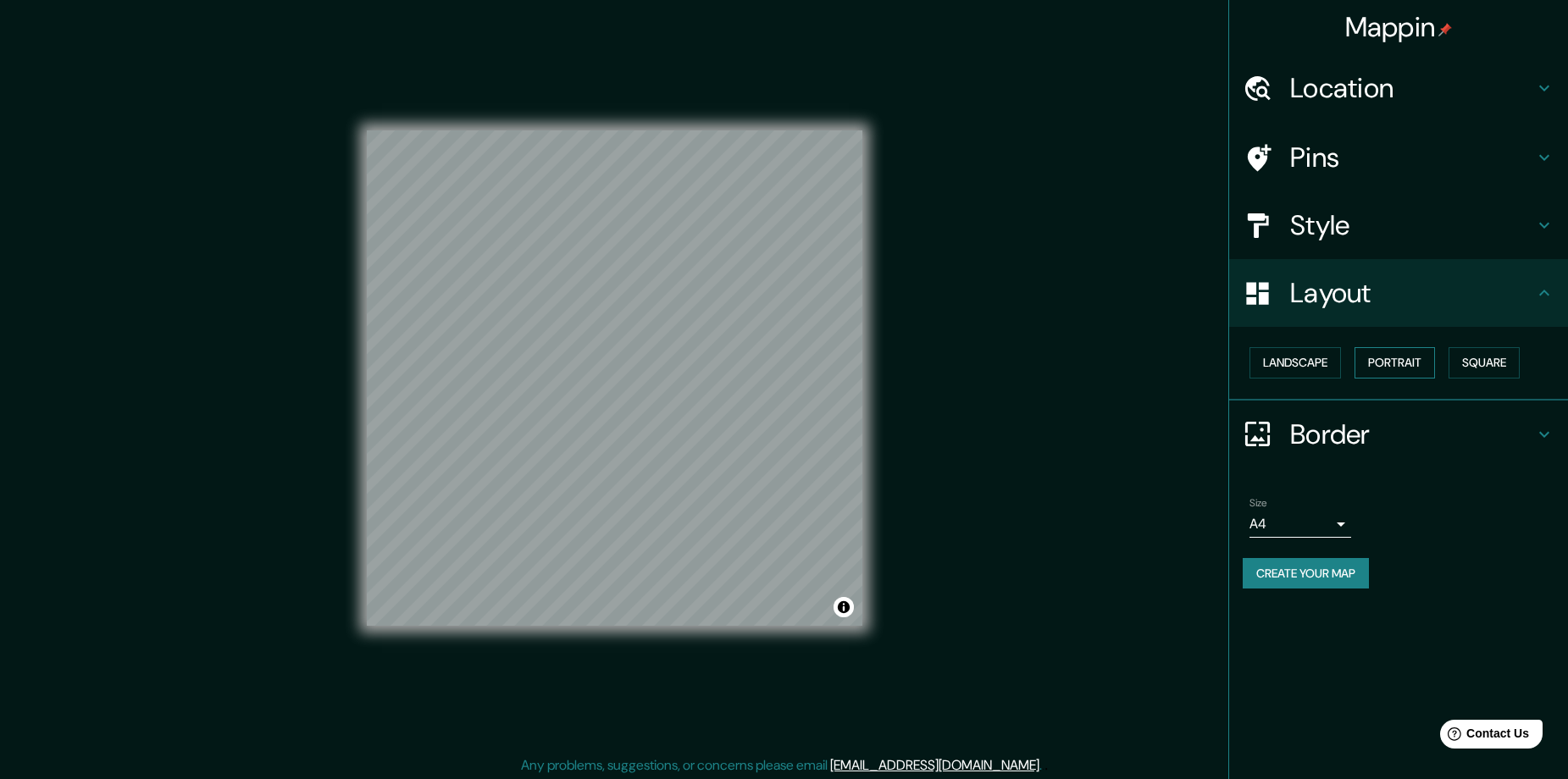
click at [1397, 371] on button "Portrait" at bounding box center [1395, 363] width 80 height 31
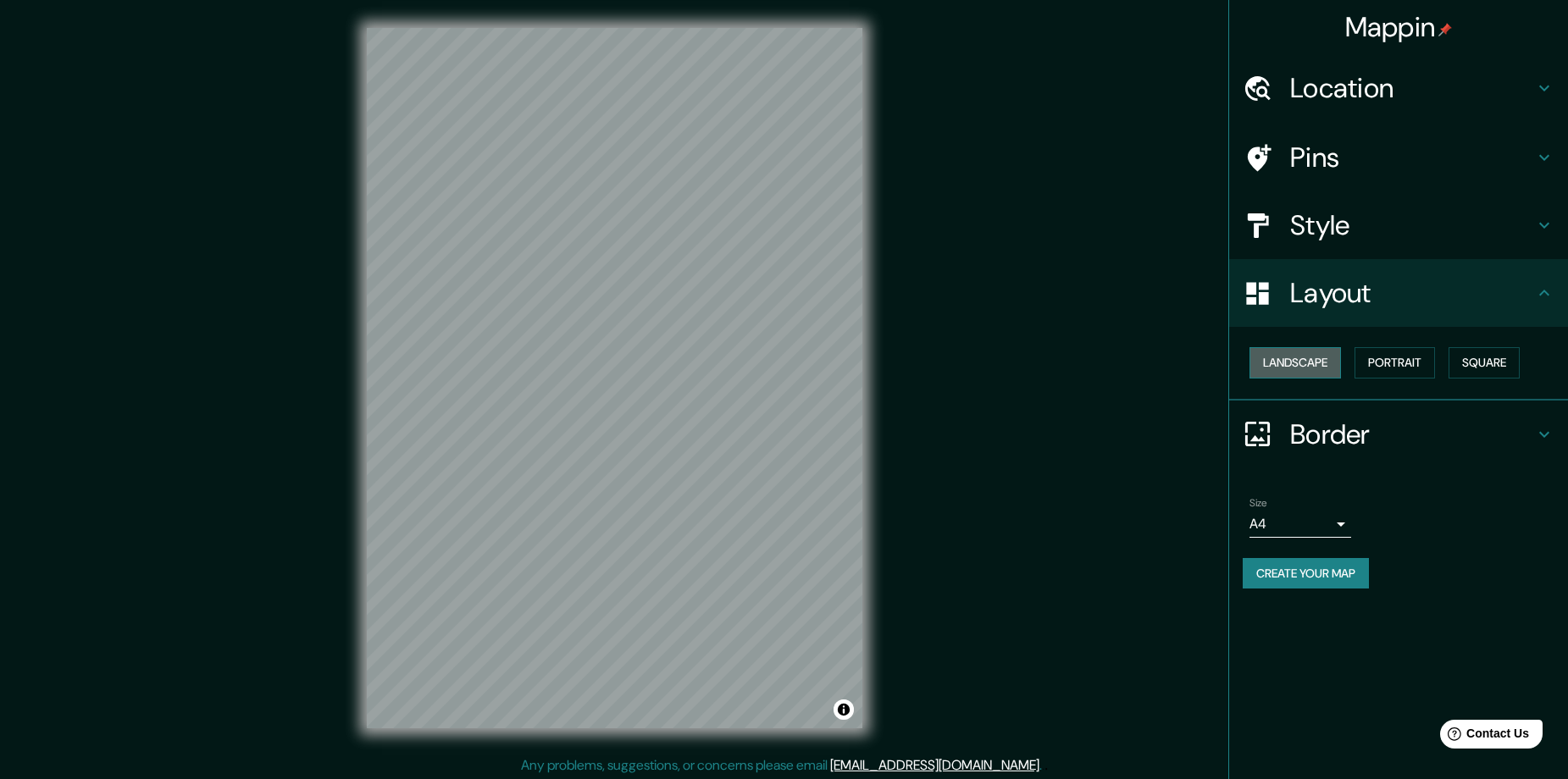
click at [1323, 360] on button "Landscape" at bounding box center [1295, 363] width 91 height 31
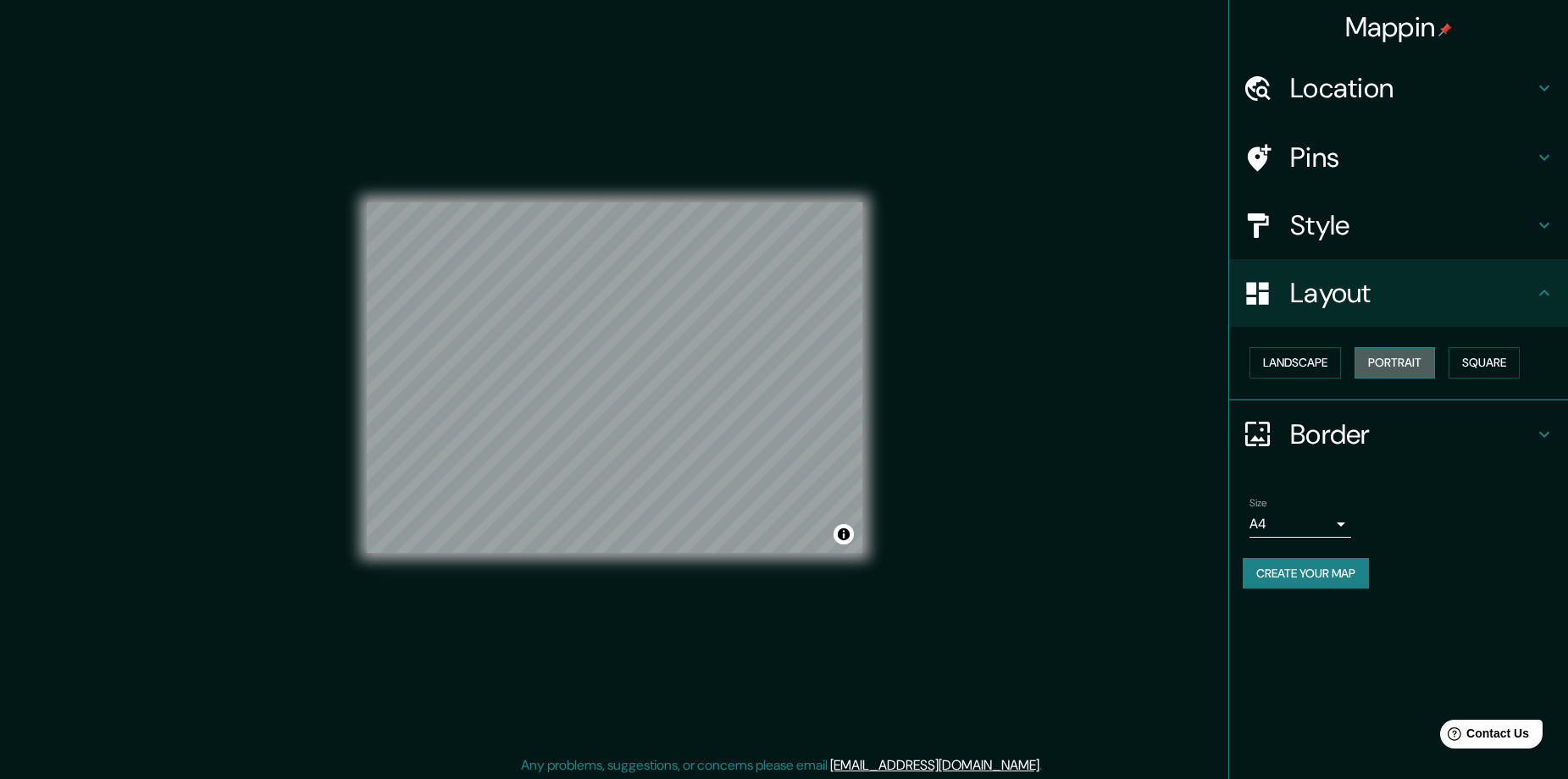
click at [1400, 358] on button "Portrait" at bounding box center [1395, 363] width 80 height 31
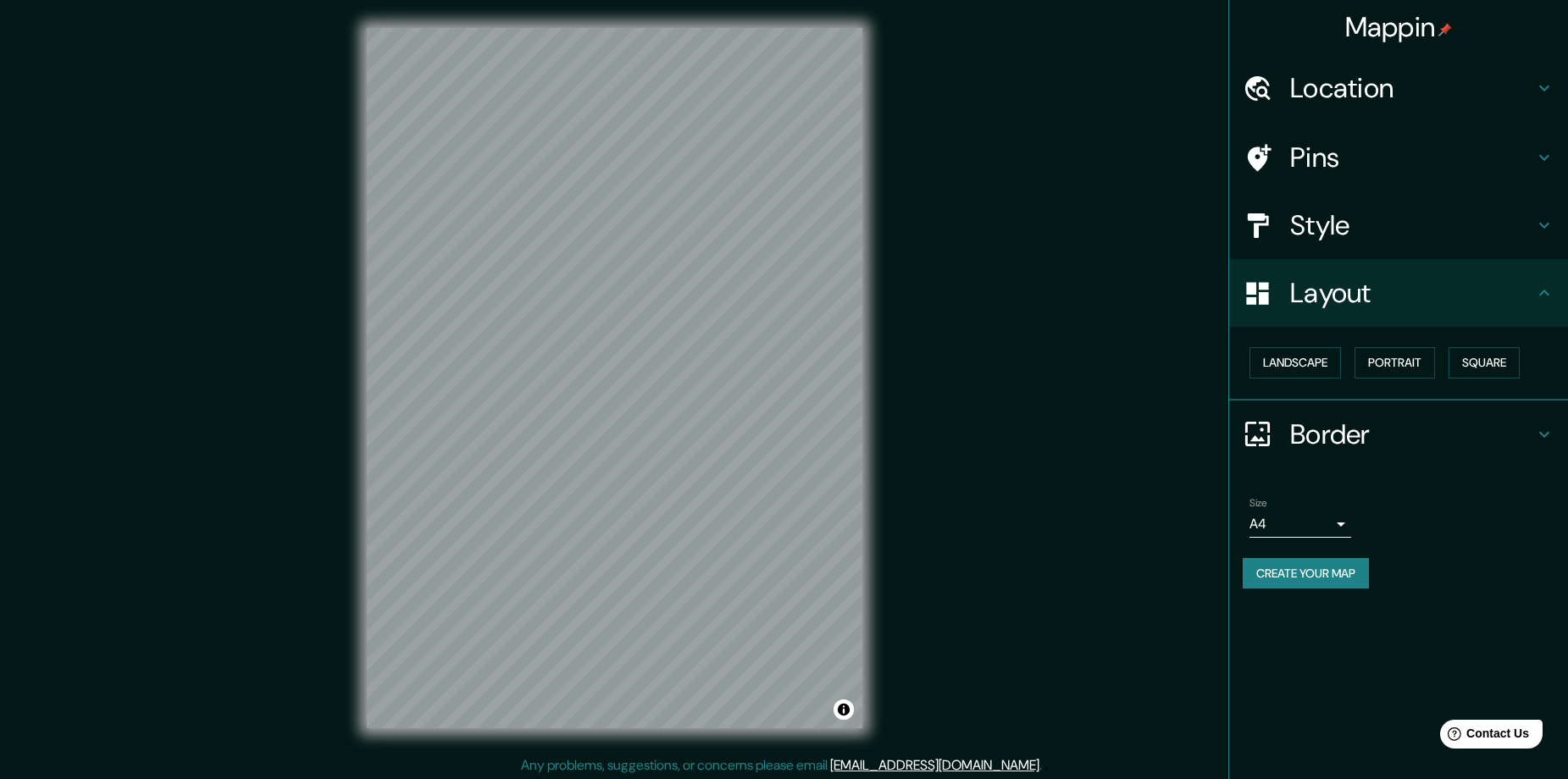
click at [924, 573] on div "Mappin Location Popayán, Cauca, Colombia Popayán Cauca, Colombia Cauca Colombia…" at bounding box center [784, 391] width 1568 height 782
click at [1270, 567] on button "Create your map" at bounding box center [1305, 573] width 126 height 31
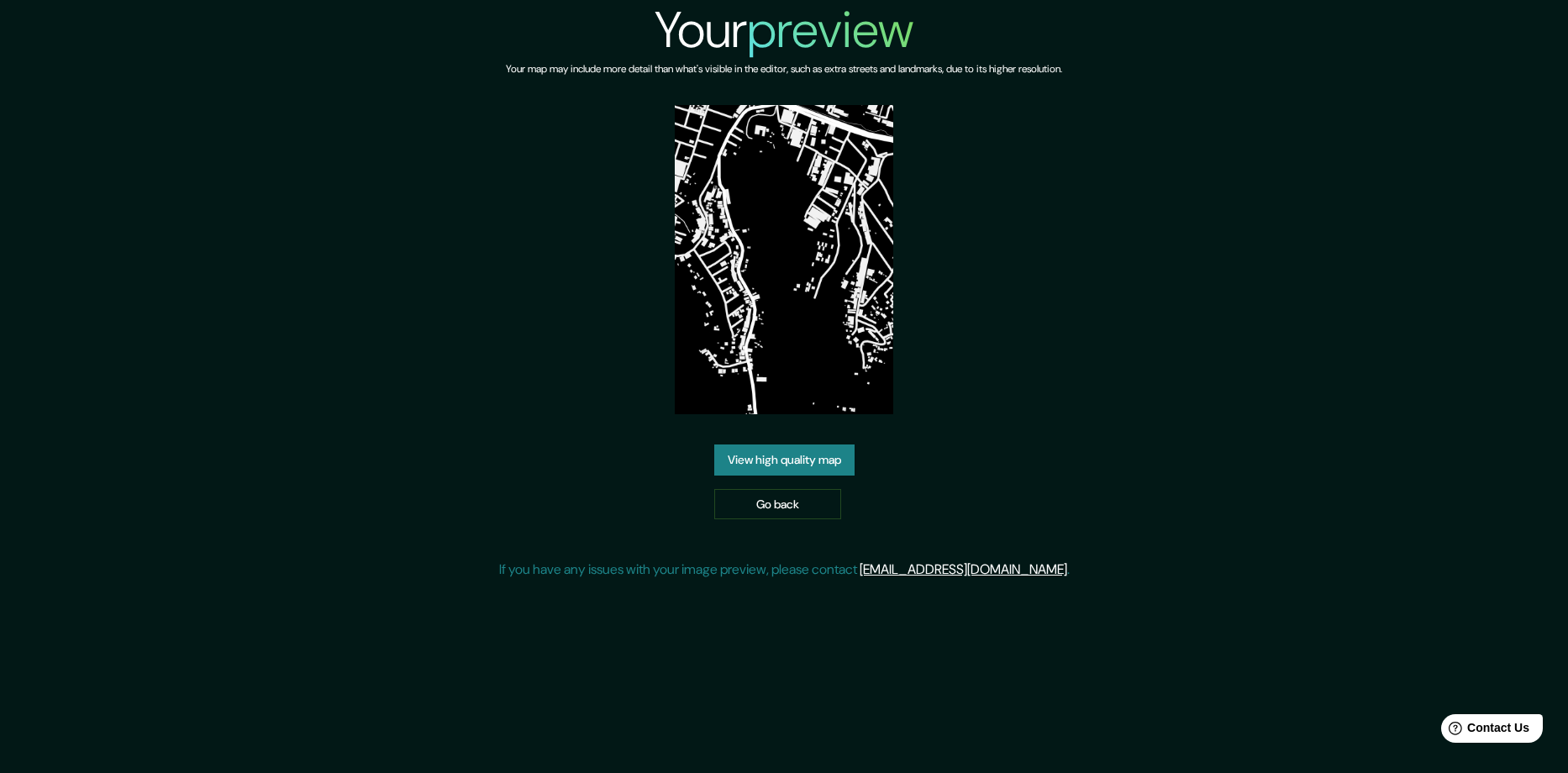
click at [833, 444] on link "View high quality map" at bounding box center [784, 459] width 140 height 31
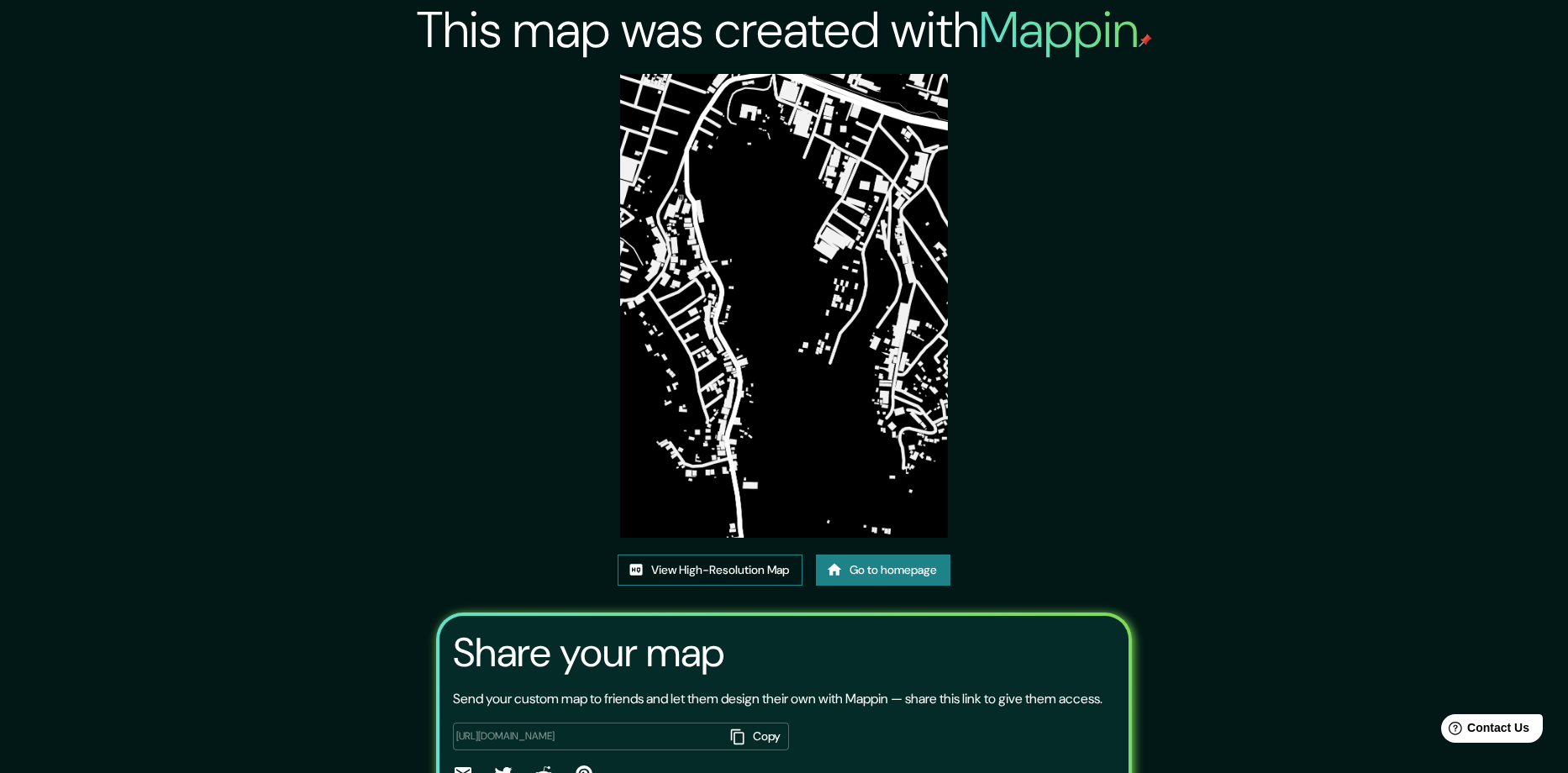
click at [777, 554] on link "View High-Resolution Map" at bounding box center [710, 570] width 184 height 31
click at [875, 554] on link "Go to homepage" at bounding box center [883, 570] width 135 height 31
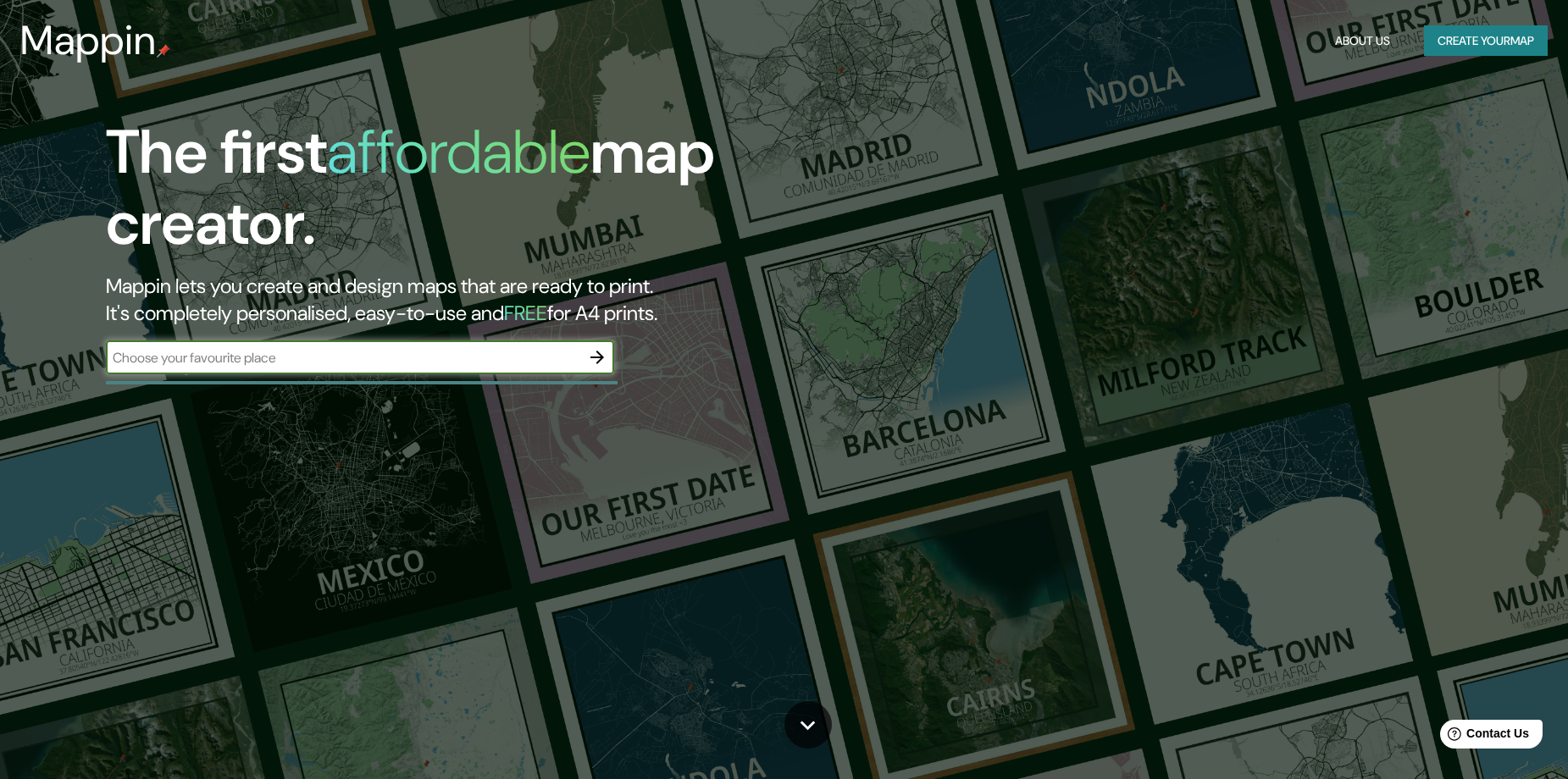
click at [474, 360] on input "text" at bounding box center [343, 357] width 474 height 19
type input "Popayán, [GEOGRAPHIC_DATA], [GEOGRAPHIC_DATA]"
click at [609, 358] on button "button" at bounding box center [596, 356] width 34 height 34
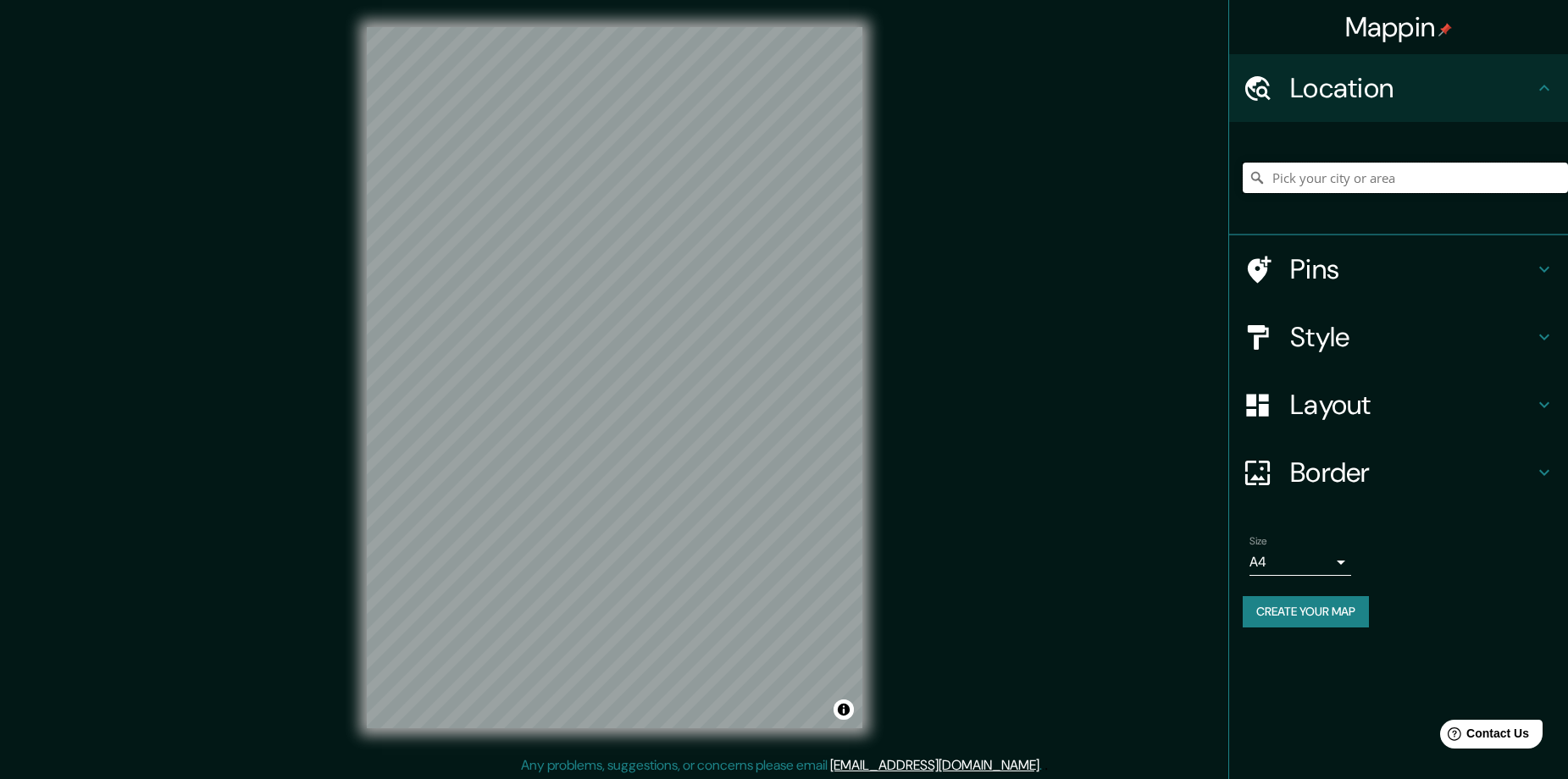
click at [1323, 174] on input "Pick your city or area" at bounding box center [1405, 177] width 325 height 30
paste input "Popayán, Cauca, Colombia"
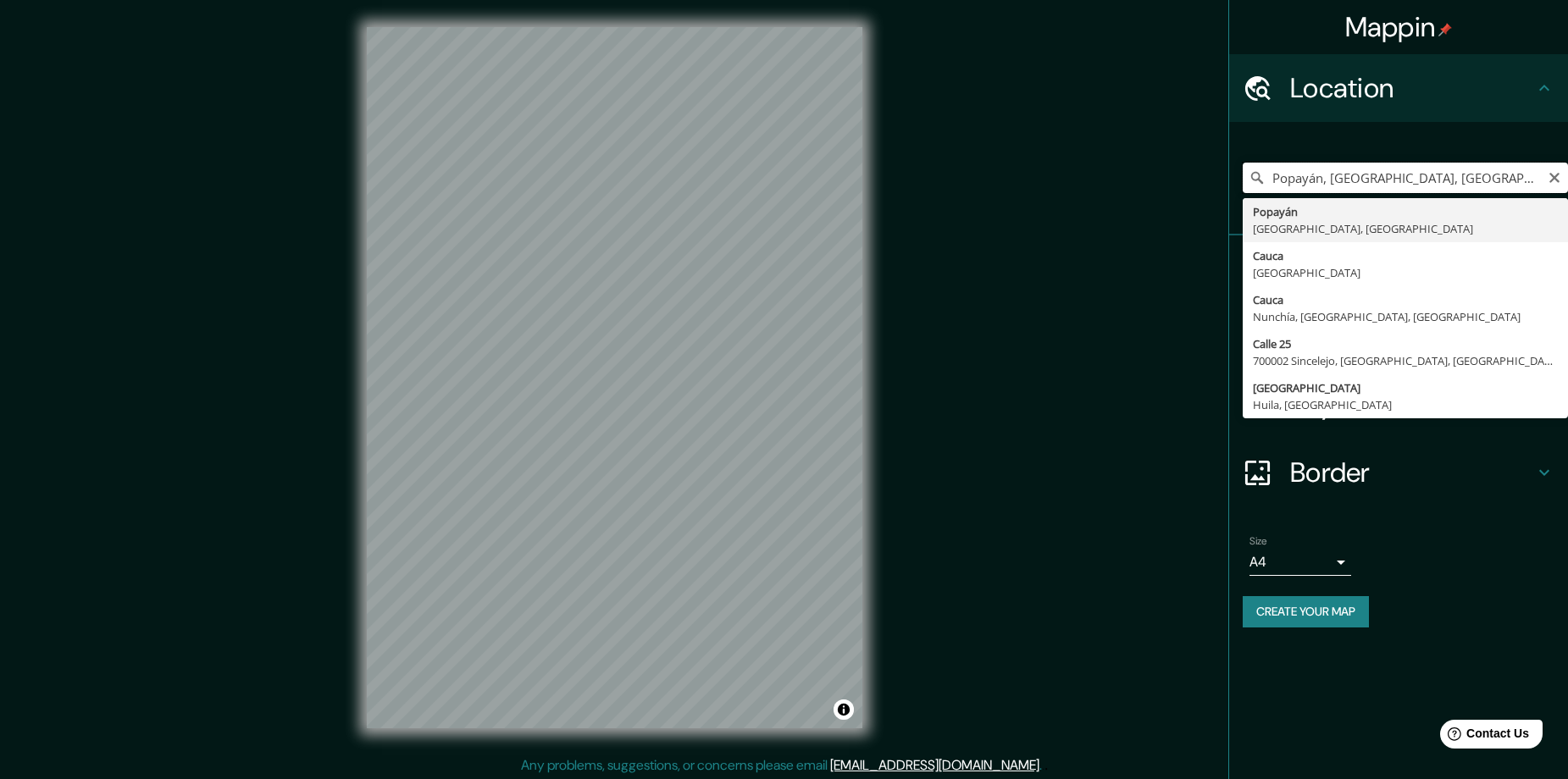
type input "Popayán, Cauca, Colombia"
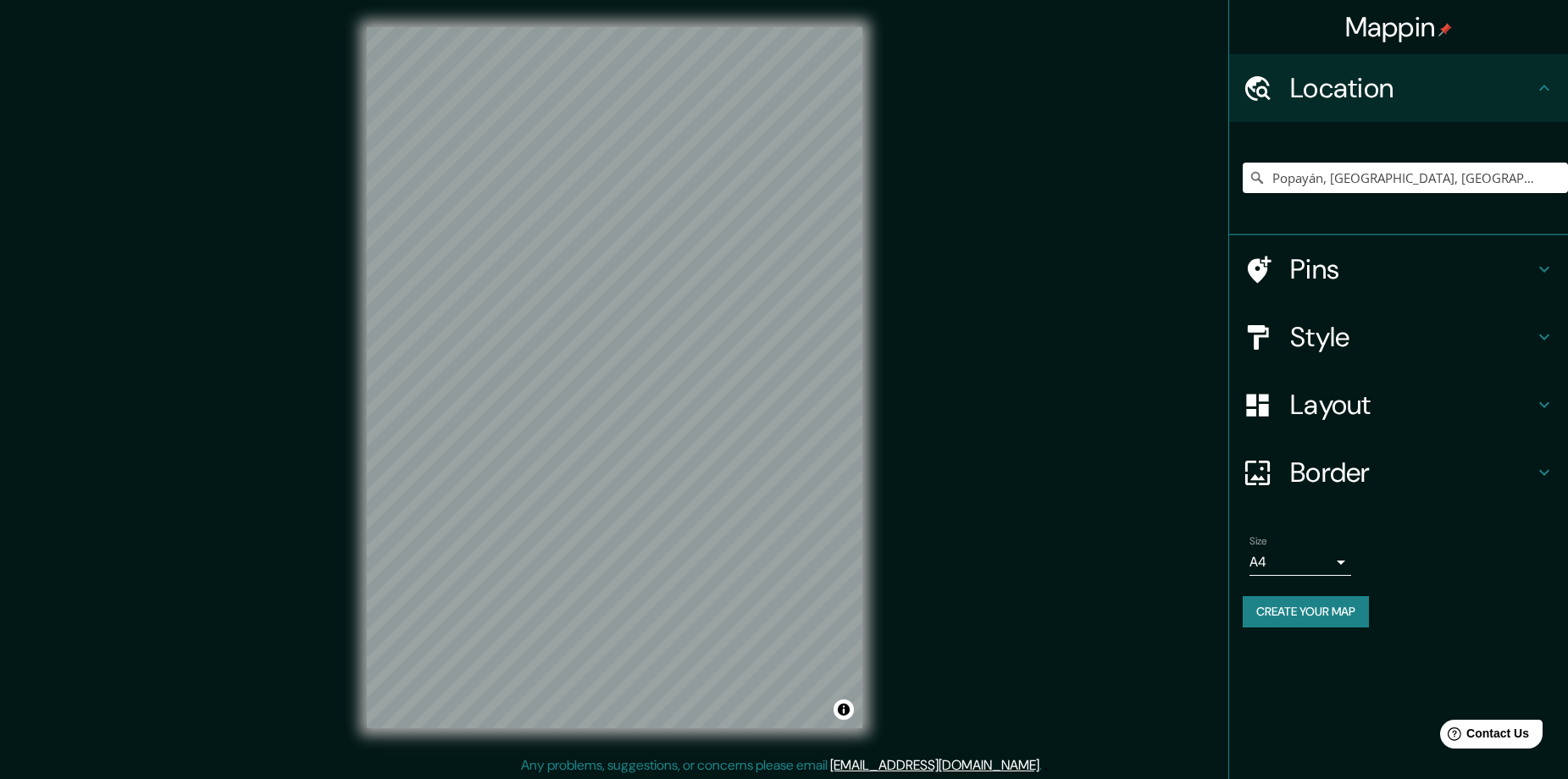
click at [1331, 322] on h4 "Style" at bounding box center [1412, 336] width 244 height 34
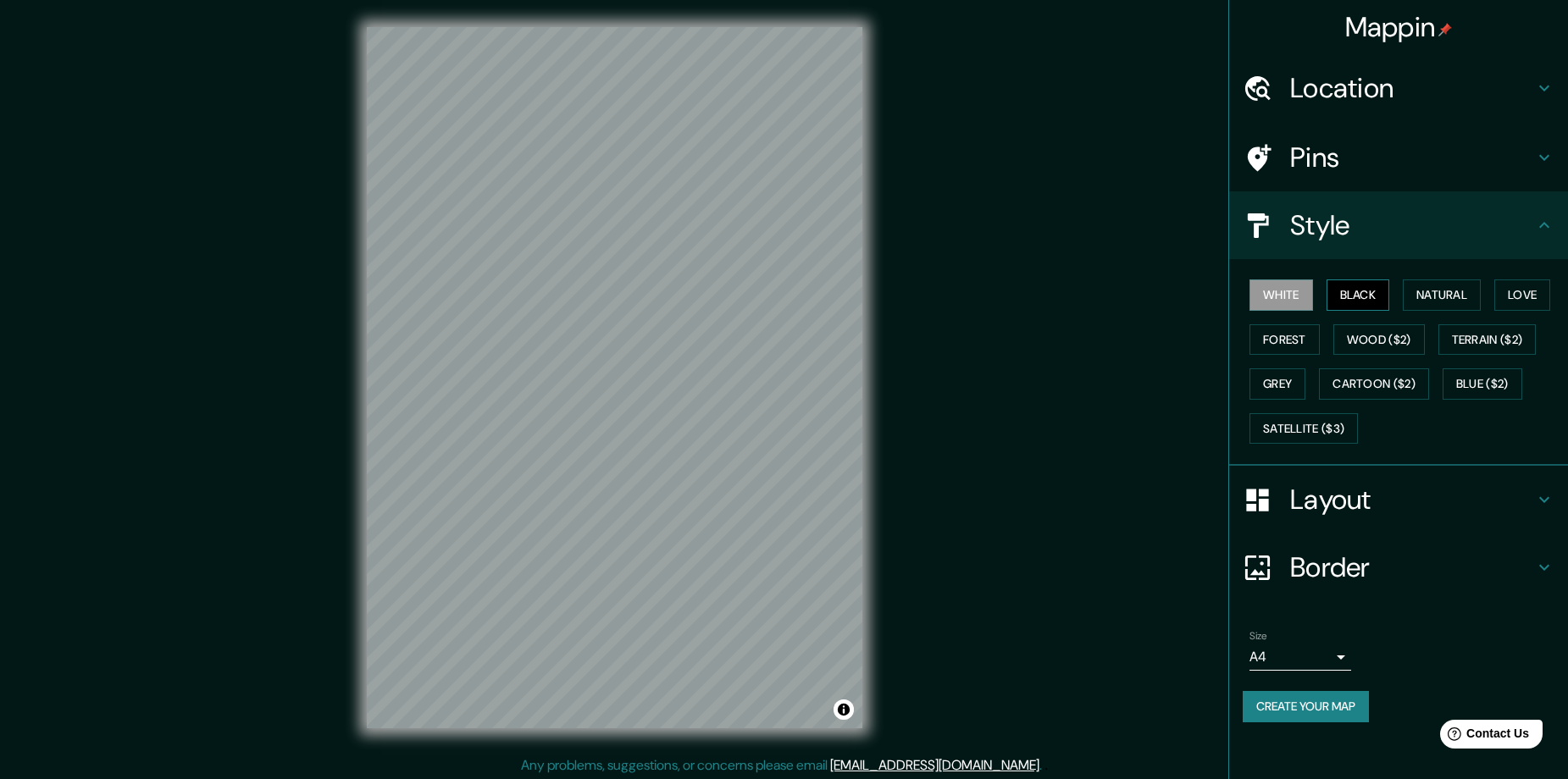
click at [1354, 301] on button "Black" at bounding box center [1358, 295] width 64 height 31
click at [1279, 711] on button "Create your map" at bounding box center [1305, 706] width 126 height 31
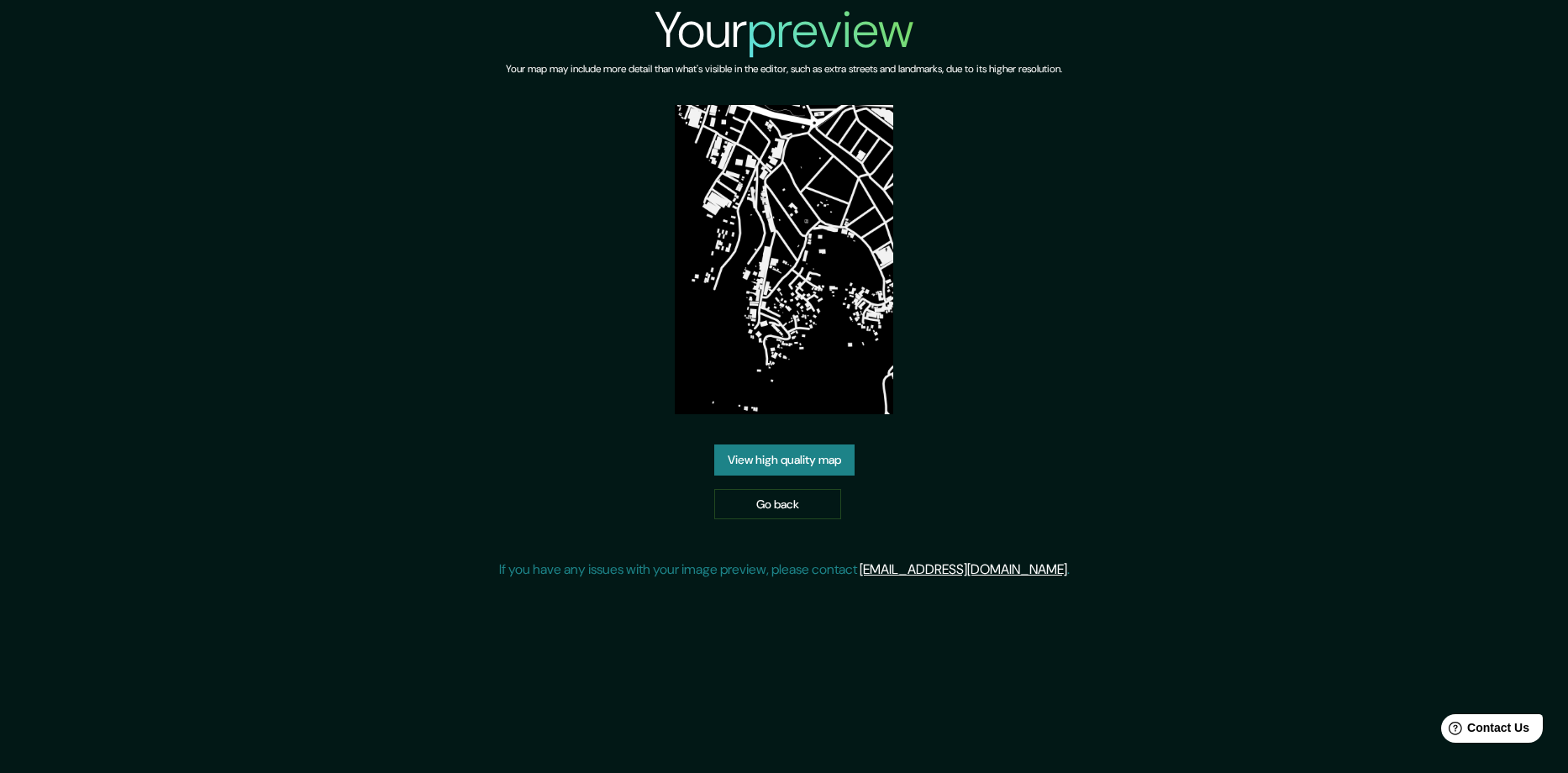
click at [777, 464] on link "View high quality map" at bounding box center [784, 459] width 140 height 31
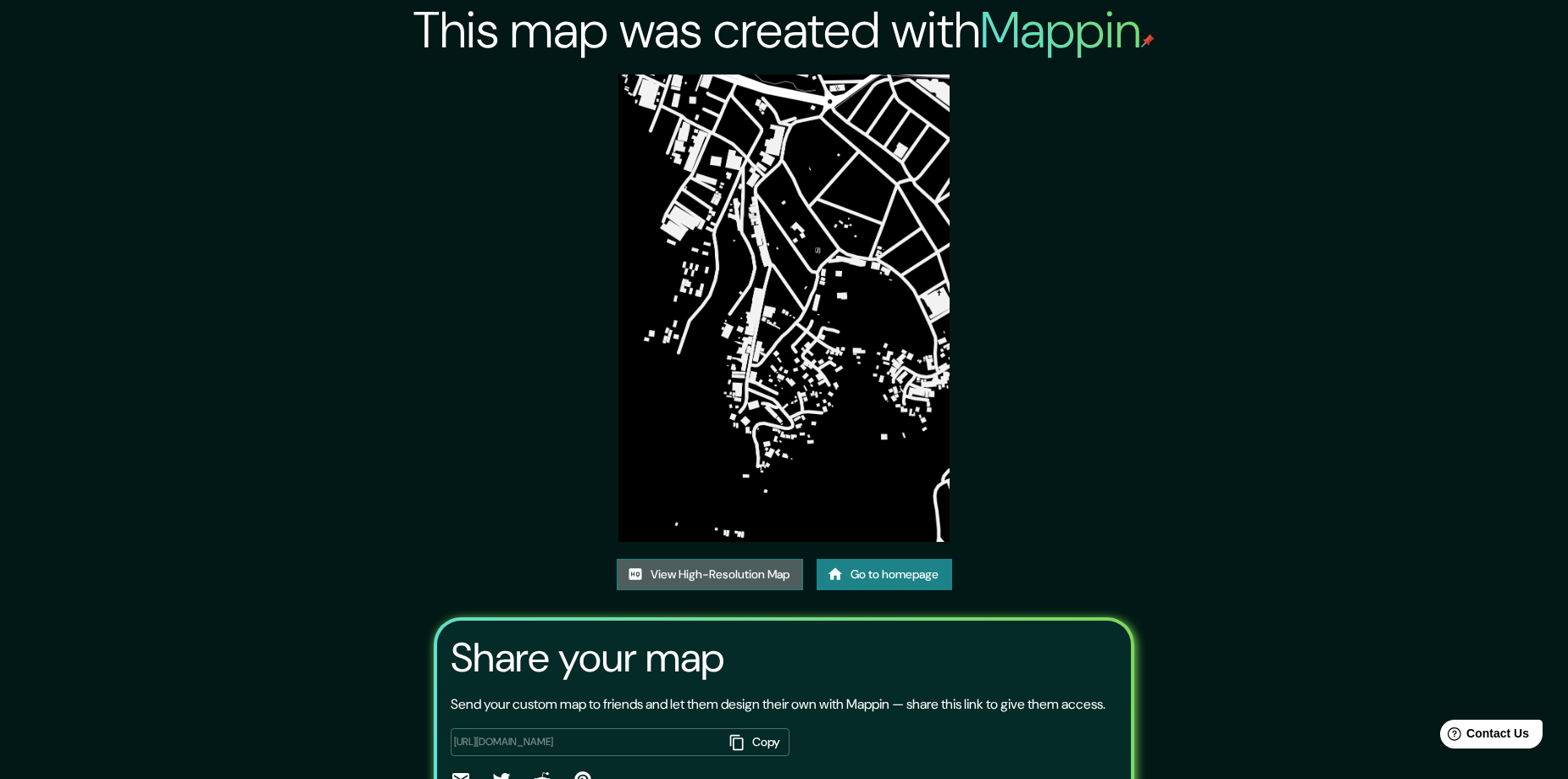
drag, startPoint x: 778, startPoint y: 305, endPoint x: 716, endPoint y: 568, distance: 270.2
click at [716, 568] on link "View High-Resolution Map" at bounding box center [709, 574] width 186 height 31
